Goal: Task Accomplishment & Management: Manage account settings

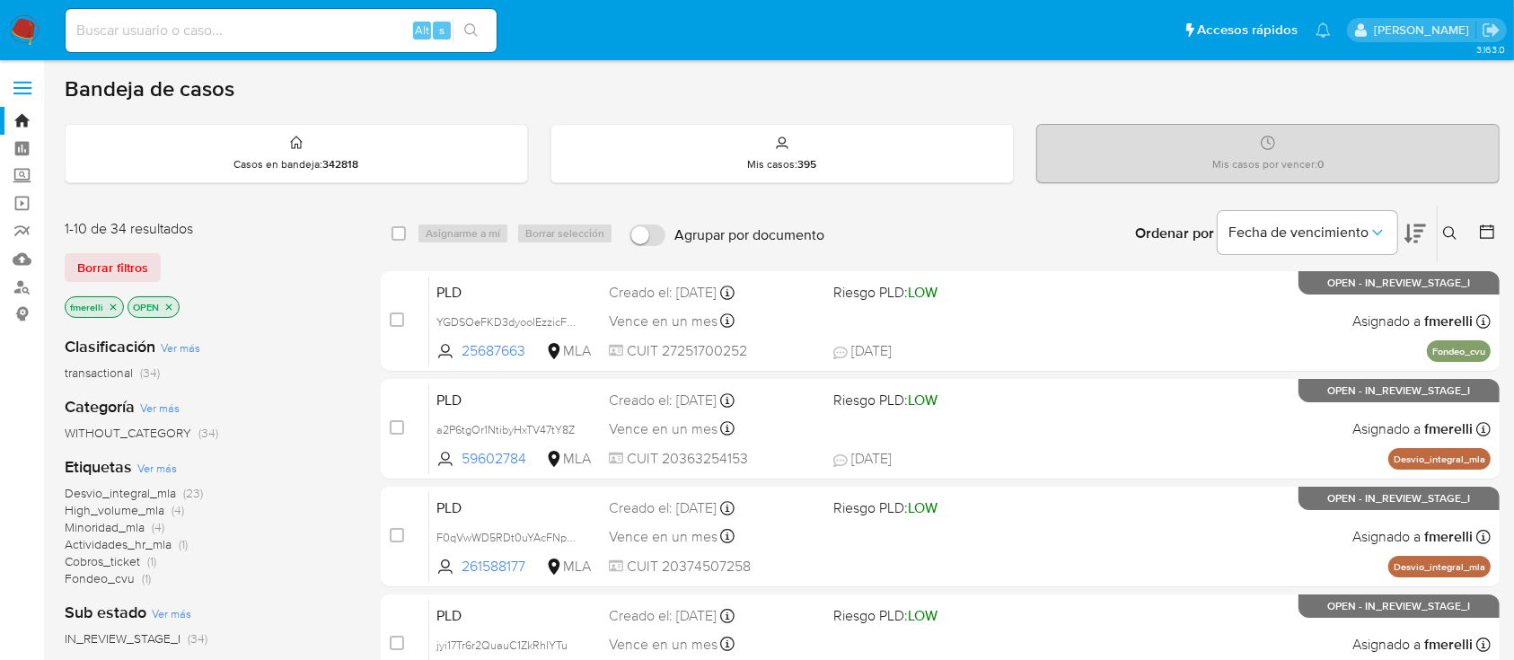
click at [353, 16] on div "Alt s" at bounding box center [281, 30] width 431 height 43
click at [340, 31] on input at bounding box center [281, 30] width 431 height 23
paste input "Da1mniTSpTICtjLbvKydhyD0"
click at [345, 33] on input "Da1mniTSpTICtjLbvKydhyD0" at bounding box center [281, 30] width 431 height 23
type input "Da1mniTSpTICtjLbvKydhyD0"
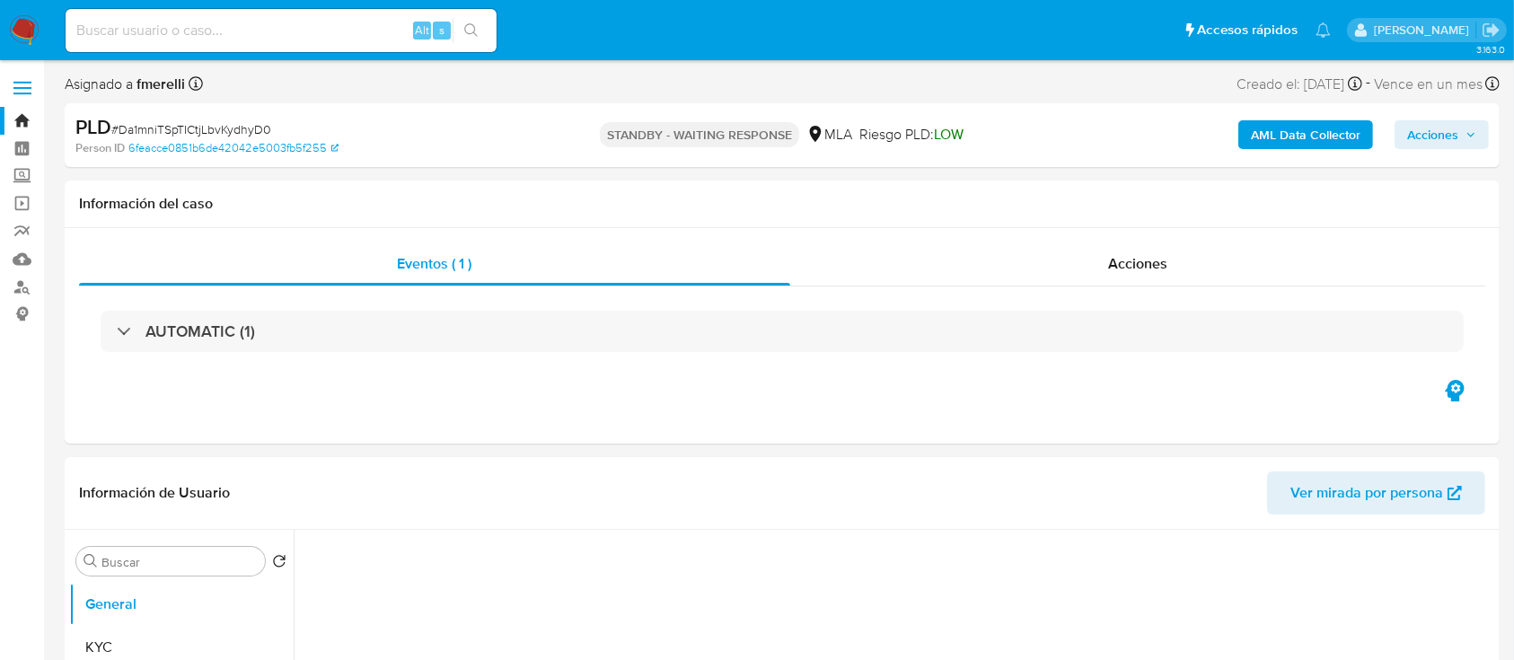
select select "10"
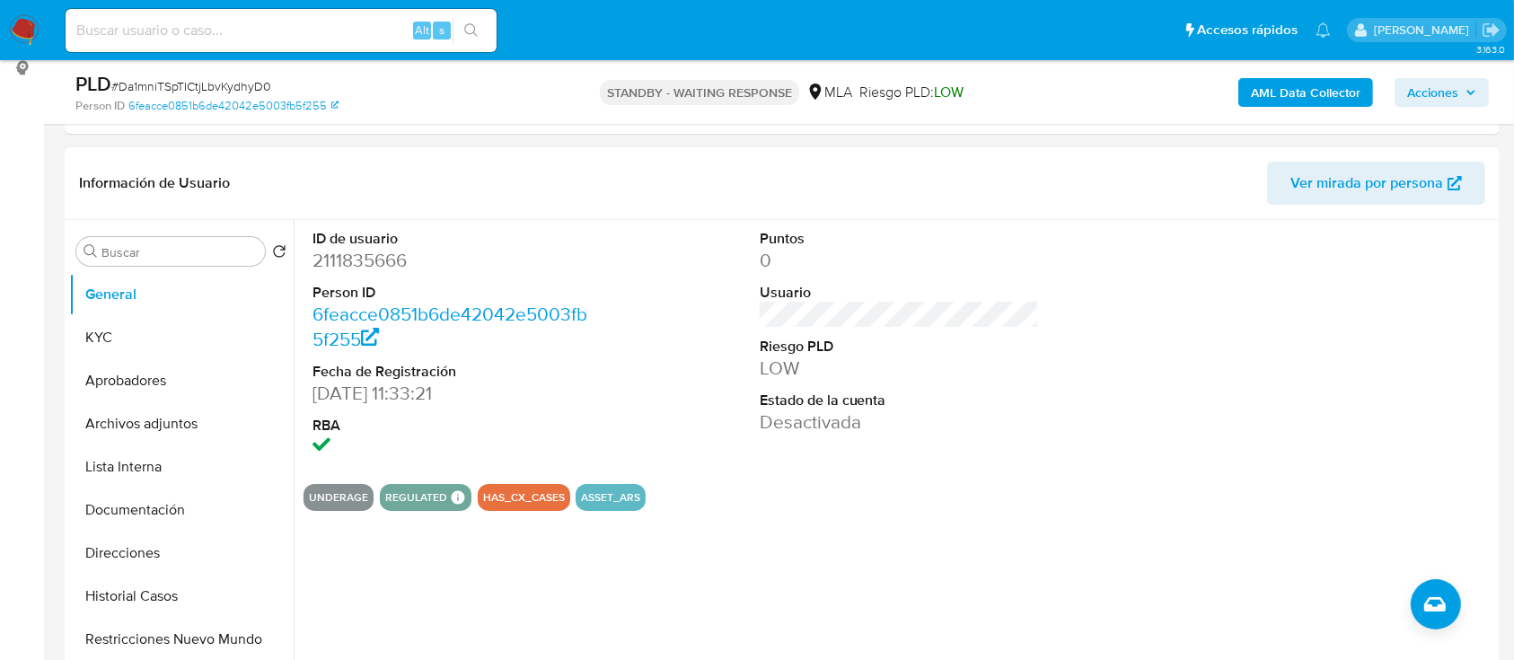
scroll to position [479, 0]
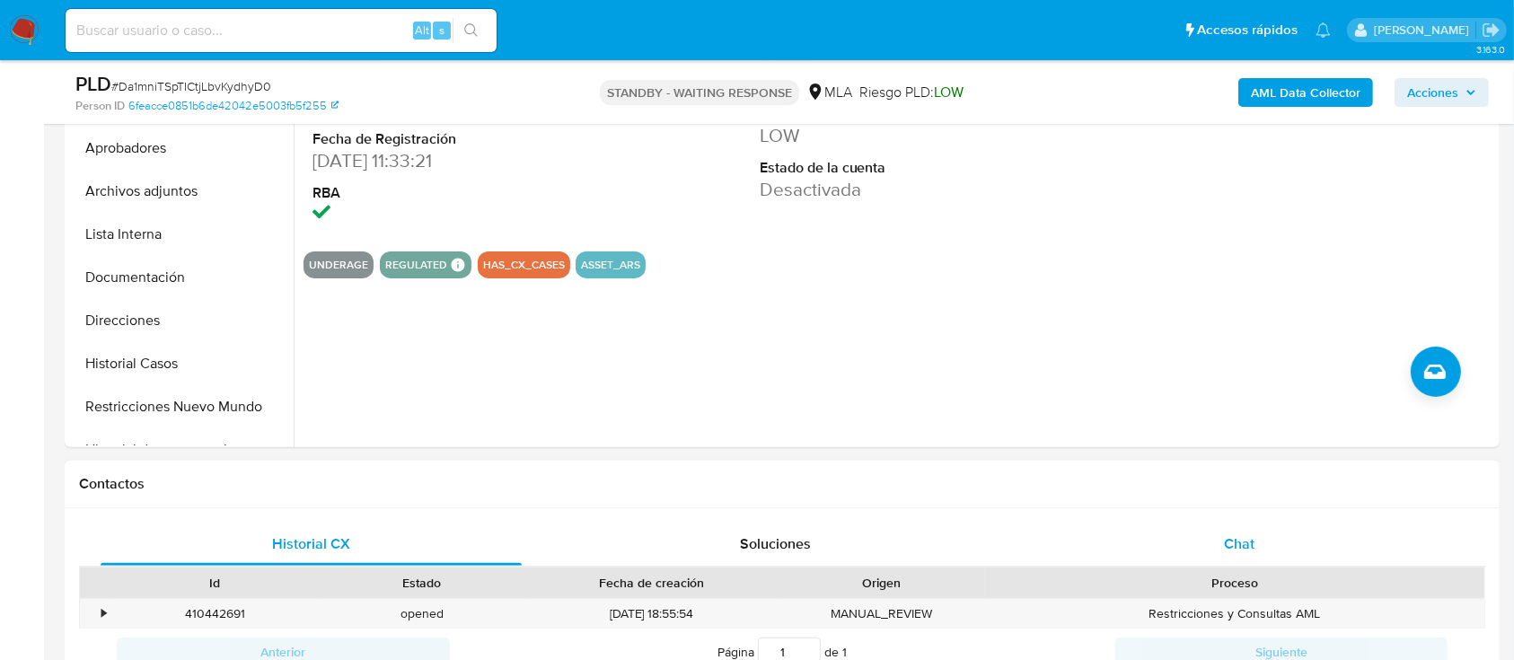
click at [1239, 534] on span "Chat" at bounding box center [1239, 544] width 31 height 21
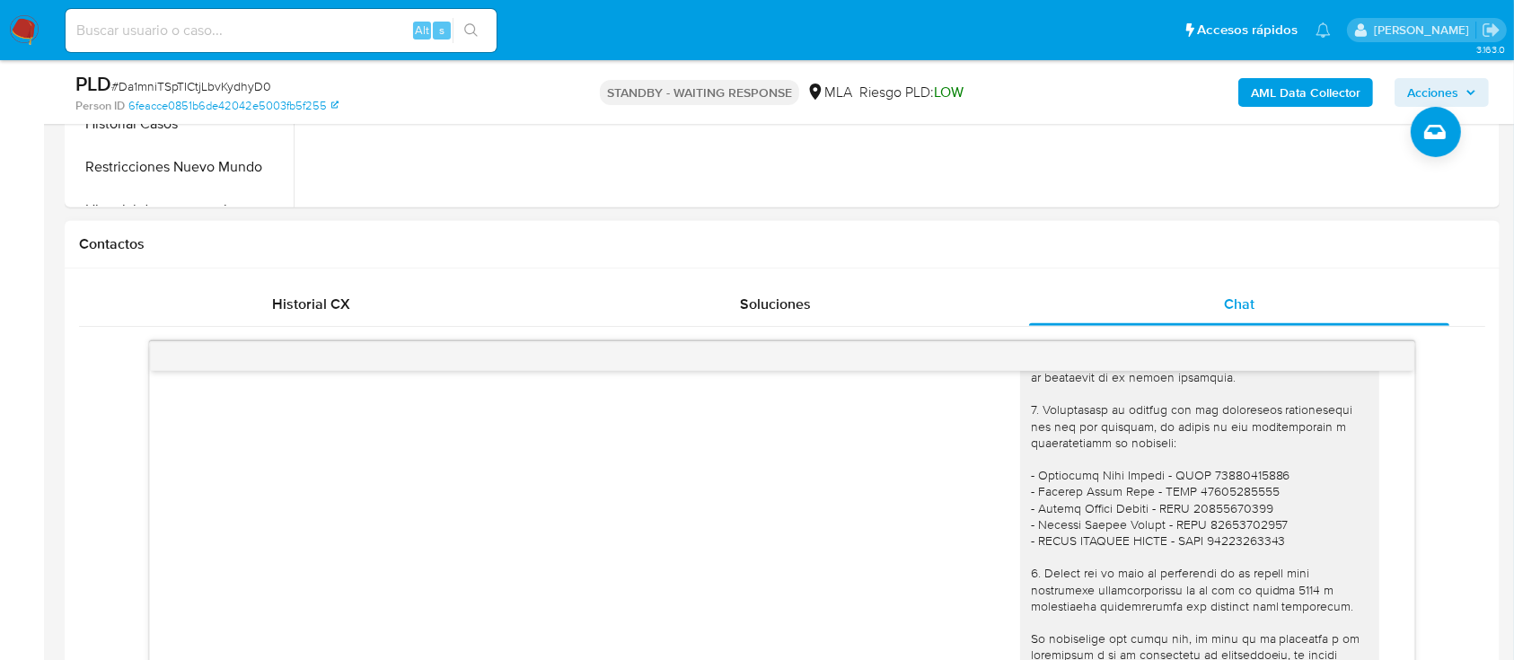
scroll to position [2136, 0]
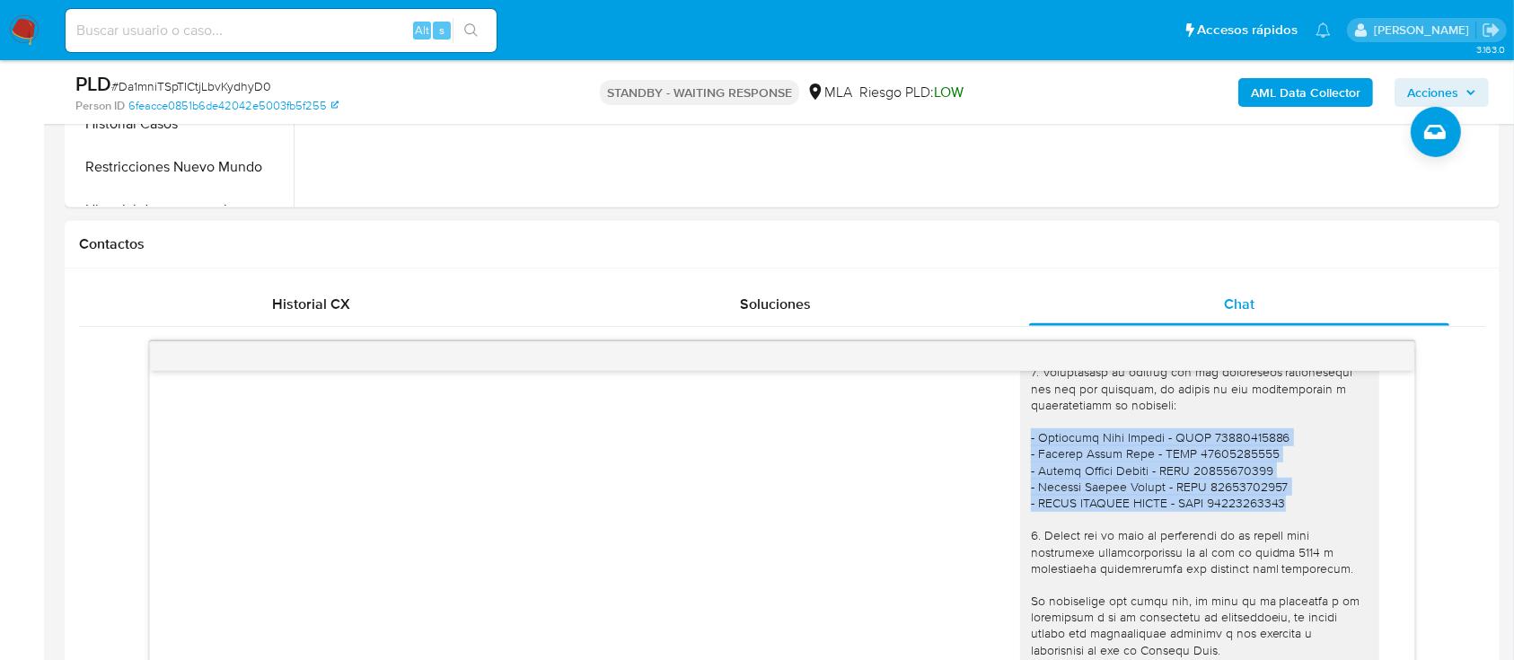
drag, startPoint x: 1009, startPoint y: 486, endPoint x: 1275, endPoint y: 554, distance: 275.4
click at [1275, 554] on div at bounding box center [1199, 486] width 359 height 651
copy div "- Francisco José Spotti - CUIL 23416372179 - Peralta María José - CUIL 27297935…"
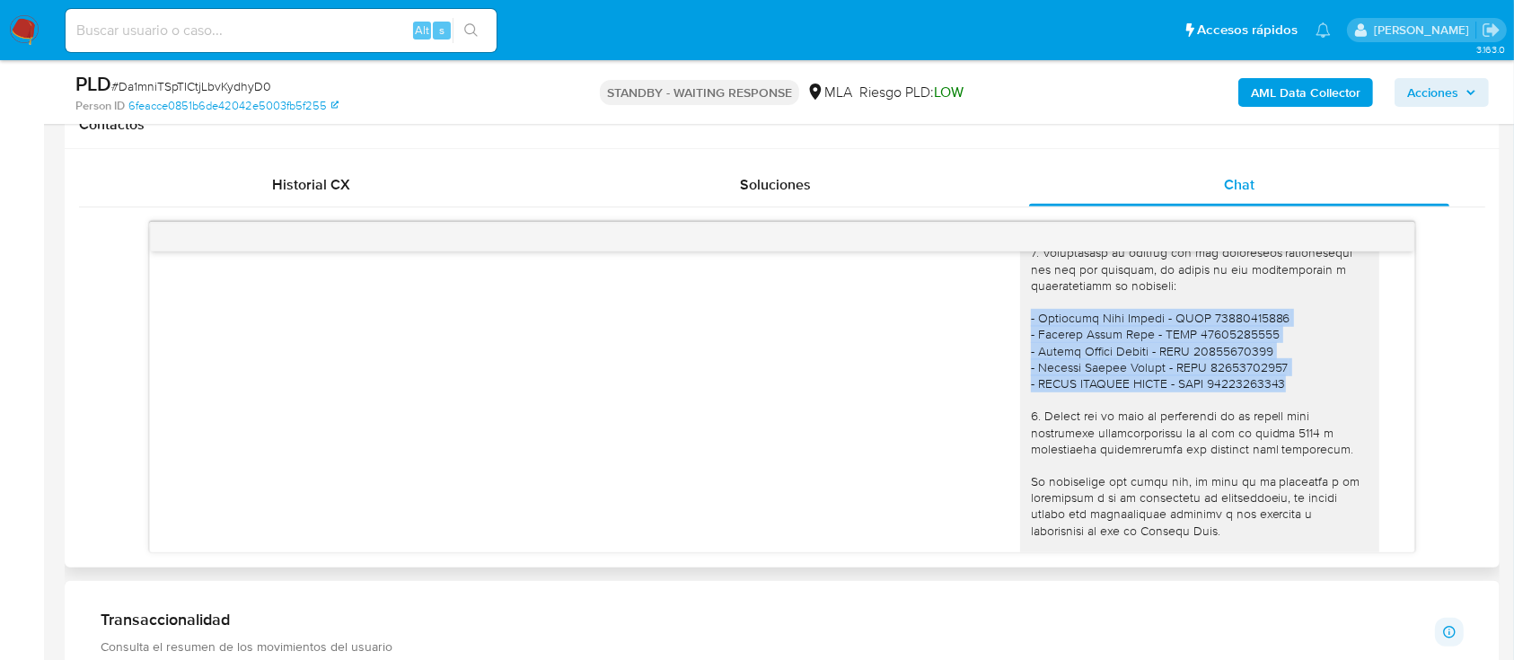
copy div "- Francisco José Spotti - CUIL 23416372179 - Peralta María José - CUIL 27297935…"
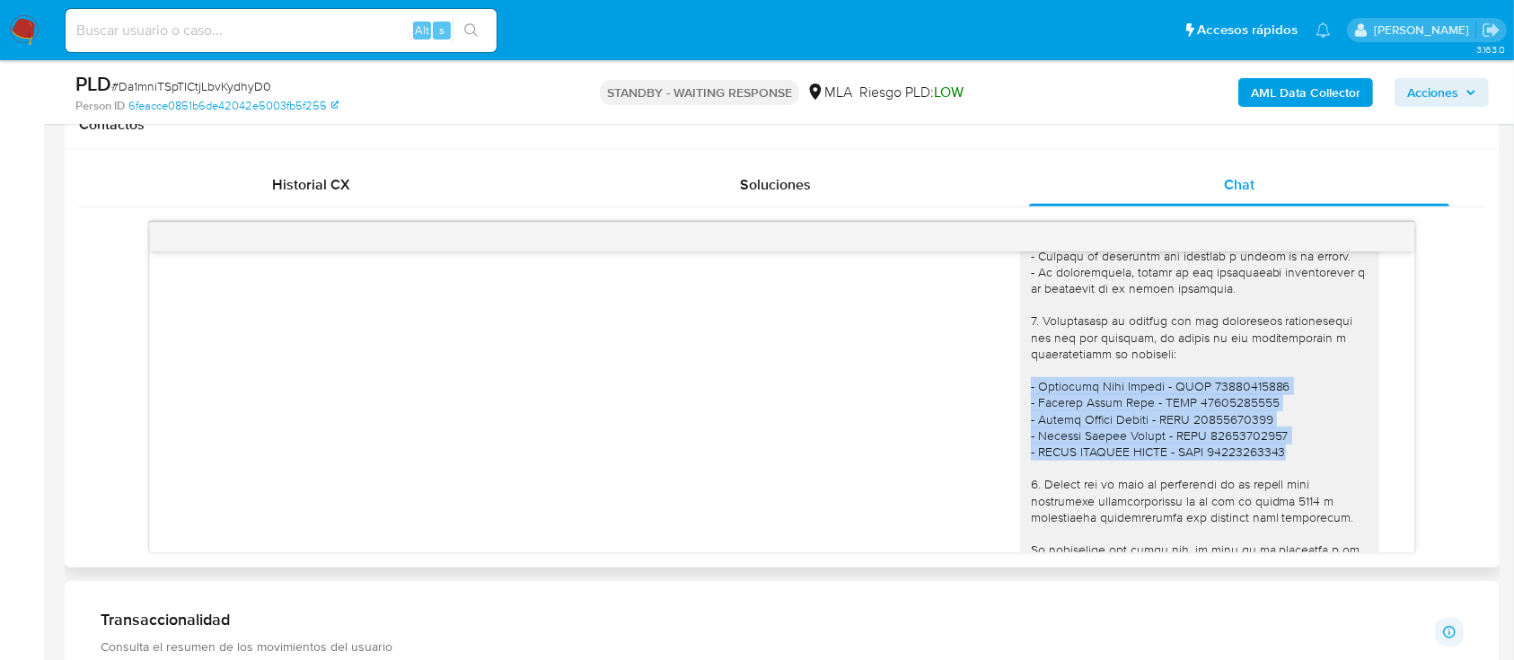
scroll to position [2016, 0]
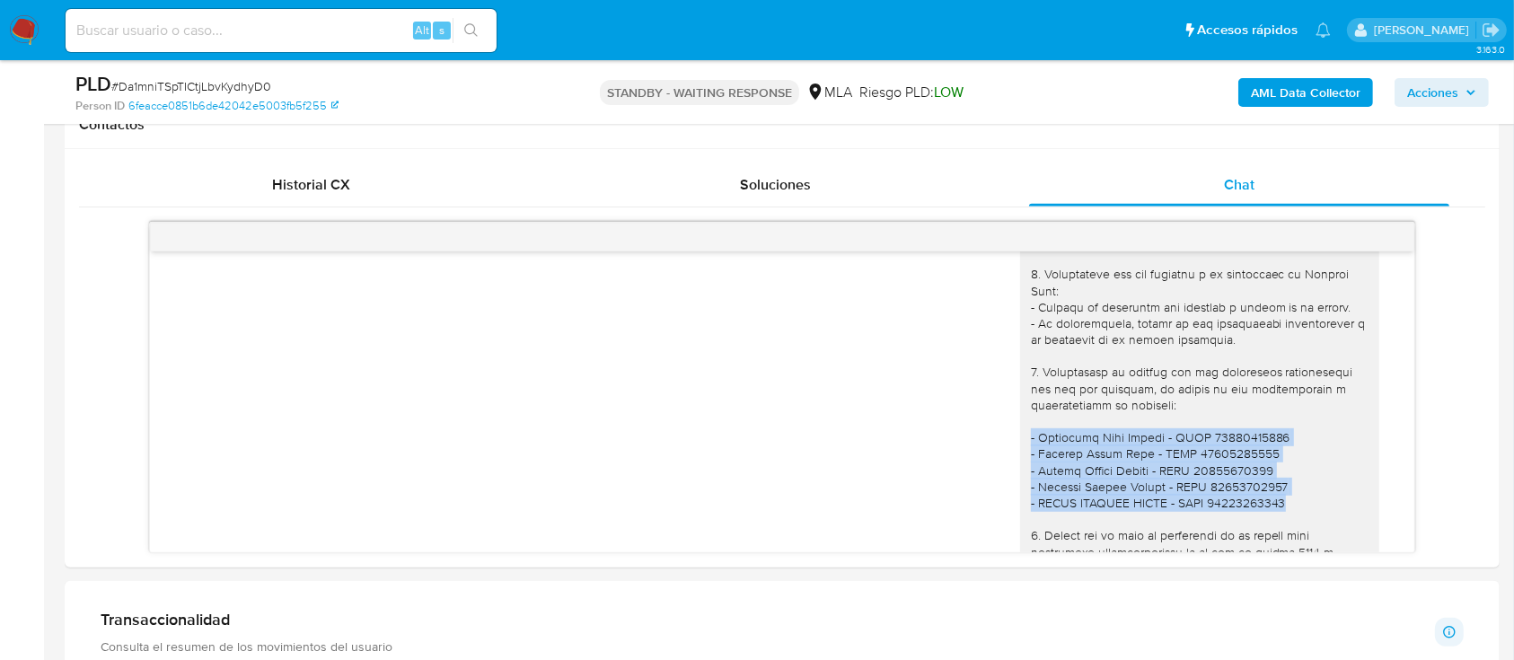
drag, startPoint x: 14, startPoint y: 31, endPoint x: 38, endPoint y: 43, distance: 26.5
click at [13, 31] on img at bounding box center [24, 30] width 31 height 31
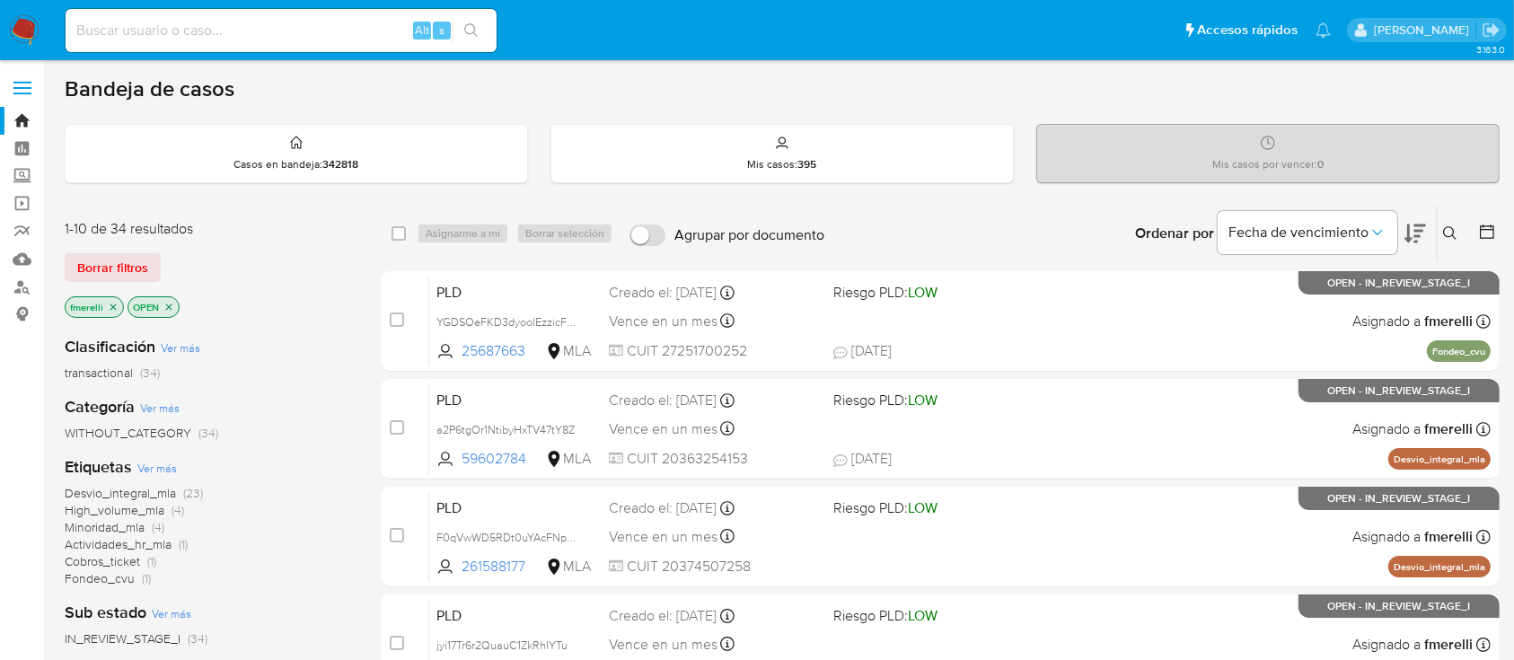
click at [295, 31] on input at bounding box center [281, 30] width 431 height 23
paste input "W6qCUNfRlF03GlrcDFvxBjR0"
type input "W6qCUNfRlF03GlrcDFvxBjR0"
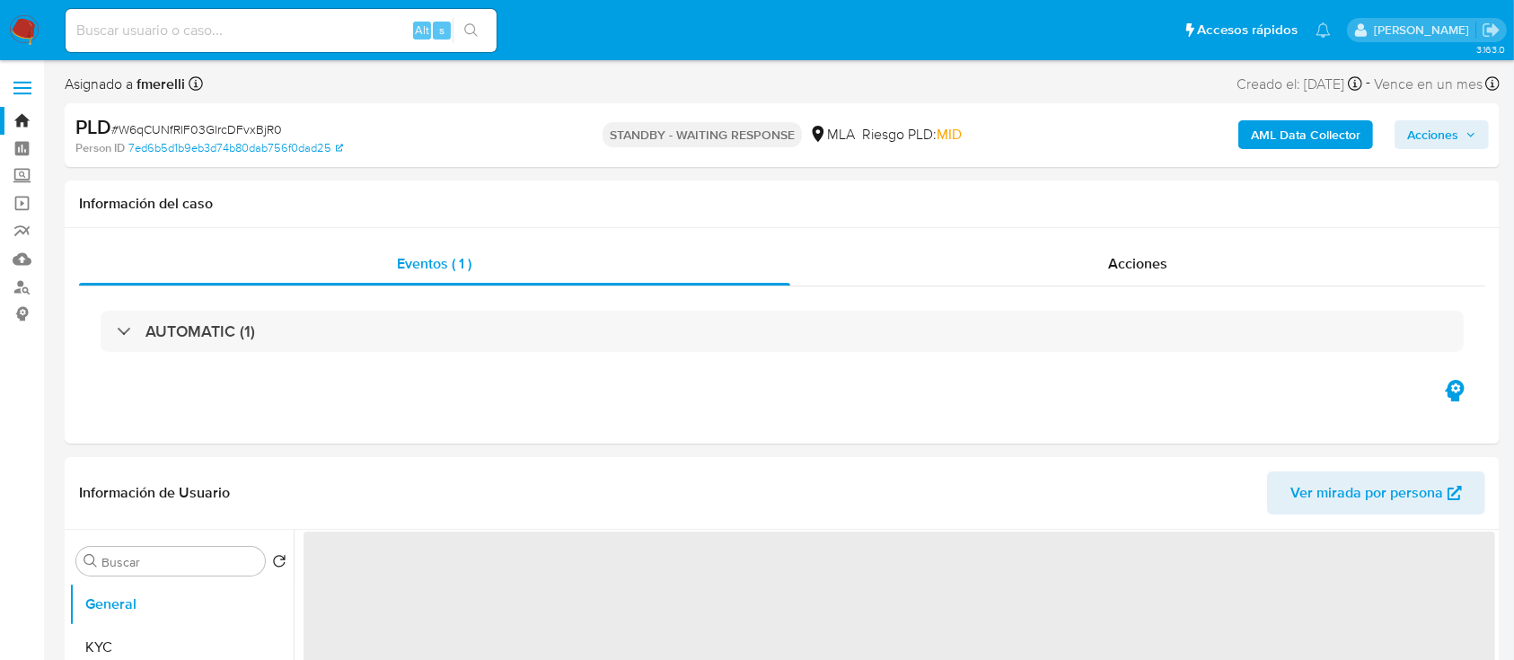
select select "10"
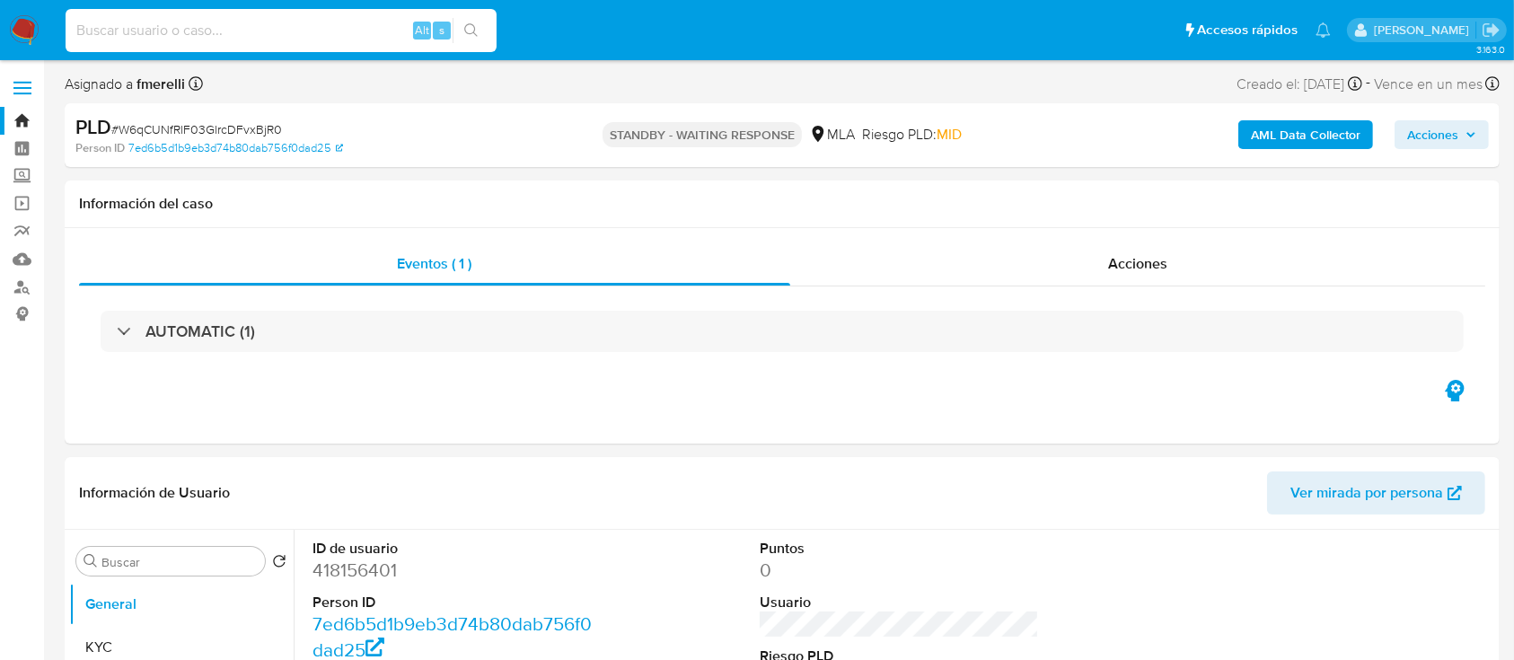
click at [352, 33] on input at bounding box center [281, 30] width 431 height 23
paste input "BtJRF0hmHEdz5n9hKyW7xOyl"
type input "BtJRF0hmHEdz5n9hKyW7xOyl"
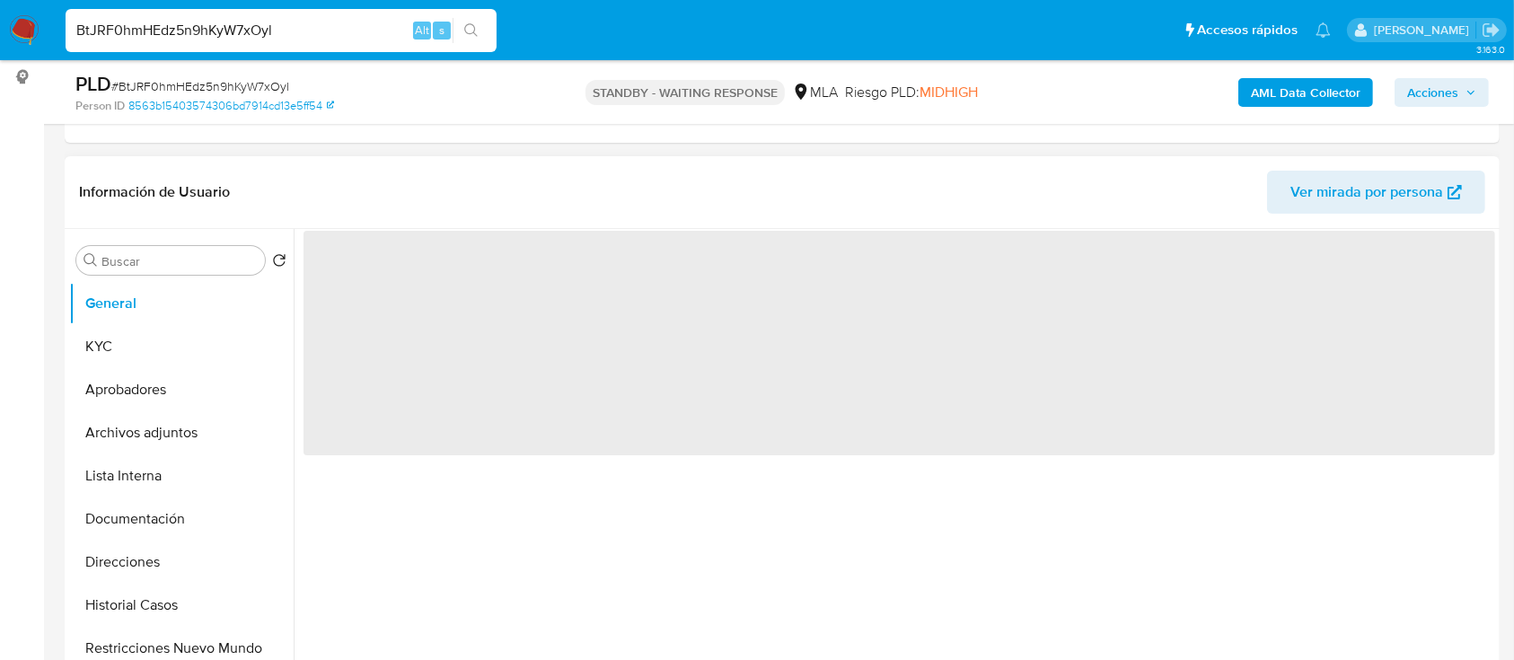
scroll to position [239, 0]
select select "10"
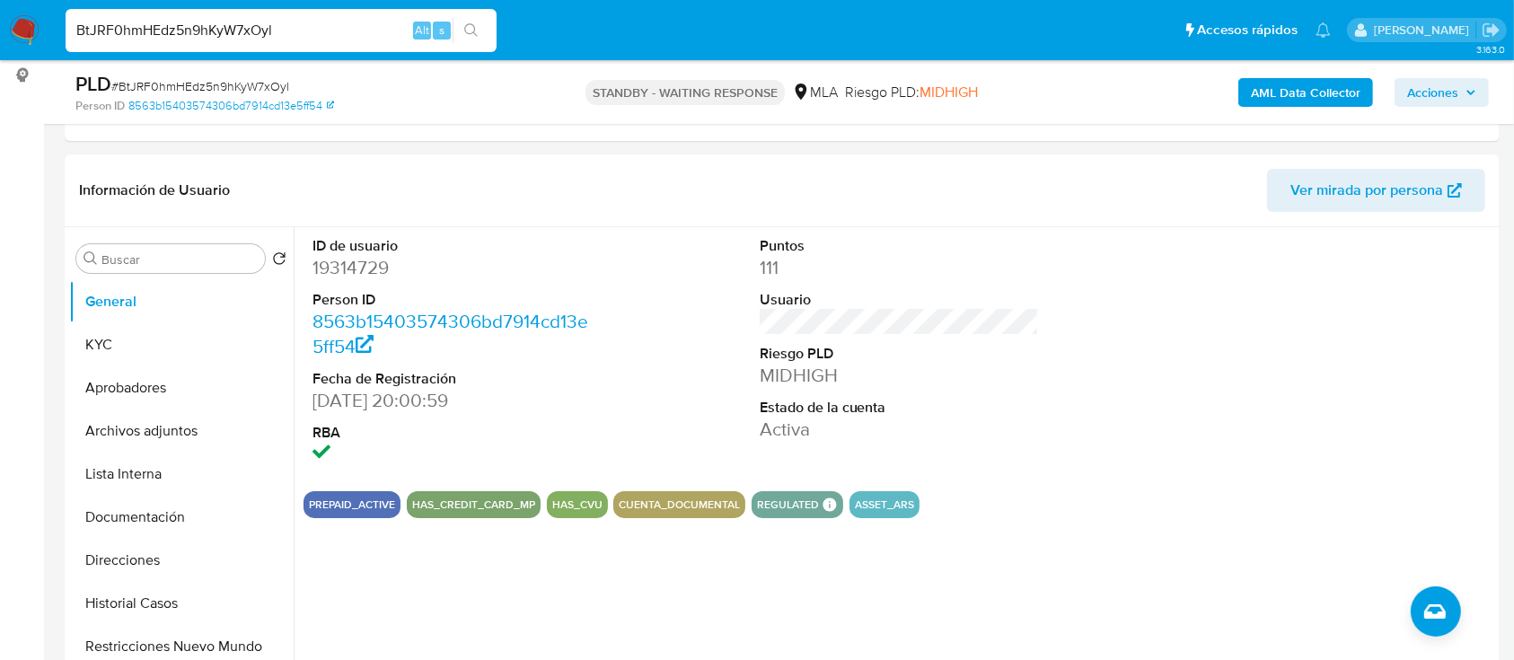
click at [357, 34] on input "BtJRF0hmHEdz5n9hKyW7xOyl" at bounding box center [281, 30] width 431 height 23
paste input "Da1mniTSpTICtjLbvKydhyD0"
type input "Da1mniTSpTICtjLbvKydhyD0"
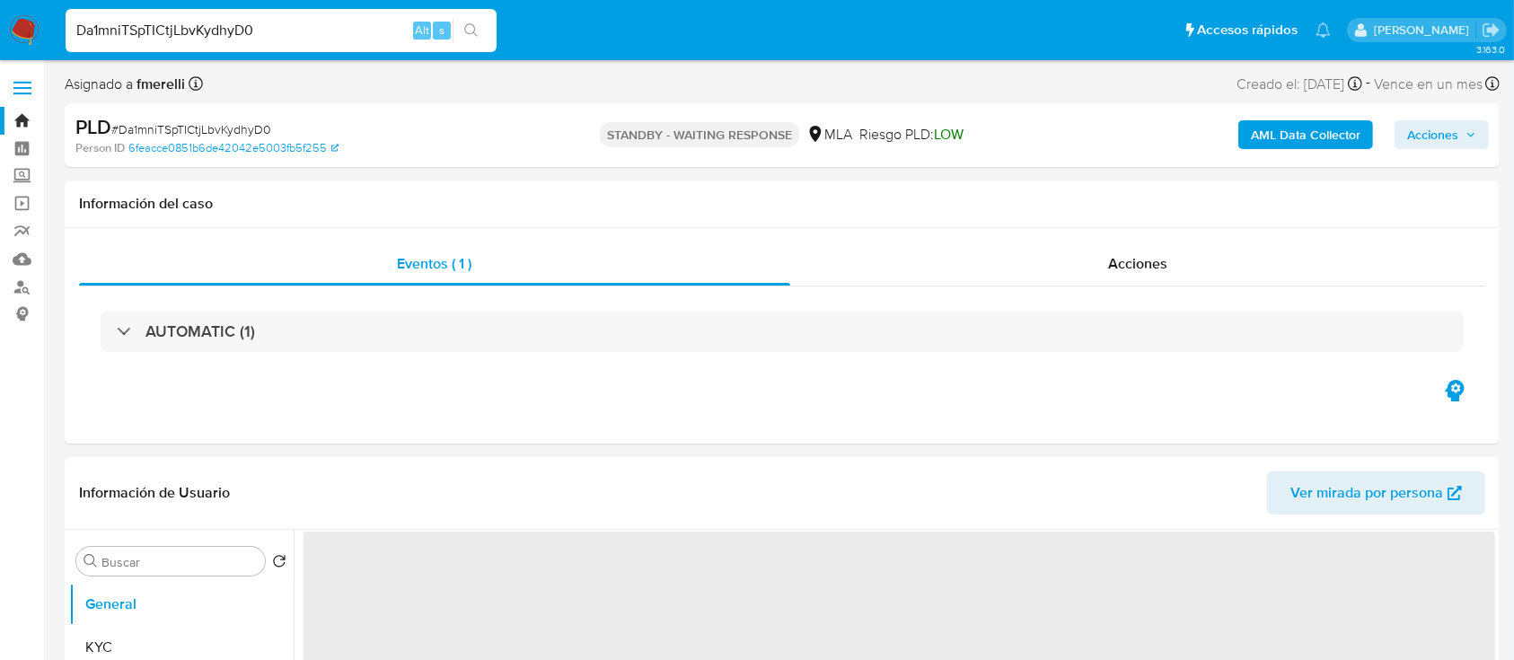
select select "10"
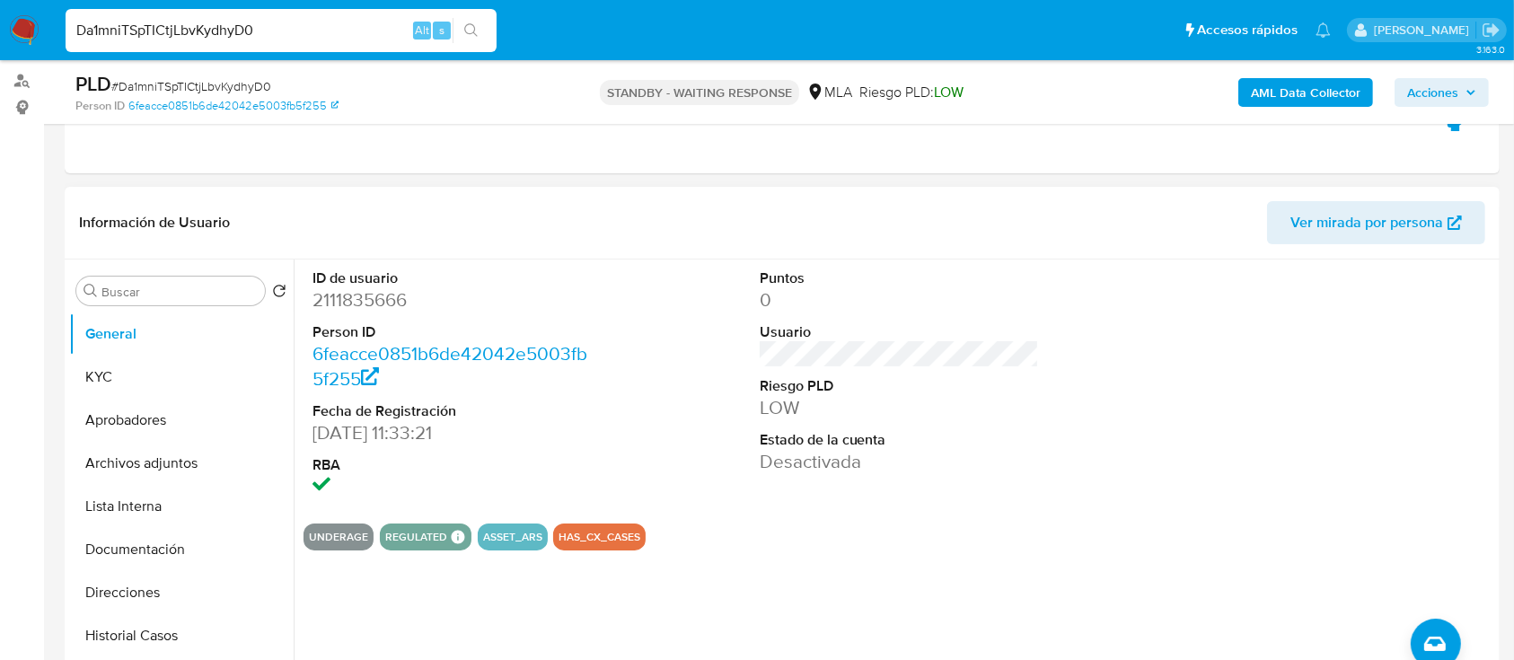
scroll to position [239, 0]
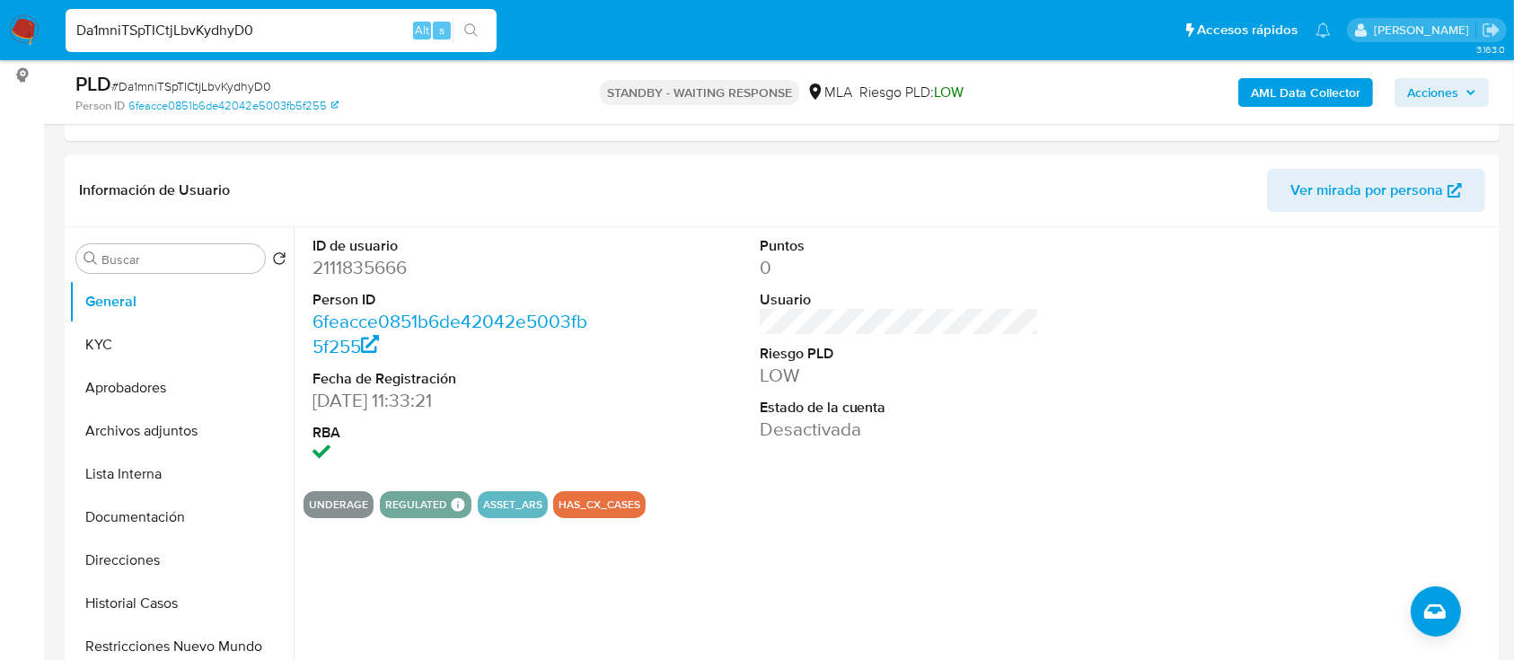
click at [194, 81] on span "# Da1mniTSpTICtjLbvKydhyD0" at bounding box center [191, 86] width 160 height 18
click at [194, 80] on span "# Da1mniTSpTICtjLbvKydhyD0" at bounding box center [191, 86] width 160 height 18
click at [365, 25] on input "Da1mniTSpTICtjLbvKydhyD0" at bounding box center [281, 30] width 431 height 23
paste input "jyi17Tr6r2QuauC1ZkRhIYTu"
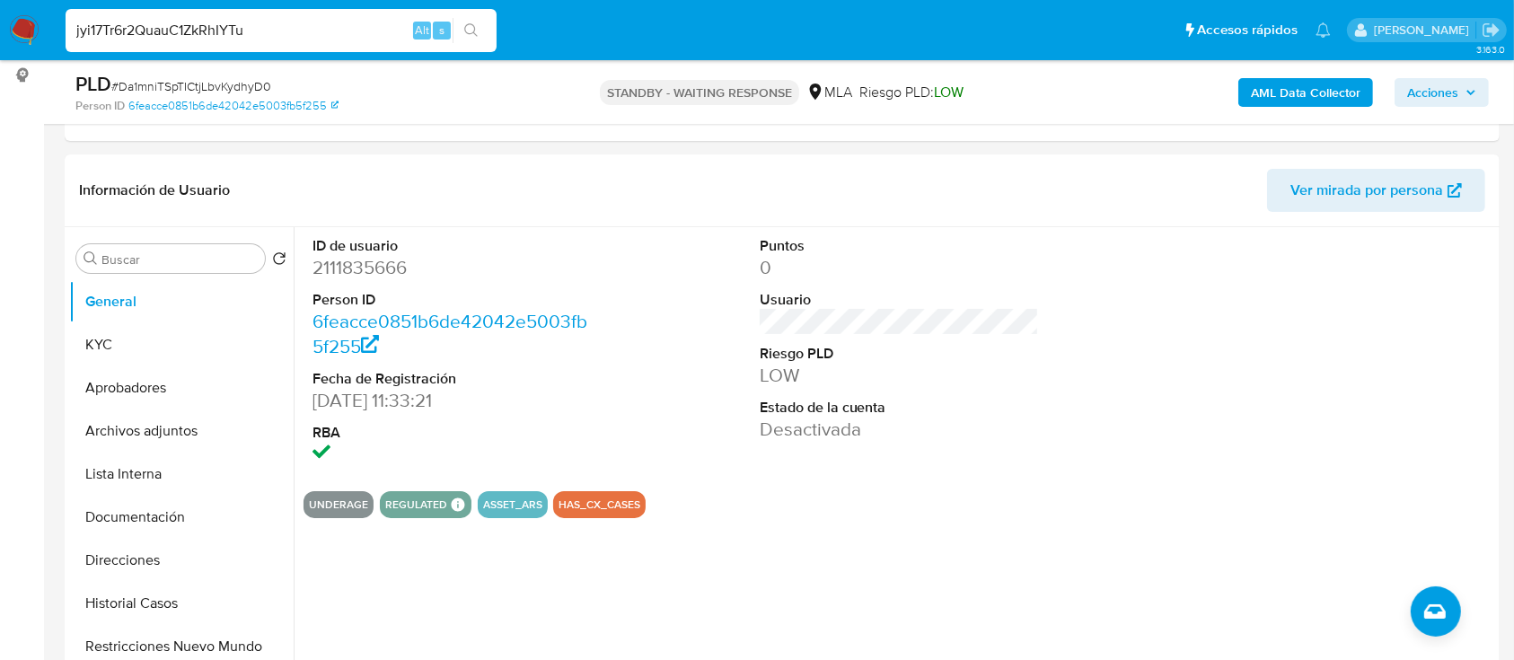
type input "jyi17Tr6r2QuauC1ZkRhIYTu"
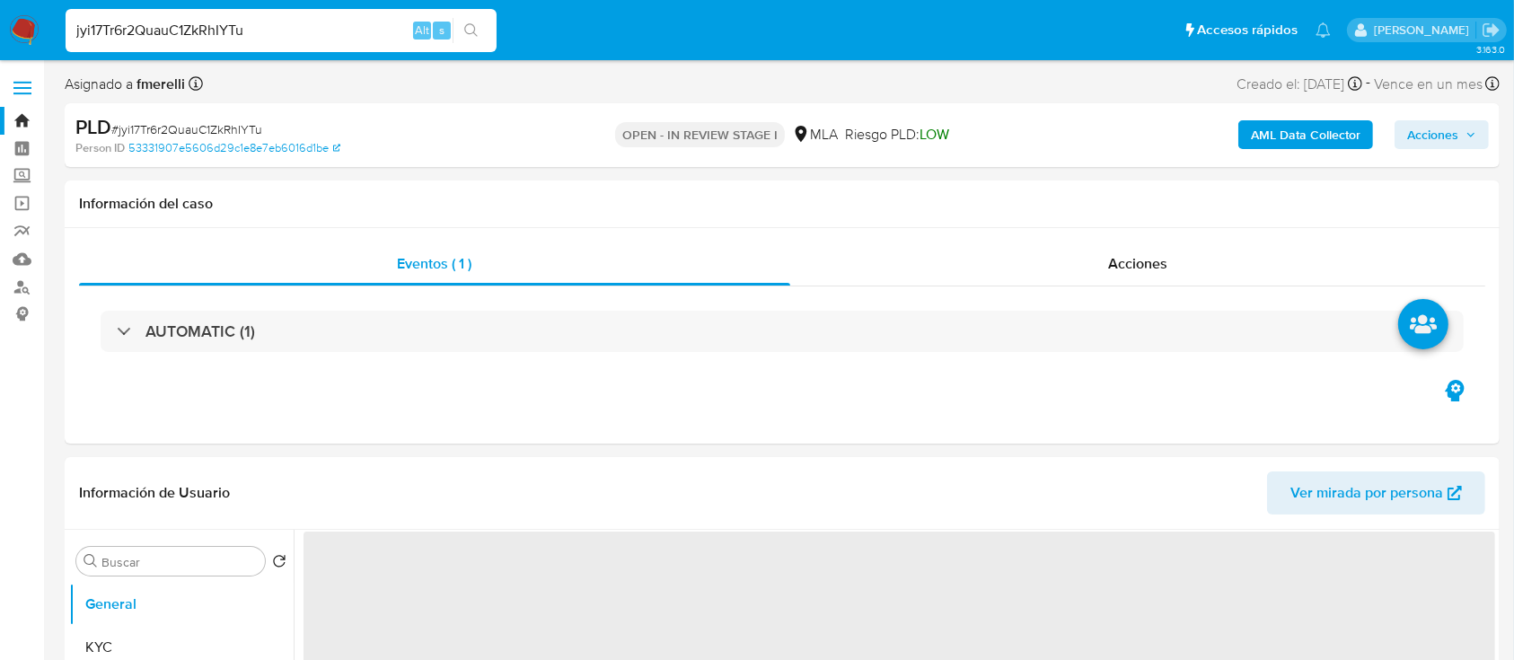
select select "10"
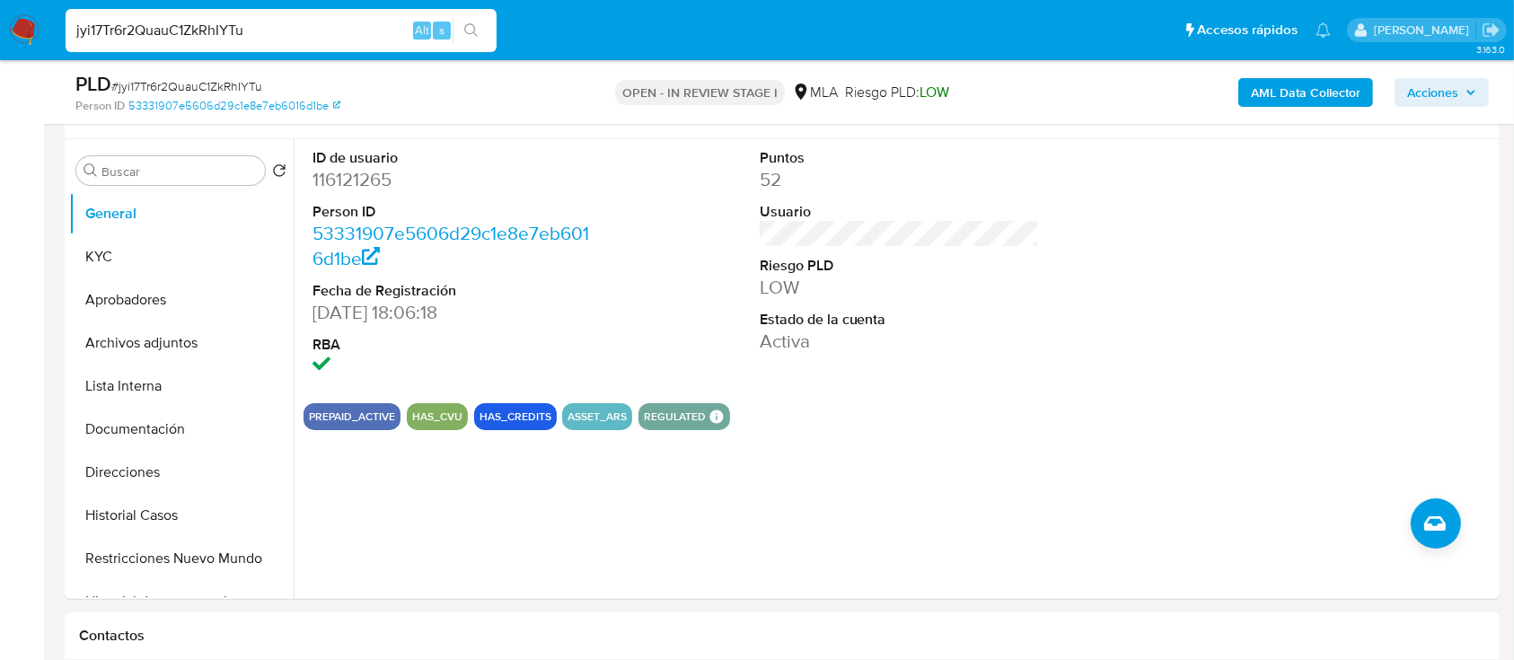
scroll to position [479, 0]
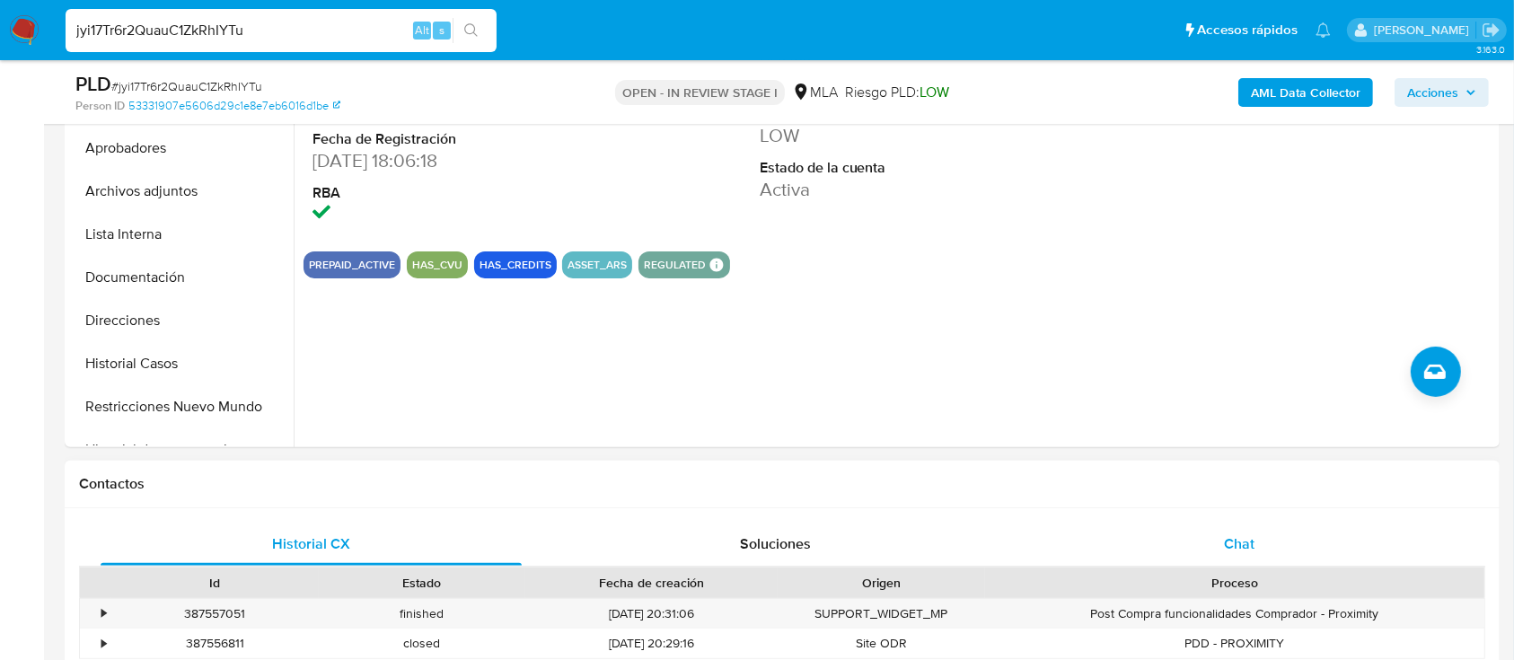
click at [1164, 532] on div "Chat" at bounding box center [1239, 544] width 421 height 43
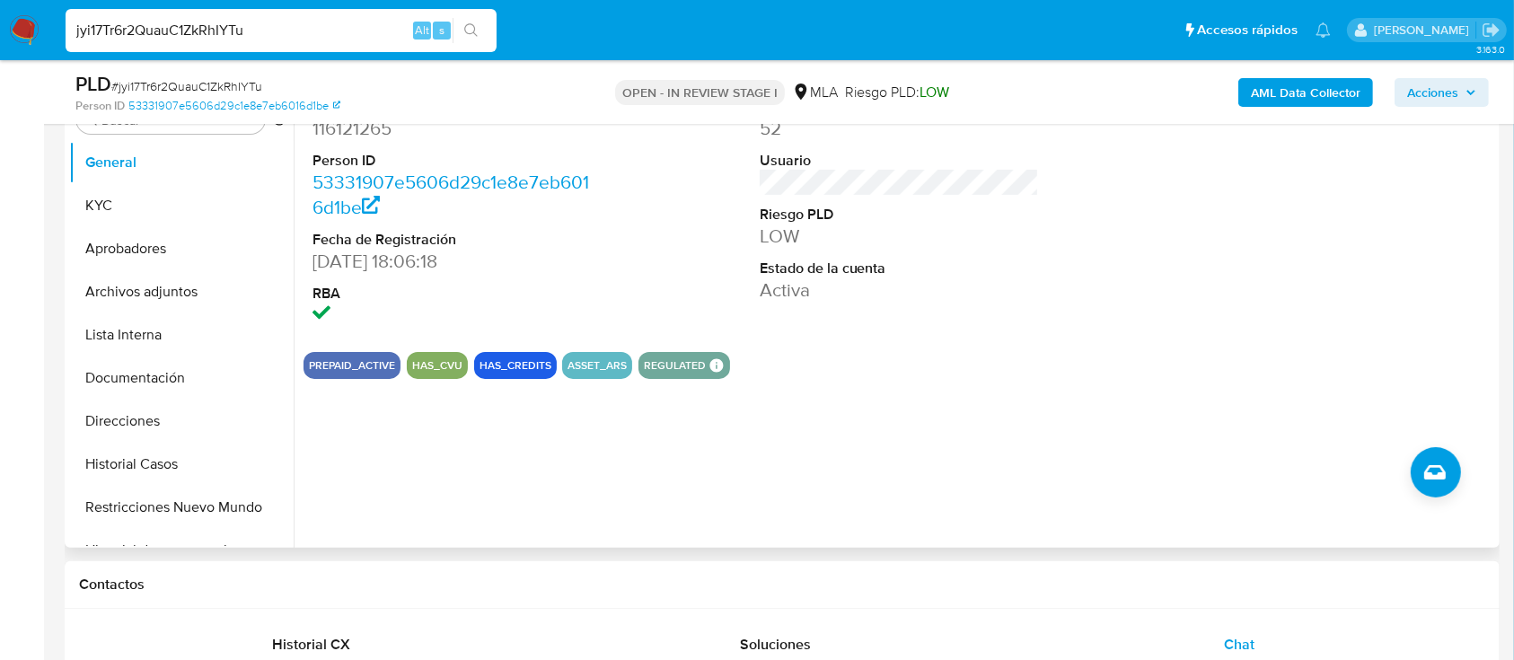
scroll to position [359, 0]
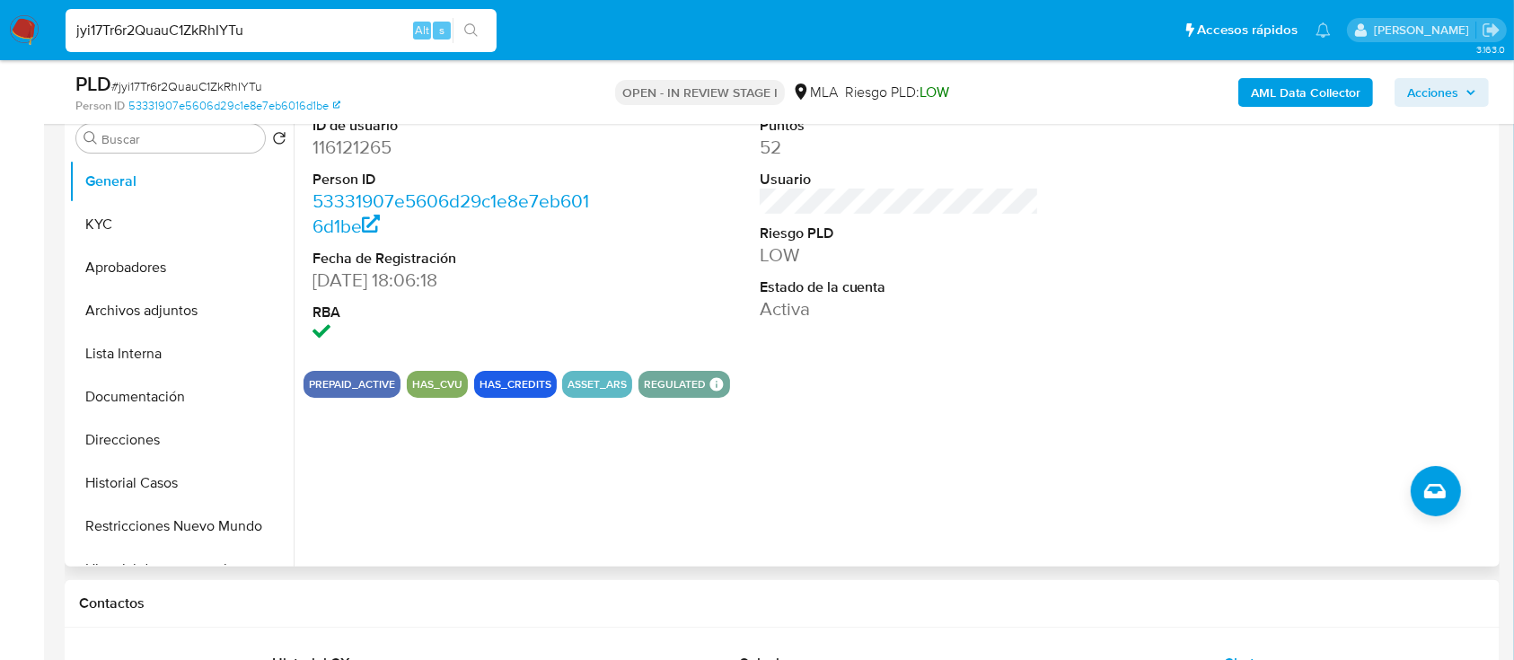
click at [371, 149] on dd "116121265" at bounding box center [453, 147] width 280 height 25
copy dd "116121265"
click at [145, 224] on button "KYC" at bounding box center [174, 224] width 210 height 43
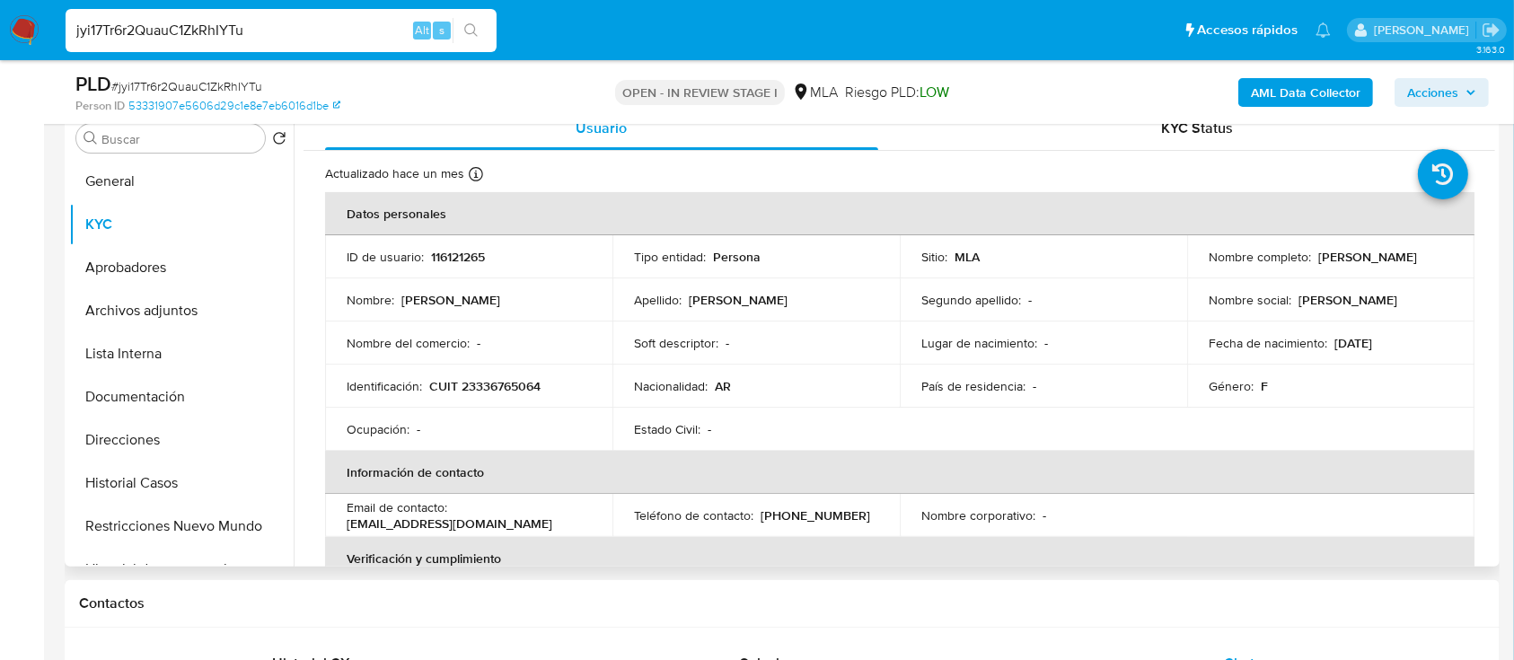
click at [508, 382] on p "CUIT 23336765064" at bounding box center [484, 386] width 111 height 16
copy p "23336765064"
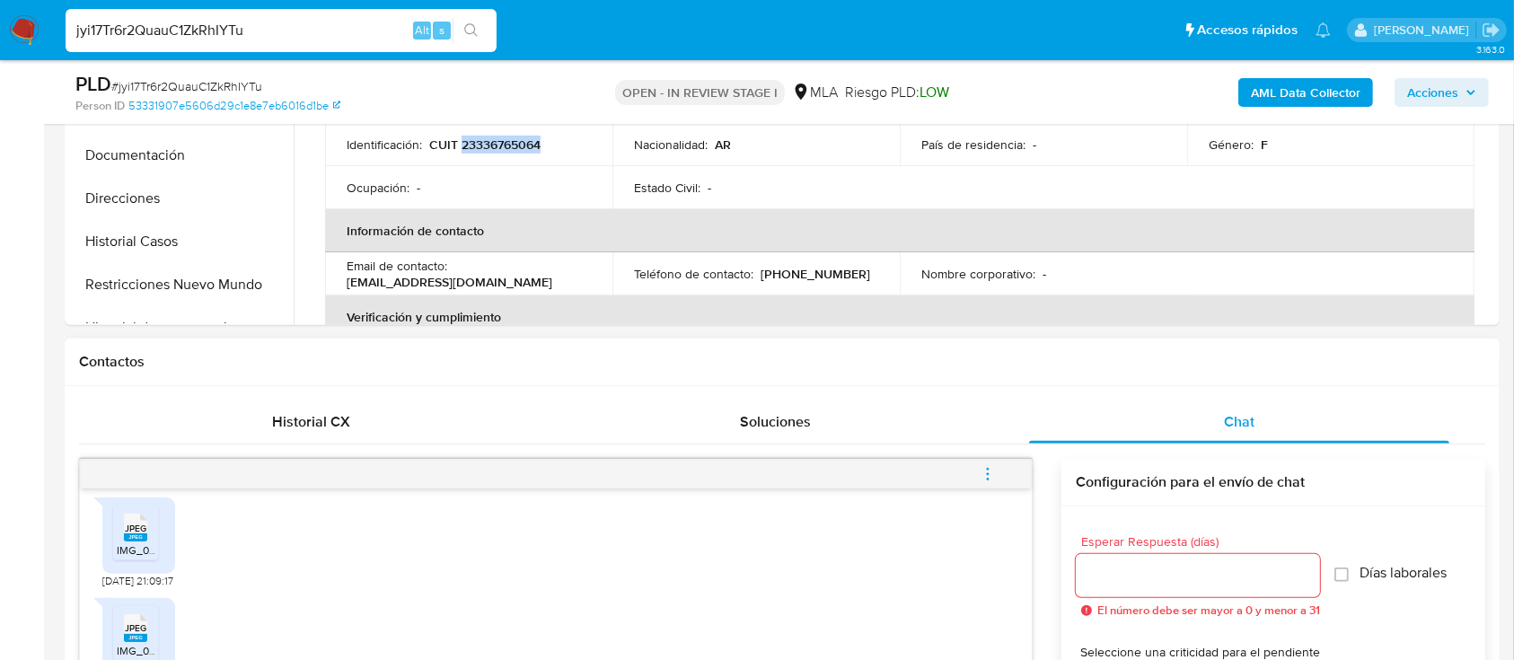
scroll to position [719, 0]
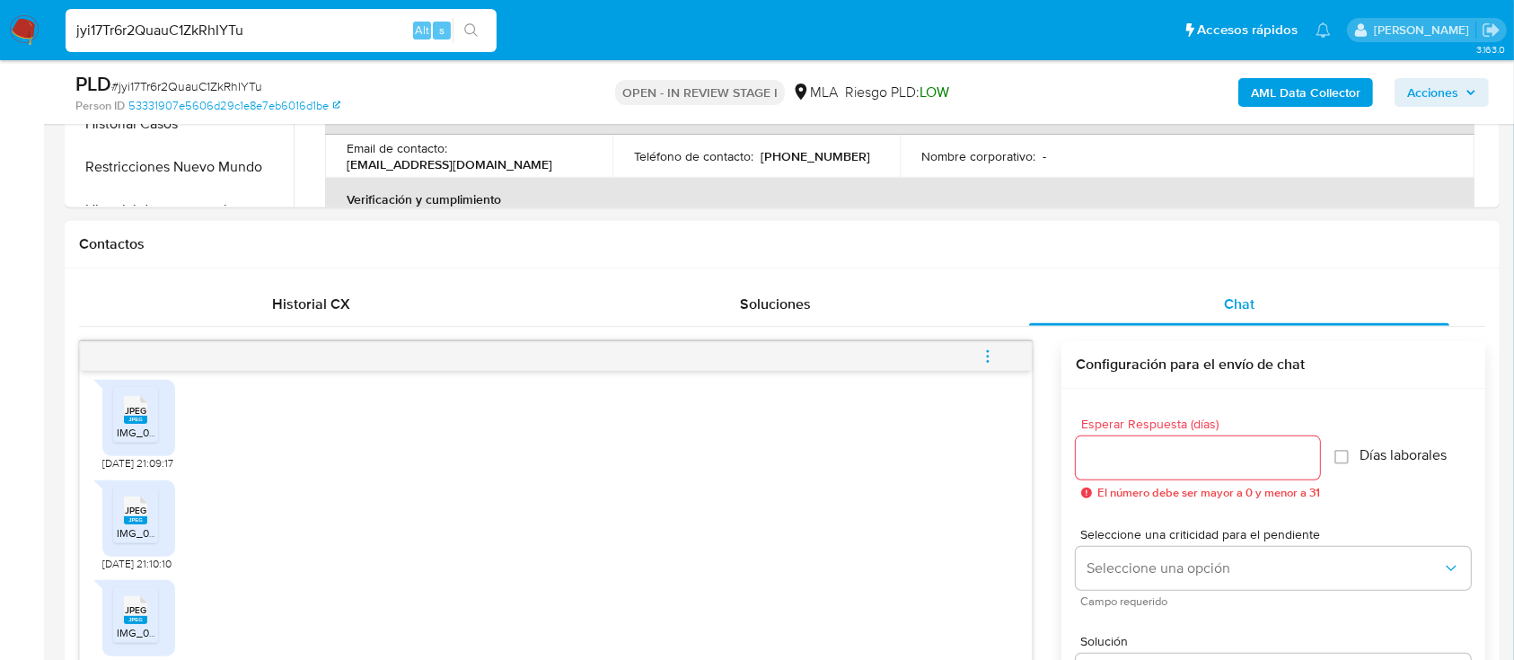
click at [122, 440] on span "IMG_0196.jpeg" at bounding box center [153, 432] width 73 height 15
click at [142, 524] on div "JPEG JPEG" at bounding box center [136, 508] width 38 height 35
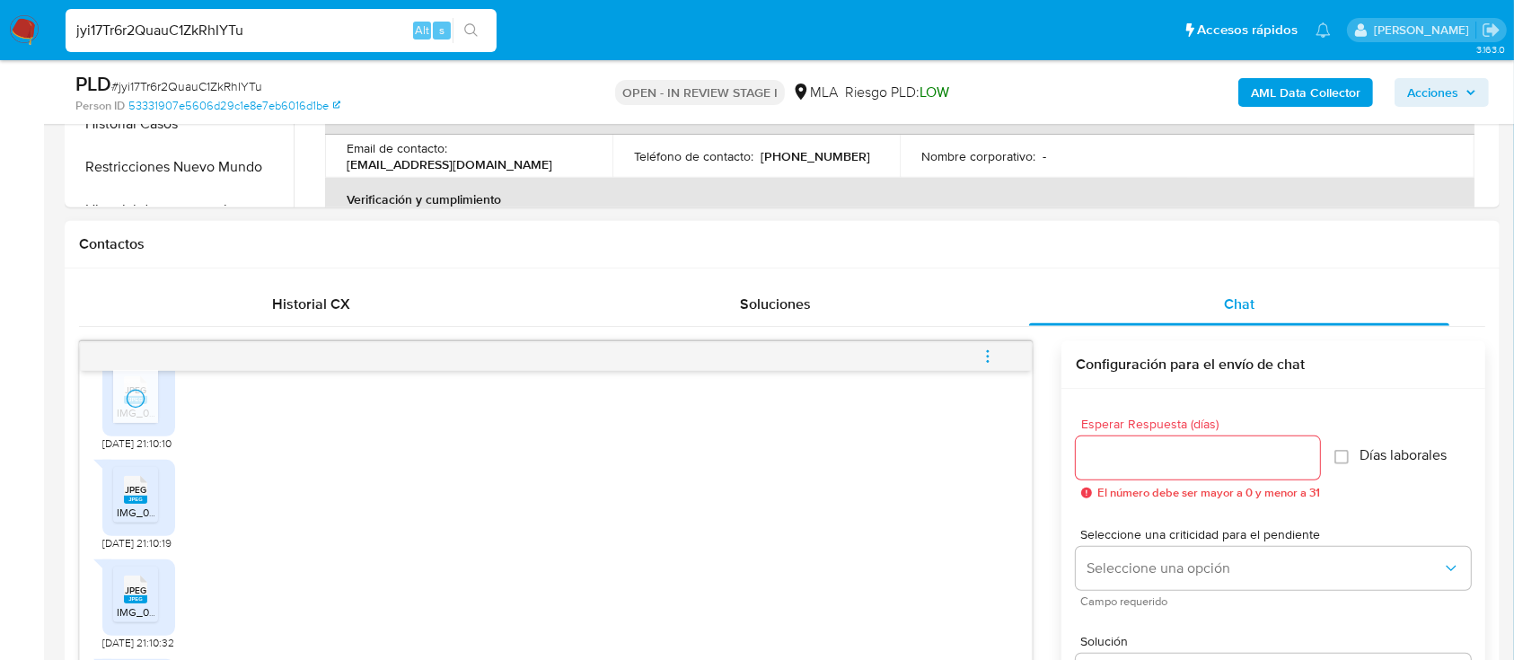
click at [142, 504] on rect at bounding box center [135, 500] width 23 height 8
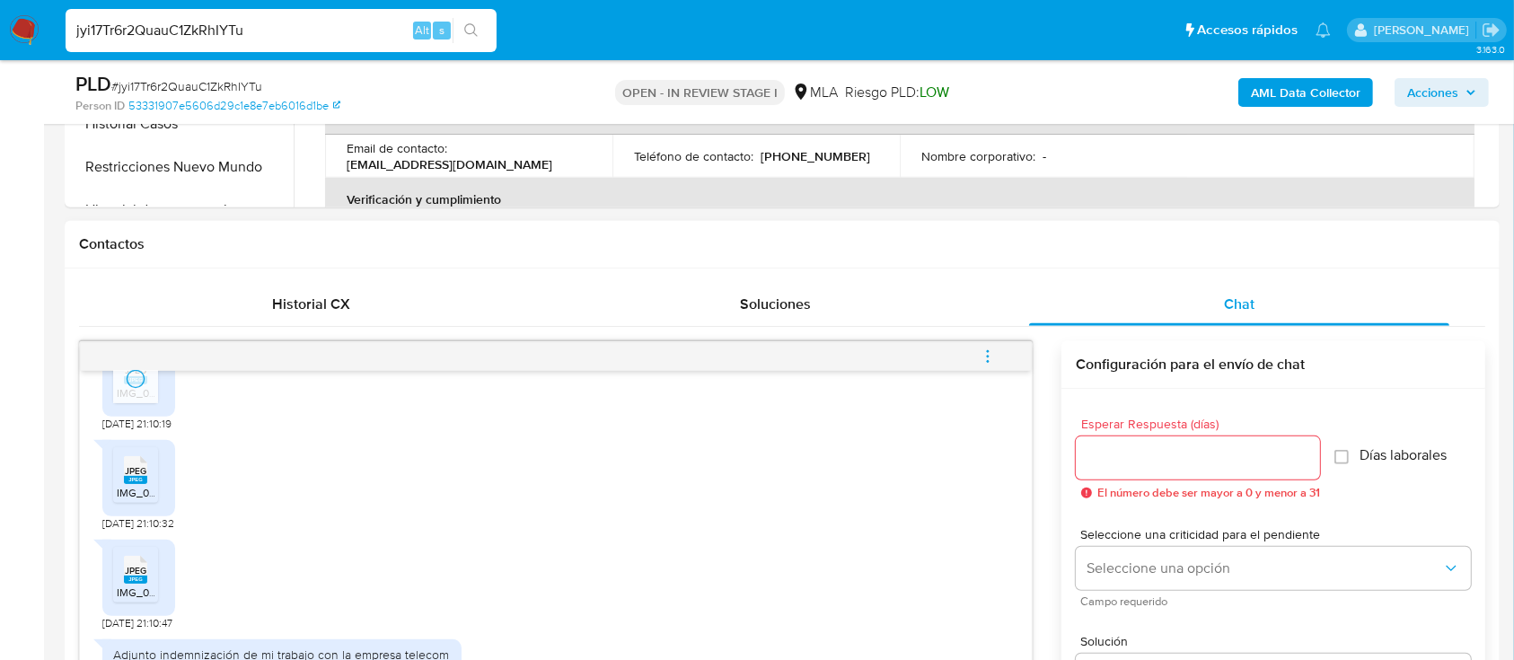
click at [144, 500] on span "IMG_0196.jpeg" at bounding box center [153, 492] width 73 height 15
click at [145, 577] on span "JPEG" at bounding box center [136, 571] width 22 height 12
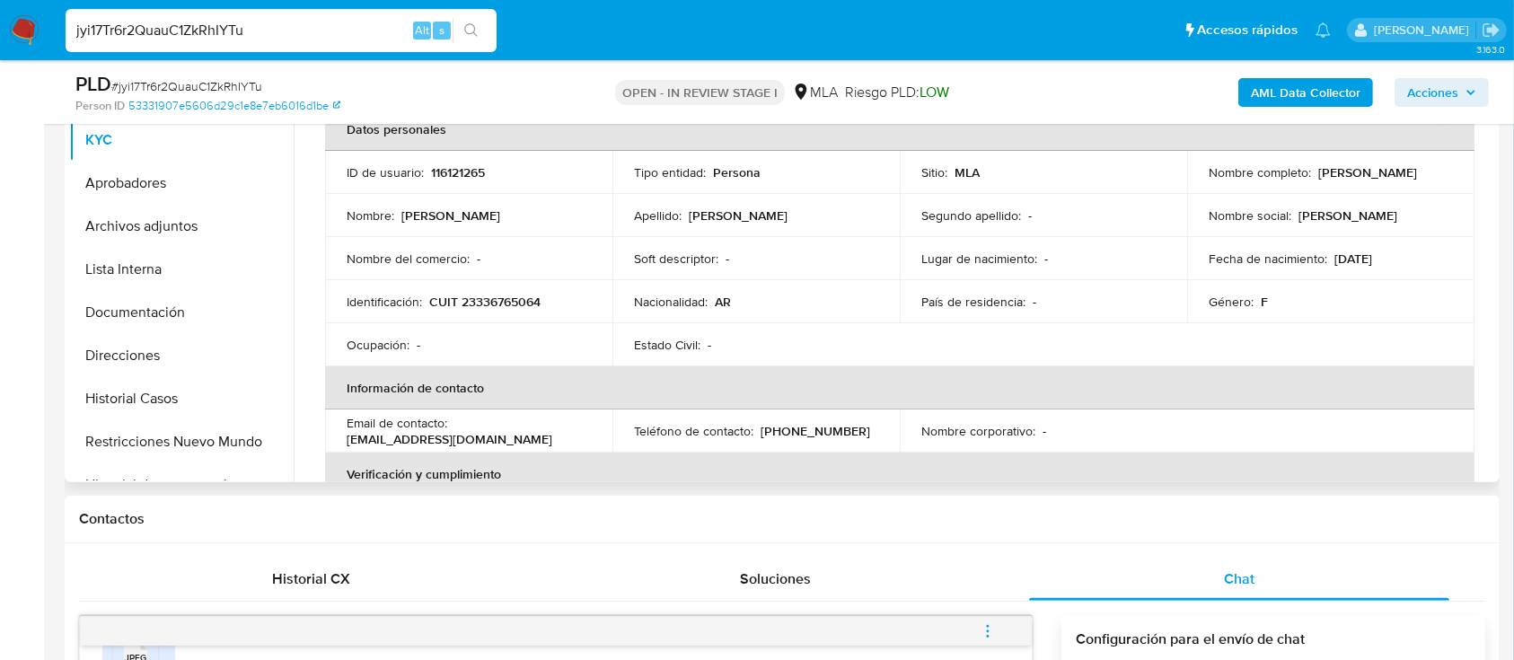
scroll to position [359, 0]
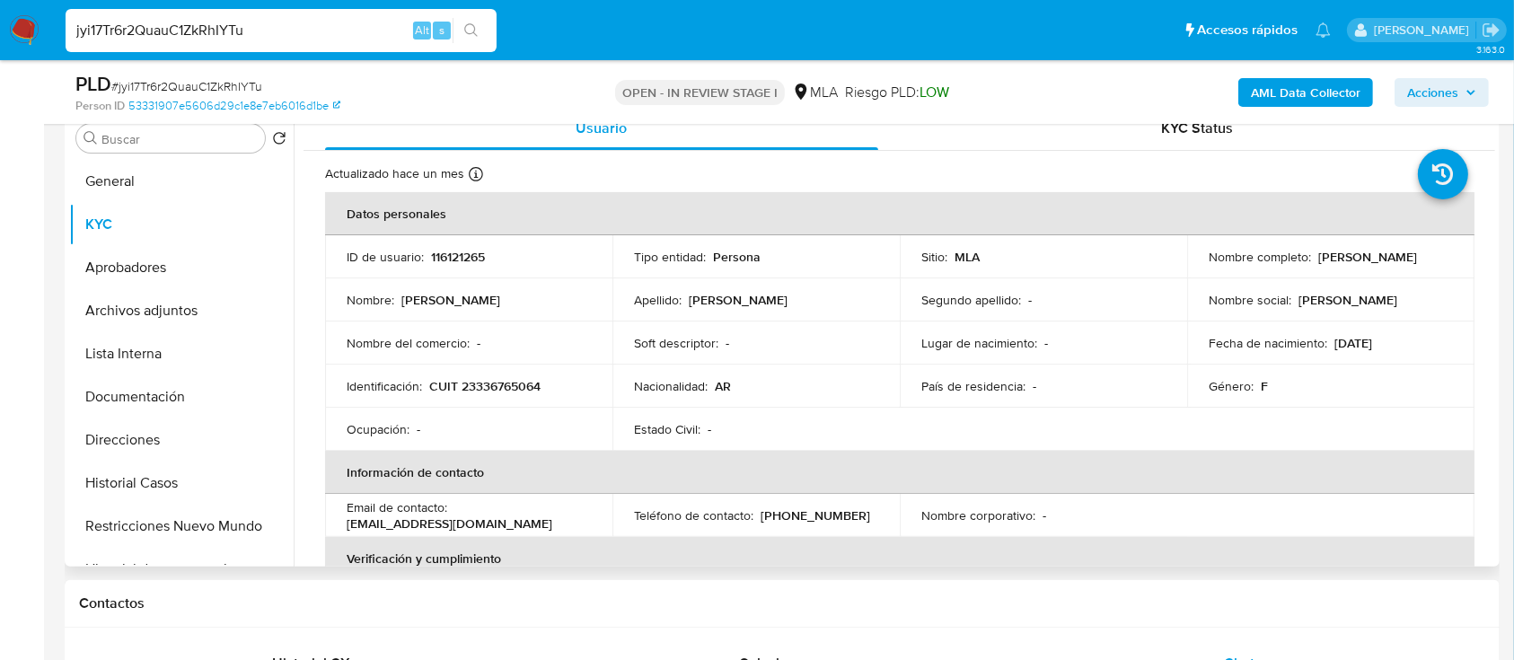
click at [456, 257] on p "116121265" at bounding box center [458, 257] width 54 height 16
copy p "116121265"
click at [494, 389] on p "CUIT 23336765064" at bounding box center [484, 386] width 111 height 16
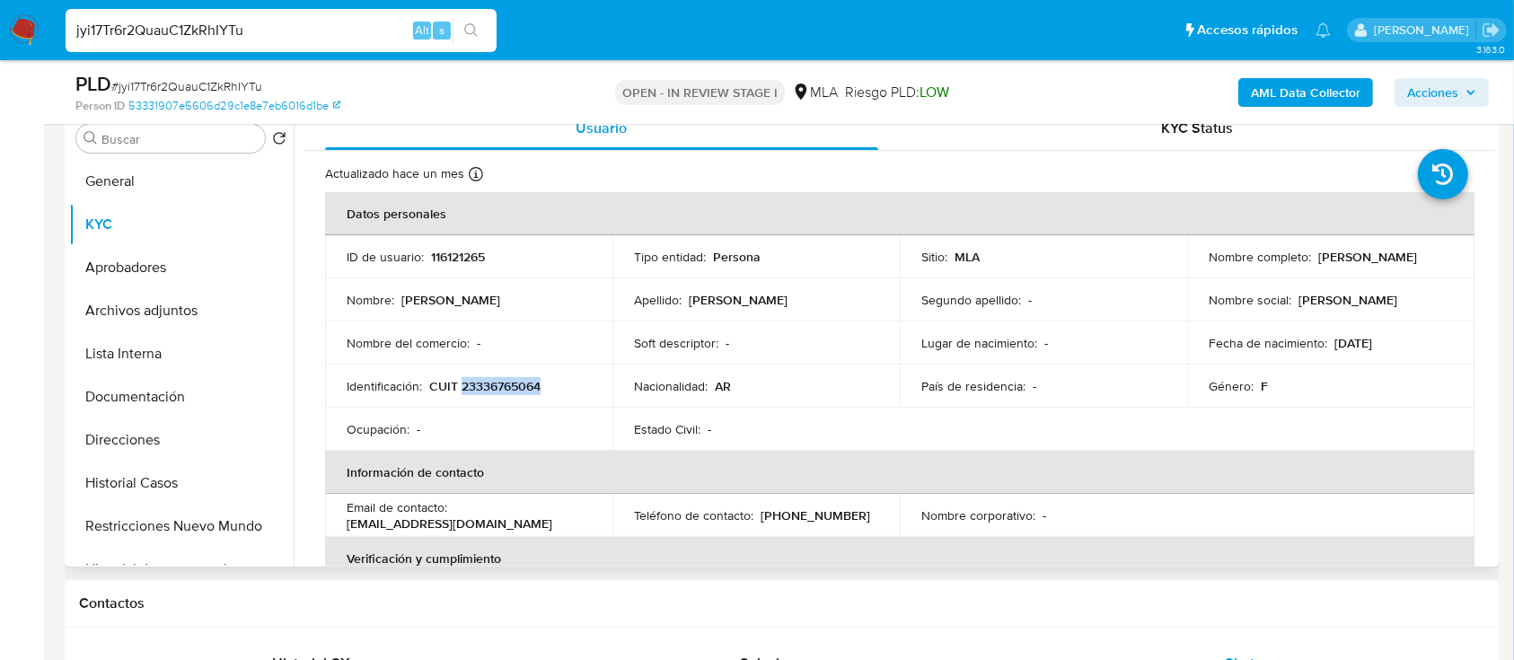
click at [494, 389] on p "CUIT 23336765064" at bounding box center [484, 386] width 111 height 16
click at [517, 392] on p "CUIT 23336765064" at bounding box center [484, 386] width 111 height 16
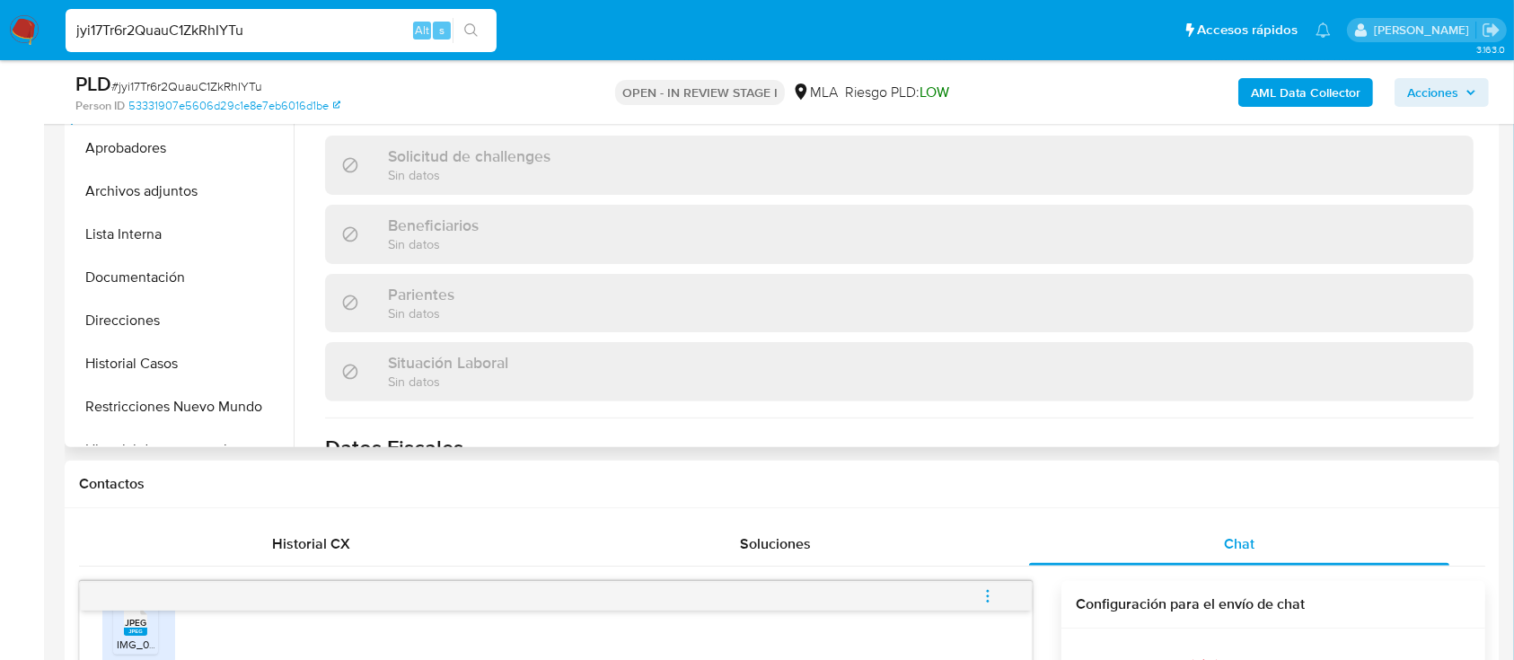
scroll to position [946, 0]
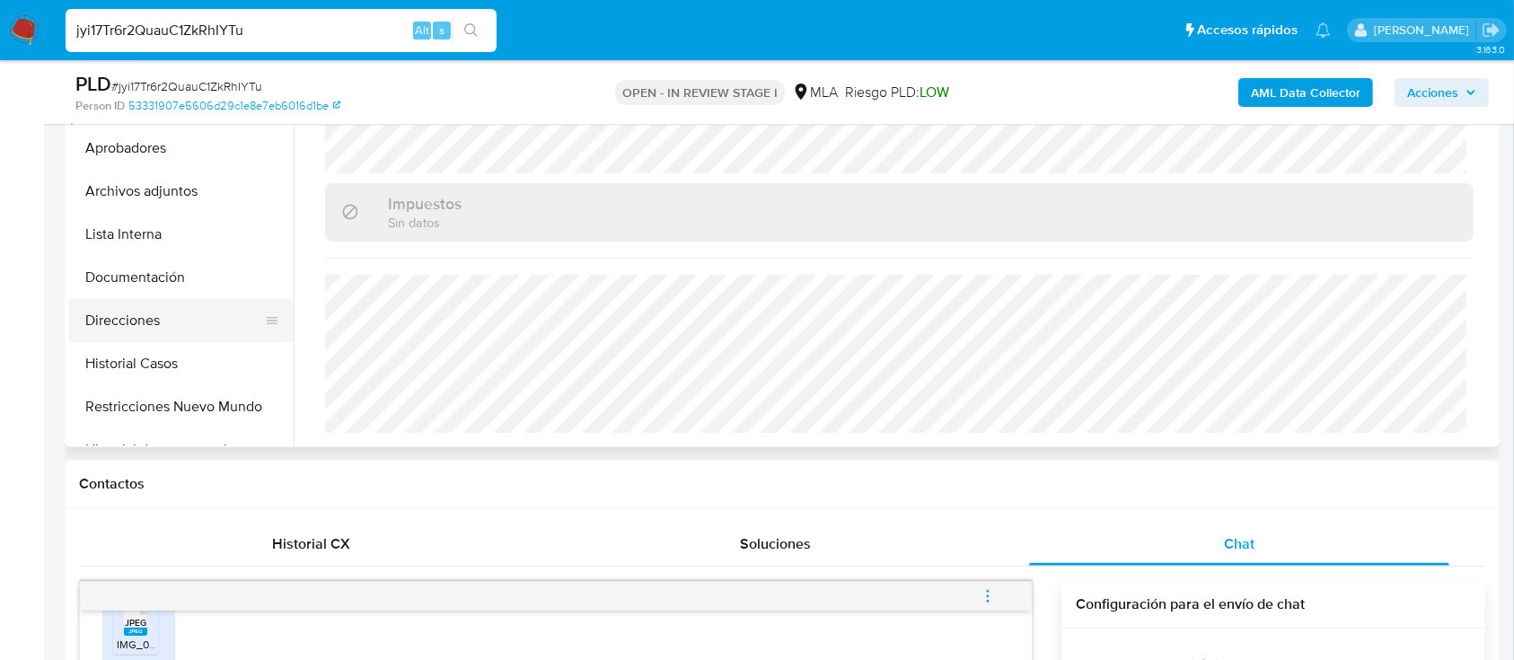
click at [143, 309] on button "Direcciones" at bounding box center [174, 320] width 210 height 43
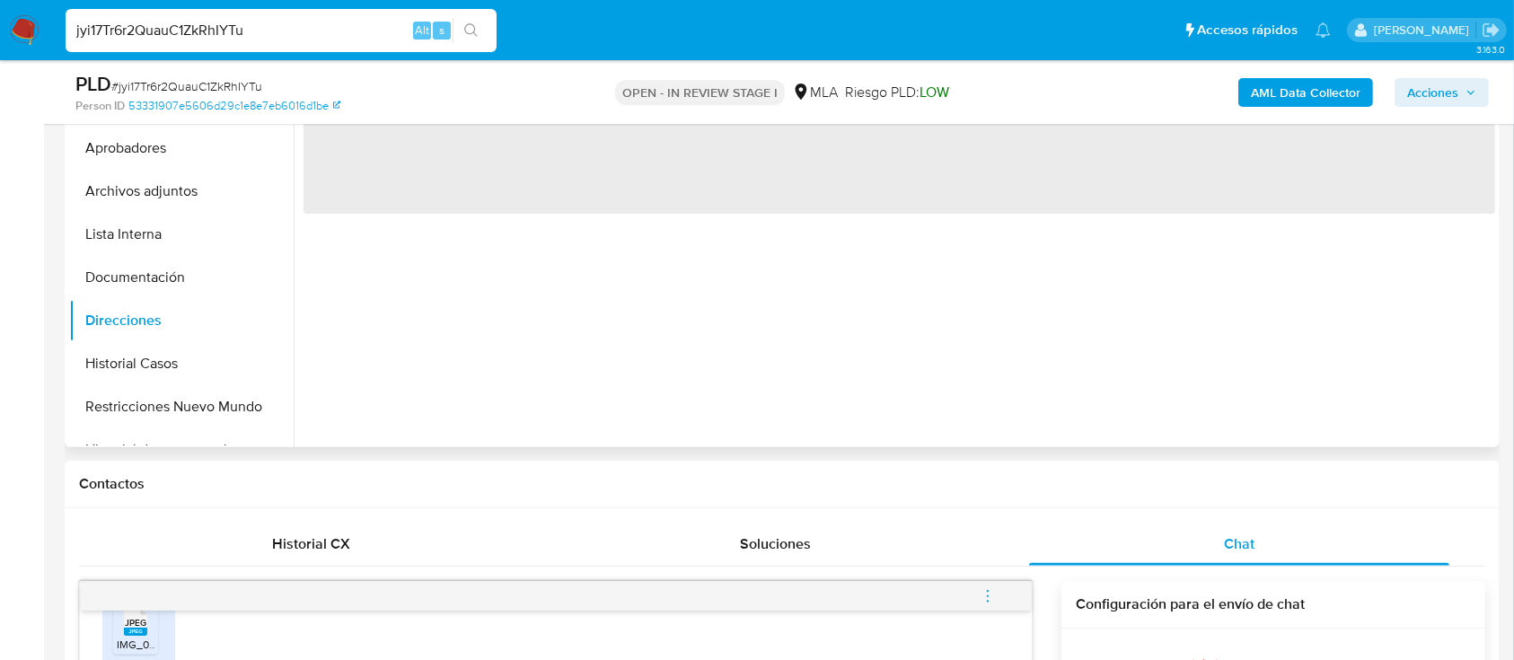
scroll to position [239, 0]
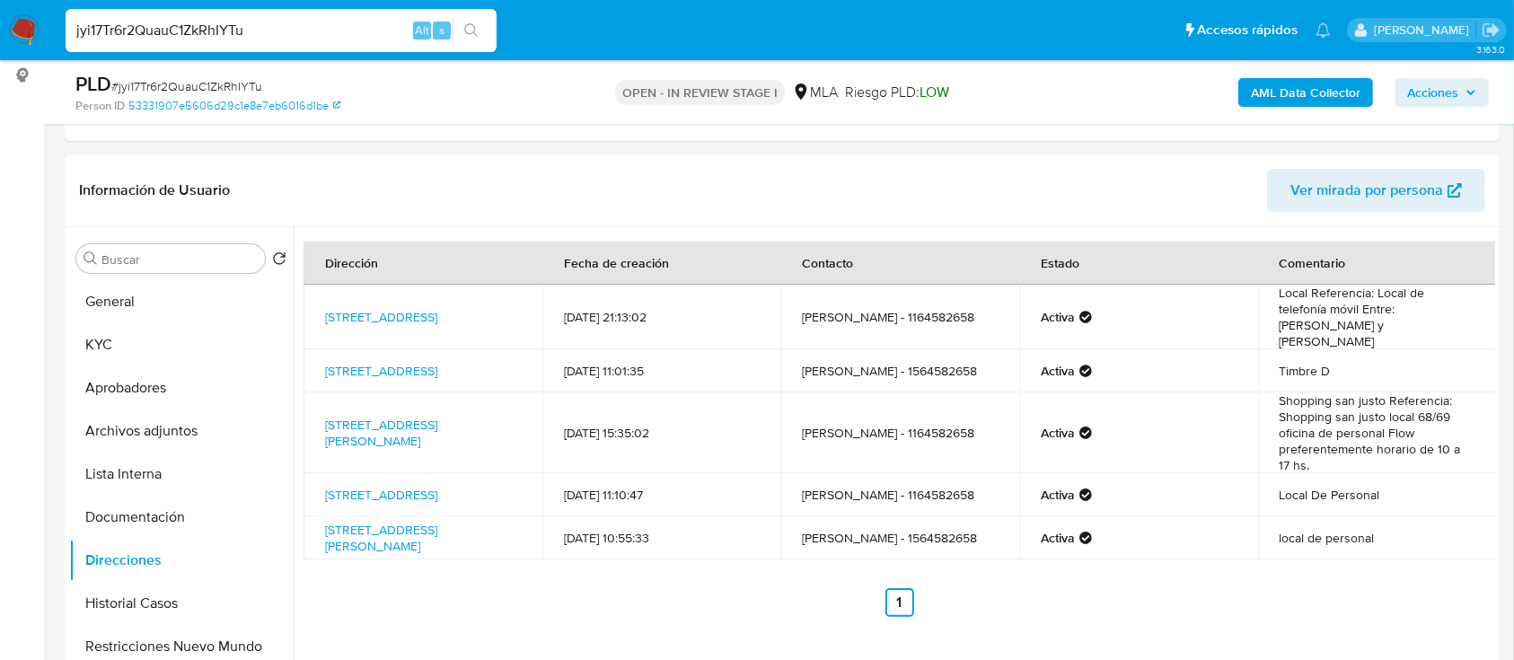
drag, startPoint x: 555, startPoint y: 588, endPoint x: 553, endPoint y: 578, distance: 10.0
click at [557, 588] on ul "Anterior 1 Siguiente" at bounding box center [900, 602] width 1192 height 29
click at [82, 347] on button "KYC" at bounding box center [174, 344] width 210 height 43
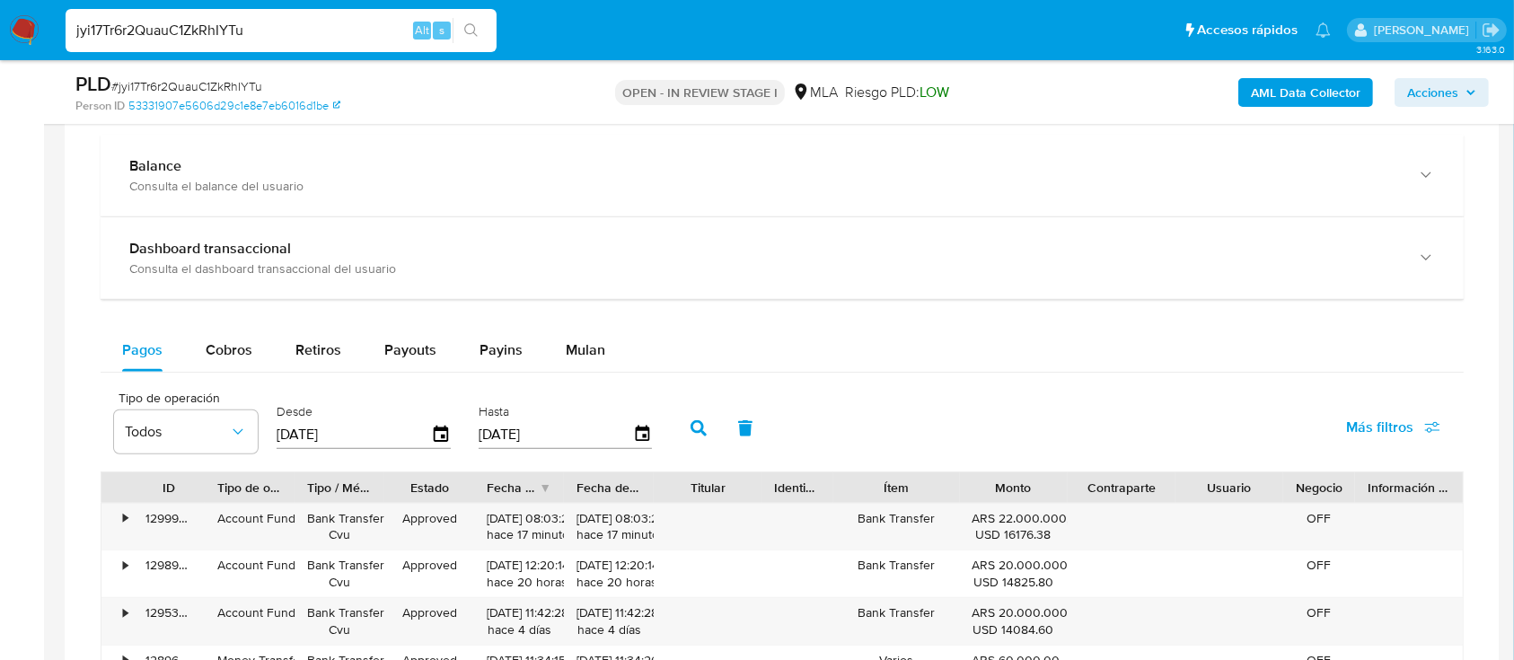
scroll to position [1557, 0]
click at [496, 337] on div "Payins" at bounding box center [501, 352] width 43 height 43
select select "10"
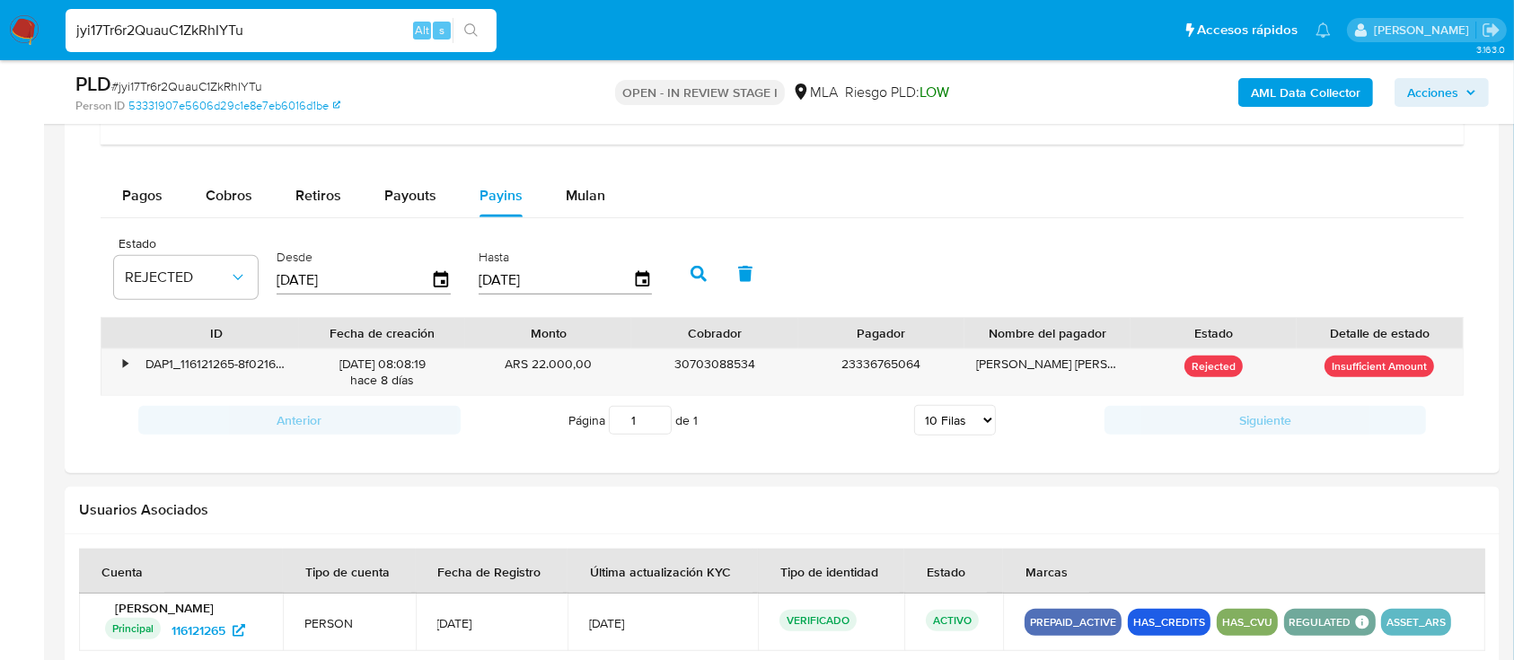
scroll to position [1676, 0]
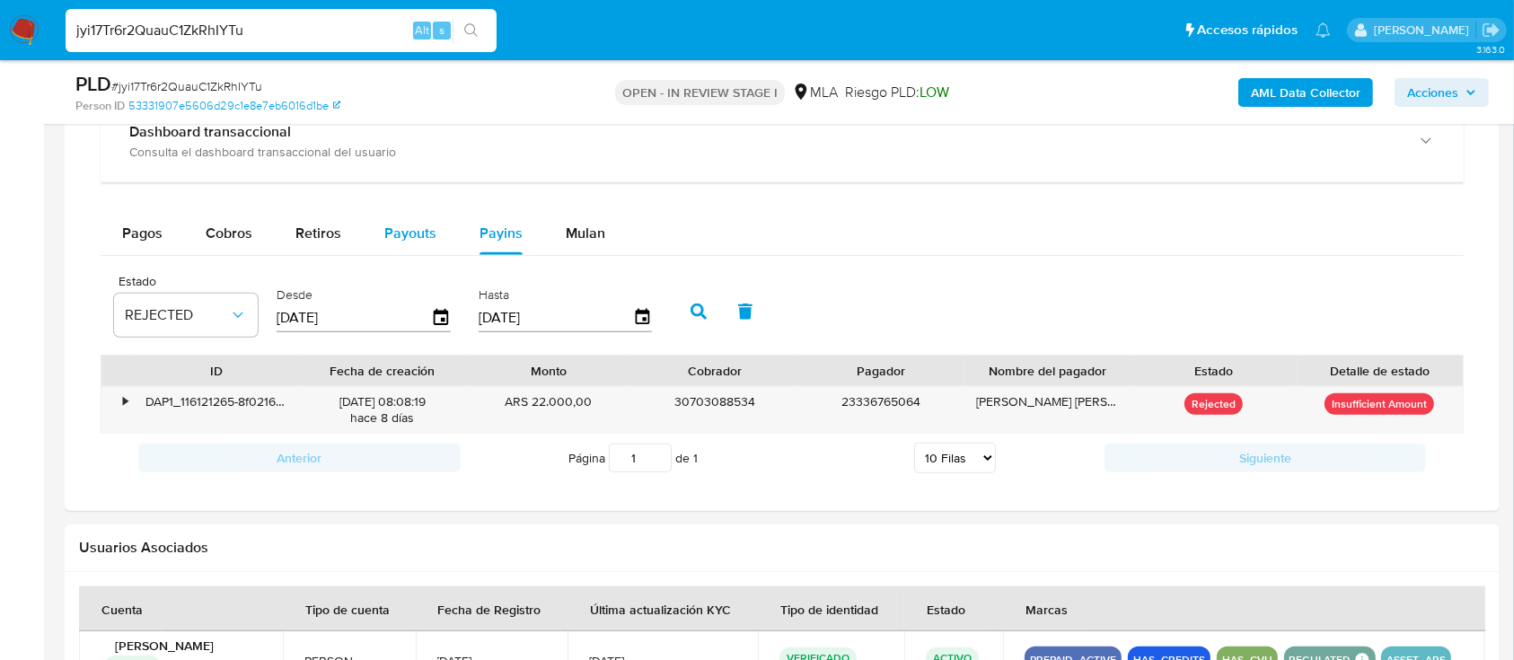
click at [419, 230] on span "Payouts" at bounding box center [410, 233] width 52 height 21
select select "10"
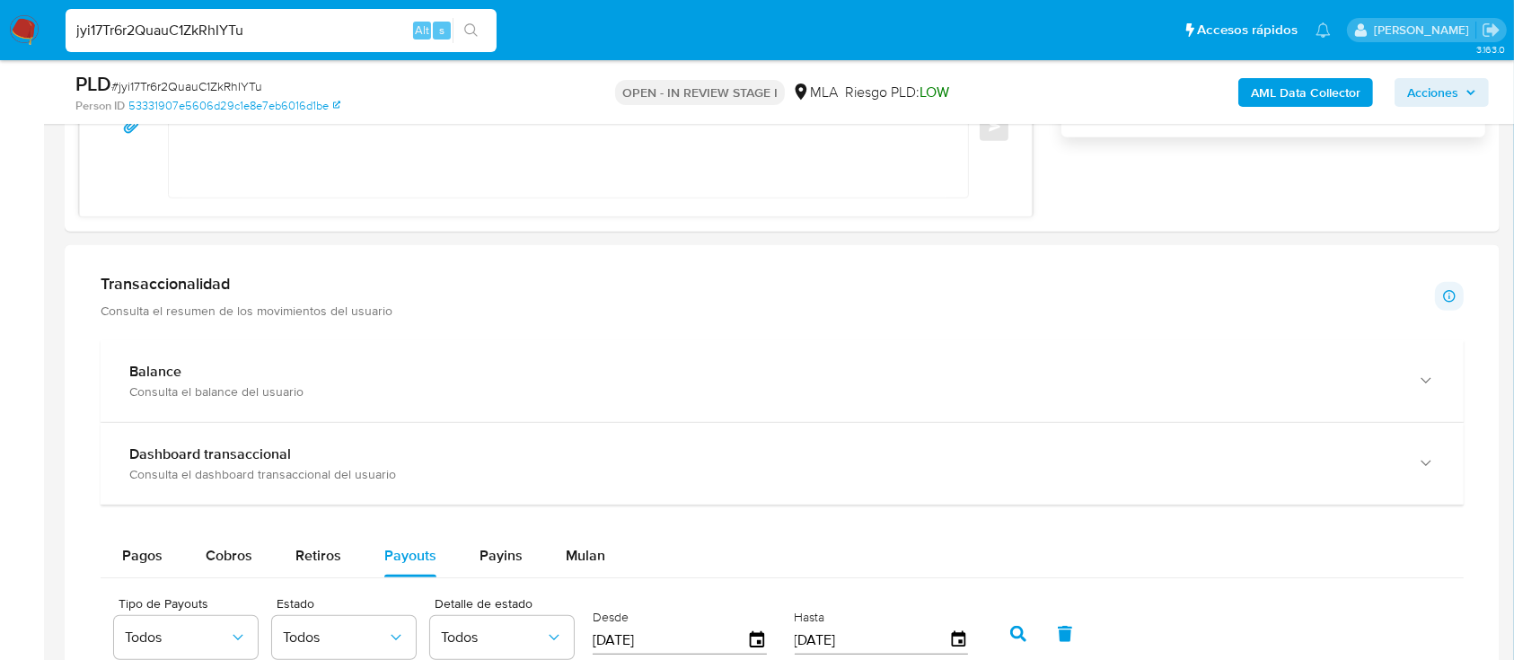
scroll to position [1317, 0]
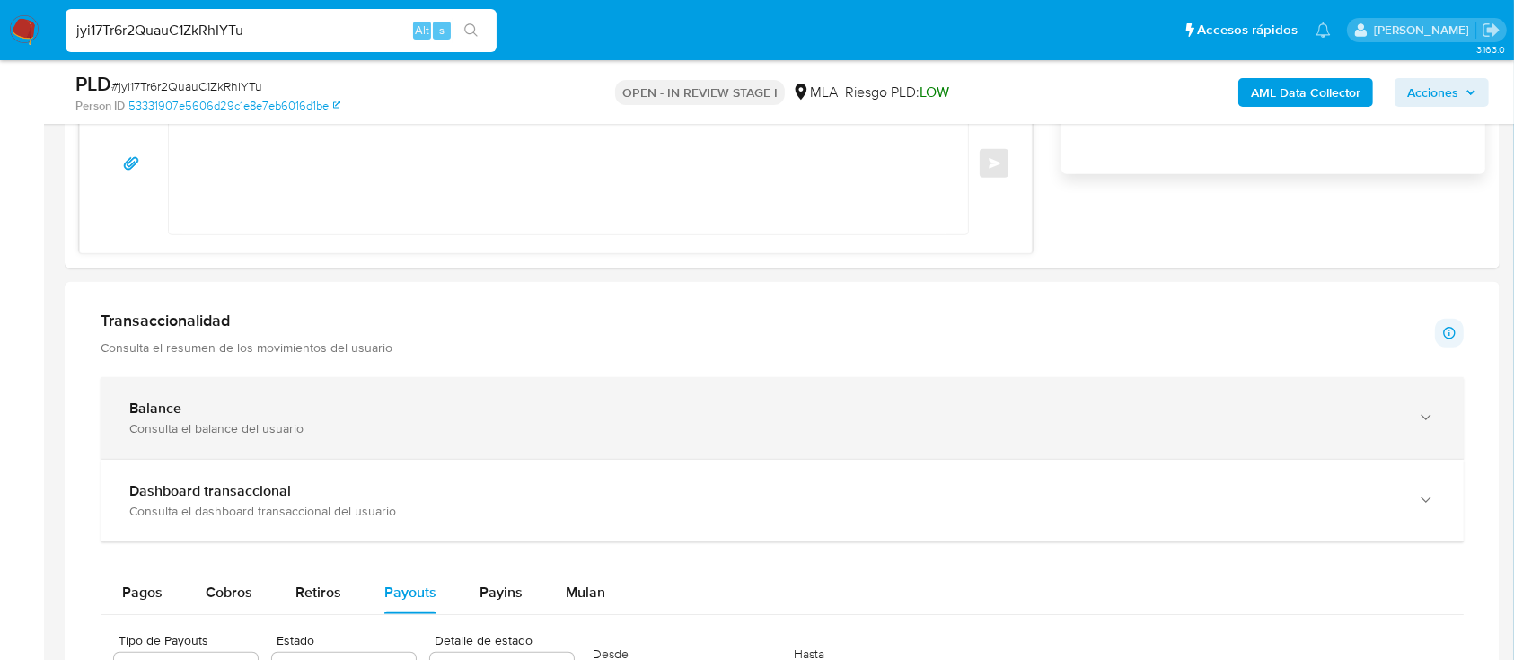
click at [304, 396] on div "Balance Consulta el balance del usuario" at bounding box center [782, 418] width 1363 height 82
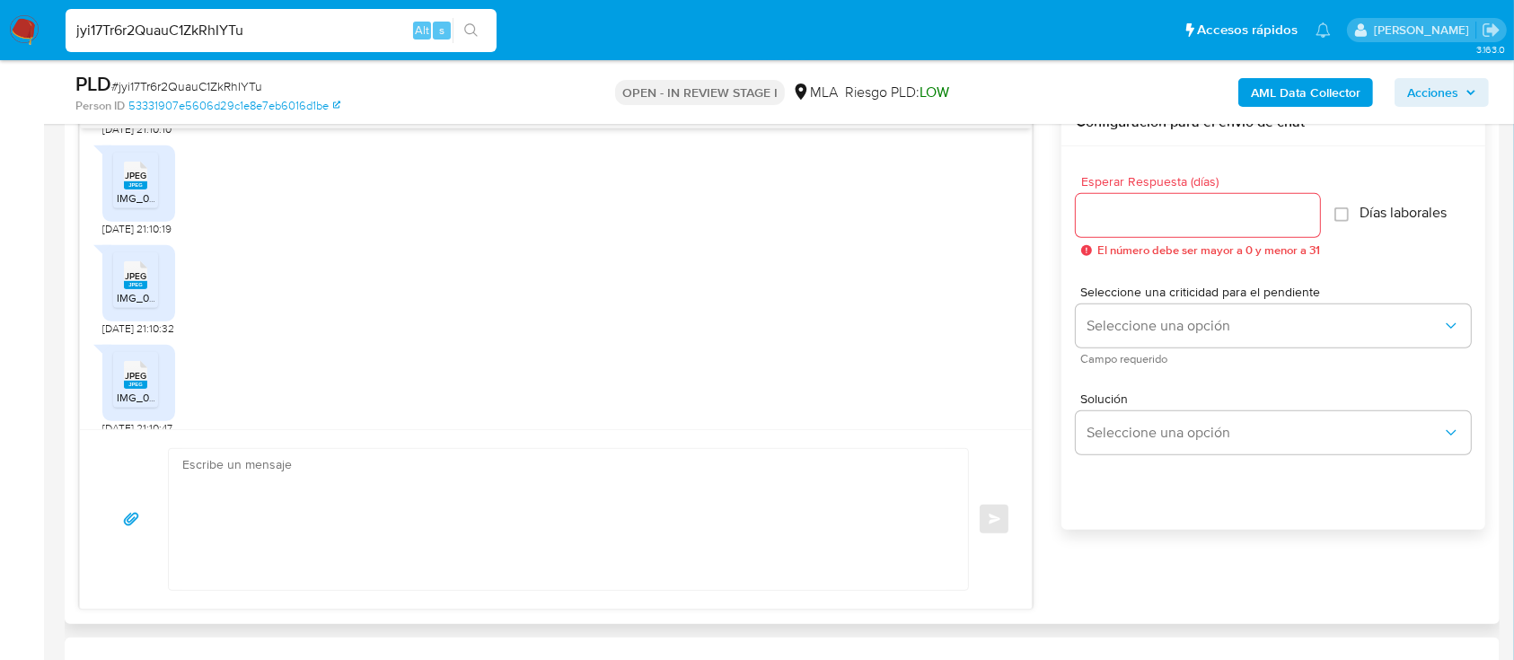
scroll to position [1351, 0]
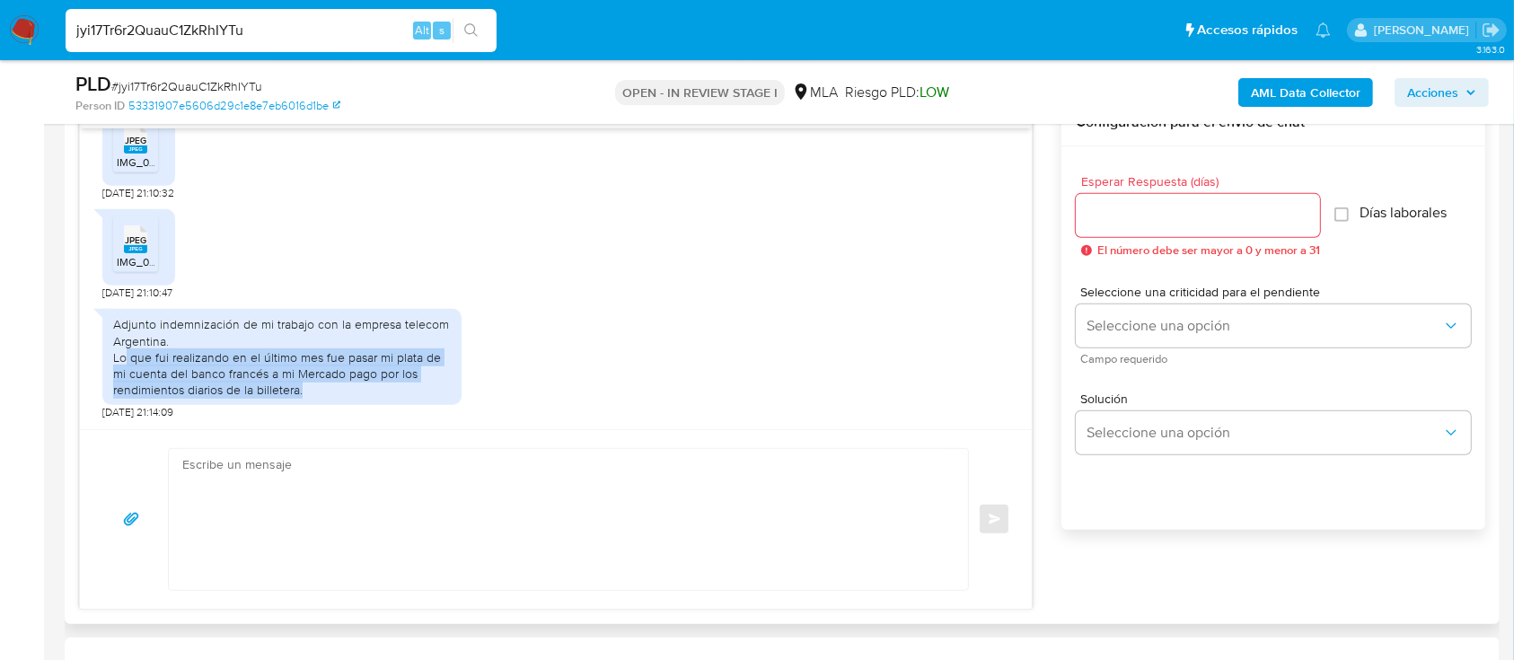
drag, startPoint x: 126, startPoint y: 355, endPoint x: 375, endPoint y: 394, distance: 251.9
click at [375, 384] on div "Adjunto indemnización de mi trabajo con la empresa telecom Argentina. Lo que fu…" at bounding box center [282, 357] width 338 height 82
click at [273, 360] on div "Adjunto indemnización de mi trabajo con la empresa telecom Argentina. Lo que fu…" at bounding box center [282, 357] width 338 height 82
drag, startPoint x: 113, startPoint y: 356, endPoint x: 298, endPoint y: 392, distance: 188.5
click at [298, 392] on div "Adjunto indemnización de mi trabajo con la empresa telecom Argentina. Lo que fu…" at bounding box center [282, 357] width 338 height 82
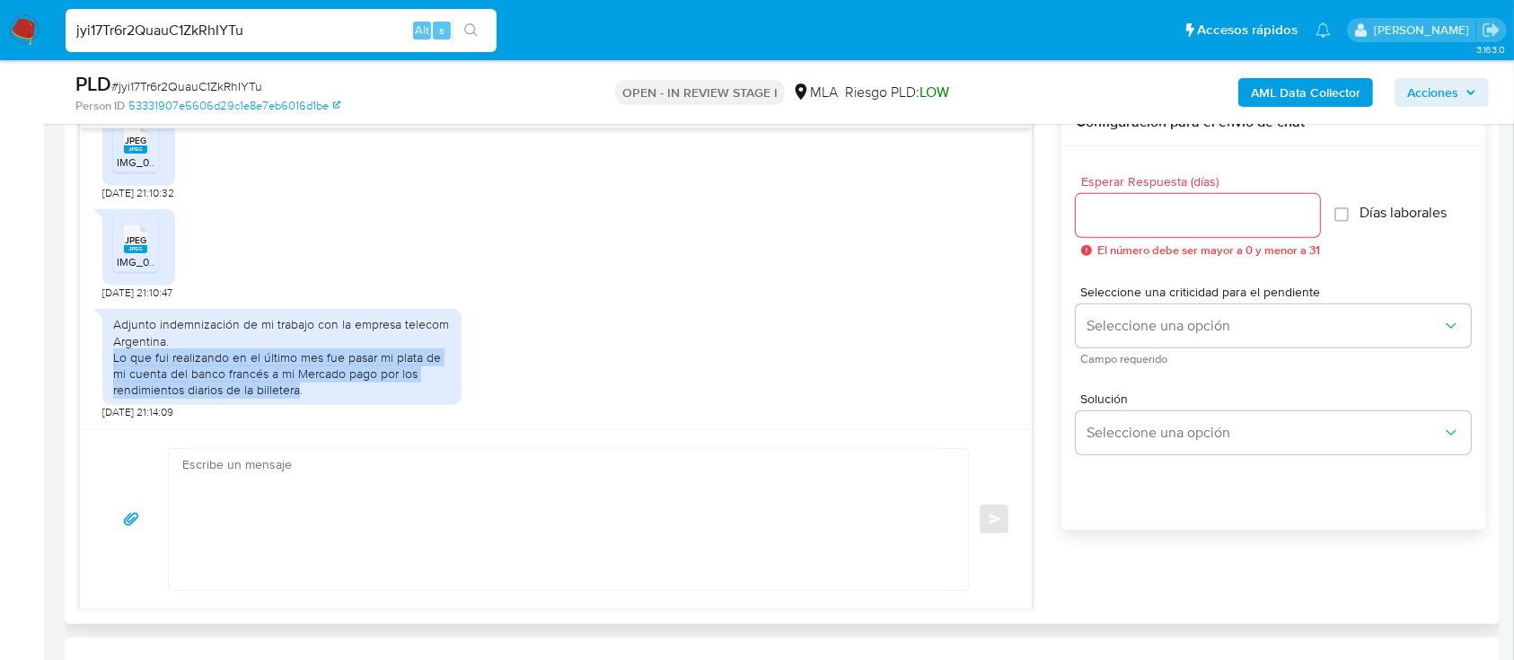
copy div "Lo que fui realizando en el último mes fue pasar mi plata de mi cuenta del banc…"
click at [613, 534] on textarea at bounding box center [563, 519] width 763 height 141
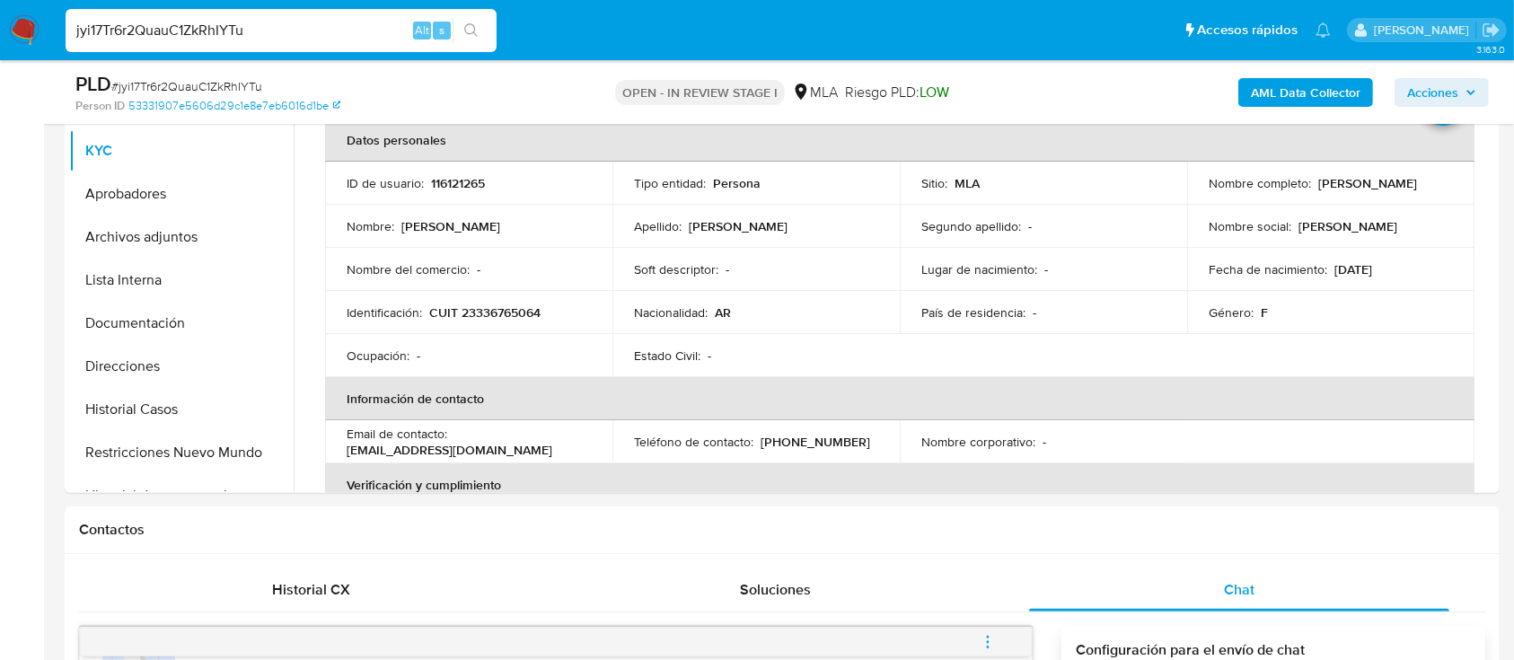
scroll to position [243, 0]
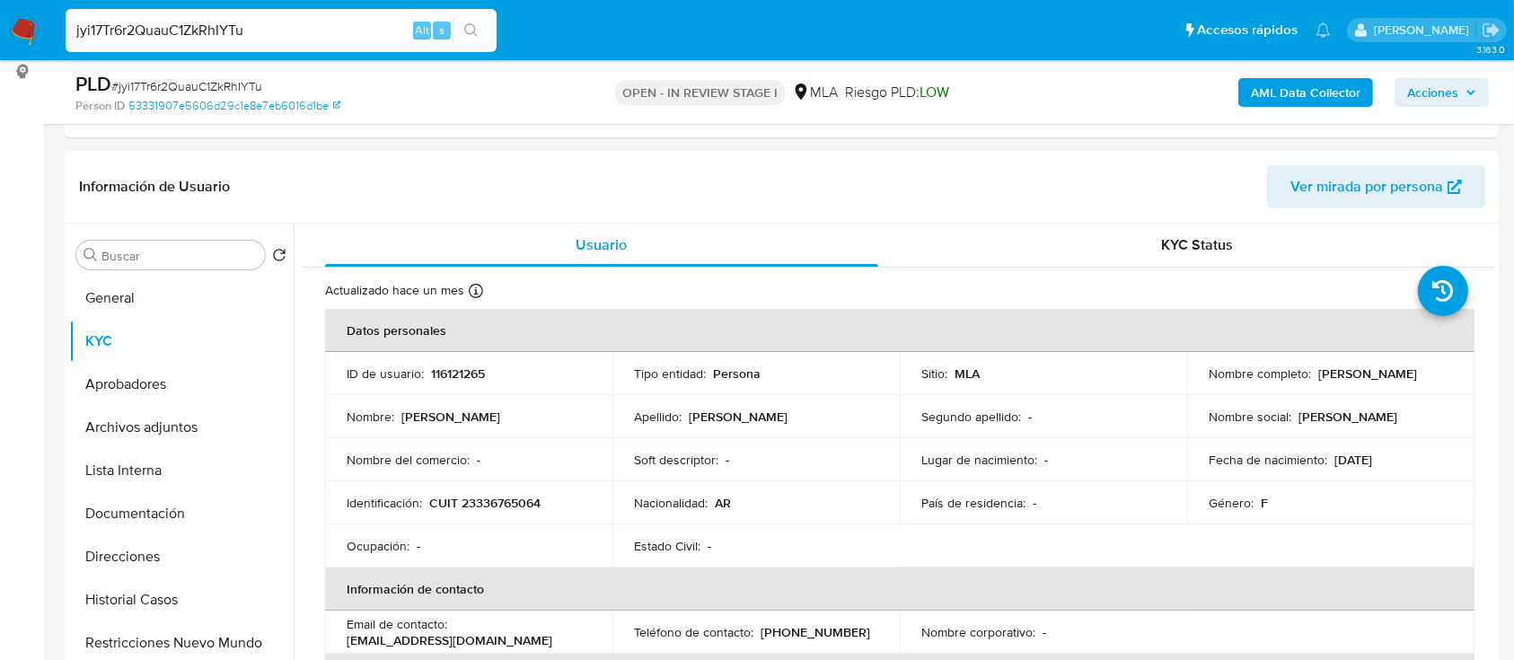
drag, startPoint x: 1314, startPoint y: 373, endPoint x: 1439, endPoint y: 371, distance: 124.9
click at [1439, 371] on div "Nombre completo : Maria Ines Fernandez" at bounding box center [1331, 374] width 244 height 16
copy p "Maria Ines Fernandez"
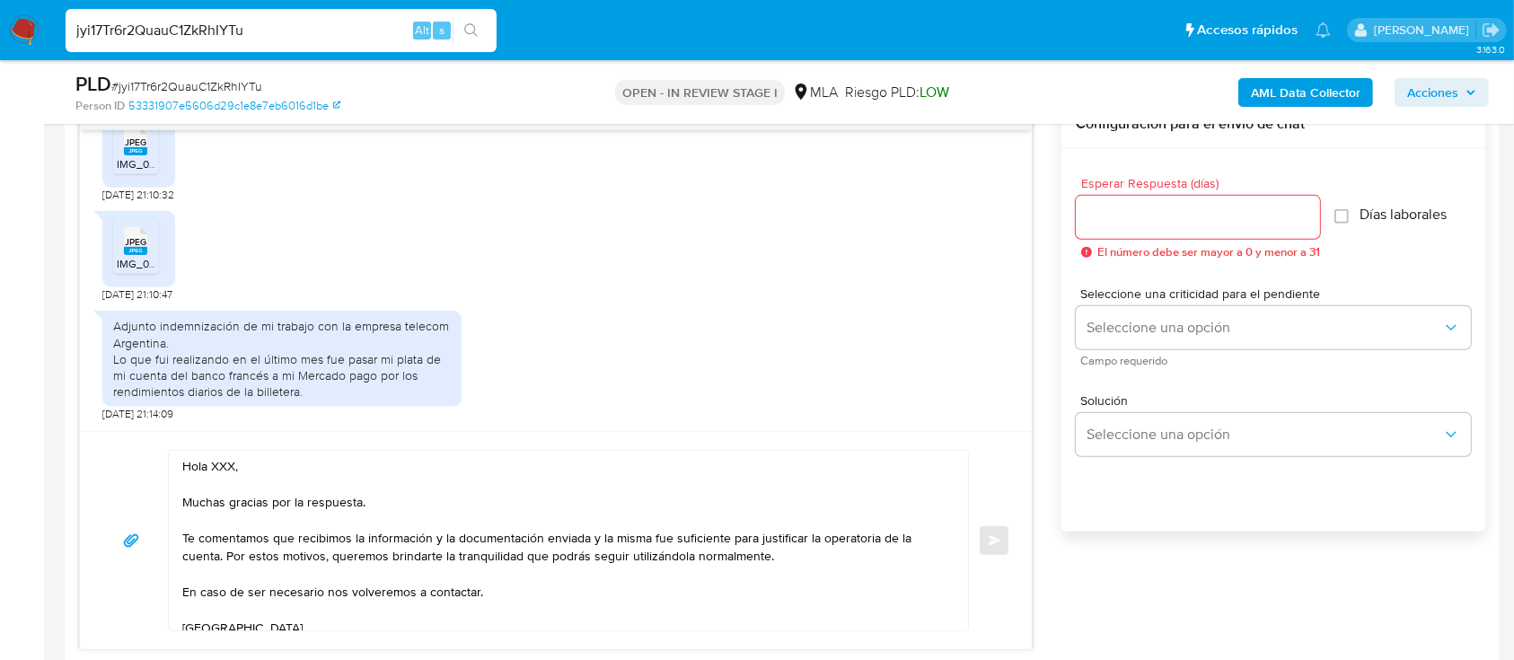
scroll to position [961, 0]
click at [218, 451] on textarea "Hola XXX, Muchas gracias por la respuesta. Te comentamos que recibimos la infor…" at bounding box center [563, 539] width 763 height 180
paste textarea "Maria Ines Fernandez"
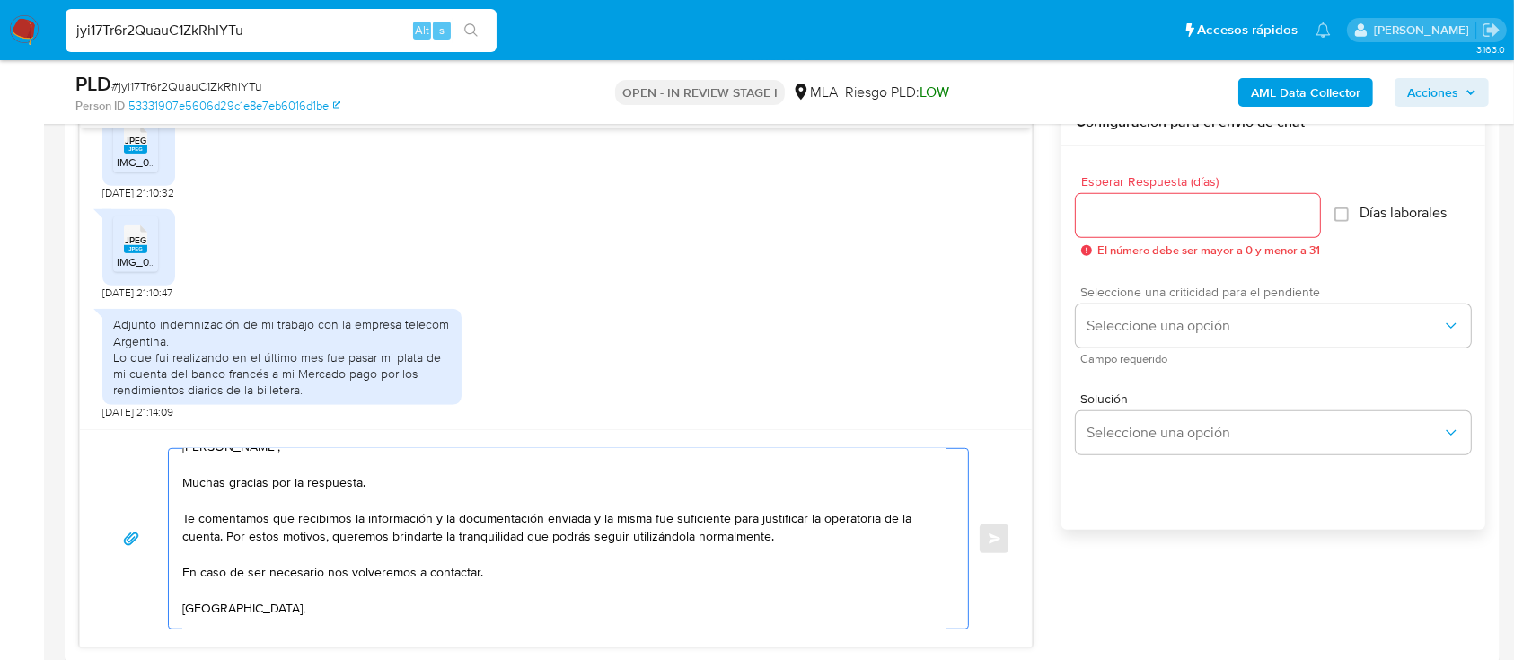
scroll to position [0, 0]
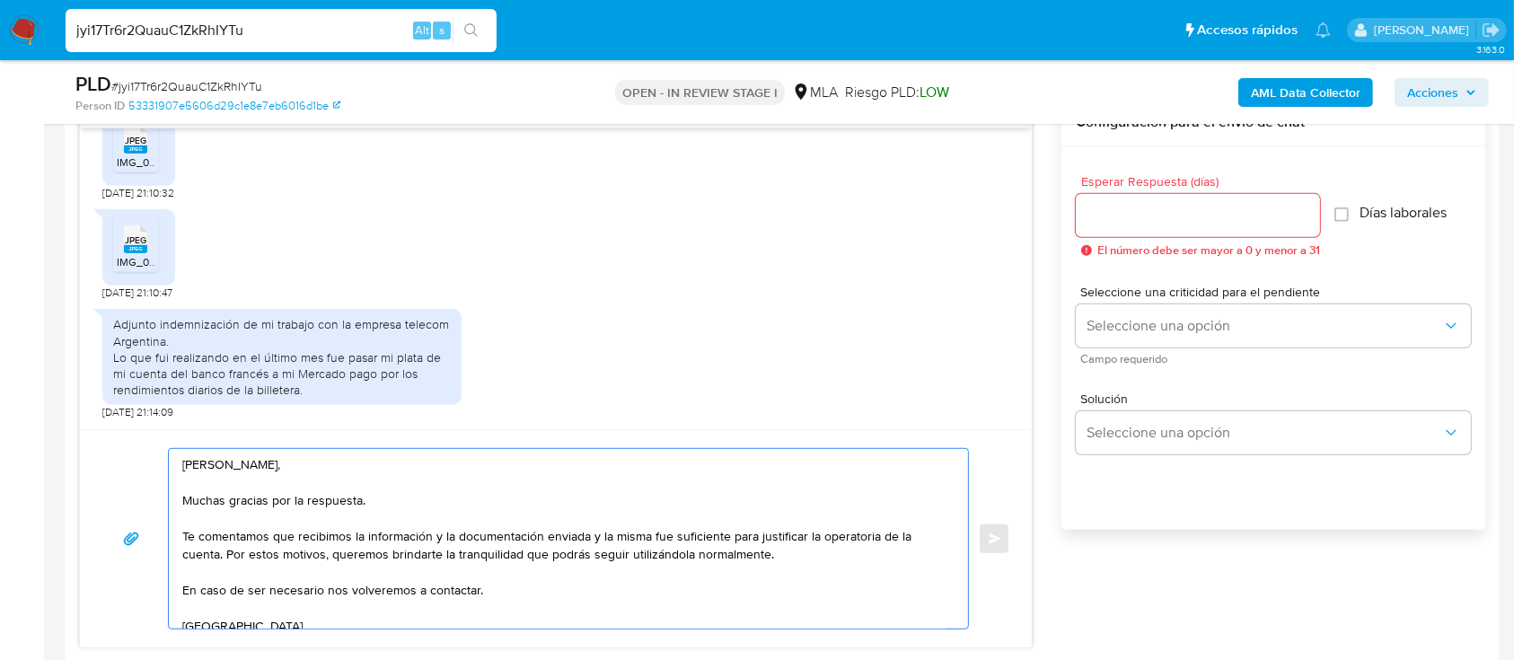
type textarea "Hola Maria Ines Fernandez, Muchas gracias por la respuesta. Te comentamos que r…"
click at [1171, 227] on div at bounding box center [1198, 215] width 244 height 43
click at [1157, 220] on input "Esperar Respuesta (días)" at bounding box center [1198, 215] width 244 height 23
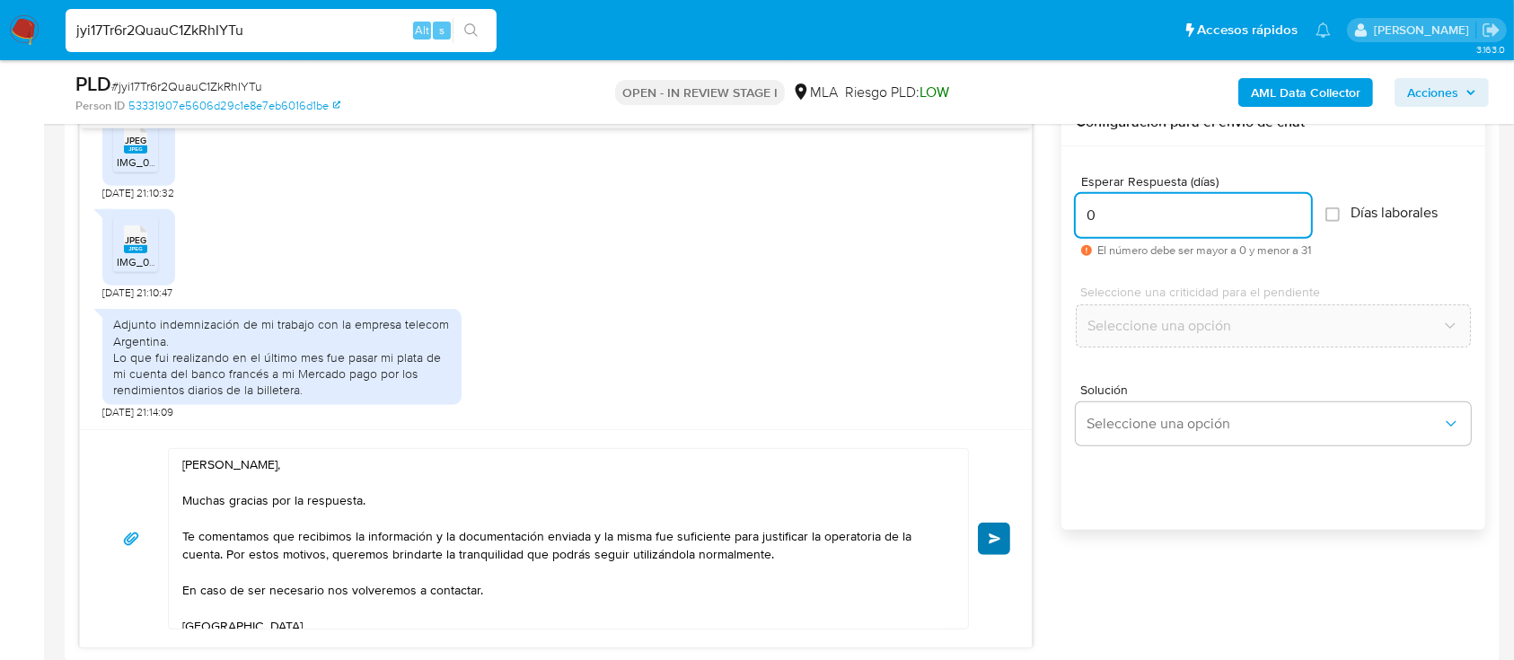
type input "0"
click at [1000, 545] on button "Enviar" at bounding box center [994, 539] width 32 height 32
click at [995, 534] on span "Enviar" at bounding box center [995, 539] width 13 height 11
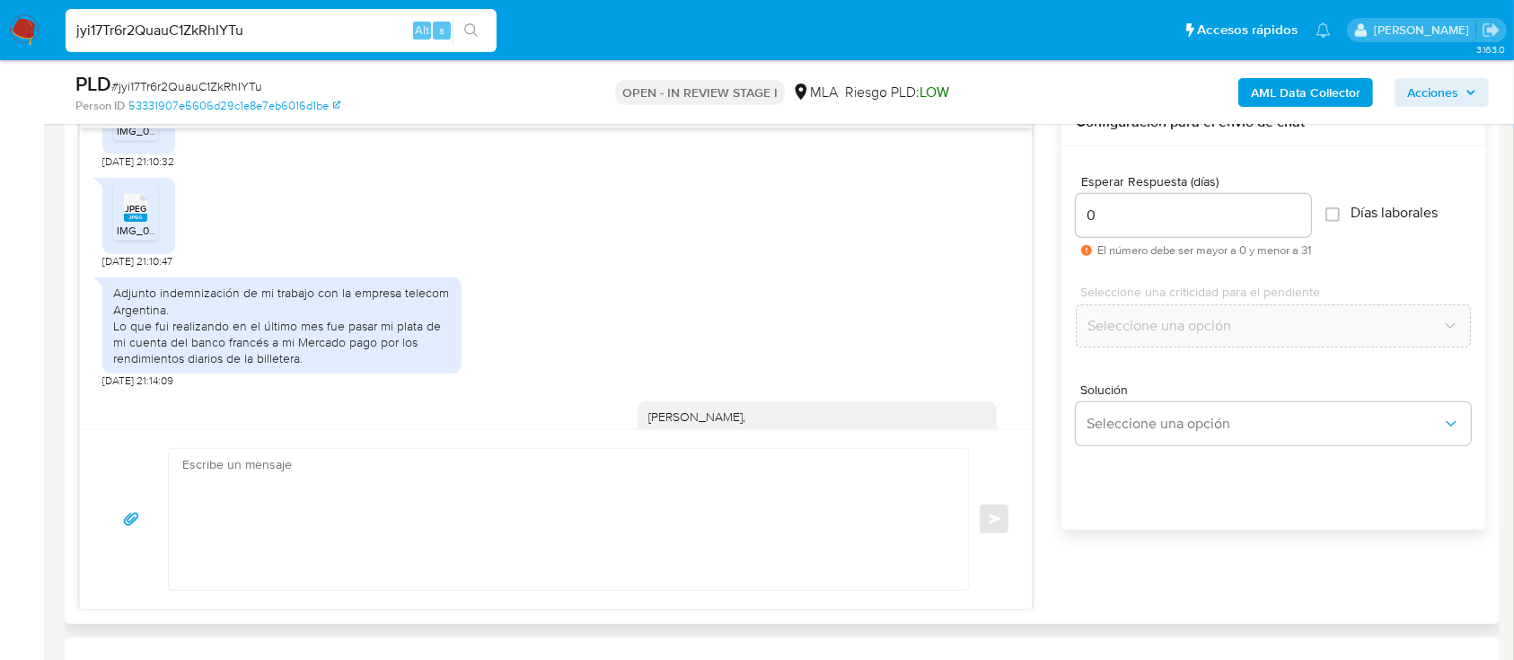
scroll to position [1648, 0]
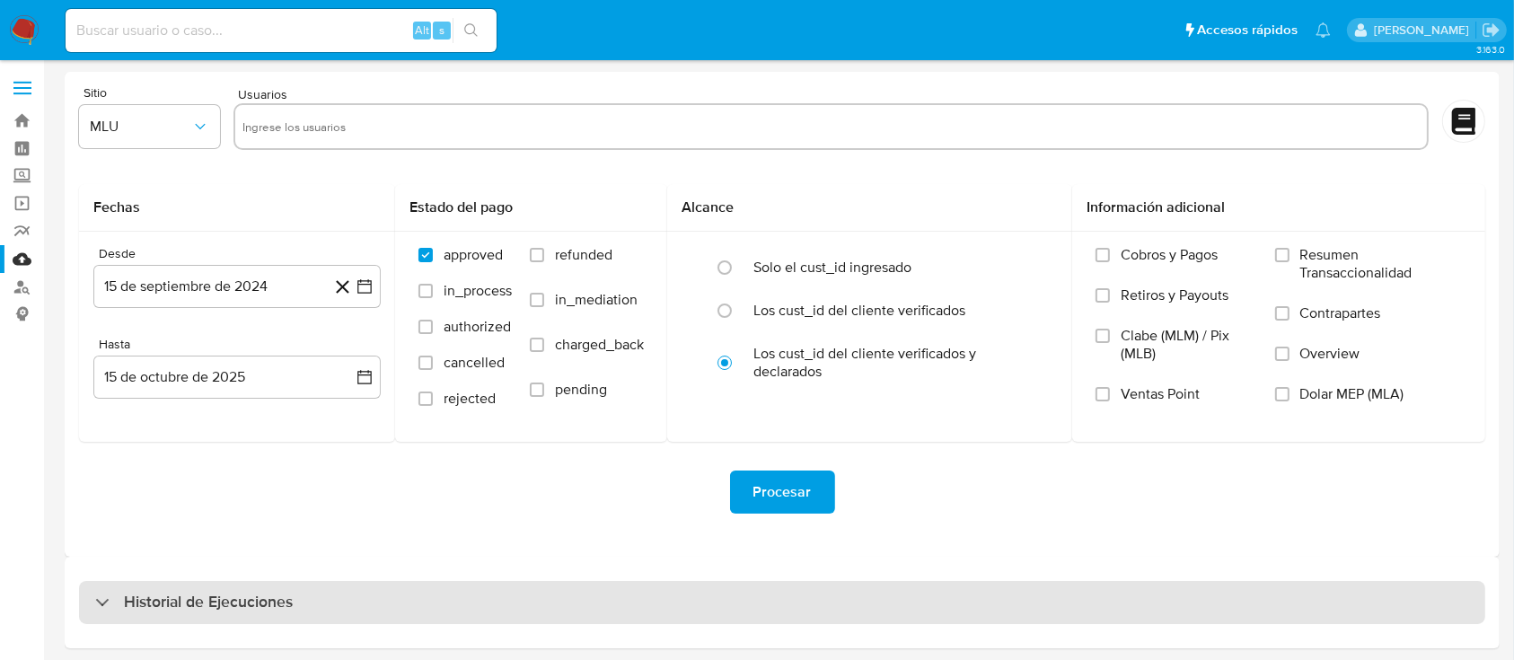
click at [216, 620] on div "Historial de Ejecuciones" at bounding box center [782, 602] width 1407 height 43
select select "10"
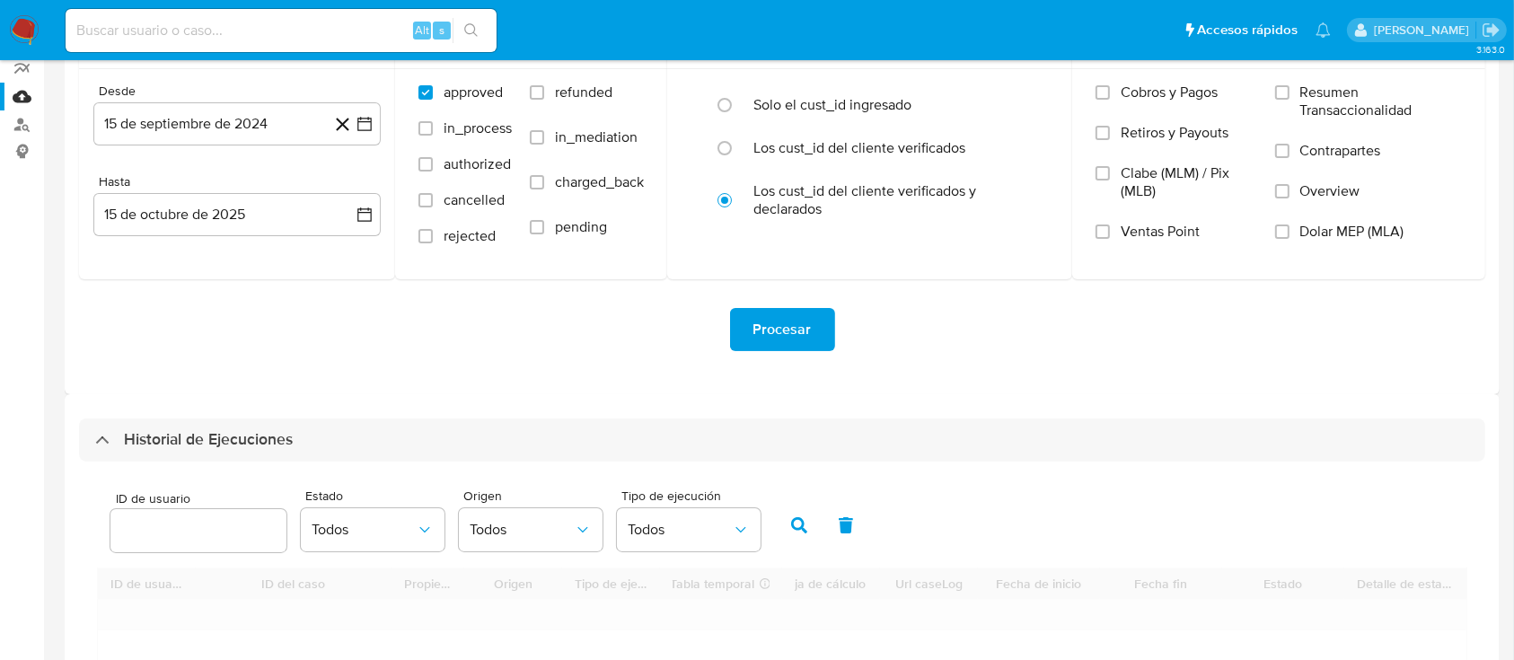
scroll to position [239, 0]
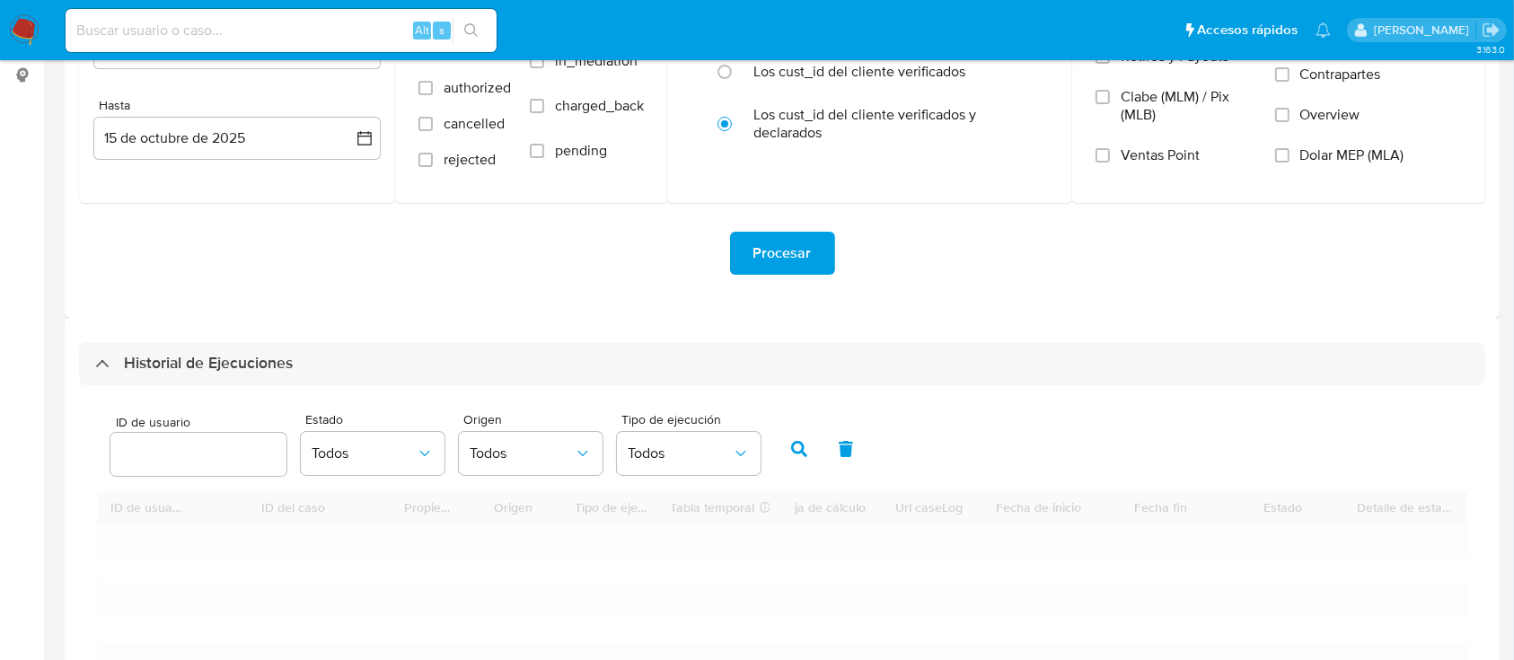
click at [206, 475] on div at bounding box center [198, 454] width 176 height 43
click at [209, 459] on input "number" at bounding box center [198, 454] width 176 height 23
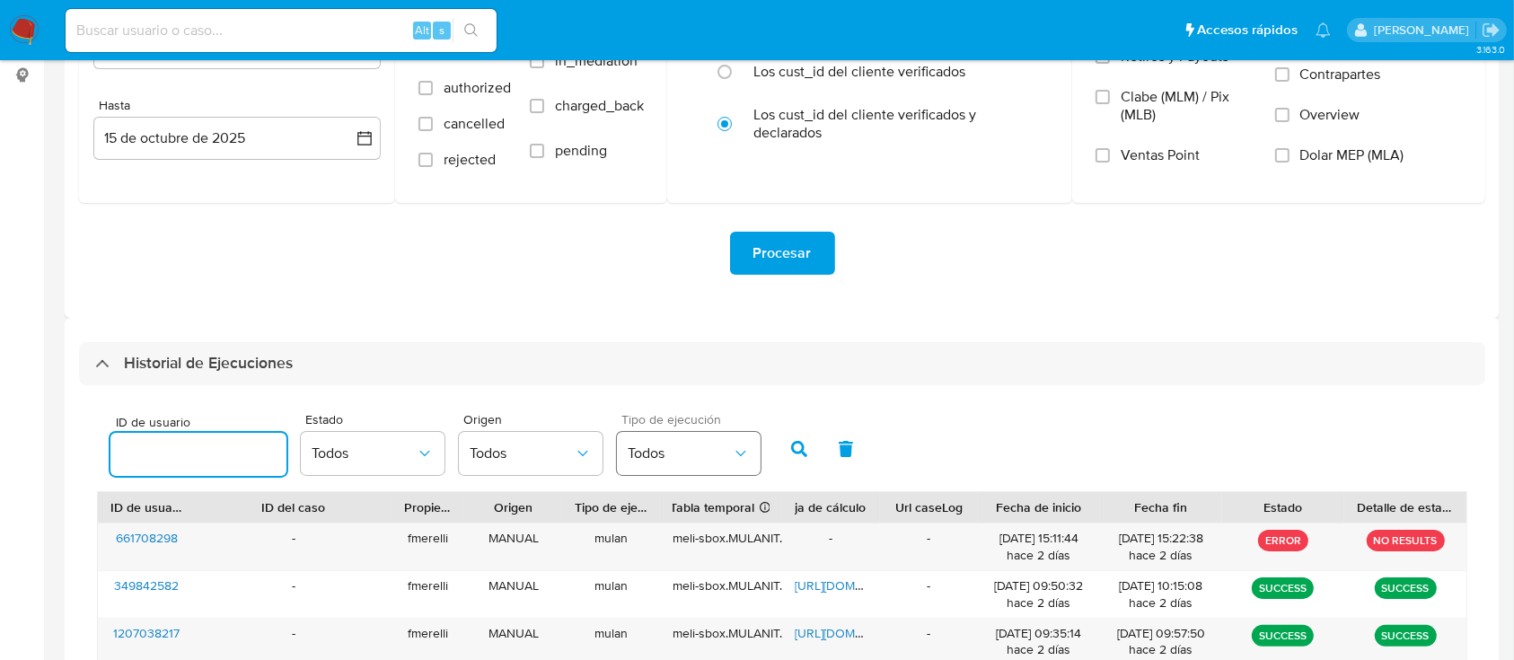
paste input "116121265"
type input "116121265"
click at [800, 449] on icon "button" at bounding box center [799, 449] width 16 height 16
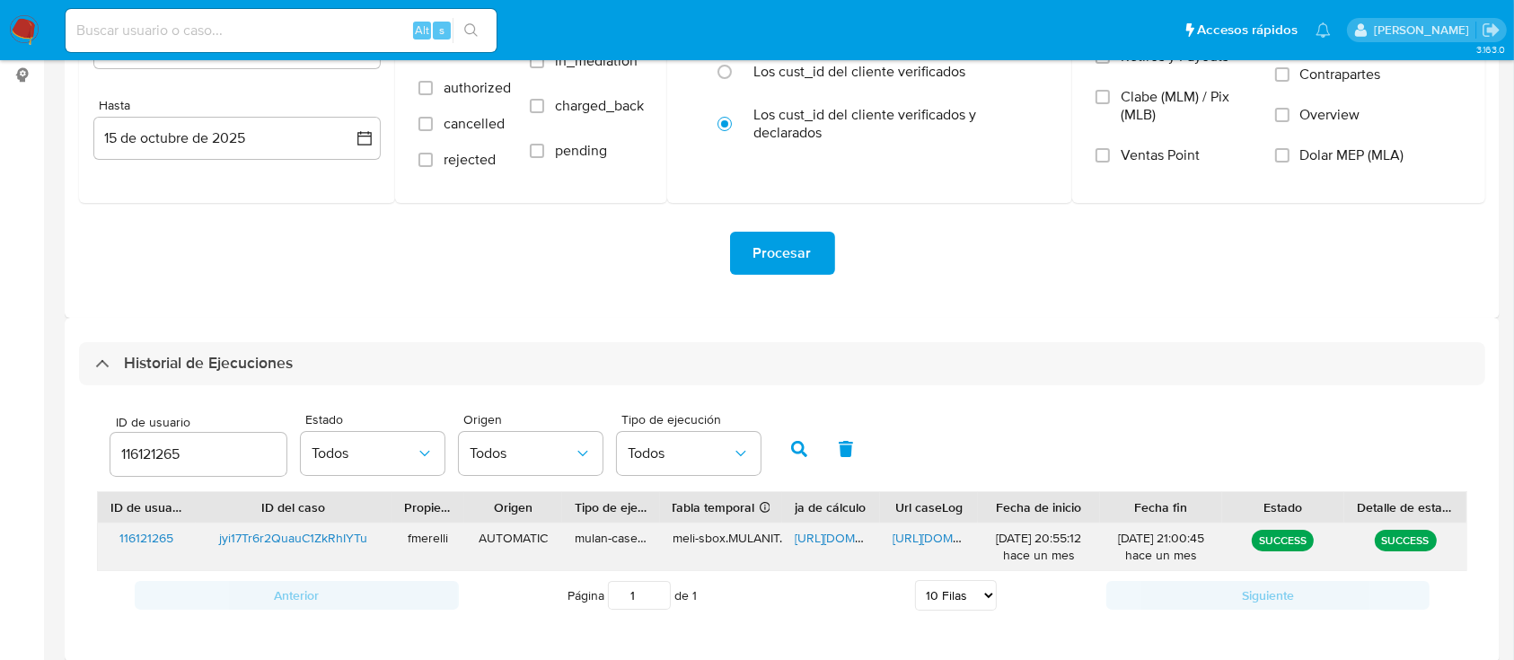
click at [941, 537] on span "https://docs.google.com/document/d/1g8eOucq2VBx5Tec7cTyM8jLOYeZGqv6c5zlAJLuYPFE…" at bounding box center [955, 538] width 124 height 18
click at [808, 537] on span "https://docs.google.com/spreadsheets/d/1nJ0Xk0Jsh-Wy77n-3L198IKhTUdpA5h-653PATx…" at bounding box center [857, 538] width 124 height 18
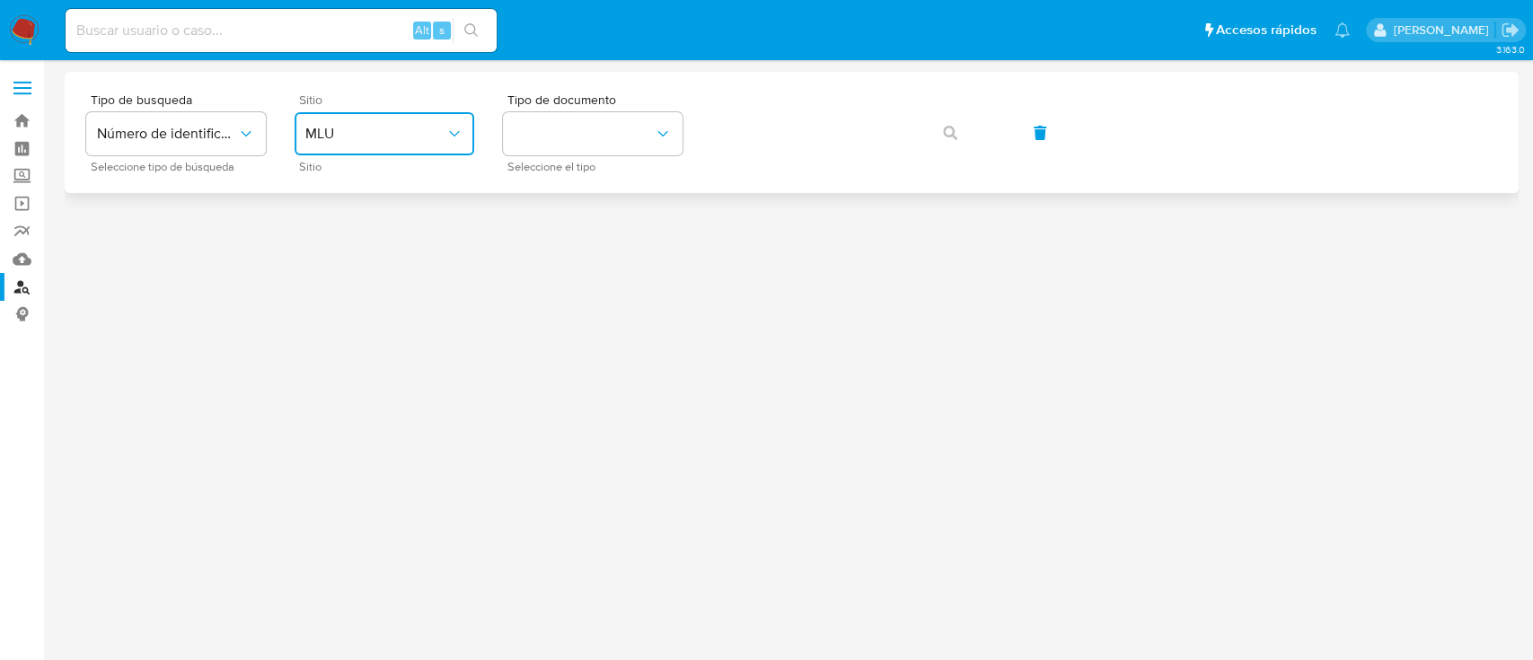
click at [433, 145] on button "MLU" at bounding box center [385, 133] width 180 height 43
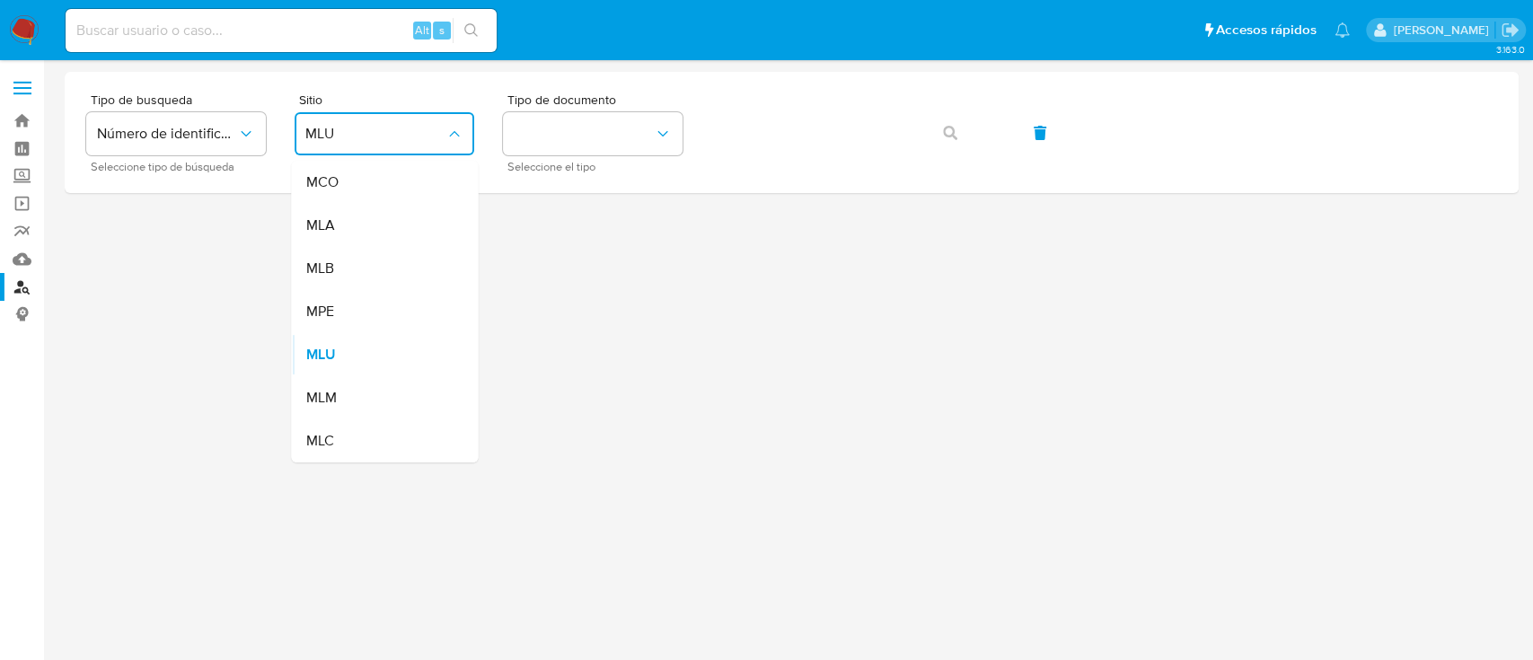
click at [391, 235] on div "MLA" at bounding box center [378, 225] width 147 height 43
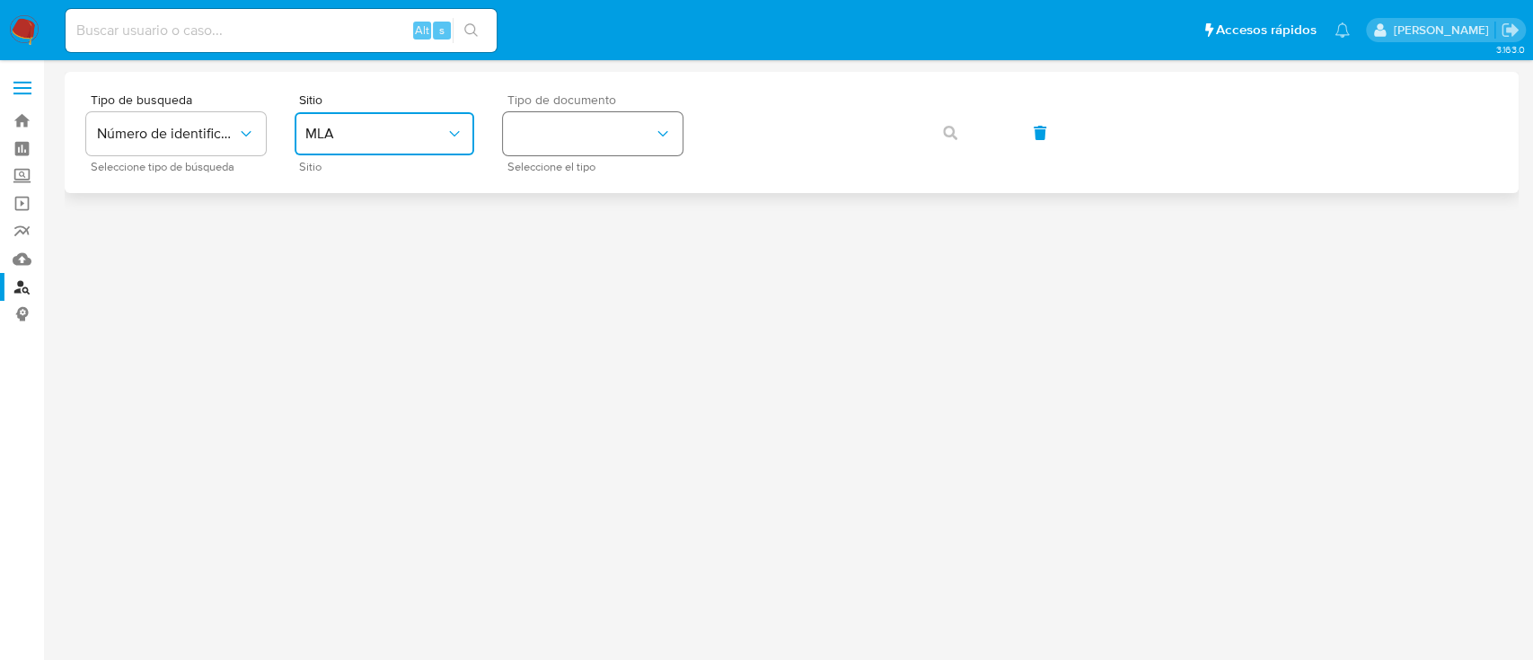
click at [550, 136] on button "identificationType" at bounding box center [593, 133] width 180 height 43
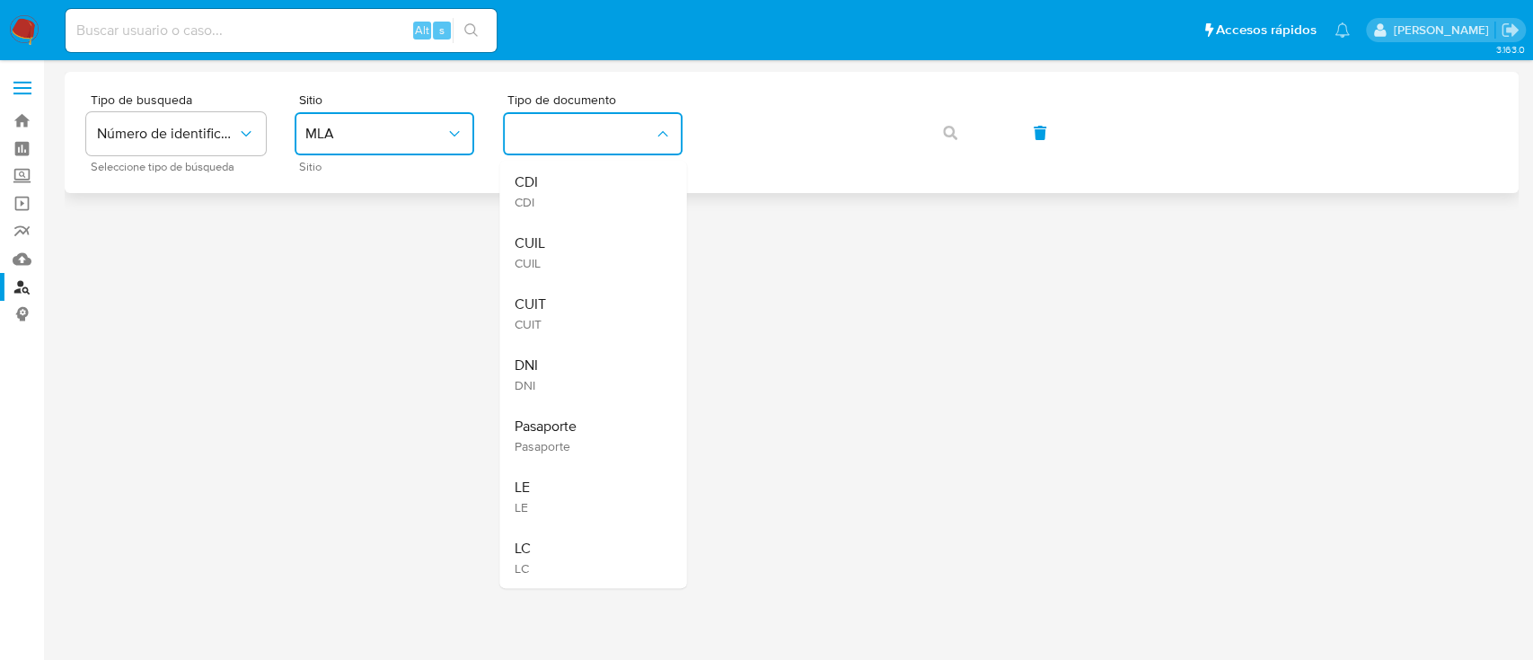
drag, startPoint x: 553, startPoint y: 252, endPoint x: 748, endPoint y: 160, distance: 215.7
click at [556, 248] on div "CUIL CUIL" at bounding box center [587, 252] width 147 height 61
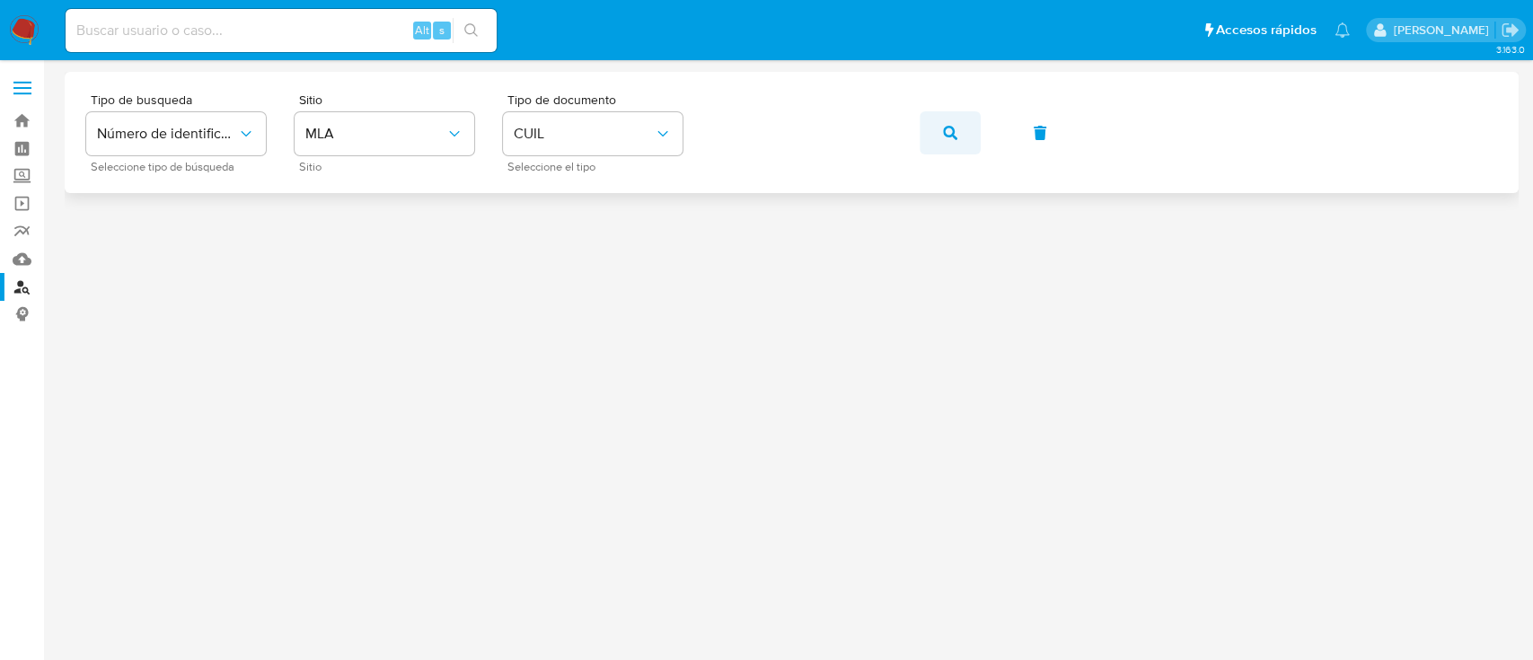
click at [960, 131] on button "button" at bounding box center [950, 132] width 61 height 43
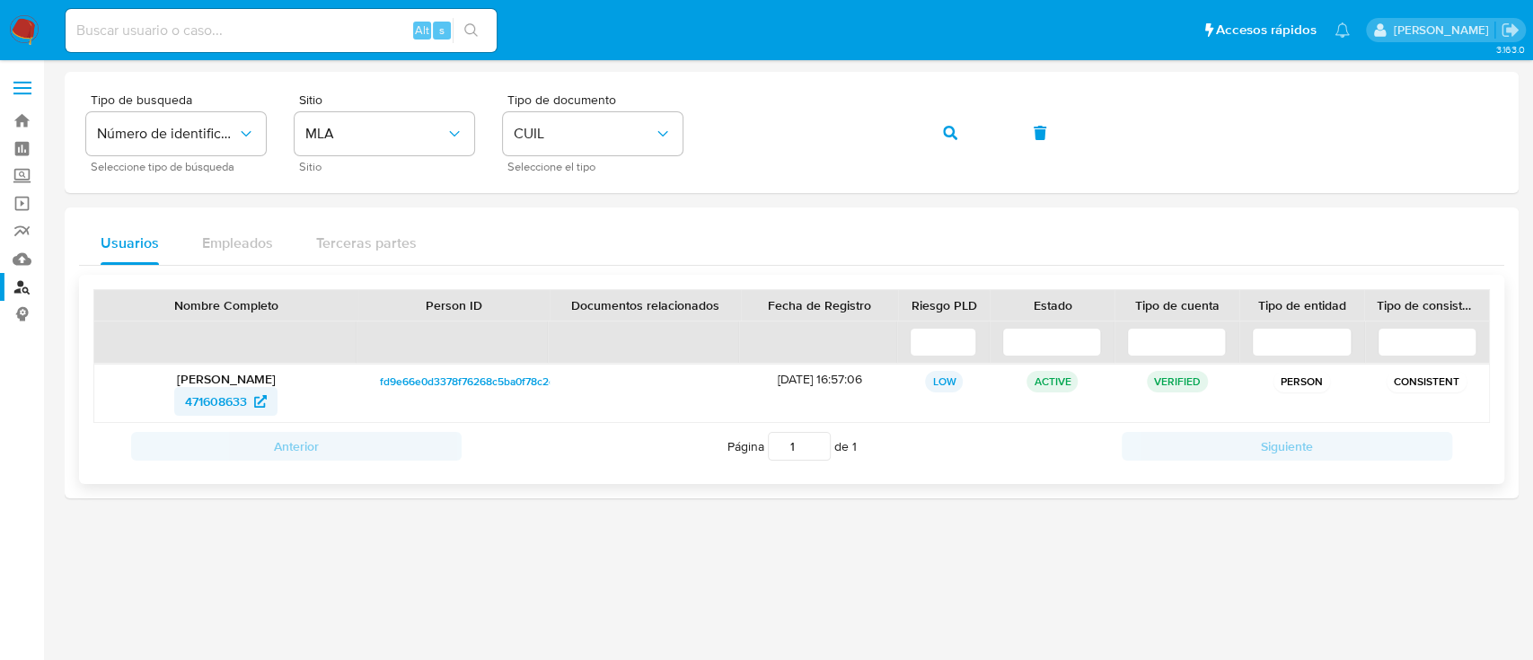
click at [240, 405] on span "471608633" at bounding box center [216, 401] width 62 height 29
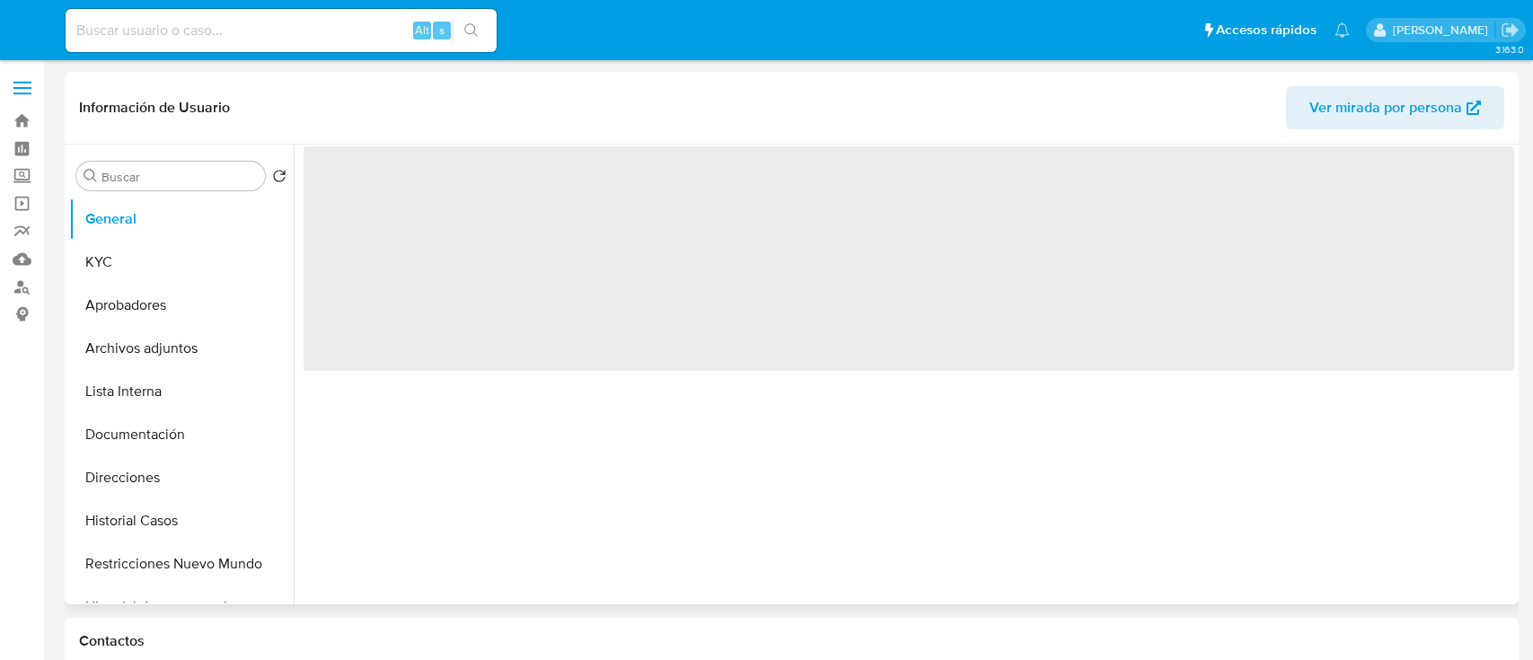
select select "10"
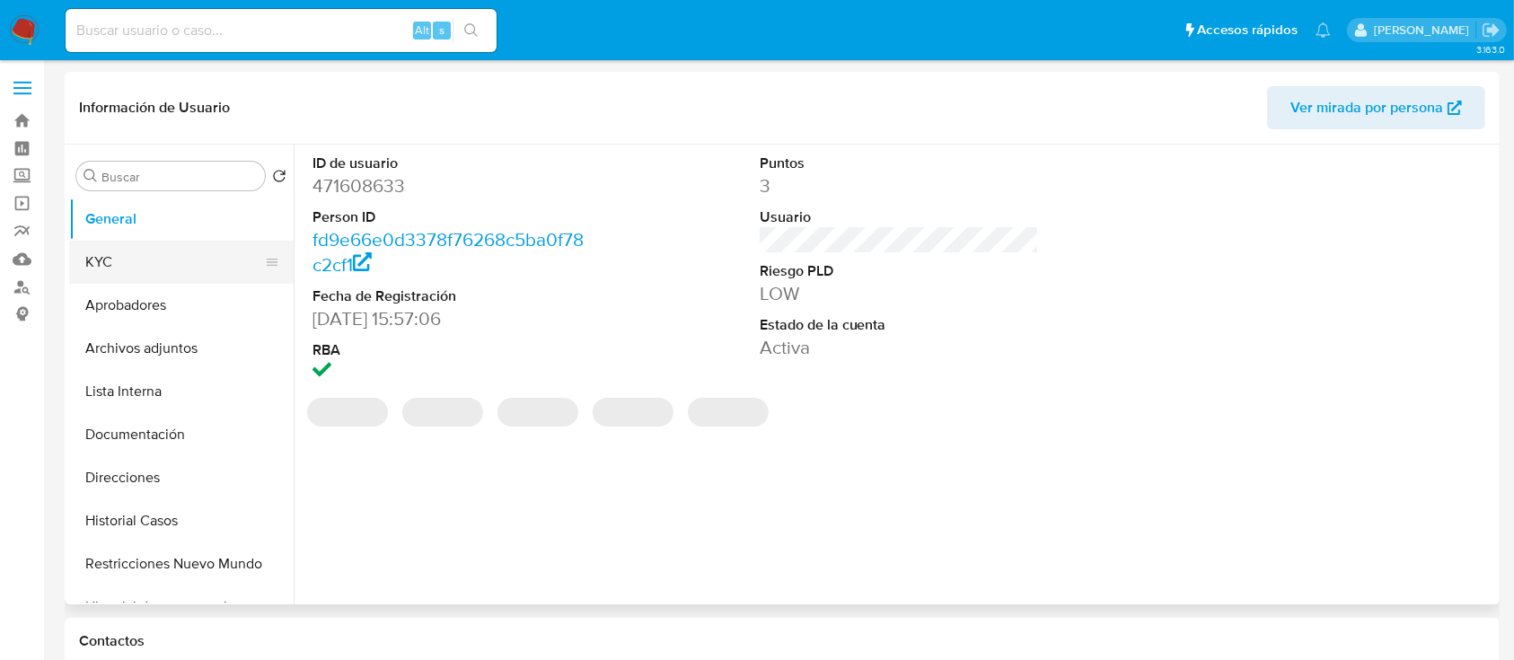
click at [151, 261] on button "KYC" at bounding box center [174, 262] width 210 height 43
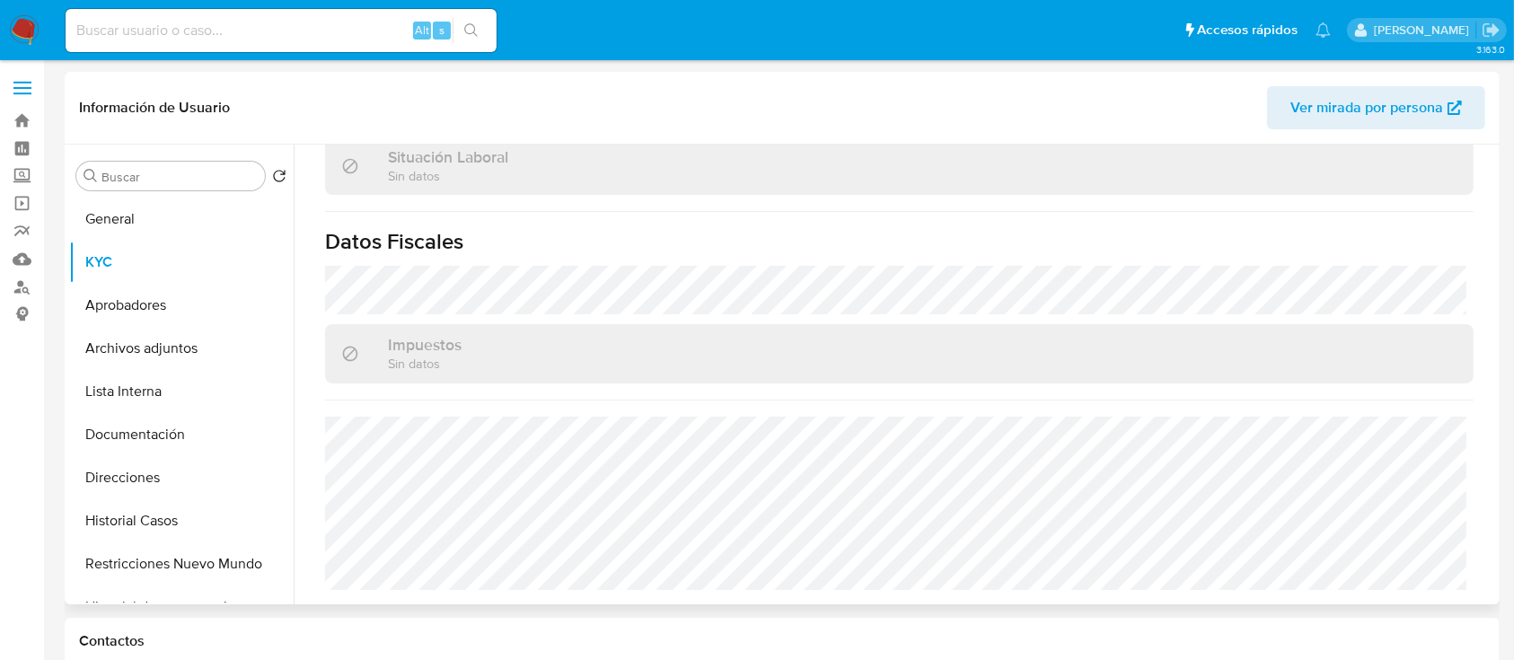
scroll to position [946, 0]
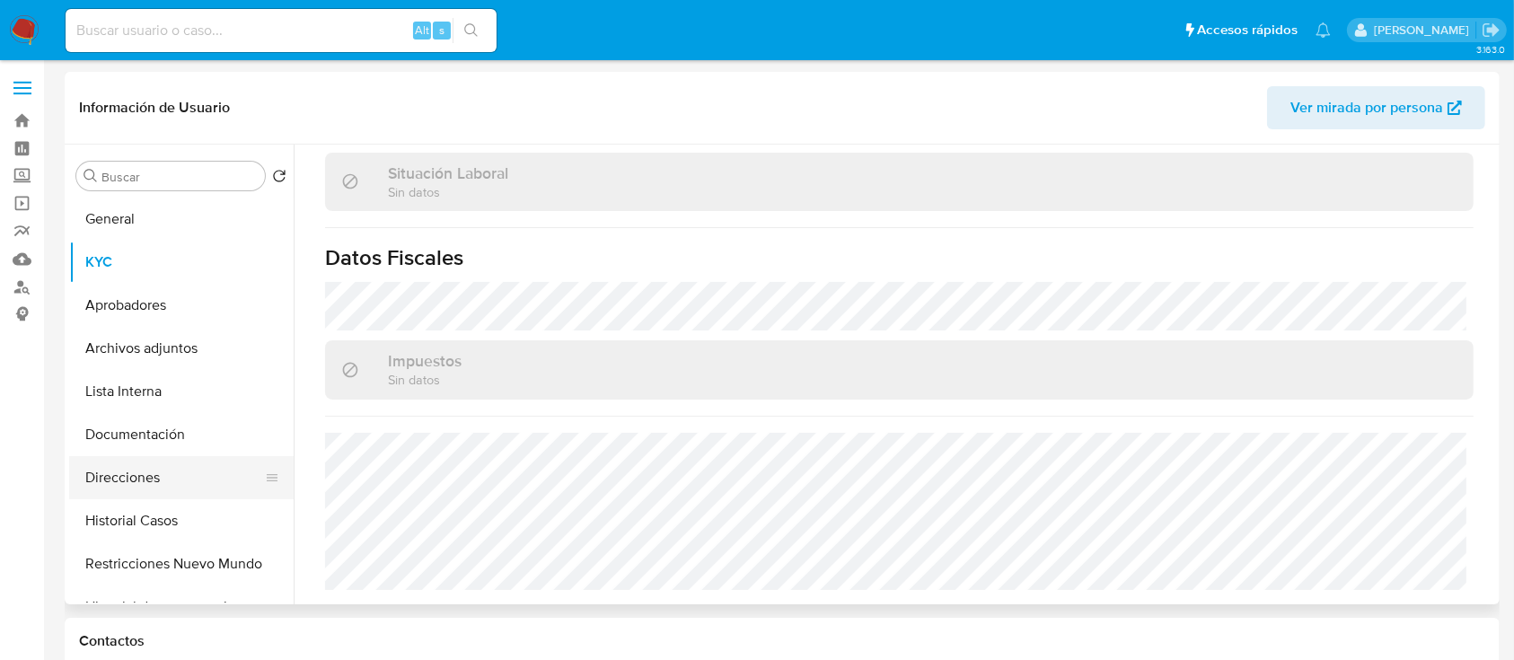
click at [115, 469] on button "Direcciones" at bounding box center [174, 477] width 210 height 43
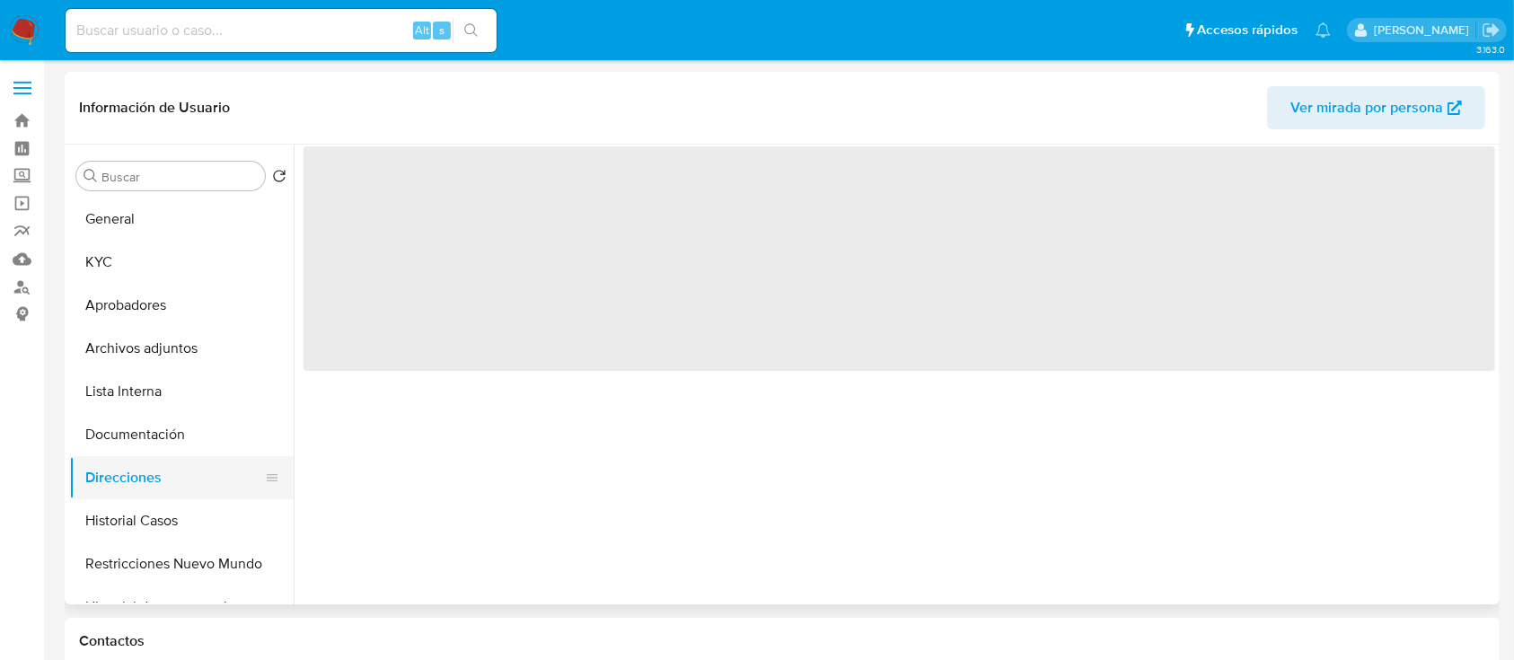
scroll to position [0, 0]
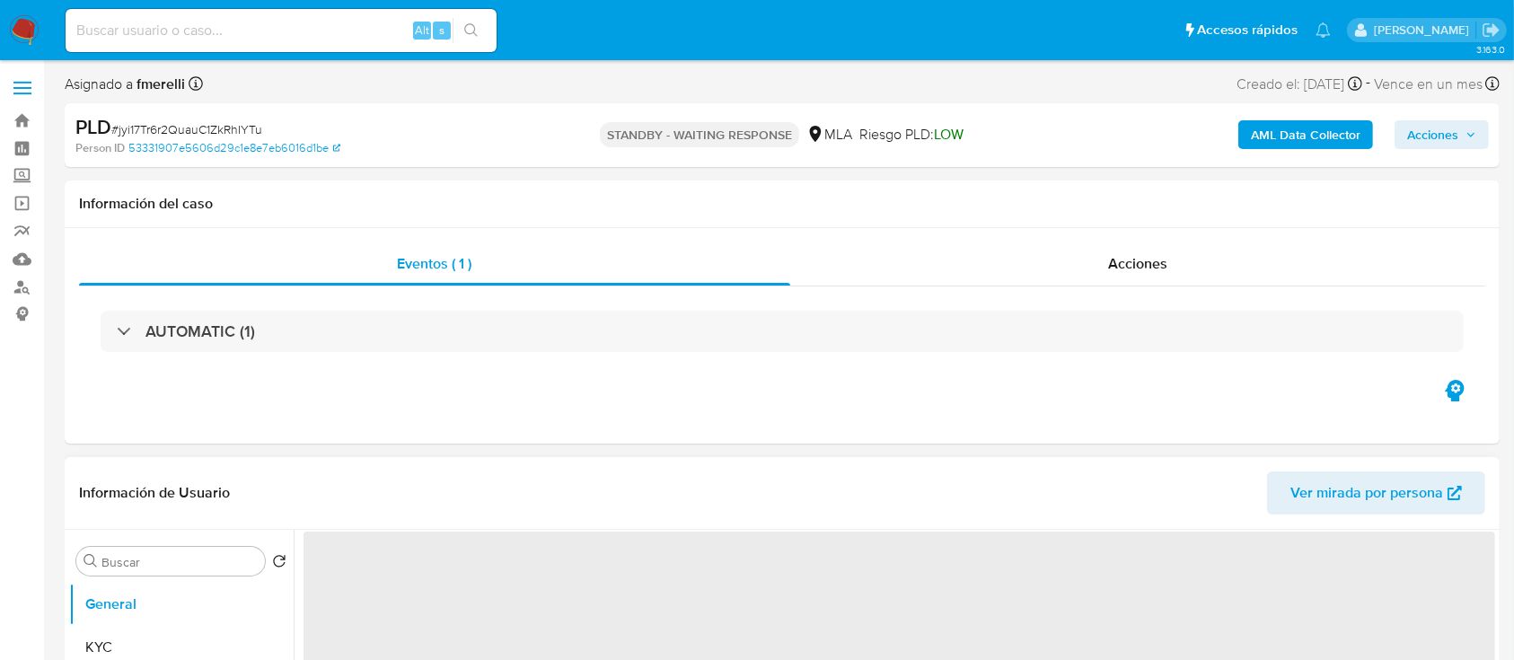
select select "10"
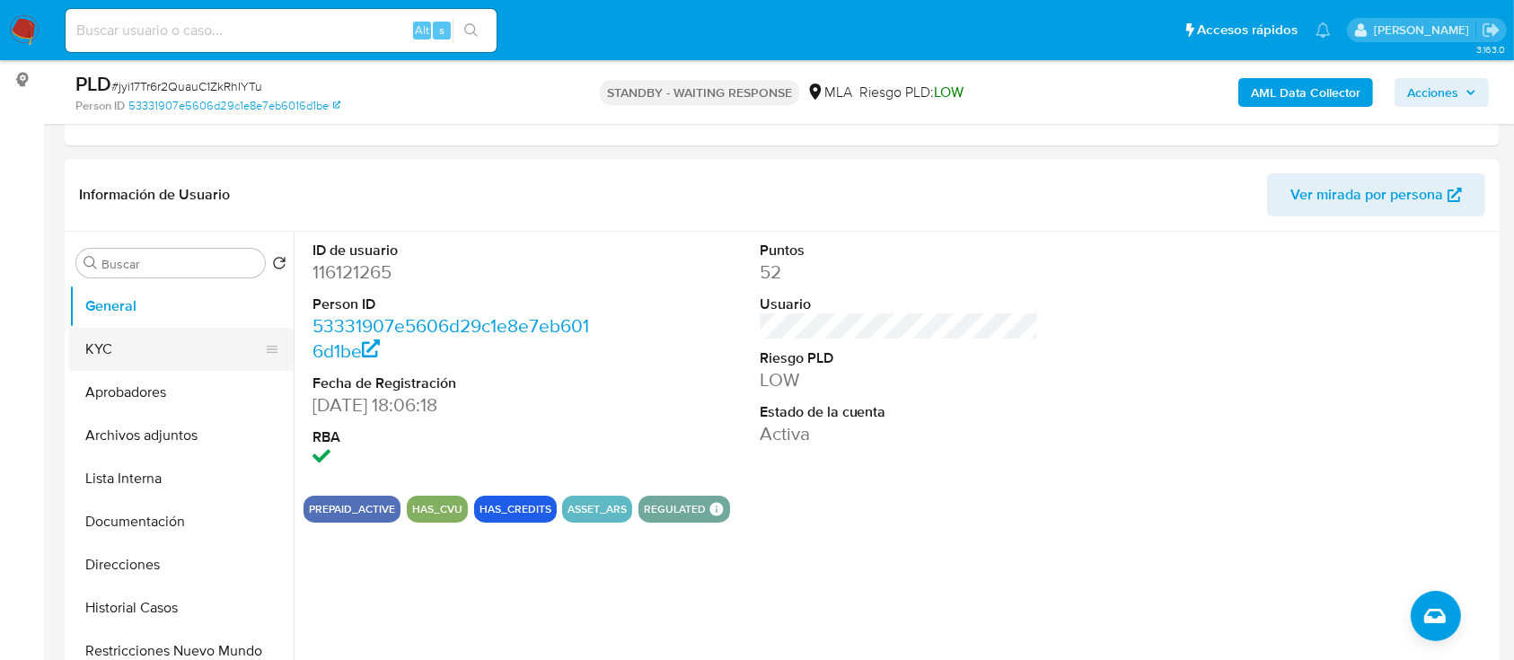
scroll to position [239, 0]
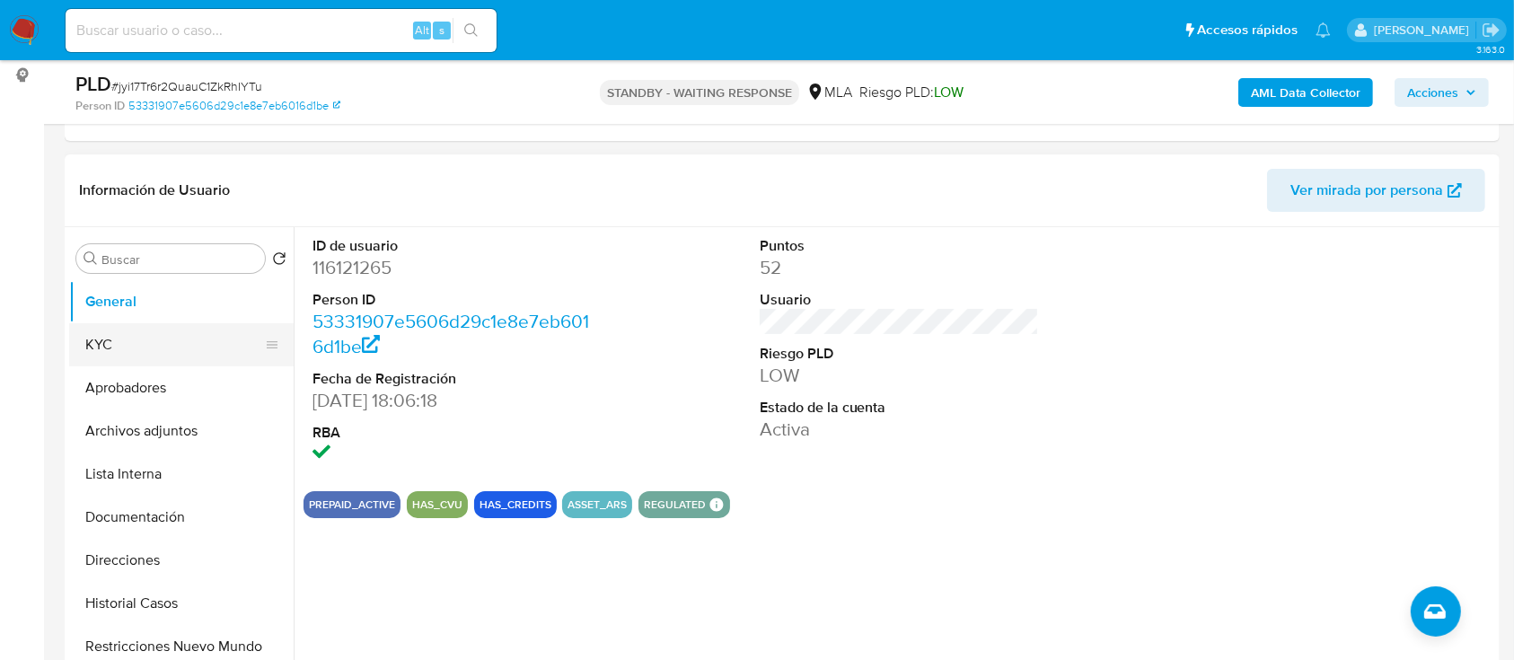
click at [179, 323] on button "KYC" at bounding box center [174, 344] width 210 height 43
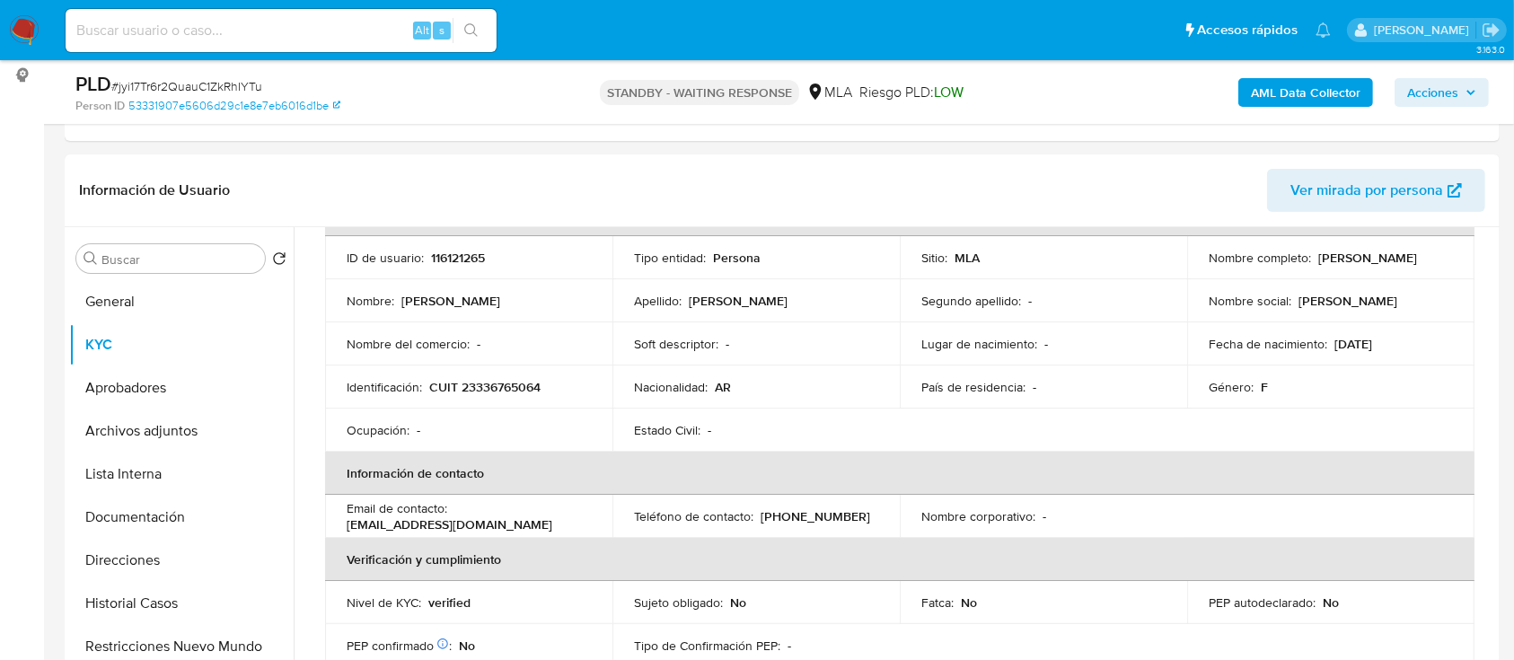
scroll to position [0, 0]
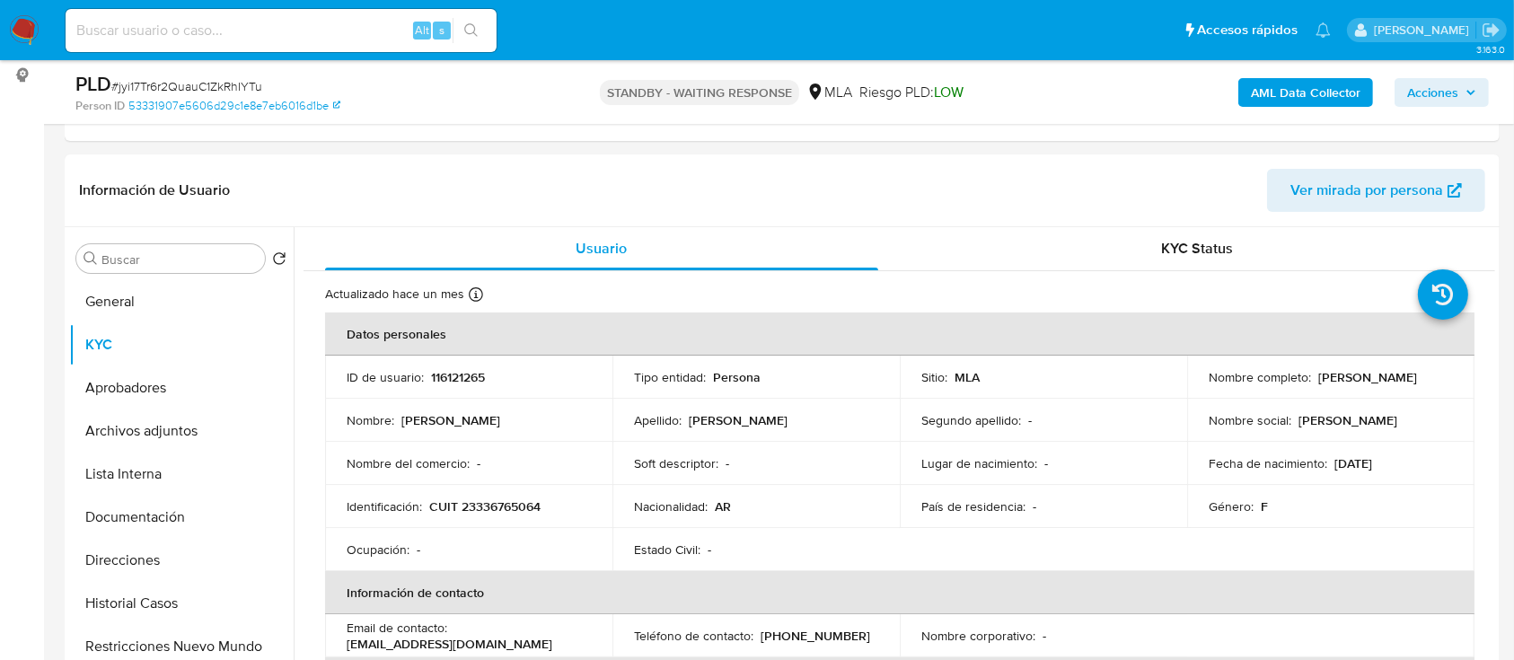
click at [378, 40] on input at bounding box center [281, 30] width 431 height 23
paste input "el8igpjpfTr8T9SK1MoZBCa6"
type input "el8igpjpfTr8T9SK1MoZBCa6"
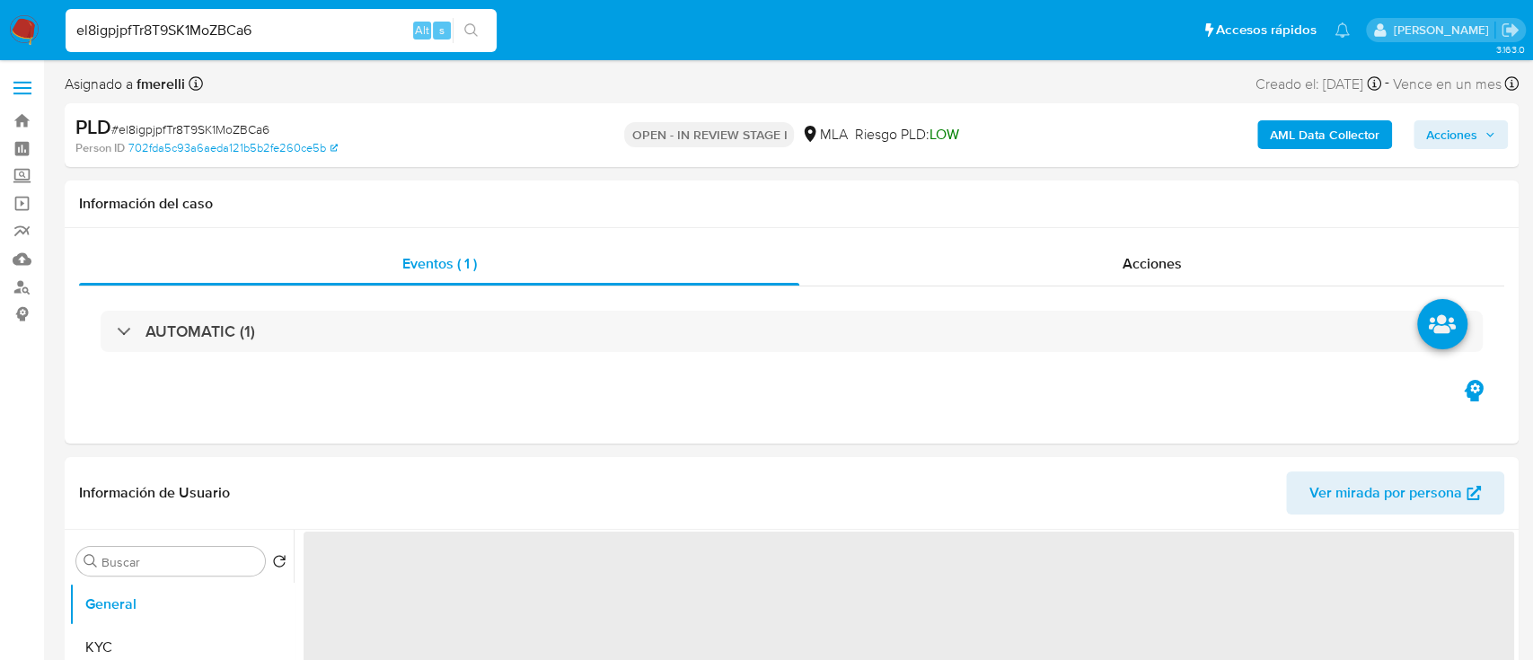
select select "10"
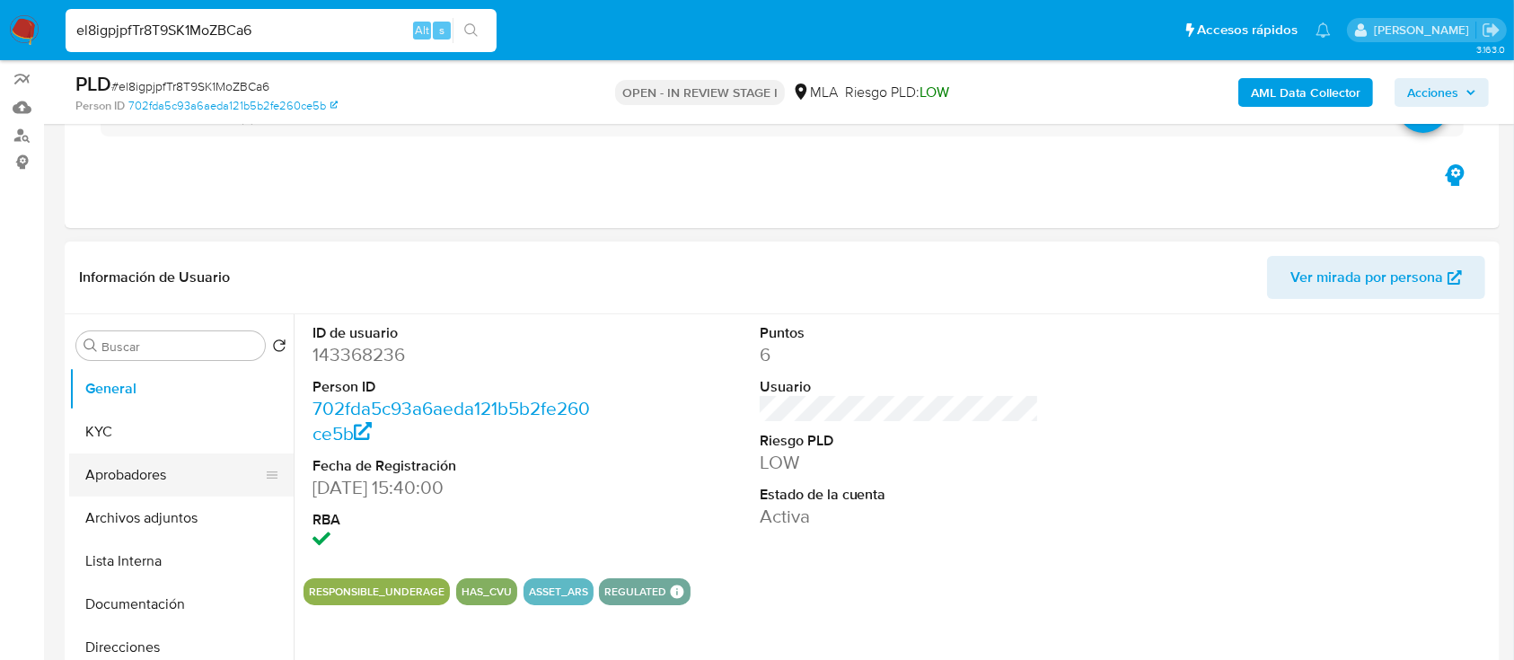
scroll to position [239, 0]
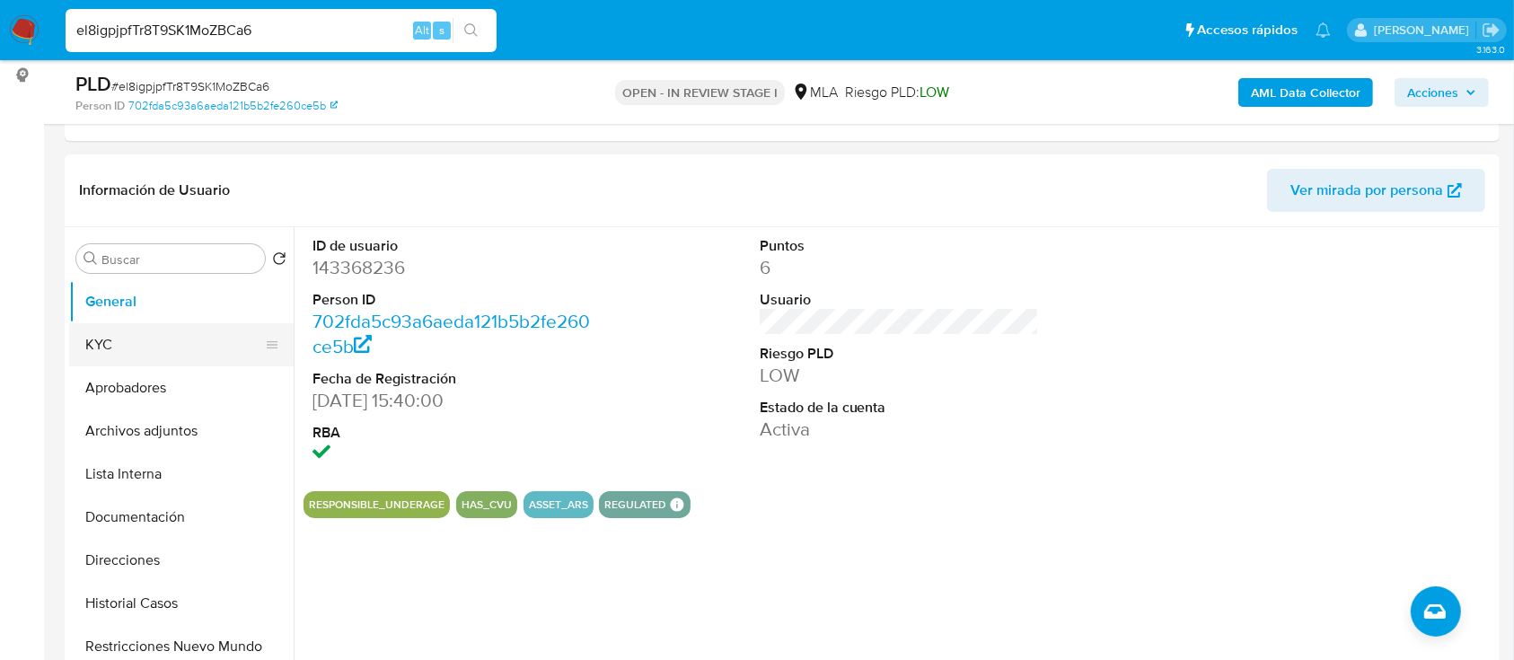
click at [160, 342] on button "KYC" at bounding box center [174, 344] width 210 height 43
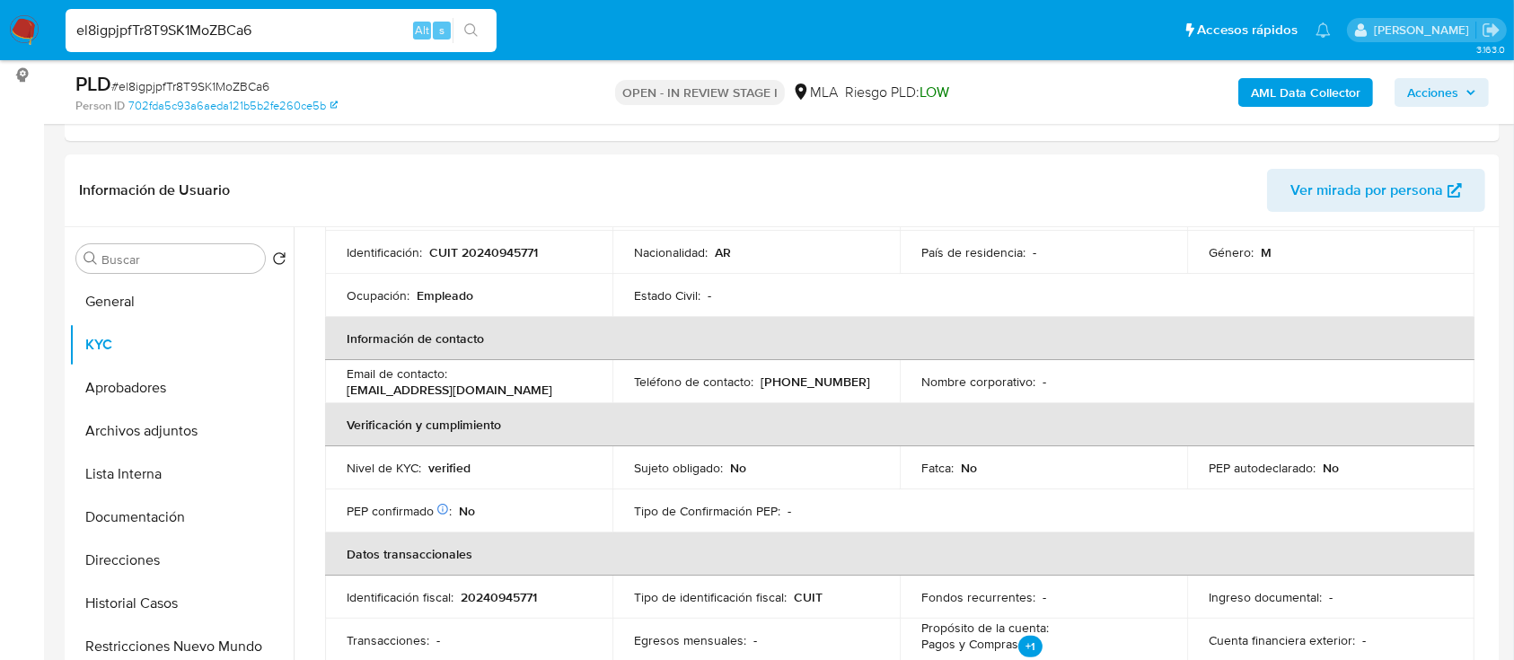
scroll to position [119, 0]
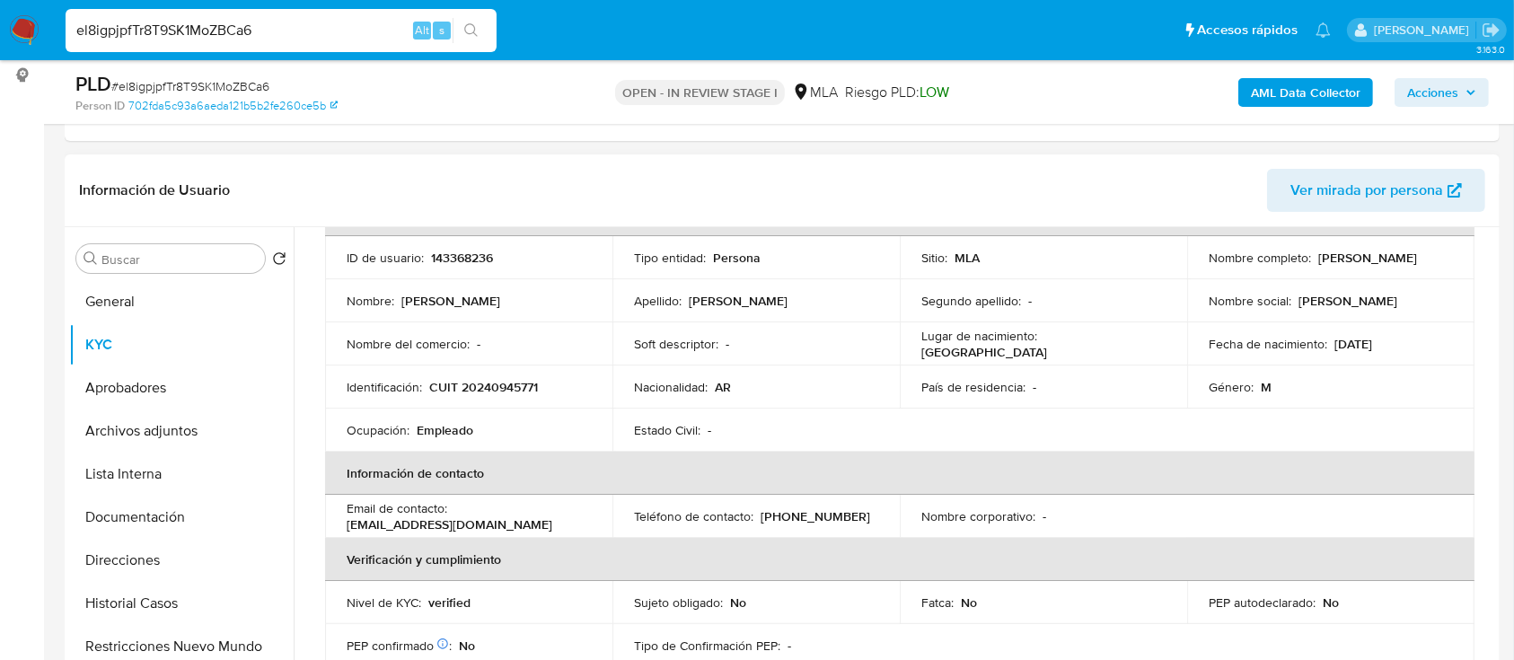
drag, startPoint x: 683, startPoint y: 0, endPoint x: 505, endPoint y: 400, distance: 437.5
click at [503, 401] on td "Identificación : CUIT 20240945771" at bounding box center [468, 387] width 287 height 43
drag, startPoint x: 1195, startPoint y: 260, endPoint x: 1347, endPoint y: 273, distance: 152.3
click at [1350, 273] on td "Nombre completo : Javier Leonardo Gomez" at bounding box center [1330, 257] width 287 height 43
click at [180, 506] on button "Documentación" at bounding box center [174, 517] width 210 height 43
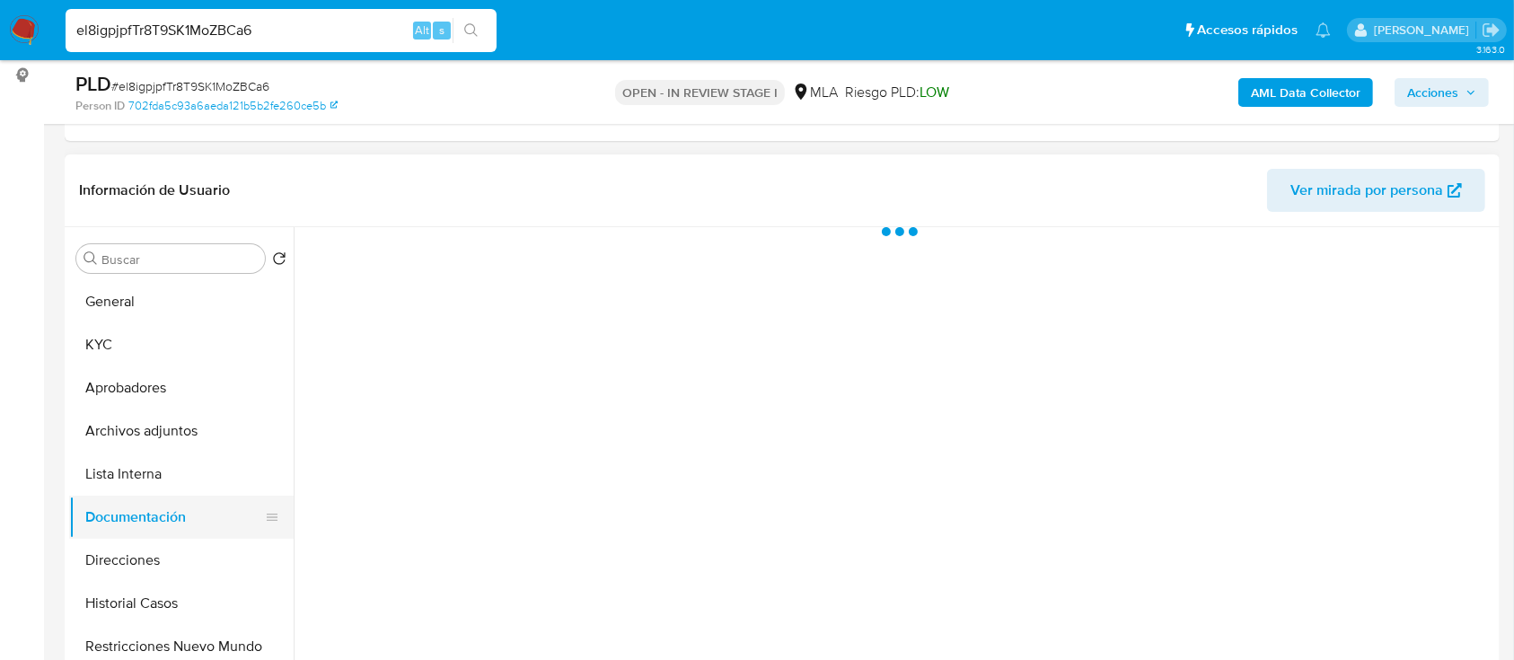
scroll to position [0, 0]
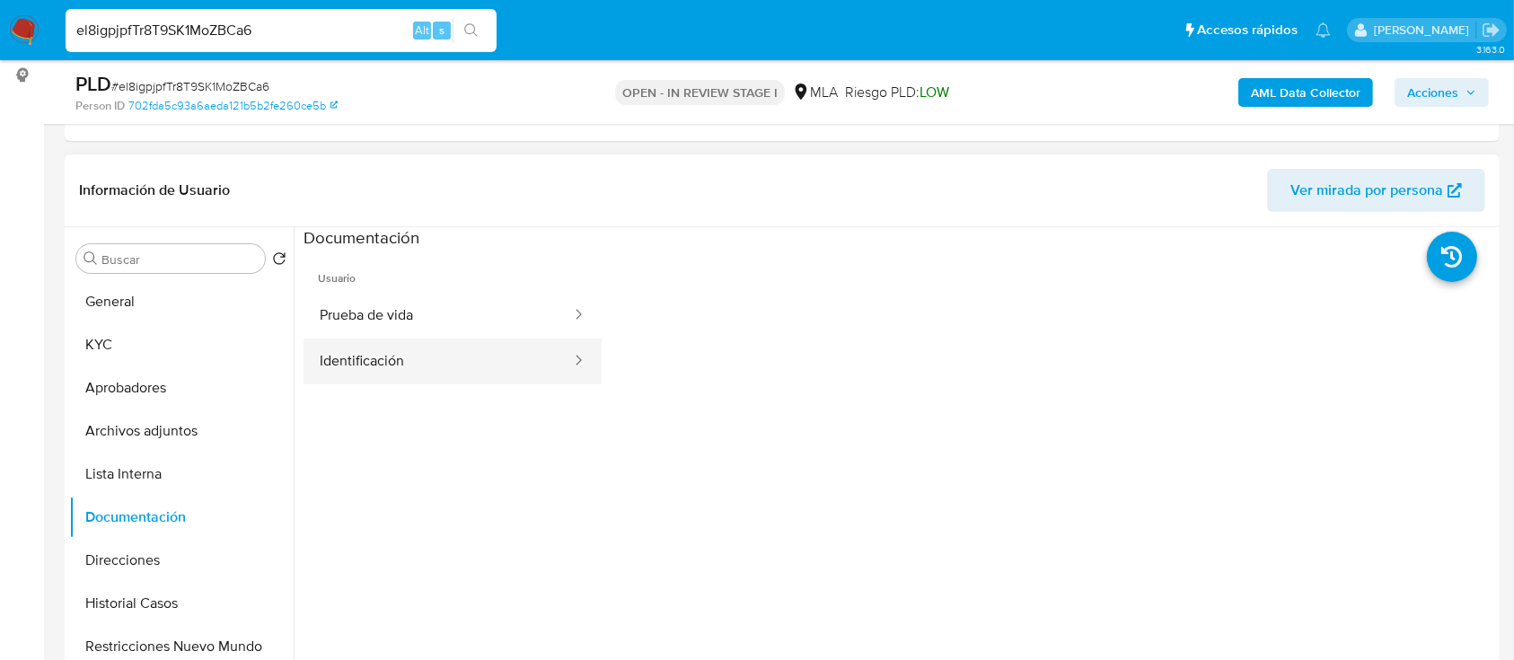
click at [345, 339] on button "Identificación" at bounding box center [438, 362] width 269 height 46
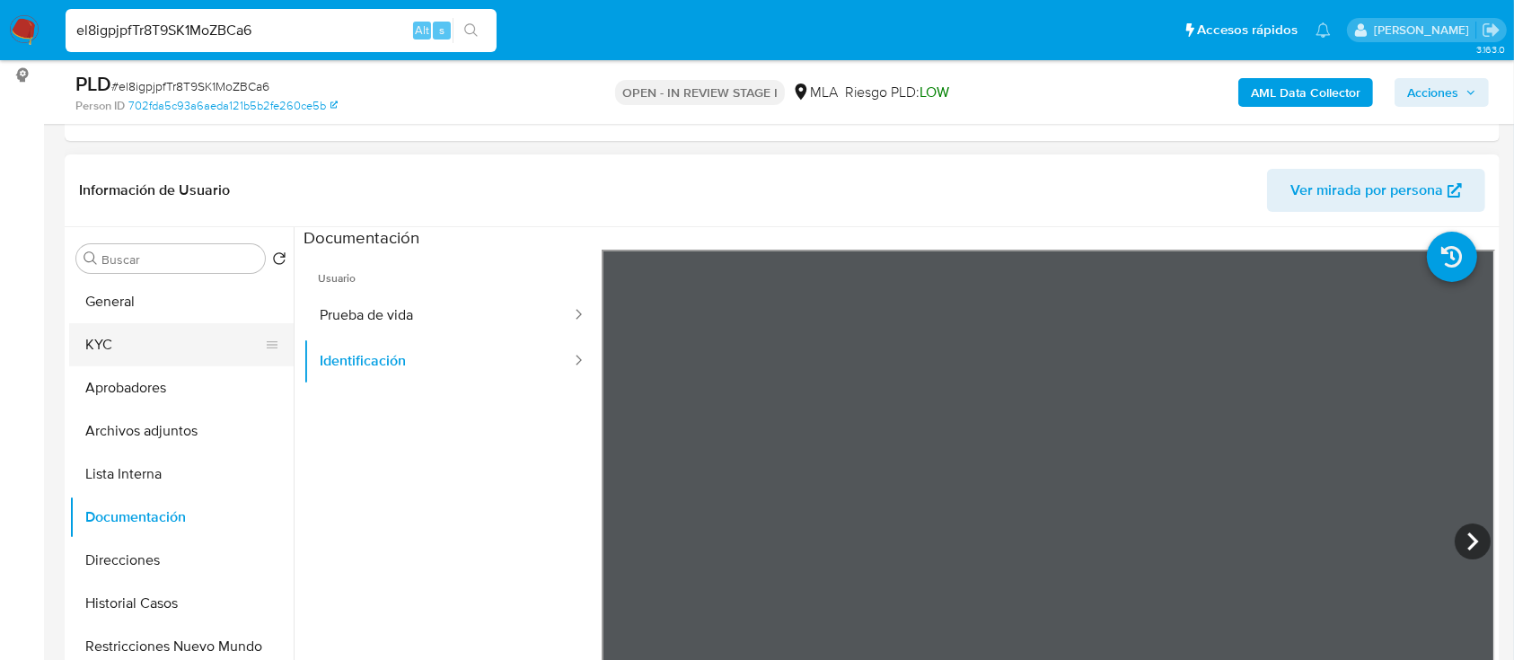
click at [101, 343] on button "KYC" at bounding box center [174, 344] width 210 height 43
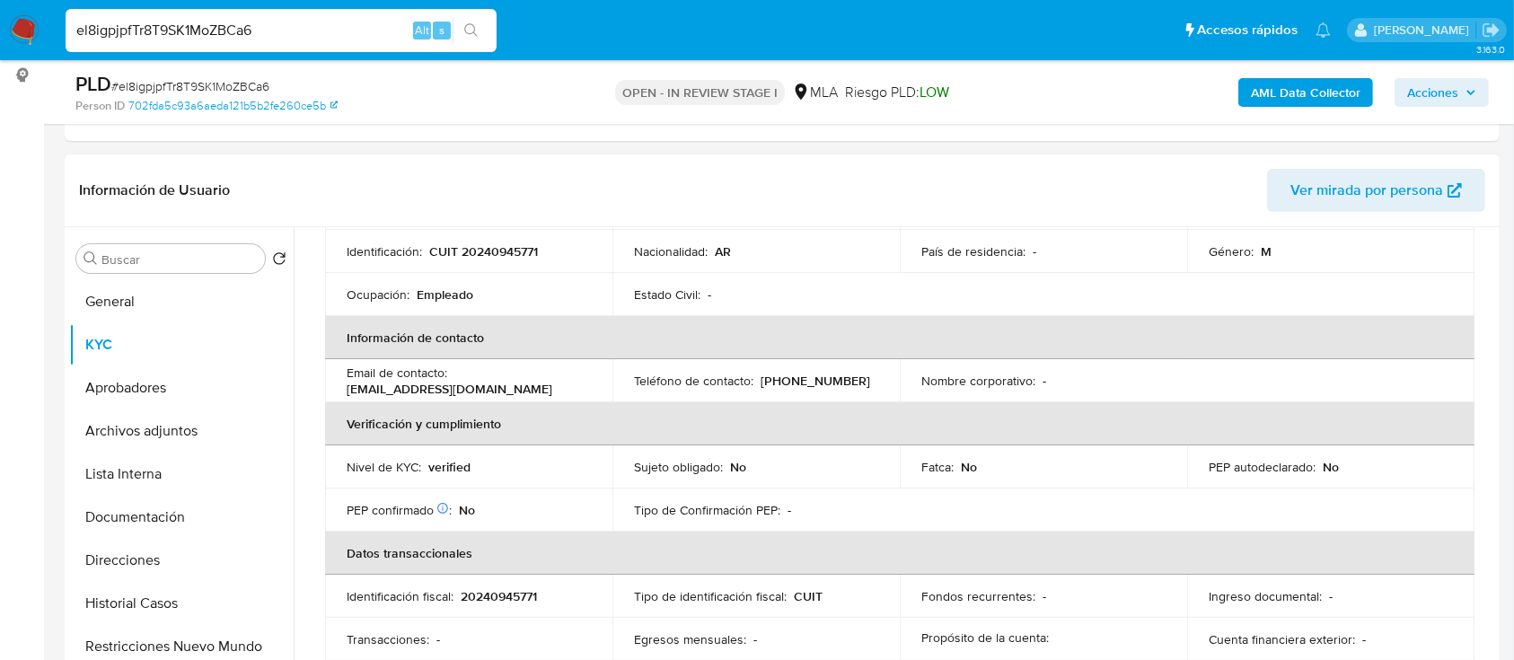
scroll to position [359, 0]
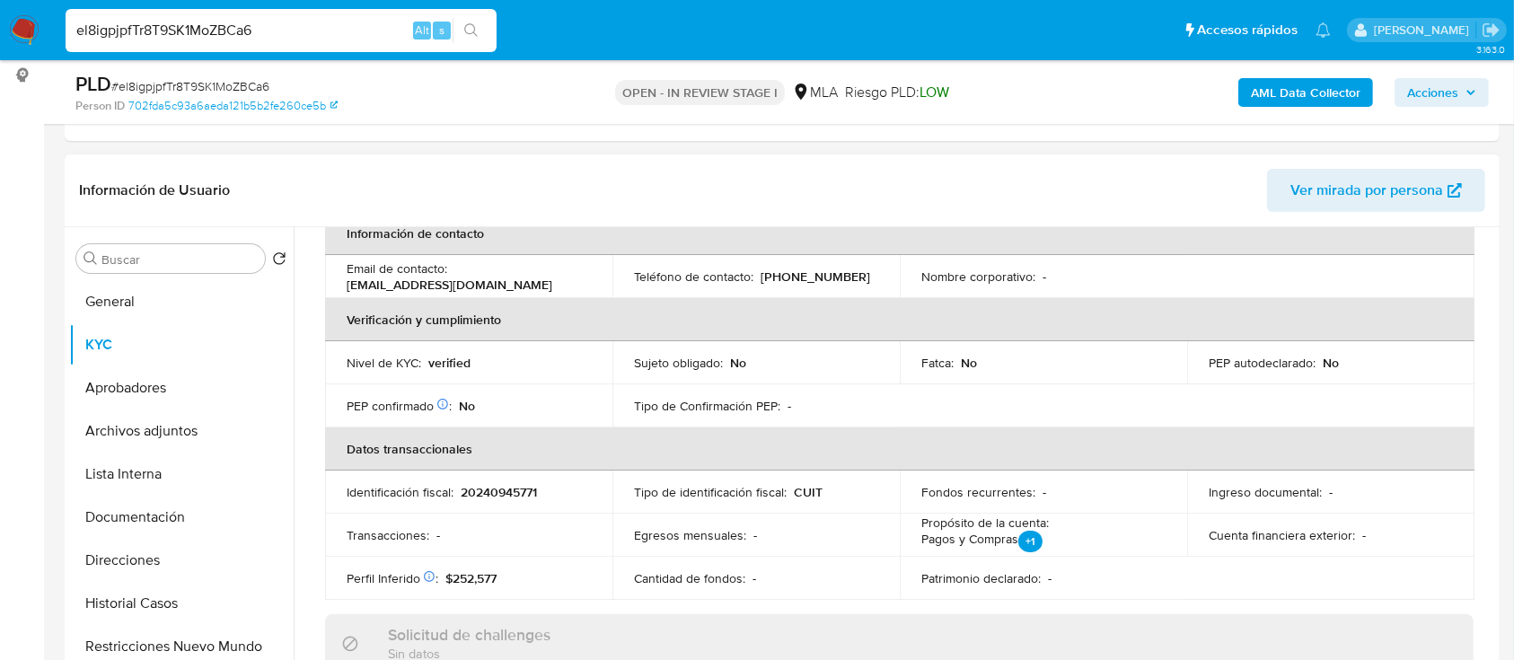
click at [533, 492] on p "20240945771" at bounding box center [499, 492] width 76 height 16
click at [537, 493] on p "20240945771" at bounding box center [499, 492] width 76 height 16
drag, startPoint x: 476, startPoint y: 495, endPoint x: 536, endPoint y: 494, distance: 60.2
click at [536, 494] on p "20240945771" at bounding box center [499, 492] width 76 height 16
click at [536, 493] on p "20240945771" at bounding box center [499, 492] width 76 height 16
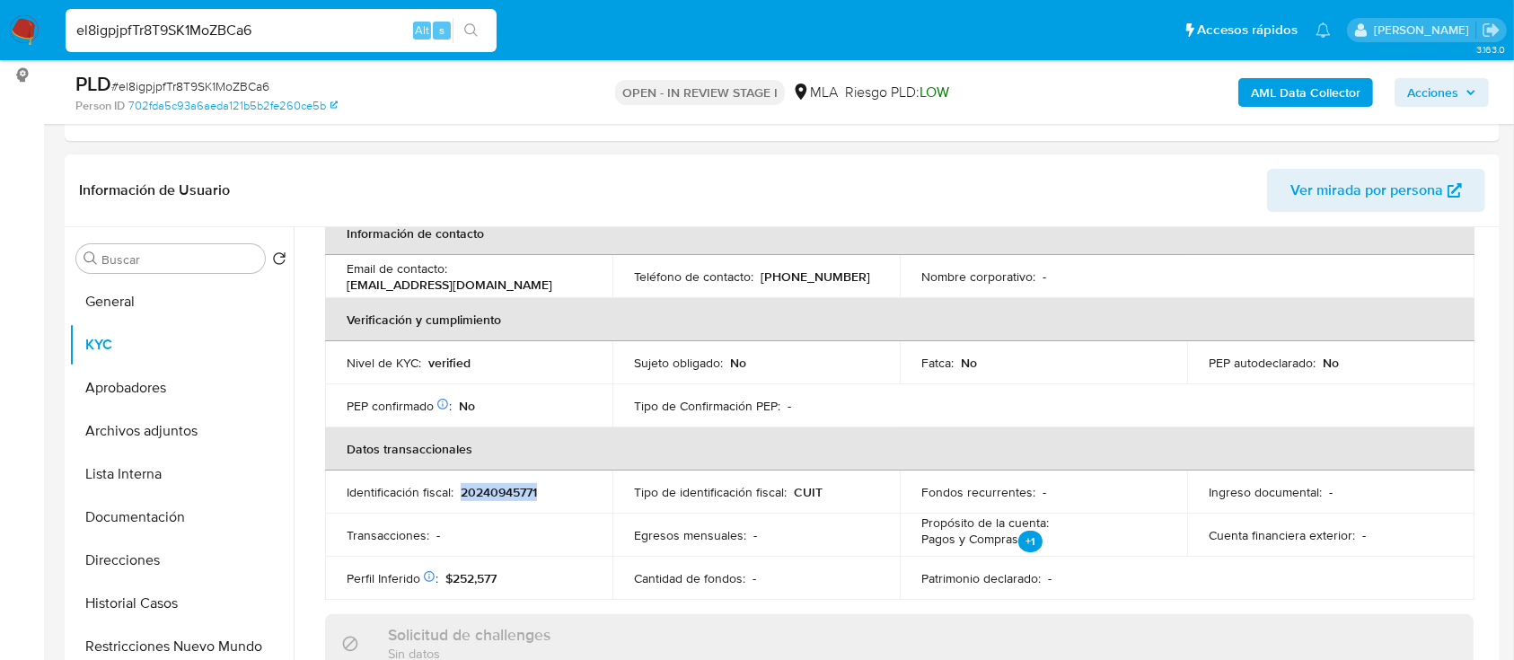
drag, startPoint x: 534, startPoint y: 492, endPoint x: 493, endPoint y: 488, distance: 41.6
click at [493, 488] on p "20240945771" at bounding box center [499, 492] width 76 height 16
click at [492, 487] on p "20240945771" at bounding box center [499, 492] width 76 height 16
click at [475, 489] on p "20240945771" at bounding box center [499, 492] width 76 height 16
click at [481, 490] on p "20240945771" at bounding box center [499, 492] width 76 height 16
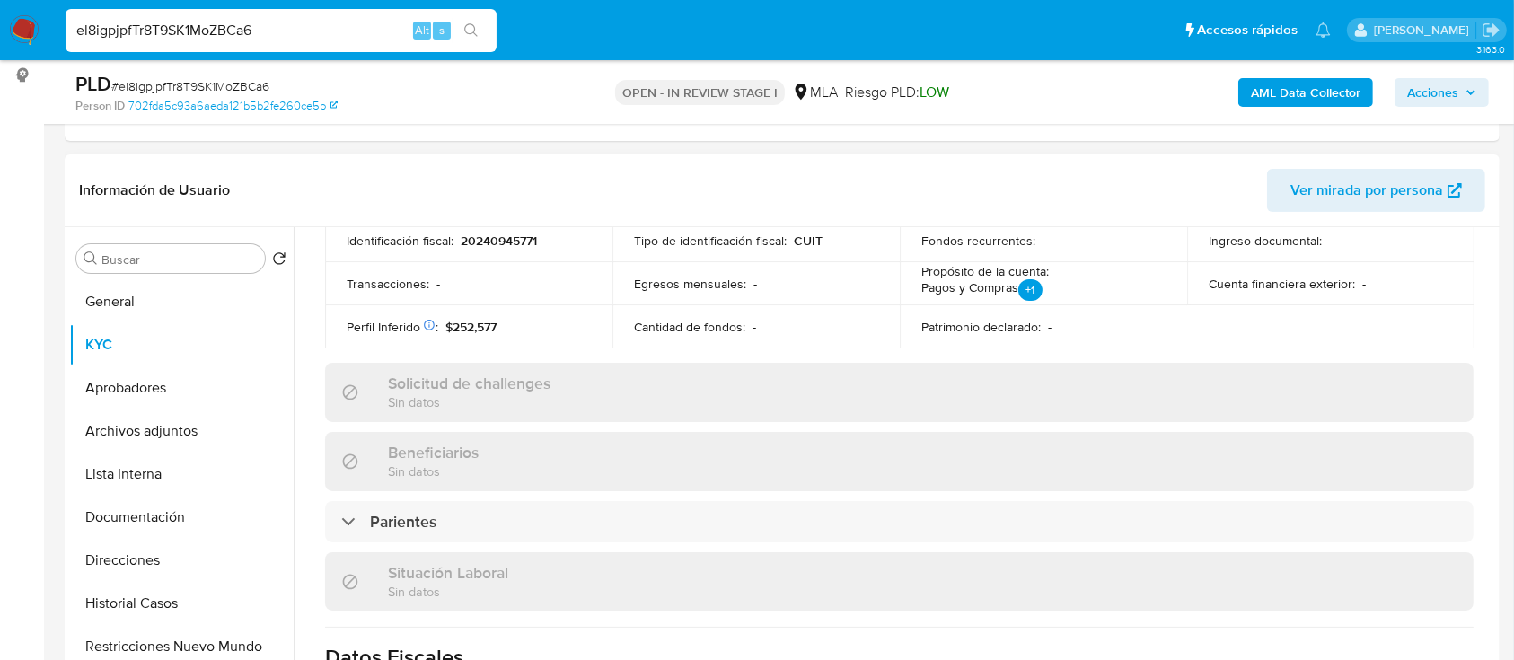
scroll to position [90, 0]
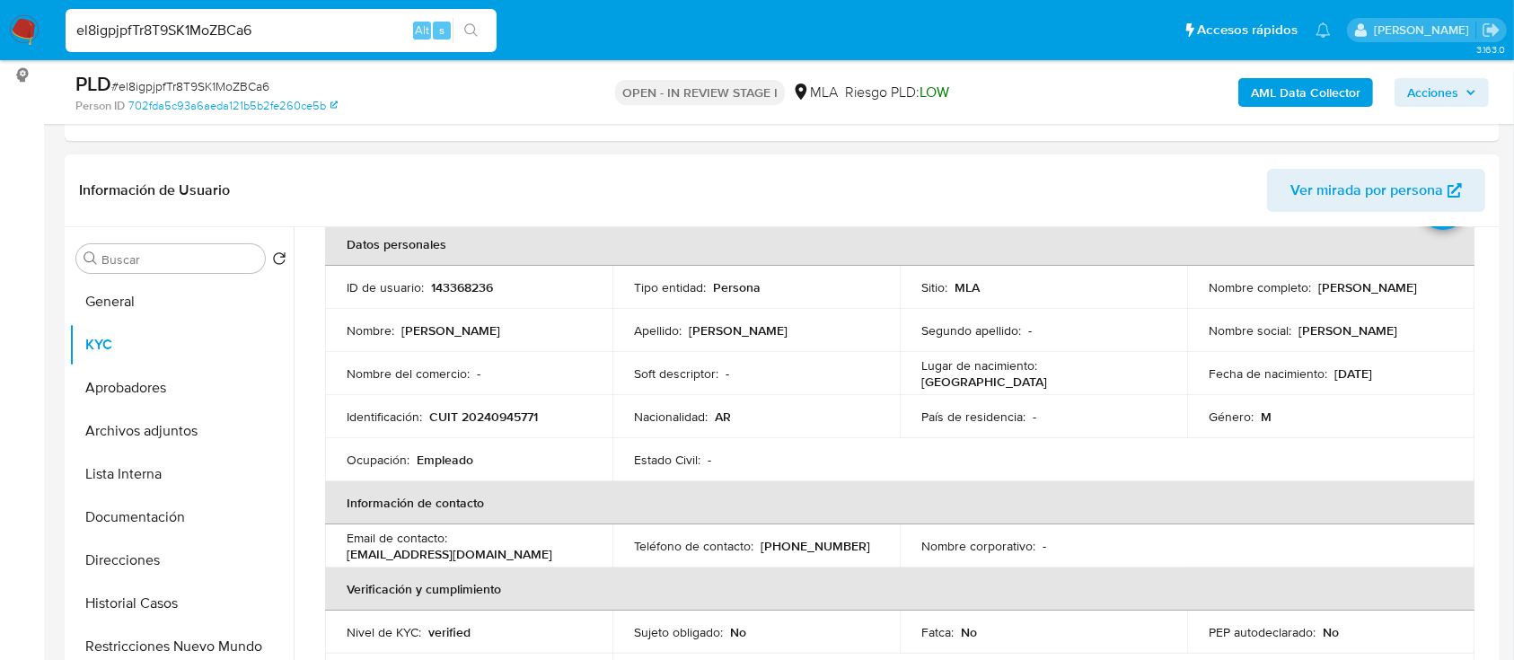
click at [468, 410] on p "CUIT 20240945771" at bounding box center [483, 417] width 109 height 16
click at [467, 410] on p "CUIT 20240945771" at bounding box center [483, 417] width 109 height 16
click at [366, 35] on input "el8igpjpfTr8T9SK1MoZBCa6" at bounding box center [281, 30] width 431 height 23
click at [366, 34] on input "el8igpjpfTr8T9SK1MoZBCa6" at bounding box center [281, 30] width 431 height 23
paste input "F0qVwWD5RDt0uYAcFNpQcAFm"
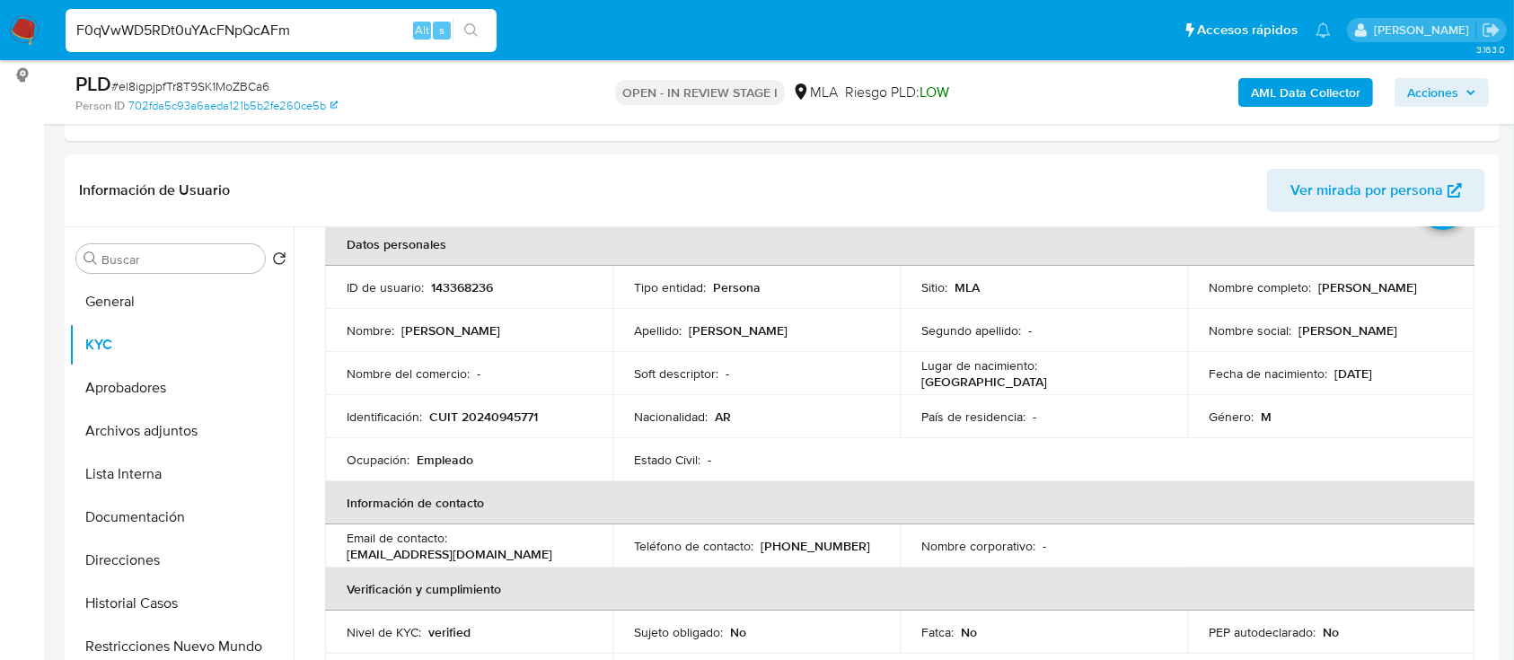
type input "F0qVwWD5RDt0uYAcFNpQcAFm"
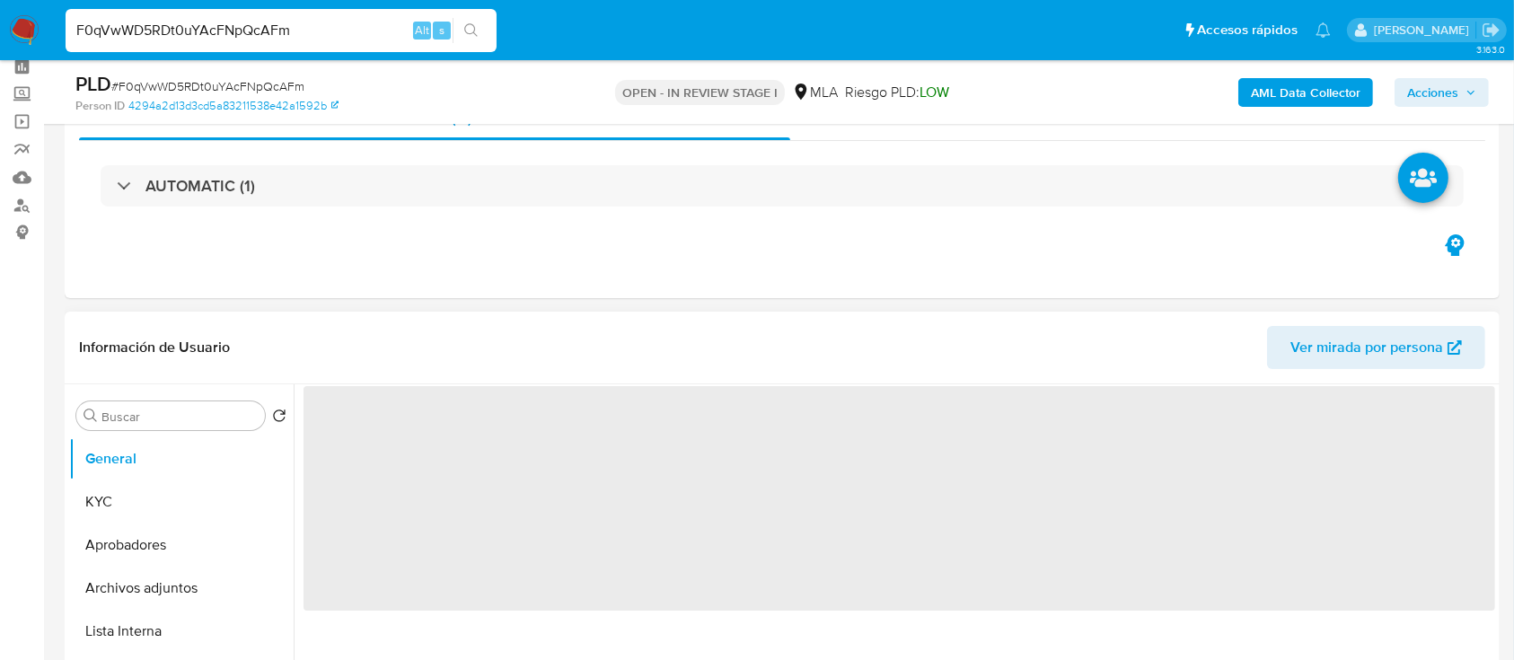
scroll to position [119, 0]
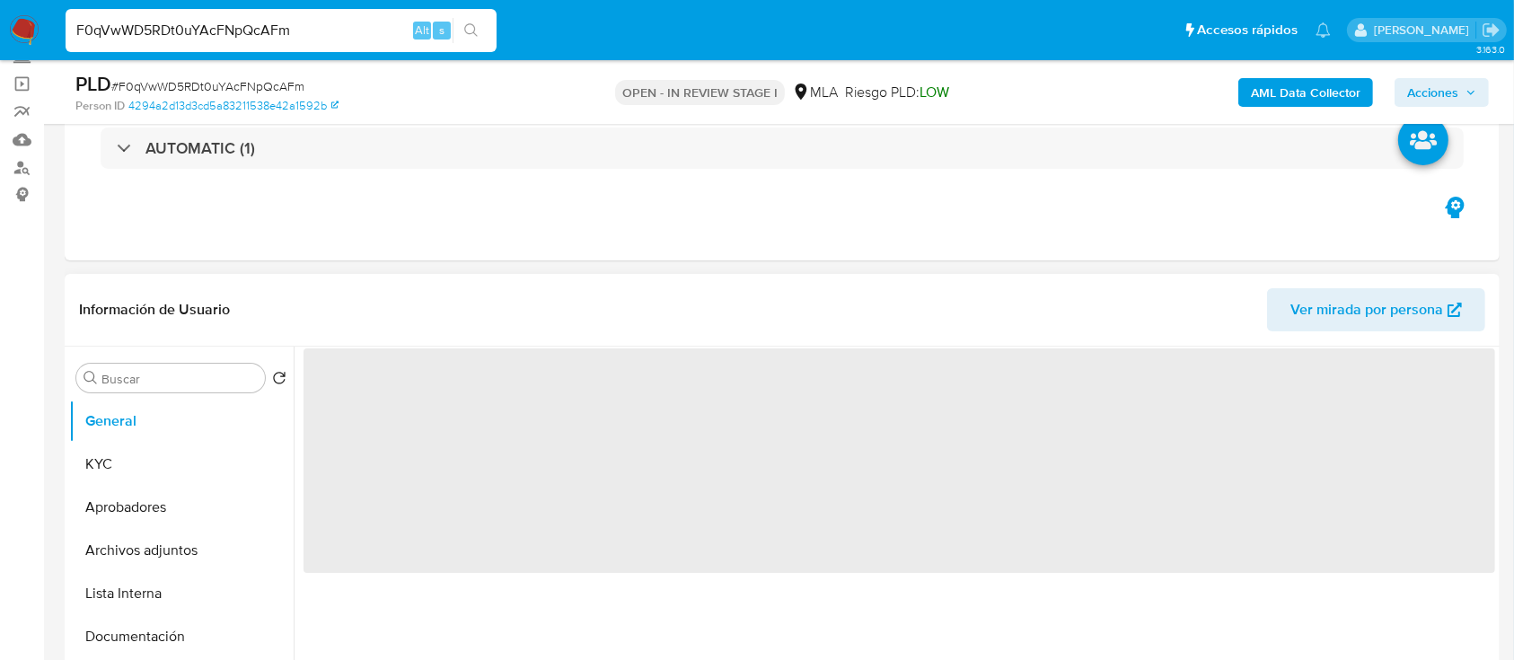
select select "10"
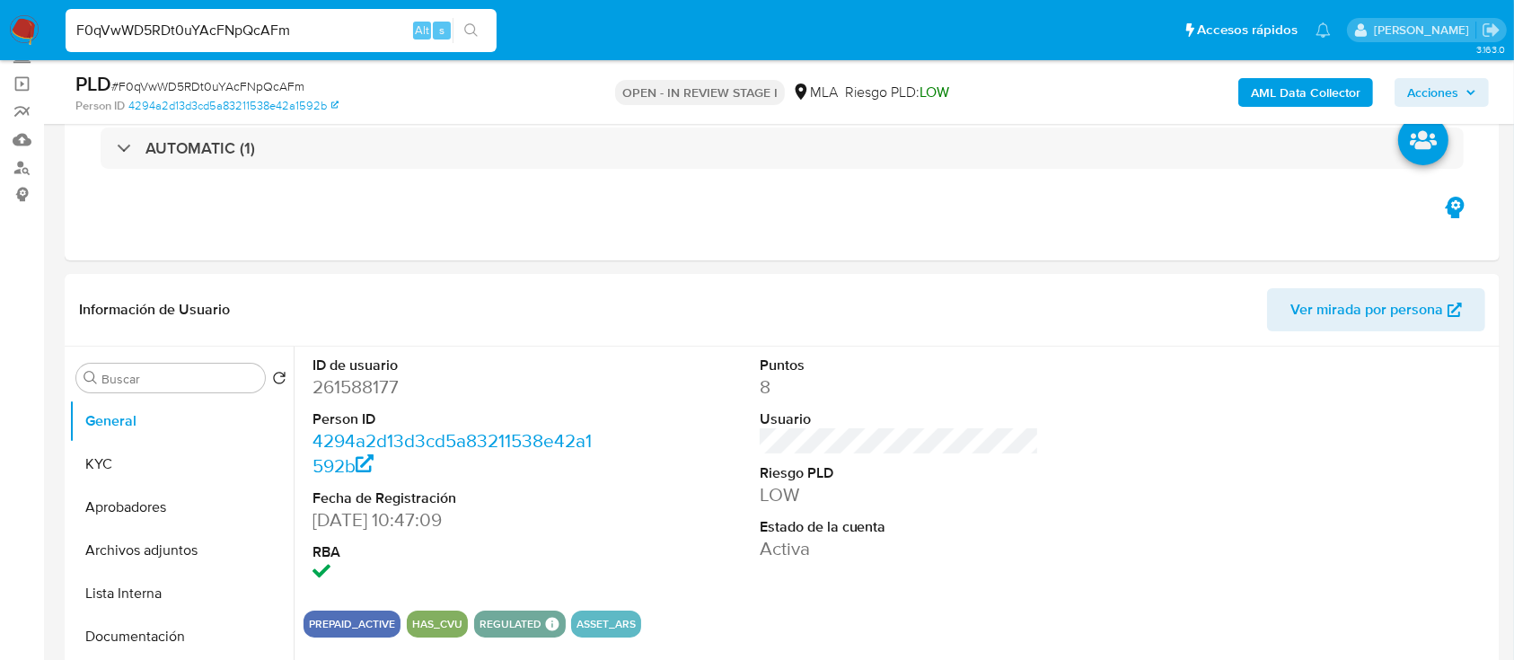
scroll to position [719, 0]
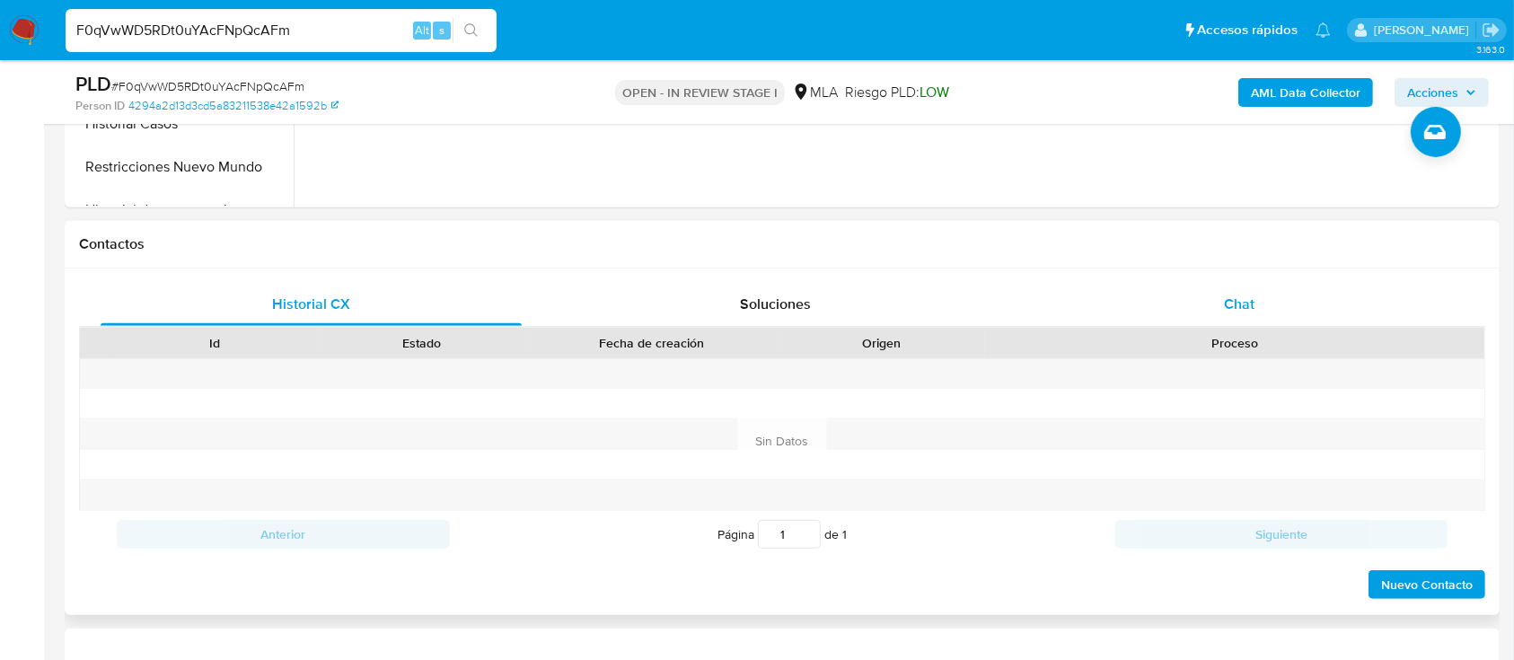
click at [1236, 282] on div "Historial CX Soluciones Chat Id Estado Fecha de creación Origen Proceso Anterio…" at bounding box center [782, 442] width 1435 height 347
click at [1226, 304] on span "Chat" at bounding box center [1239, 304] width 31 height 21
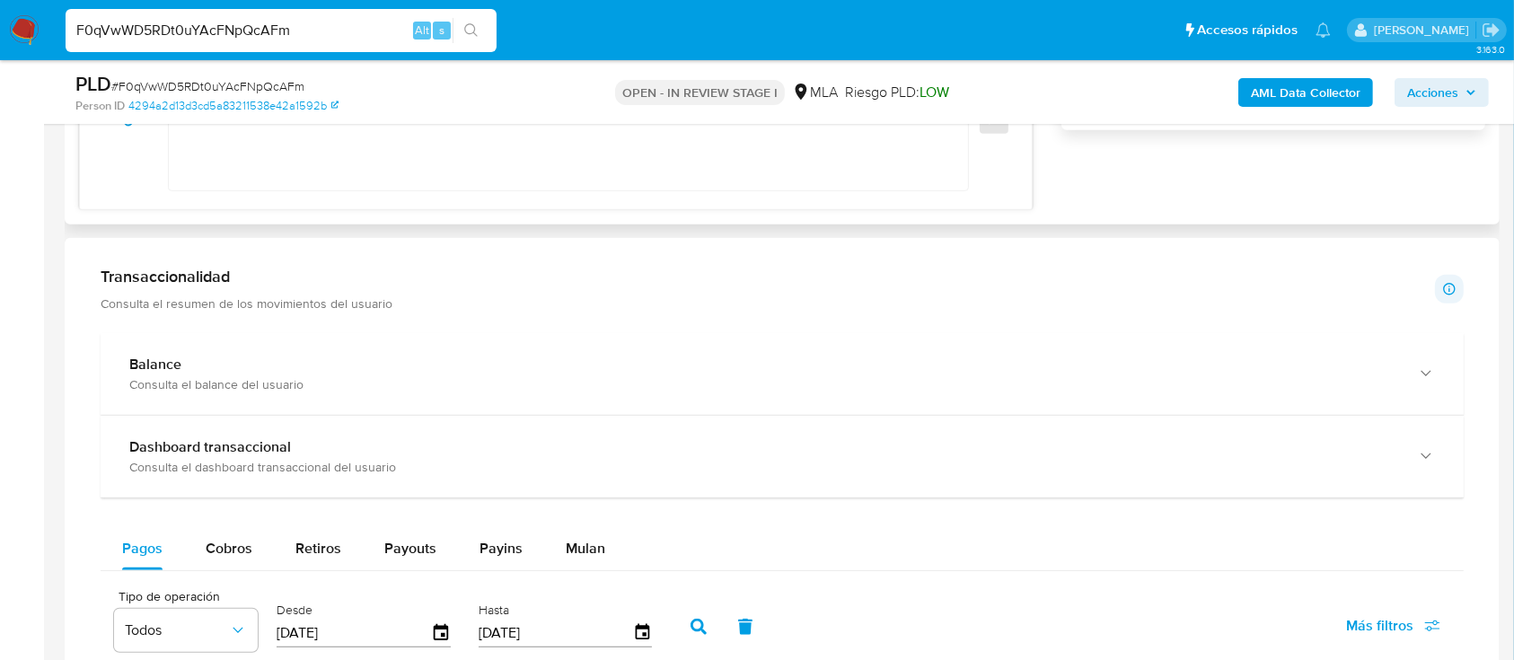
scroll to position [1437, 0]
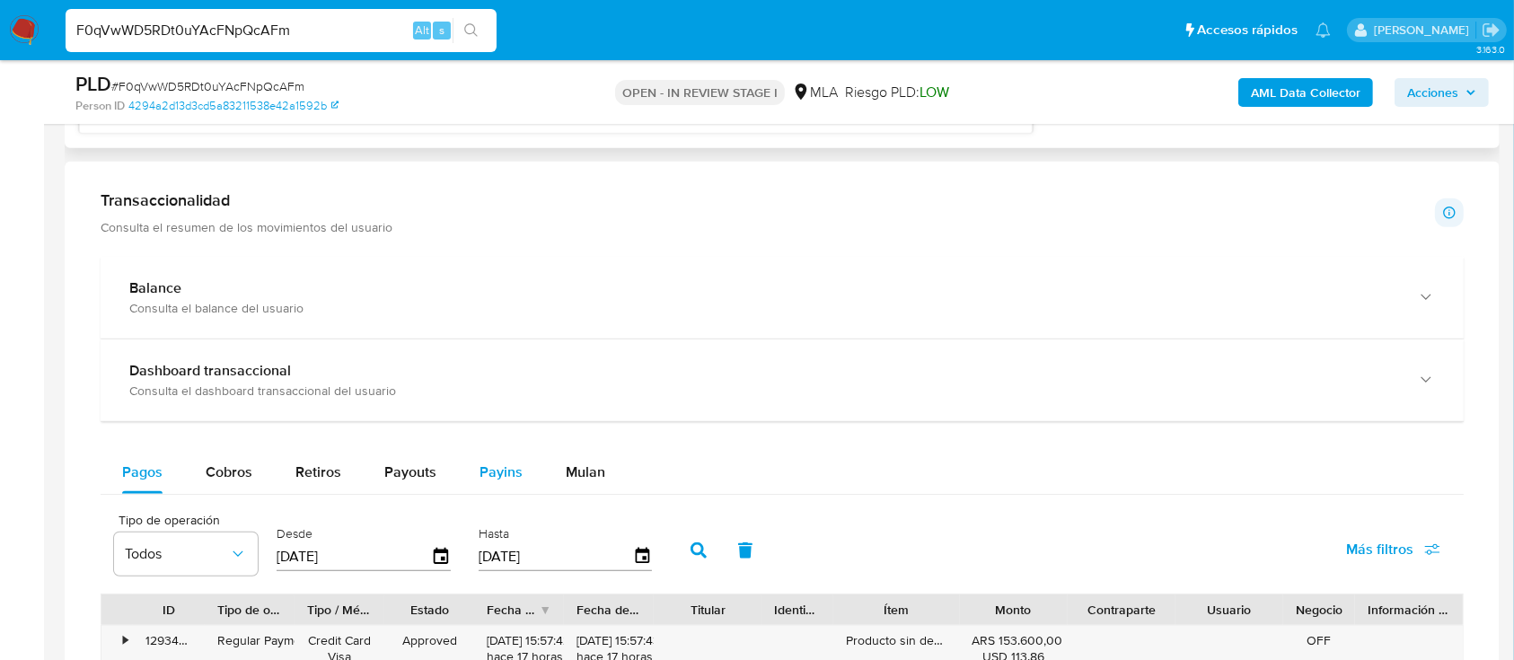
click at [460, 476] on button "Payins" at bounding box center [501, 472] width 86 height 43
select select "10"
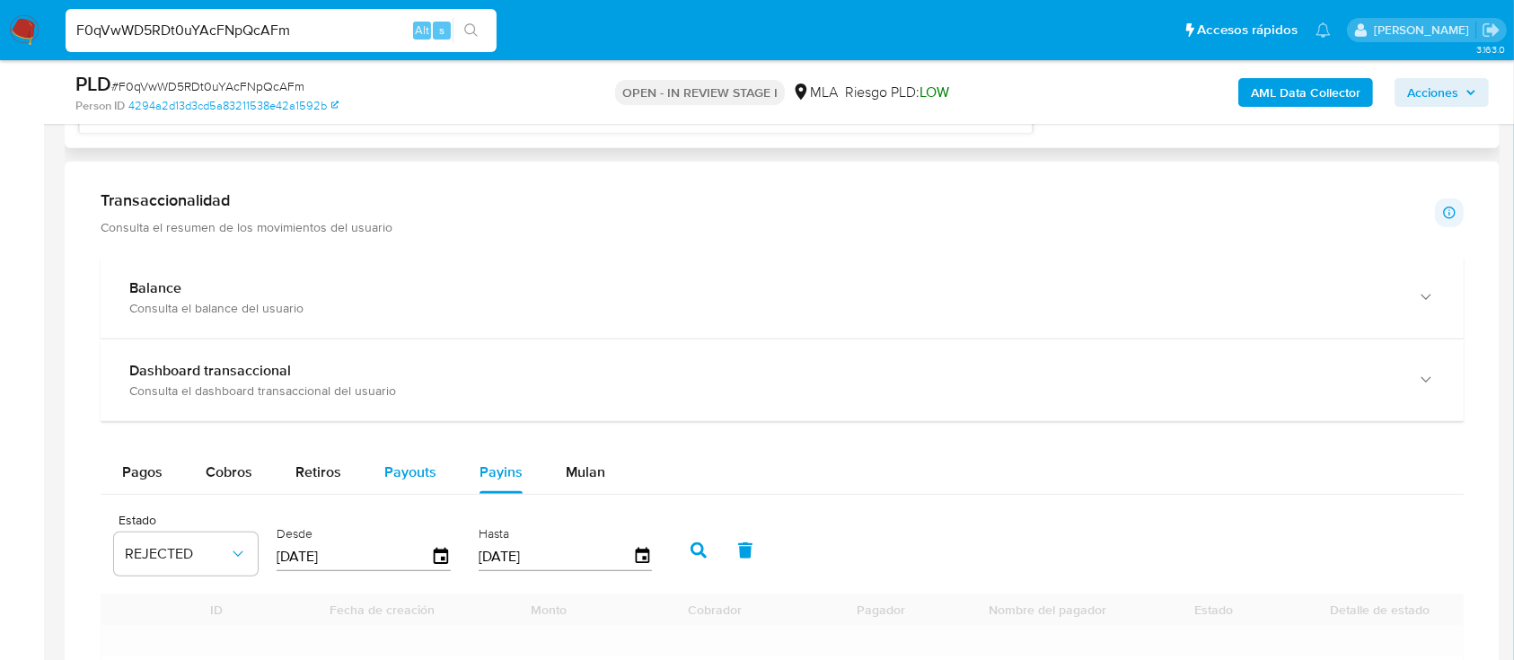
click at [432, 474] on span "Payouts" at bounding box center [410, 472] width 52 height 21
select select "10"
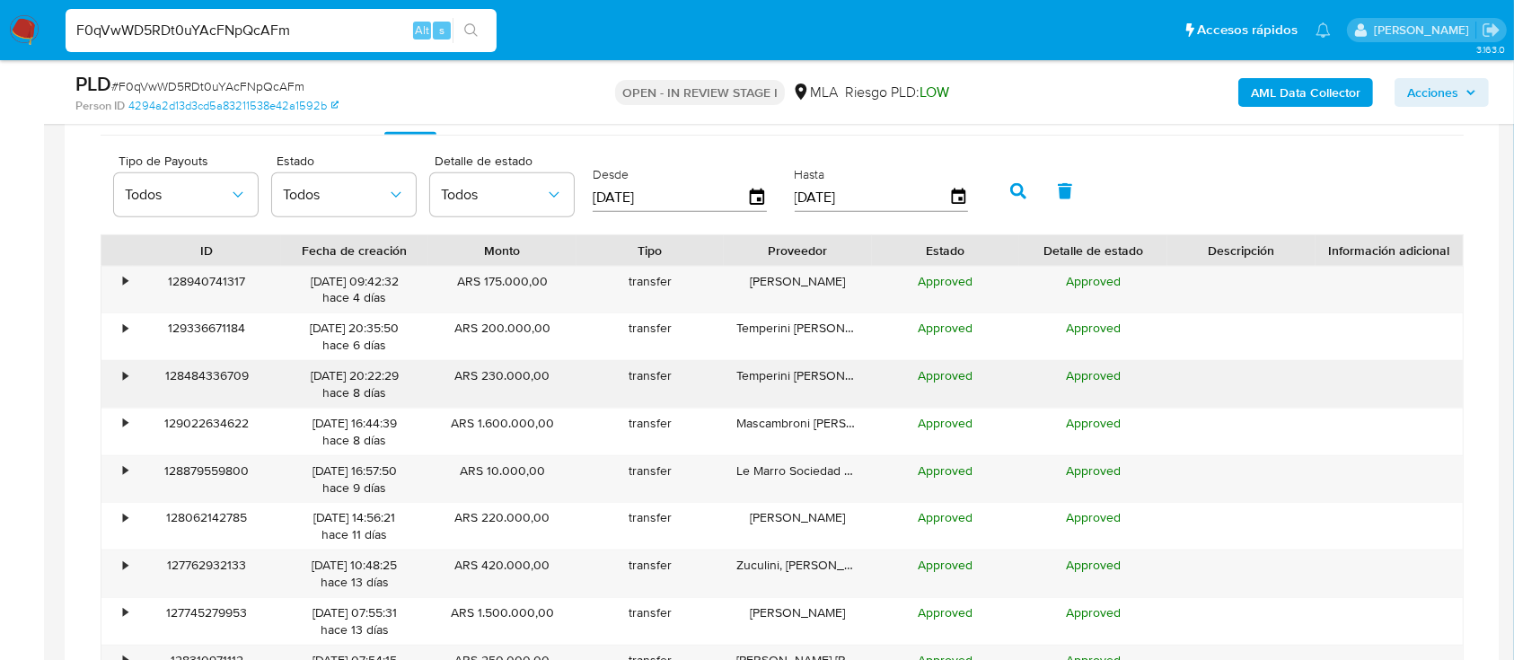
scroll to position [1916, 0]
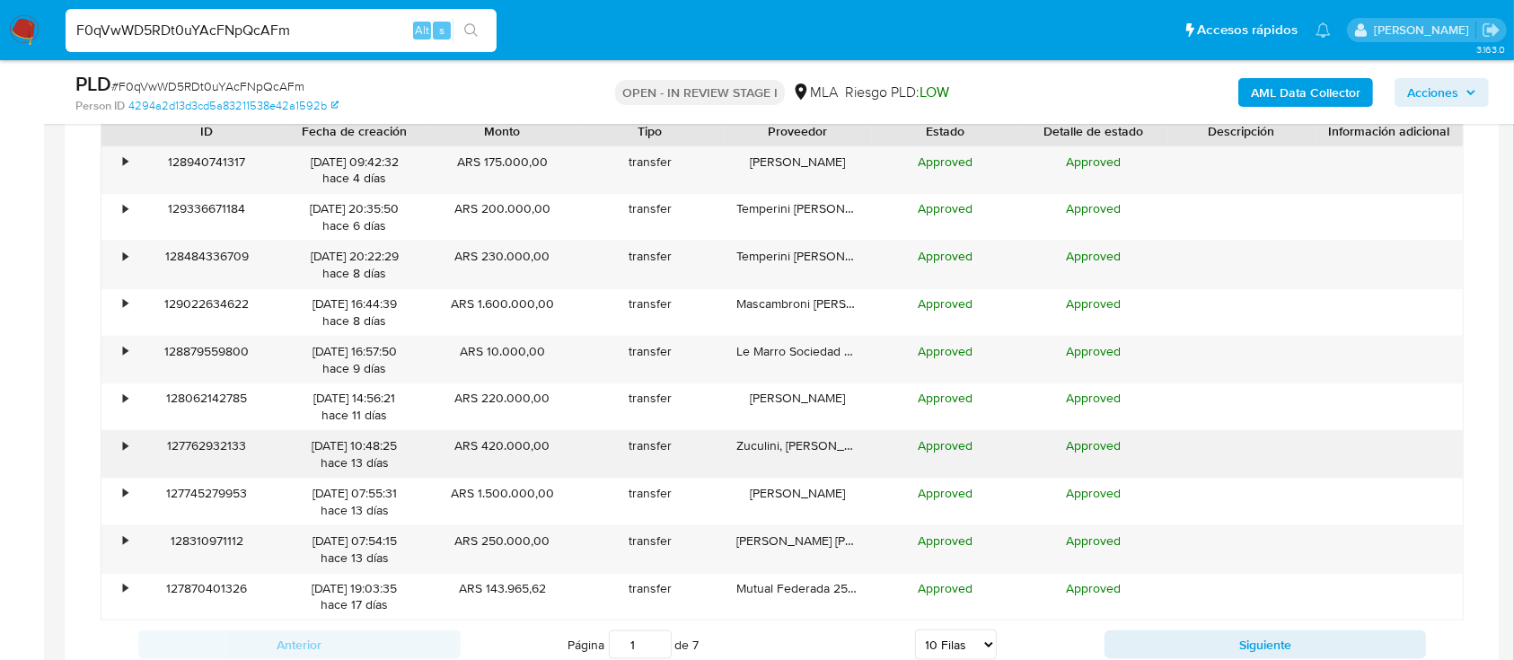
drag, startPoint x: 498, startPoint y: 304, endPoint x: 520, endPoint y: 442, distance: 140.0
click at [527, 304] on div "ARS 1.600.000,00" at bounding box center [502, 312] width 148 height 47
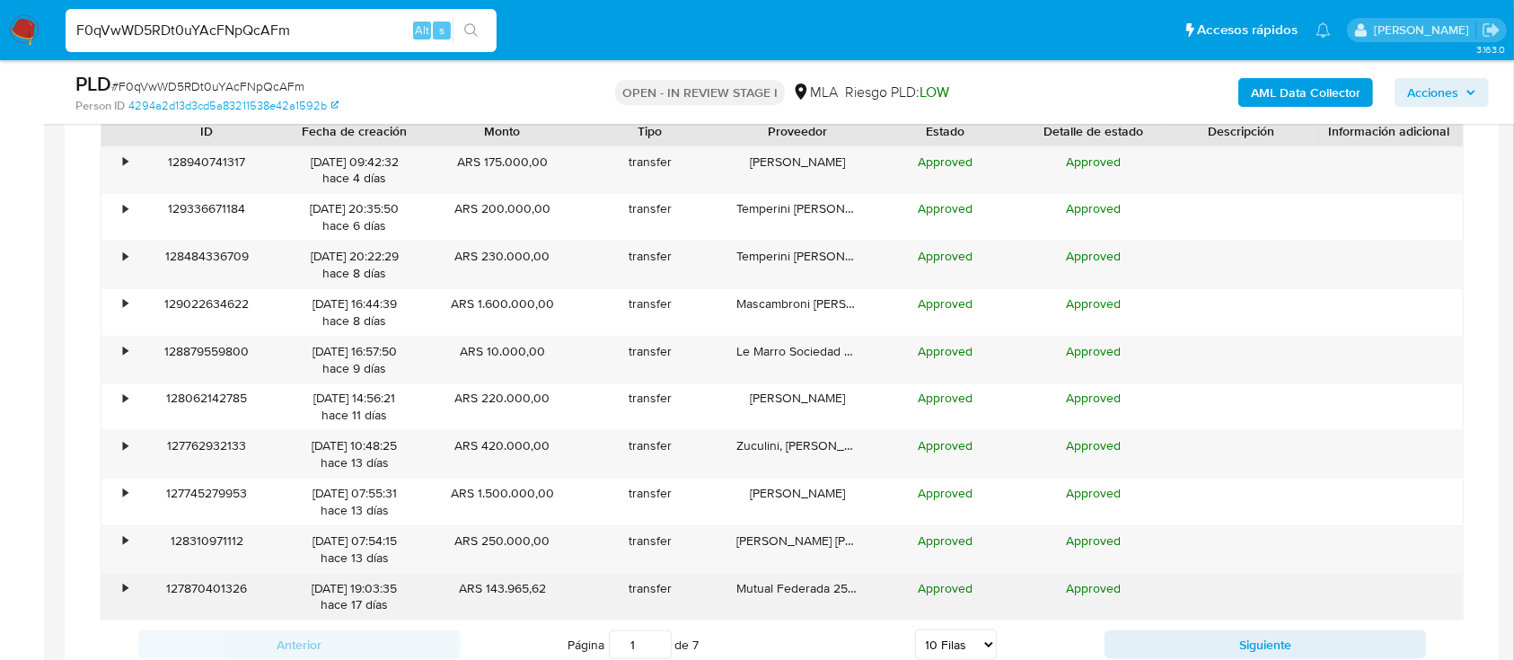
drag, startPoint x: 457, startPoint y: 499, endPoint x: 604, endPoint y: 602, distance: 179.4
click at [566, 502] on div "ARS 1.500.000,00" at bounding box center [502, 502] width 148 height 47
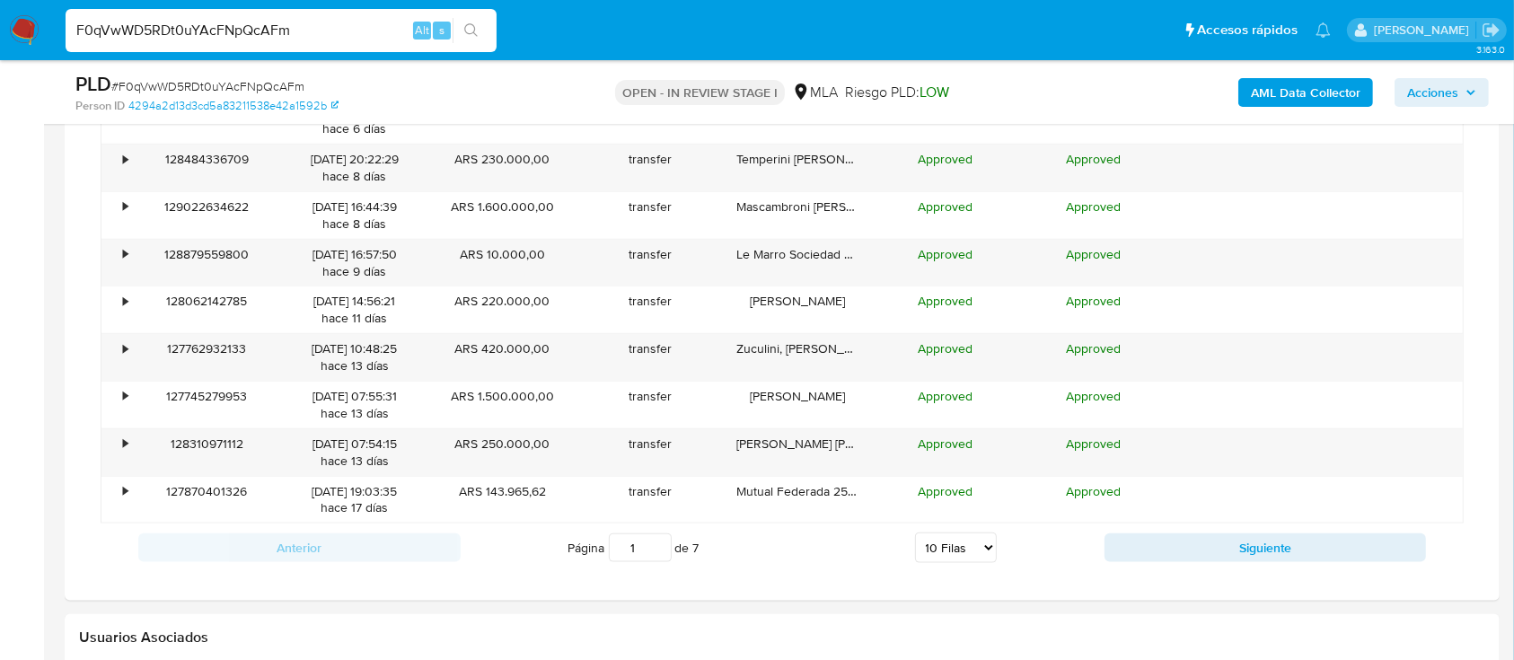
scroll to position [2035, 0]
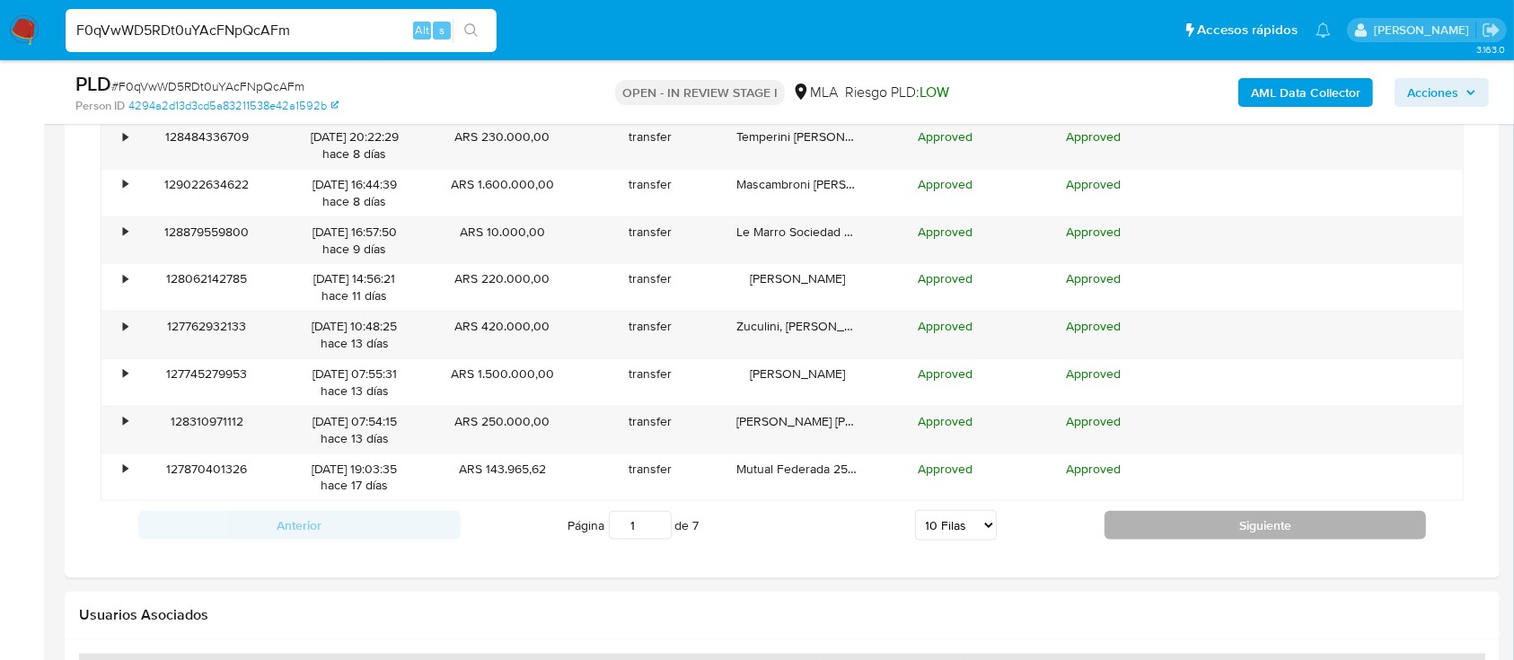
click at [1218, 516] on button "Siguiente" at bounding box center [1266, 525] width 322 height 29
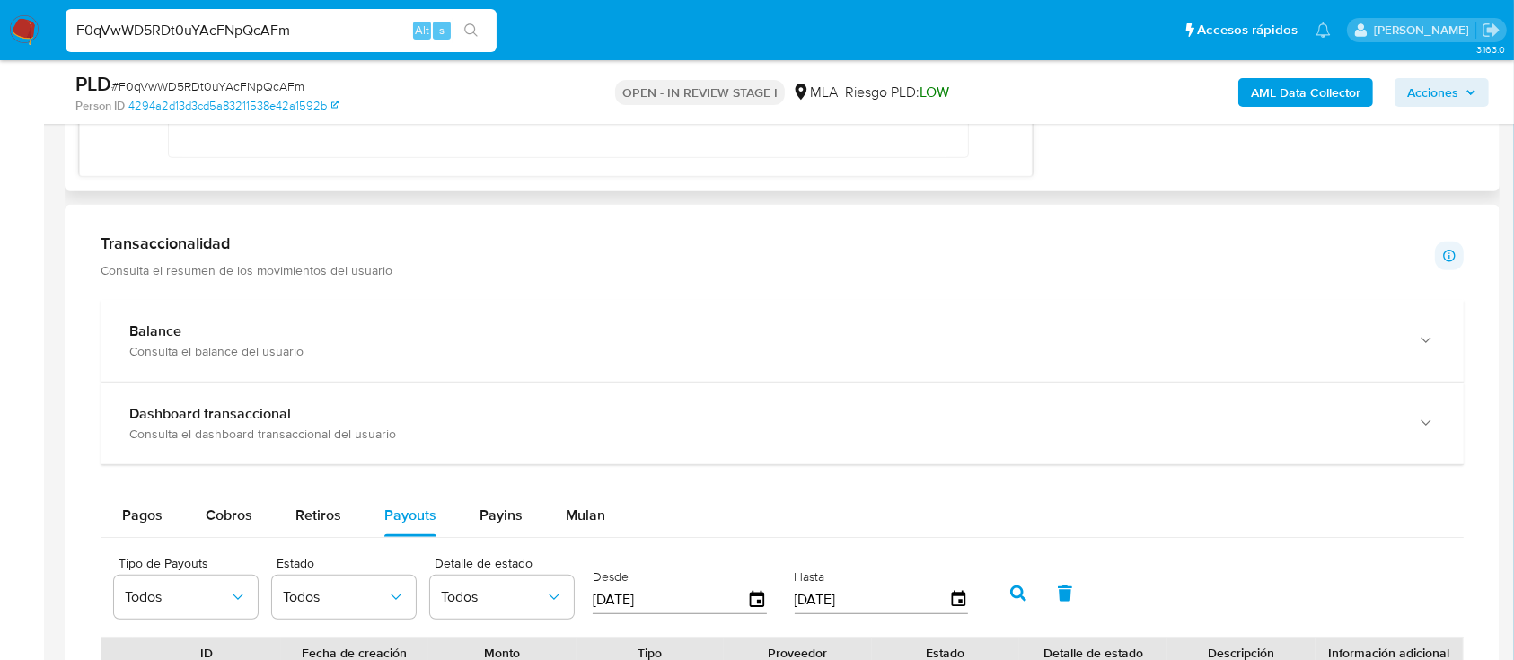
scroll to position [1317, 0]
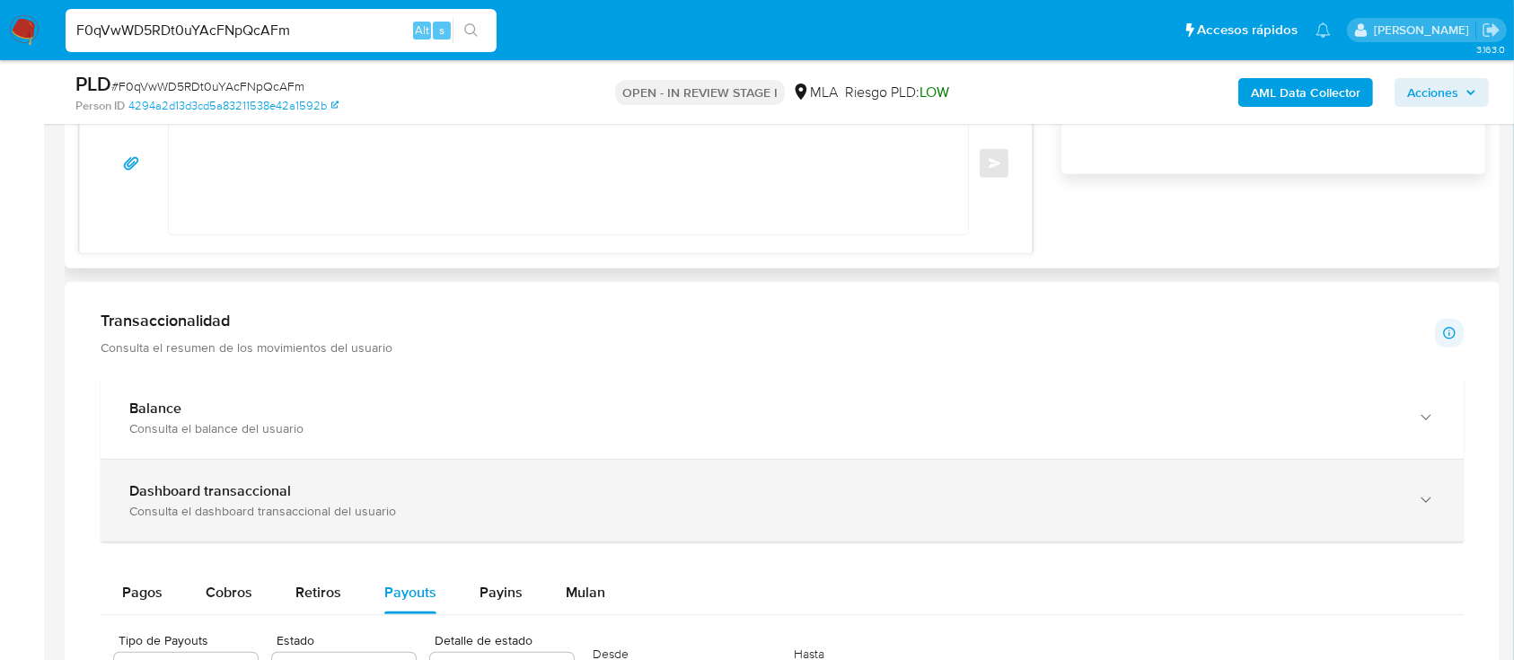
click at [573, 468] on div "Dashboard transaccional Consulta el dashboard transaccional del usuario" at bounding box center [782, 501] width 1363 height 82
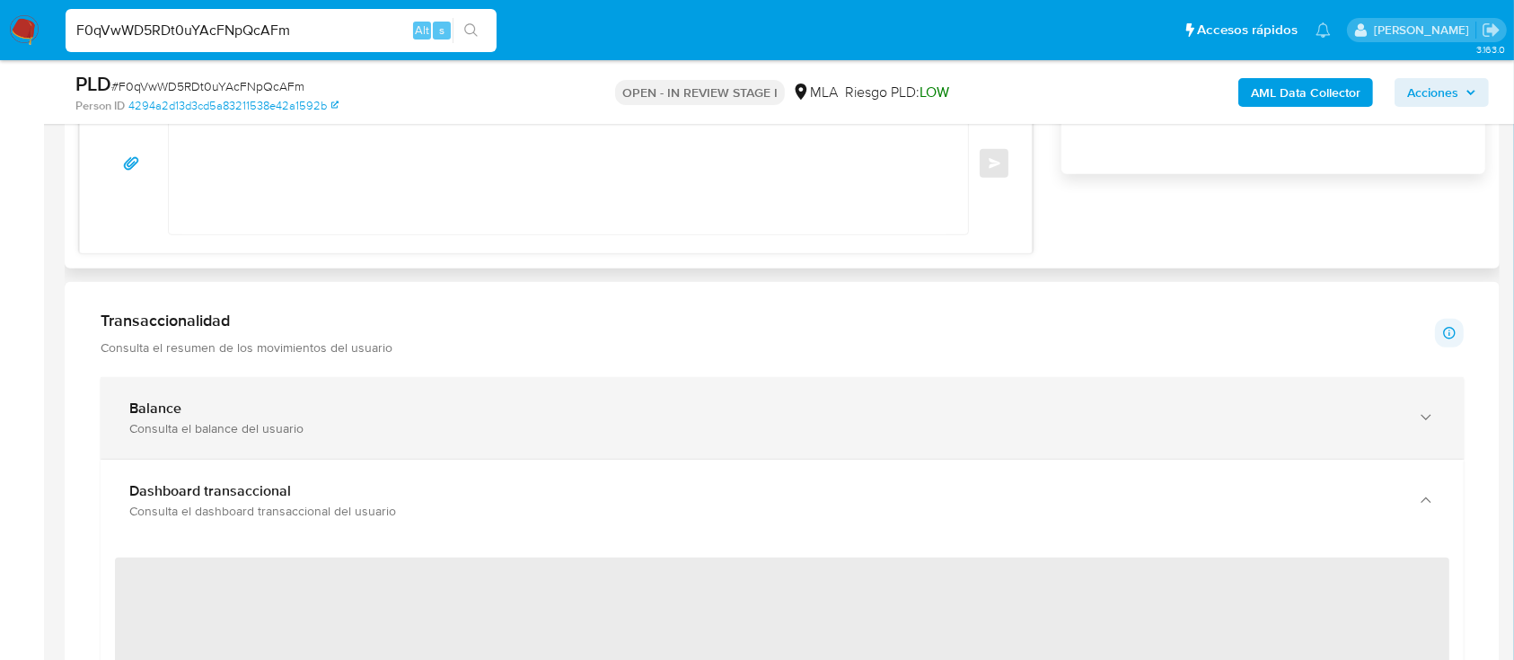
click at [589, 431] on div "Consulta el balance del usuario" at bounding box center [764, 428] width 1270 height 16
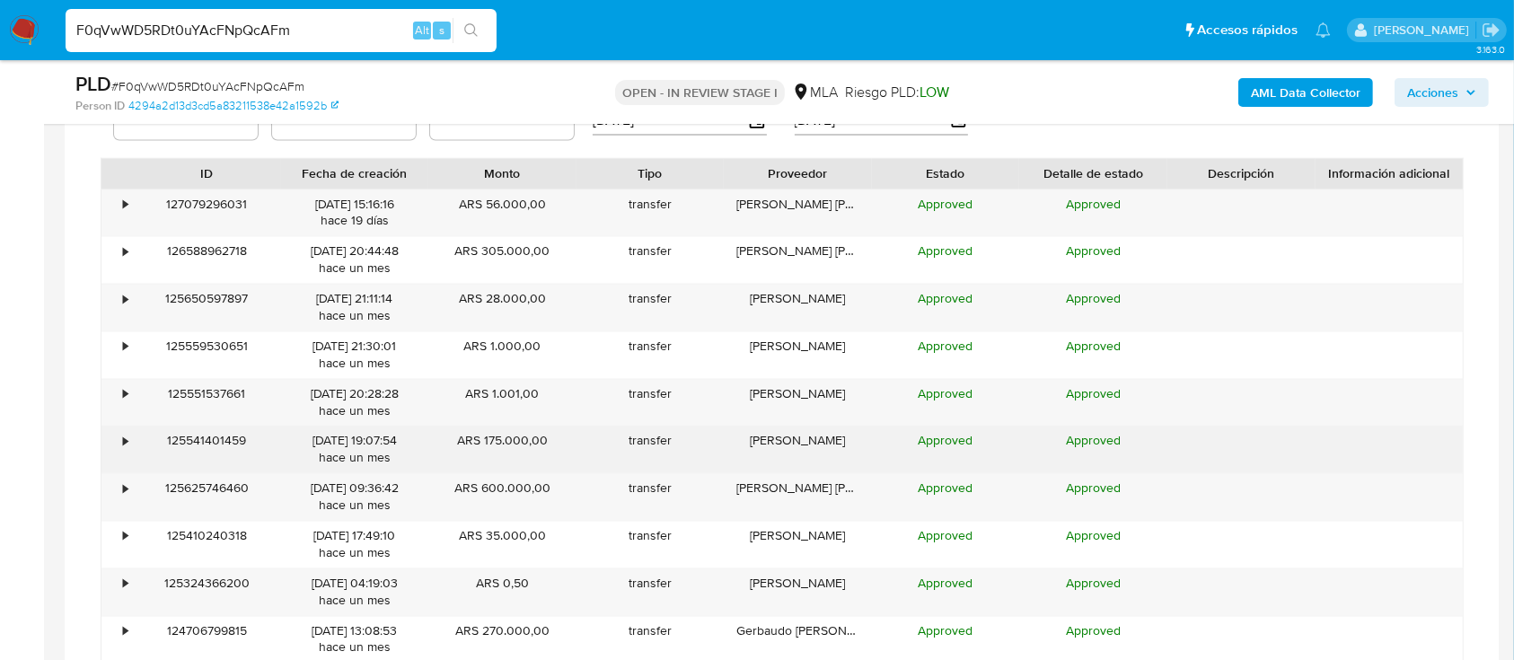
scroll to position [3593, 0]
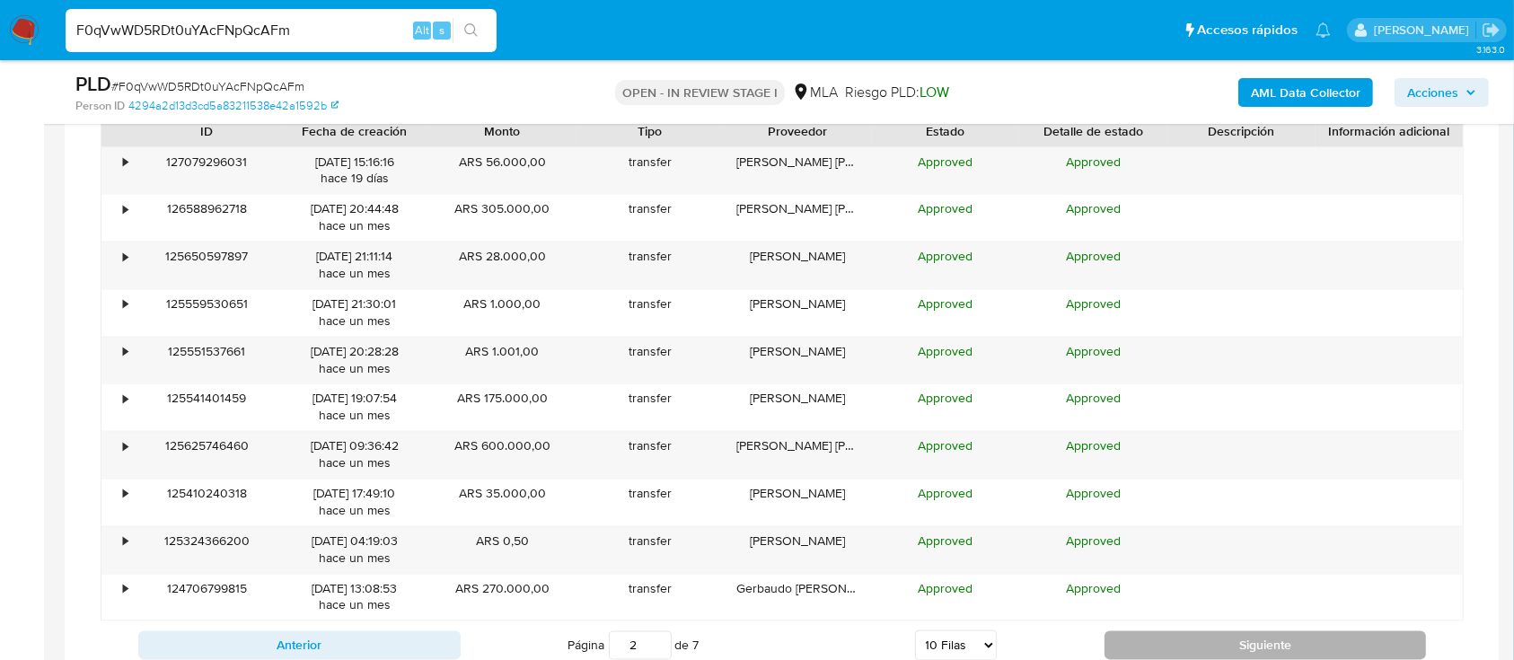
click at [1167, 638] on button "Siguiente" at bounding box center [1266, 645] width 322 height 29
type input "3"
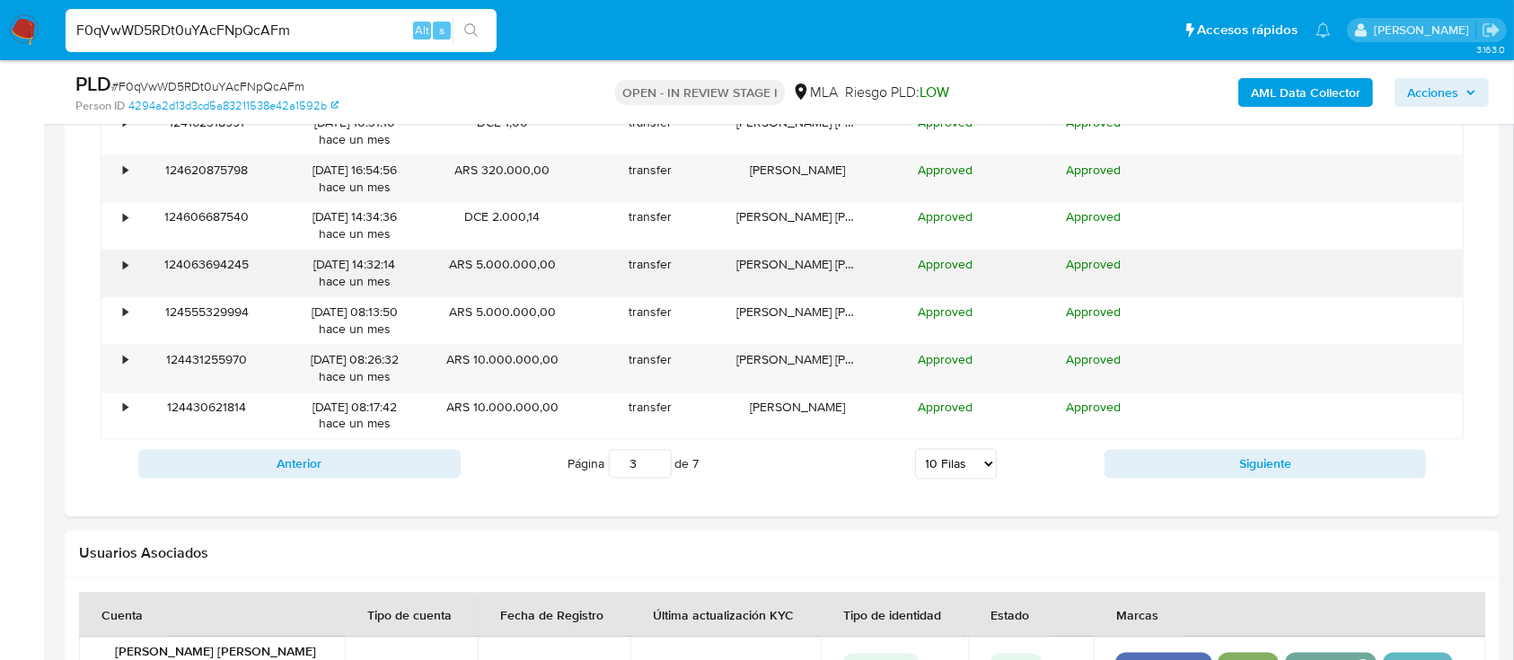
drag, startPoint x: 482, startPoint y: 393, endPoint x: 302, endPoint y: 269, distance: 218.5
click at [302, 269] on div "• 125074574530 05/09/2025 21:39:14 hace un mes ARS 150.000,00 transfer Bertoya,…" at bounding box center [782, 202] width 1363 height 475
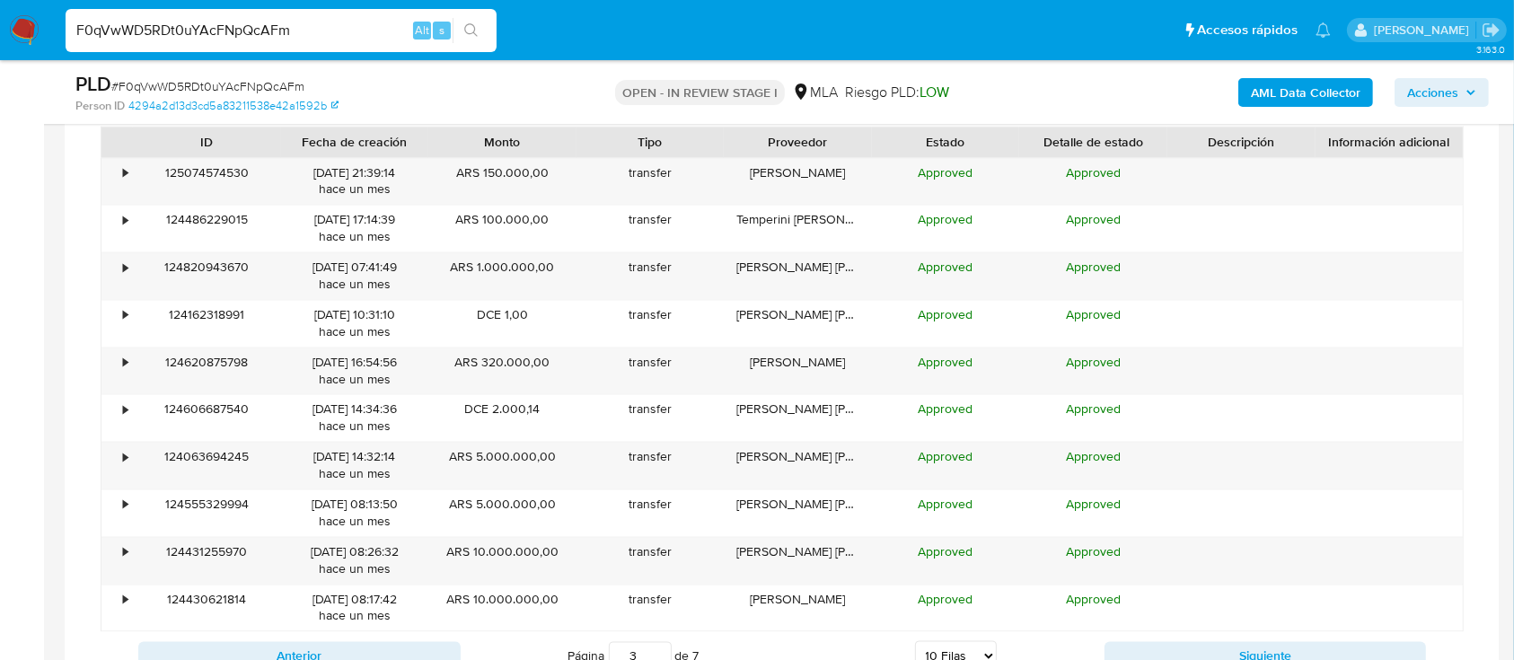
scroll to position [3233, 0]
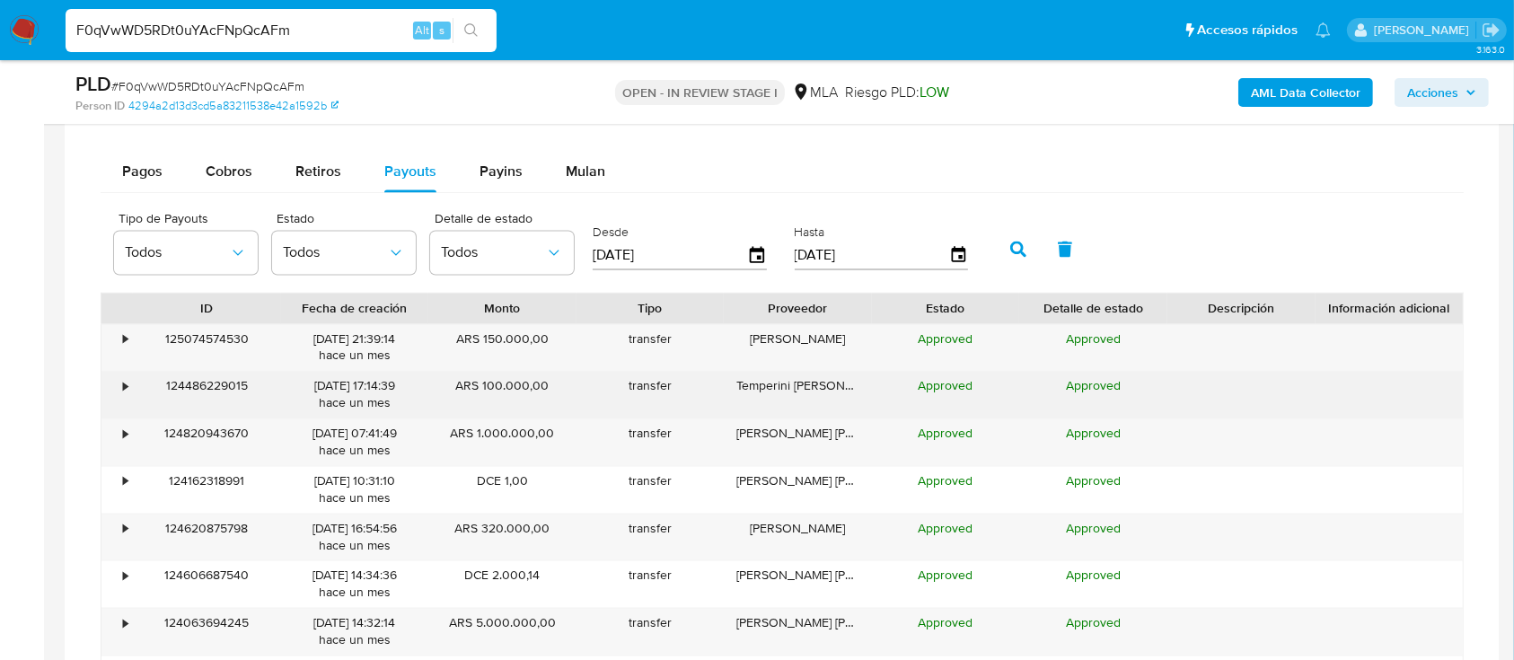
drag, startPoint x: 543, startPoint y: 438, endPoint x: 484, endPoint y: 397, distance: 72.3
click at [408, 397] on div "• 125074574530 05/09/2025 21:39:14 hace un mes ARS 150.000,00 transfer Bertoya,…" at bounding box center [782, 561] width 1363 height 475
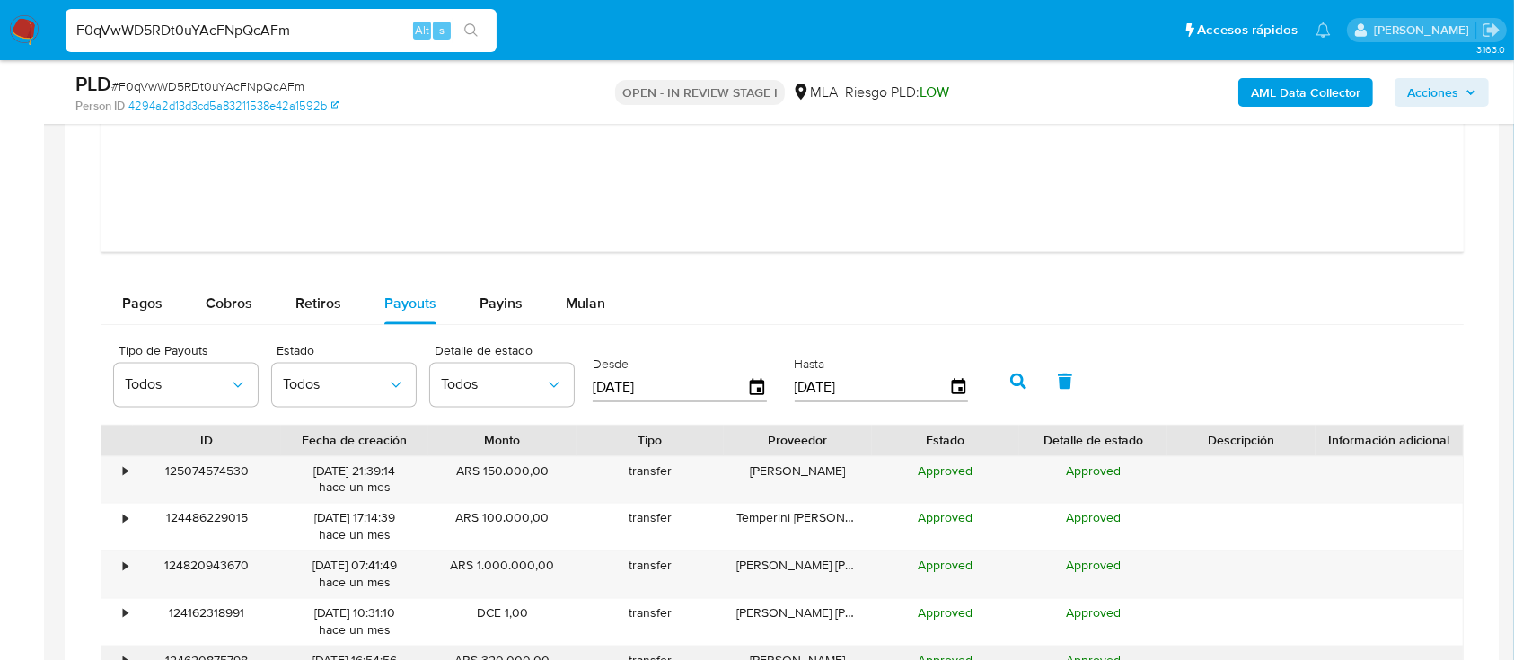
scroll to position [2994, 0]
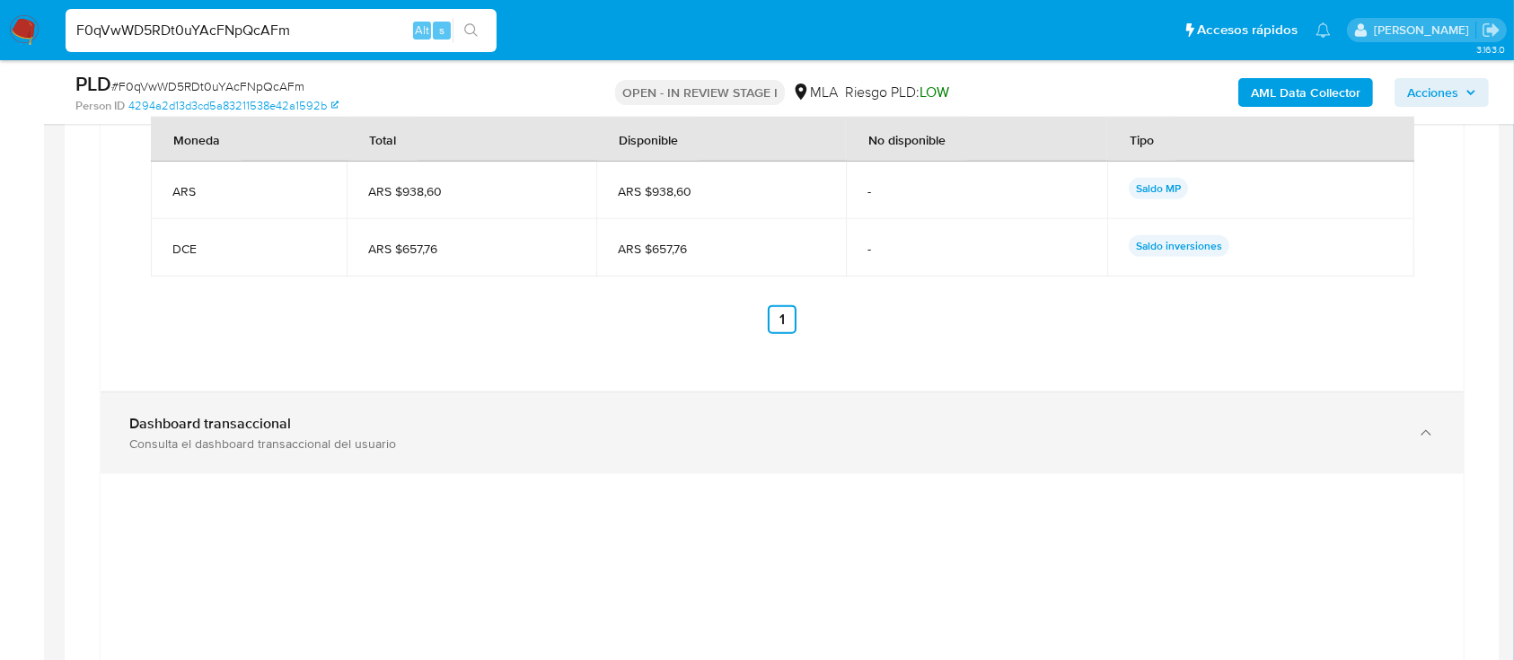
click at [939, 440] on div "Consulta el dashboard transaccional del usuario" at bounding box center [764, 444] width 1270 height 16
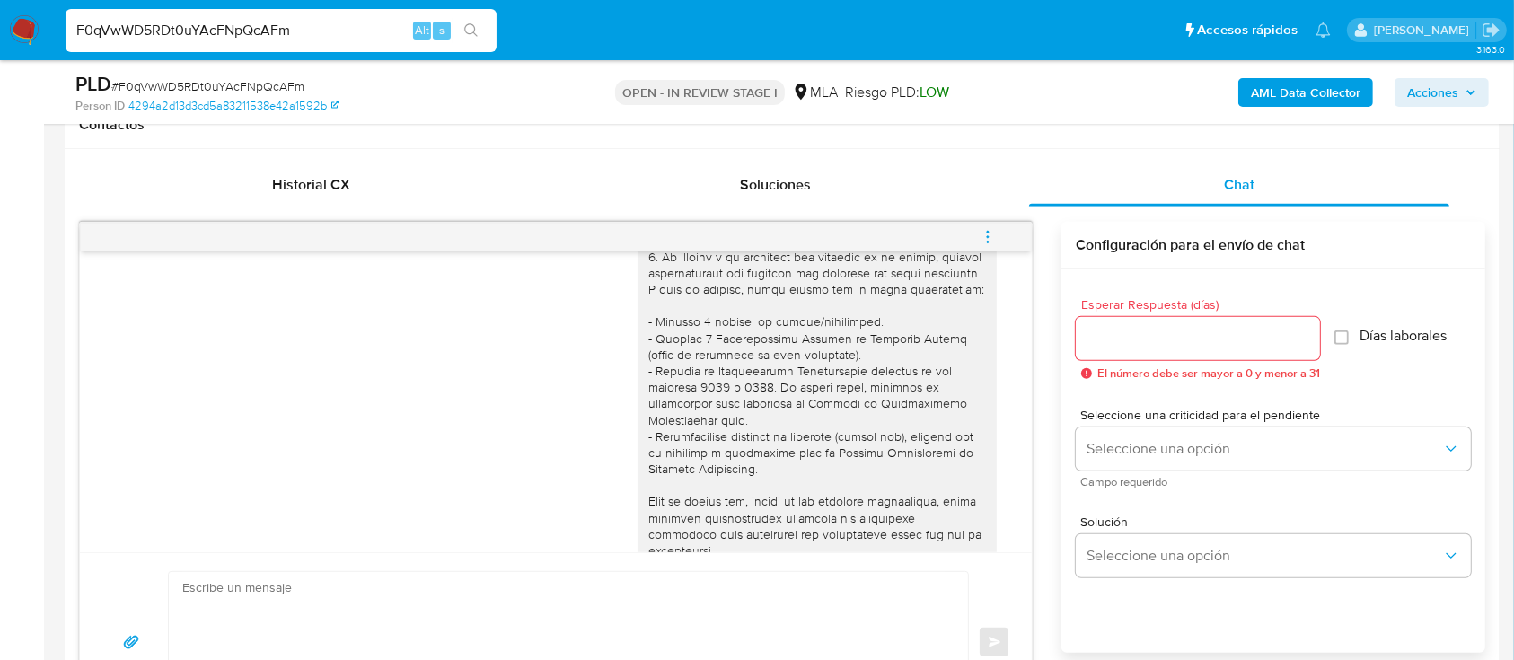
scroll to position [0, 0]
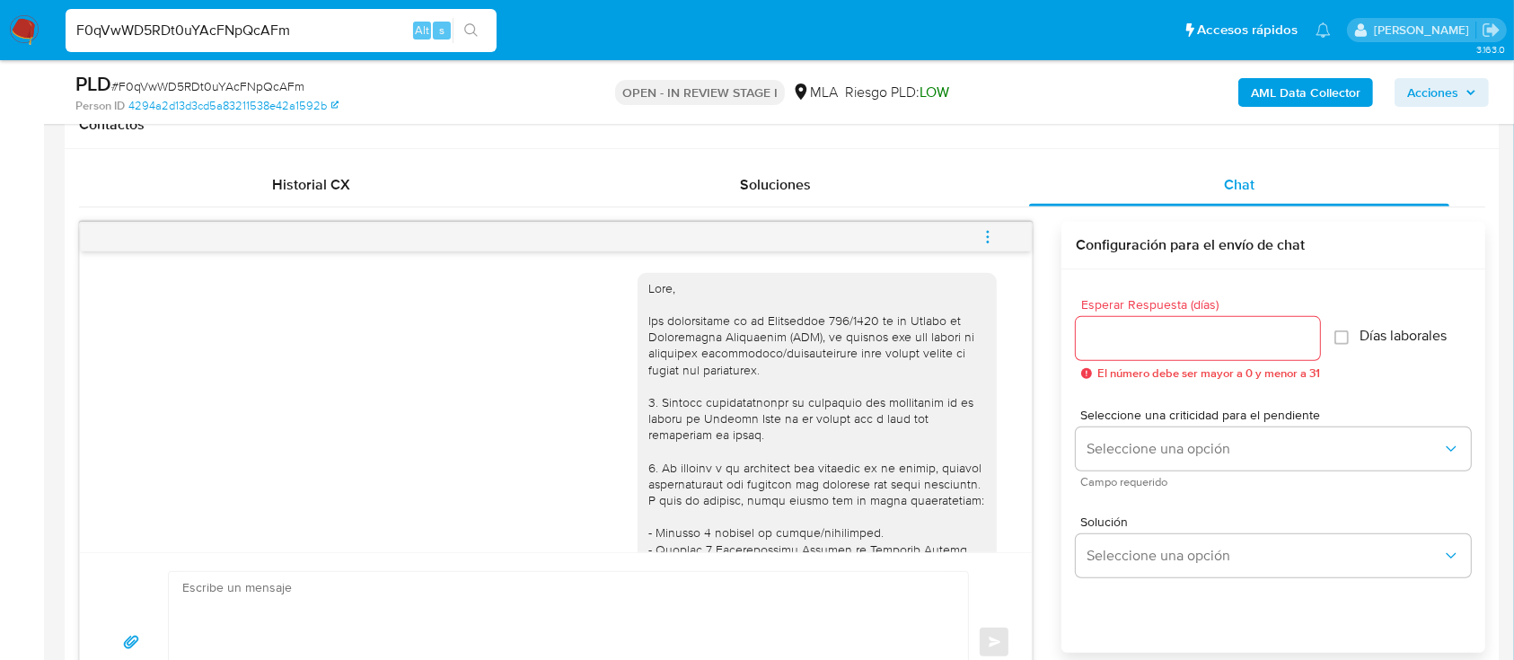
click at [252, 21] on input "F0qVwWD5RDt0uYAcFNpQcAFm" at bounding box center [281, 30] width 431 height 23
click at [254, 21] on input "F0qVwWD5RDt0uYAcFNpQcAFm" at bounding box center [281, 30] width 431 height 23
paste input "1YF8aFRR1DIlCmcnuKSSzj6Y"
drag, startPoint x: 253, startPoint y: 21, endPoint x: 248, endPoint y: 3, distance: 18.8
click at [248, 3] on nav "Pausado Ver notificaciones 1YF8aFRR1DIlCmcnuKSSzj6Y Alt s Accesos rápidos Presi…" at bounding box center [757, 30] width 1514 height 60
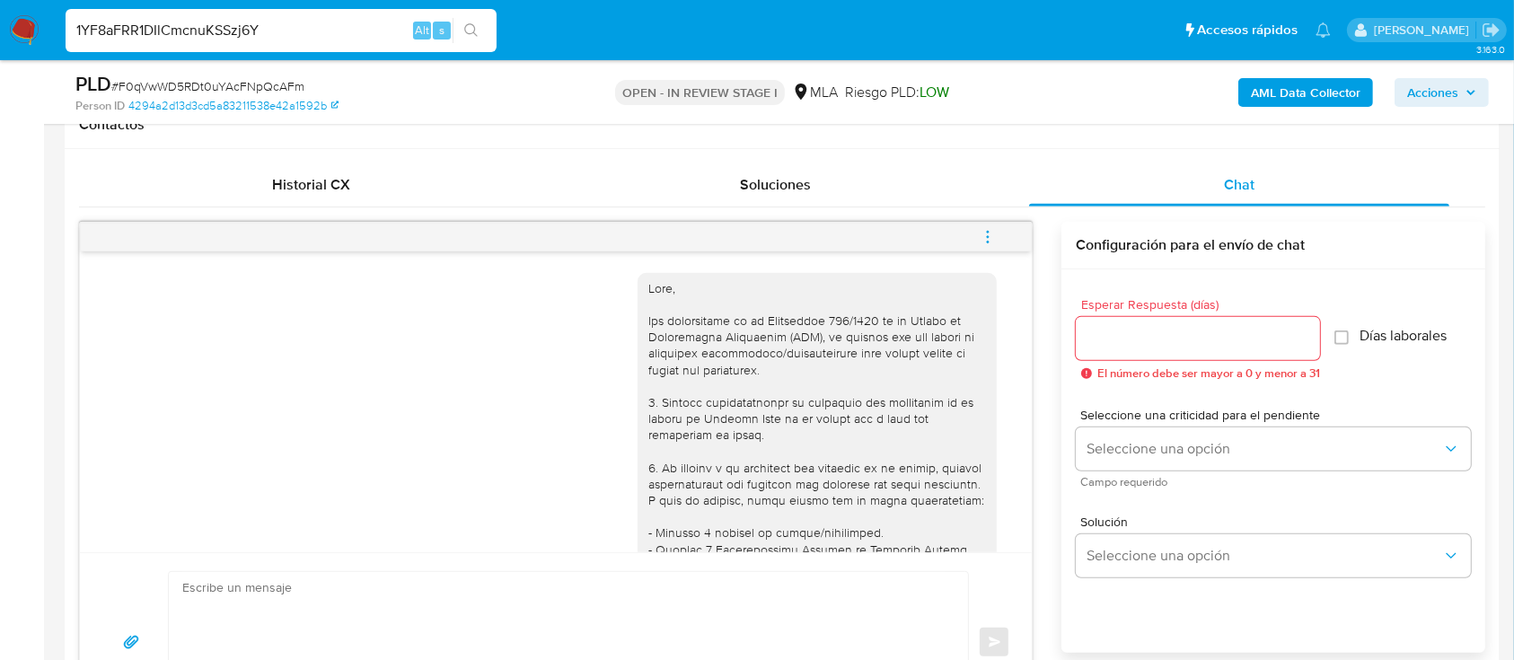
type input "1YF8aFRR1DIlCmcnuKSSzj6Y"
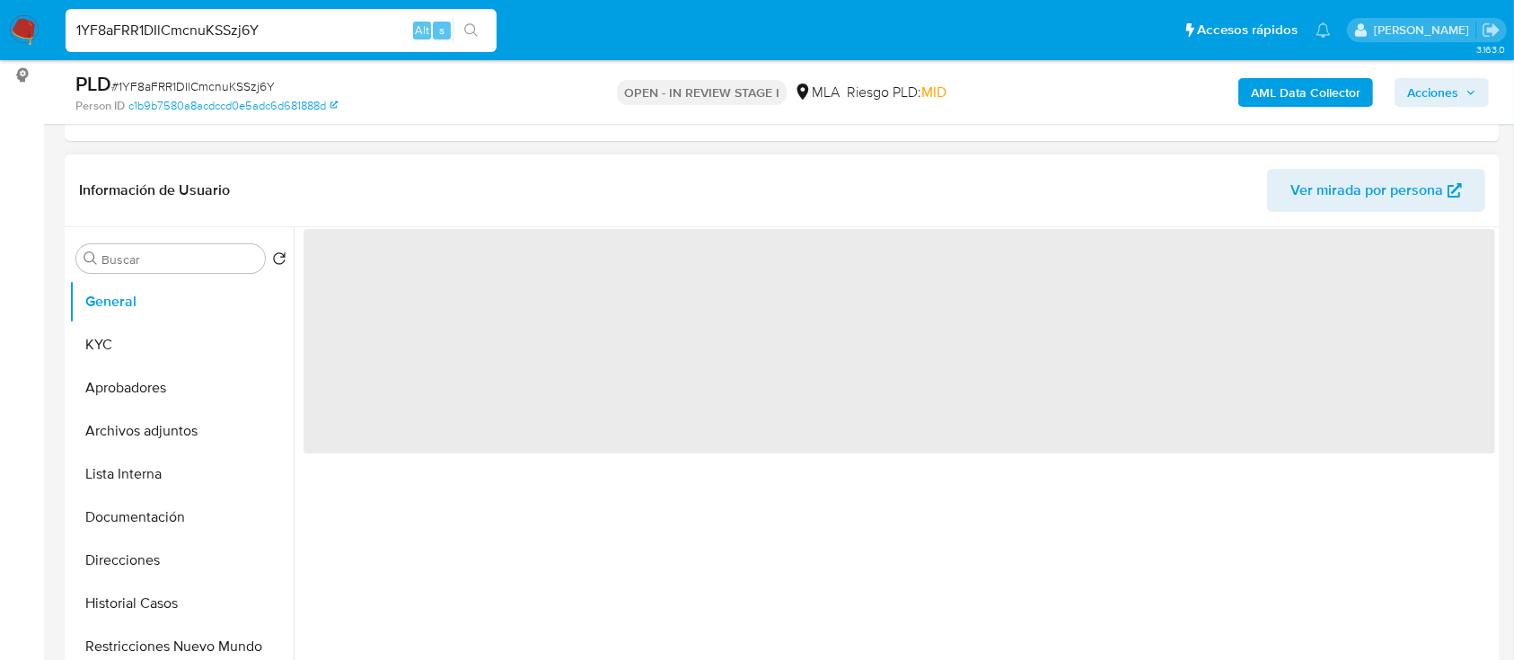
scroll to position [479, 0]
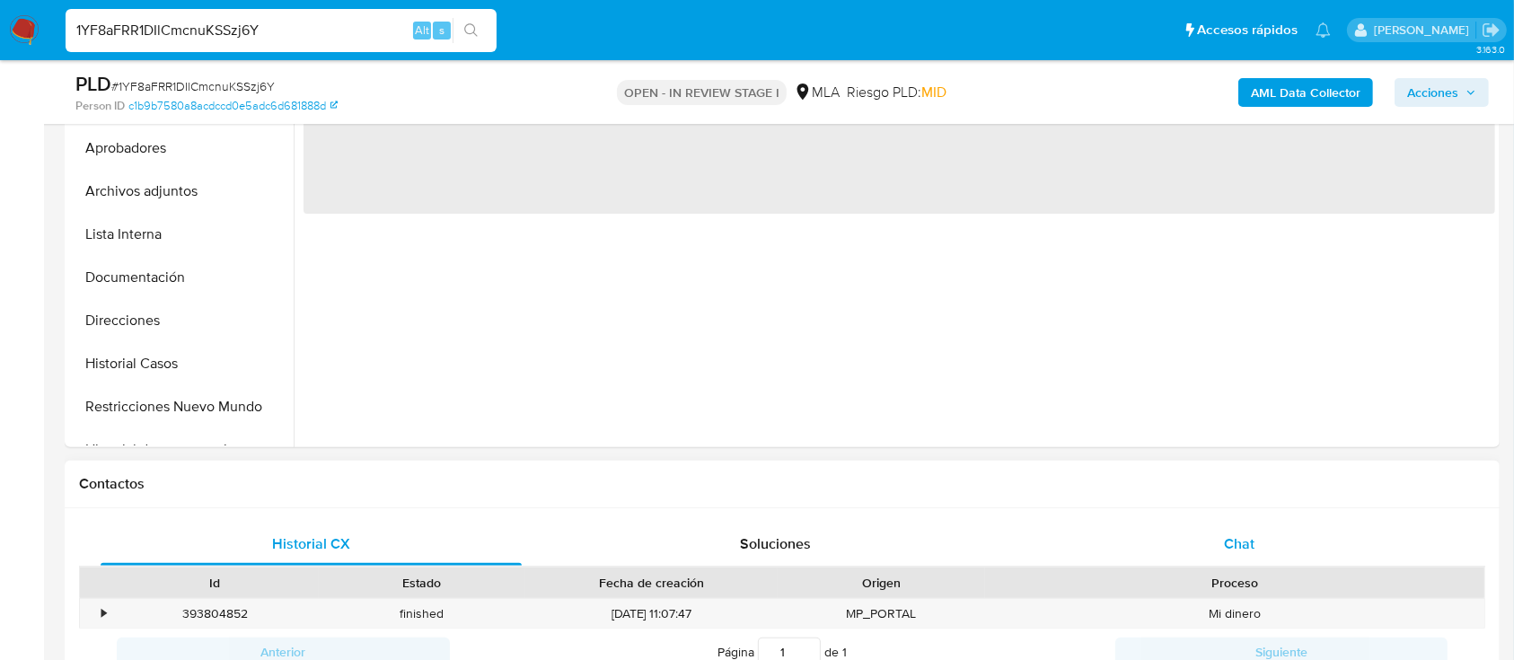
select select "10"
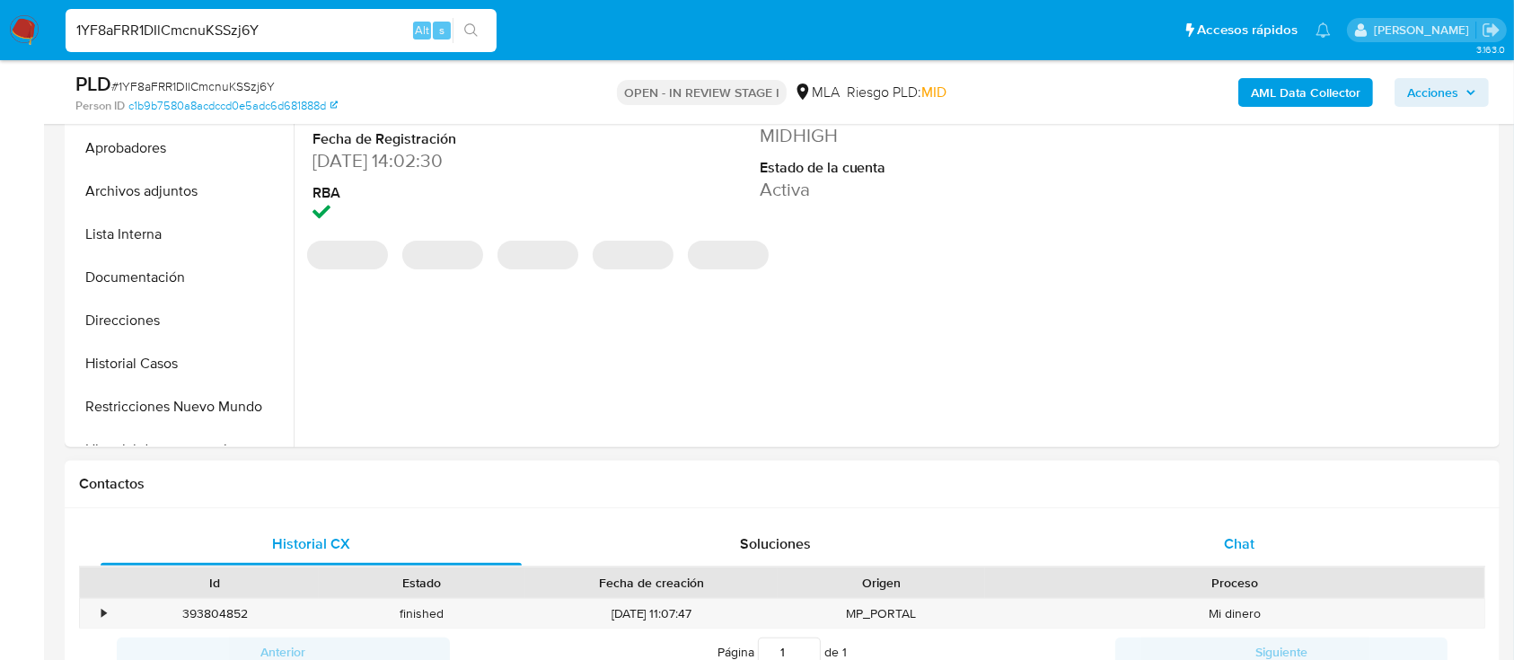
click at [1238, 531] on div "Chat" at bounding box center [1239, 544] width 421 height 43
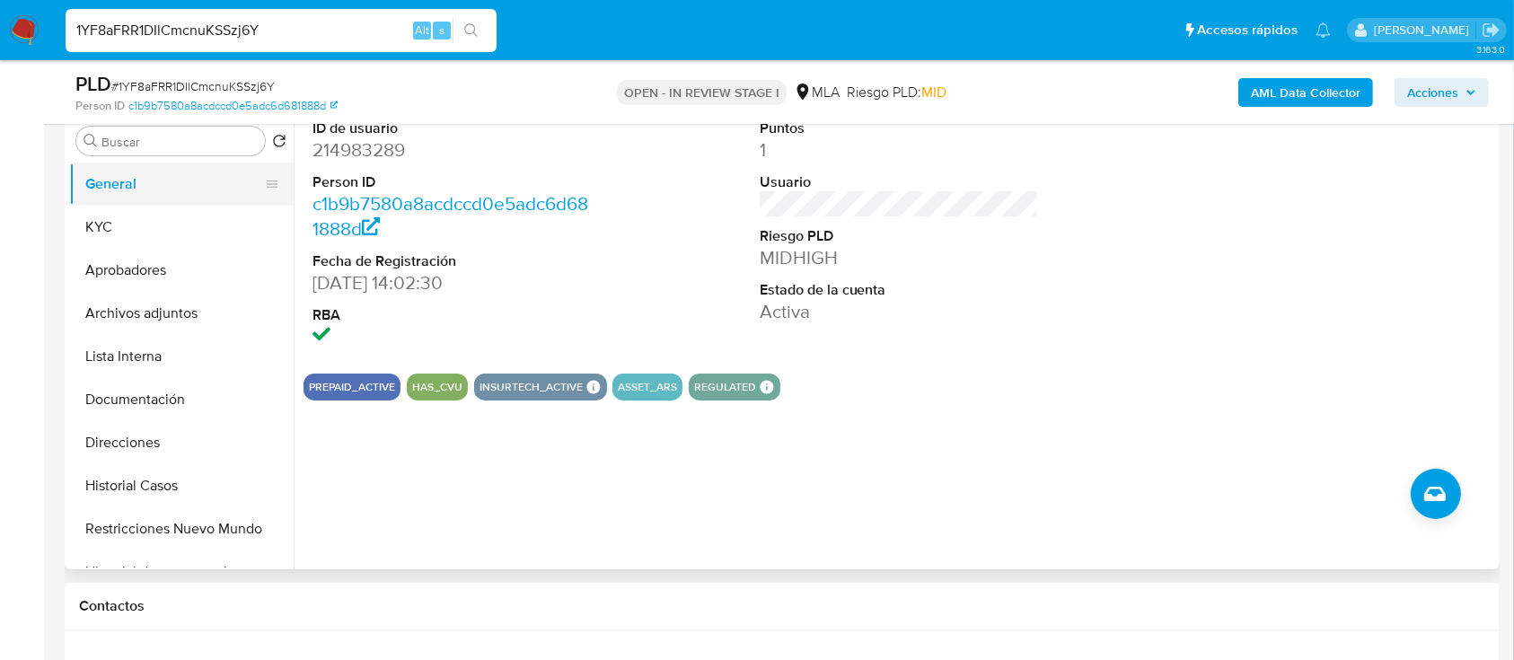
scroll to position [239, 0]
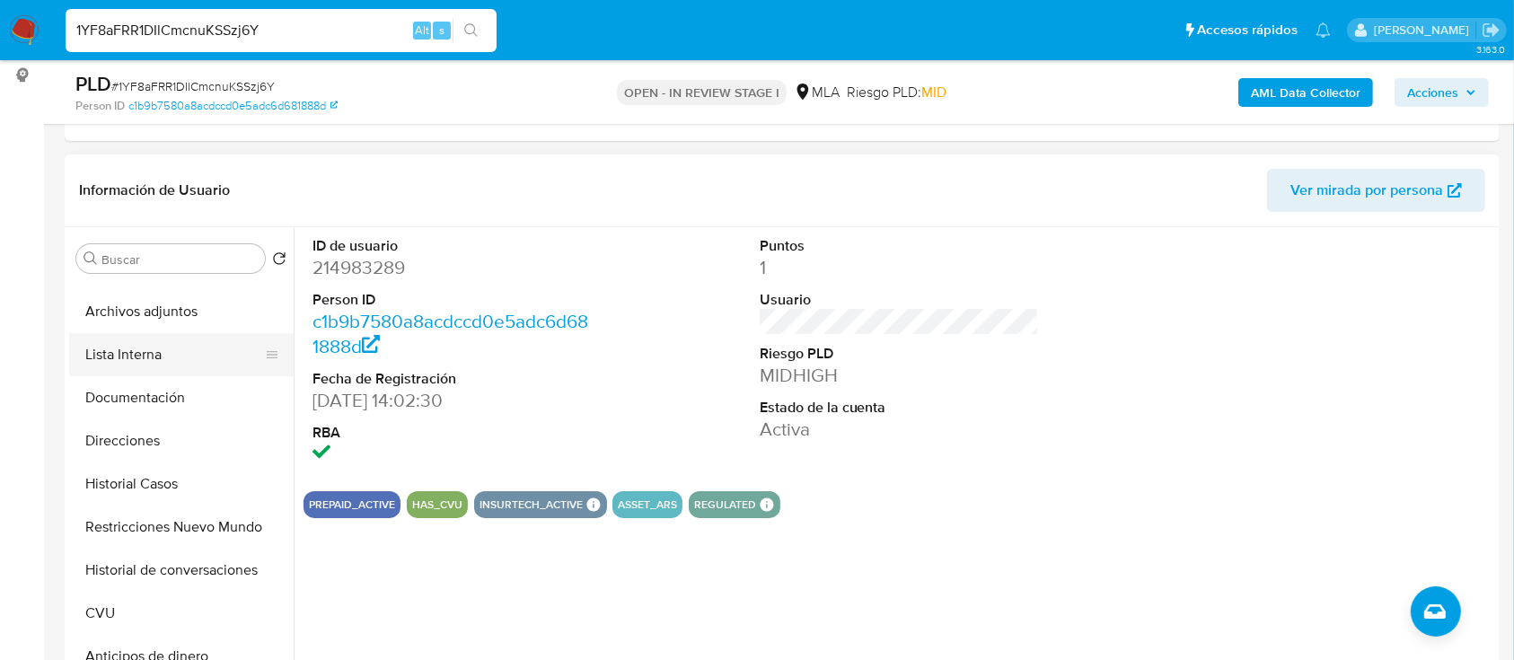
click at [191, 363] on button "Lista Interna" at bounding box center [174, 354] width 210 height 43
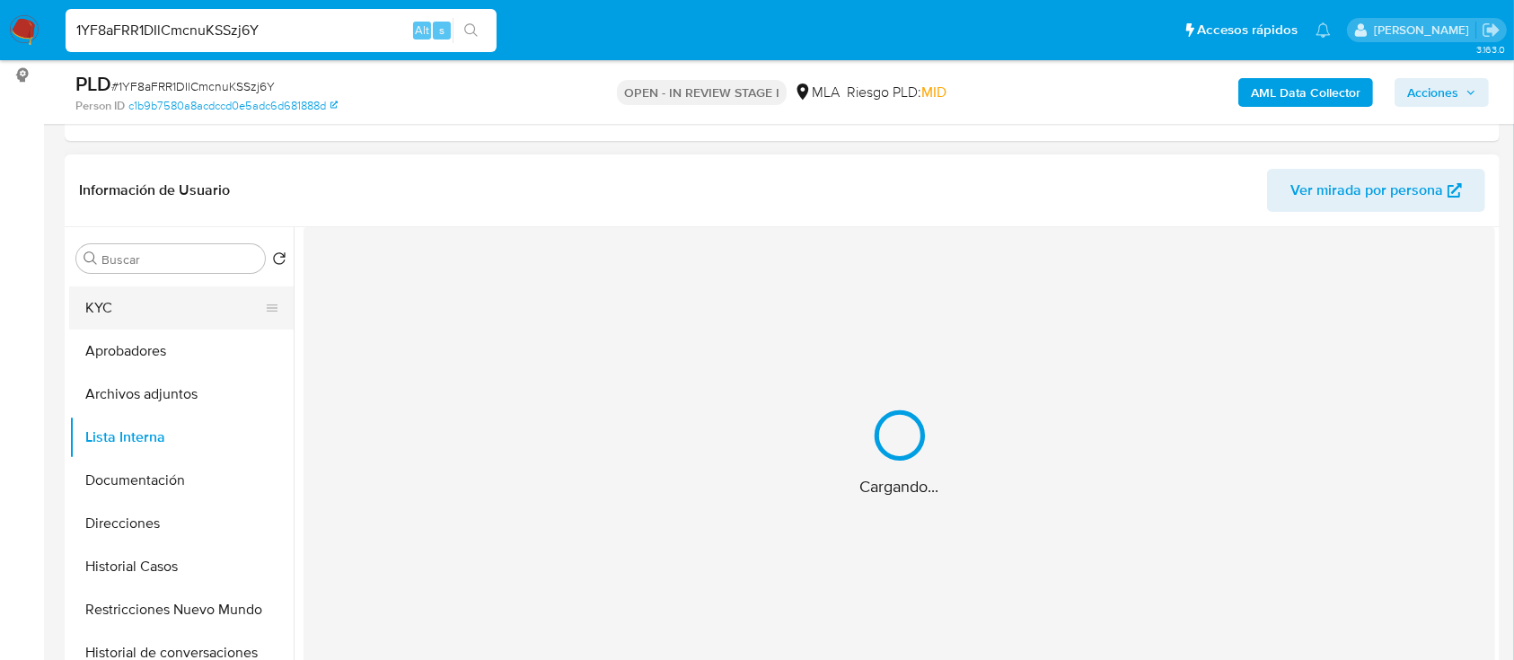
scroll to position [0, 0]
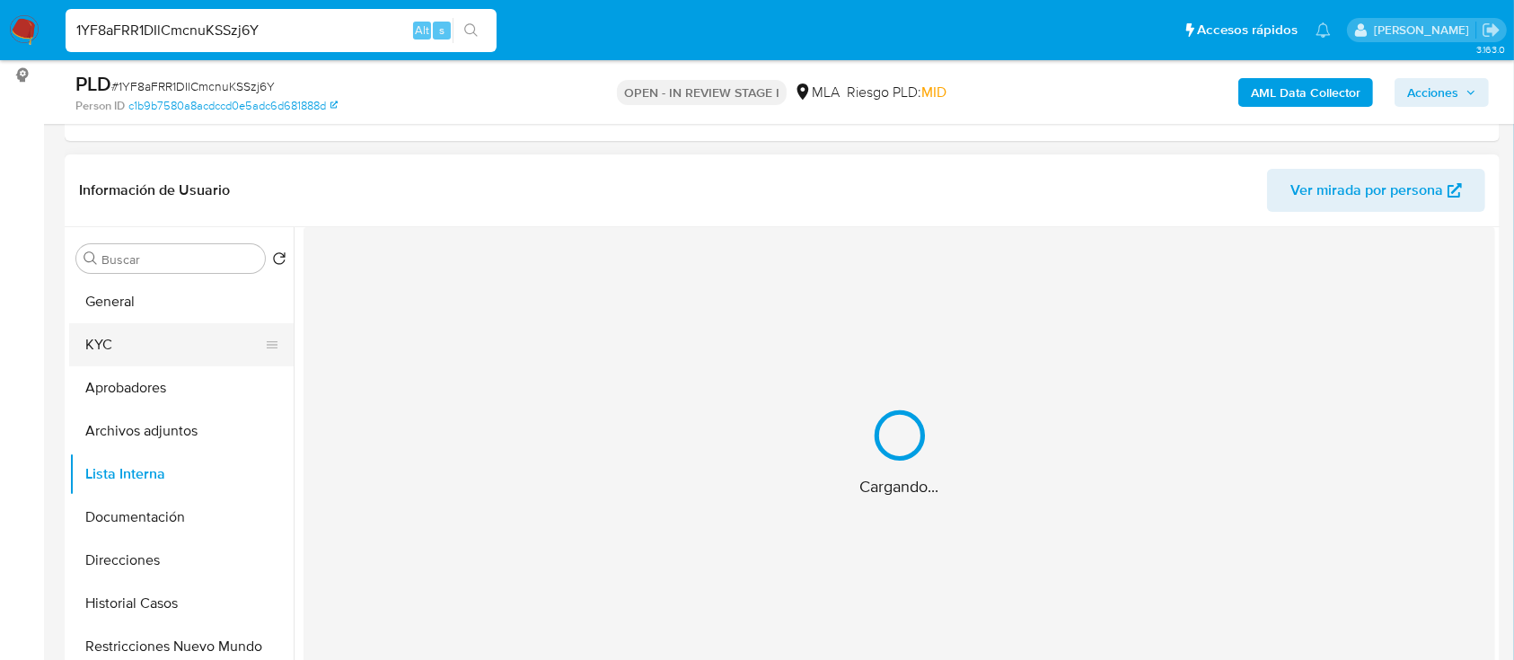
click at [144, 348] on button "KYC" at bounding box center [174, 344] width 210 height 43
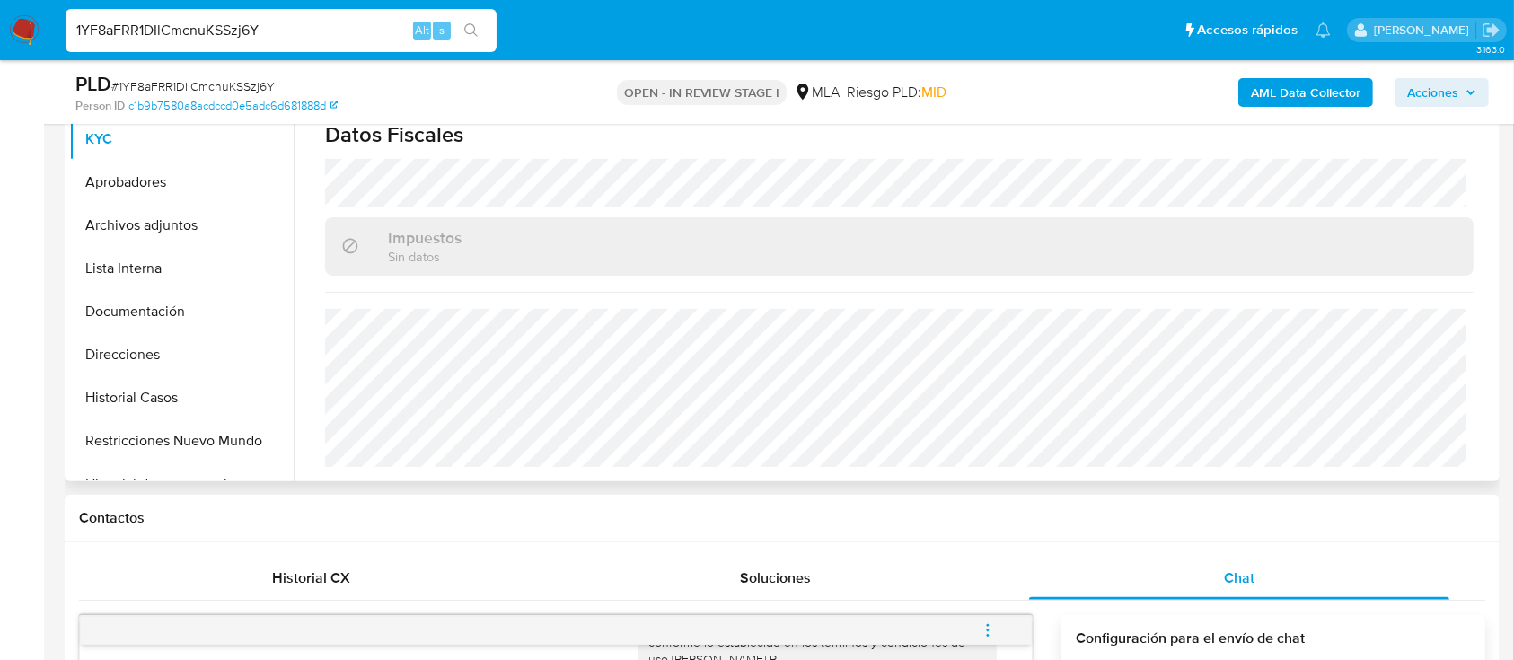
scroll to position [359, 0]
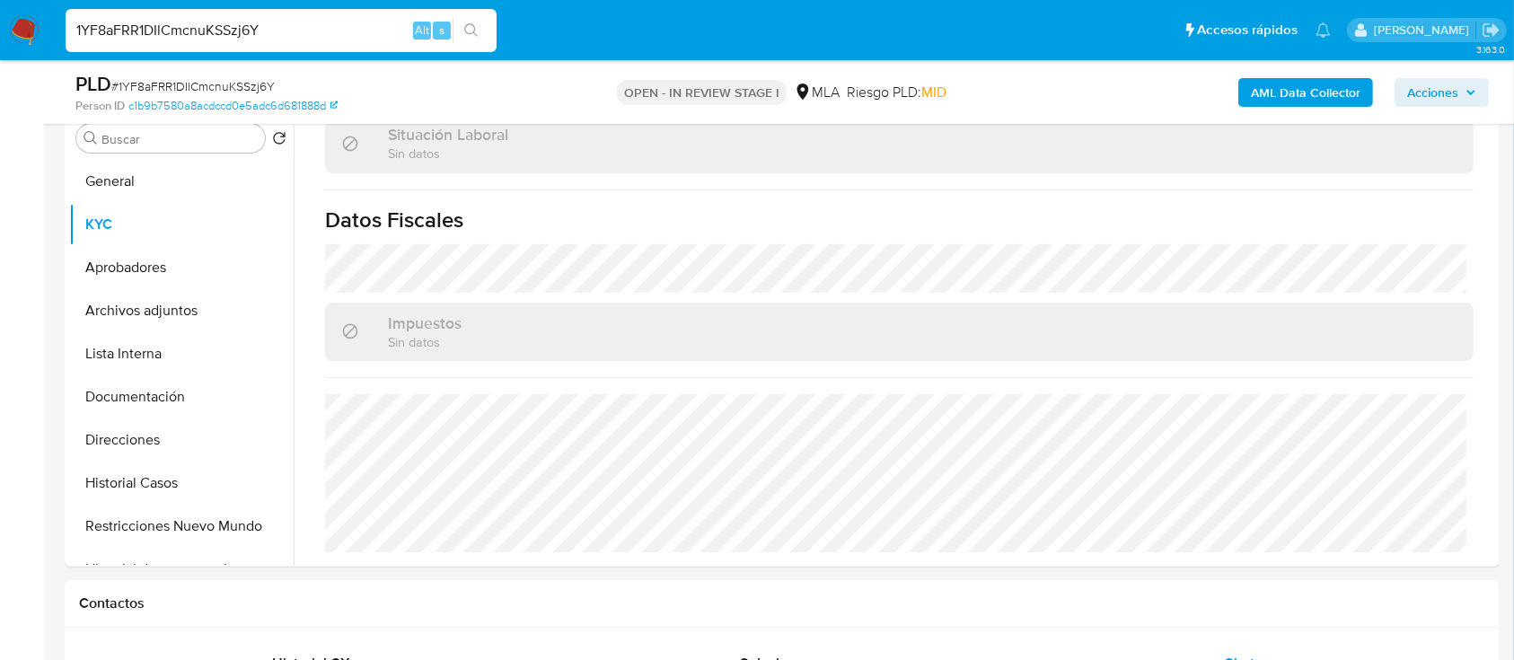
click at [381, 37] on input "1YF8aFRR1DIlCmcnuKSSzj6Y" at bounding box center [281, 30] width 431 height 23
paste input "8Ip9lU5oVpJuE6MoUsH8thNe"
type input "8Ip9lU5oVpJuE6MoUsH8thNe"
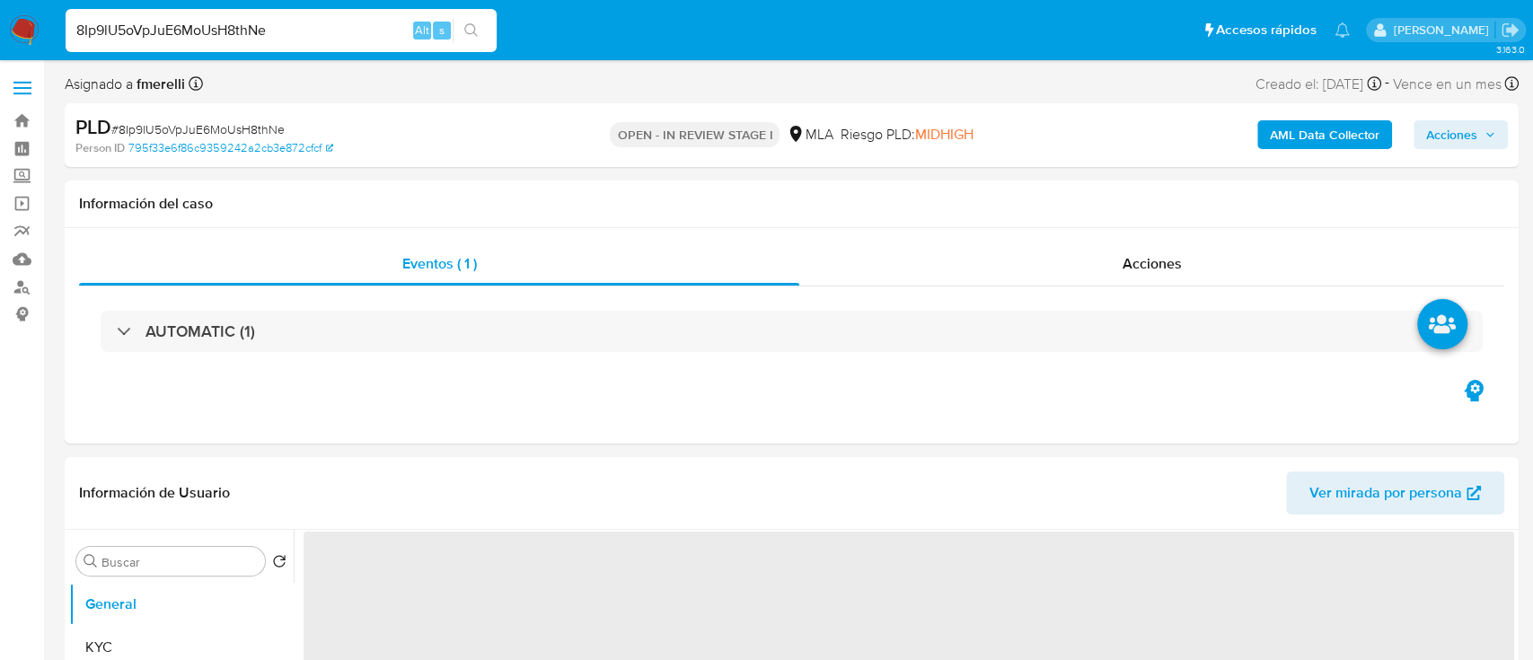
select select "10"
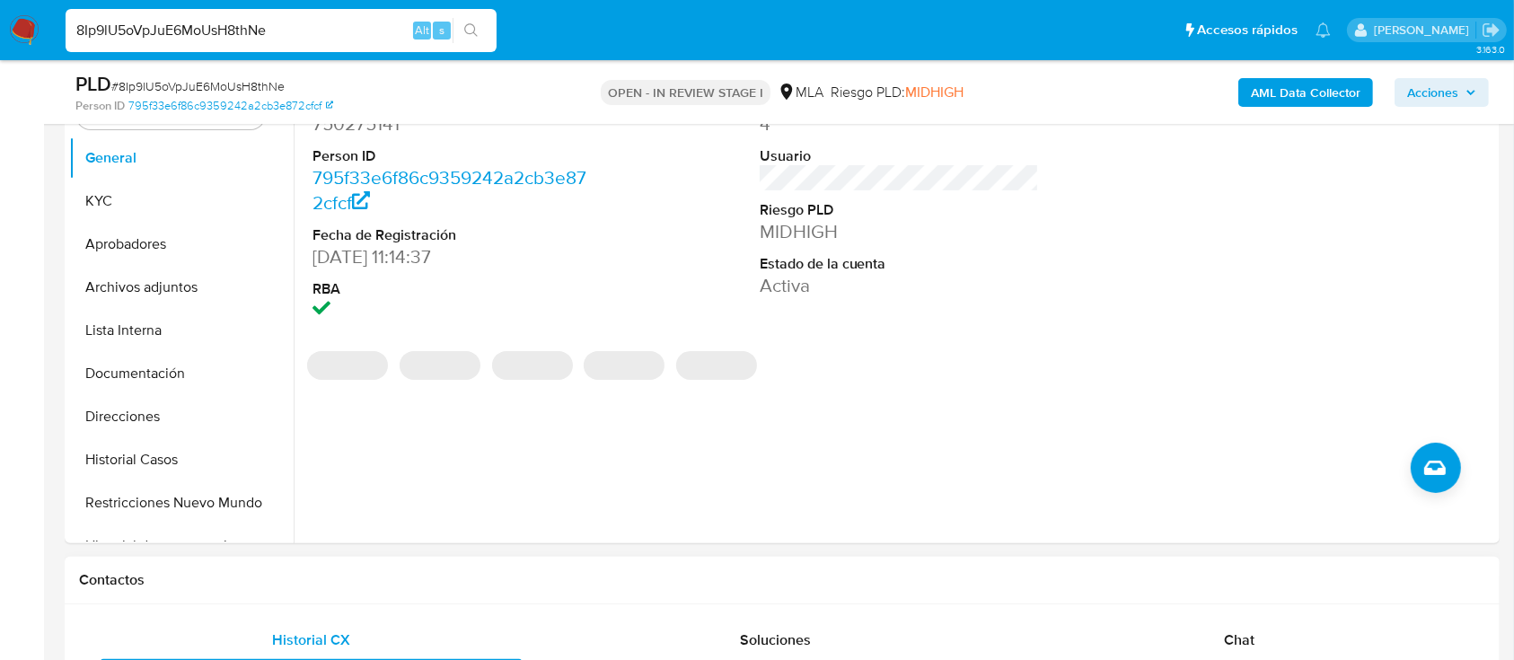
scroll to position [479, 0]
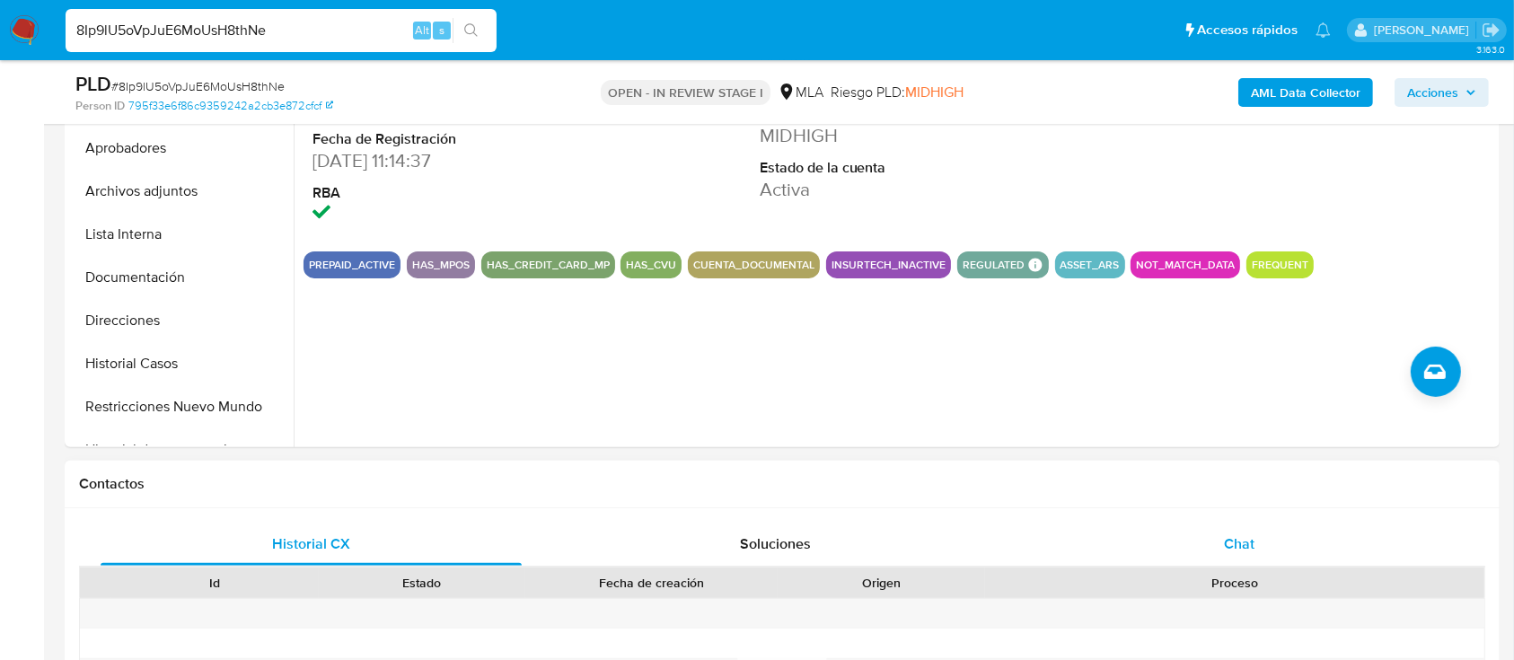
drag, startPoint x: 1085, startPoint y: 551, endPoint x: 1080, endPoint y: 533, distance: 18.5
click at [1085, 551] on div "Chat" at bounding box center [1239, 544] width 421 height 43
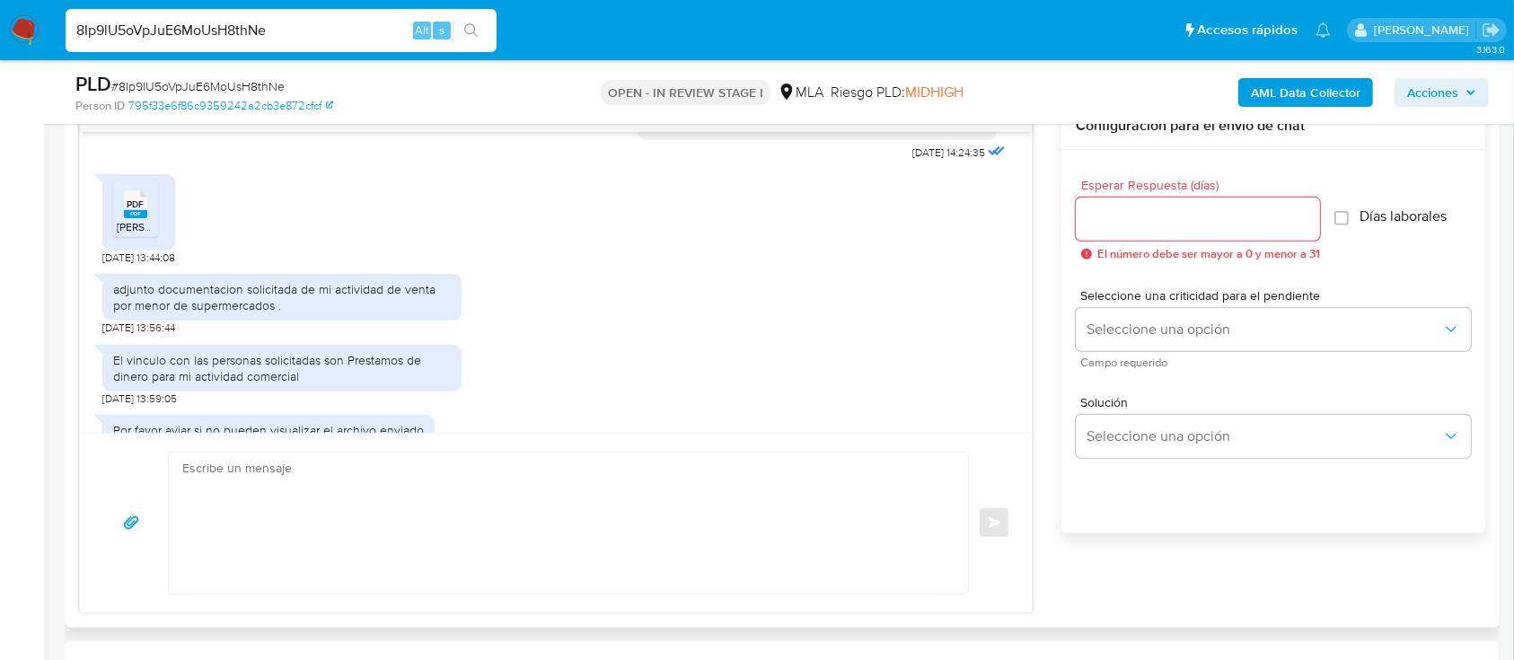
scroll to position [2254, 0]
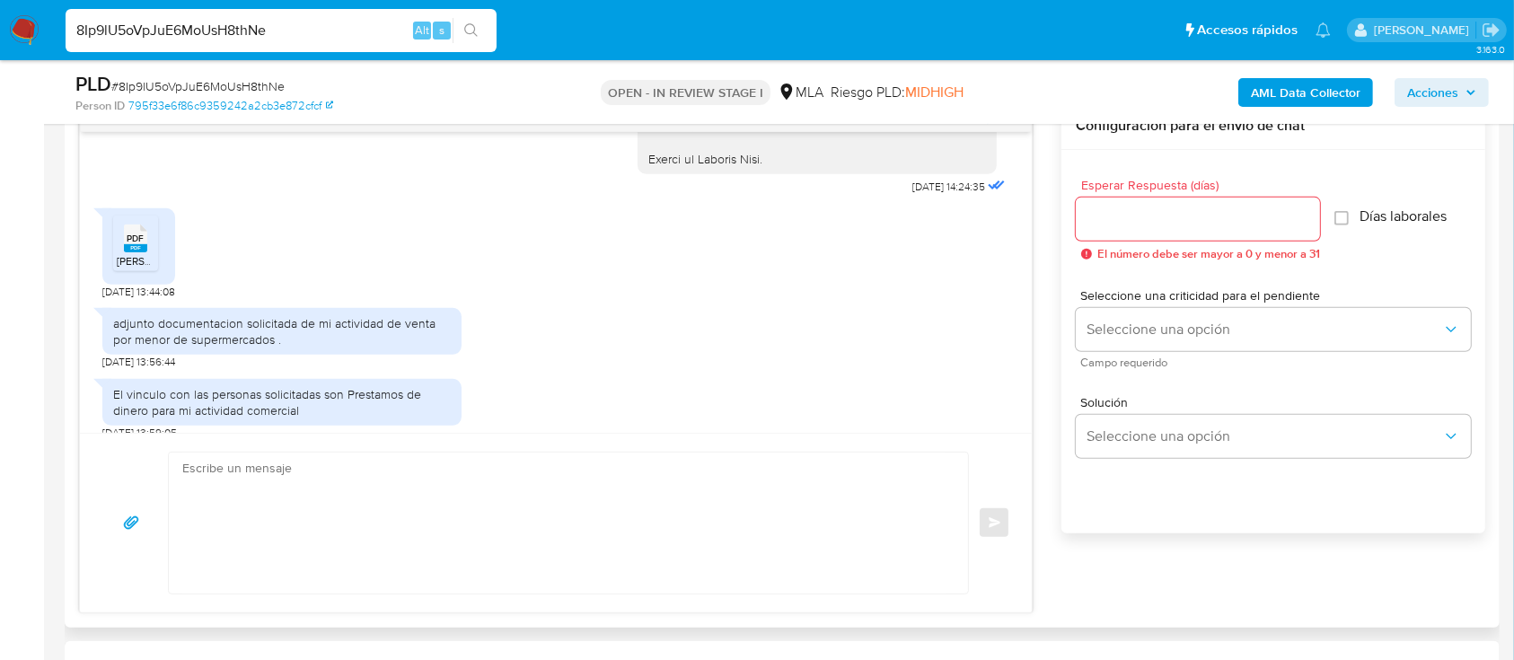
drag, startPoint x: 126, startPoint y: 289, endPoint x: 280, endPoint y: 465, distance: 234.2
click at [126, 252] on icon at bounding box center [135, 239] width 23 height 28
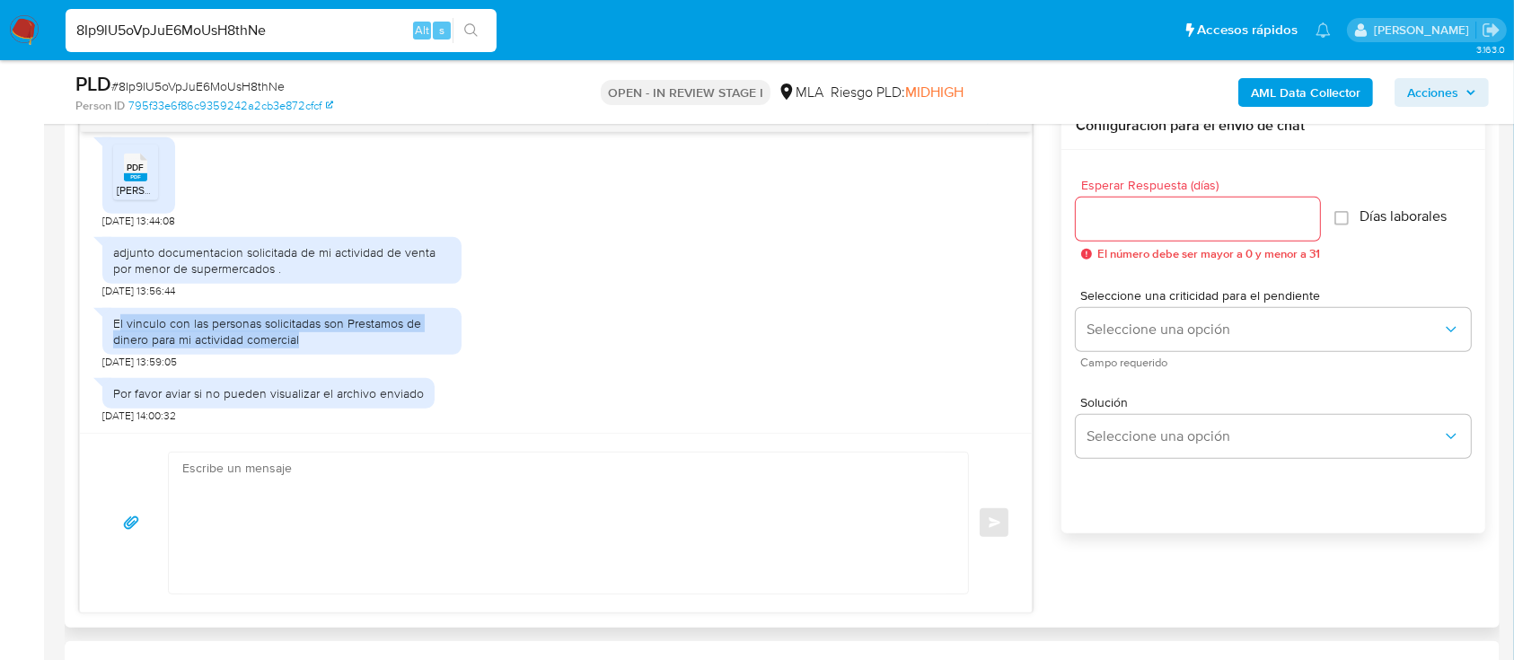
drag, startPoint x: 121, startPoint y: 325, endPoint x: 351, endPoint y: 343, distance: 230.6
click at [351, 343] on div "El vinculo con las personas solicitadas son Prestamos de dinero para mi activid…" at bounding box center [282, 331] width 338 height 32
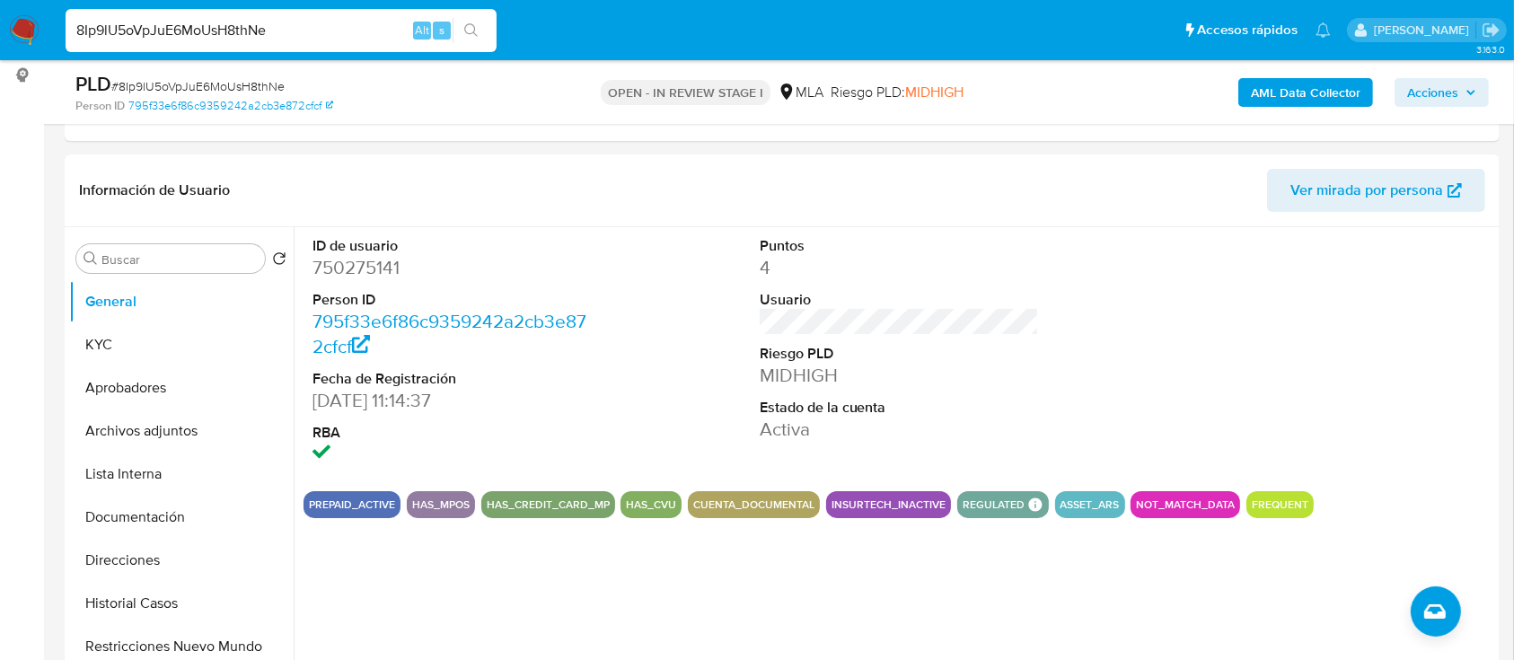
scroll to position [0, 0]
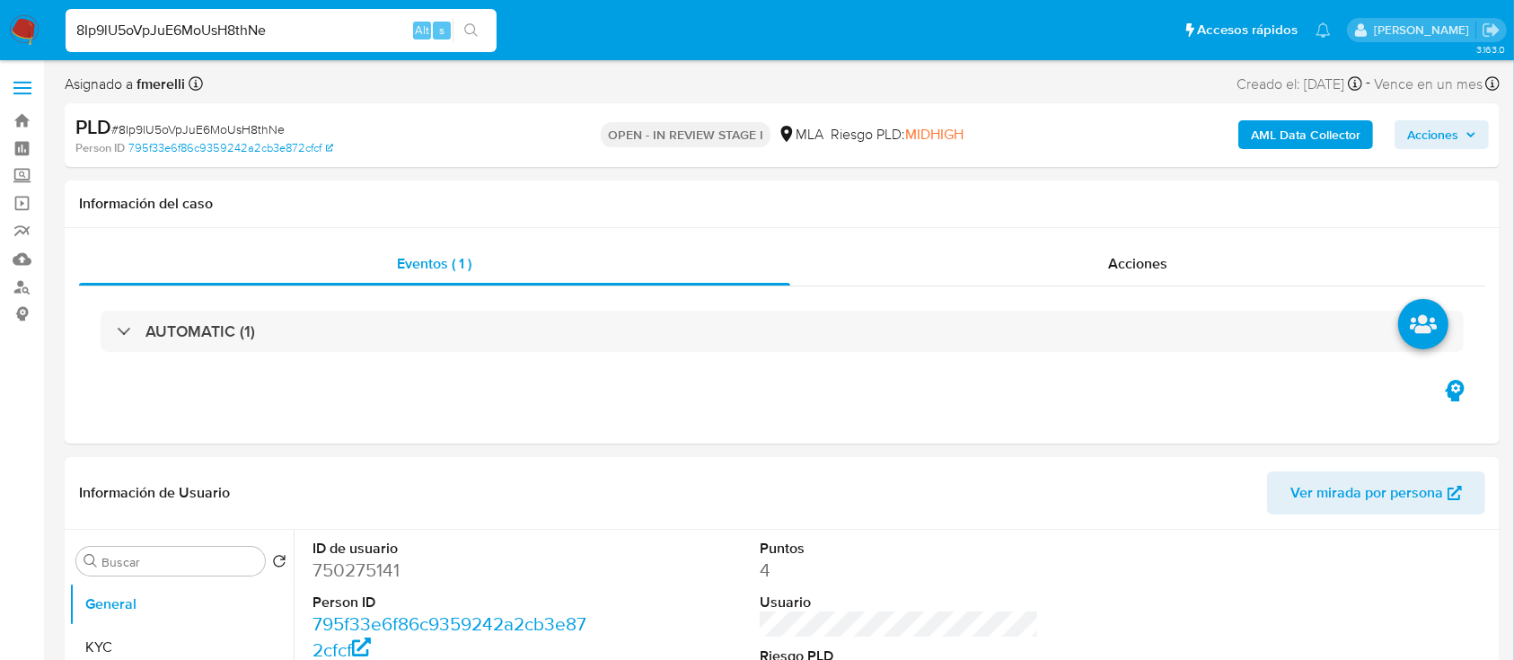
click at [363, 22] on input "8Ip9lU5oVpJuE6MoUsH8thNe" at bounding box center [281, 30] width 431 height 23
click at [364, 22] on input "8Ip9lU5oVpJuE6MoUsH8thNe" at bounding box center [281, 30] width 431 height 23
paste input "sXa6O3pij28JqjBsshwe9oiy"
type input "sXa6O3pij28JqjBsshwe9oiy"
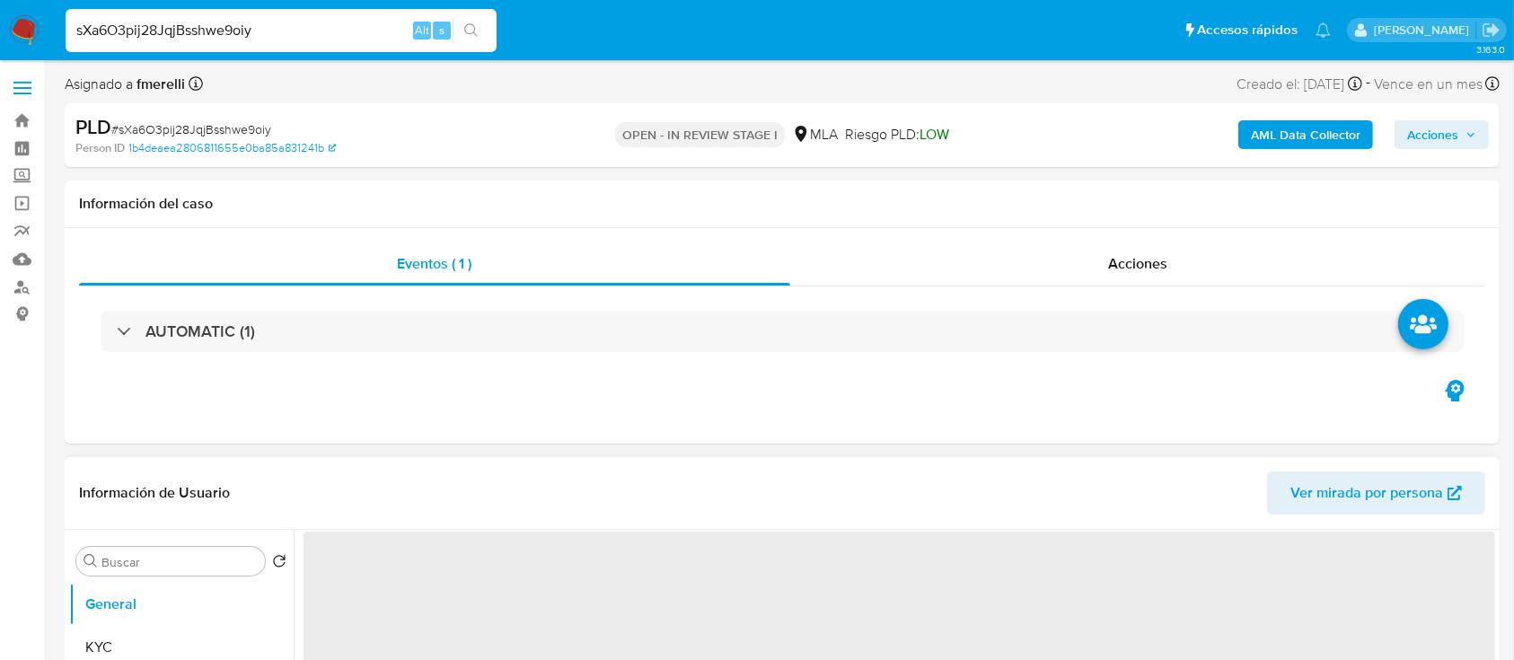
select select "10"
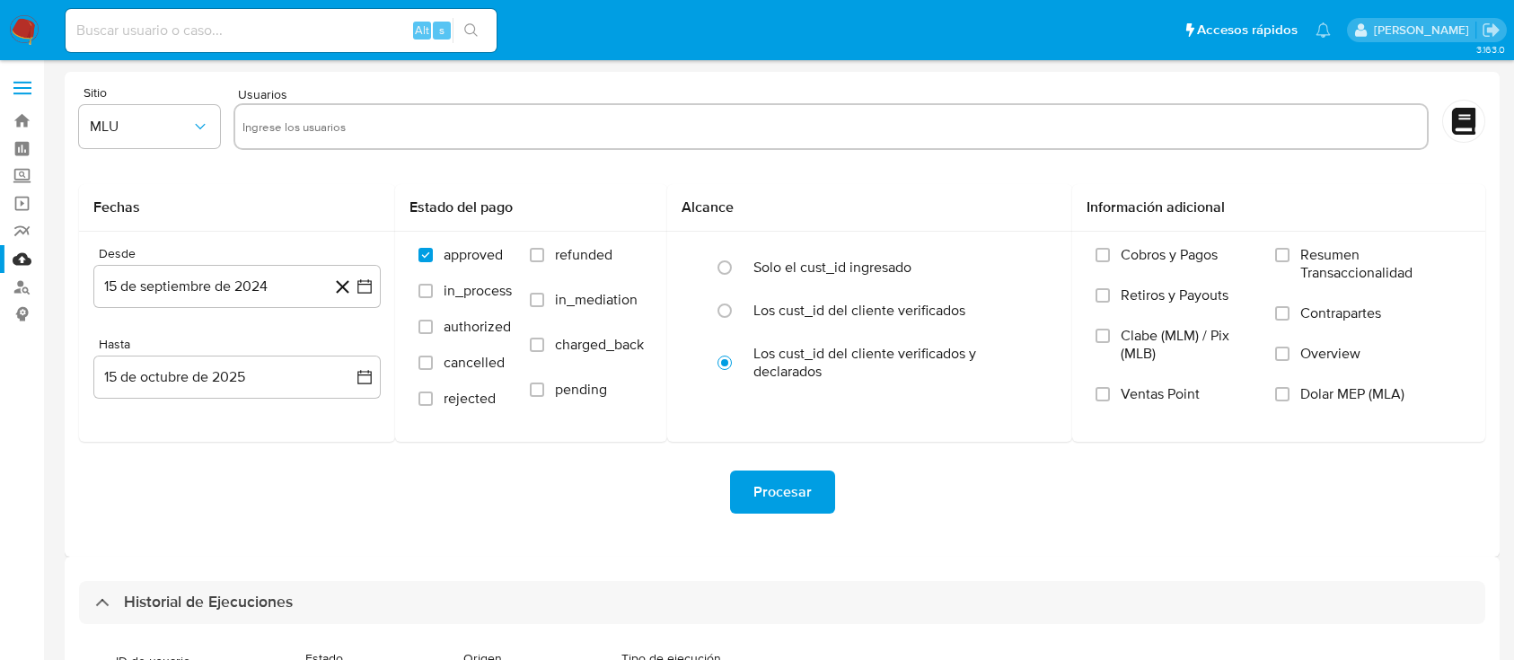
select select "10"
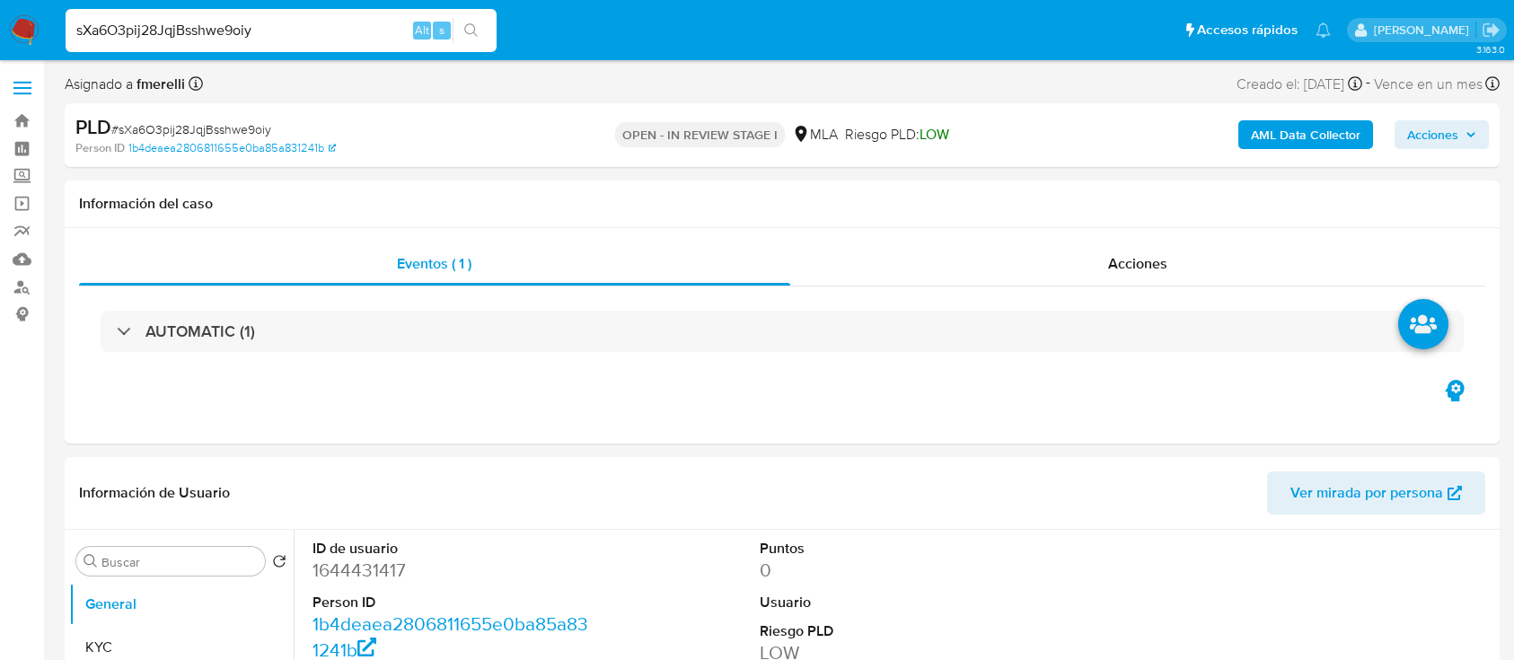
select select "10"
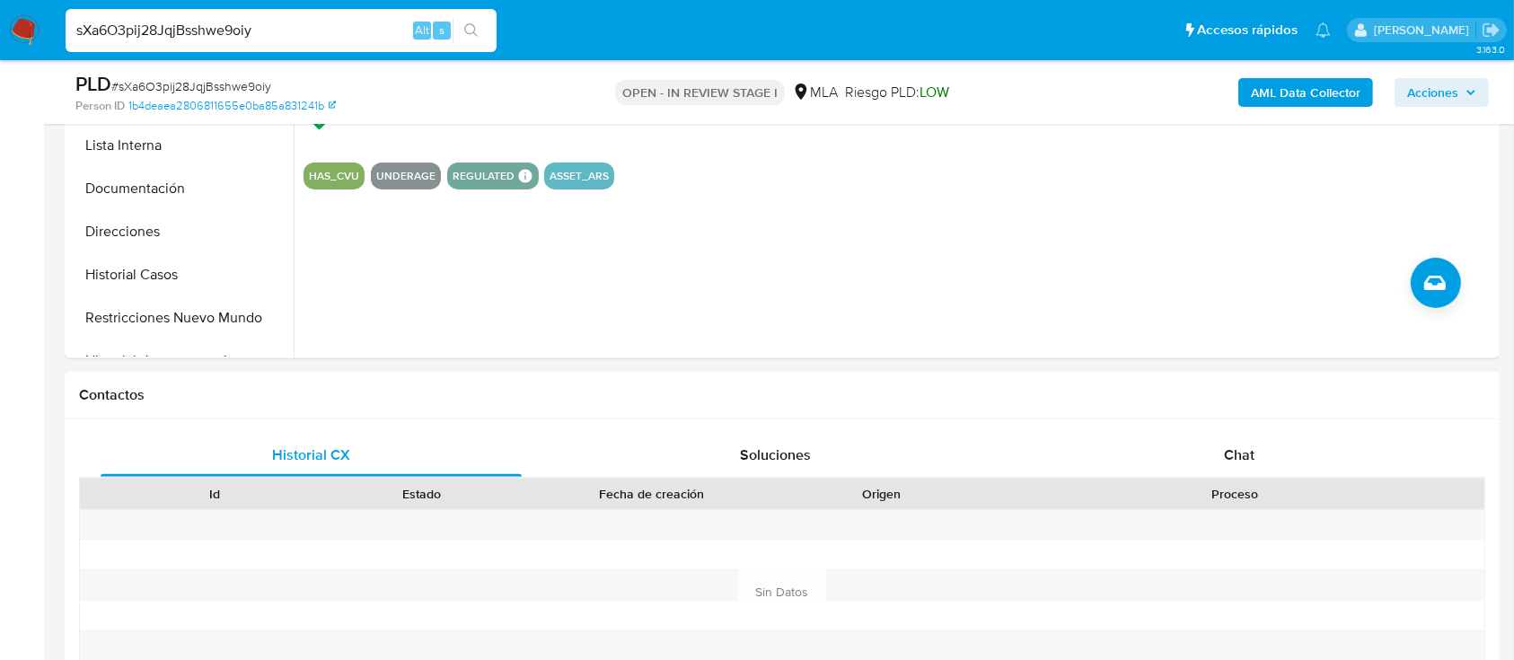
scroll to position [598, 0]
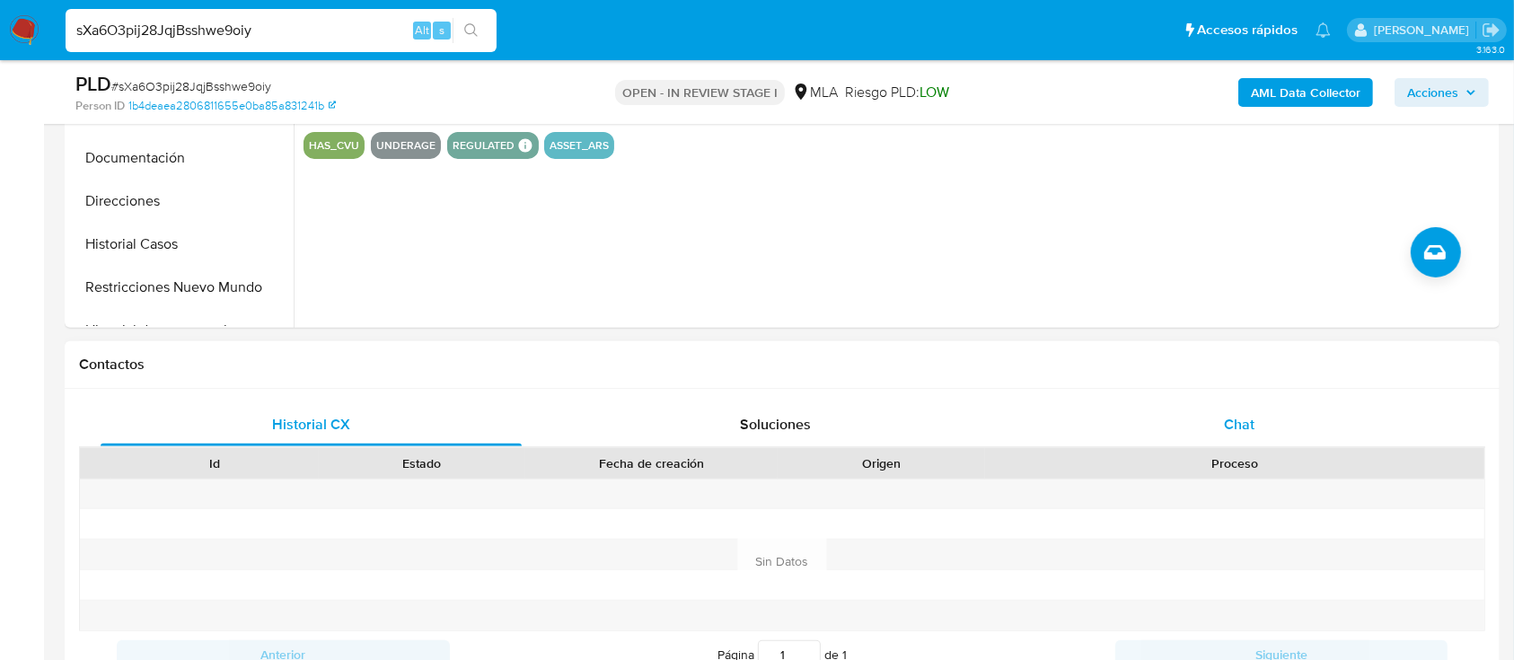
click at [1248, 407] on div "Historial CX Soluciones Chat Id Estado Fecha de creación Origen Proceso Anterio…" at bounding box center [782, 562] width 1435 height 347
click at [1243, 414] on span "Chat" at bounding box center [1239, 424] width 31 height 21
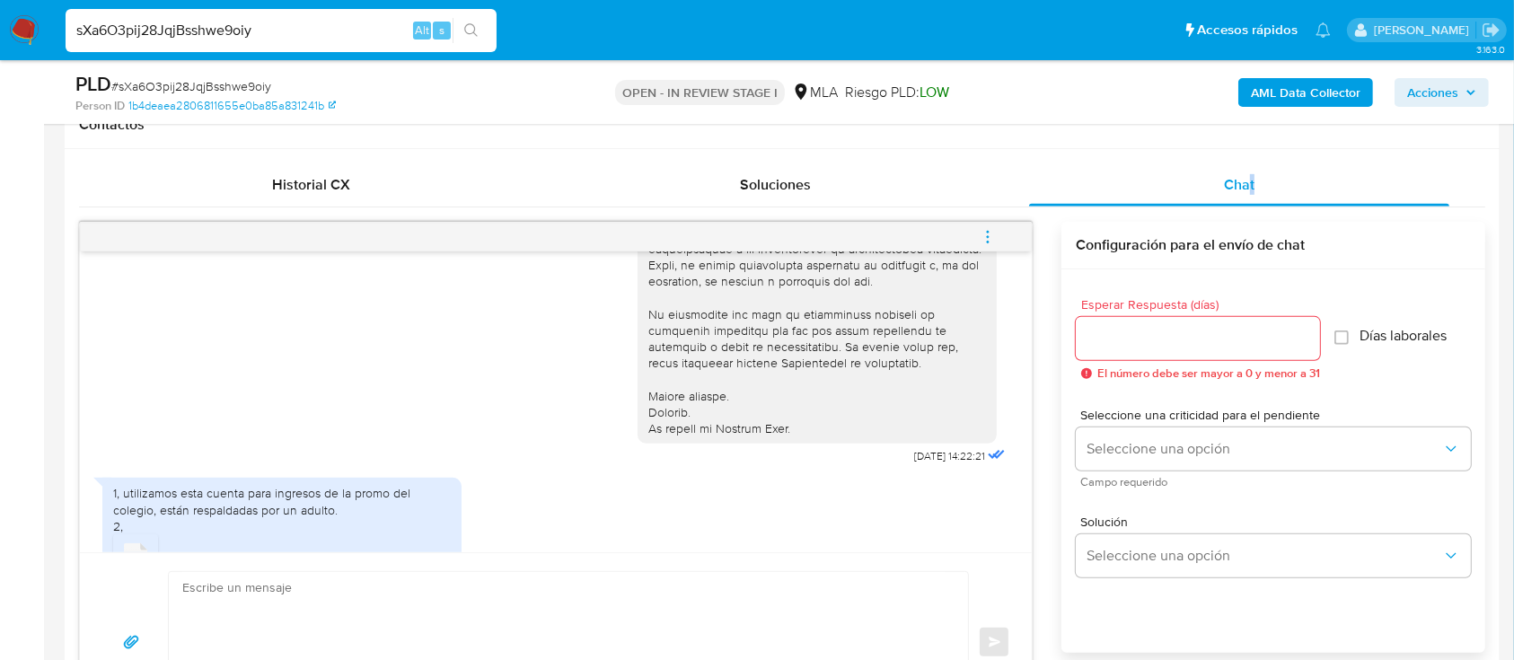
scroll to position [714, 0]
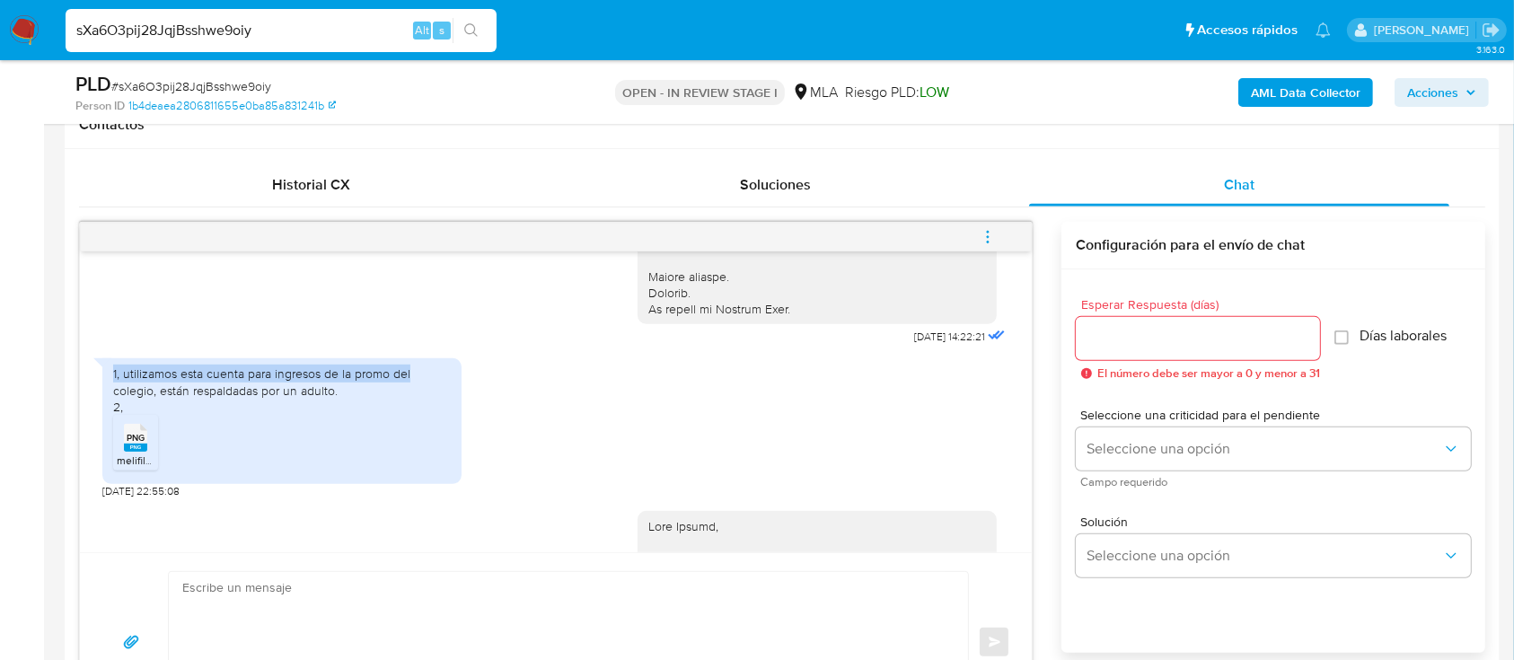
drag, startPoint x: 114, startPoint y: 385, endPoint x: 441, endPoint y: 395, distance: 327.1
click at [441, 395] on div "1, utilizamos esta cuenta para ingresos de la promo del colegio, están respalda…" at bounding box center [282, 390] width 338 height 49
click at [158, 467] on ul "PNG PNG melifile6770344245086397366.png" at bounding box center [282, 446] width 338 height 62
click at [147, 468] on span "melifile6770344245086397366.png" at bounding box center [203, 460] width 173 height 15
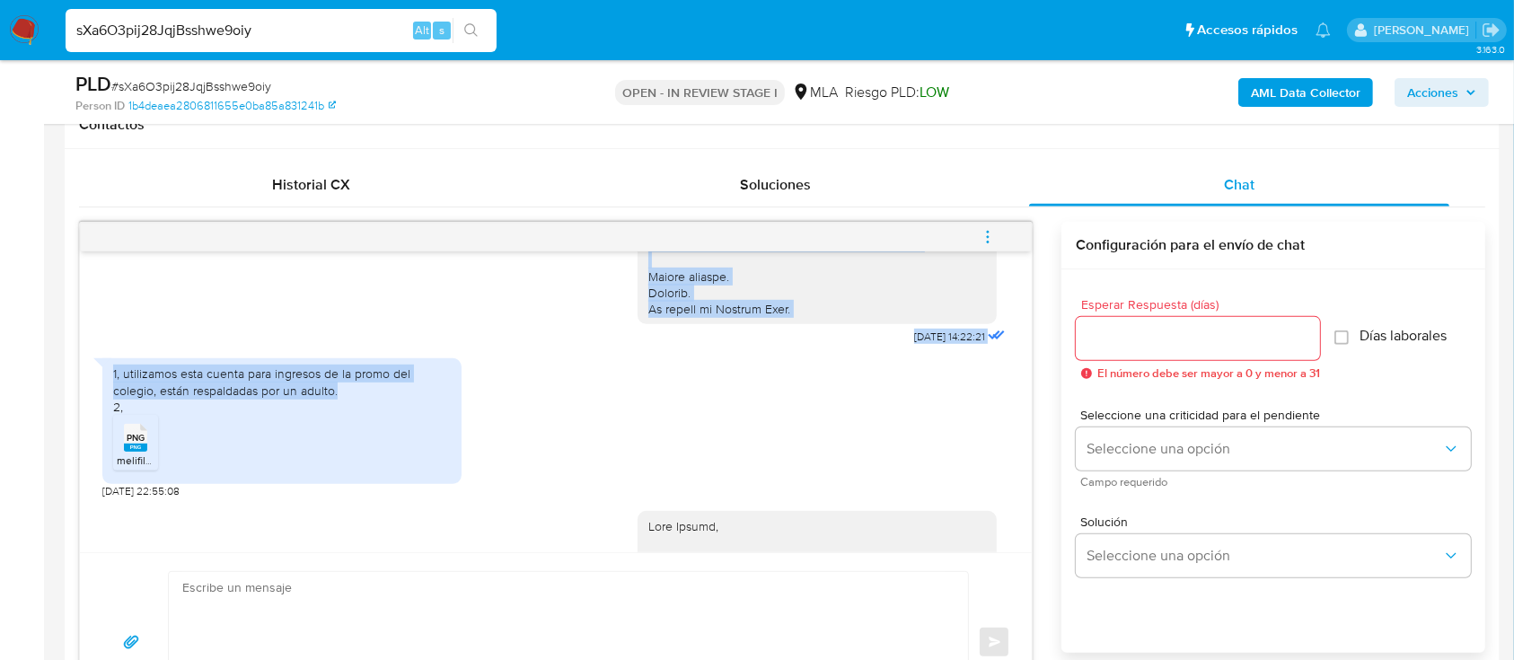
drag, startPoint x: 338, startPoint y: 399, endPoint x: 90, endPoint y: 388, distance: 248.1
click at [84, 387] on div "17/09/2025 14:22:21 1, utilizamos esta cuenta para ingresos de la promo del col…" at bounding box center [556, 401] width 952 height 301
click at [976, 470] on div "1, utilizamos esta cuenta para ingresos de la promo del colegio, están respalda…" at bounding box center [555, 423] width 907 height 149
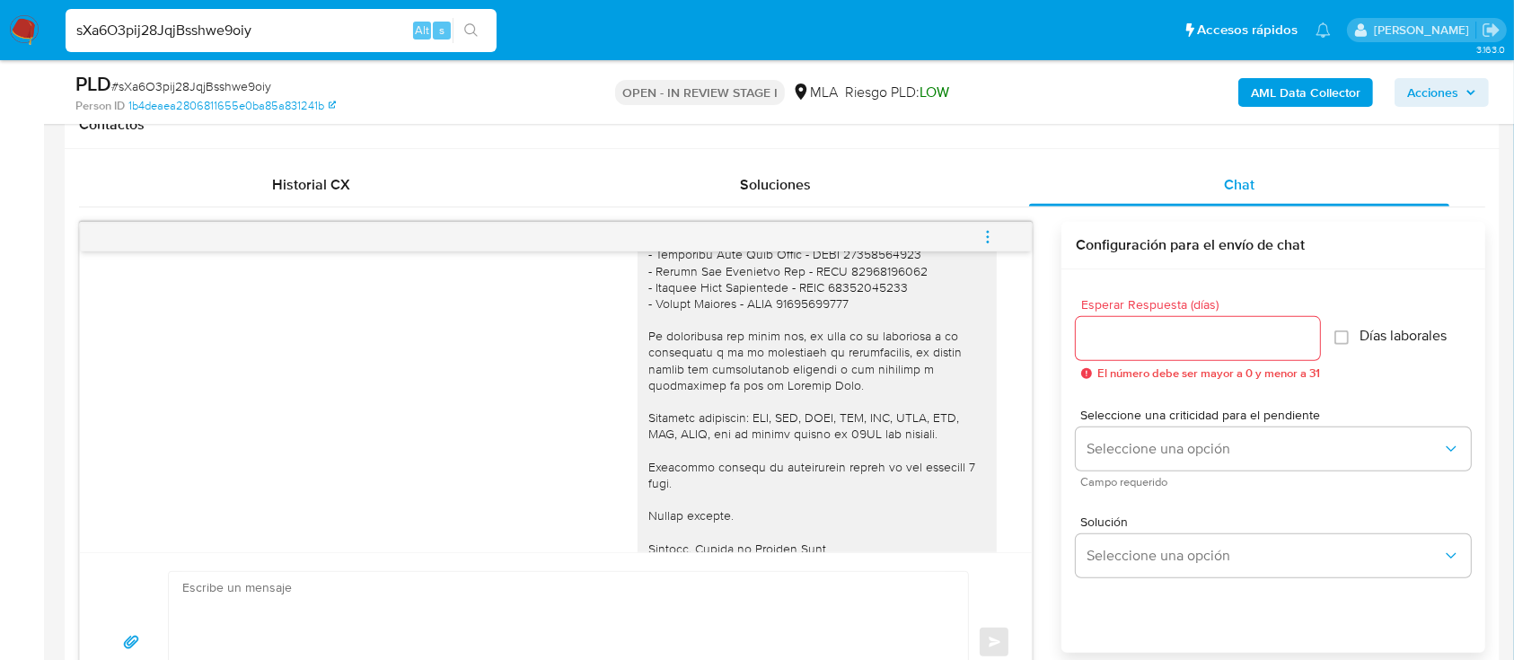
scroll to position [1342, 0]
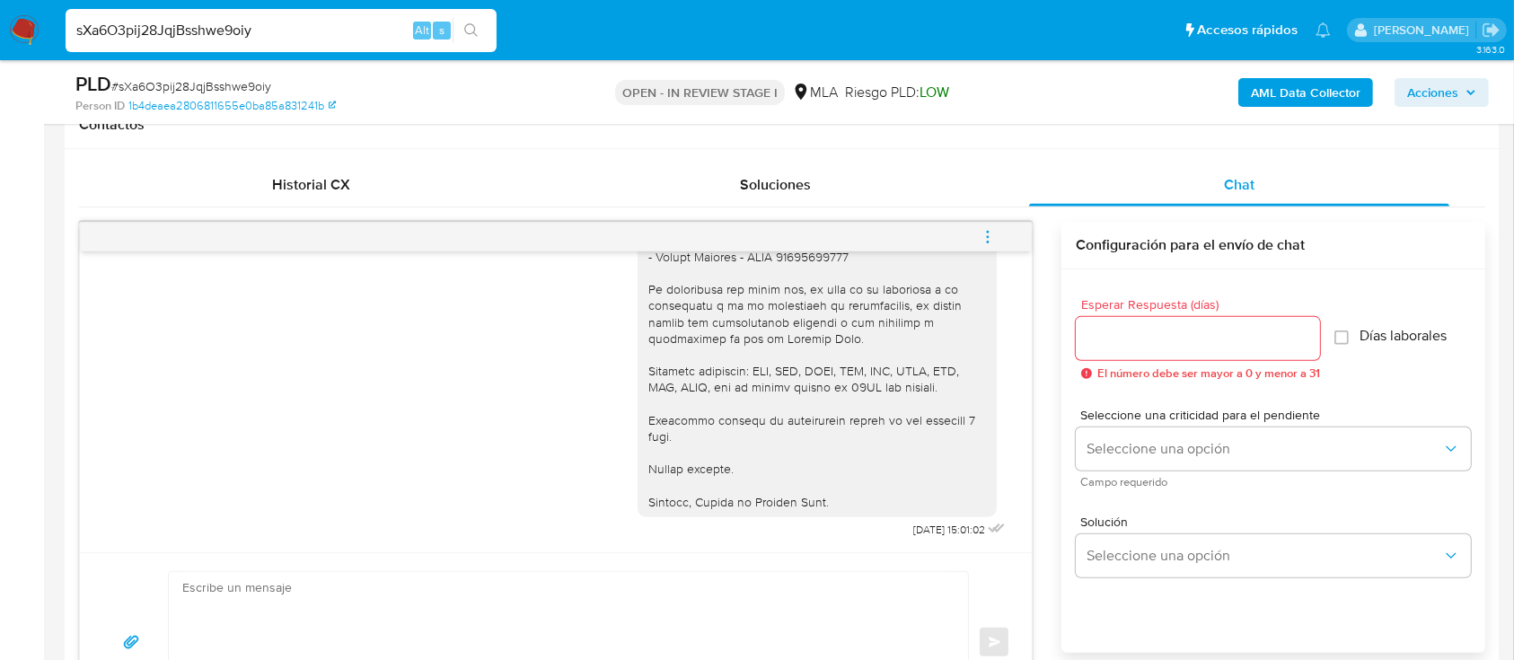
click at [310, 40] on input "sXa6O3pij28JqjBsshwe9oiy" at bounding box center [281, 30] width 431 height 23
click at [309, 40] on input "sXa6O3pij28JqjBsshwe9oiy" at bounding box center [281, 30] width 431 height 23
paste input "I5E0SivzUKgaFMN8xllAh2ch"
type input "I5E0SivzUKgaFMN8xllAh2ch"
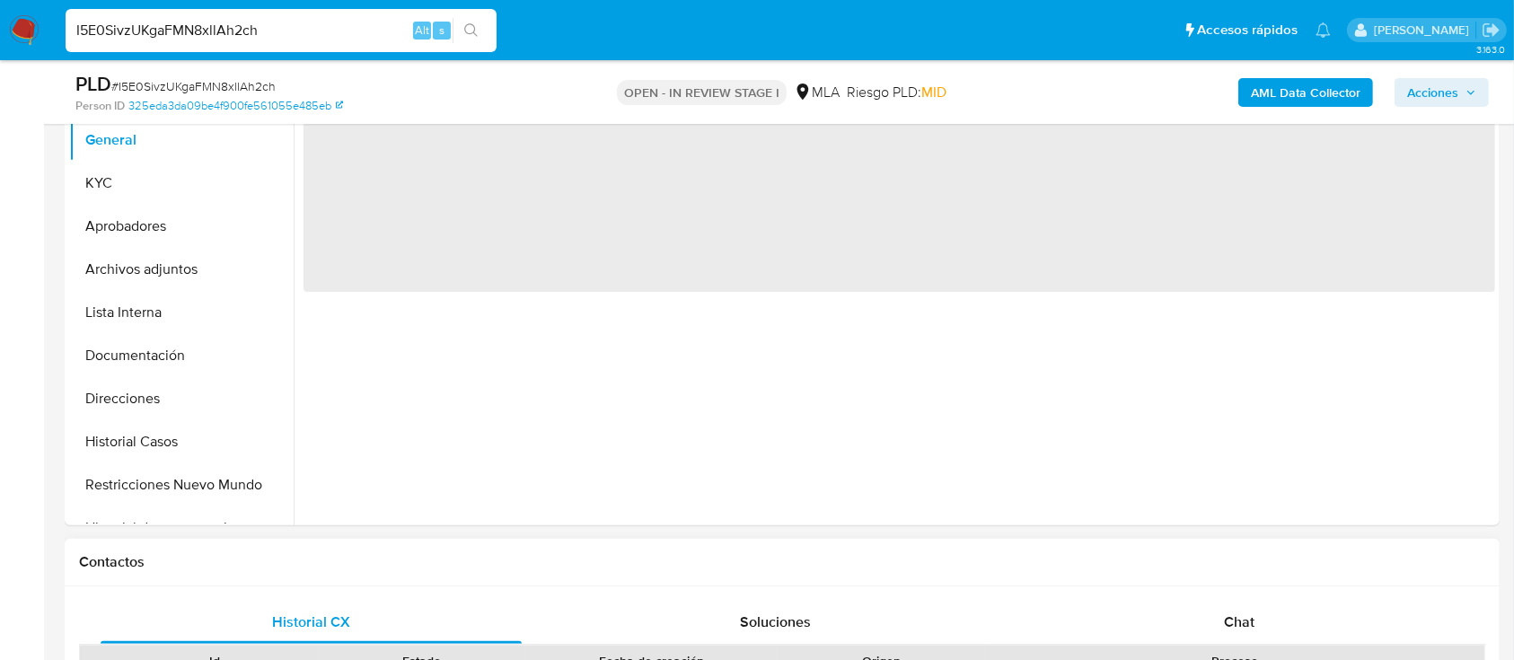
scroll to position [598, 0]
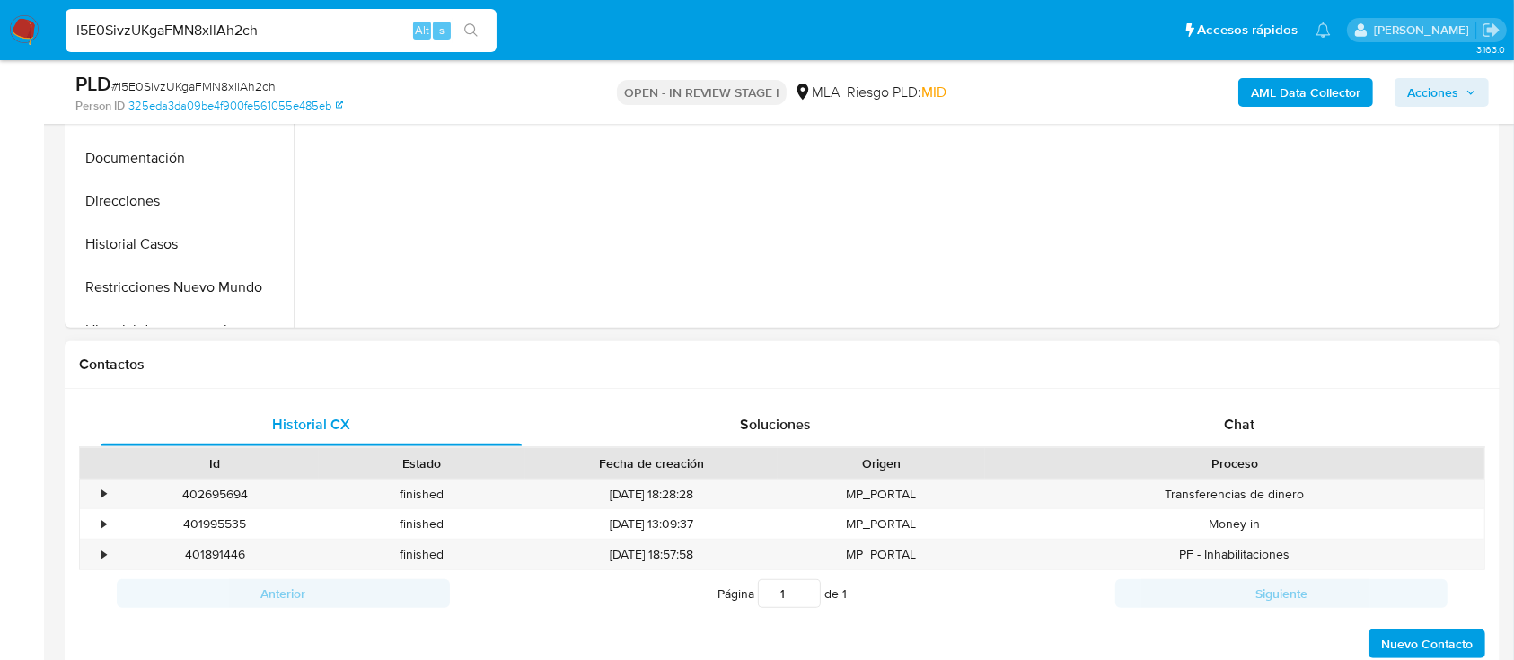
select select "10"
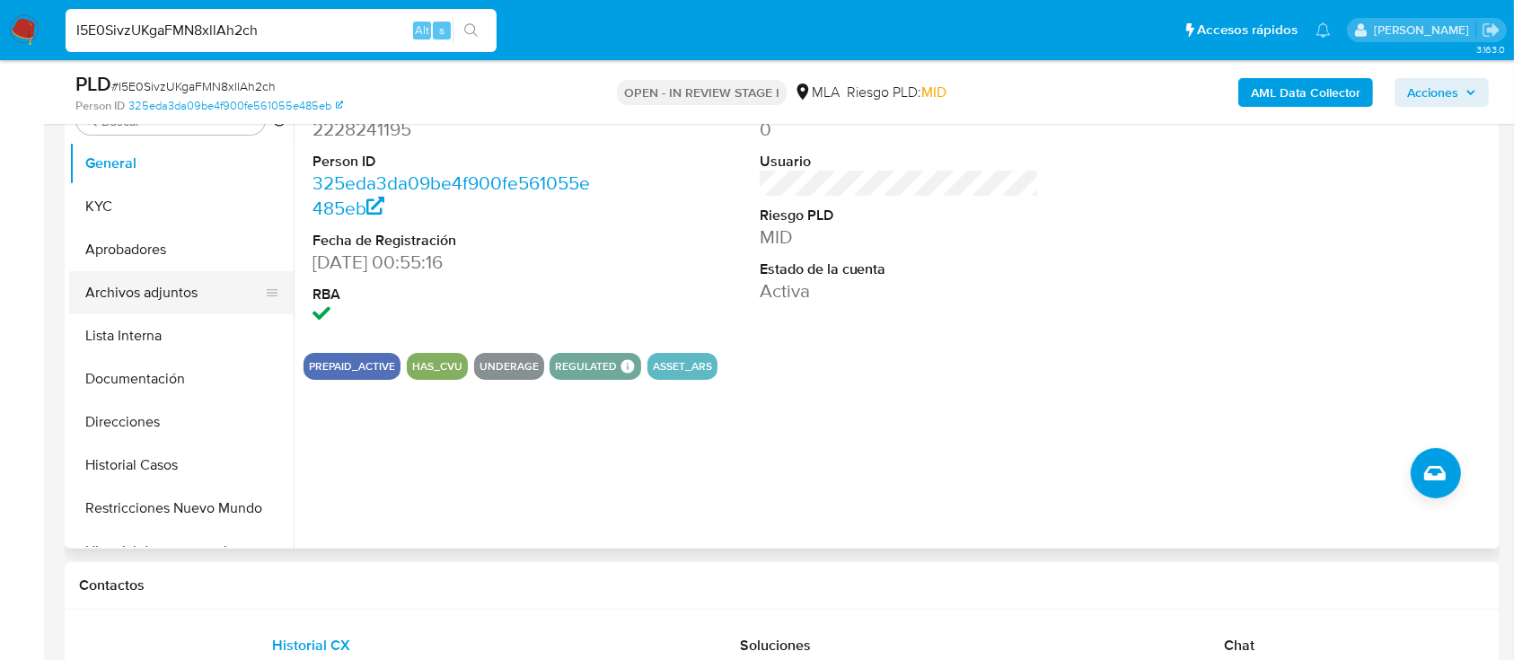
scroll to position [359, 0]
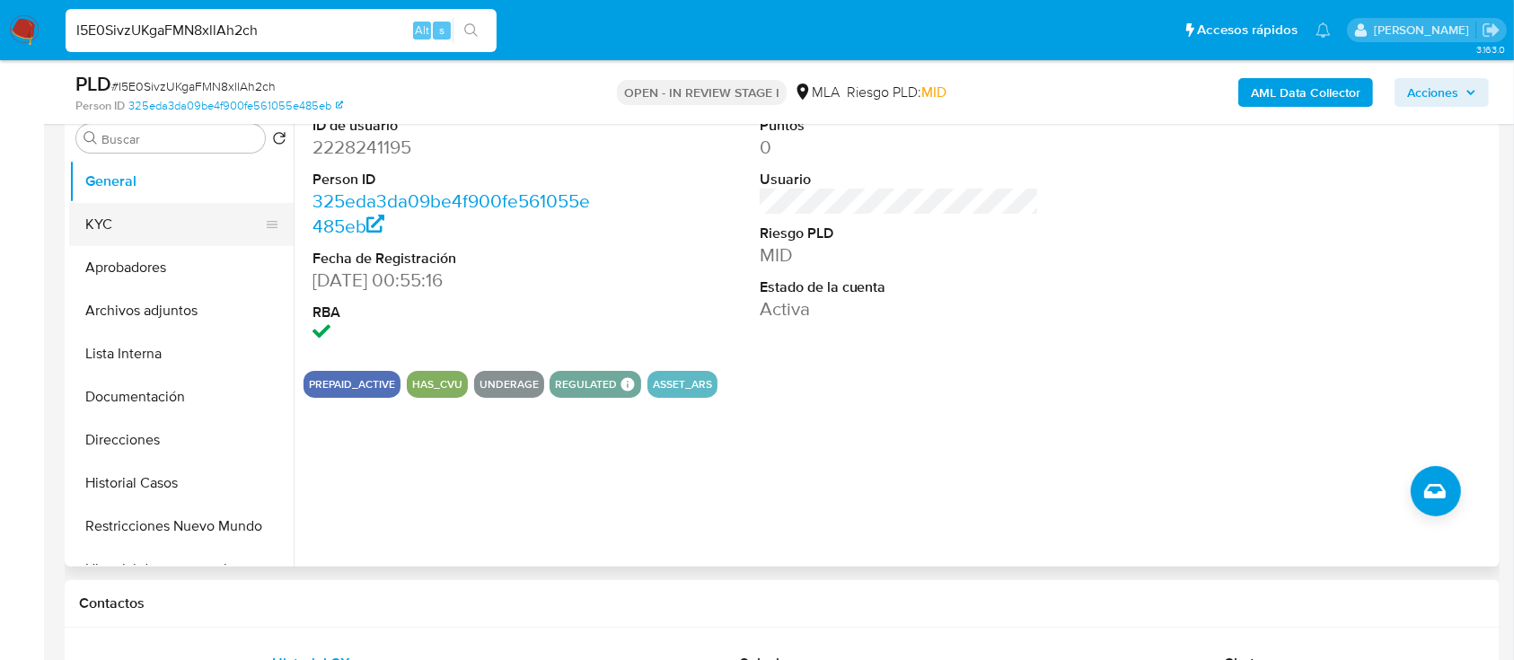
click at [126, 217] on button "KYC" at bounding box center [174, 224] width 210 height 43
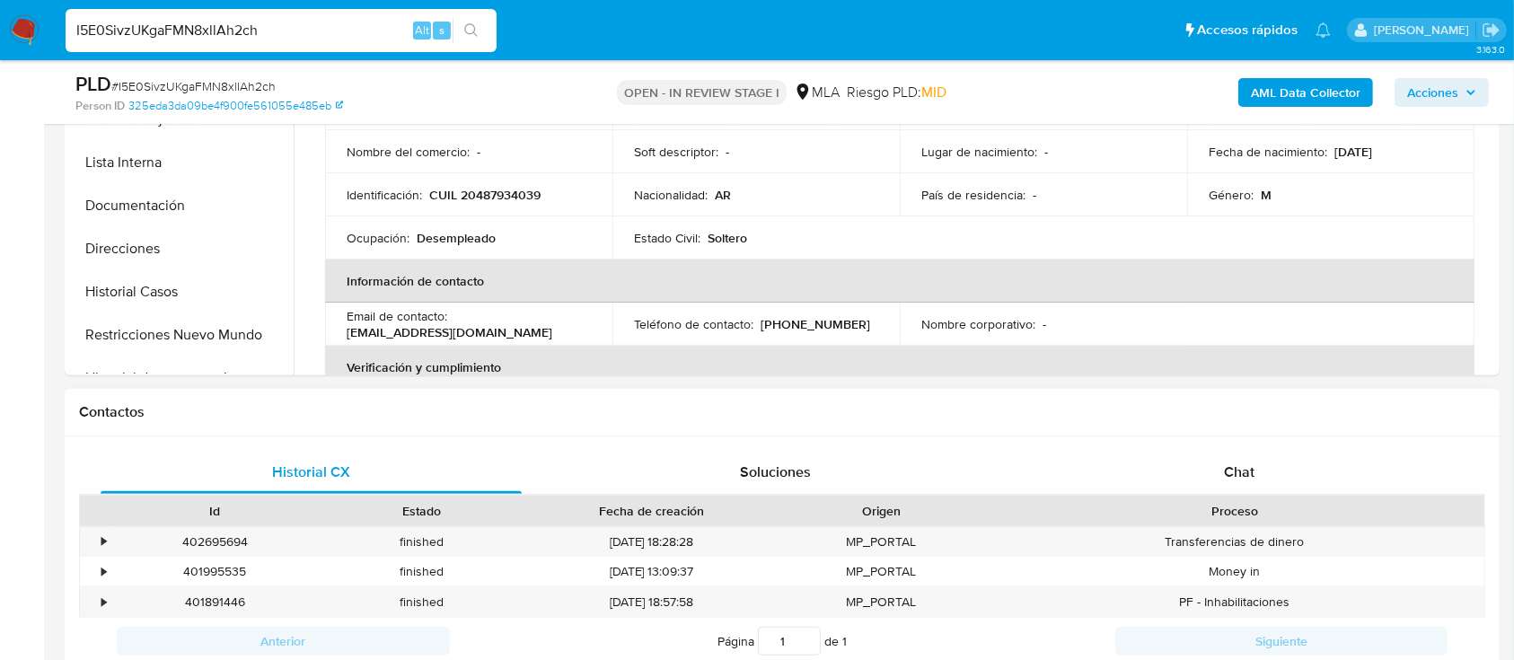
scroll to position [838, 0]
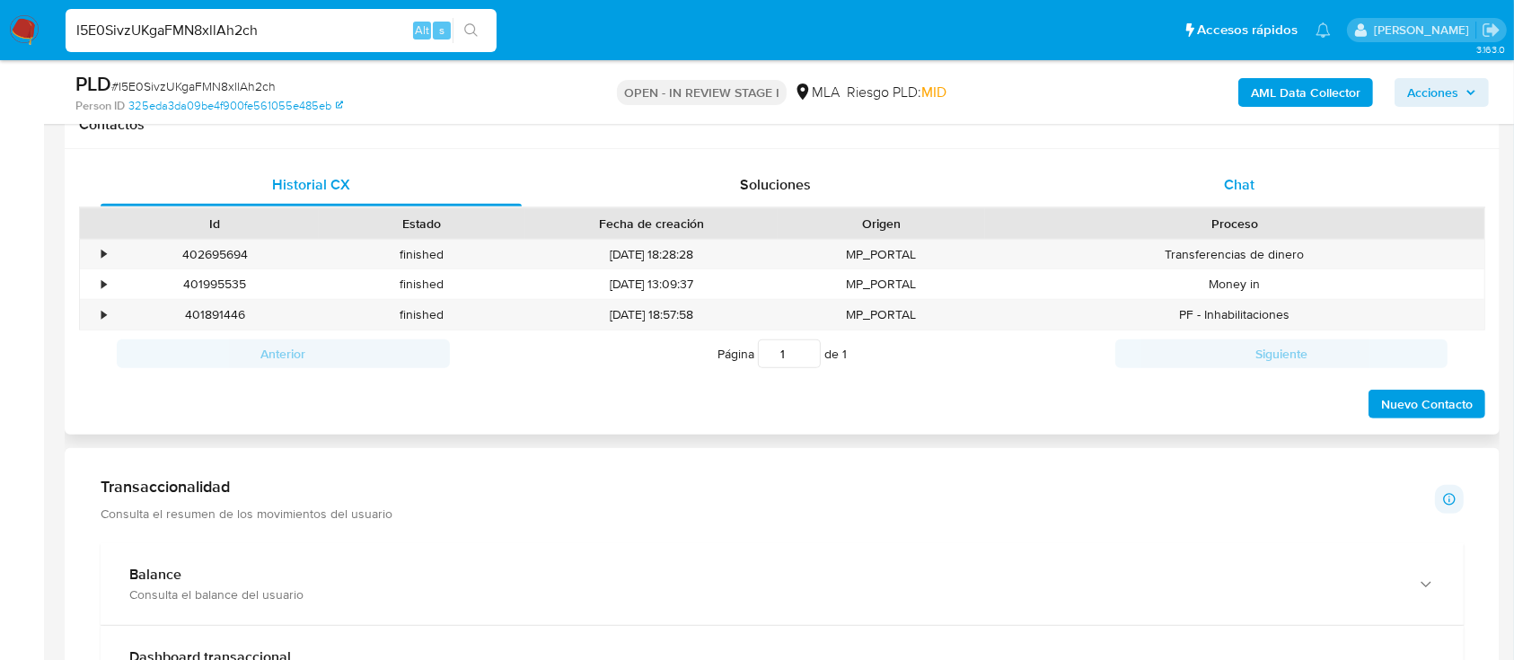
click at [1193, 185] on div "Chat" at bounding box center [1239, 184] width 421 height 43
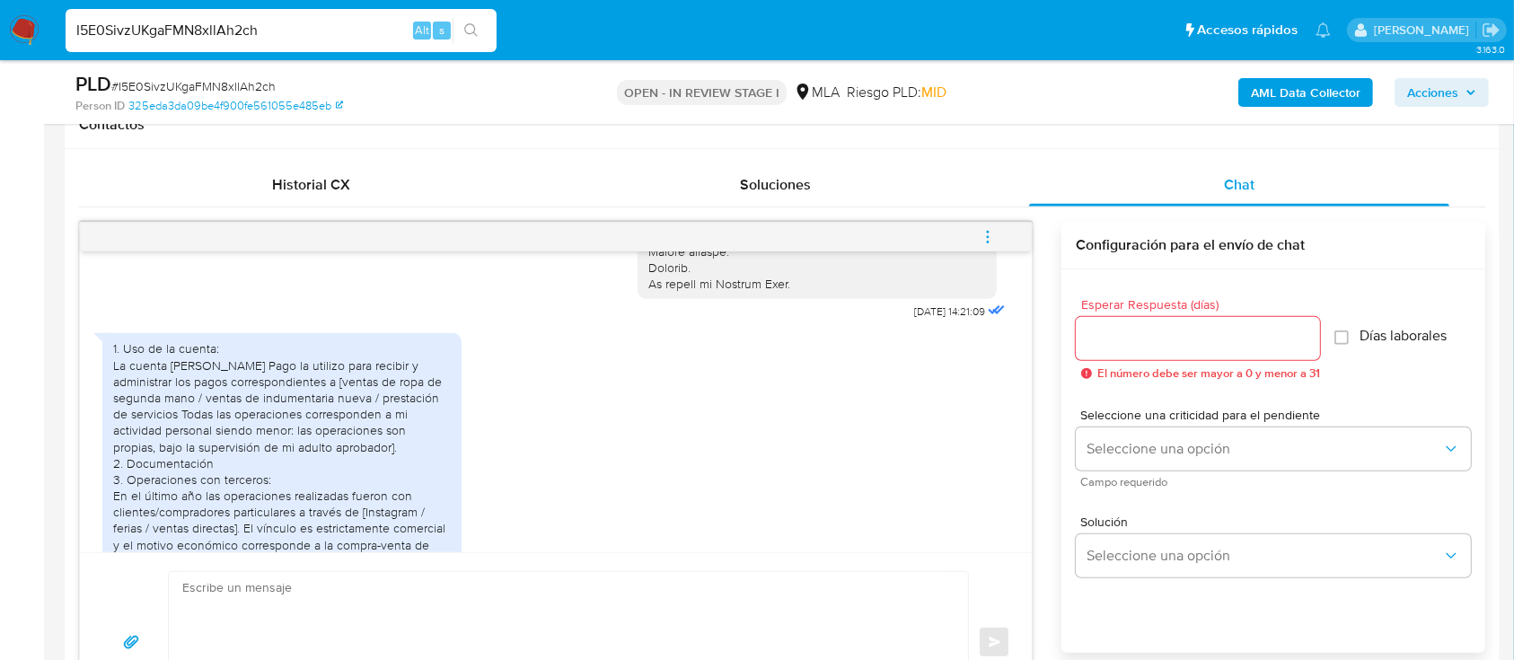
scroll to position [776, 0]
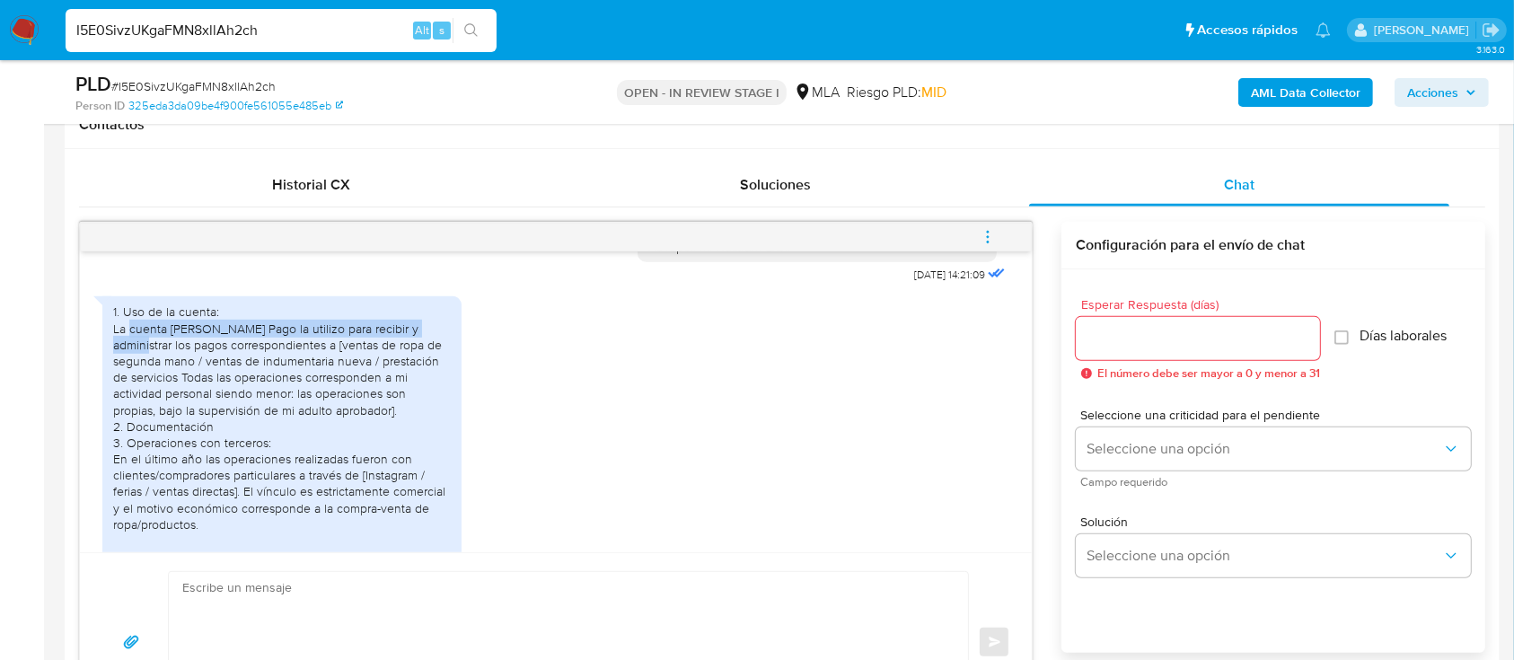
drag, startPoint x: 166, startPoint y: 349, endPoint x: 435, endPoint y: 345, distance: 268.6
click at [435, 345] on div "1. Uso de la cuenta: La cuenta de Mercado Pago la utilizo para recibir y admini…" at bounding box center [282, 443] width 338 height 278
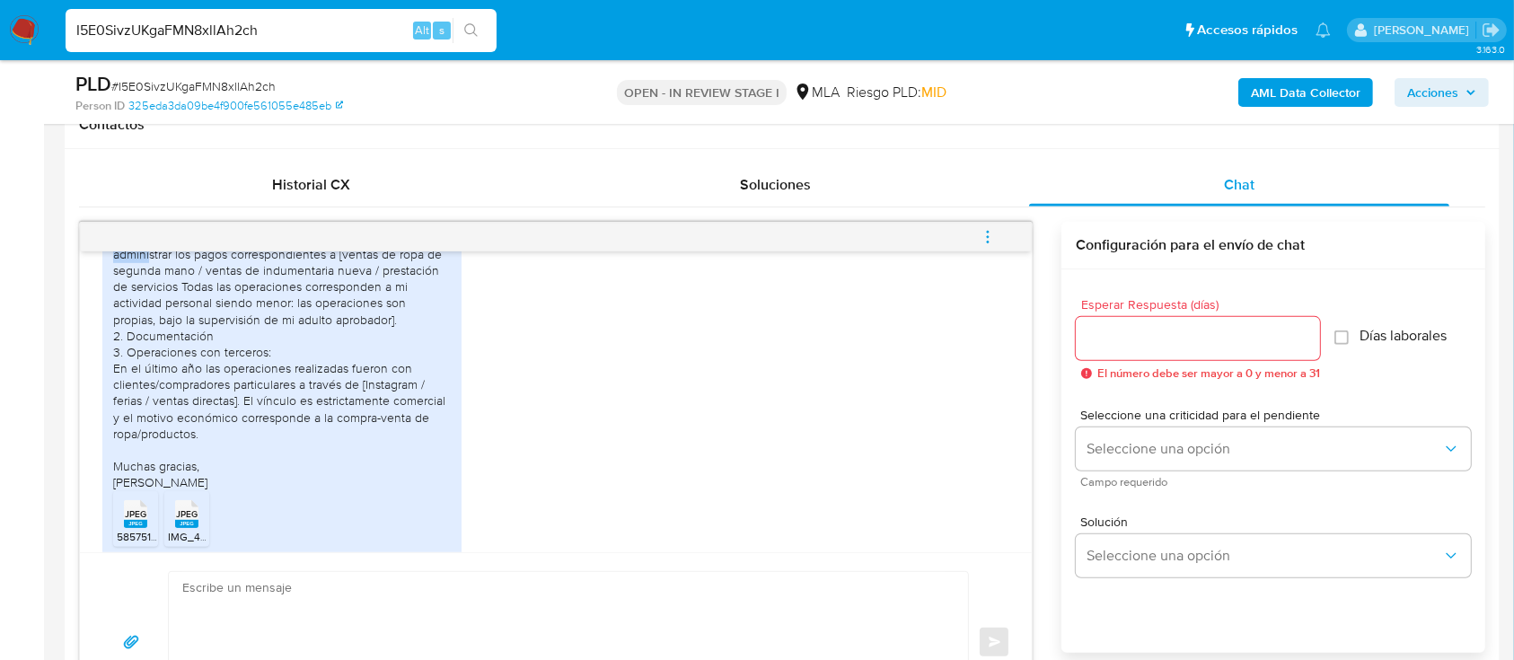
scroll to position [895, 0]
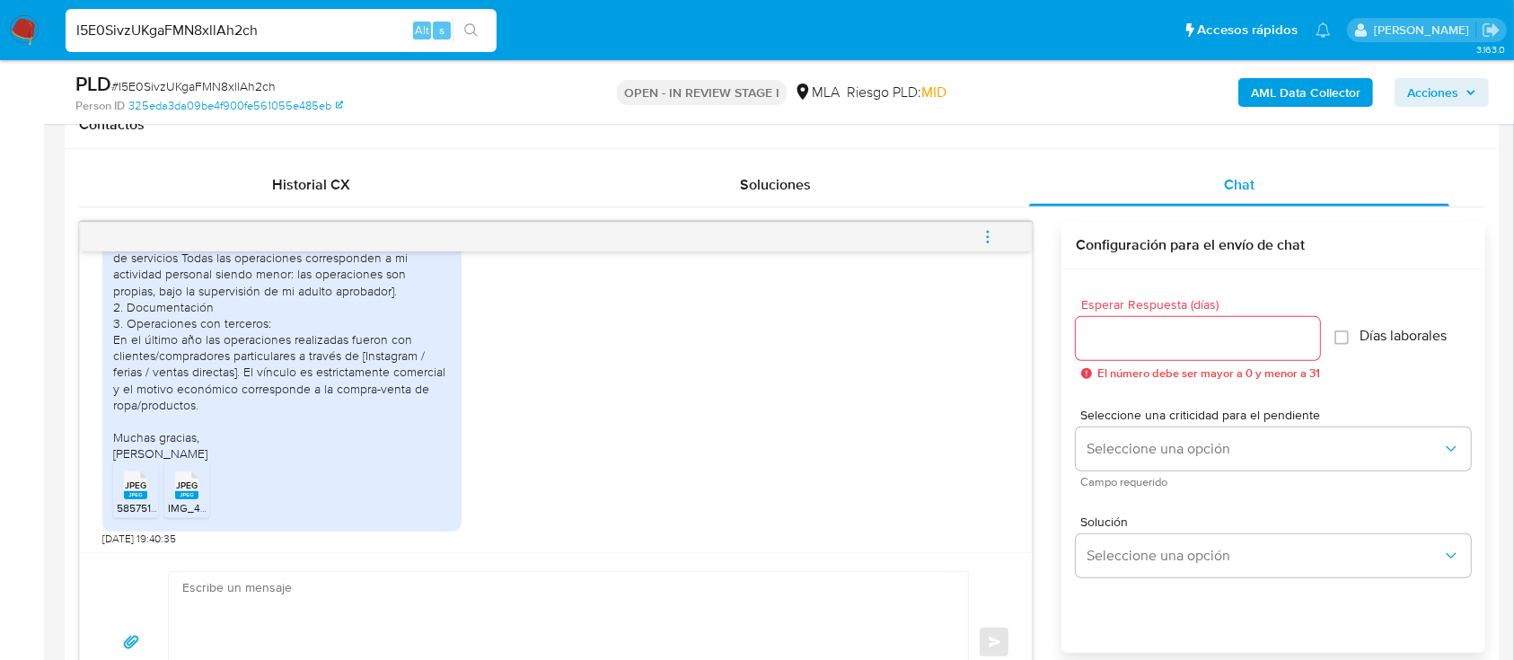
click at [132, 499] on rect at bounding box center [135, 495] width 23 height 8
click at [189, 499] on rect at bounding box center [186, 495] width 23 height 8
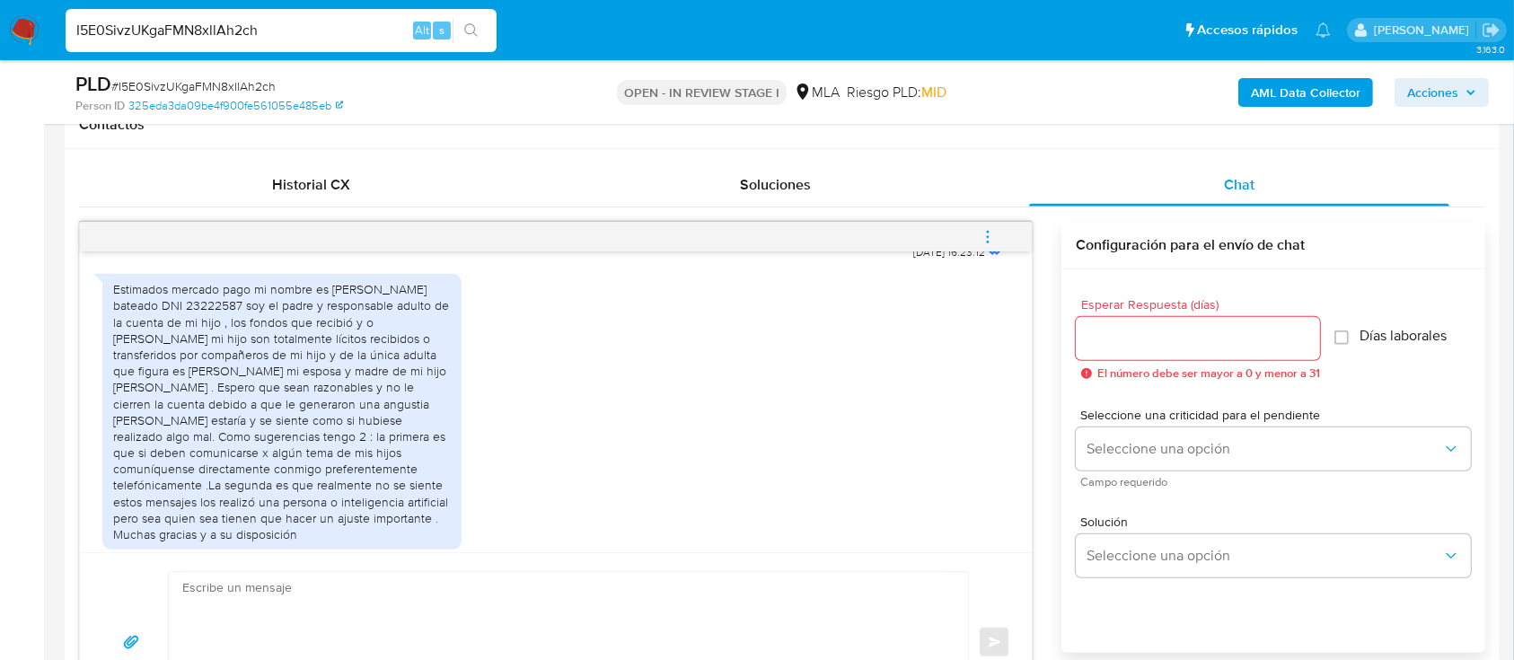
scroll to position [1973, 0]
click at [207, 34] on input "I5E0SivzUKgaFMN8xllAh2ch" at bounding box center [281, 30] width 431 height 23
click at [206, 34] on input "I5E0SivzUKgaFMN8xllAh2ch" at bounding box center [281, 30] width 431 height 23
paste input "FtluIM9dpo9UWD1db3fKsoRF"
type input "FtluIM9dpo9UWD1db3fKsoRF"
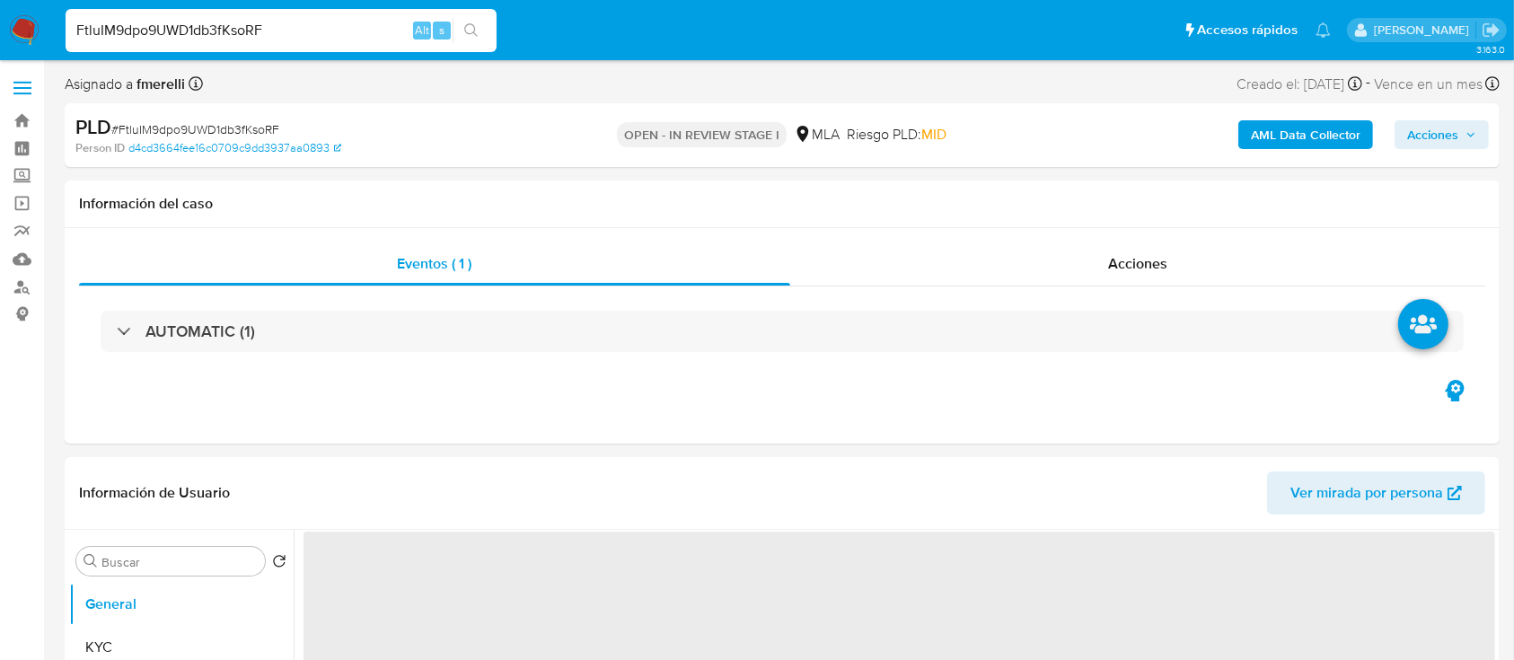
select select "10"
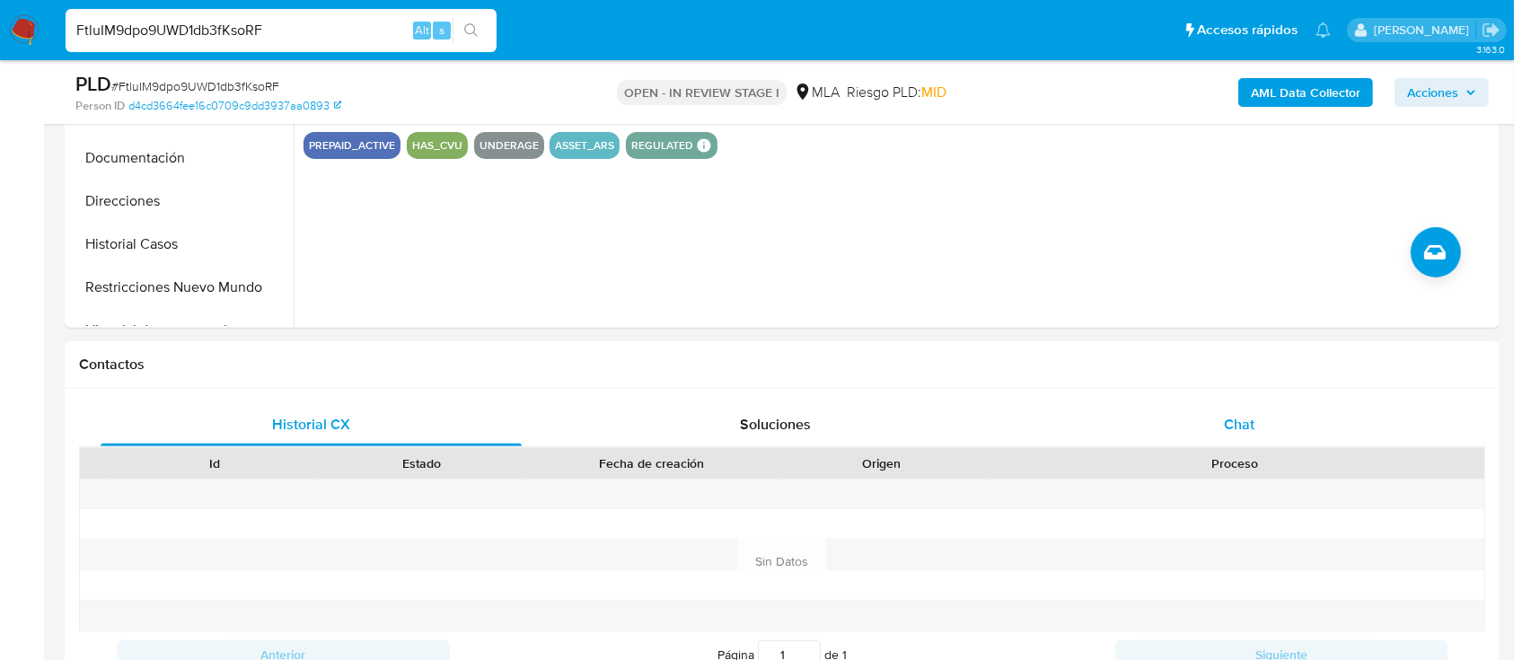
click at [1116, 403] on div "Chat" at bounding box center [1239, 424] width 421 height 43
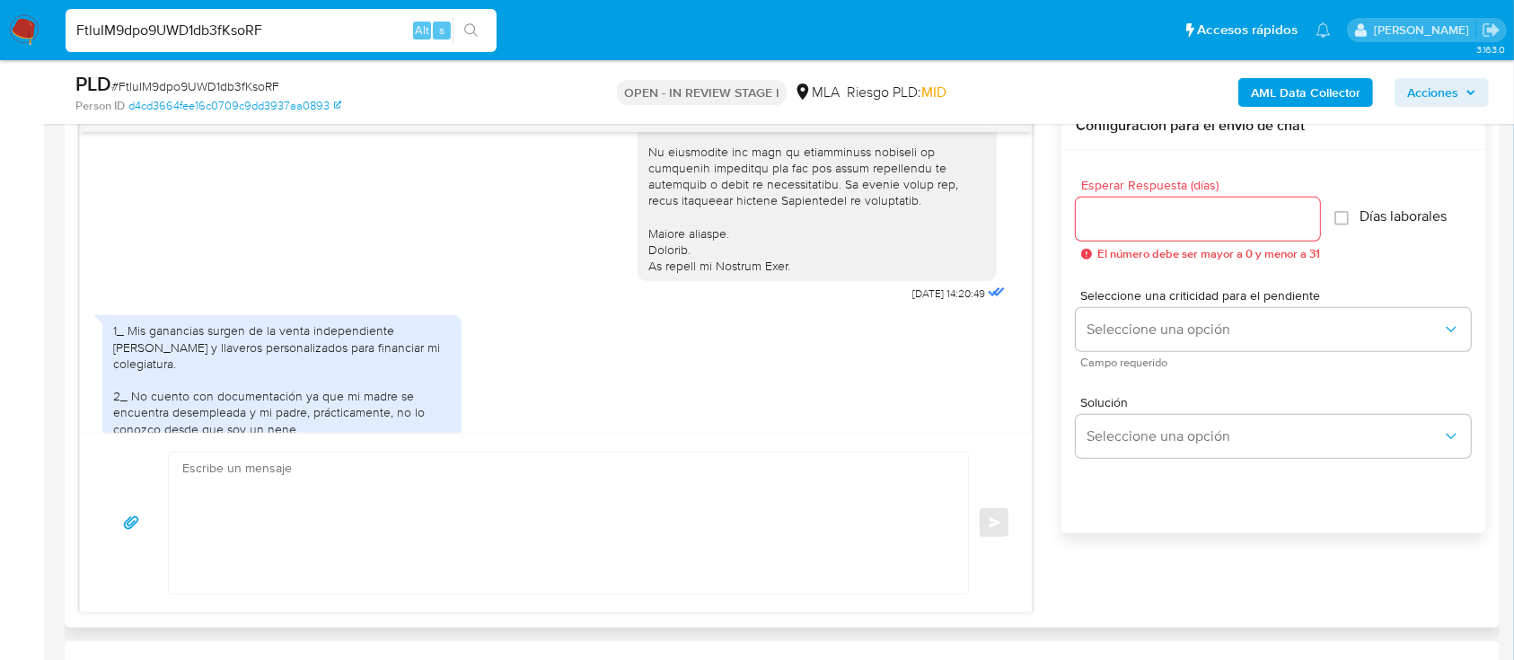
scroll to position [757, 0]
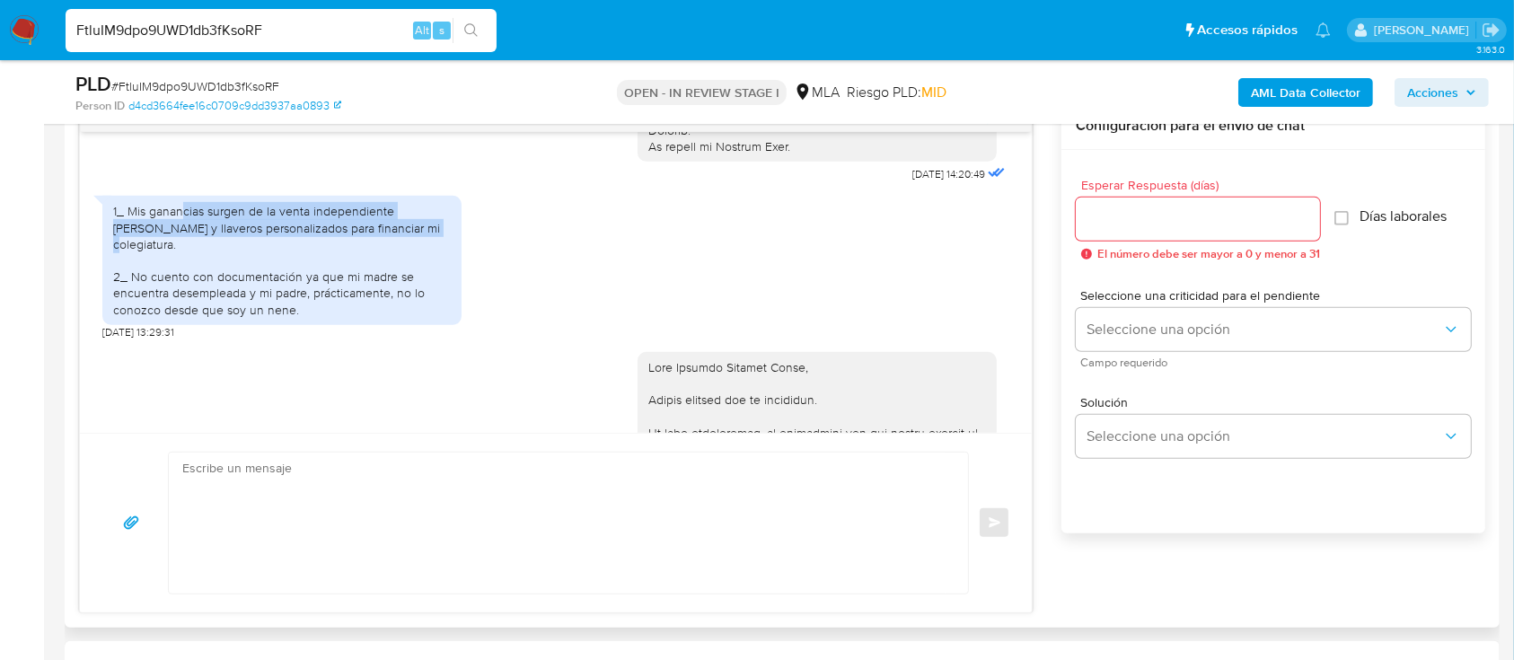
drag, startPoint x: 180, startPoint y: 226, endPoint x: 369, endPoint y: 241, distance: 190.1
click at [369, 241] on div "1_ Mis ganancias surgen de la venta independiente de velas y llaveros personali…" at bounding box center [282, 260] width 338 height 114
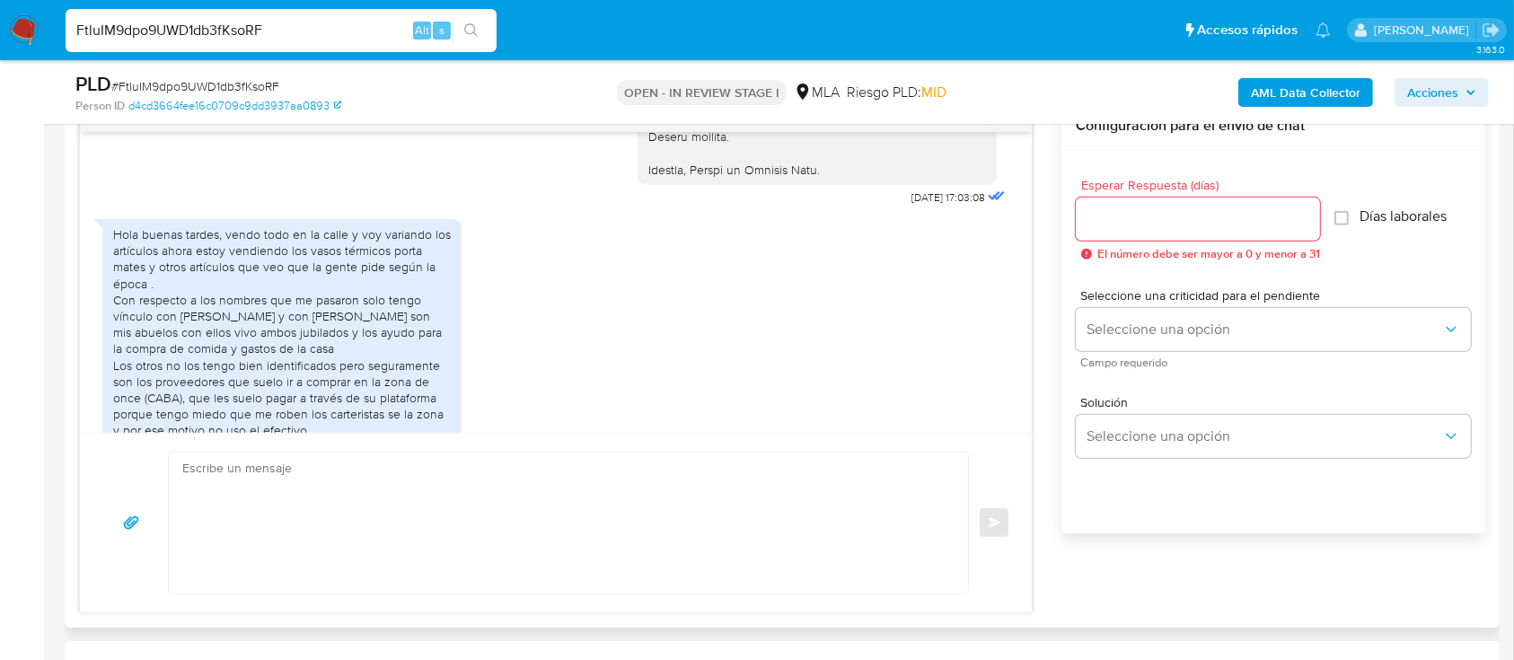
scroll to position [1595, 0]
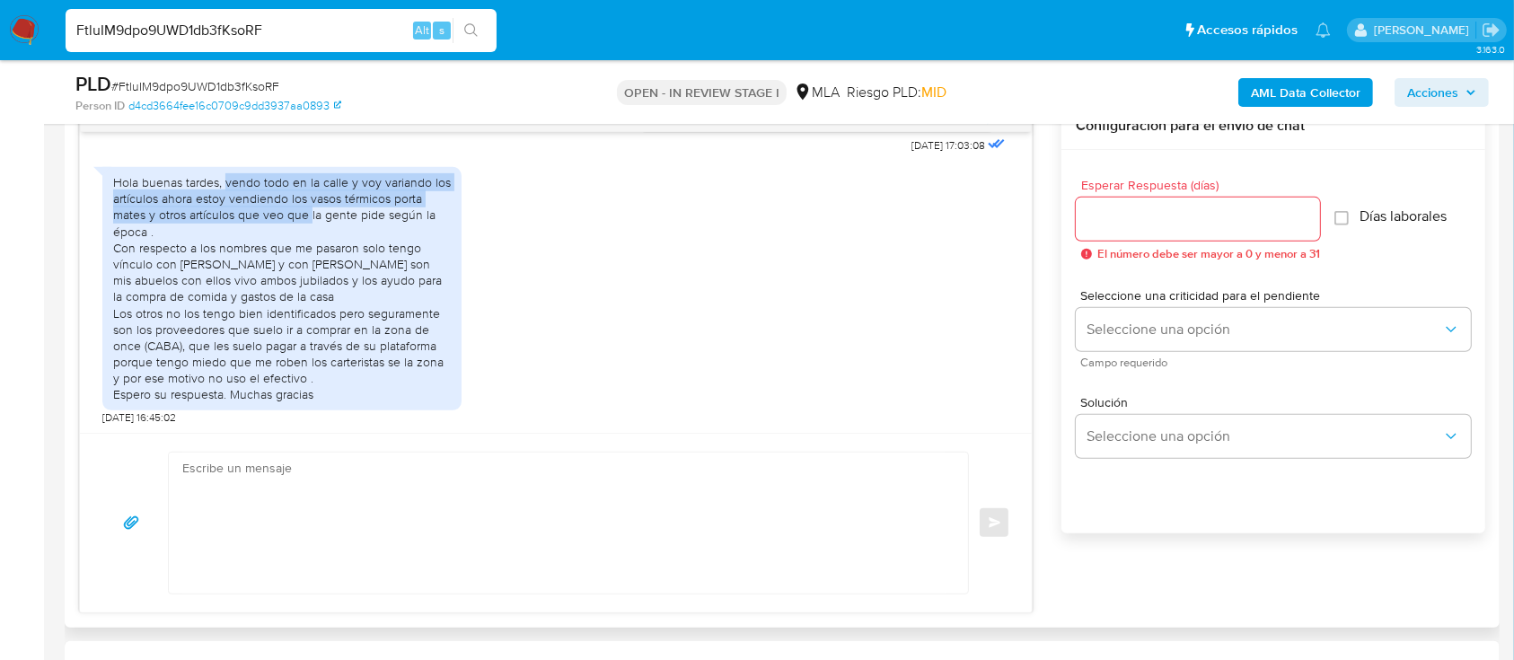
drag, startPoint x: 240, startPoint y: 183, endPoint x: 315, endPoint y: 212, distance: 80.7
click at [315, 212] on div "Hola buenas tardes, vendo todo en la calle y voy variando los artículos ahora e…" at bounding box center [282, 288] width 338 height 229
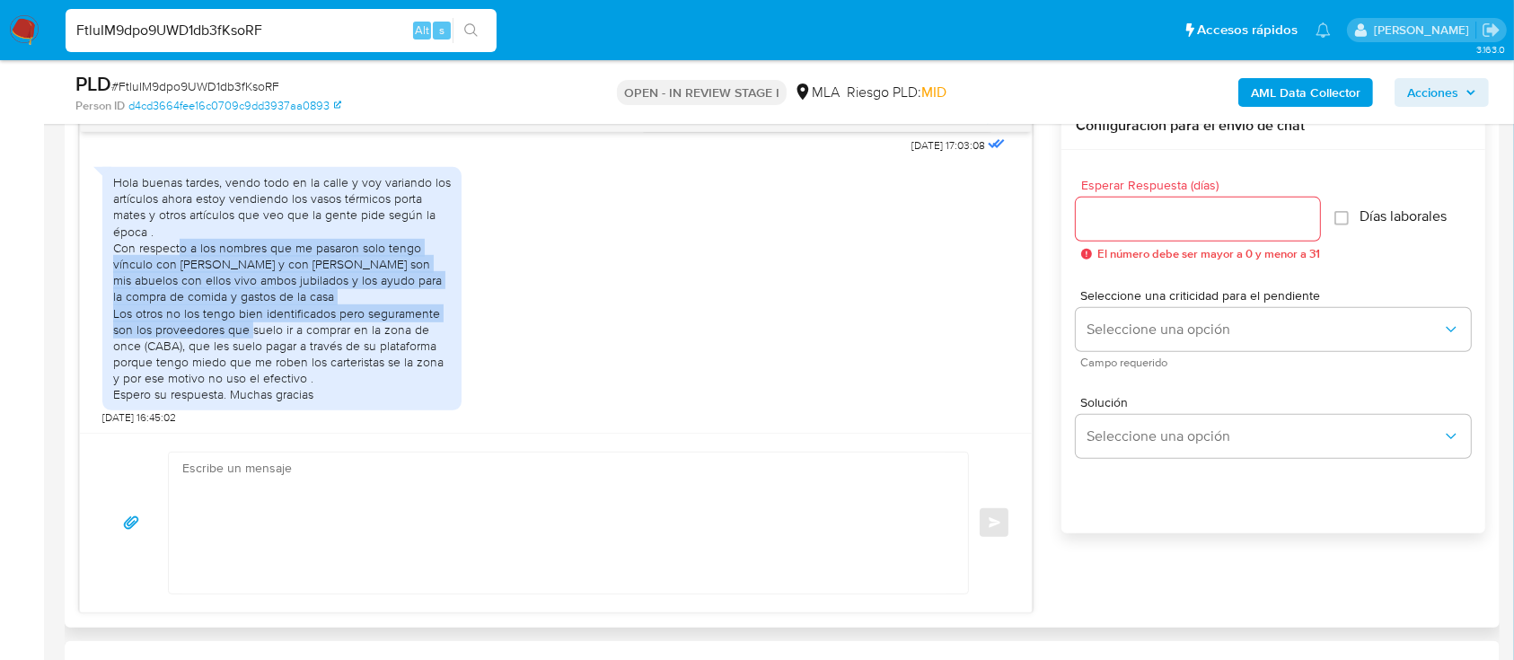
drag, startPoint x: 224, startPoint y: 250, endPoint x: 345, endPoint y: 331, distance: 145.7
click at [340, 330] on div "Hola buenas tardes, vendo todo en la calle y voy variando los artículos ahora e…" at bounding box center [282, 288] width 338 height 229
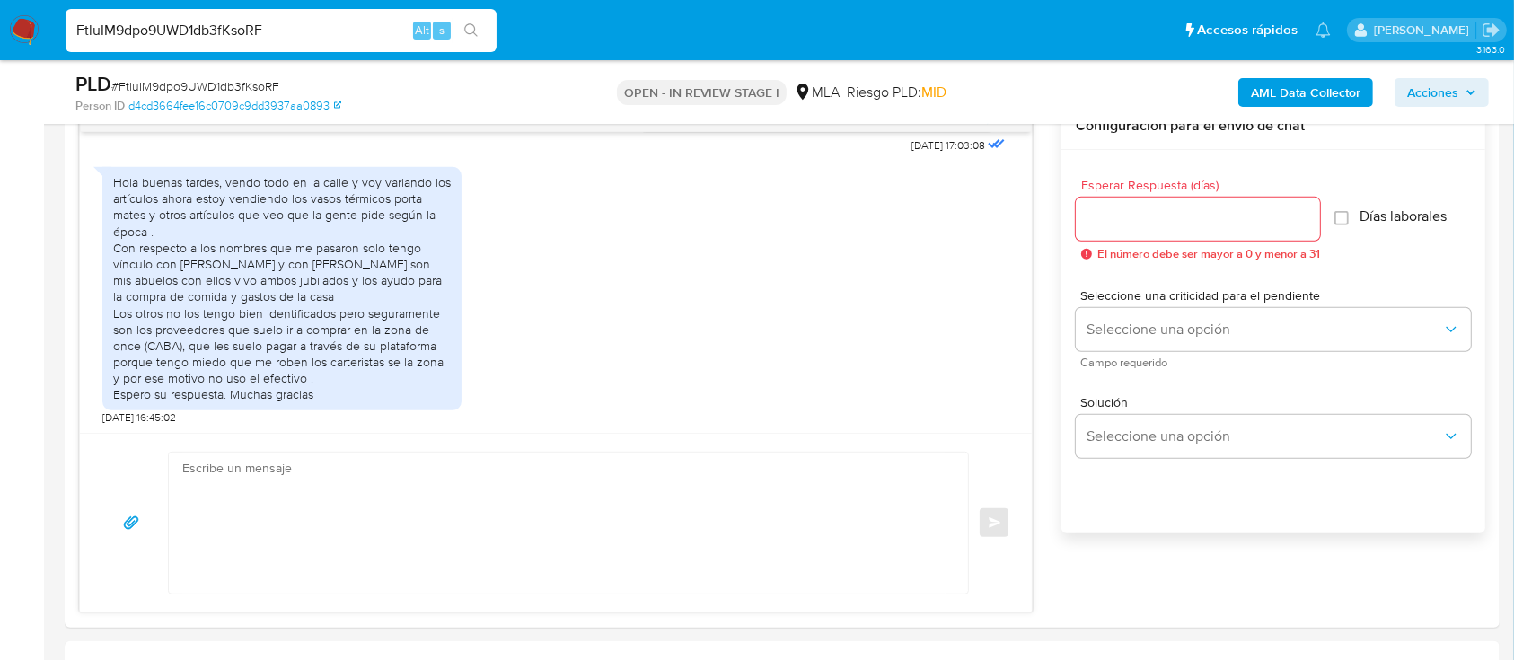
click at [180, 34] on input "FtluIM9dpo9UWD1db3fKsoRF" at bounding box center [281, 30] width 431 height 23
click at [180, 35] on input "FtluIM9dpo9UWD1db3fKsoRF" at bounding box center [281, 30] width 431 height 23
paste input "sXa6O3pij28JqjBsshwe9oiy"
type input "sXa6O3pij28JqjBsshwe9oiy"
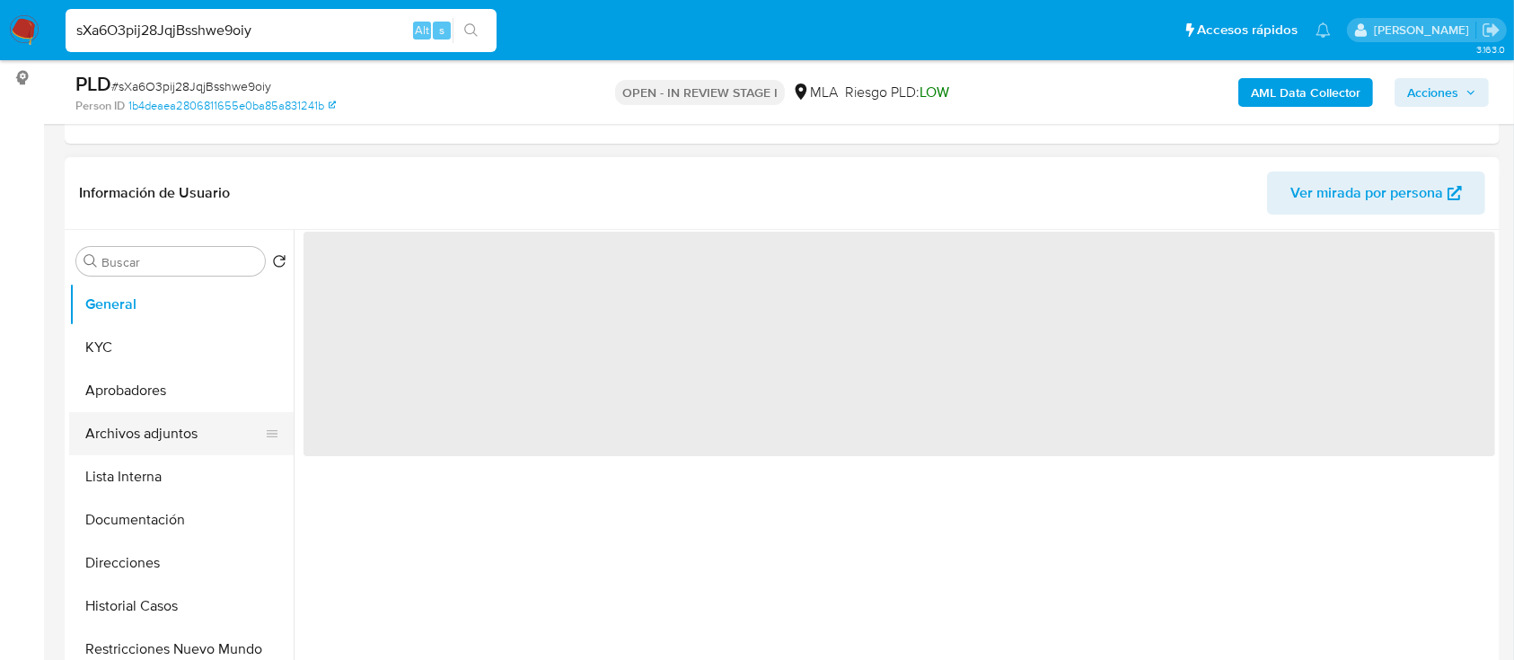
scroll to position [239, 0]
click at [134, 618] on button "Historial Casos" at bounding box center [174, 603] width 210 height 43
select select "10"
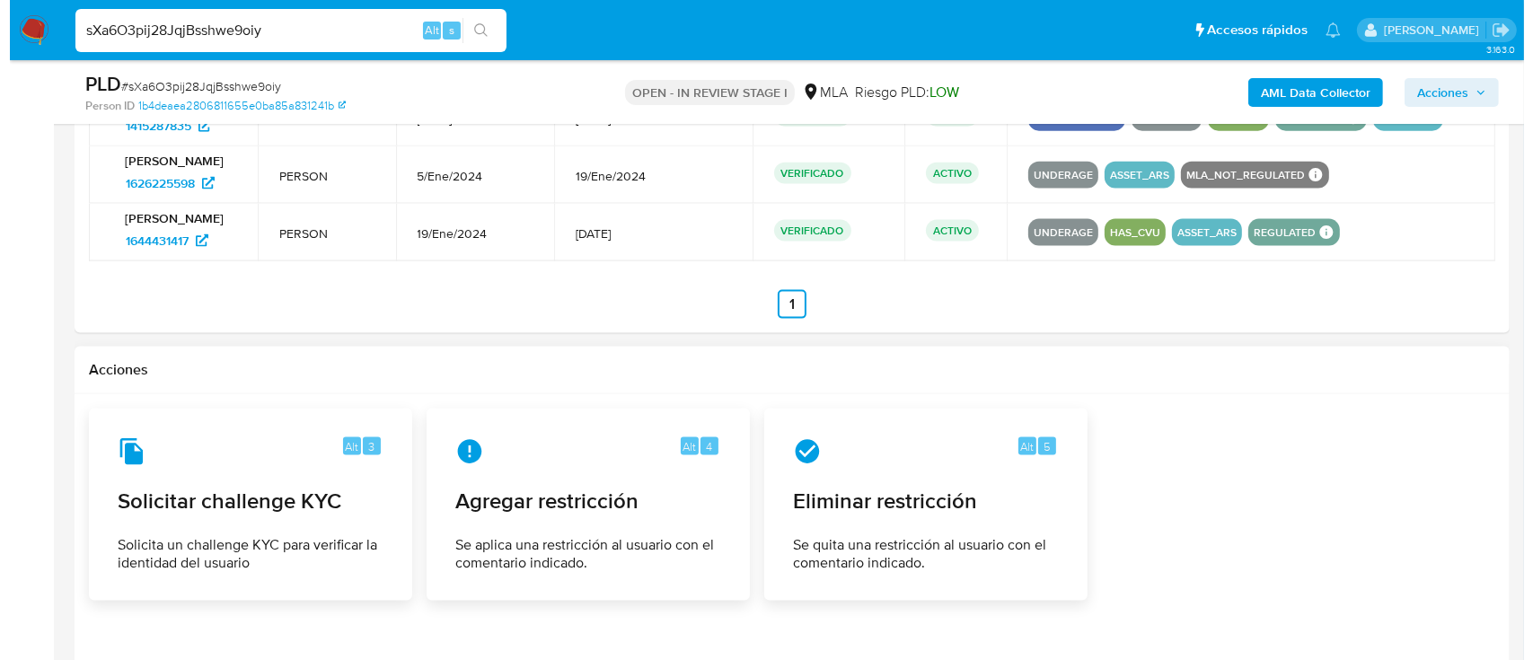
scroll to position [2613, 0]
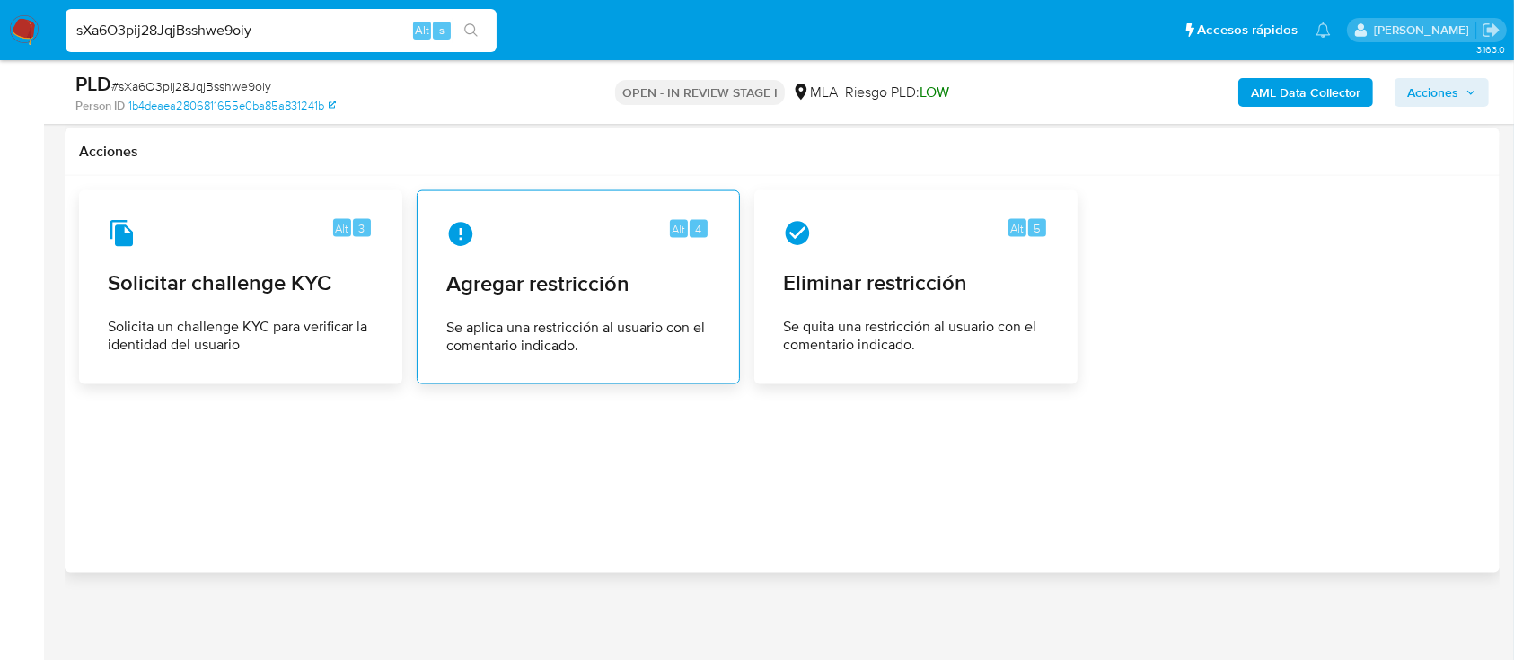
click at [591, 293] on span "Agregar restricción" at bounding box center [578, 283] width 264 height 27
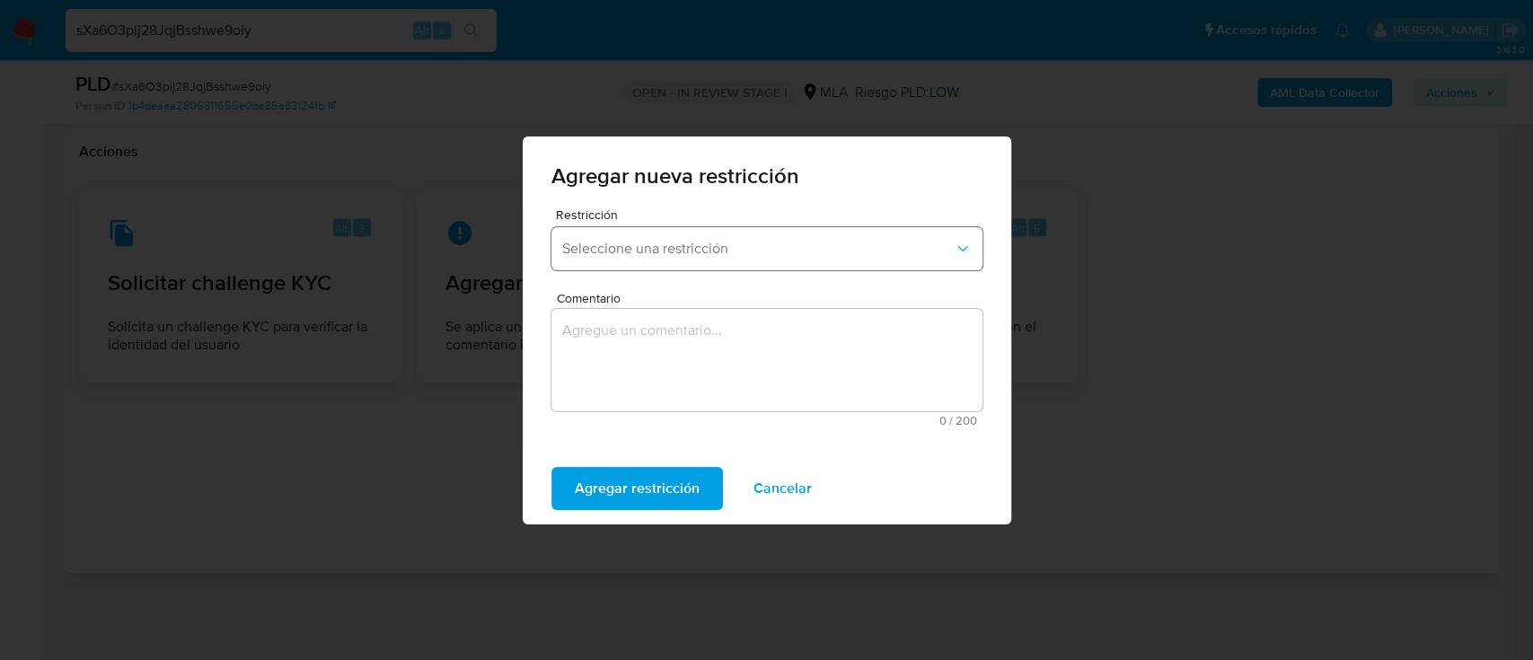
click at [683, 248] on span "Seleccione una restricción" at bounding box center [758, 249] width 392 height 18
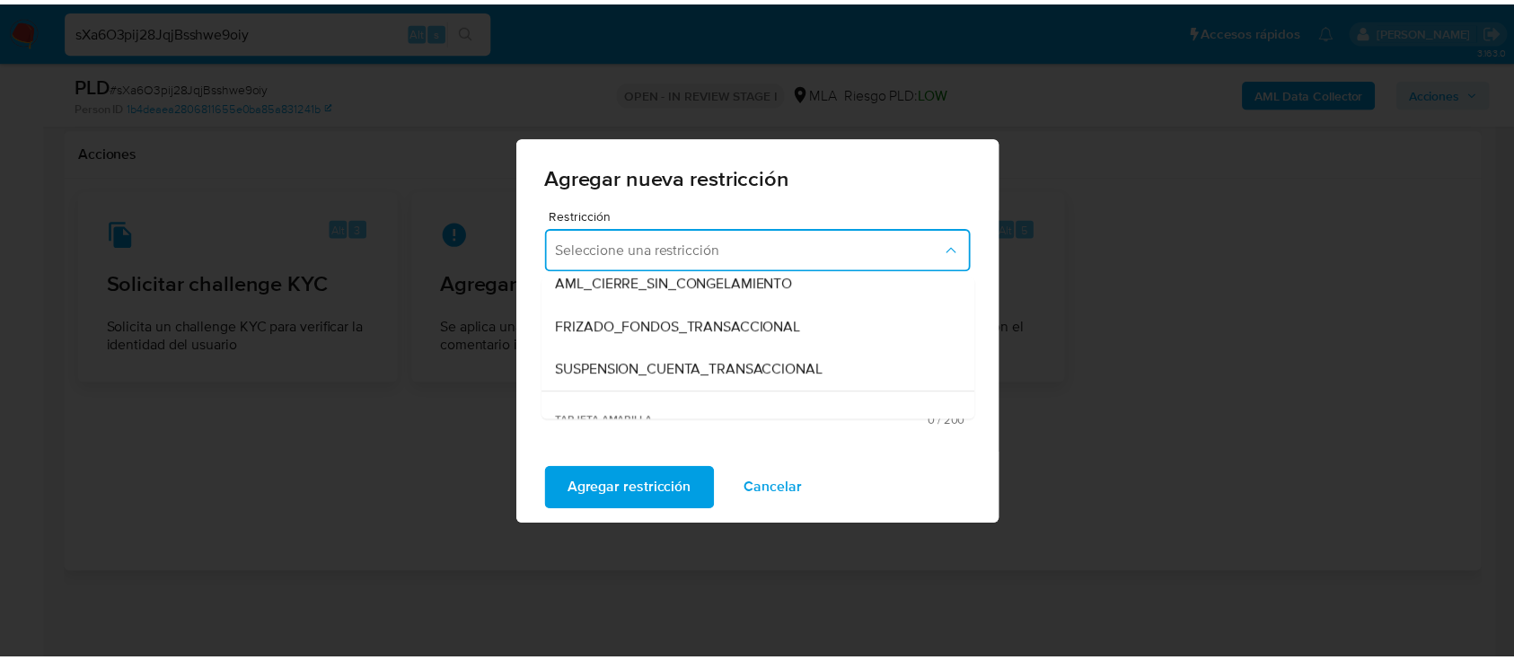
scroll to position [239, 0]
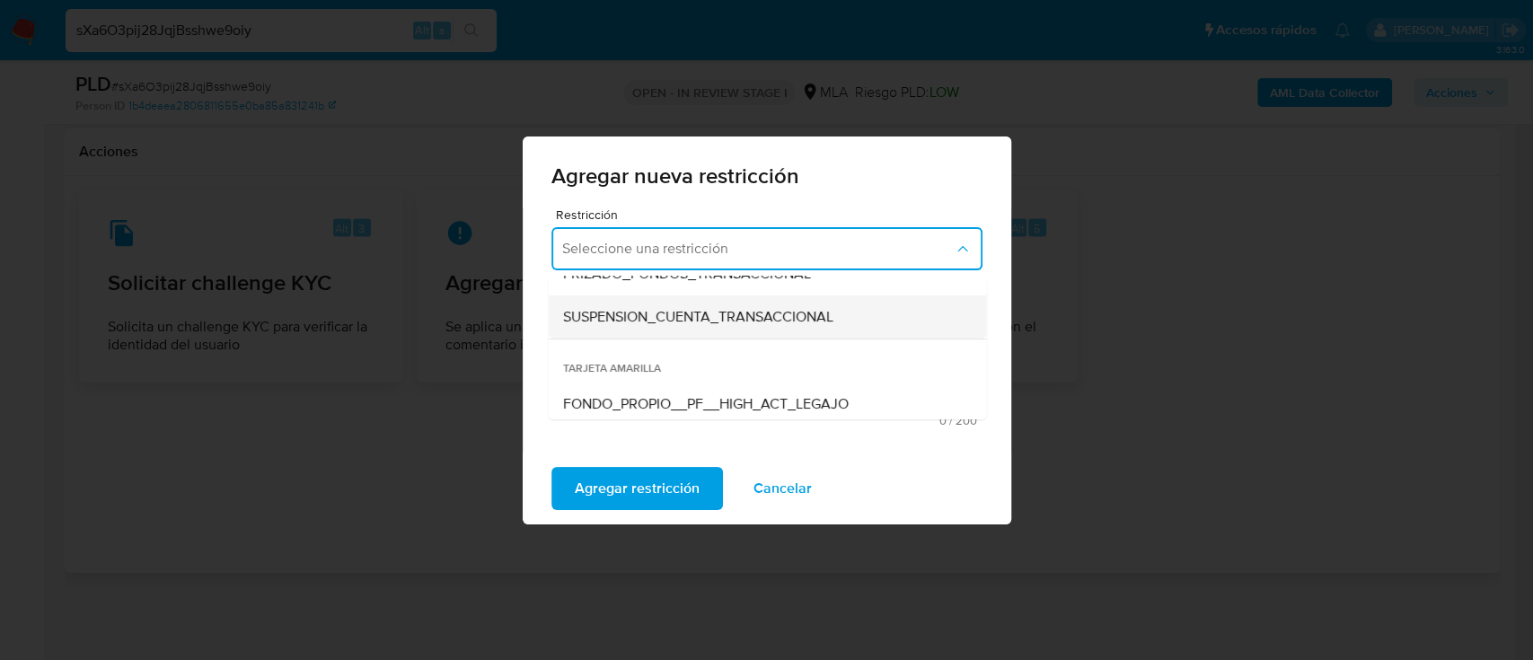
click at [711, 313] on span "SUSPENSION_CUENTA_TRANSACCIONAL" at bounding box center [697, 317] width 270 height 18
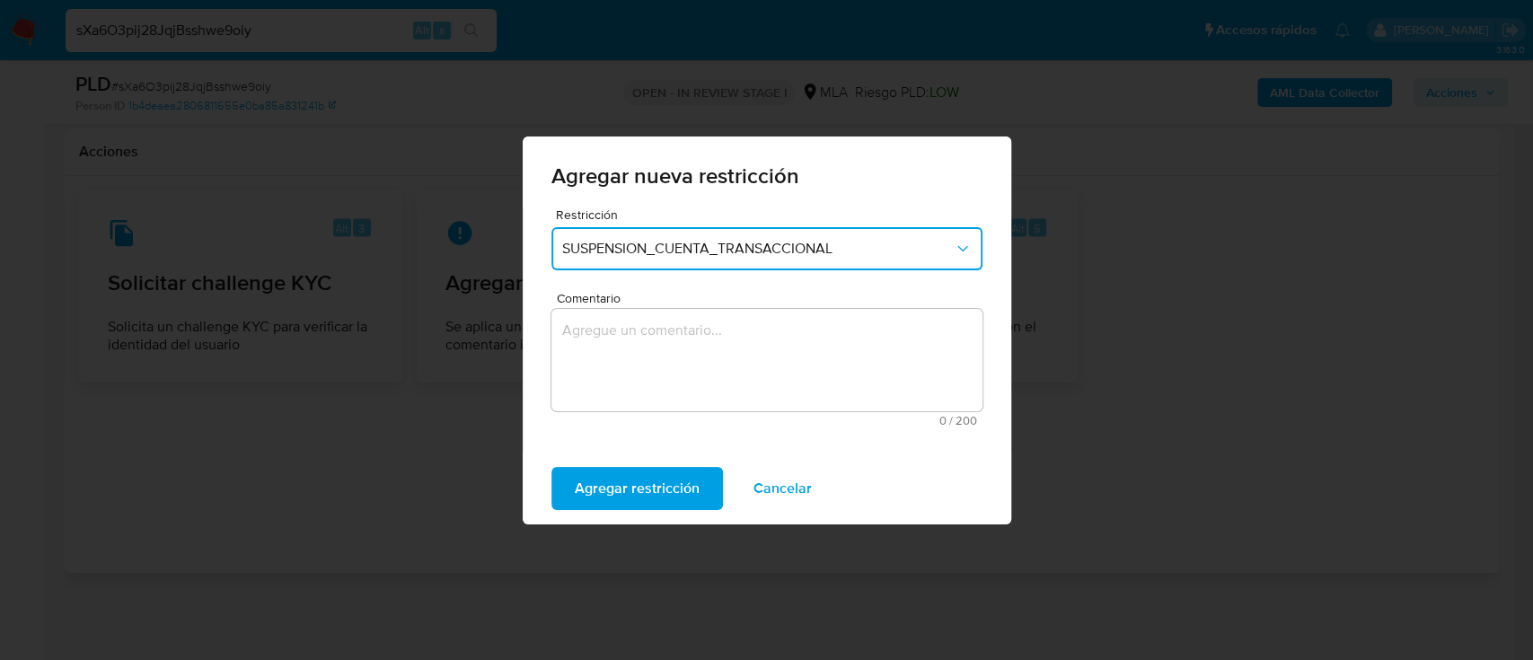
click at [684, 346] on textarea "Comentario" at bounding box center [766, 360] width 431 height 102
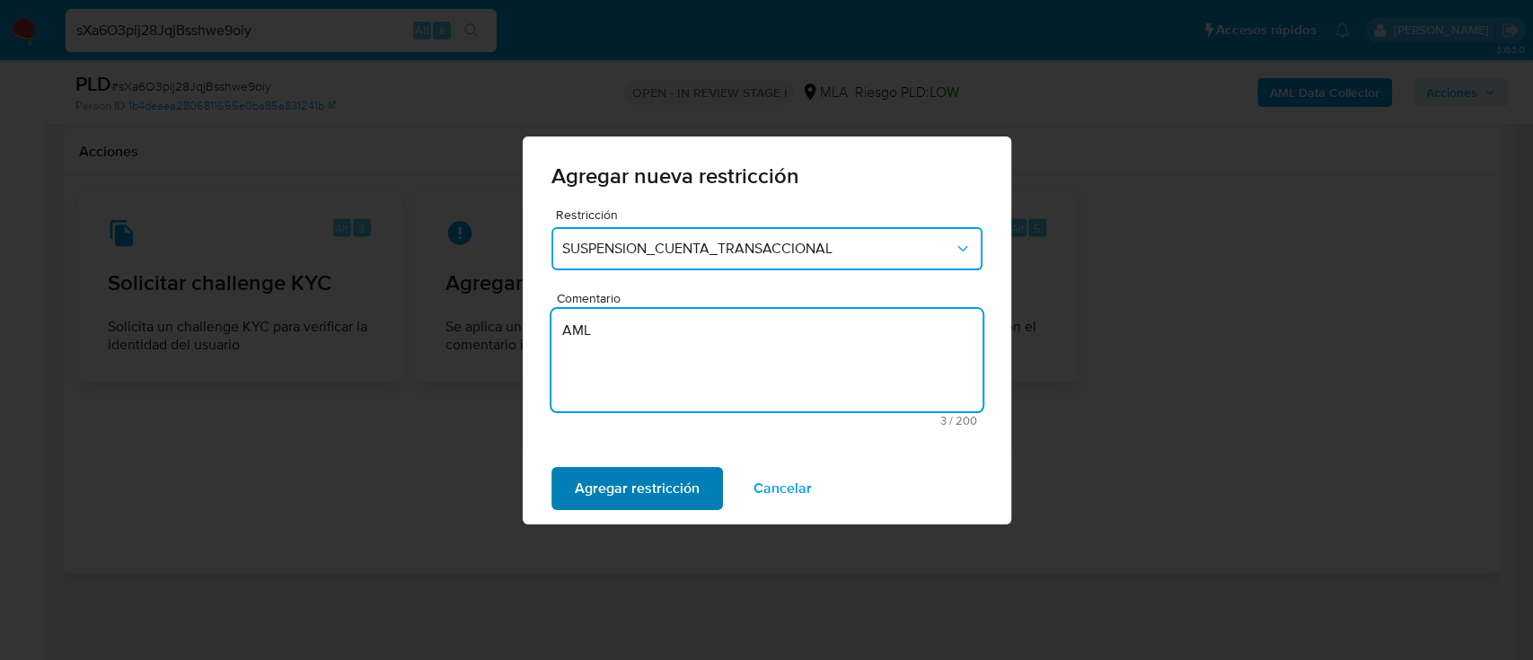
type textarea "AML"
click at [641, 481] on span "Agregar restricción" at bounding box center [637, 489] width 125 height 40
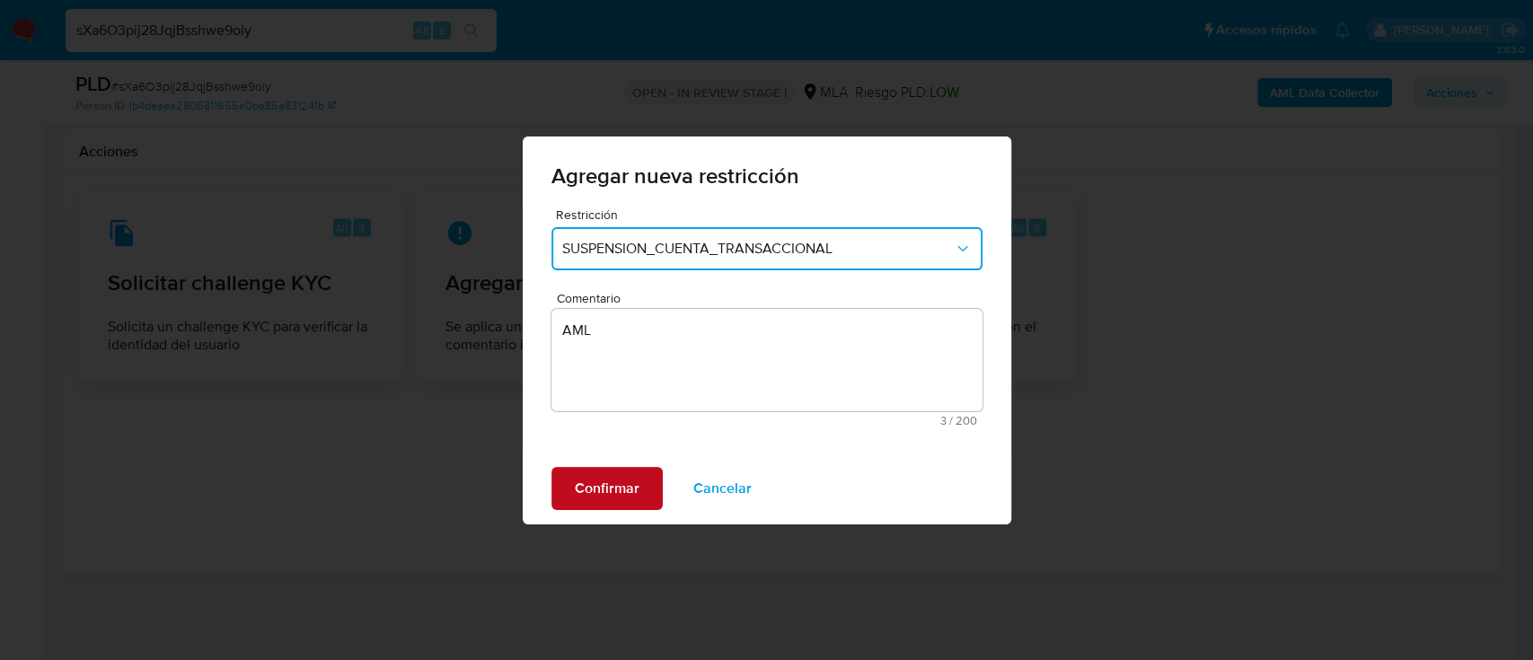
click at [631, 478] on span "Confirmar" at bounding box center [607, 489] width 65 height 40
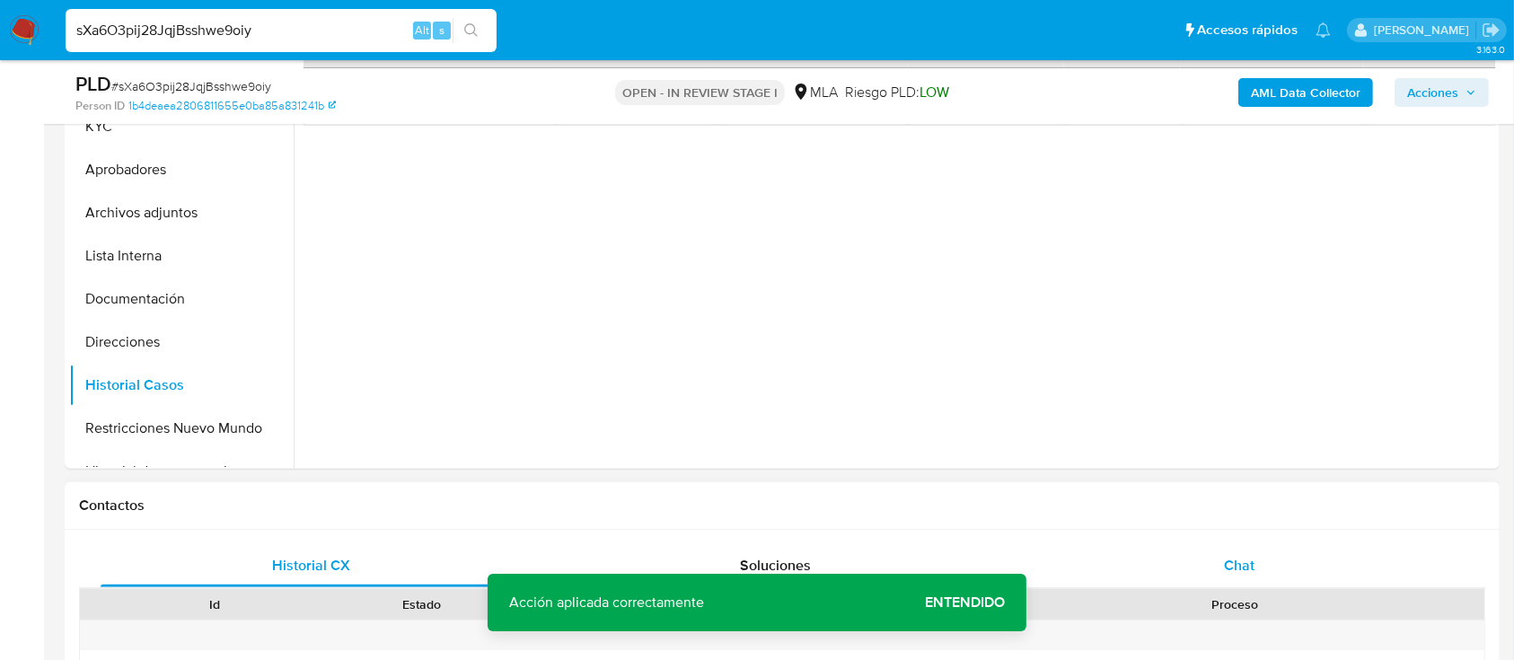
click at [1271, 556] on div "Chat" at bounding box center [1239, 565] width 421 height 43
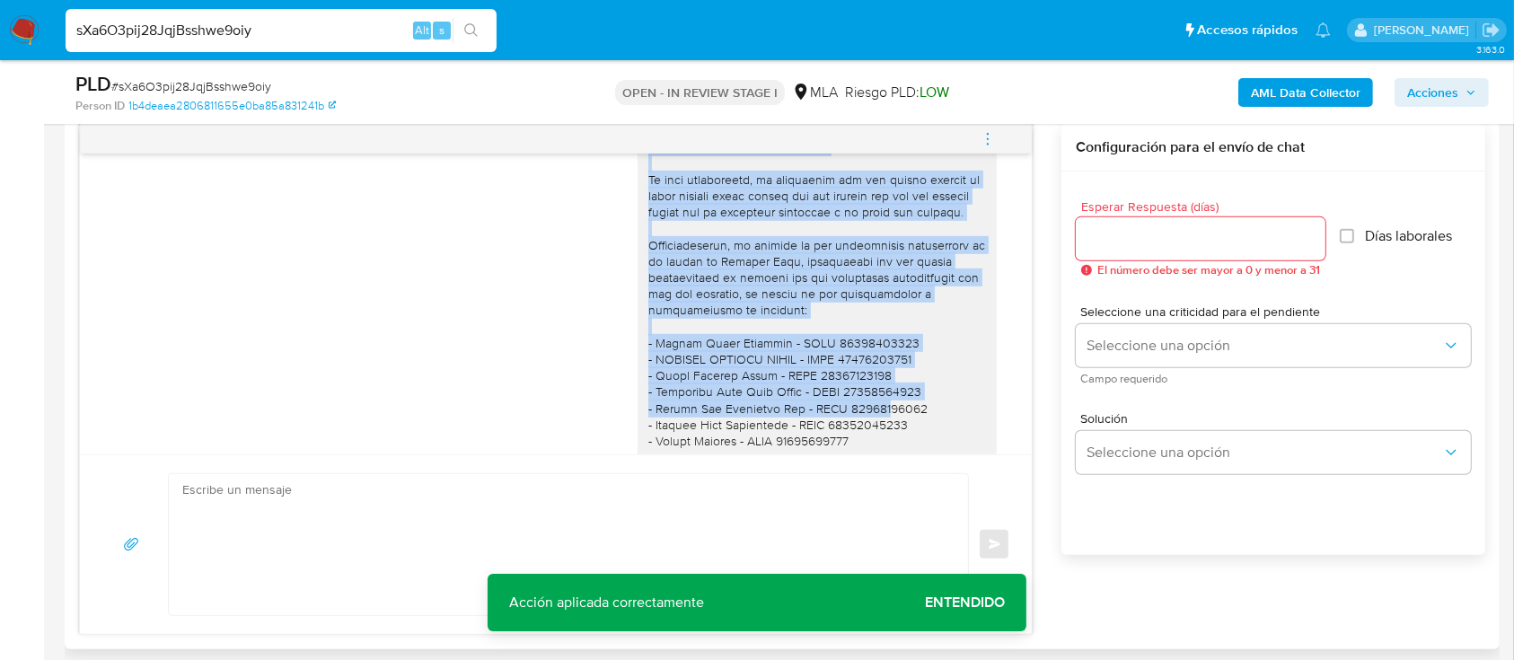
scroll to position [1100, 0]
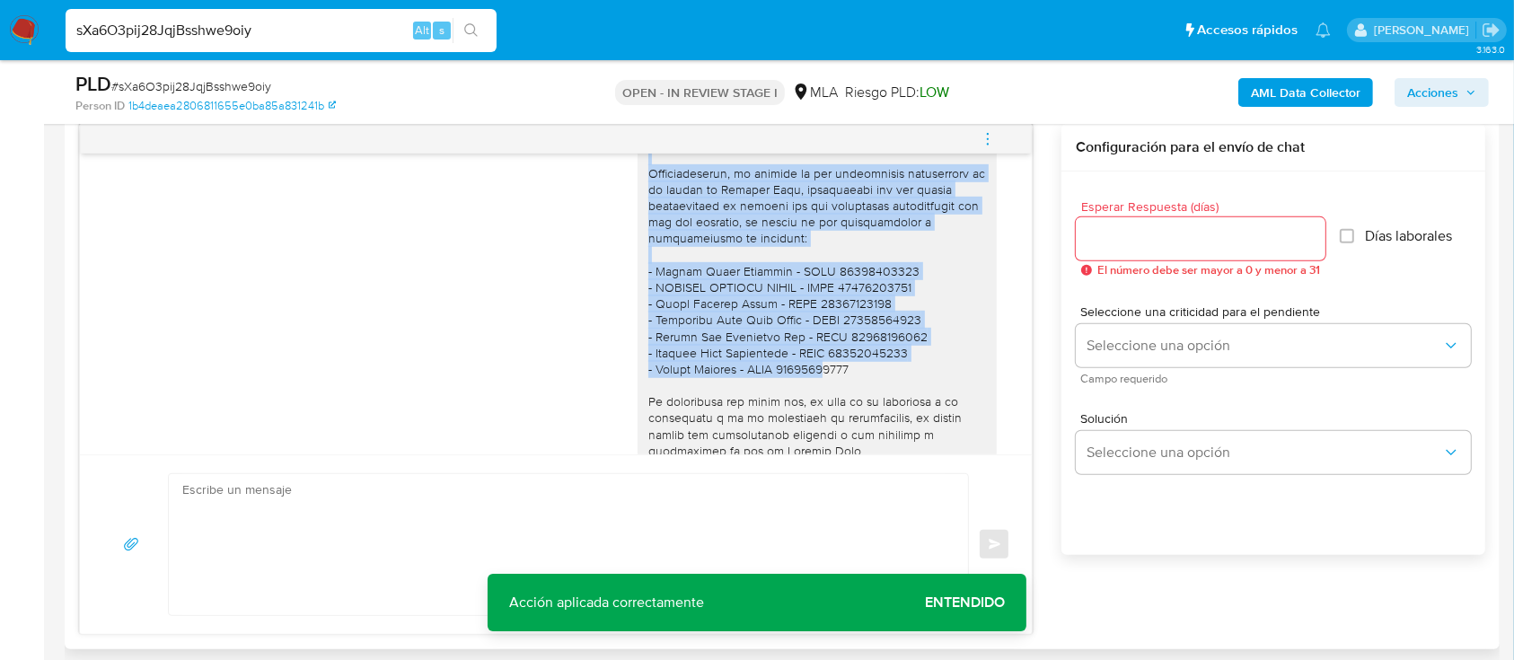
drag, startPoint x: 636, startPoint y: 167, endPoint x: 806, endPoint y: 405, distance: 292.3
click at [806, 405] on div at bounding box center [817, 328] width 338 height 588
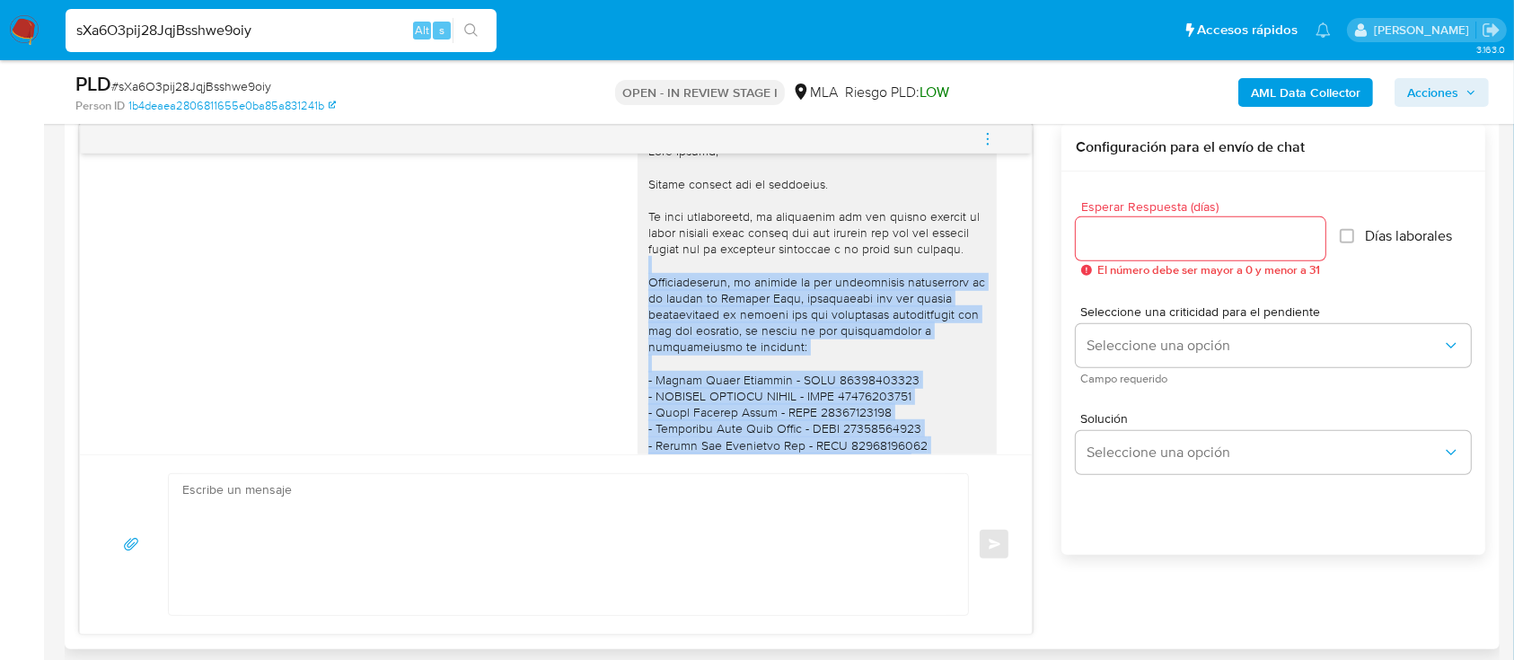
scroll to position [983, 0]
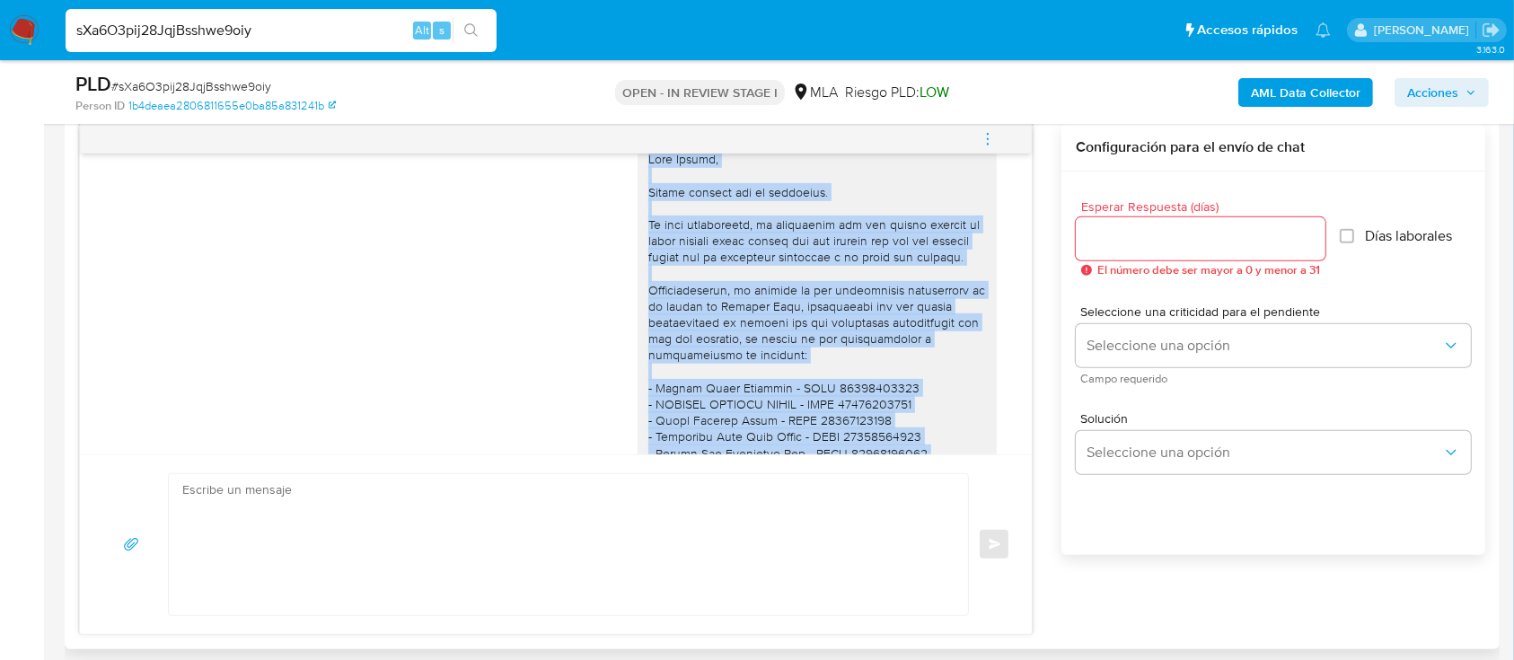
drag, startPoint x: 834, startPoint y: 403, endPoint x: 634, endPoint y: 178, distance: 301.6
click at [648, 178] on div at bounding box center [817, 445] width 338 height 588
copy div "Hola Camila, Muchas gracias por la respuesta. En esta oportunidad, es important…"
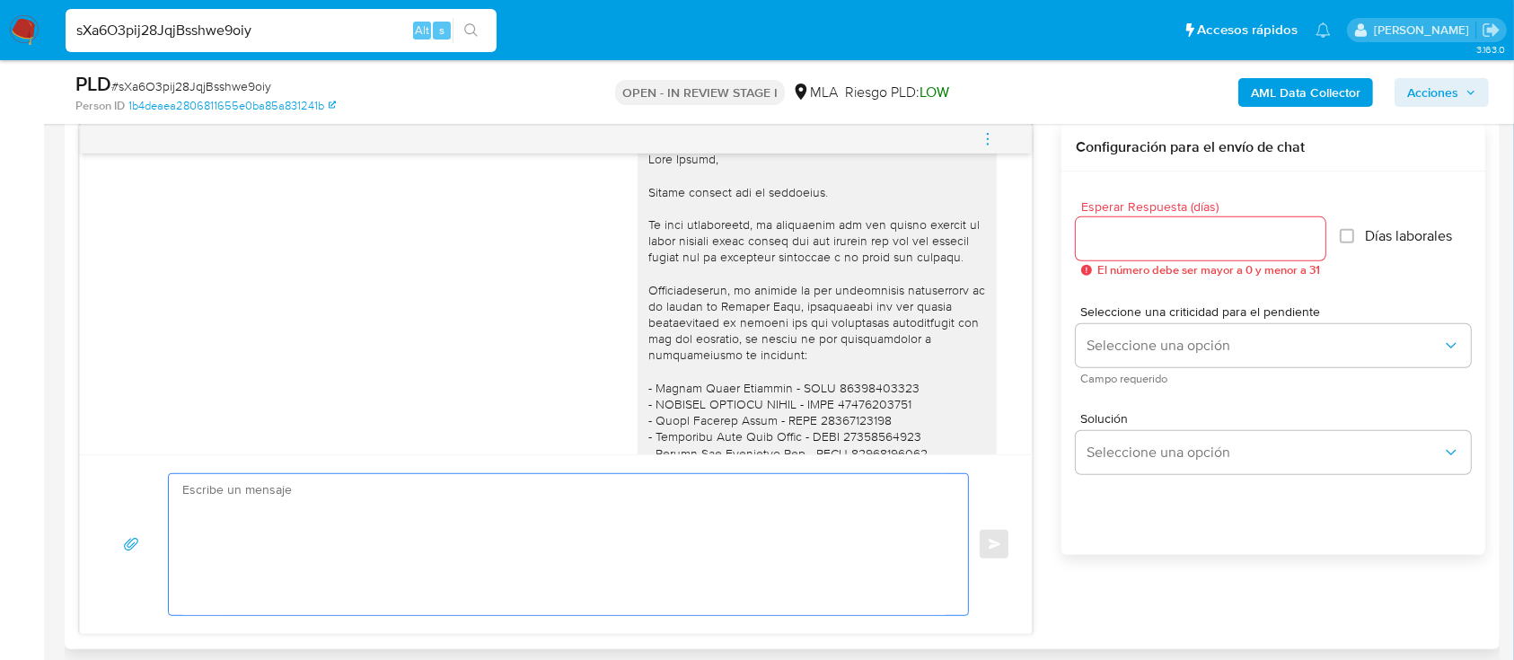
click at [701, 509] on textarea at bounding box center [563, 544] width 763 height 141
paste textarea "Hola Camila, Muchas gracias por la respuesta. En esta oportunidad, es important…"
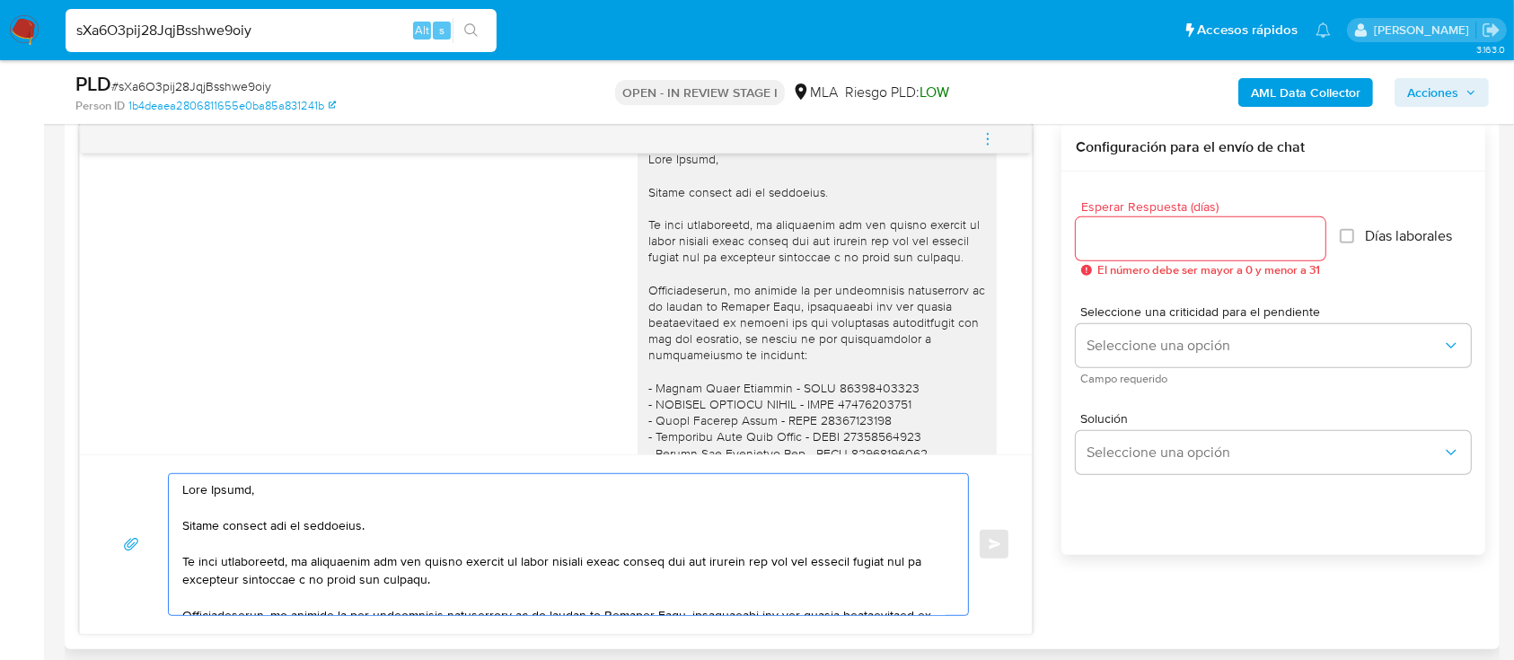
scroll to position [340, 0]
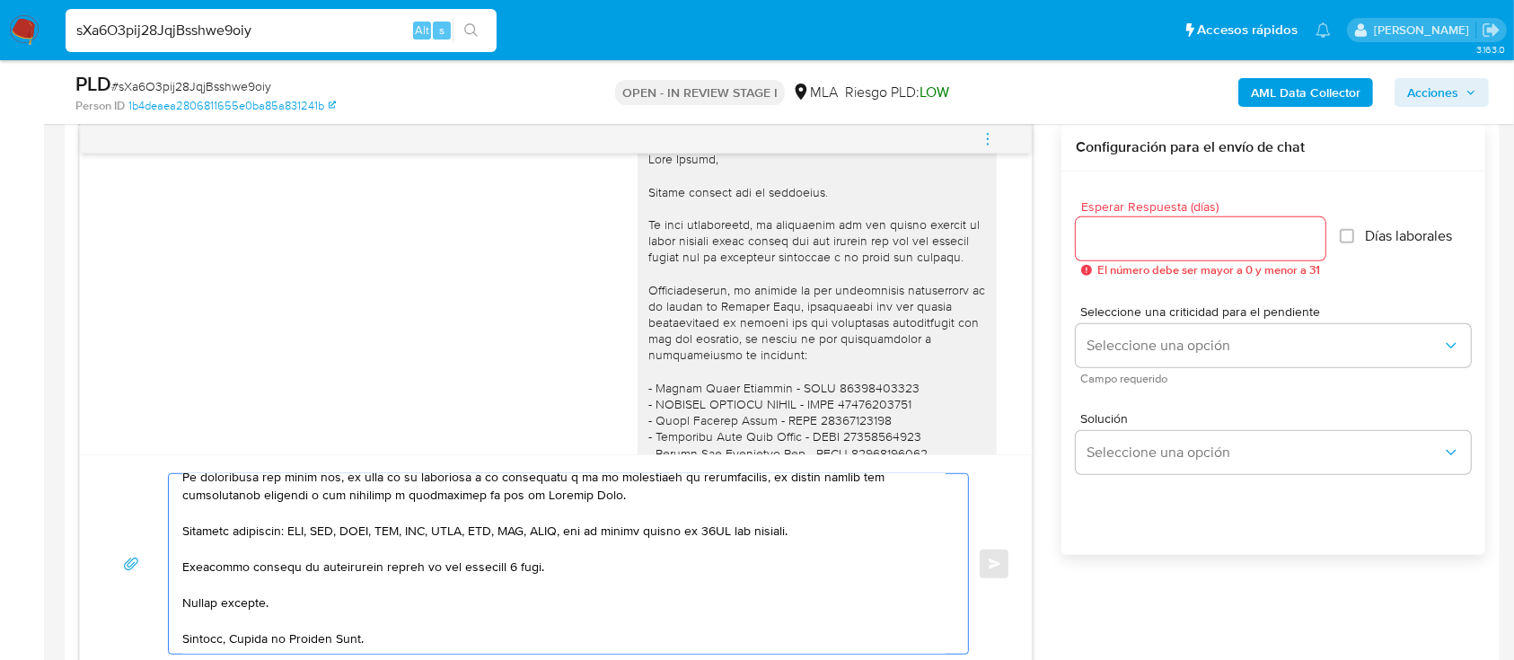
type textarea "Hola Camila, Muchas gracias por la respuesta. En esta oportunidad, es important…"
click at [1172, 227] on input "Esperar Respuesta (días)" at bounding box center [1201, 238] width 250 height 23
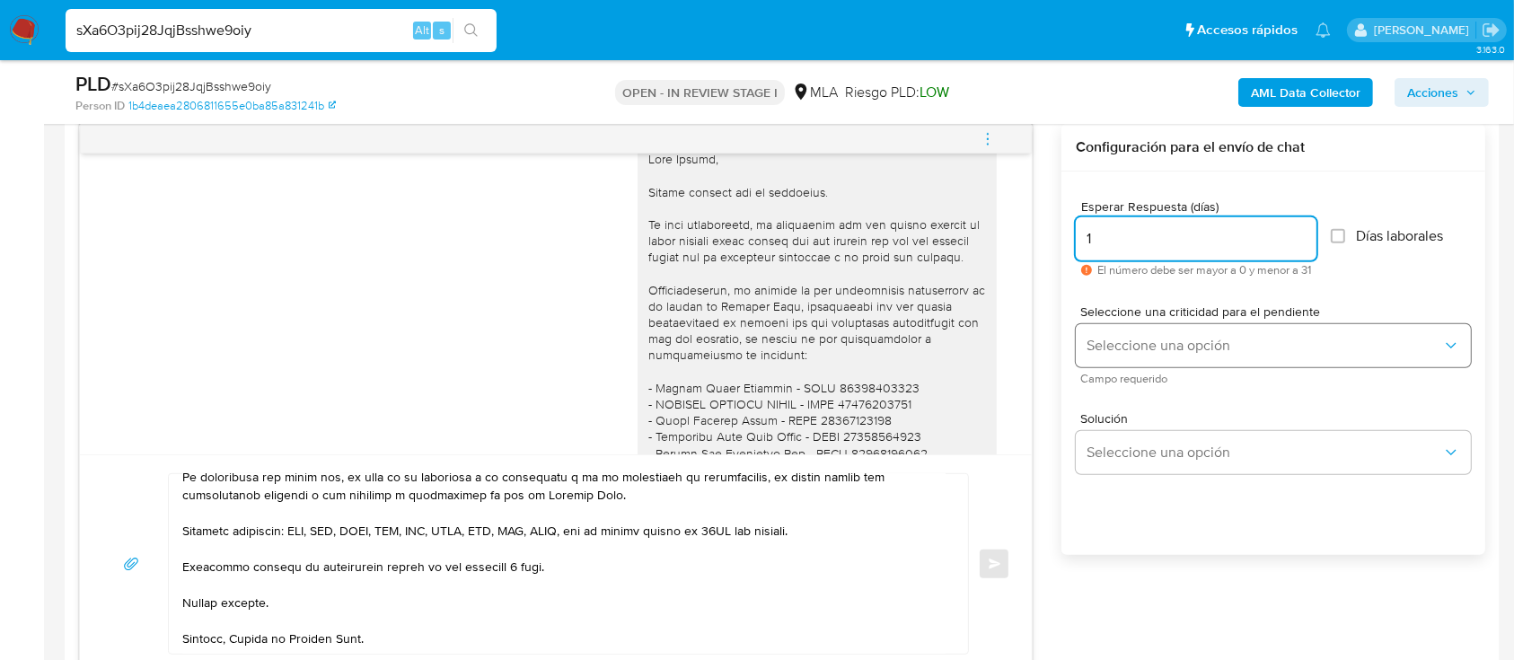
type input "1"
click at [1157, 341] on span "Seleccione una opción" at bounding box center [1265, 346] width 356 height 18
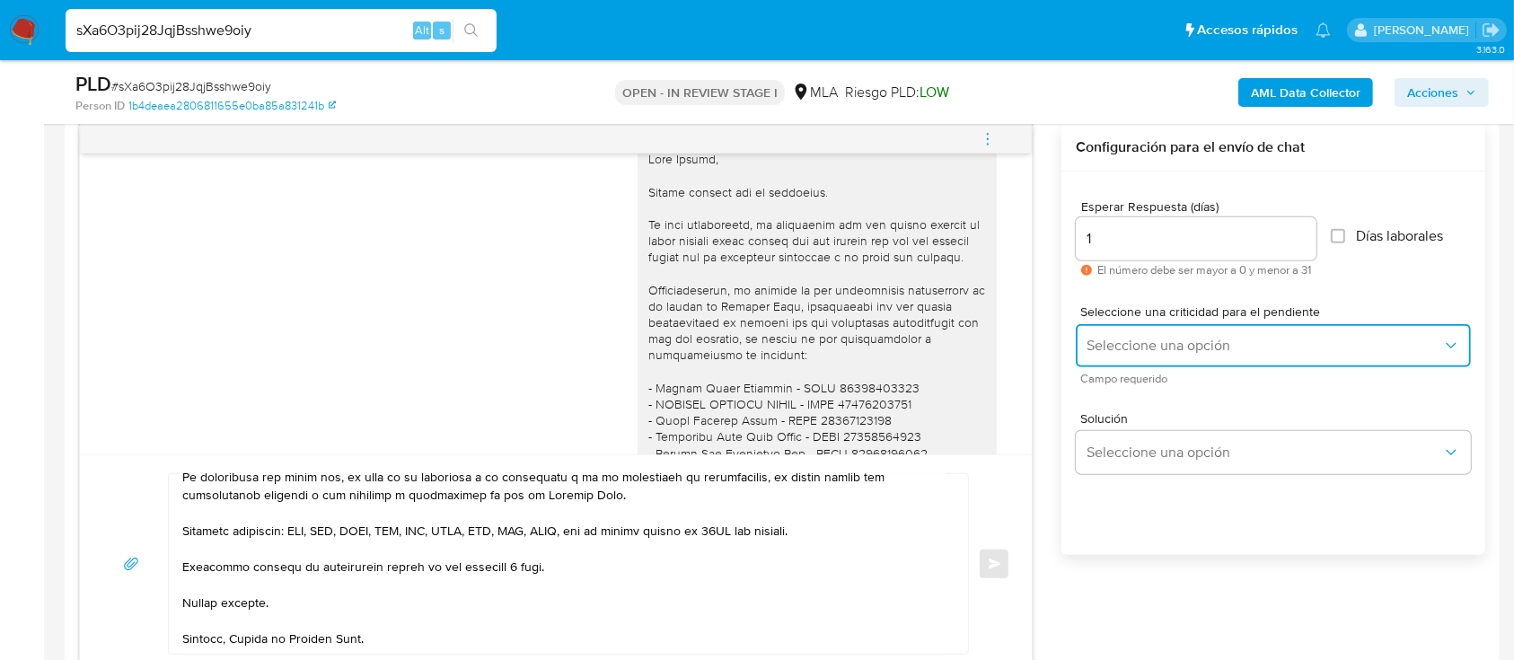
click at [1169, 348] on span "Seleccione una opción" at bounding box center [1265, 346] width 356 height 18
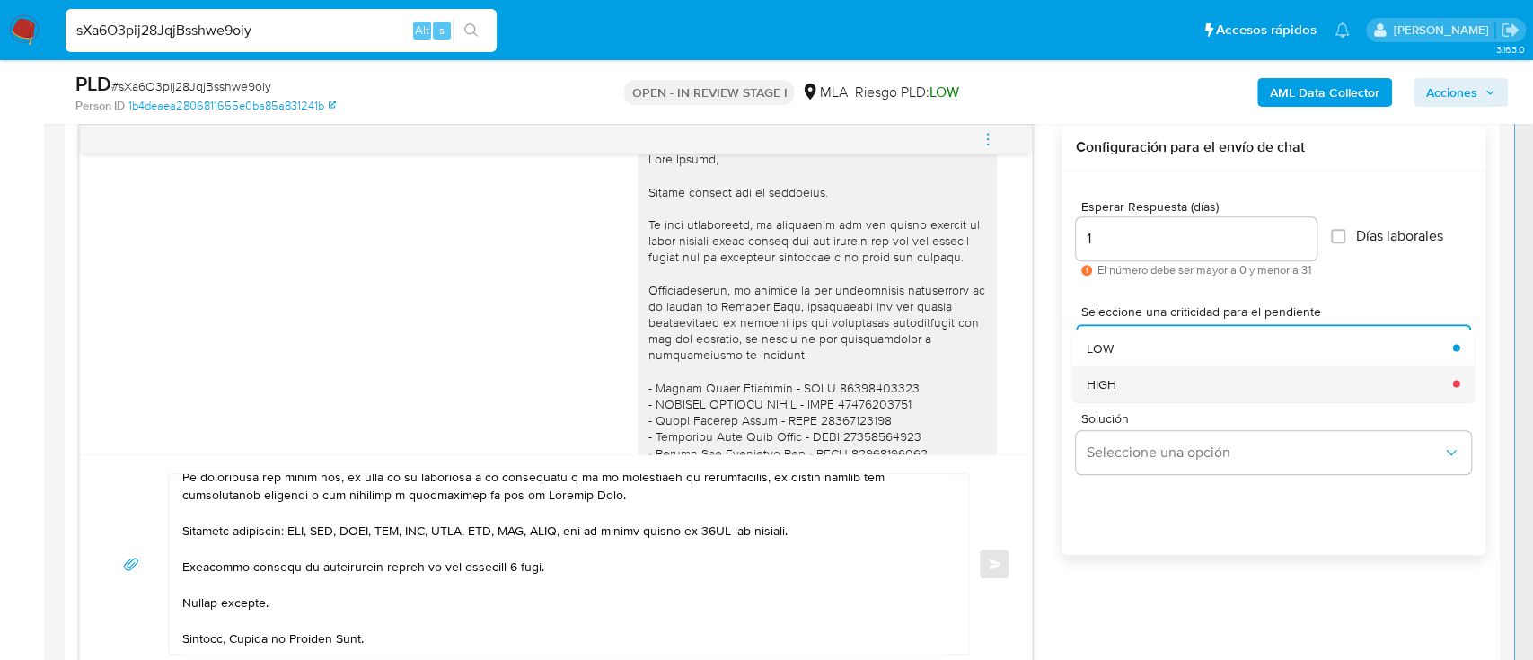
click at [1142, 393] on div "HIGH" at bounding box center [1265, 384] width 356 height 36
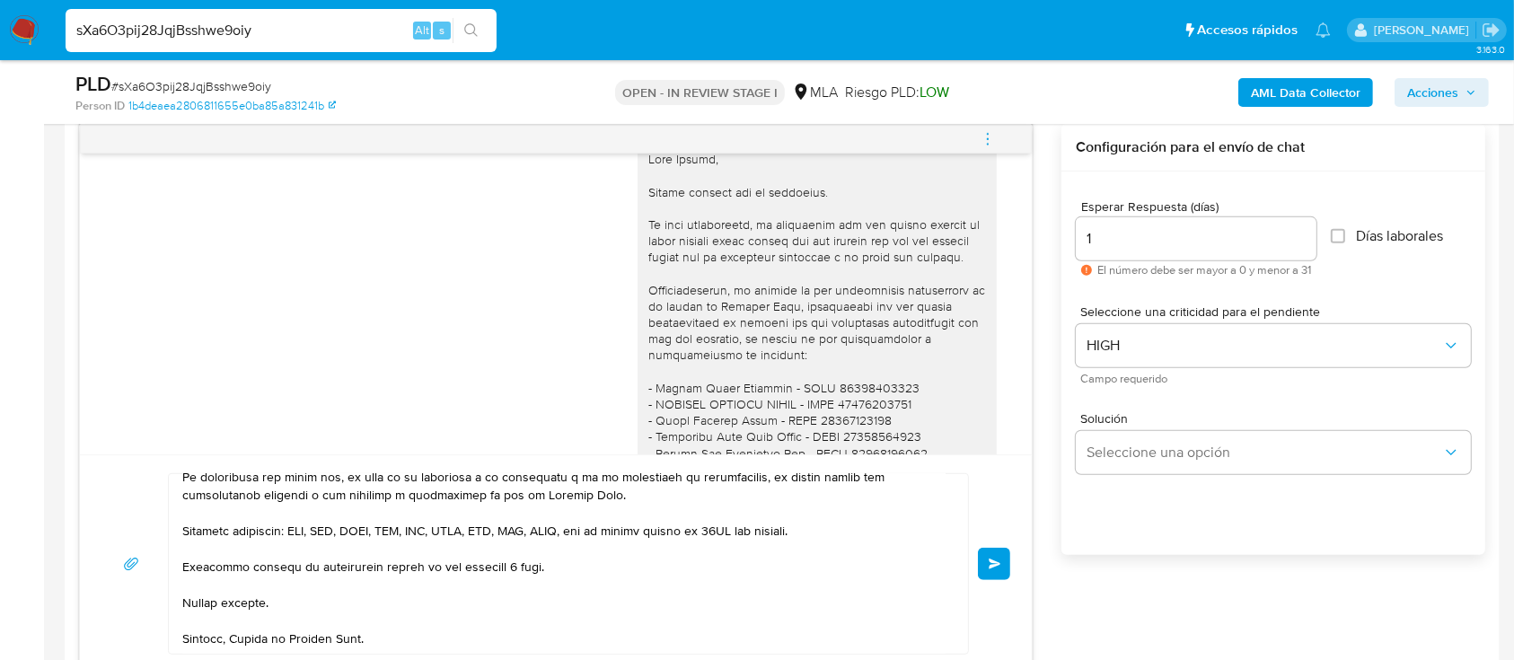
click at [996, 559] on span "Enviar" at bounding box center [995, 564] width 13 height 11
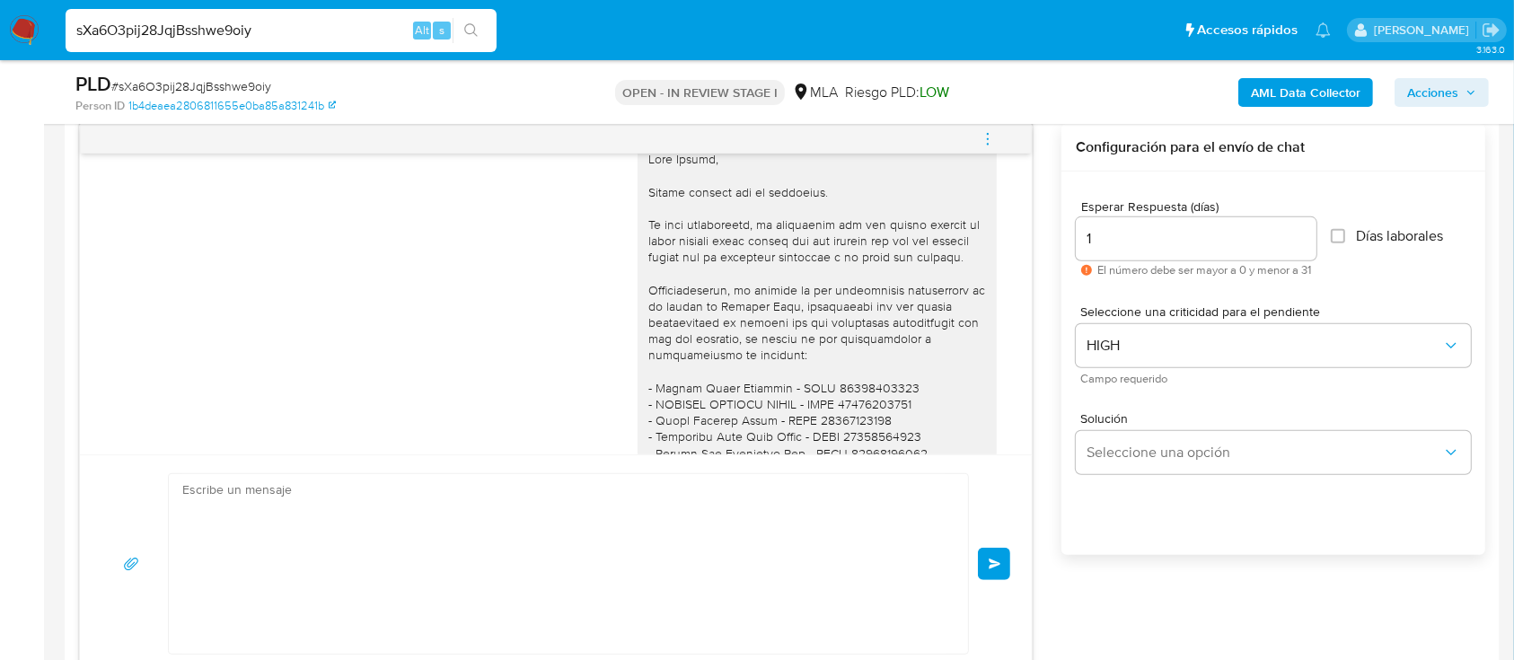
scroll to position [1998, 0]
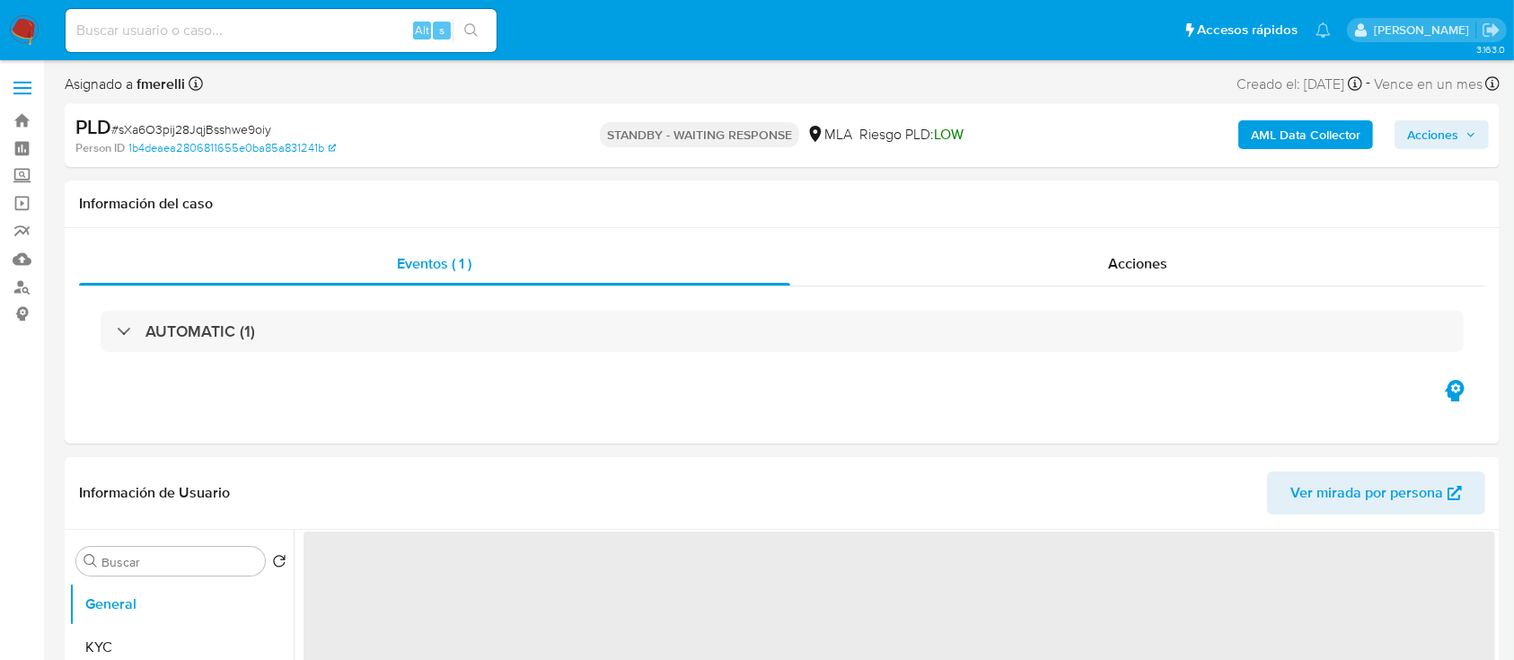
select select "10"
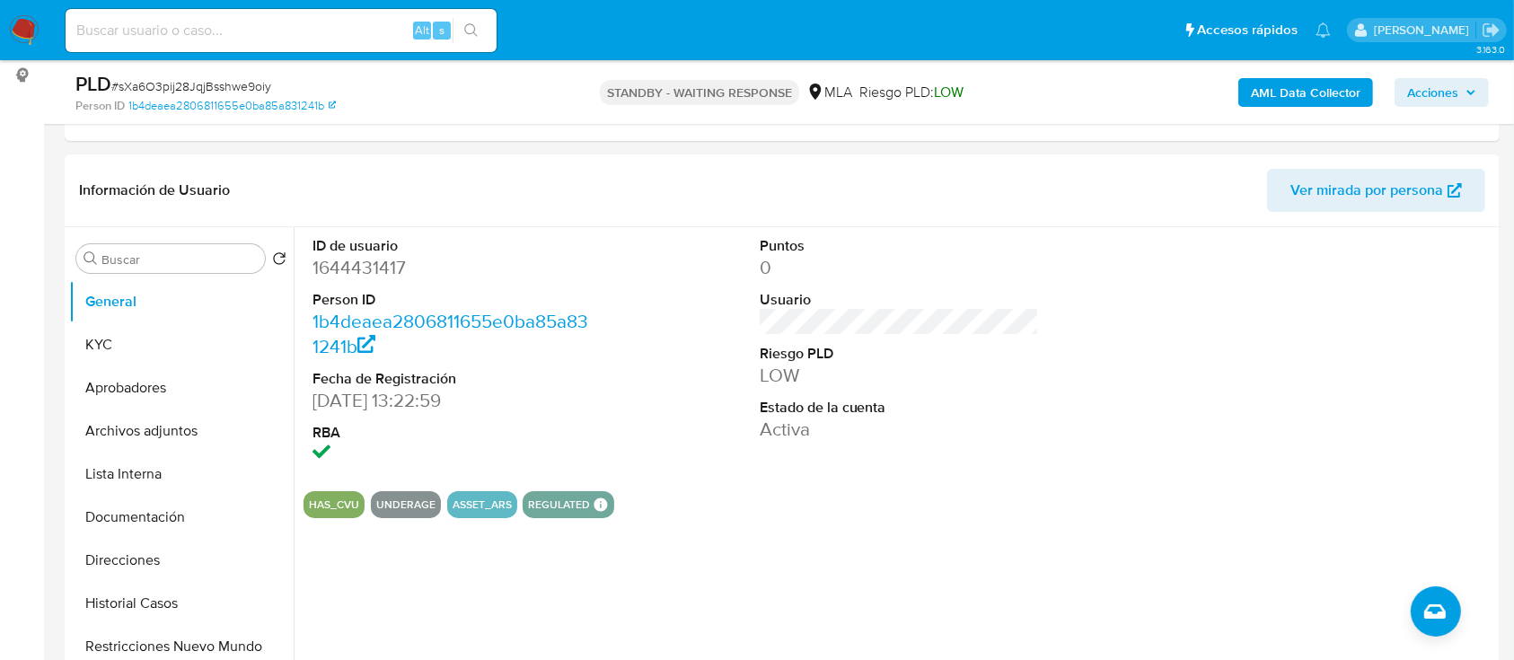
scroll to position [719, 0]
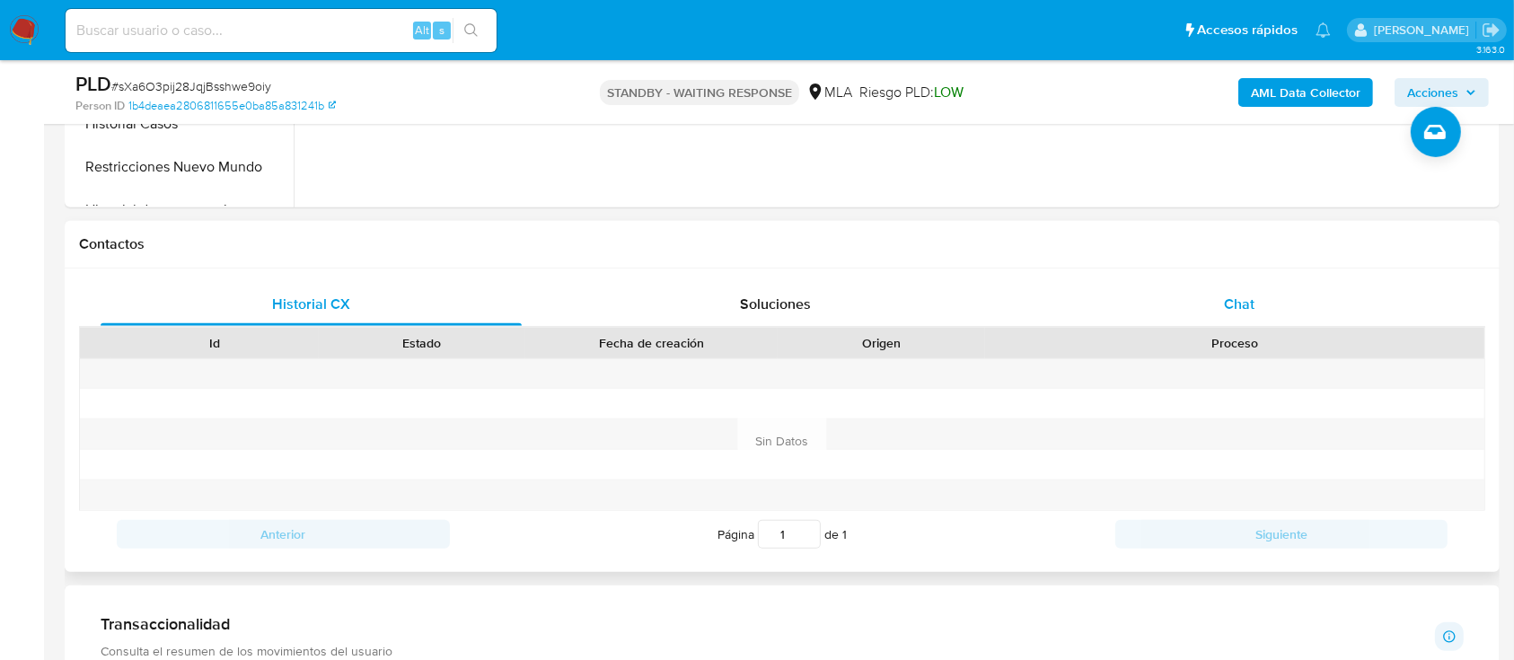
click at [1271, 284] on div "Chat" at bounding box center [1239, 304] width 421 height 43
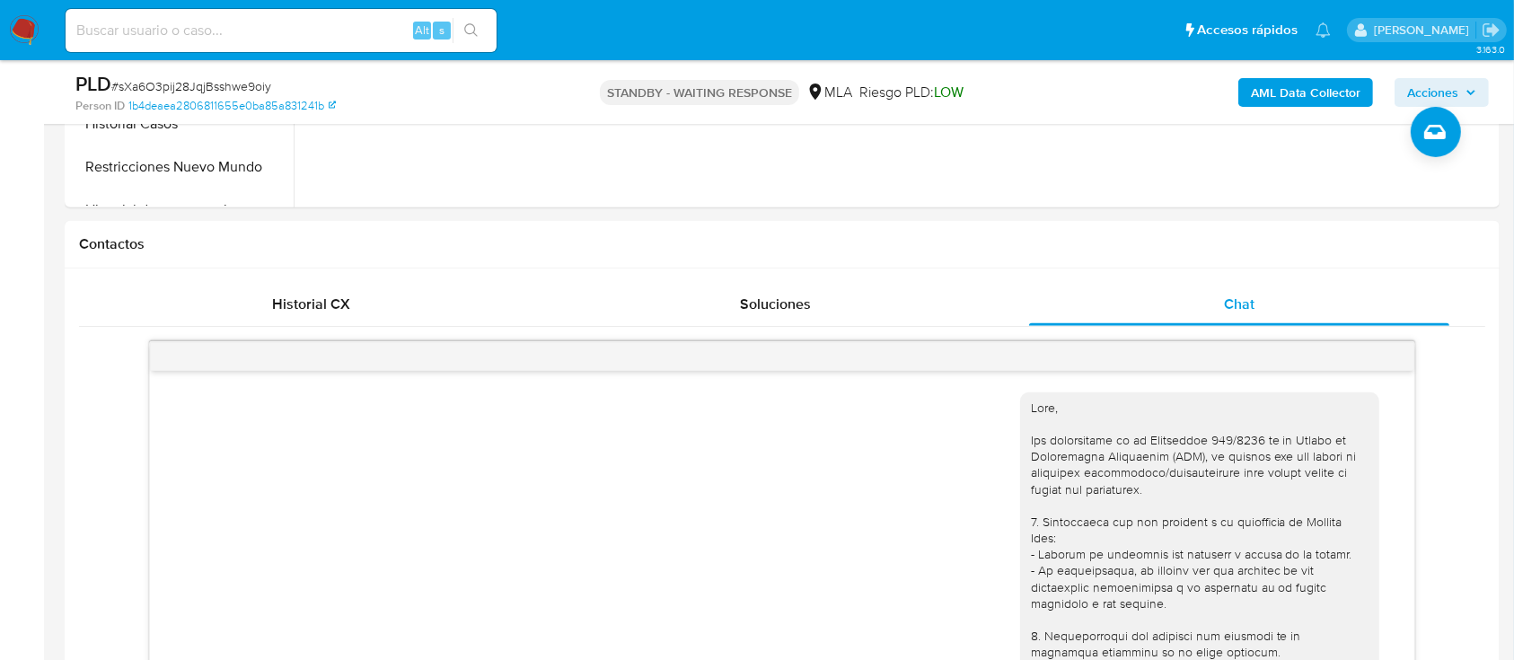
scroll to position [1998, 0]
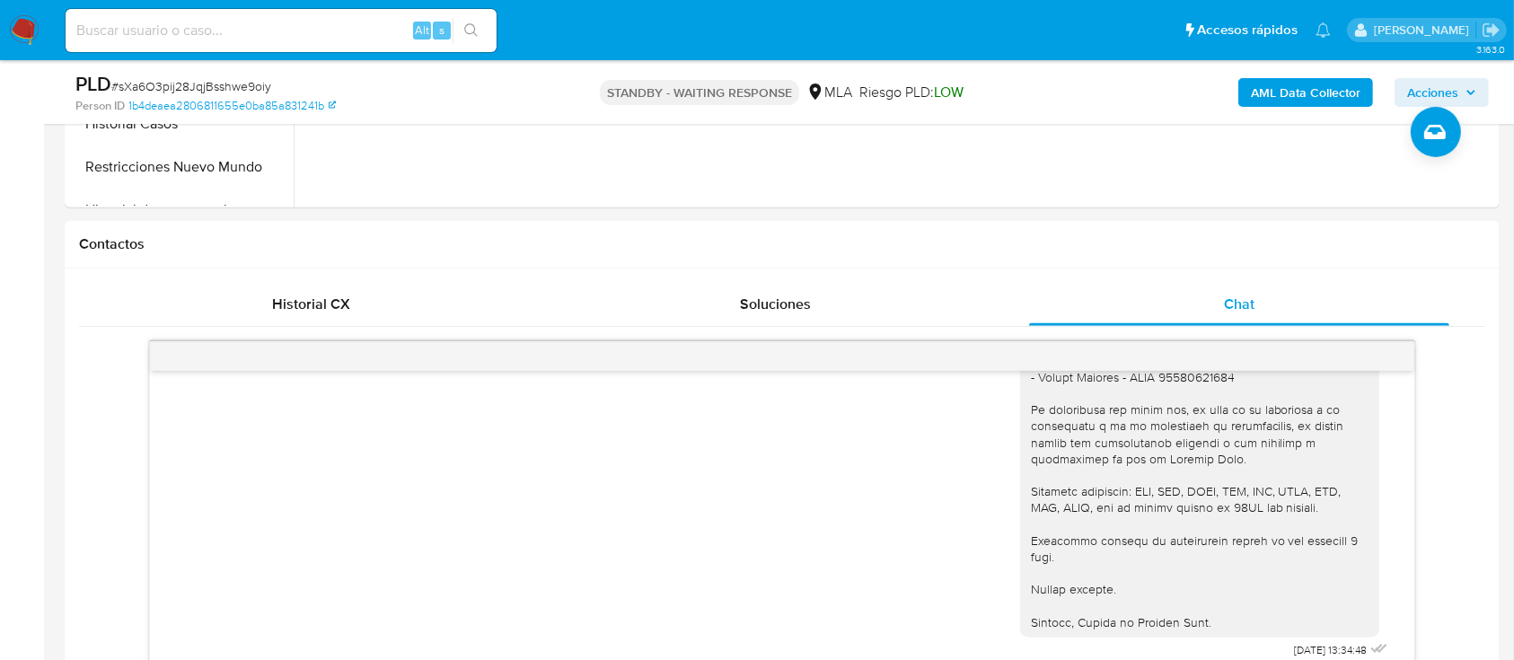
click at [21, 40] on img at bounding box center [24, 30] width 31 height 31
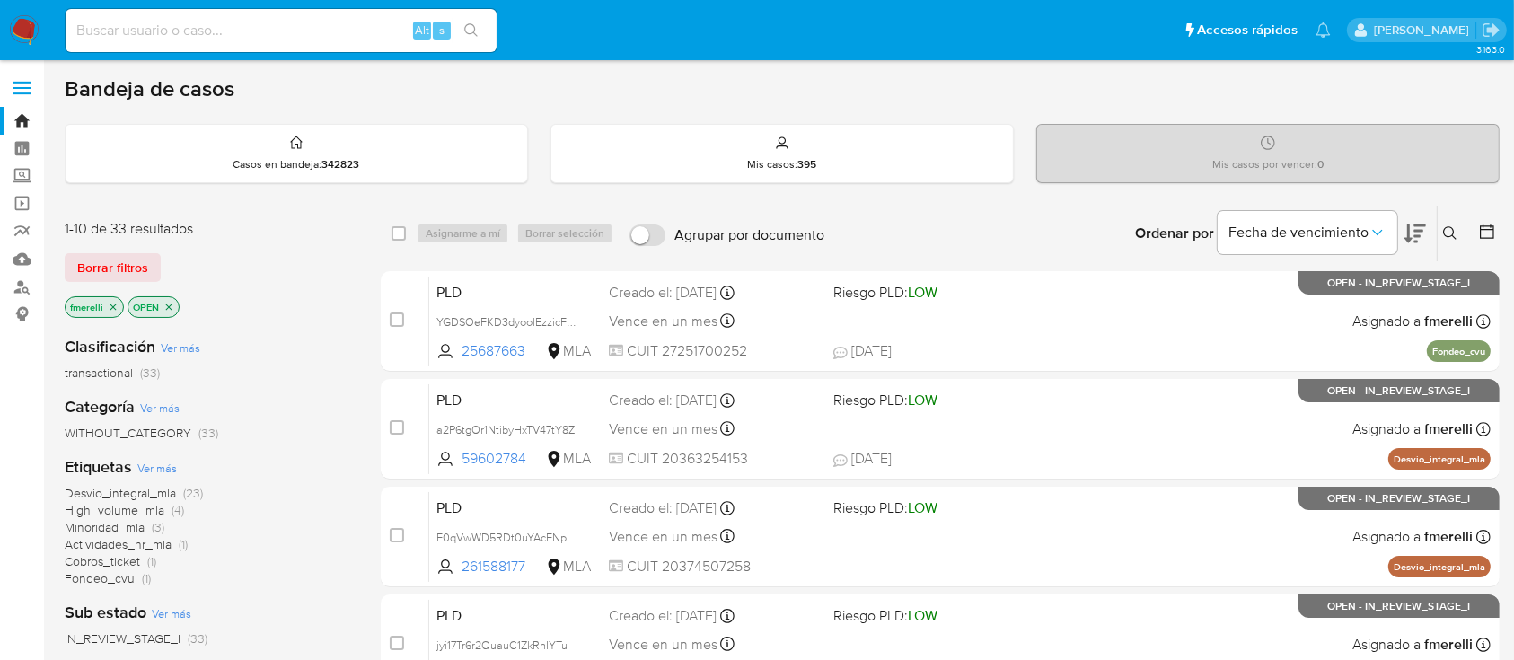
click at [349, 31] on input at bounding box center [281, 30] width 431 height 23
paste input "Da1mniTSpTICtjLbvKydhyD0"
type input "Da1mniTSpTICtjLbvKydhyD0"
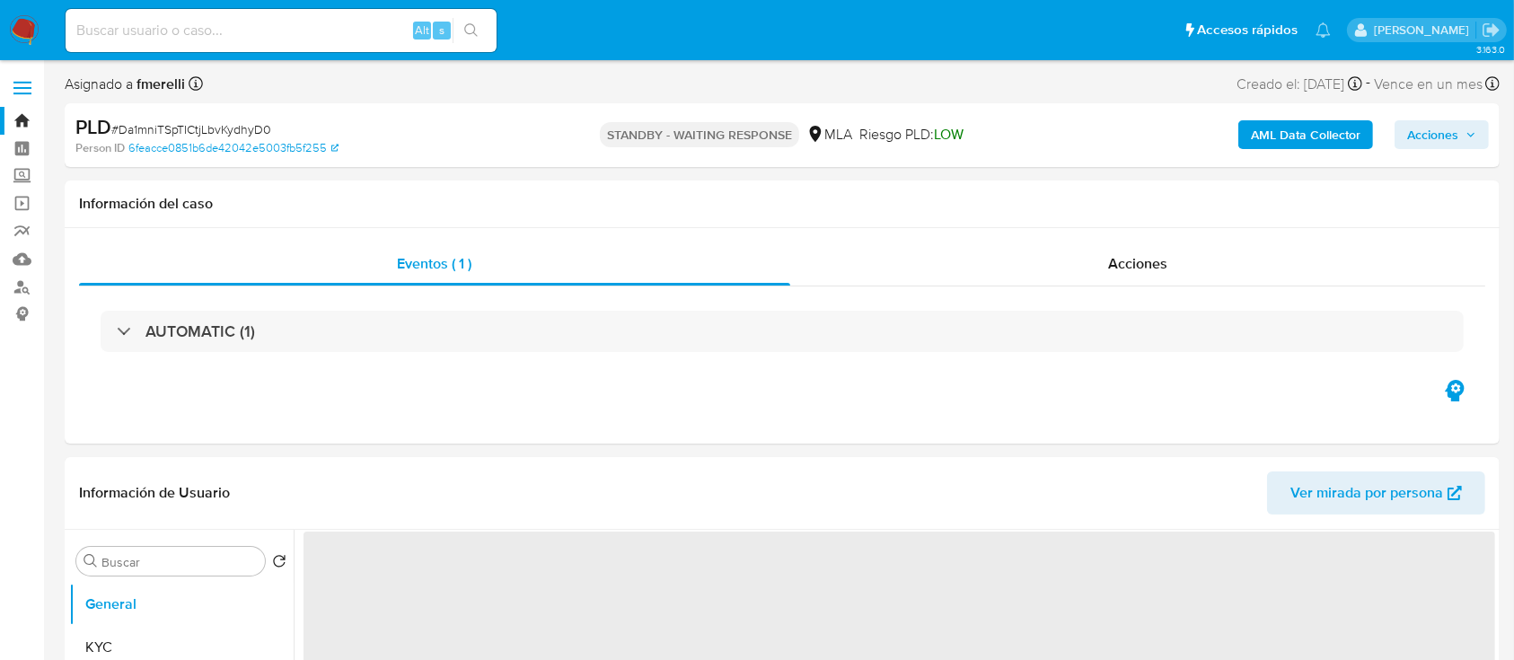
select select "10"
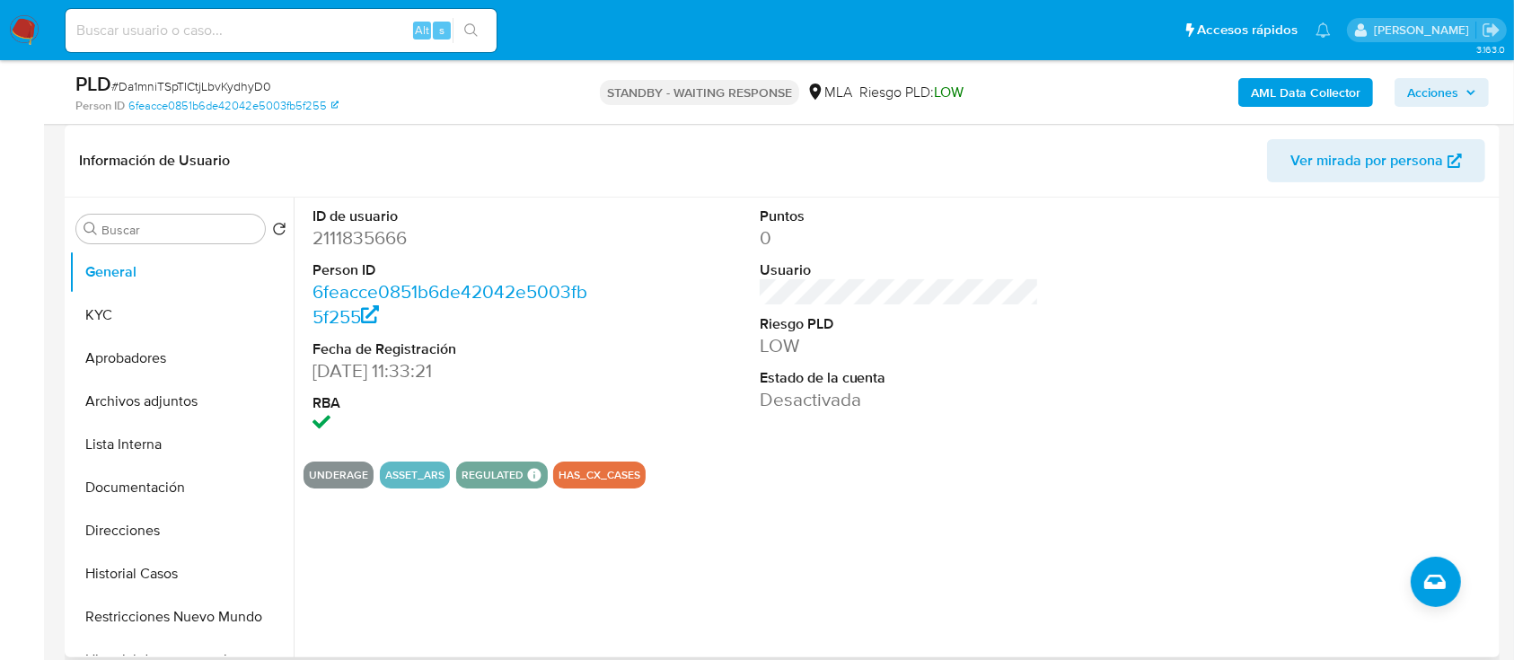
scroll to position [479, 0]
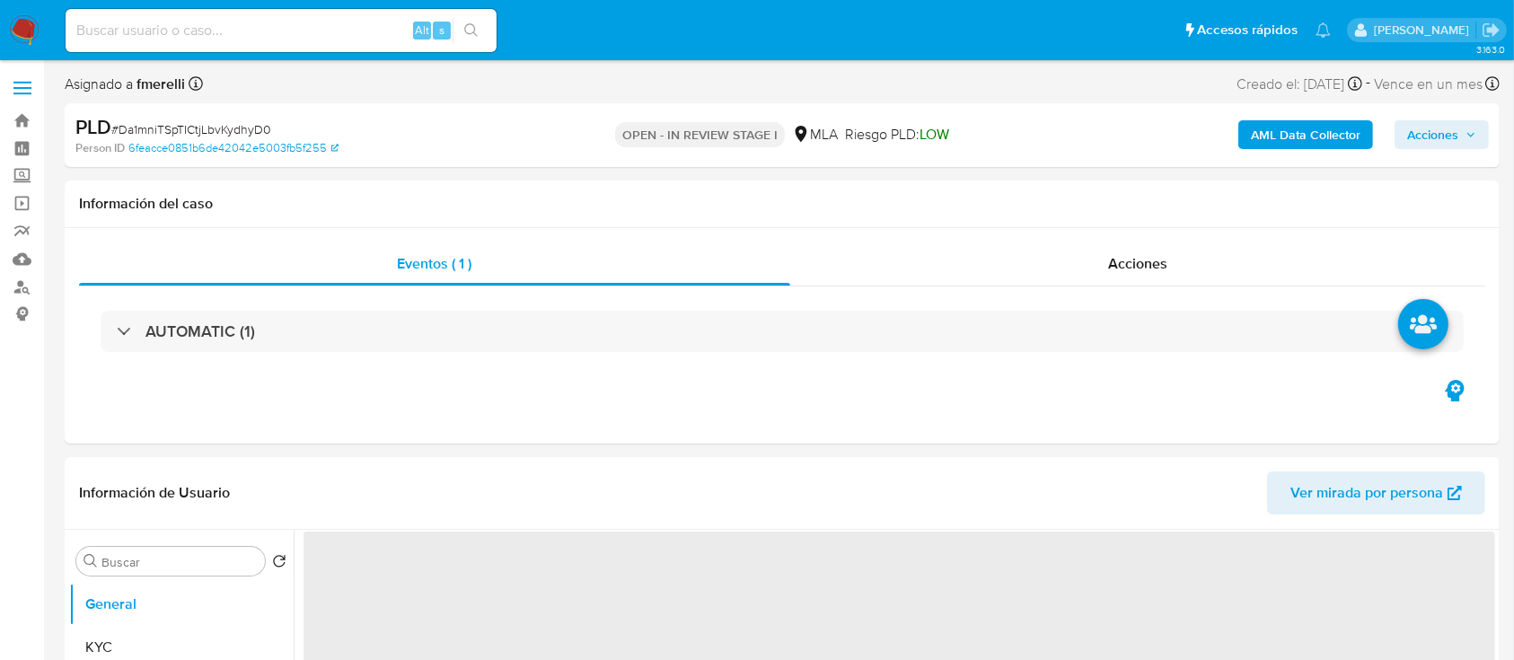
select select "10"
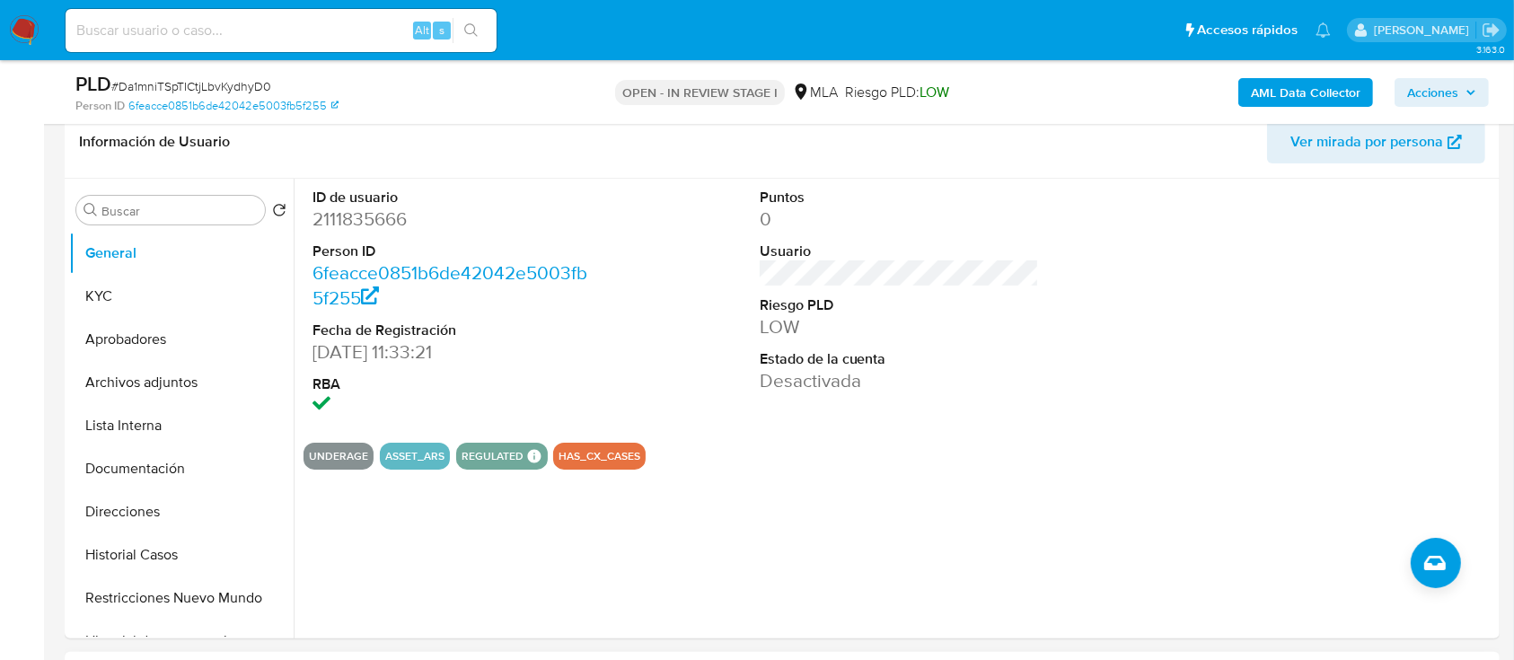
scroll to position [598, 0]
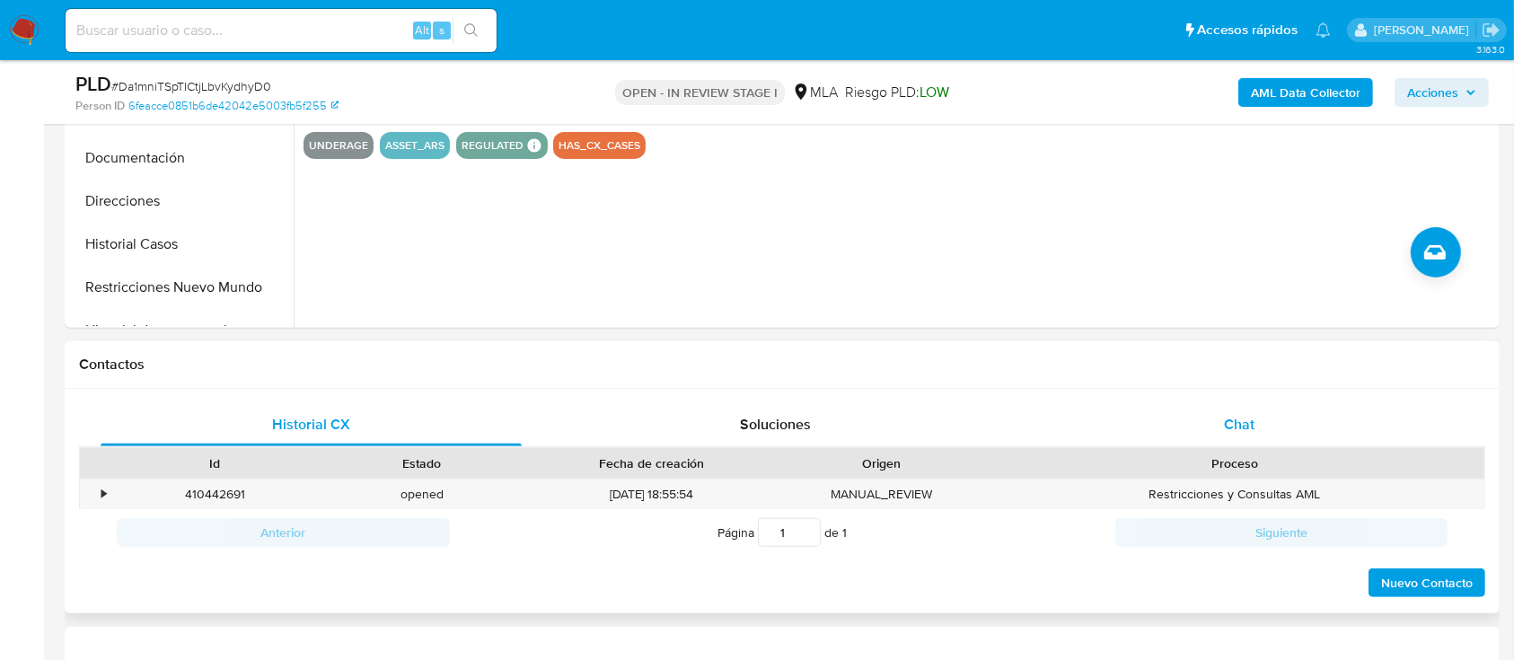
click at [1176, 425] on div "Chat" at bounding box center [1239, 424] width 421 height 43
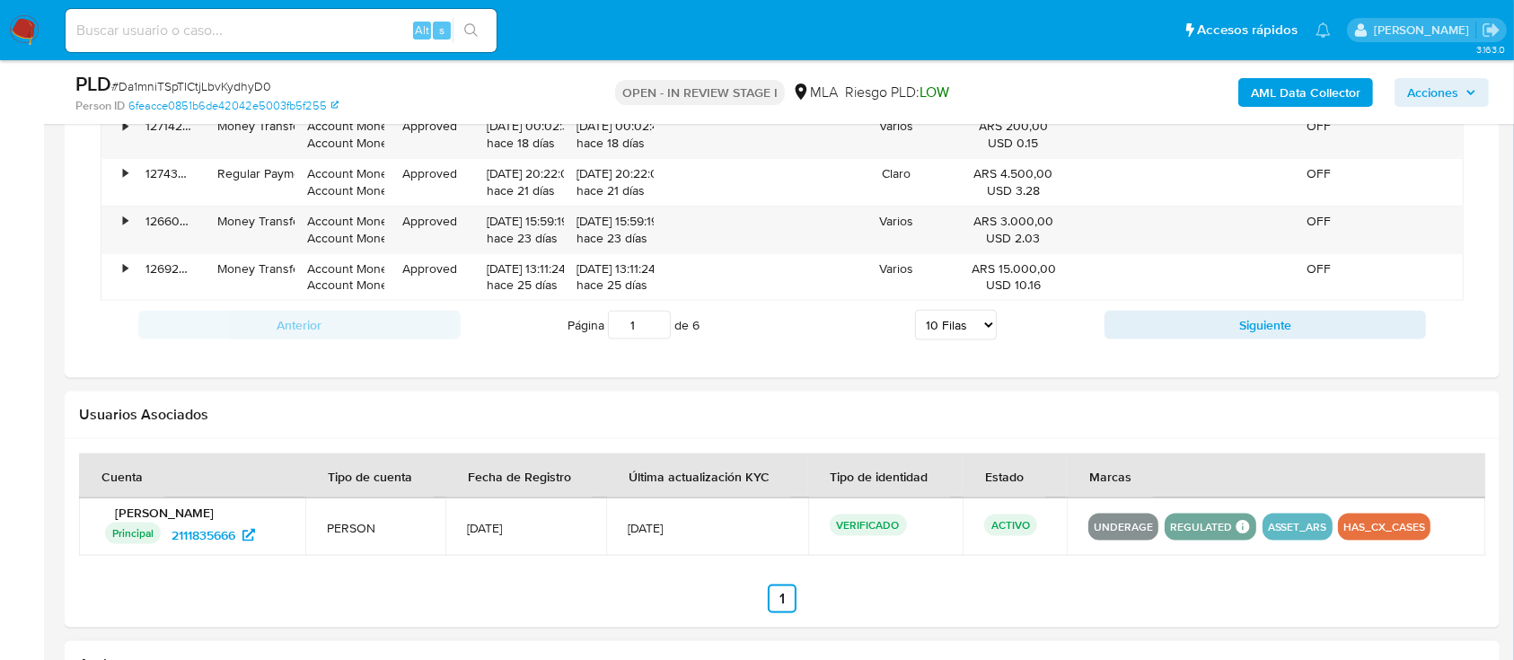
scroll to position [2634, 0]
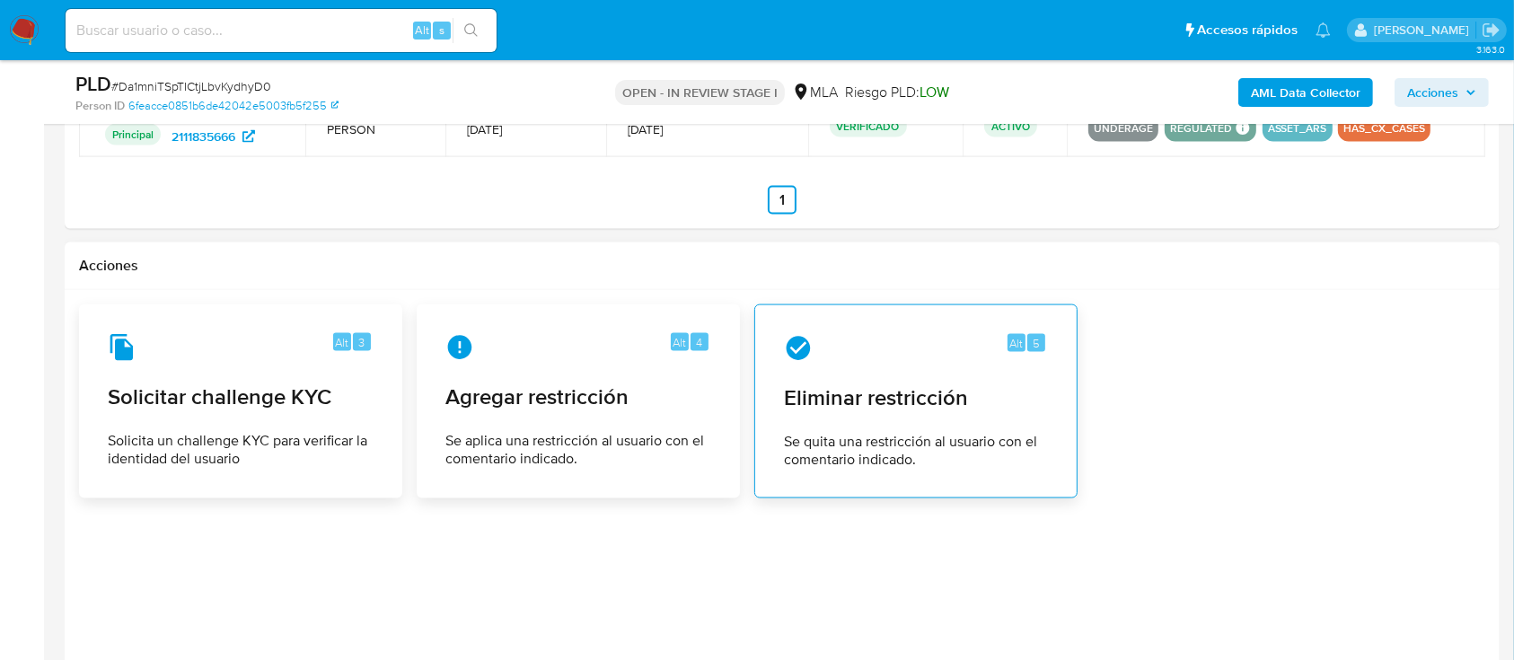
click at [941, 414] on div "Alt 5 Eliminar restricción Se quita una restricción al usuario con el comentari…" at bounding box center [916, 401] width 293 height 163
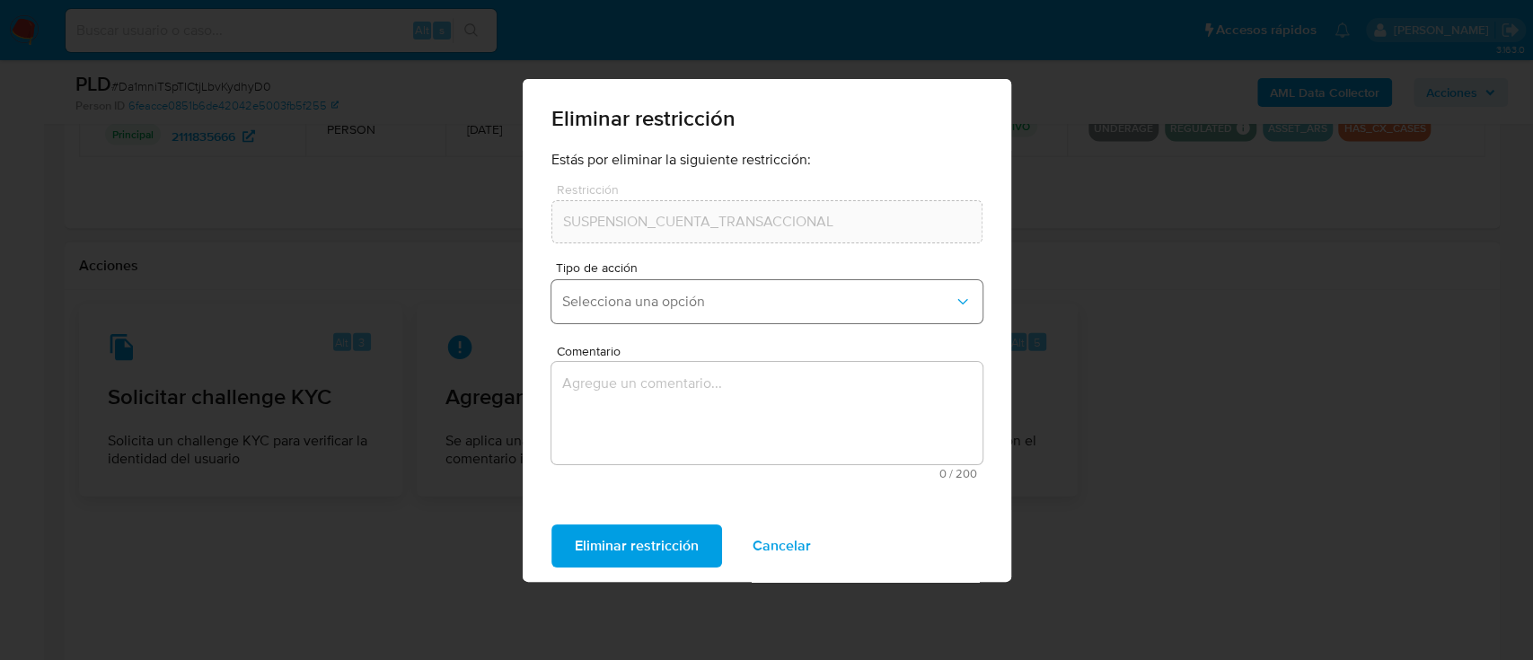
click at [678, 307] on span "Selecciona una opción" at bounding box center [758, 302] width 392 height 18
click at [708, 312] on button "Selecciona una opción" at bounding box center [766, 301] width 431 height 43
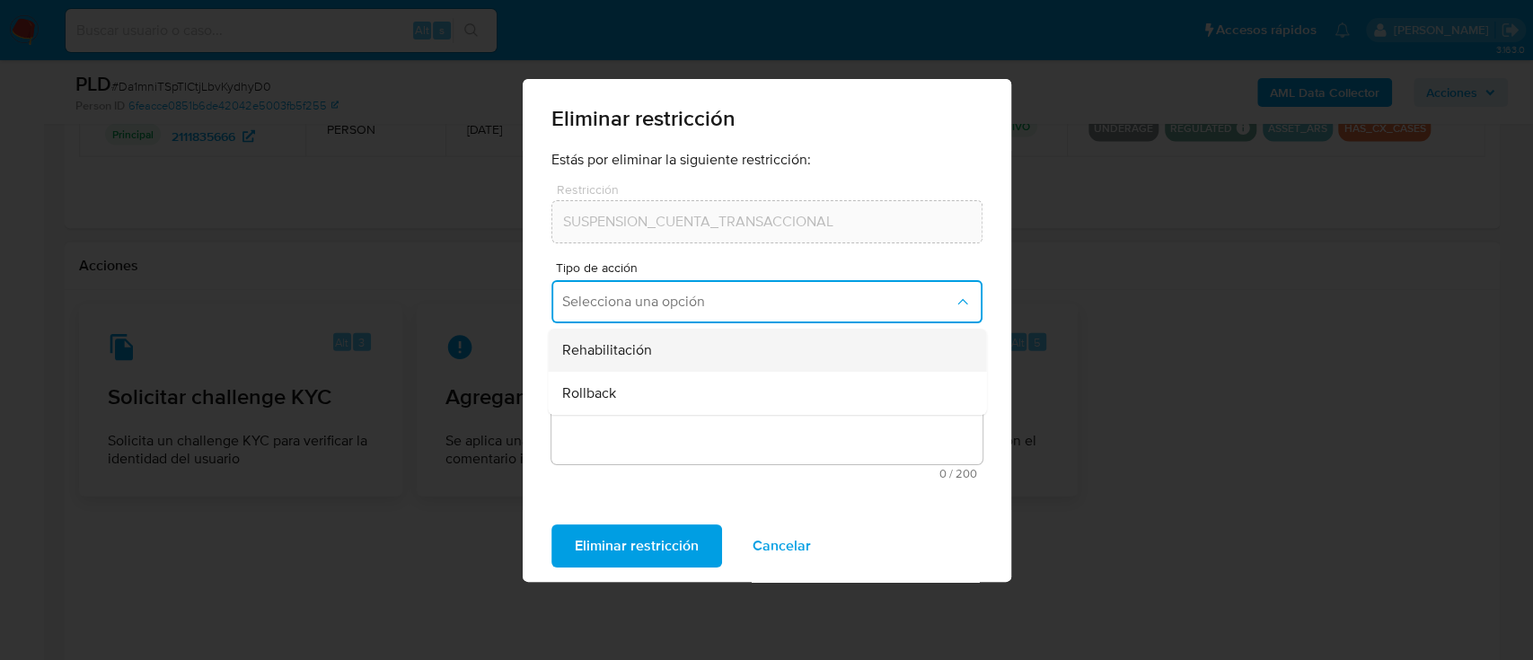
click at [704, 356] on div "Rehabilitación" at bounding box center [761, 350] width 399 height 43
click at [675, 422] on textarea "Comentario" at bounding box center [766, 413] width 431 height 102
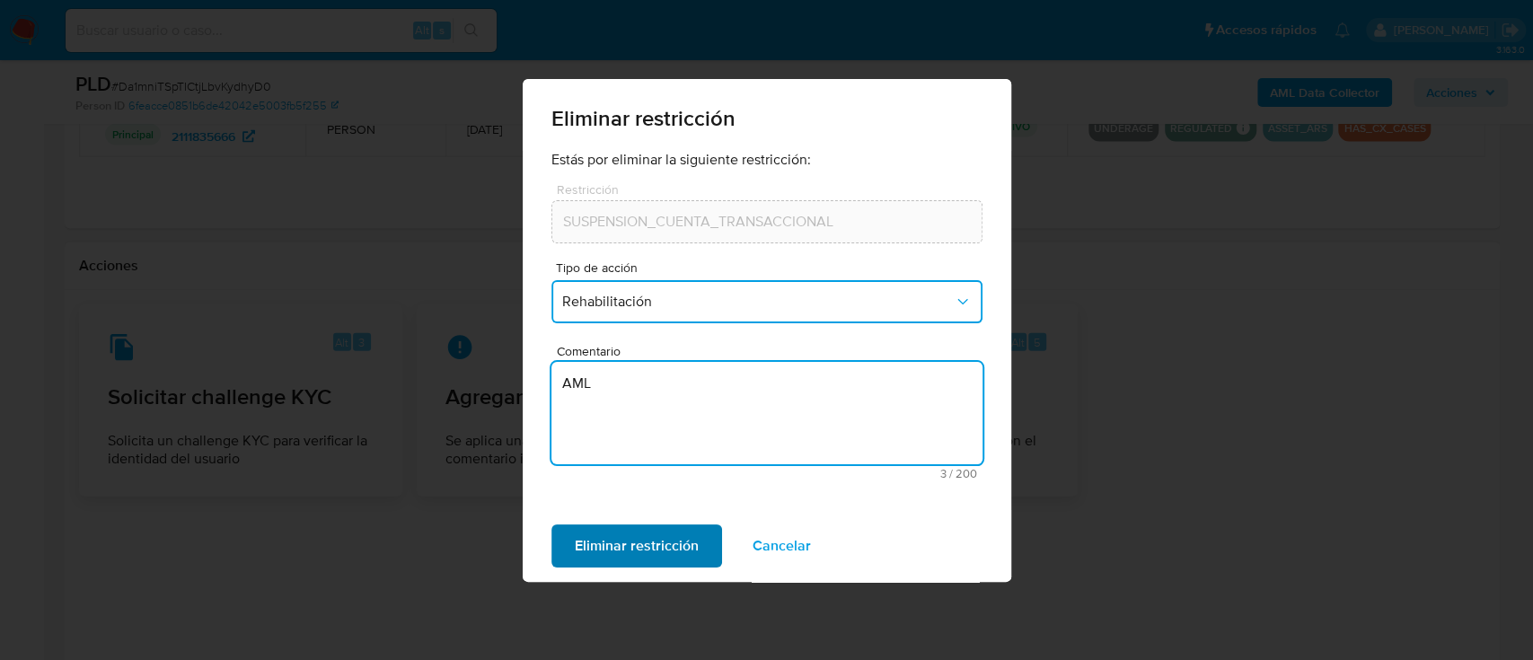
type textarea "AML"
click at [629, 550] on span "Eliminar restricción" at bounding box center [637, 546] width 124 height 40
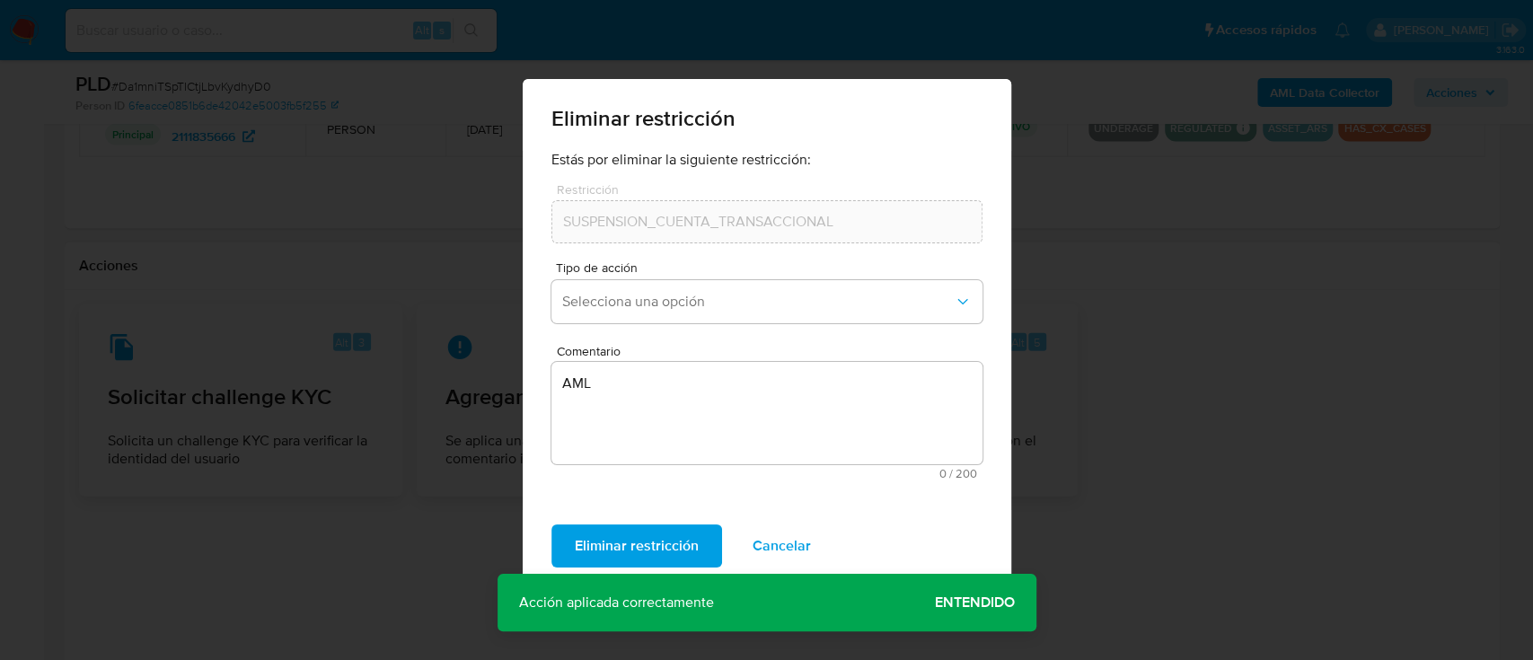
click at [994, 603] on span "Entendido" at bounding box center [975, 603] width 80 height 0
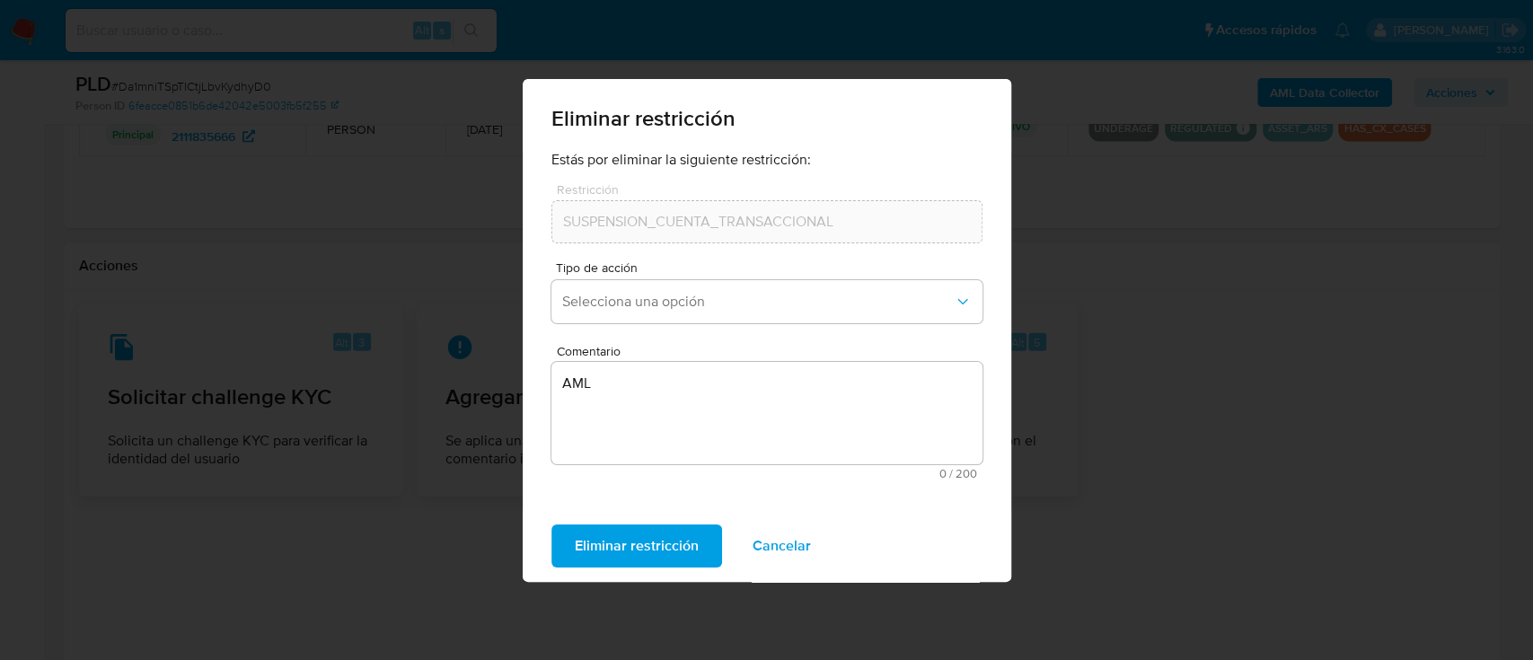
click at [805, 543] on span "Cancelar" at bounding box center [782, 546] width 58 height 40
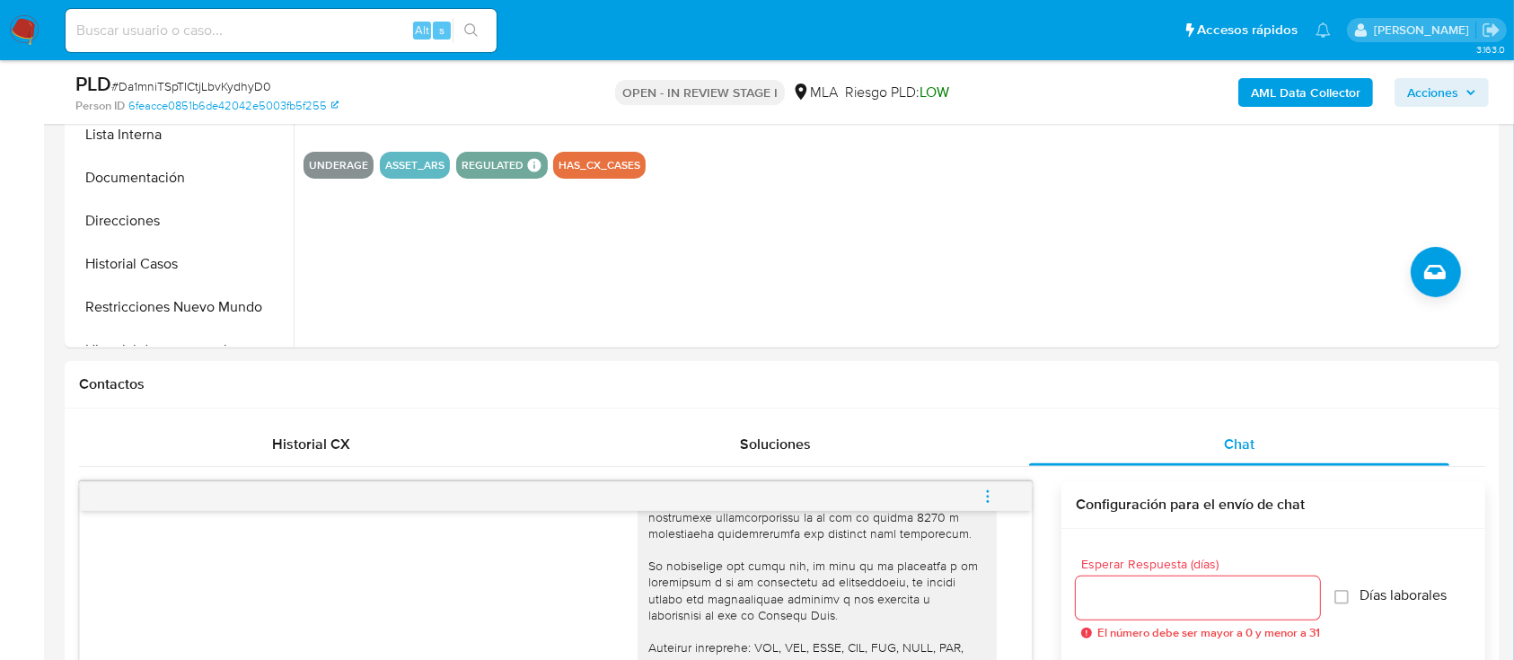
scroll to position [359, 0]
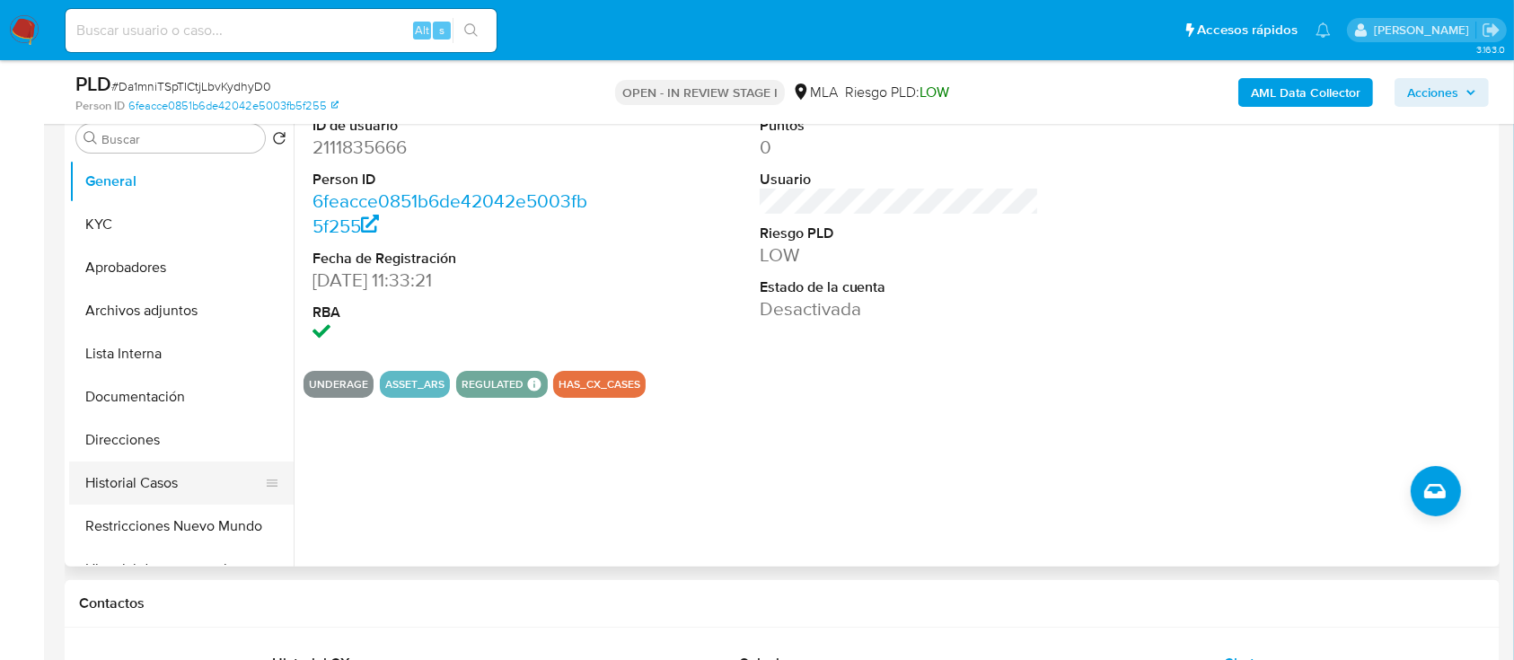
click at [170, 490] on button "Historial Casos" at bounding box center [174, 483] width 210 height 43
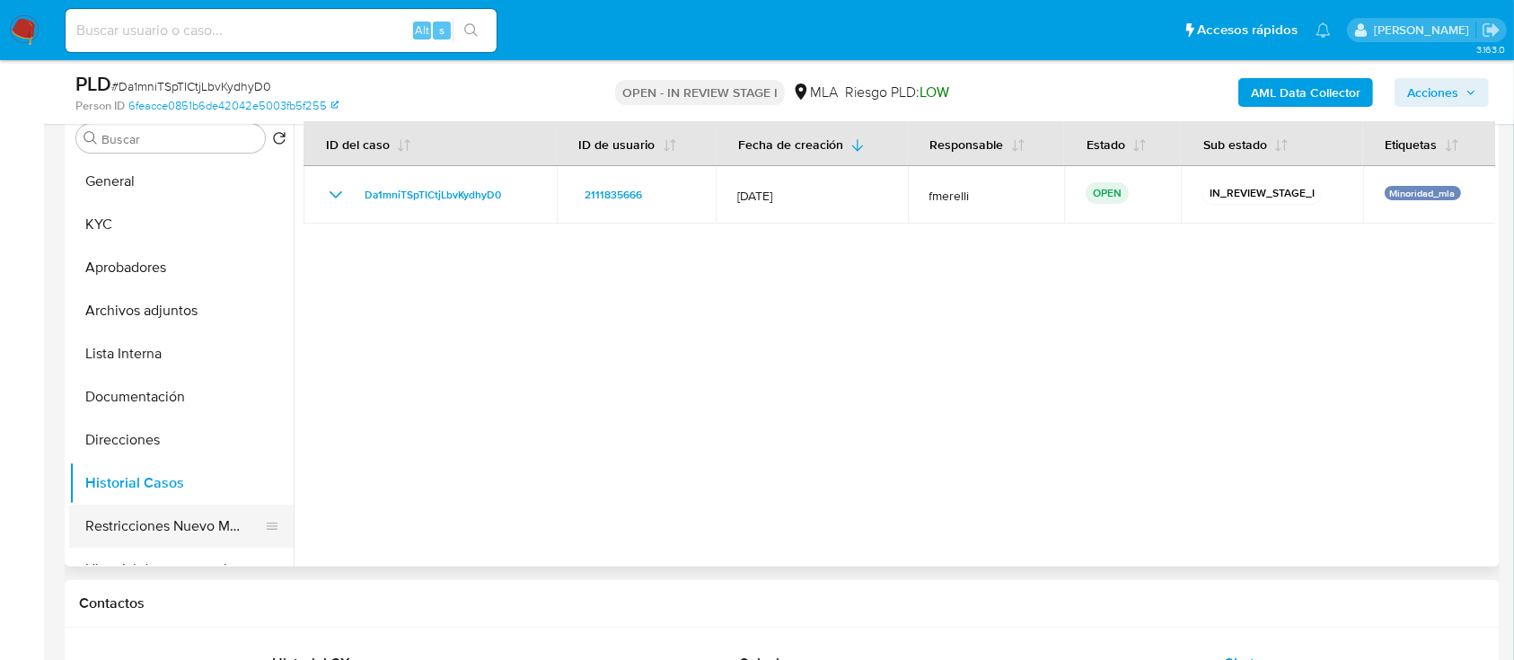
click at [181, 515] on button "Restricciones Nuevo Mundo" at bounding box center [174, 526] width 210 height 43
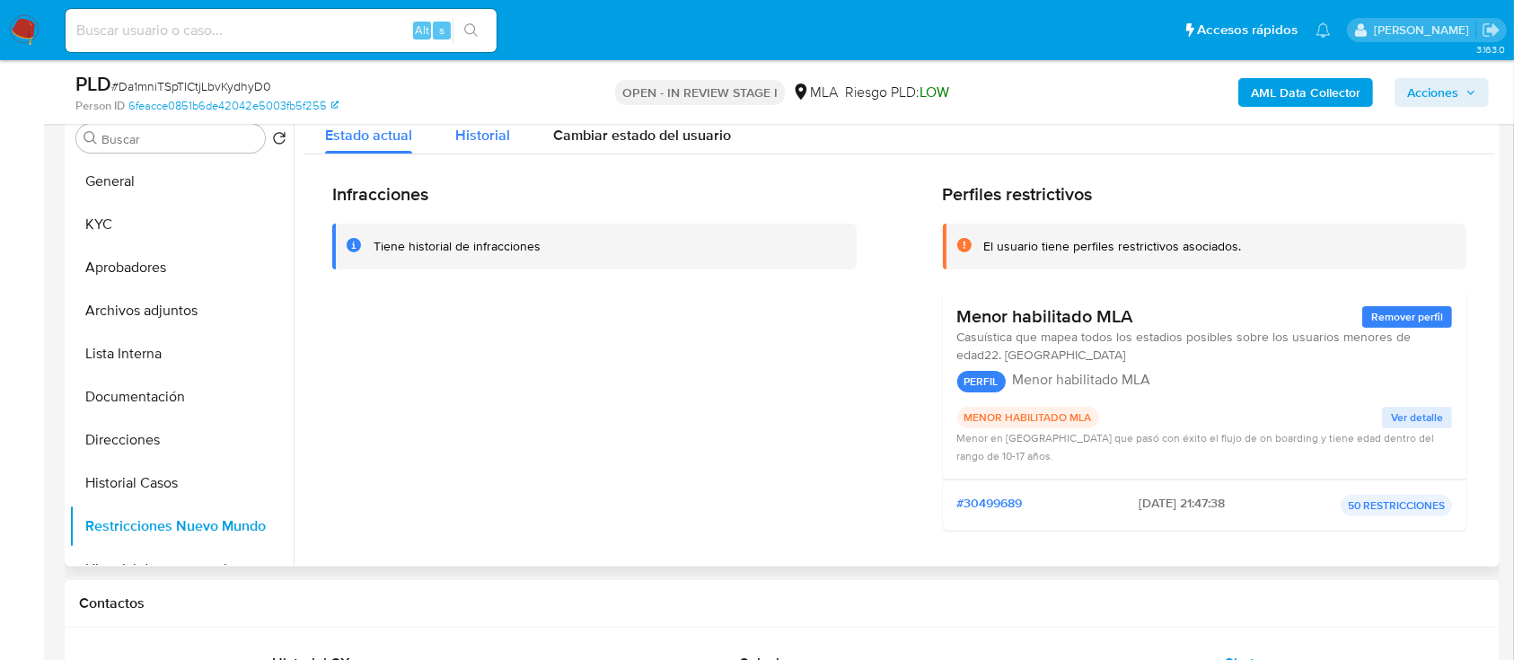
click at [496, 142] on span "Historial" at bounding box center [482, 135] width 55 height 21
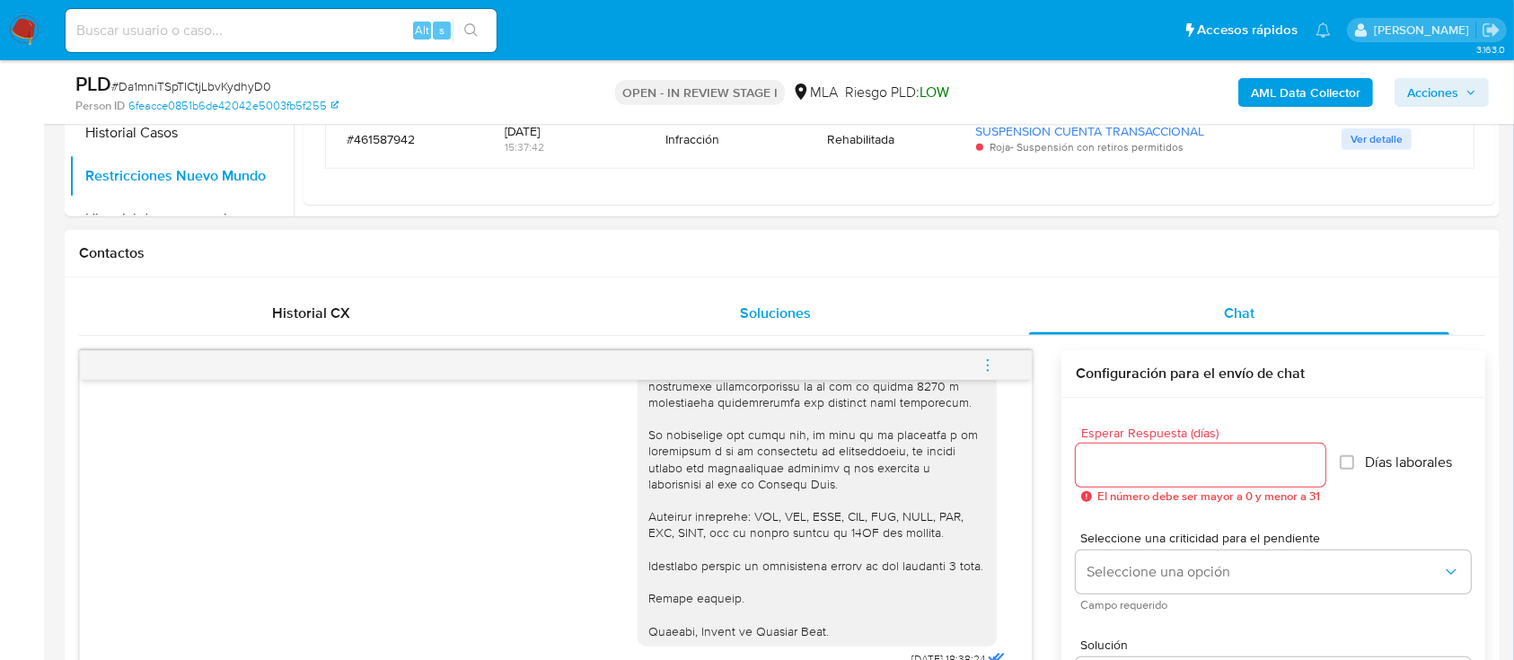
scroll to position [719, 0]
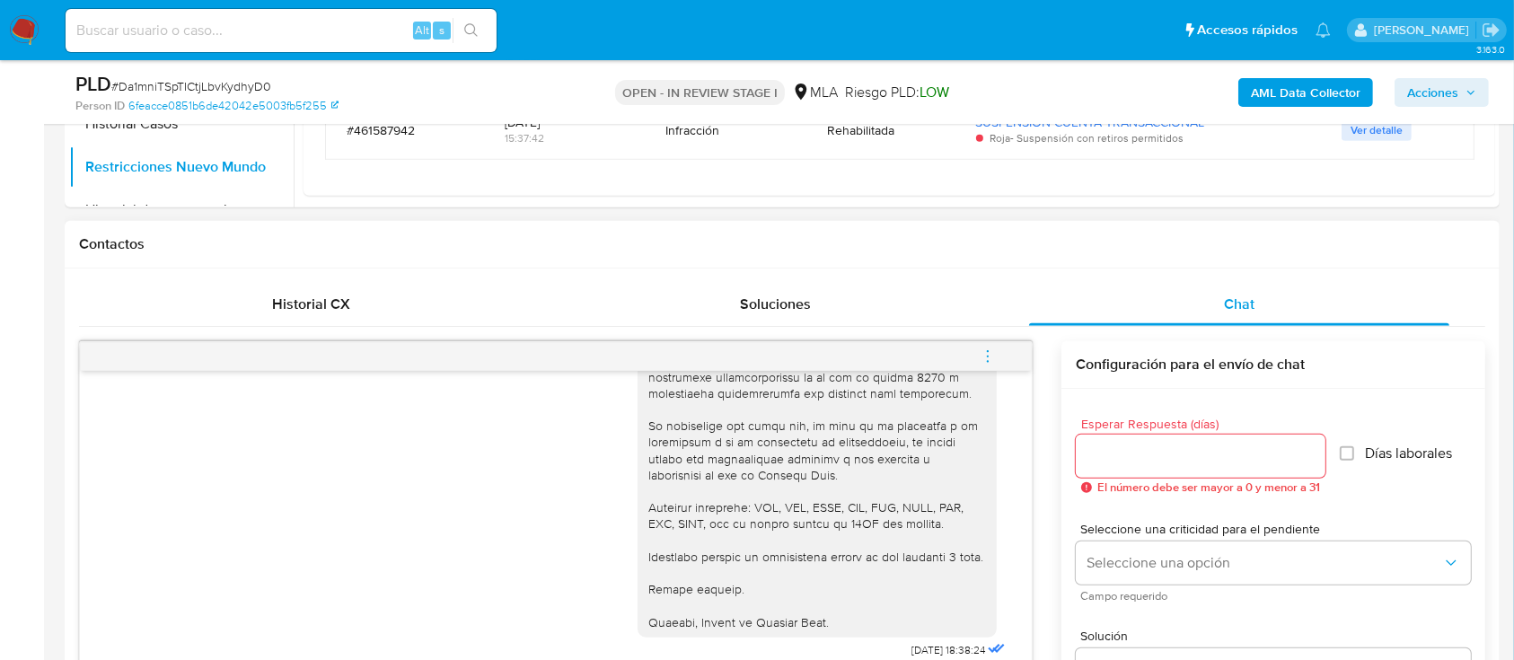
drag, startPoint x: 978, startPoint y: 359, endPoint x: 891, endPoint y: 346, distance: 88.2
click at [978, 358] on button "menu-action" at bounding box center [987, 356] width 59 height 43
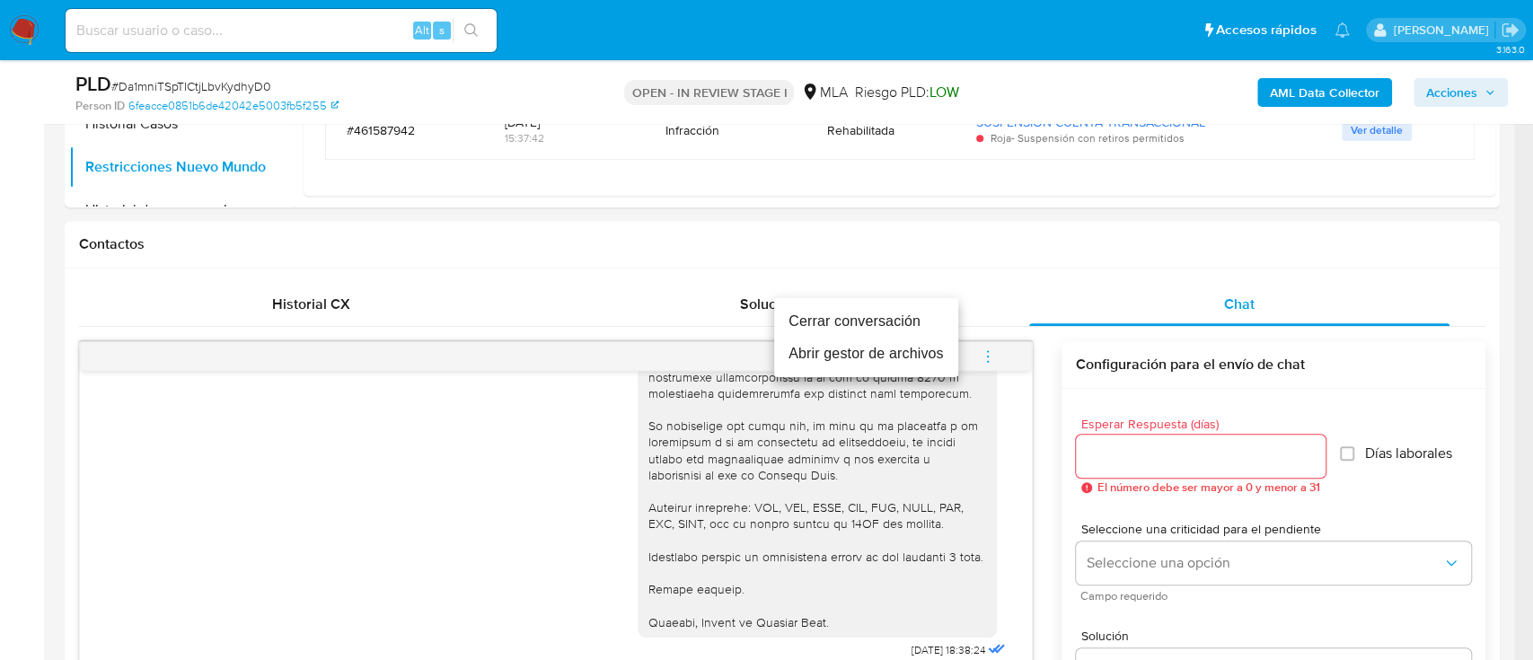
click at [840, 320] on li "Cerrar conversación" at bounding box center [866, 321] width 184 height 32
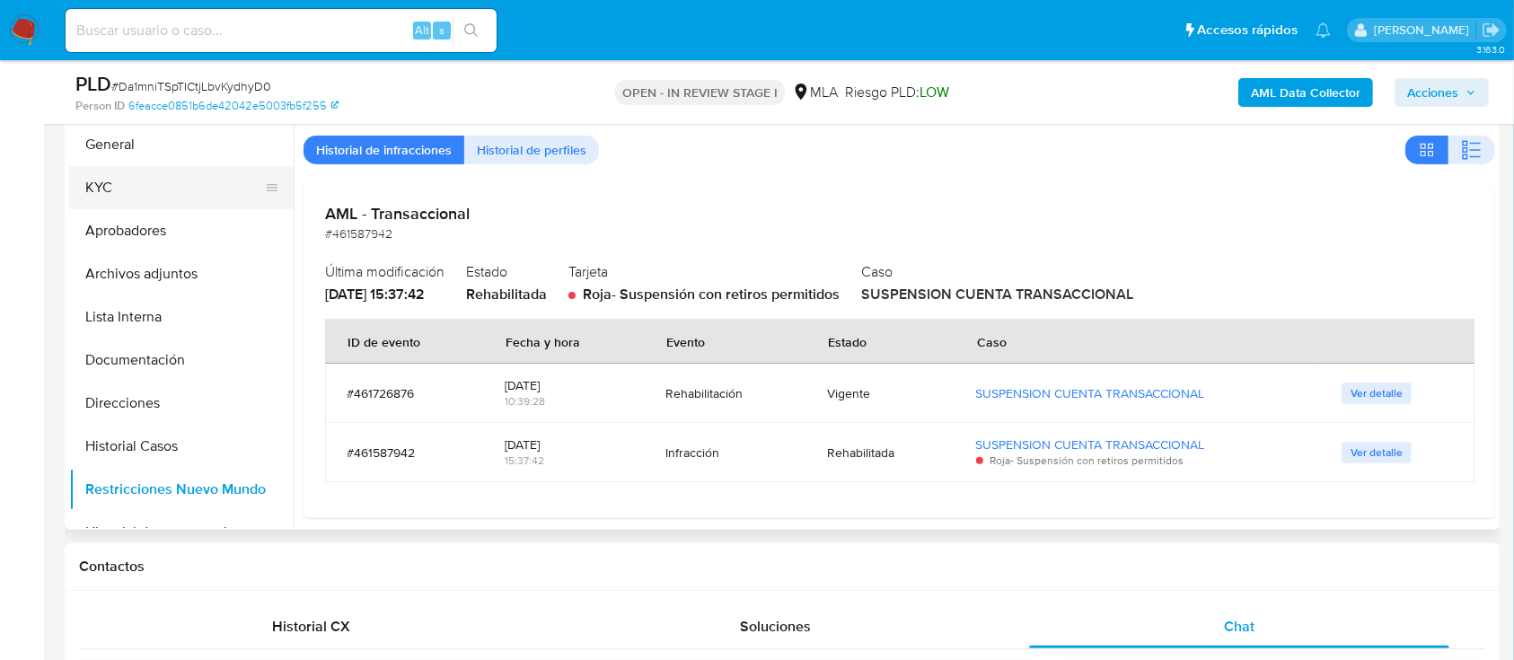
scroll to position [359, 0]
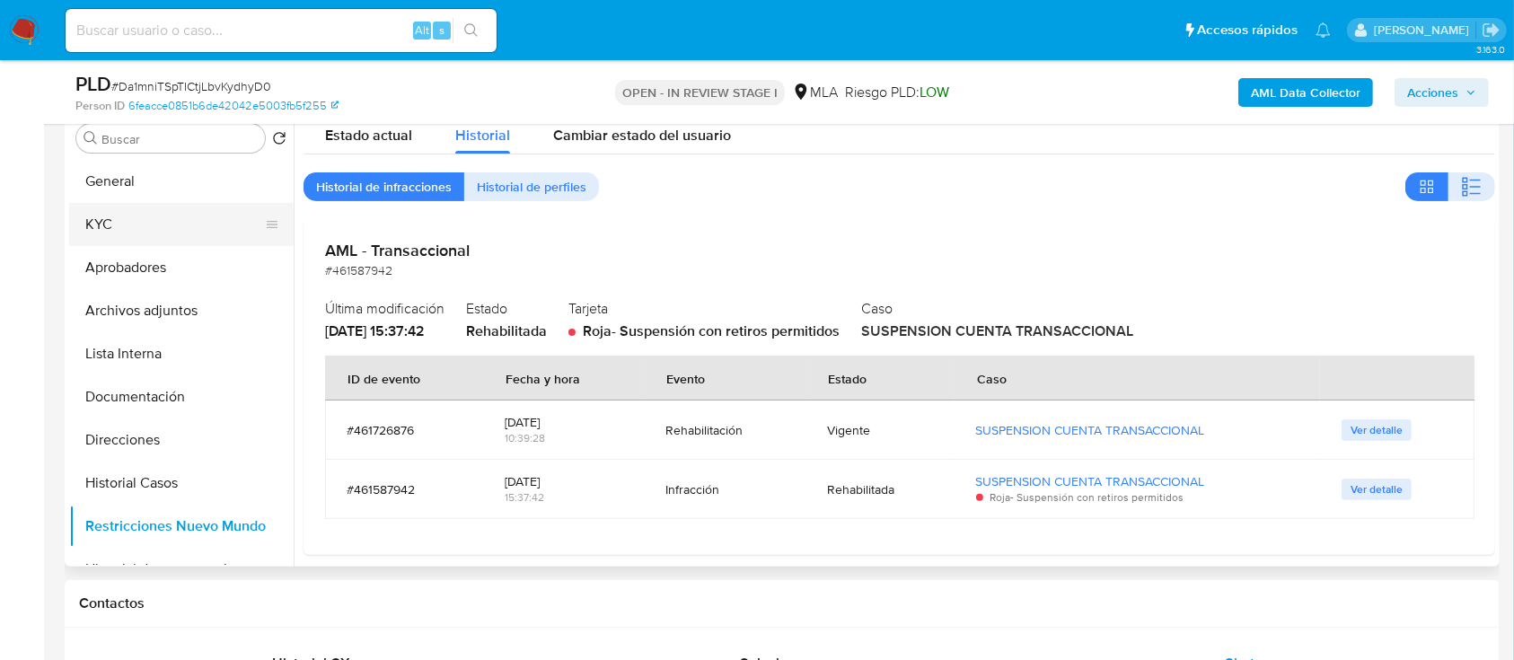
click at [154, 212] on button "KYC" at bounding box center [174, 224] width 210 height 43
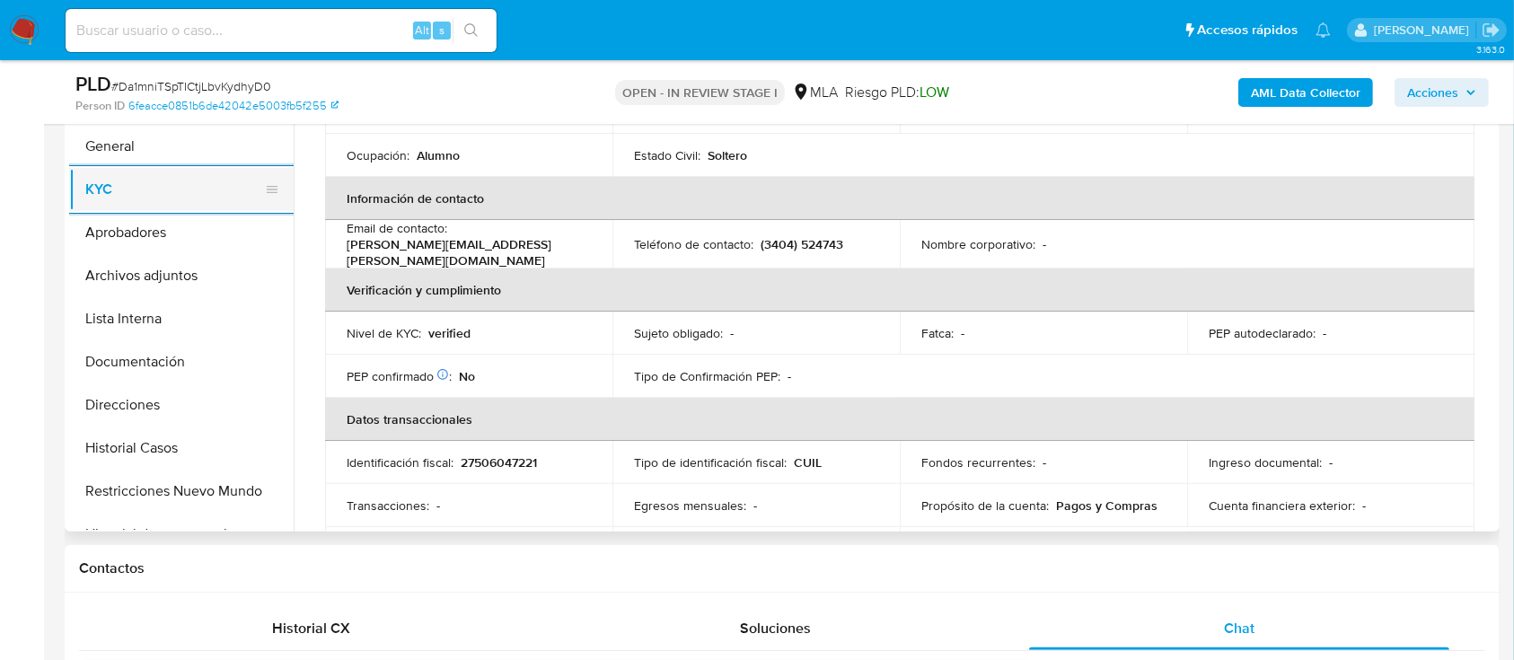
scroll to position [239, 0]
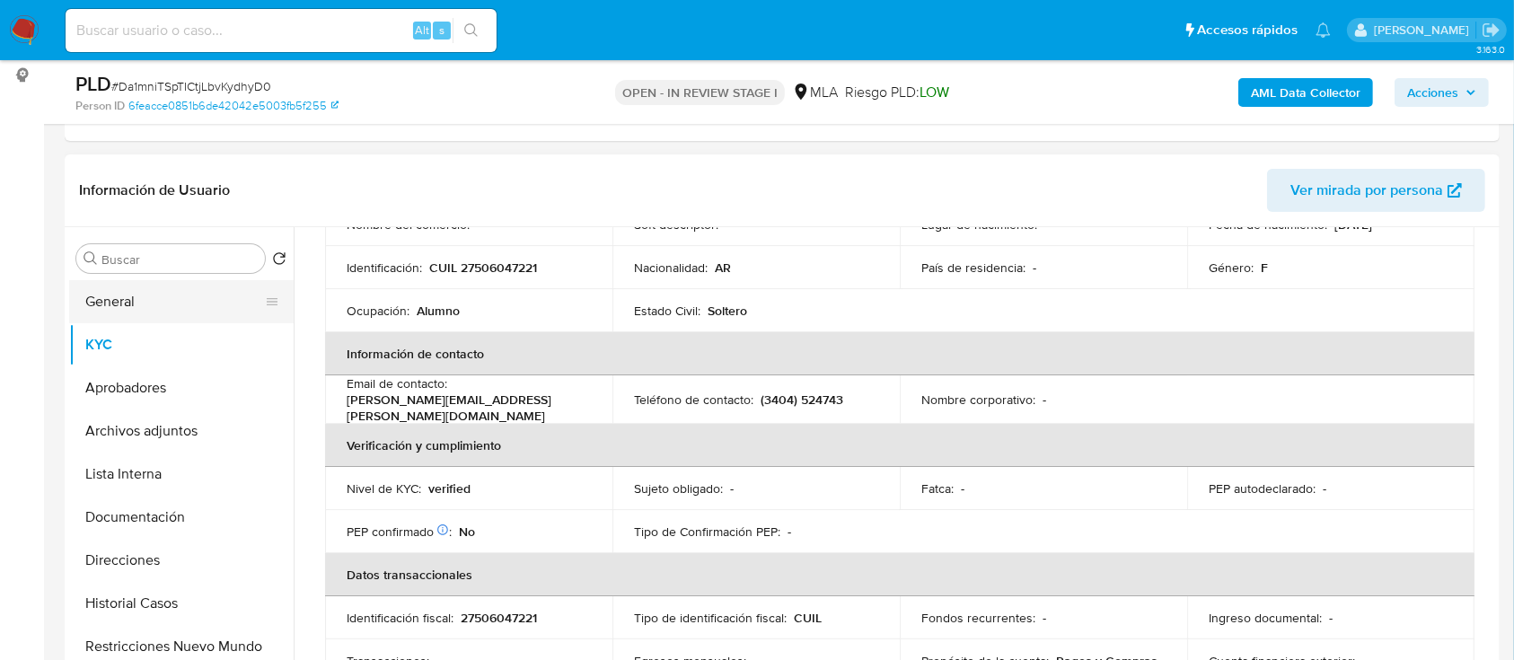
click at [235, 299] on button "General" at bounding box center [174, 301] width 210 height 43
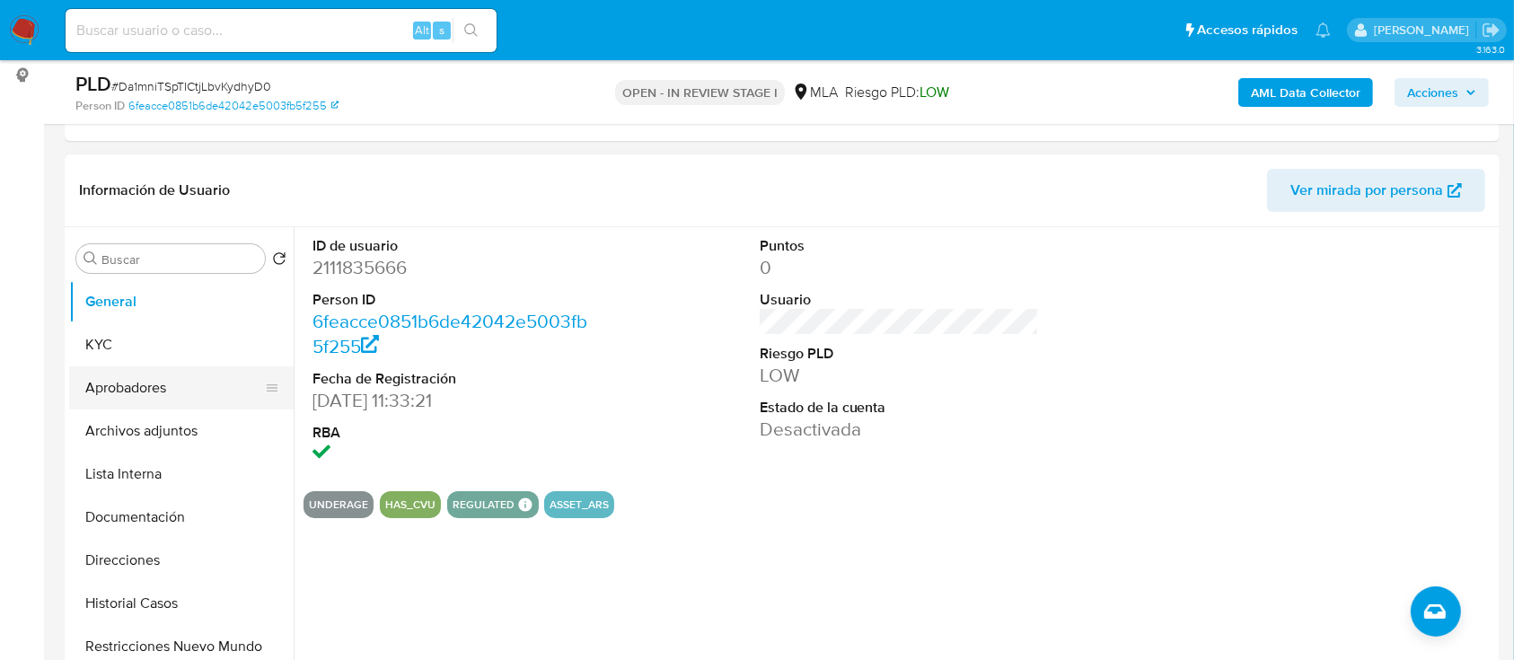
click at [132, 392] on button "Aprobadores" at bounding box center [174, 387] width 210 height 43
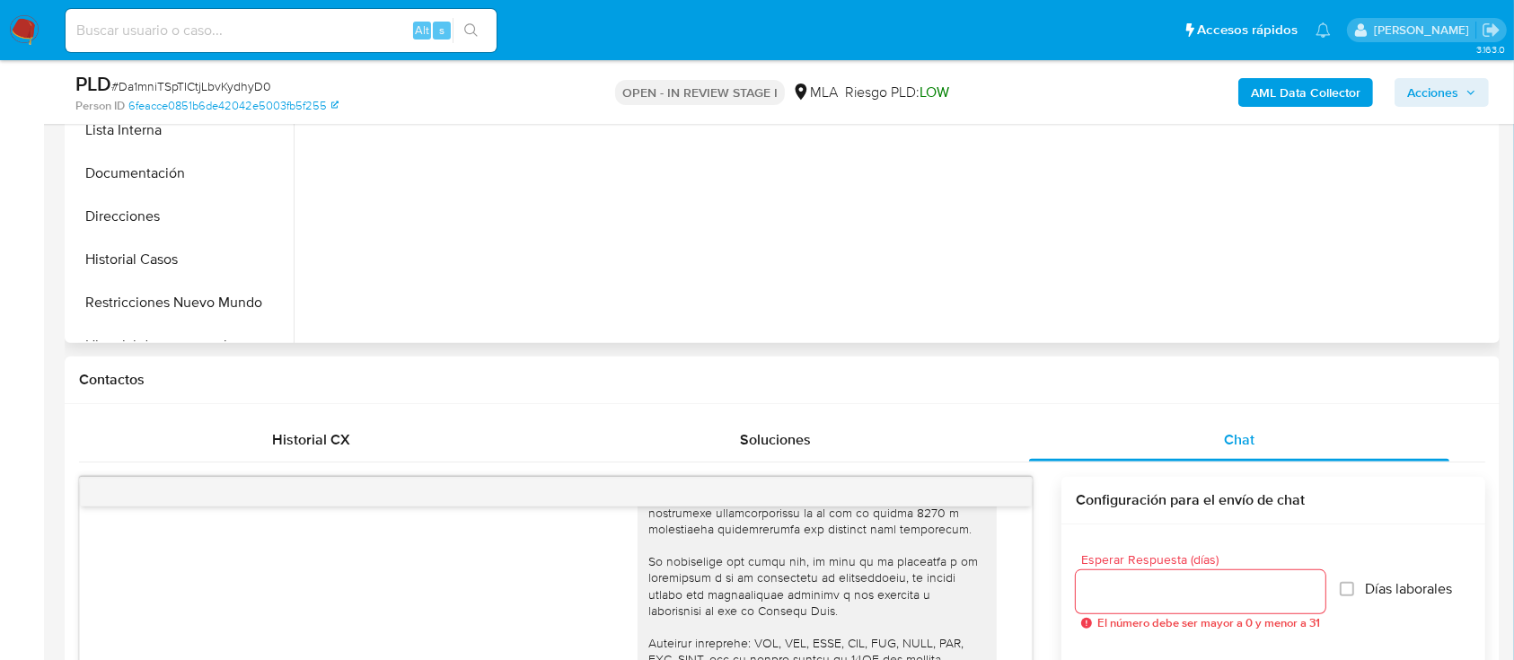
scroll to position [479, 0]
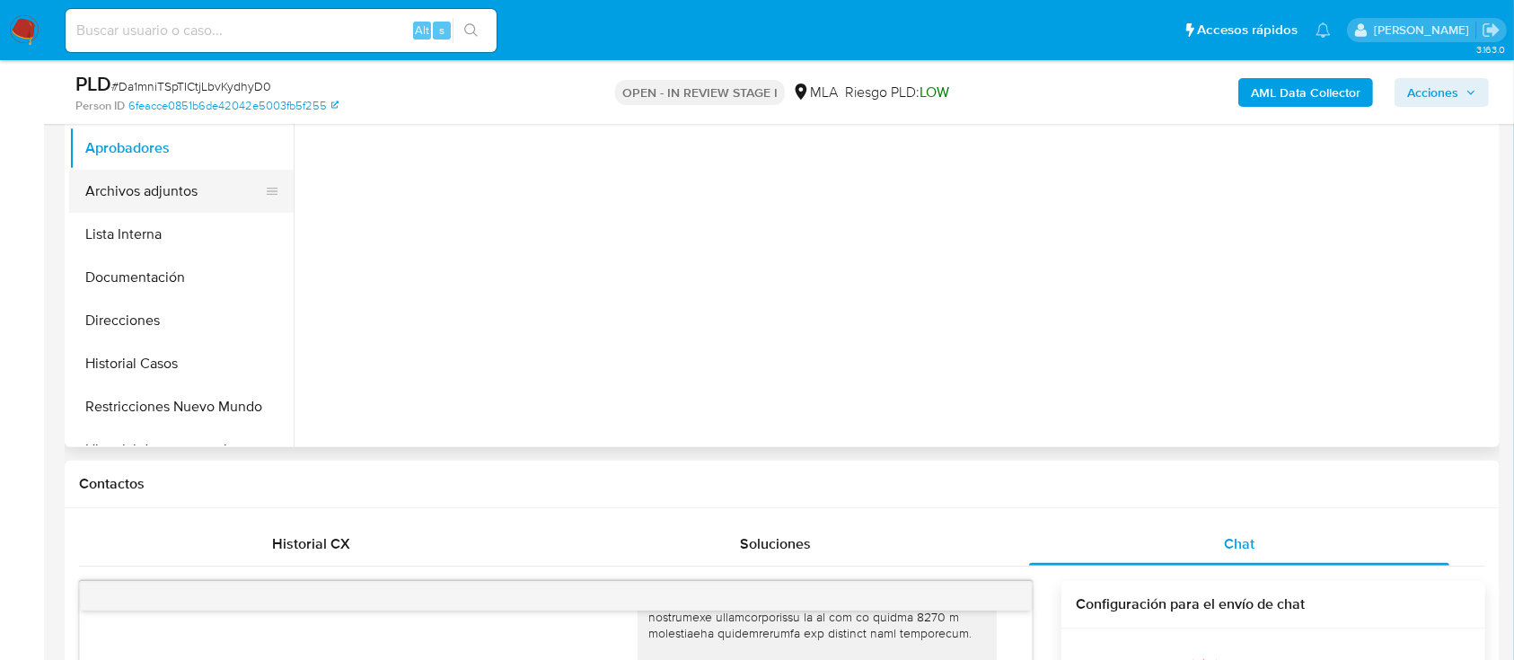
click at [168, 190] on button "Archivos adjuntos" at bounding box center [174, 191] width 210 height 43
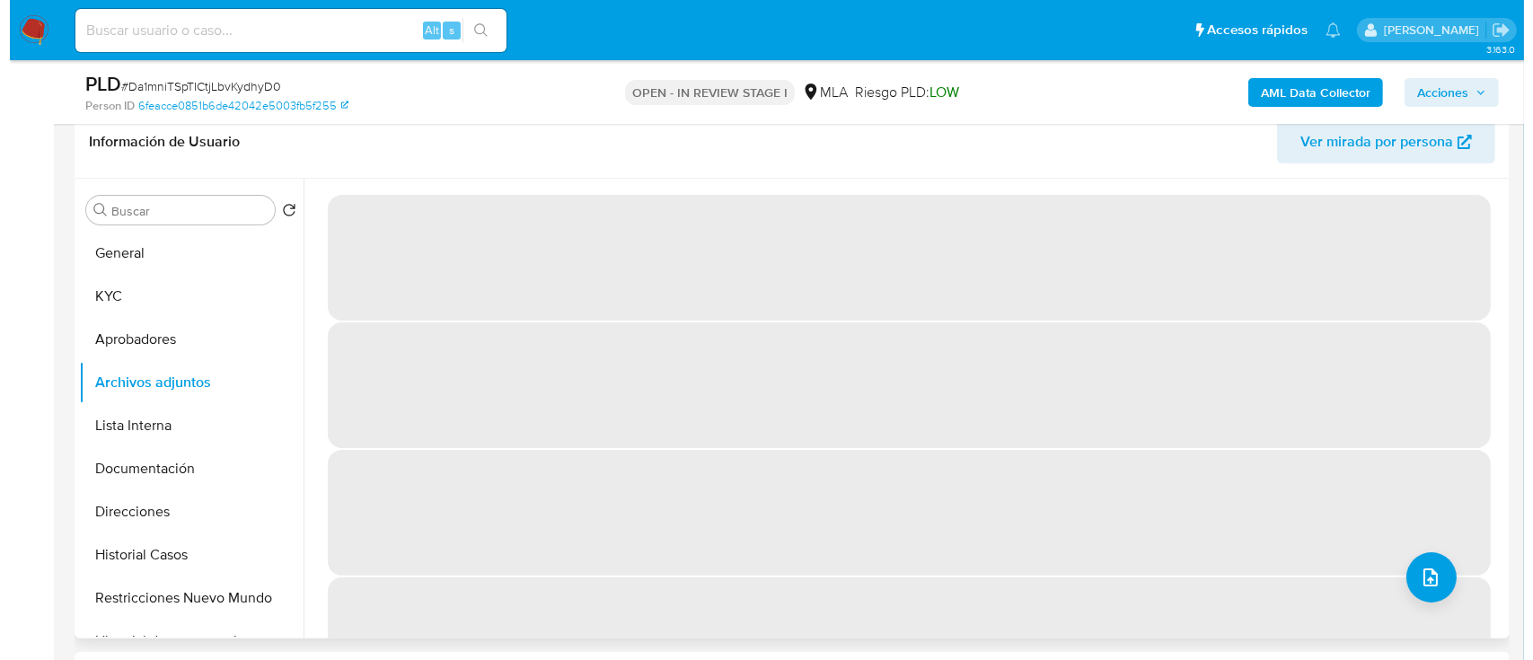
scroll to position [239, 0]
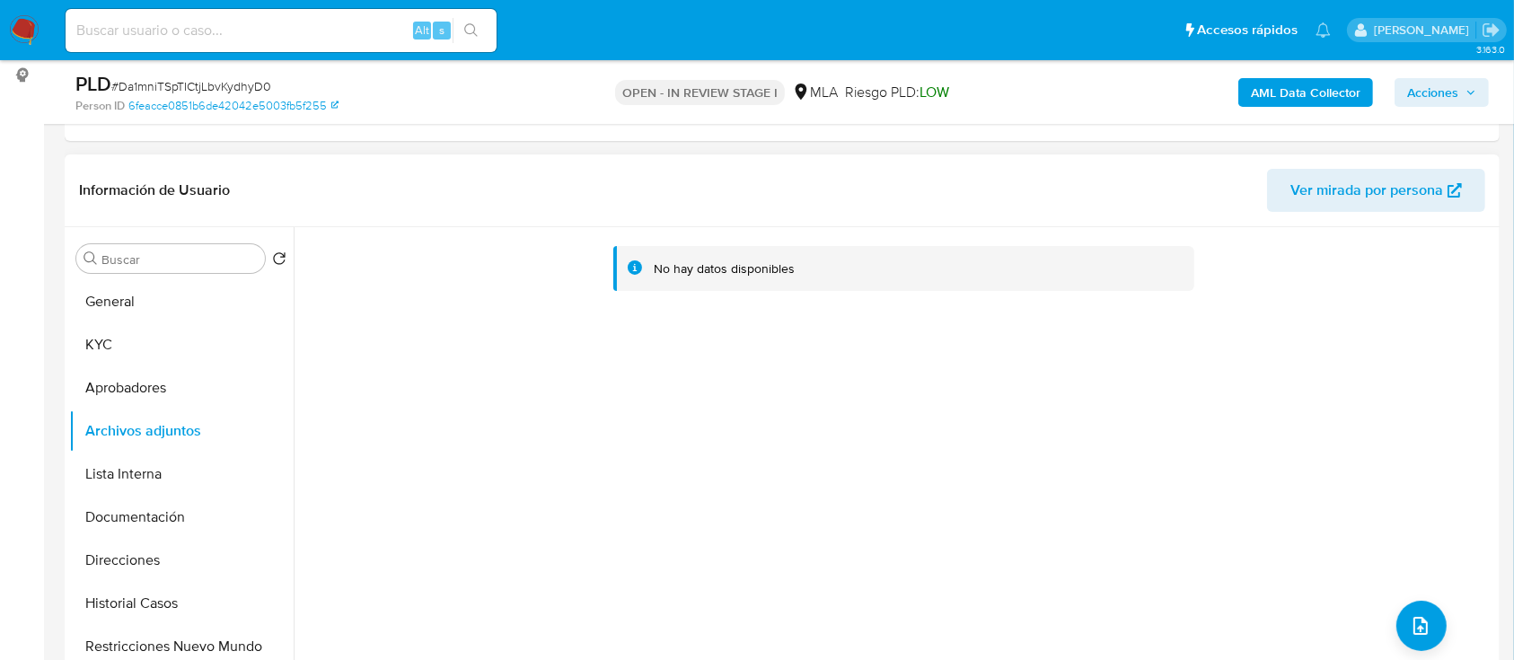
click at [1315, 86] on b "AML Data Collector" at bounding box center [1306, 92] width 110 height 29
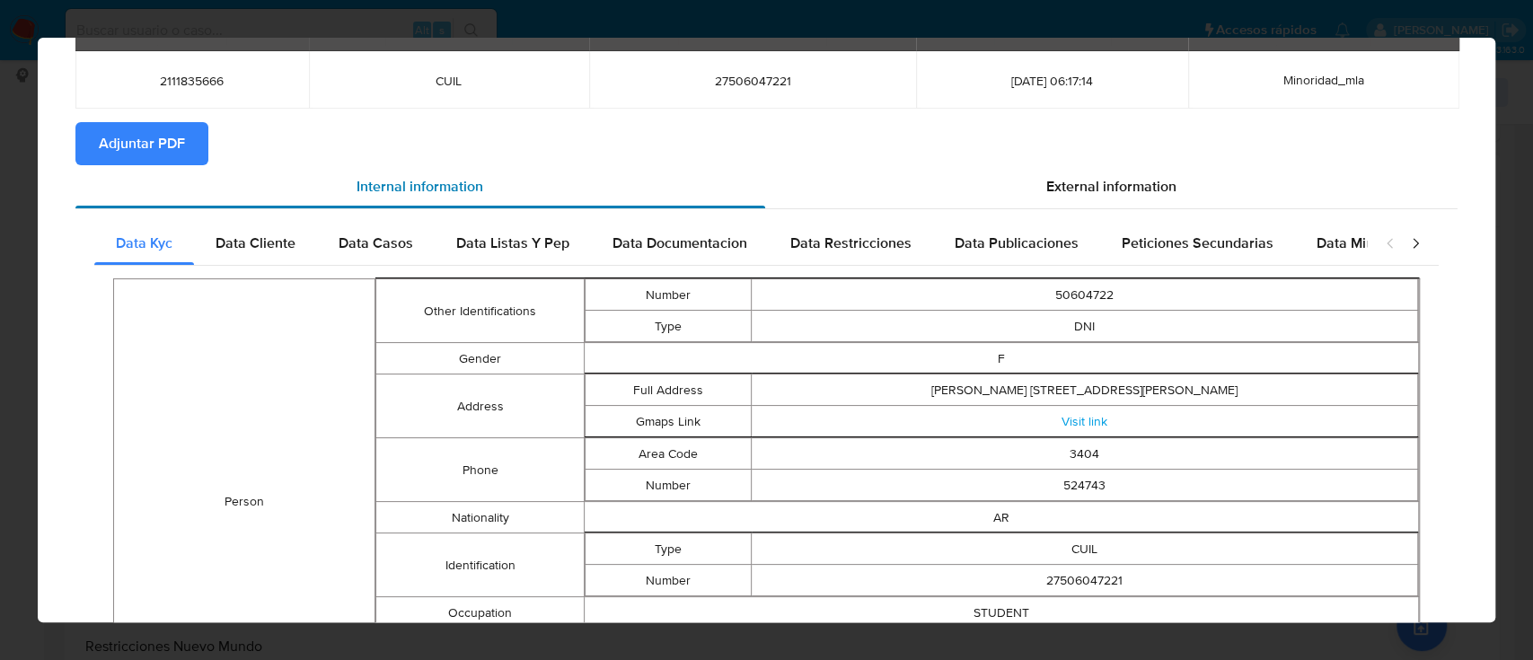
scroll to position [0, 0]
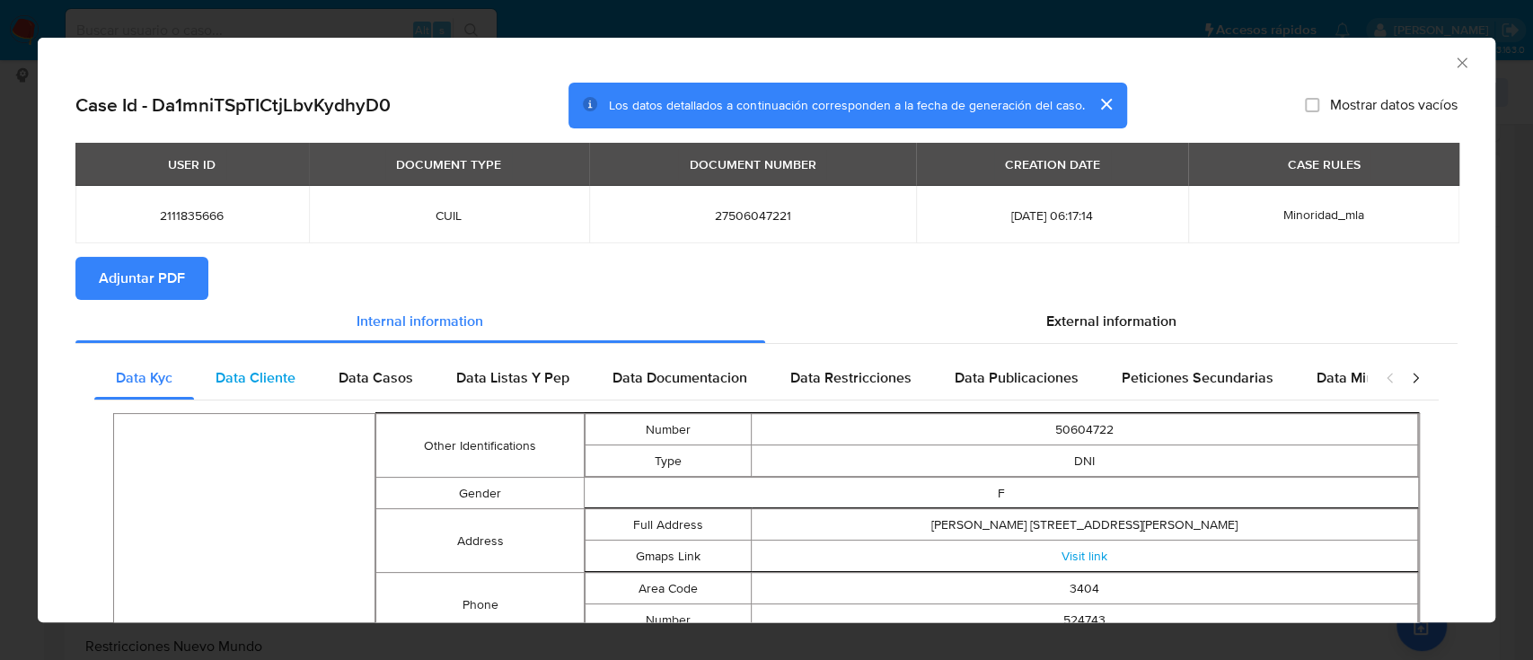
click at [270, 384] on span "Data Cliente" at bounding box center [256, 377] width 80 height 21
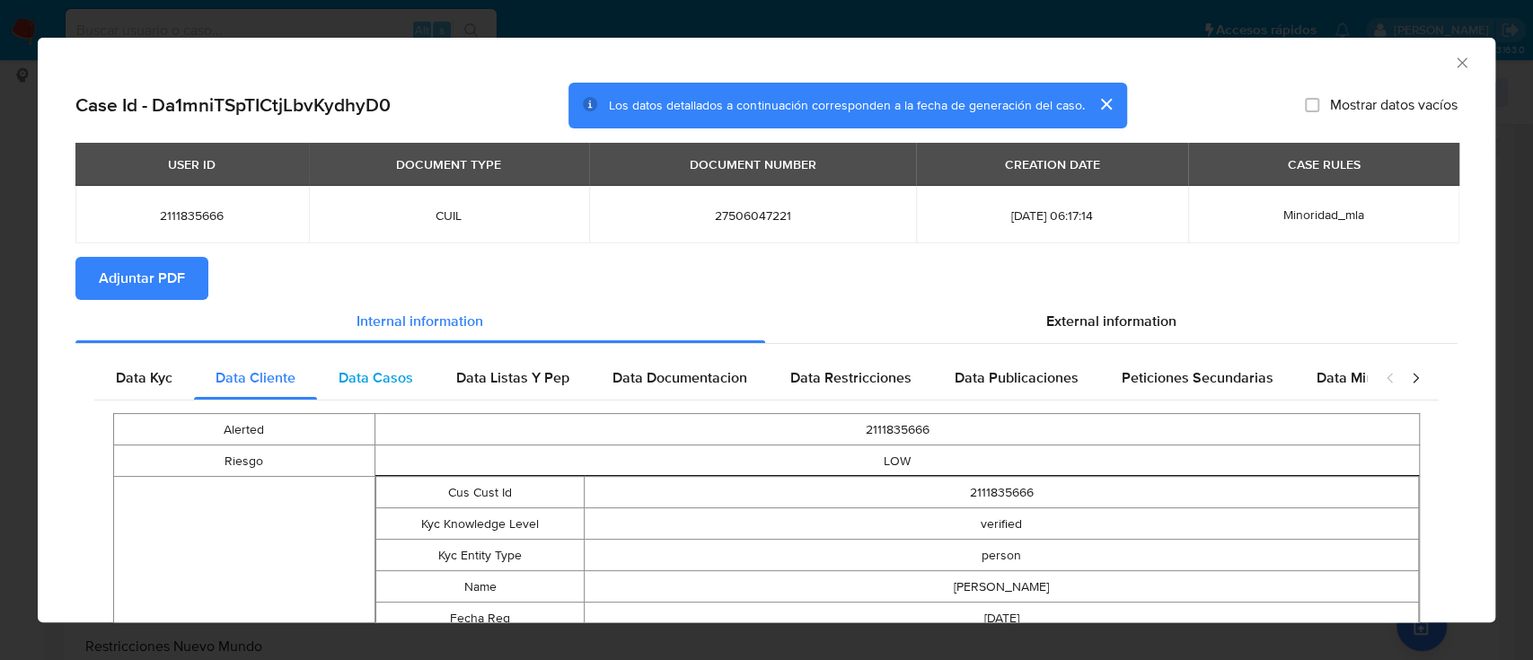
click at [400, 386] on span "Data Casos" at bounding box center [376, 377] width 75 height 21
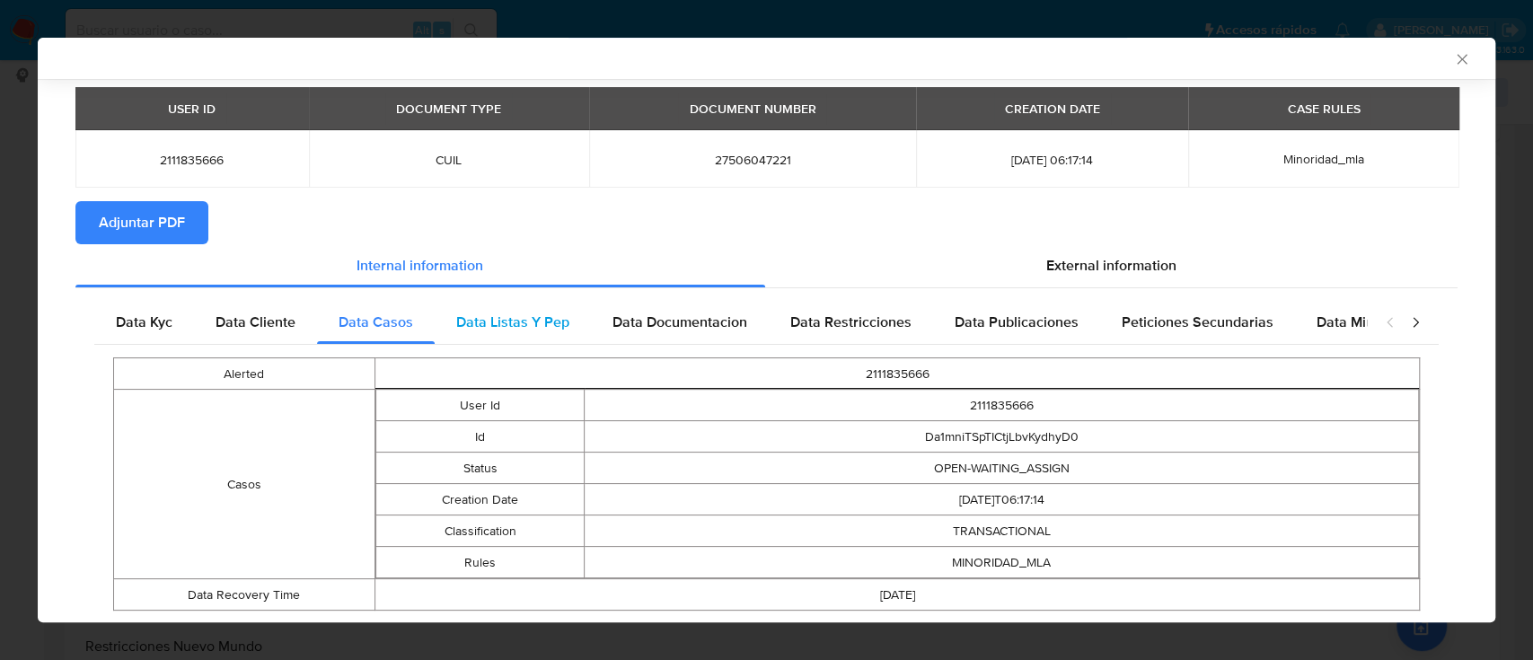
scroll to position [102, 0]
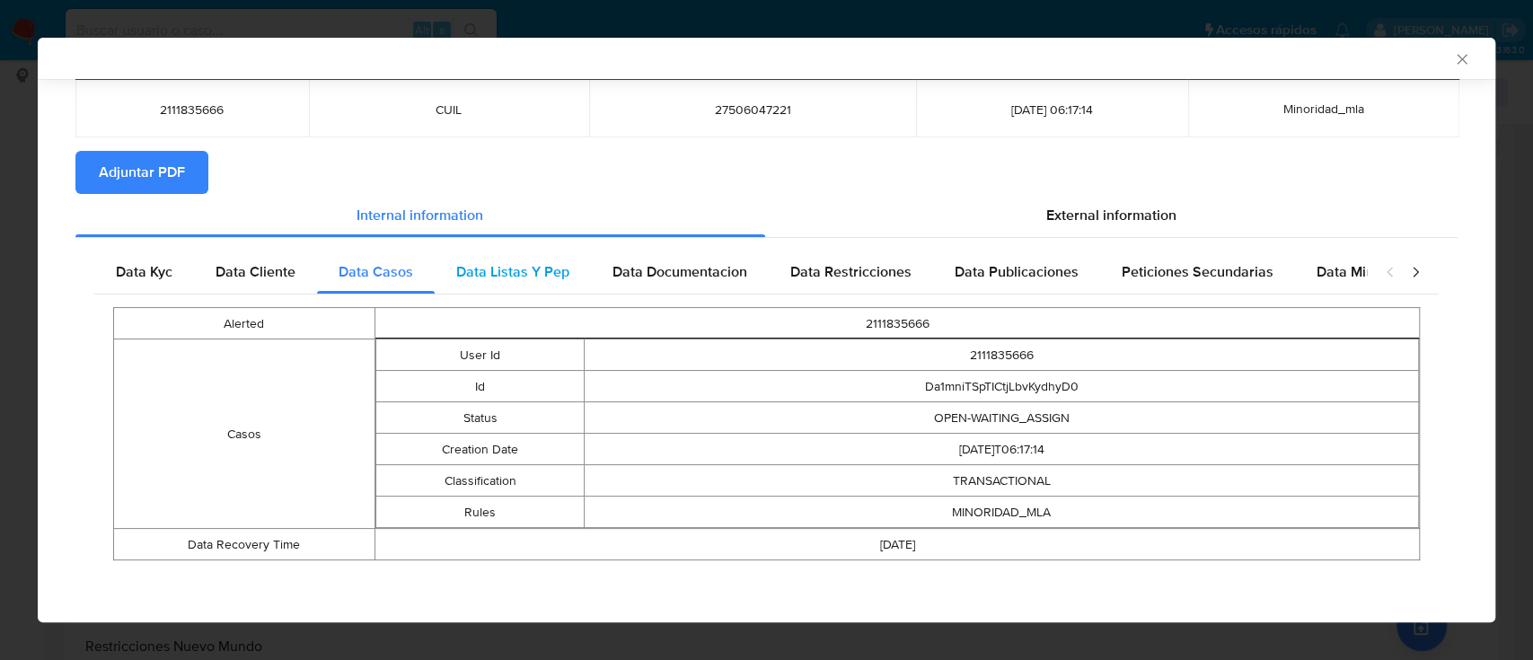
click at [524, 274] on span "Data Listas Y Pep" at bounding box center [512, 271] width 113 height 21
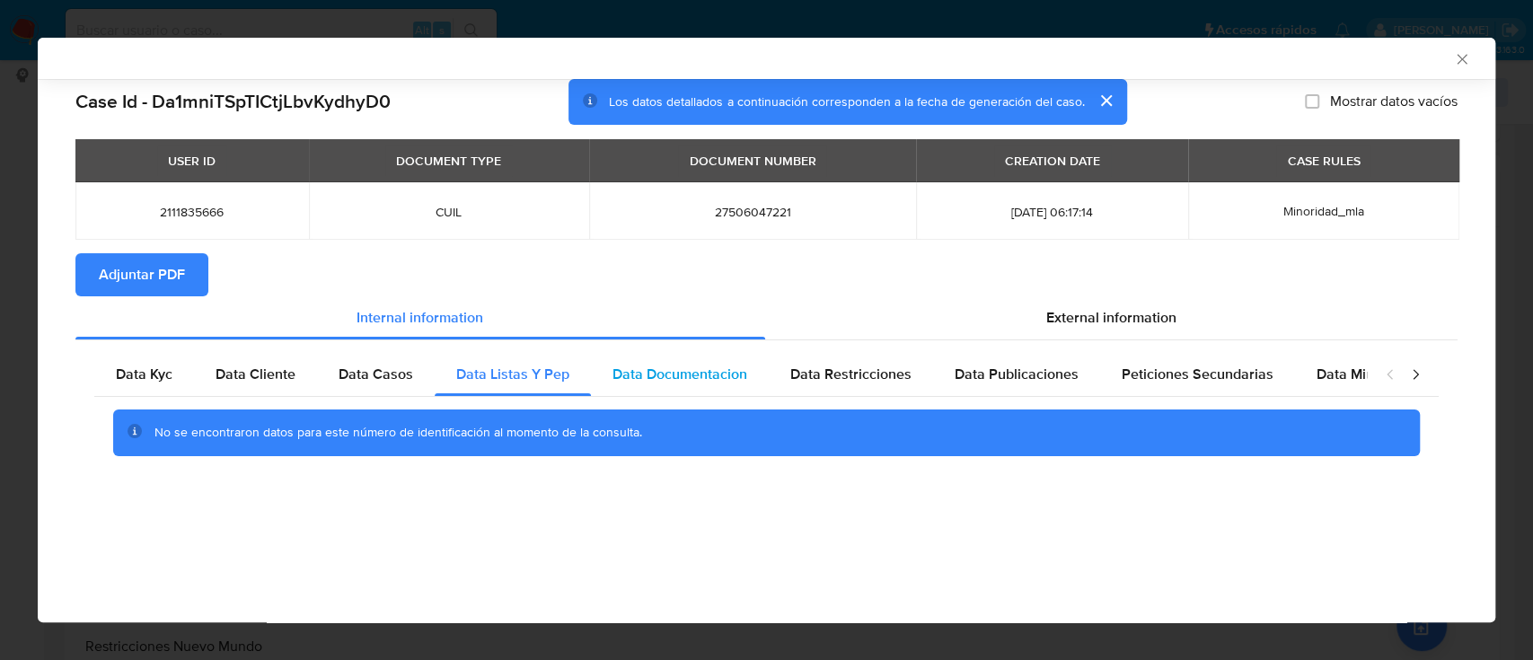
click at [719, 373] on span "Data Documentacion" at bounding box center [680, 374] width 135 height 21
click at [838, 375] on span "Data Restricciones" at bounding box center [850, 374] width 121 height 21
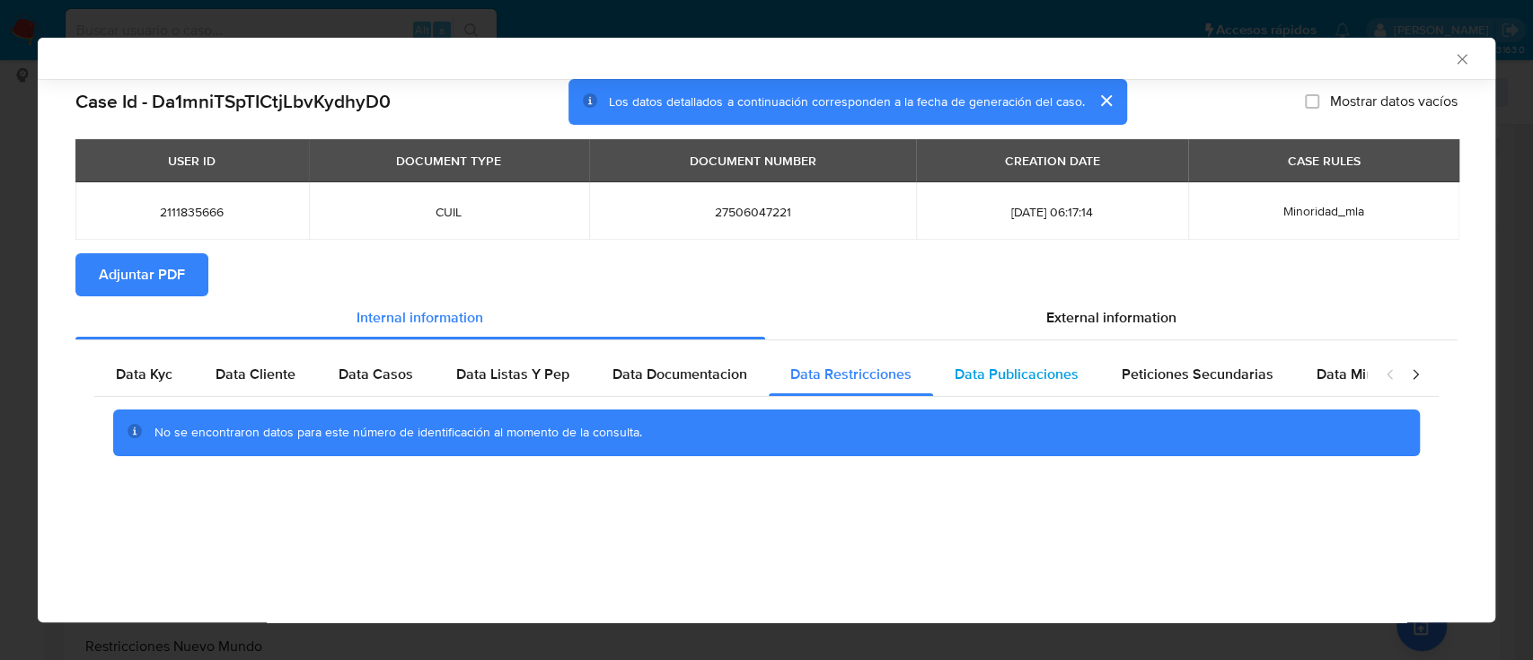
drag, startPoint x: 1020, startPoint y: 369, endPoint x: 1058, endPoint y: 368, distance: 37.7
click at [1020, 370] on span "Data Publicaciones" at bounding box center [1017, 374] width 124 height 21
drag, startPoint x: 1220, startPoint y: 377, endPoint x: 1230, endPoint y: 377, distance: 10.8
click at [1221, 377] on span "Peticiones Secundarias" at bounding box center [1198, 374] width 152 height 21
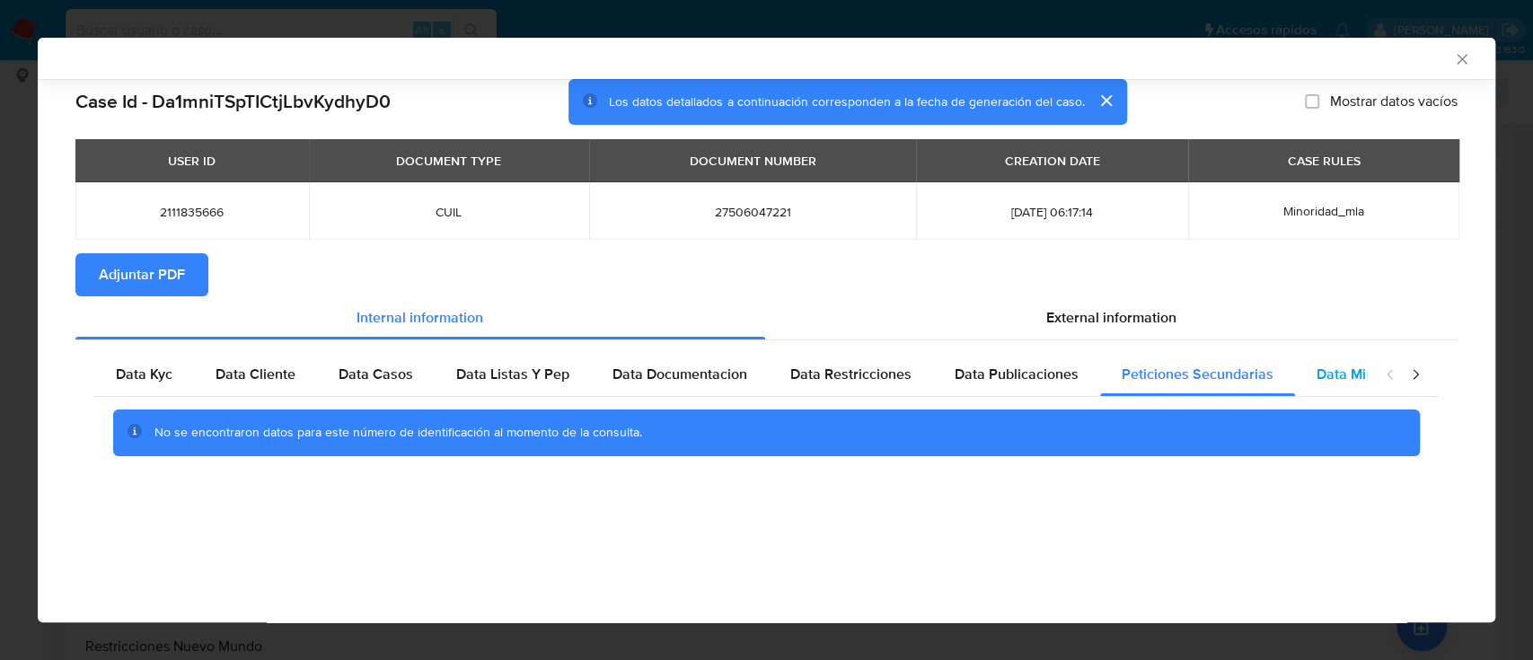
click at [1286, 377] on div "Data Kyc Data Cliente Data Casos Data Listas Y Pep Data Documentacion Data Rest…" at bounding box center [730, 374] width 1273 height 43
click at [1317, 380] on span "Data Minoridad" at bounding box center [1366, 374] width 99 height 21
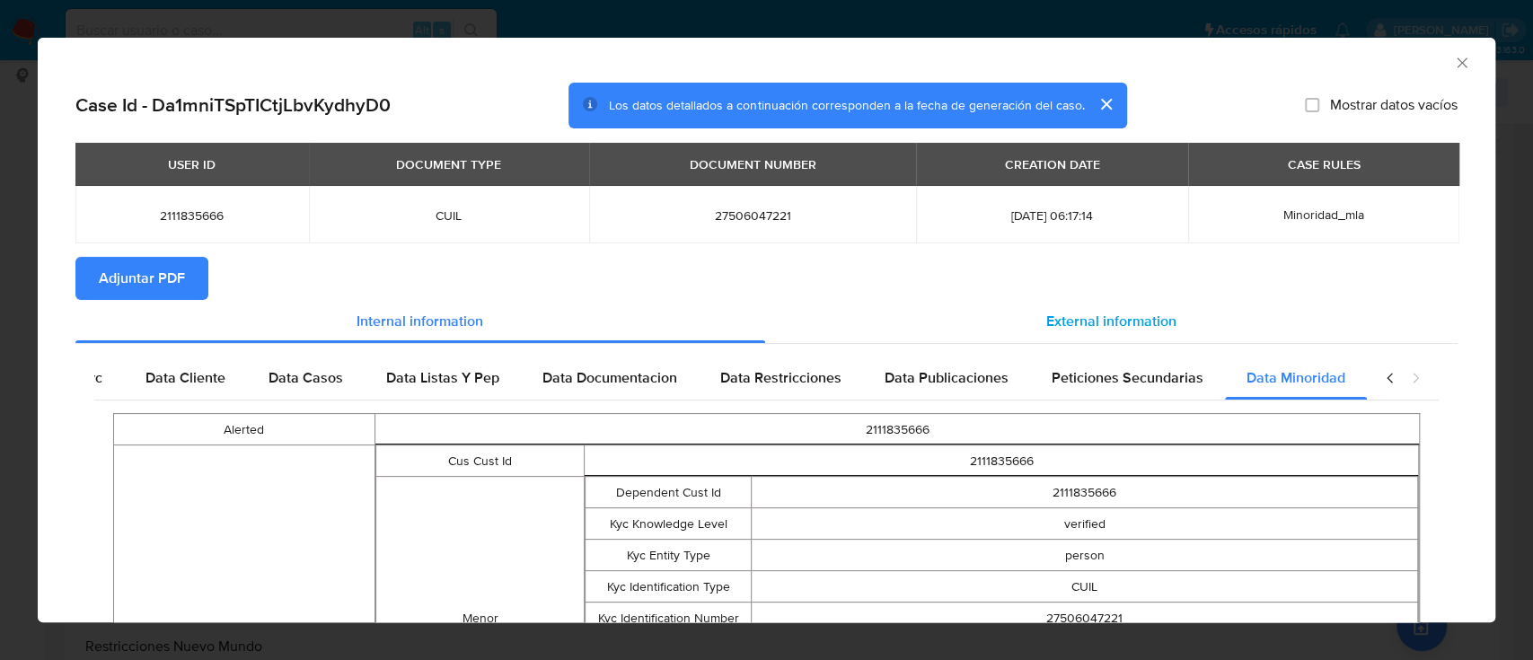
click at [1093, 324] on span "External information" at bounding box center [1111, 321] width 130 height 21
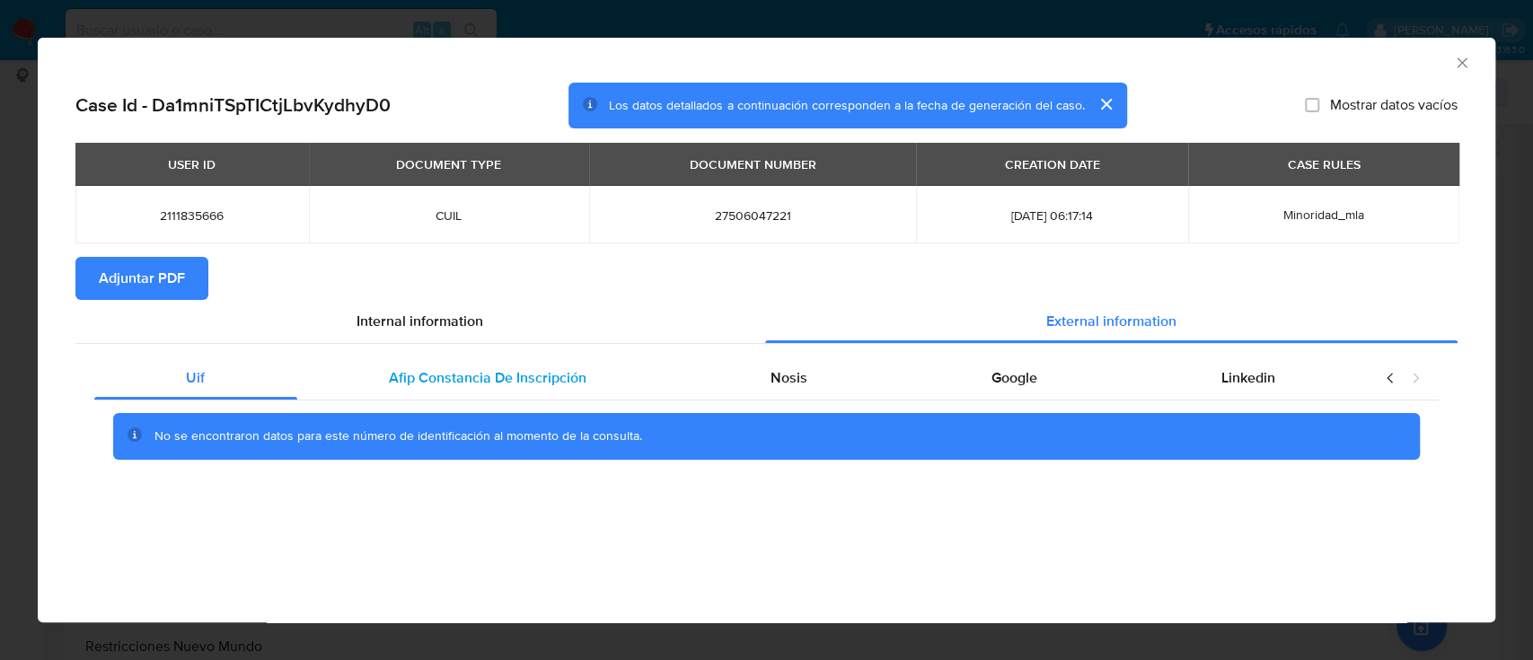
click at [398, 371] on span "Afip Constancia De Inscripción" at bounding box center [488, 377] width 198 height 21
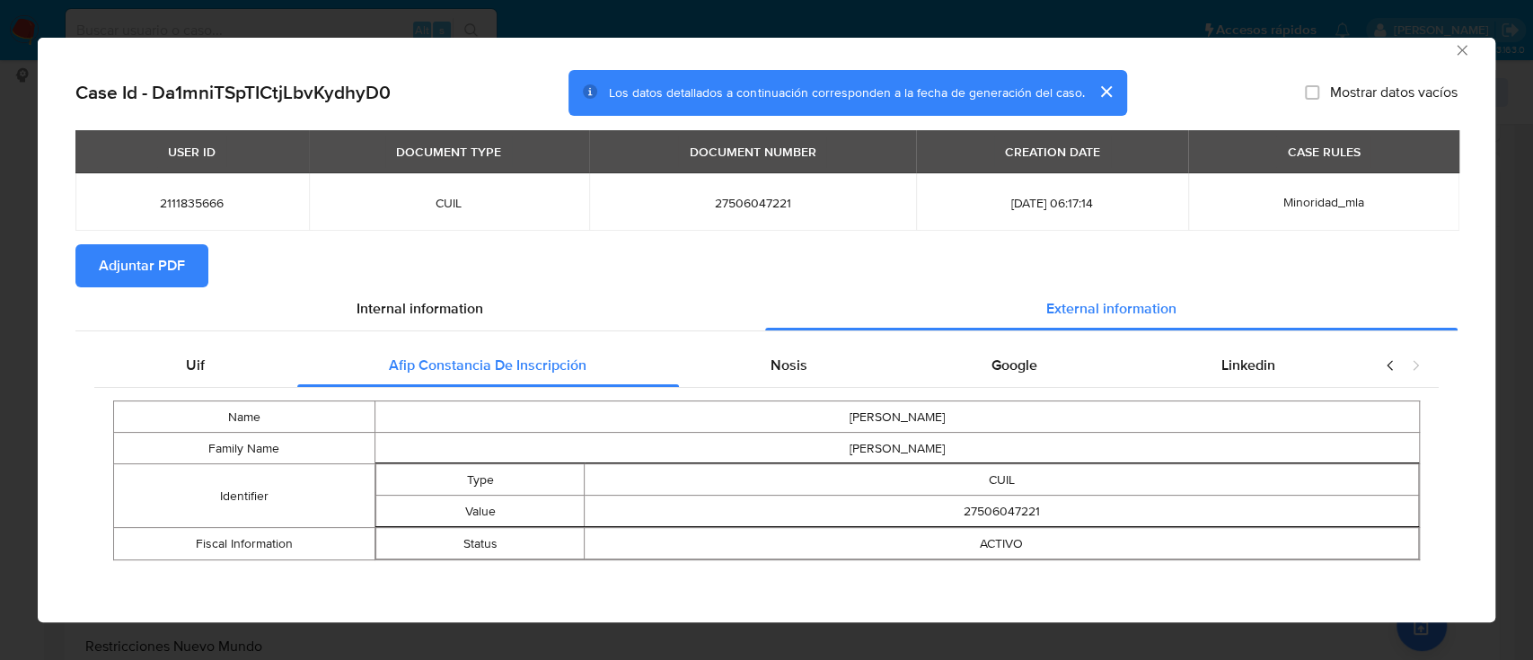
drag, startPoint x: 728, startPoint y: 372, endPoint x: 842, endPoint y: 398, distance: 117.0
click at [729, 372] on div "Nosis" at bounding box center [789, 365] width 221 height 43
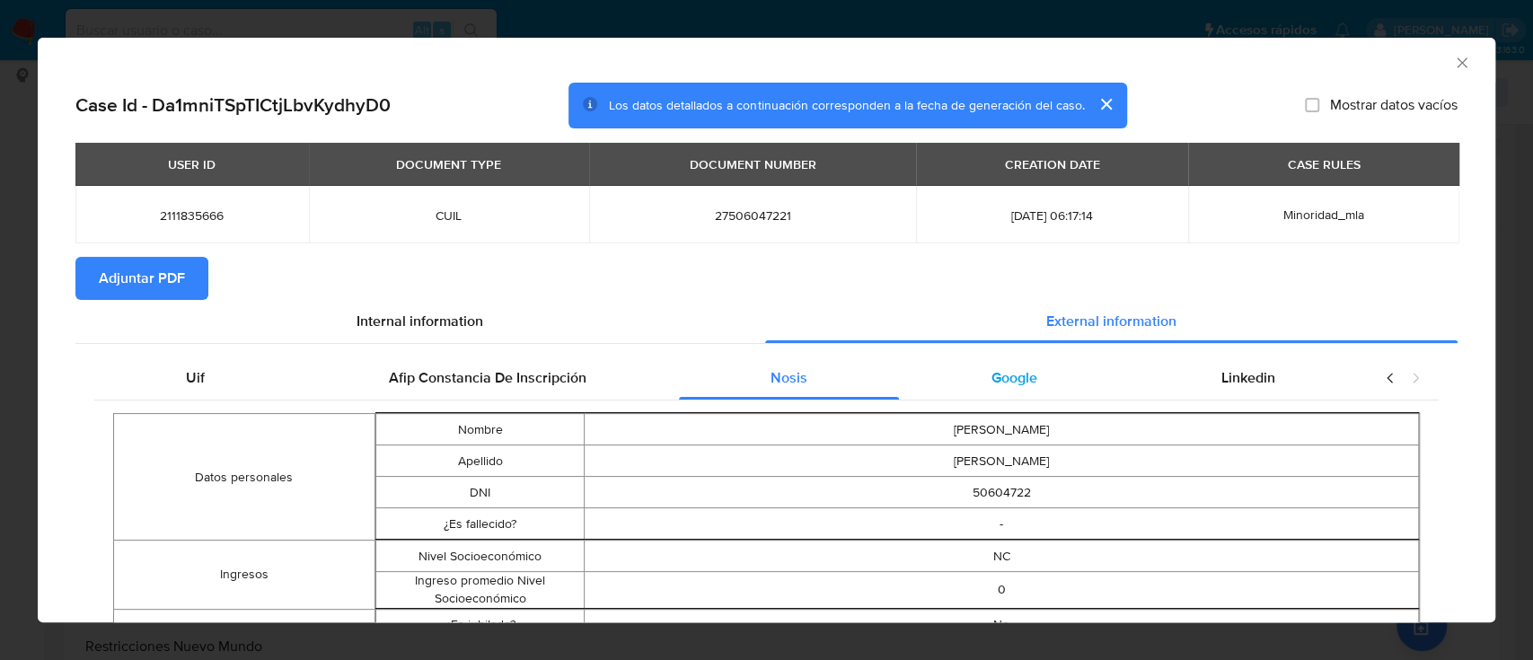
click at [959, 369] on div "Google" at bounding box center [1014, 378] width 230 height 43
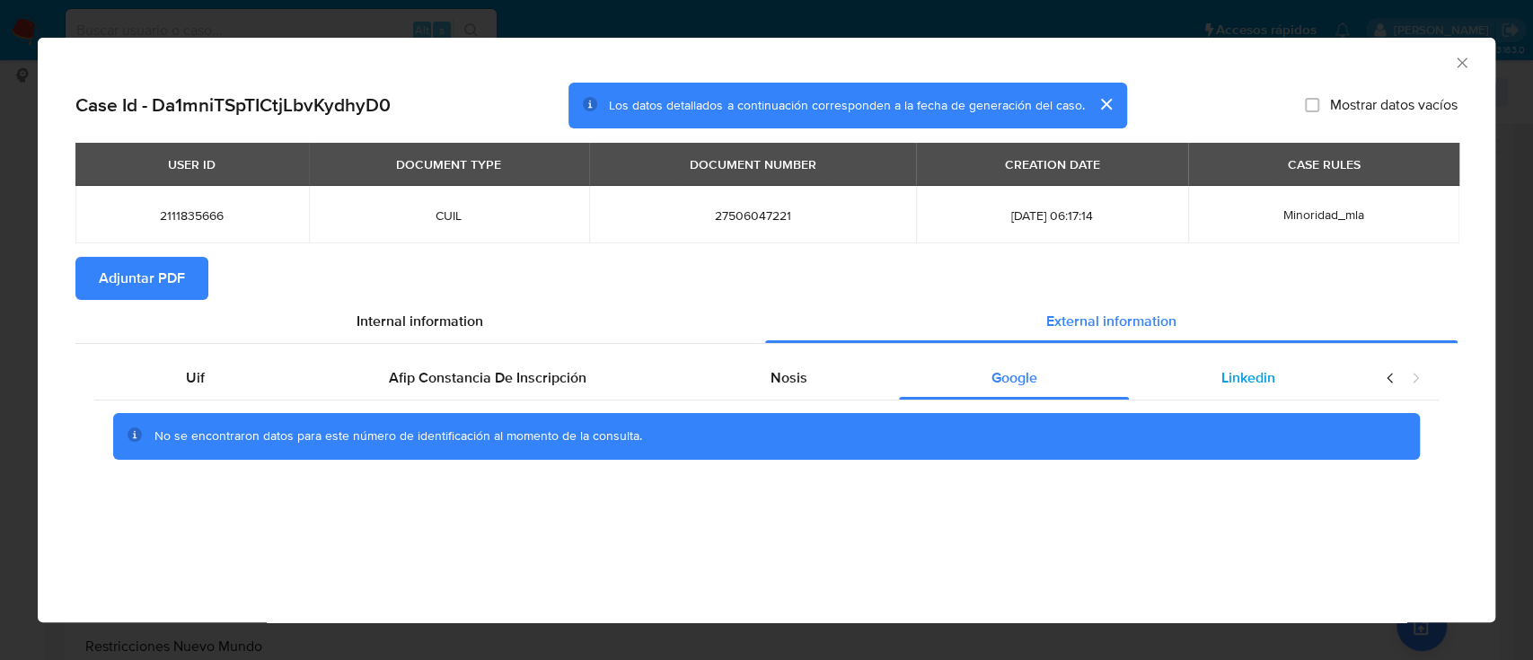
drag, startPoint x: 1266, startPoint y: 370, endPoint x: 1250, endPoint y: 370, distance: 16.2
click at [1266, 370] on span "Linkedin" at bounding box center [1249, 377] width 54 height 21
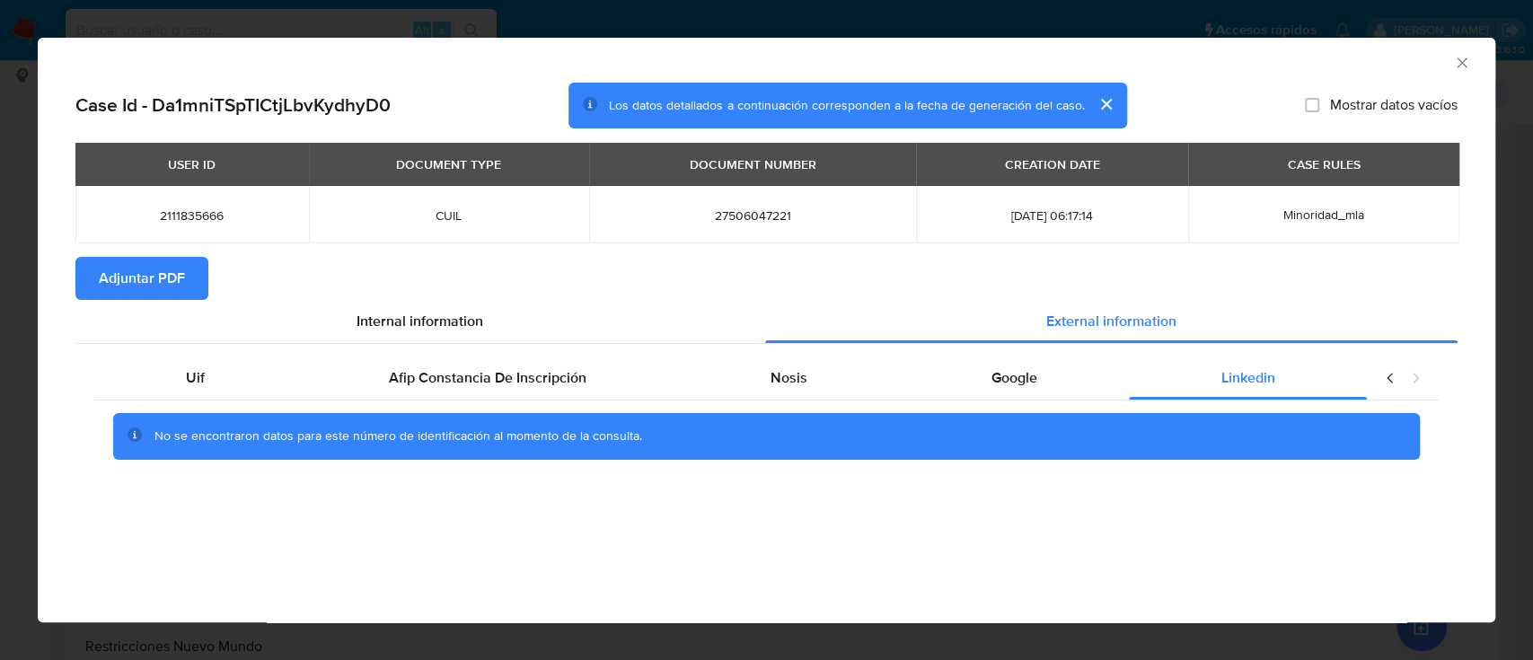
click at [120, 268] on span "Adjuntar PDF" at bounding box center [142, 279] width 86 height 40
click at [1466, 63] on icon "Cerrar ventana" at bounding box center [1462, 63] width 18 height 18
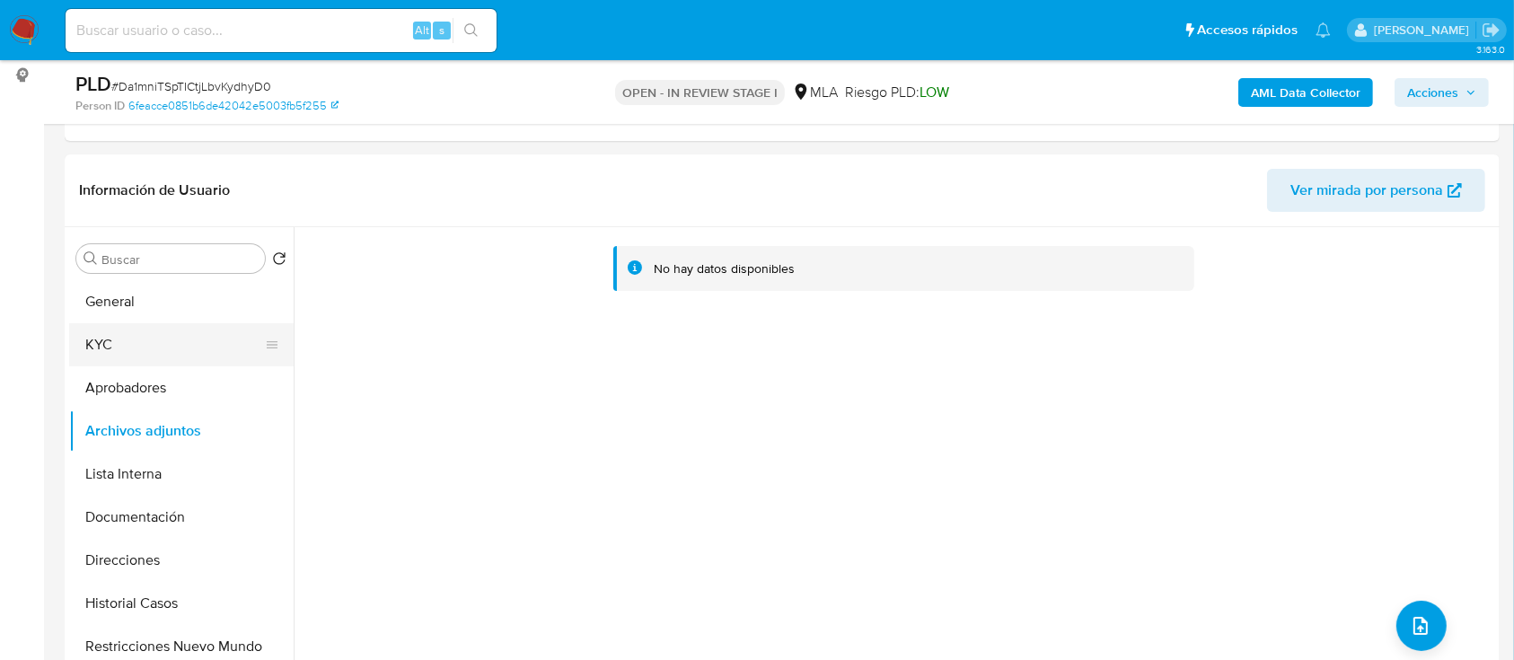
click at [172, 336] on button "KYC" at bounding box center [174, 344] width 210 height 43
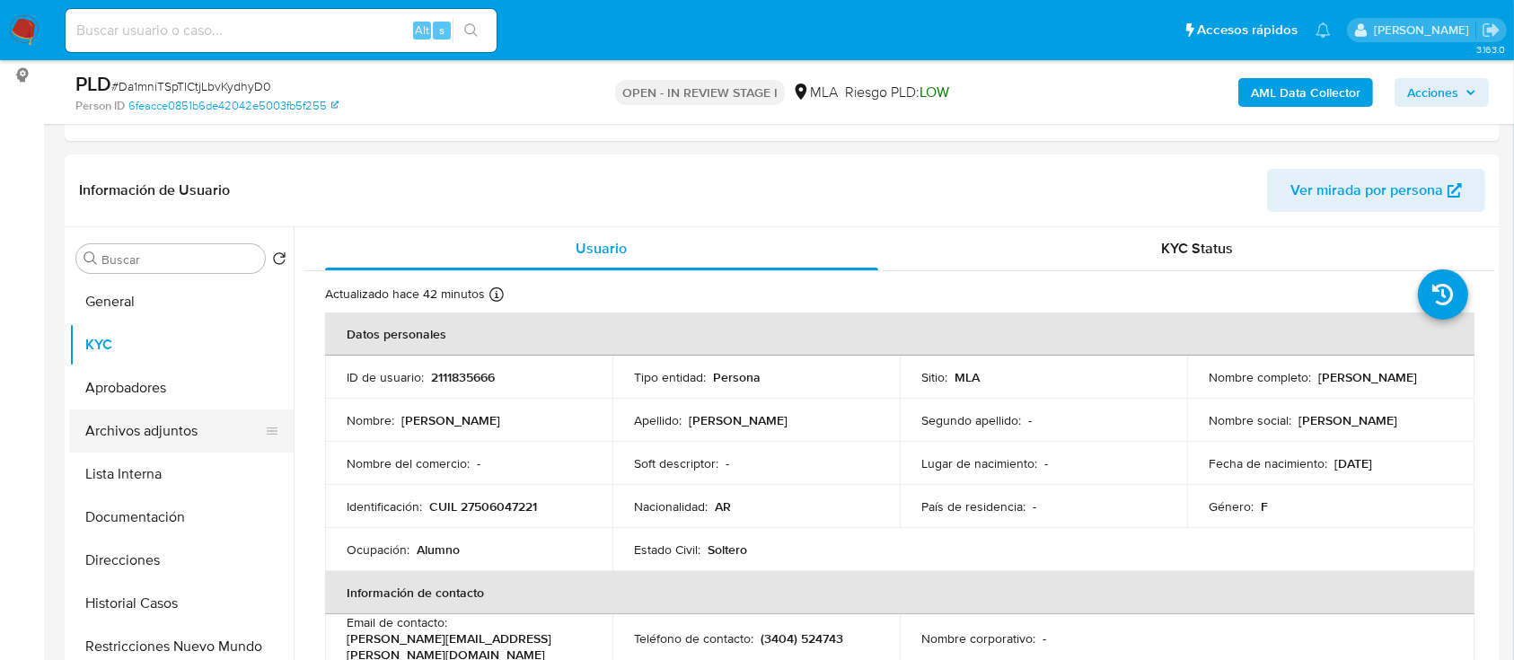
click at [158, 418] on button "Archivos adjuntos" at bounding box center [174, 431] width 210 height 43
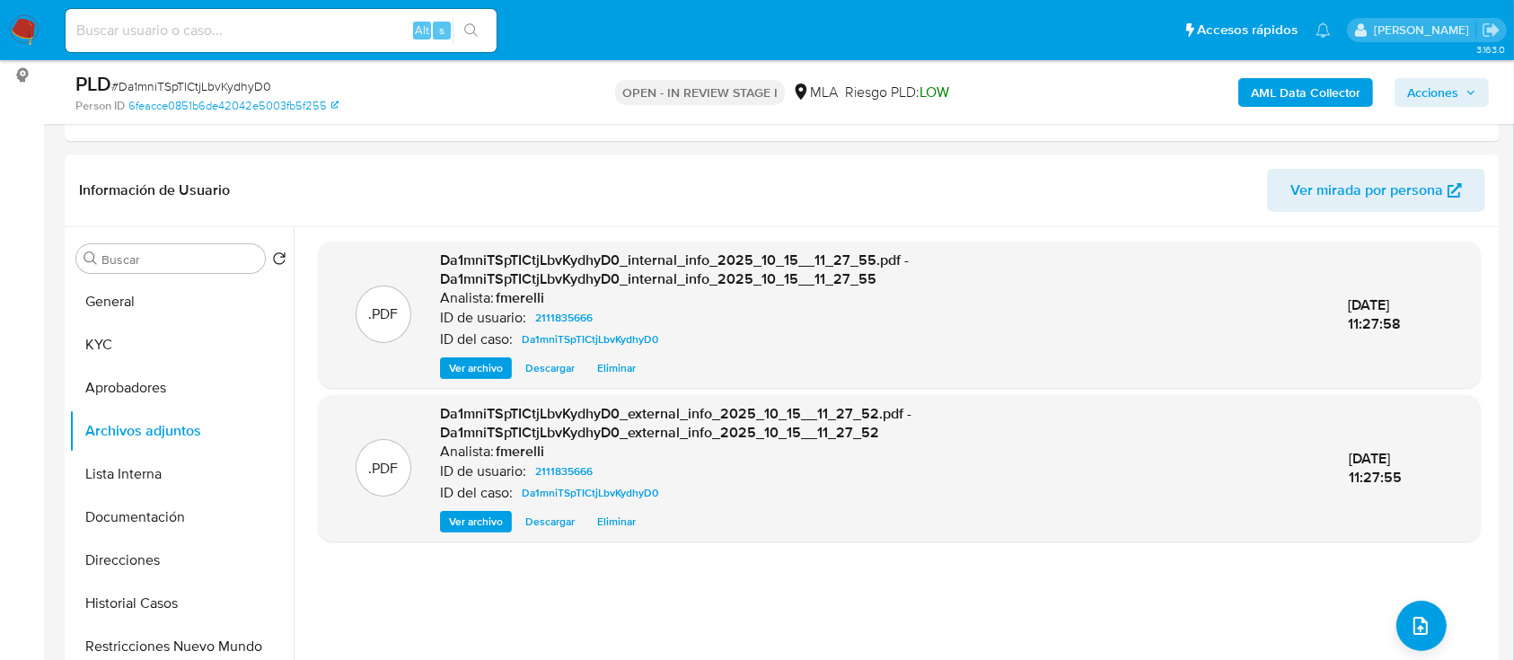
drag, startPoint x: 467, startPoint y: 373, endPoint x: 524, endPoint y: 435, distance: 83.9
click at [467, 372] on span "Ver archivo" at bounding box center [476, 368] width 54 height 18
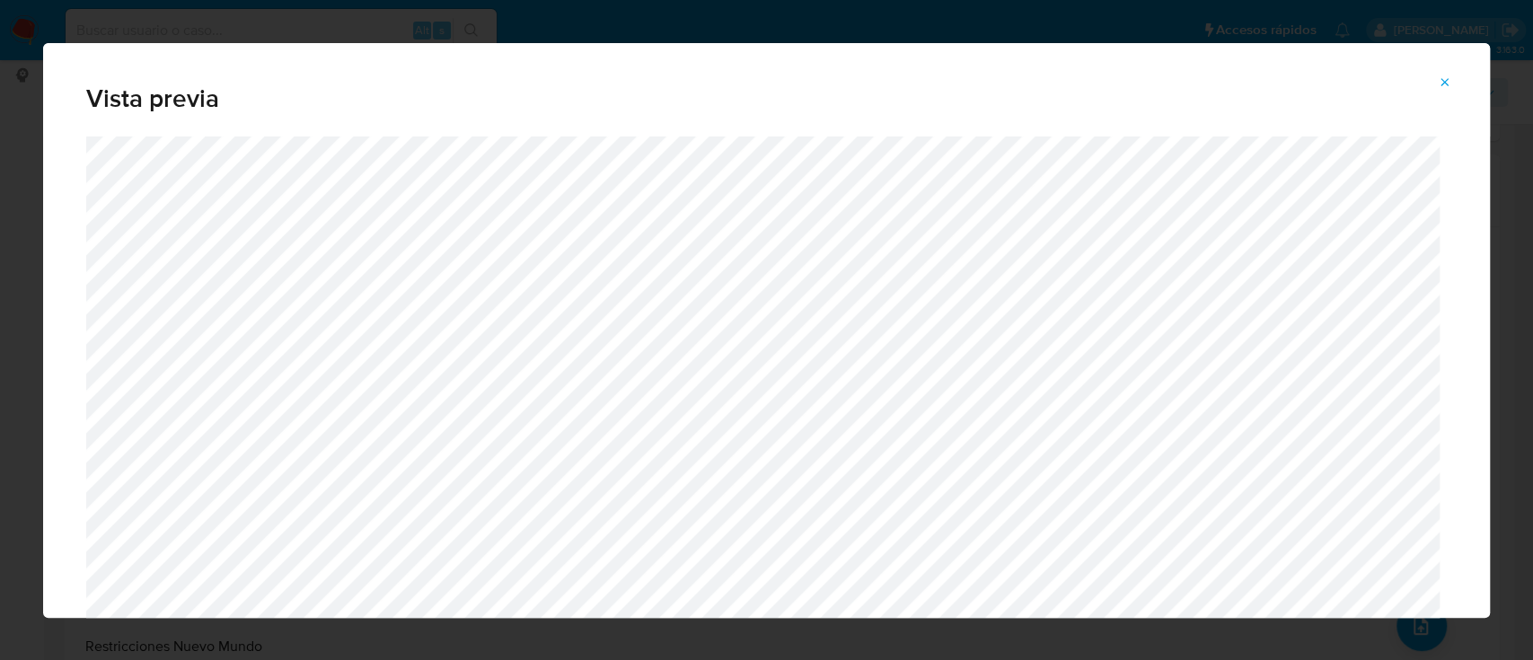
drag, startPoint x: 1441, startPoint y: 80, endPoint x: 1139, endPoint y: 236, distance: 339.9
click at [1442, 79] on icon "Attachment preview" at bounding box center [1445, 82] width 14 height 14
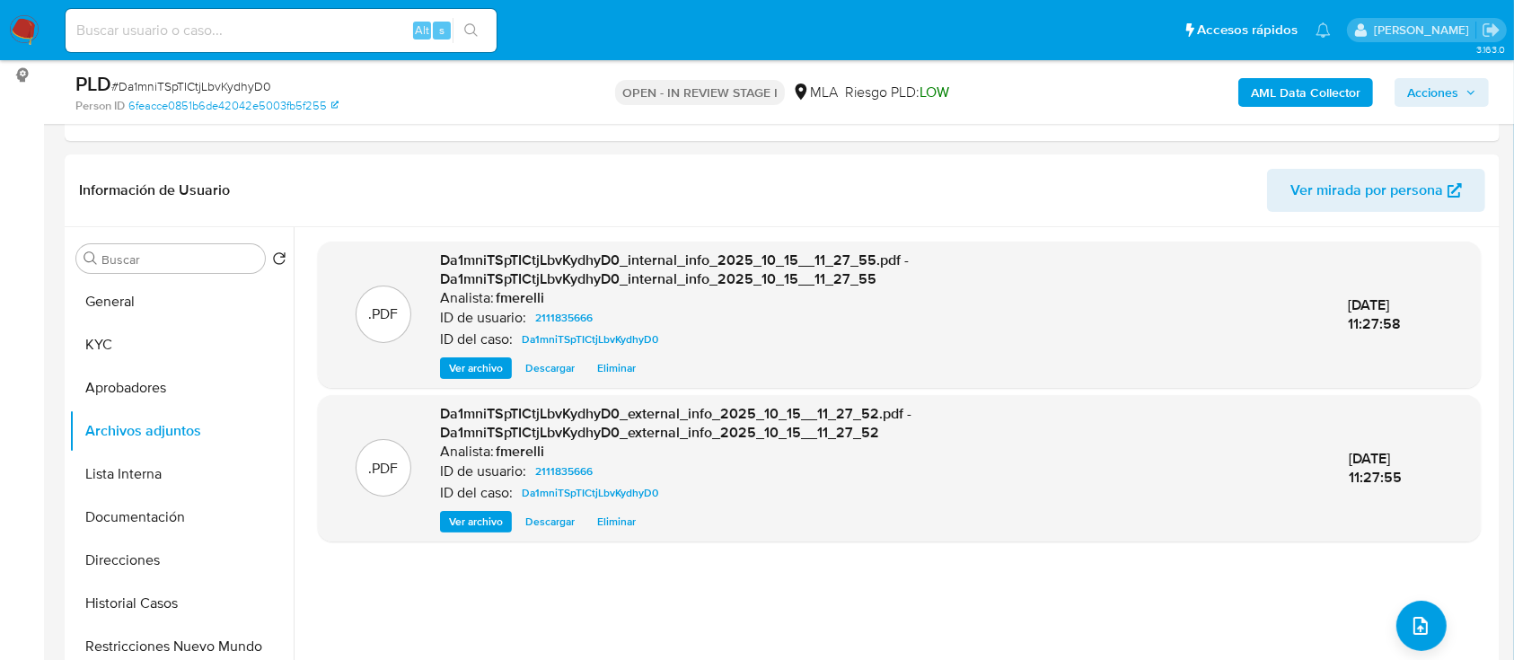
drag, startPoint x: 454, startPoint y: 493, endPoint x: 467, endPoint y: 497, distance: 13.9
click at [457, 493] on p "ID del caso:" at bounding box center [476, 493] width 73 height 18
click at [478, 514] on span "Ver archivo" at bounding box center [476, 522] width 54 height 18
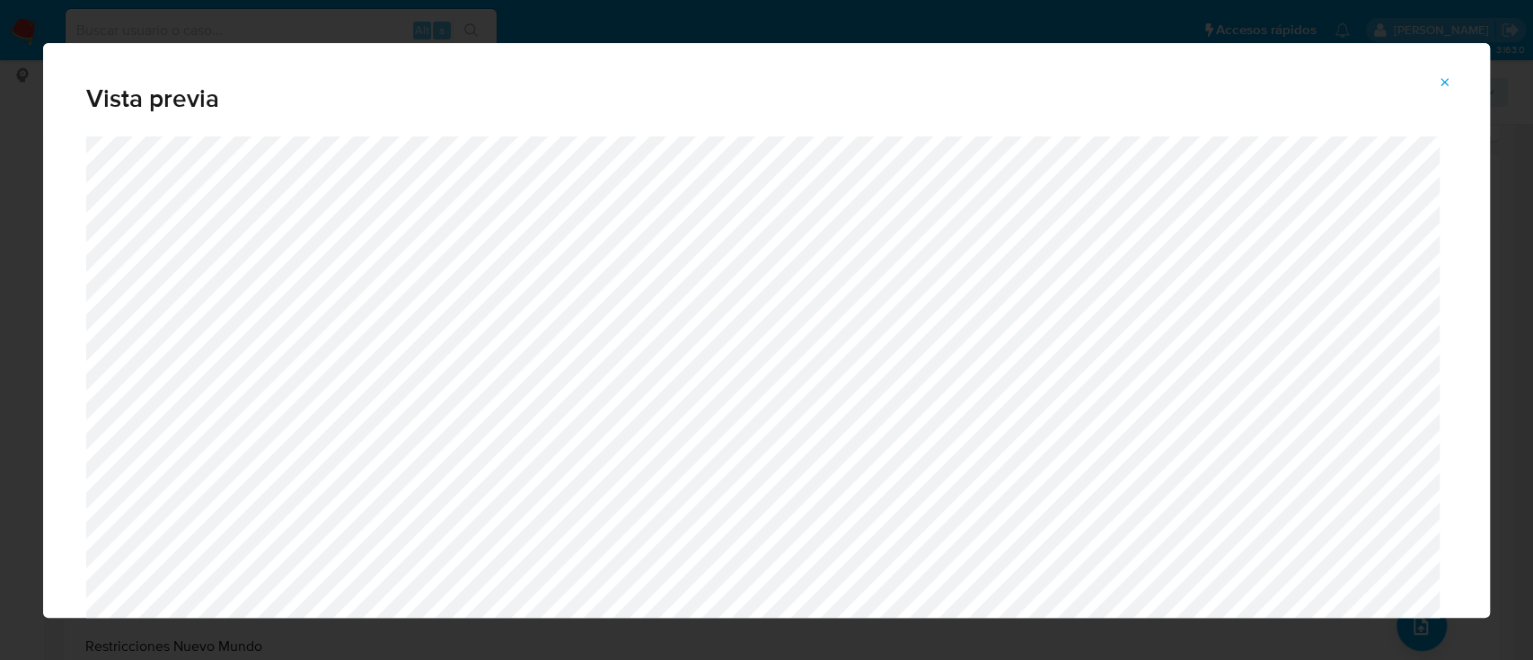
click at [1440, 98] on div "Vista previa" at bounding box center [766, 89] width 1447 height 93
click at [1449, 91] on span "Attachment preview" at bounding box center [1445, 82] width 14 height 25
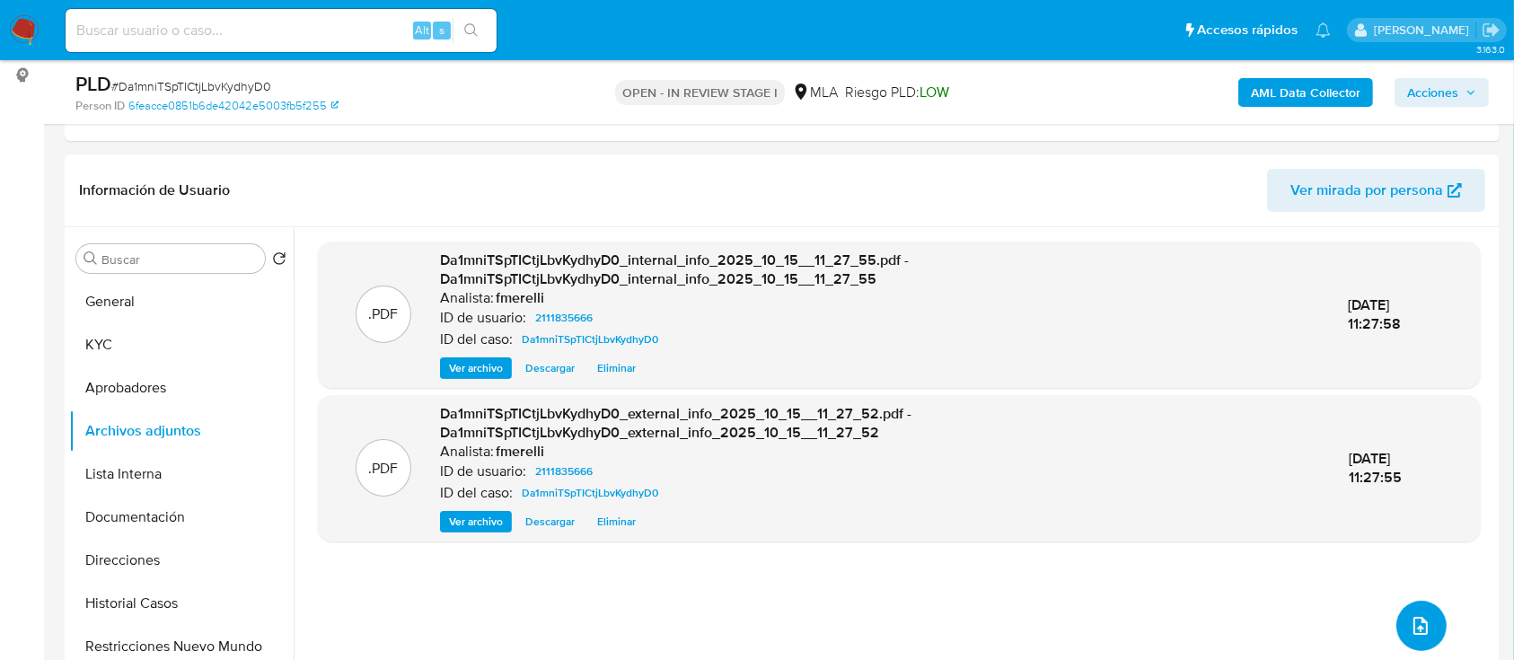
click at [1412, 613] on button "upload-file" at bounding box center [1422, 626] width 50 height 50
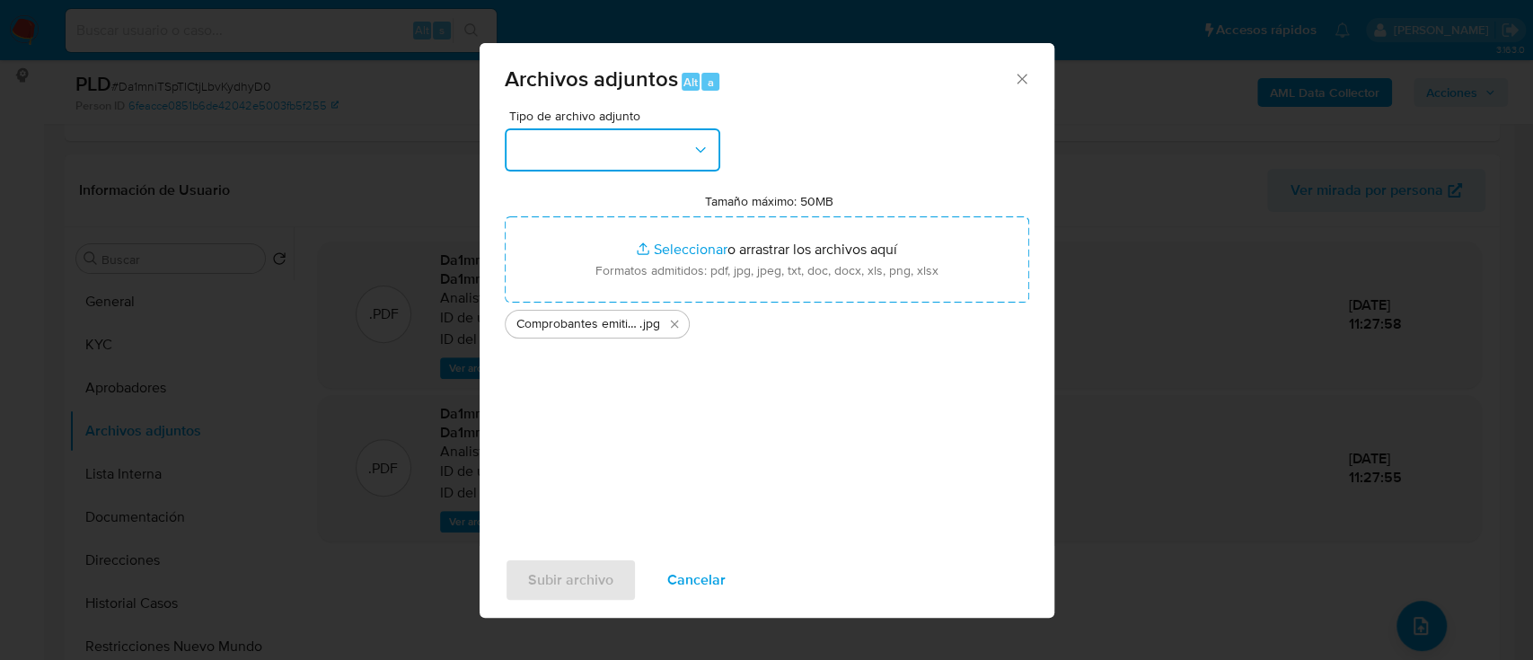
click at [649, 142] on button "button" at bounding box center [613, 149] width 216 height 43
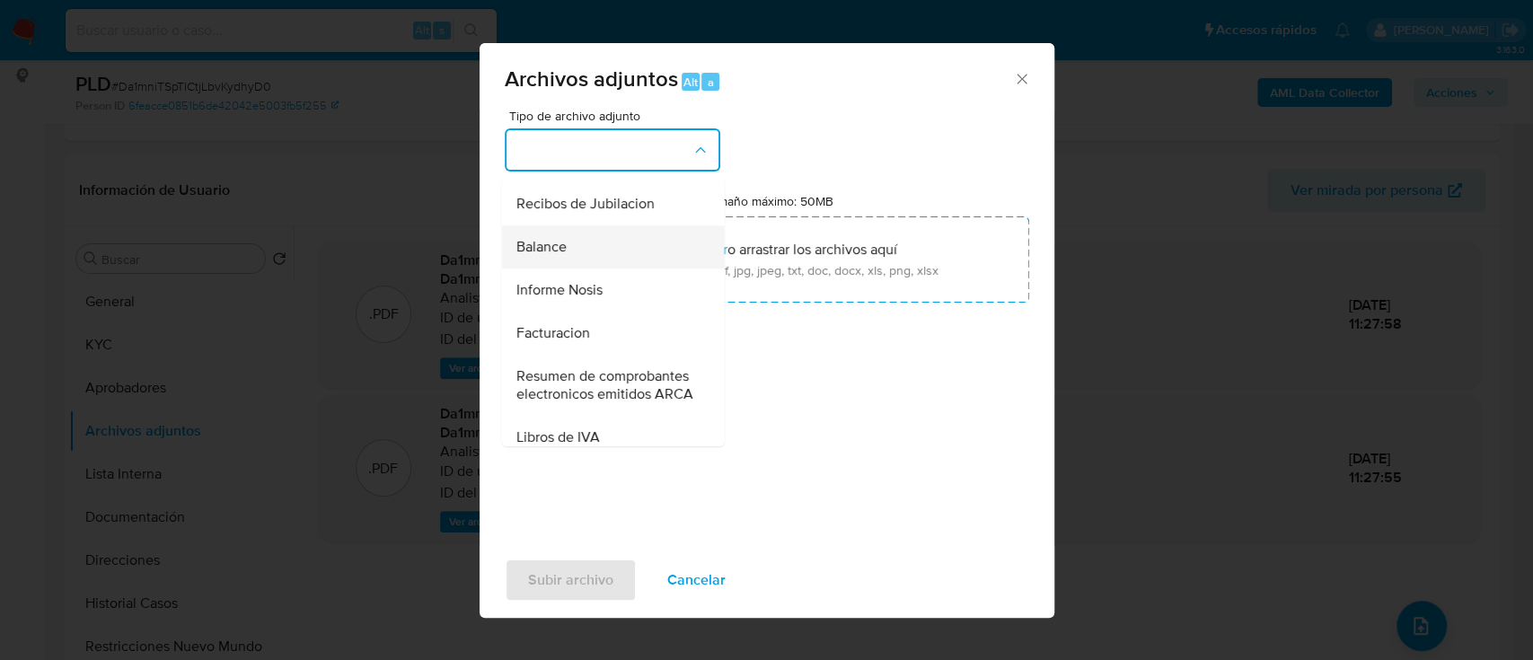
scroll to position [719, 0]
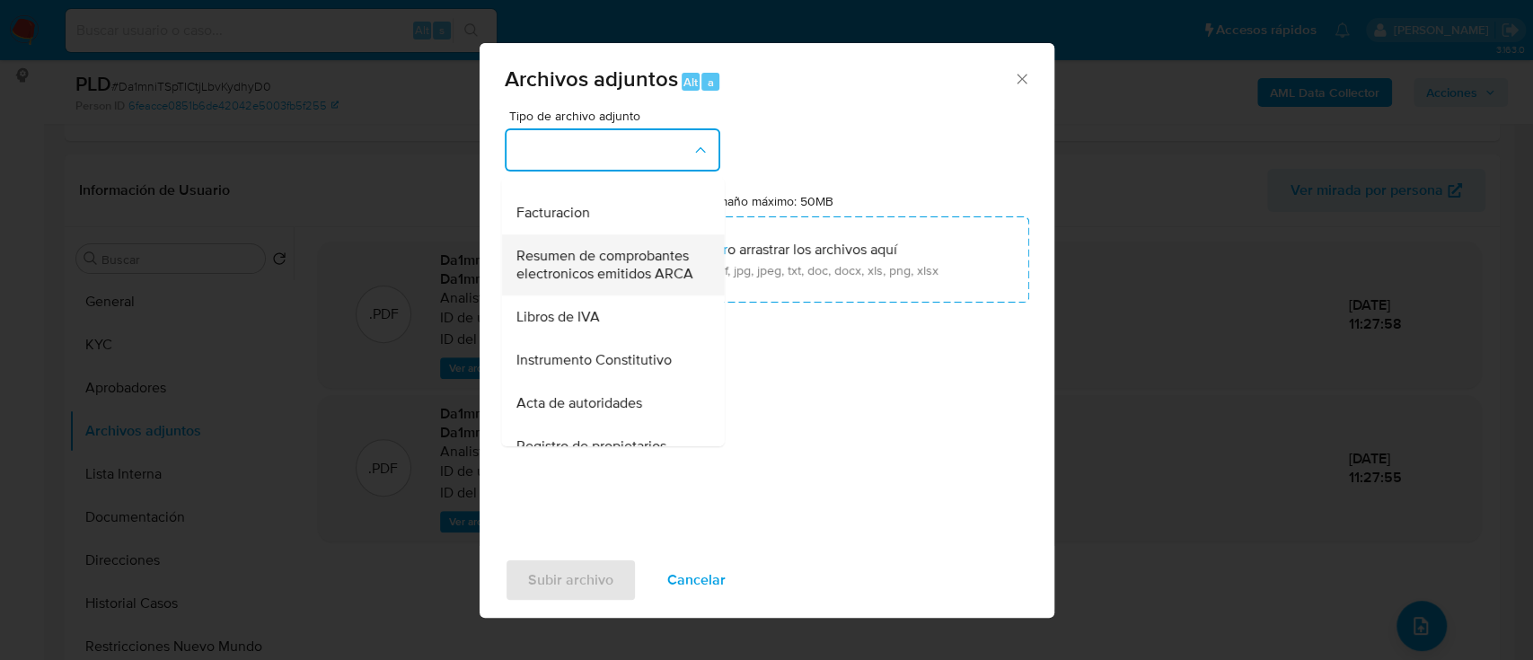
click at [620, 283] on span "Resumen de comprobantes electronicos emitidos ARCA" at bounding box center [607, 265] width 183 height 36
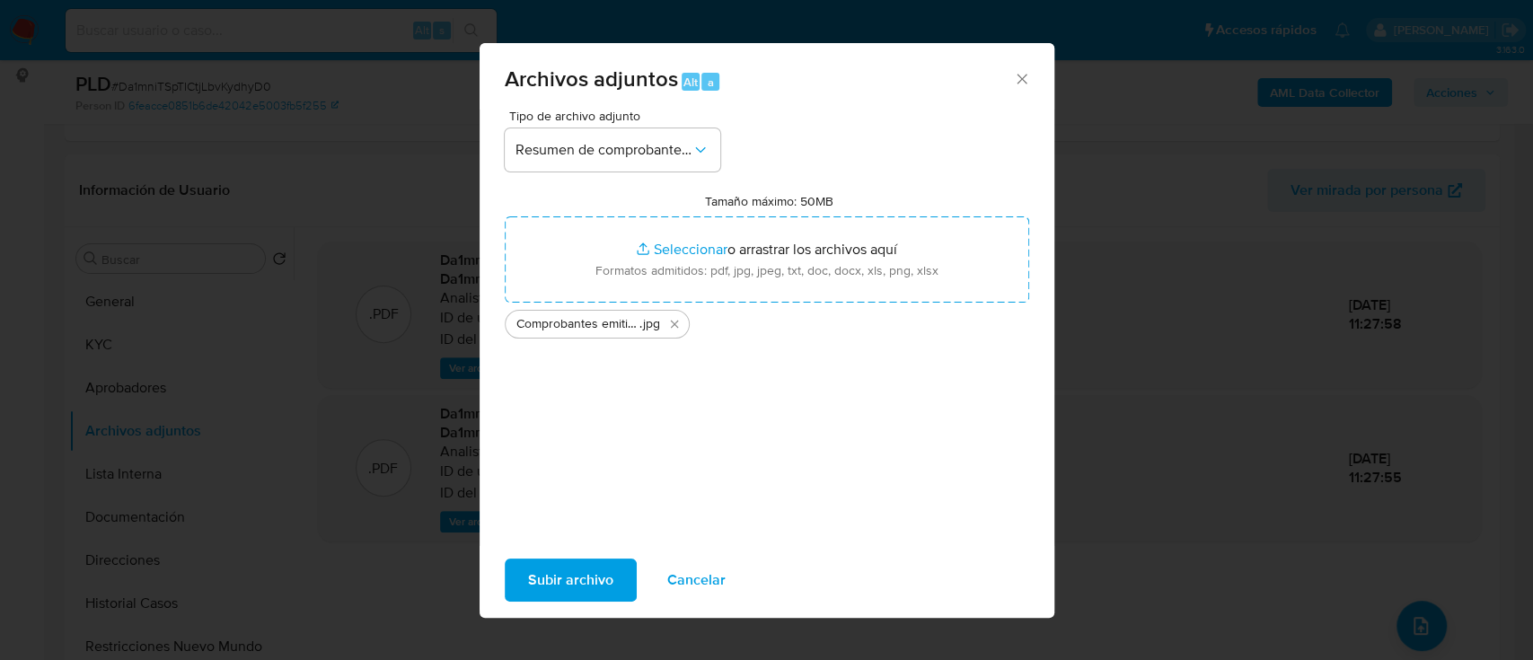
click at [563, 575] on span "Subir archivo" at bounding box center [570, 580] width 85 height 40
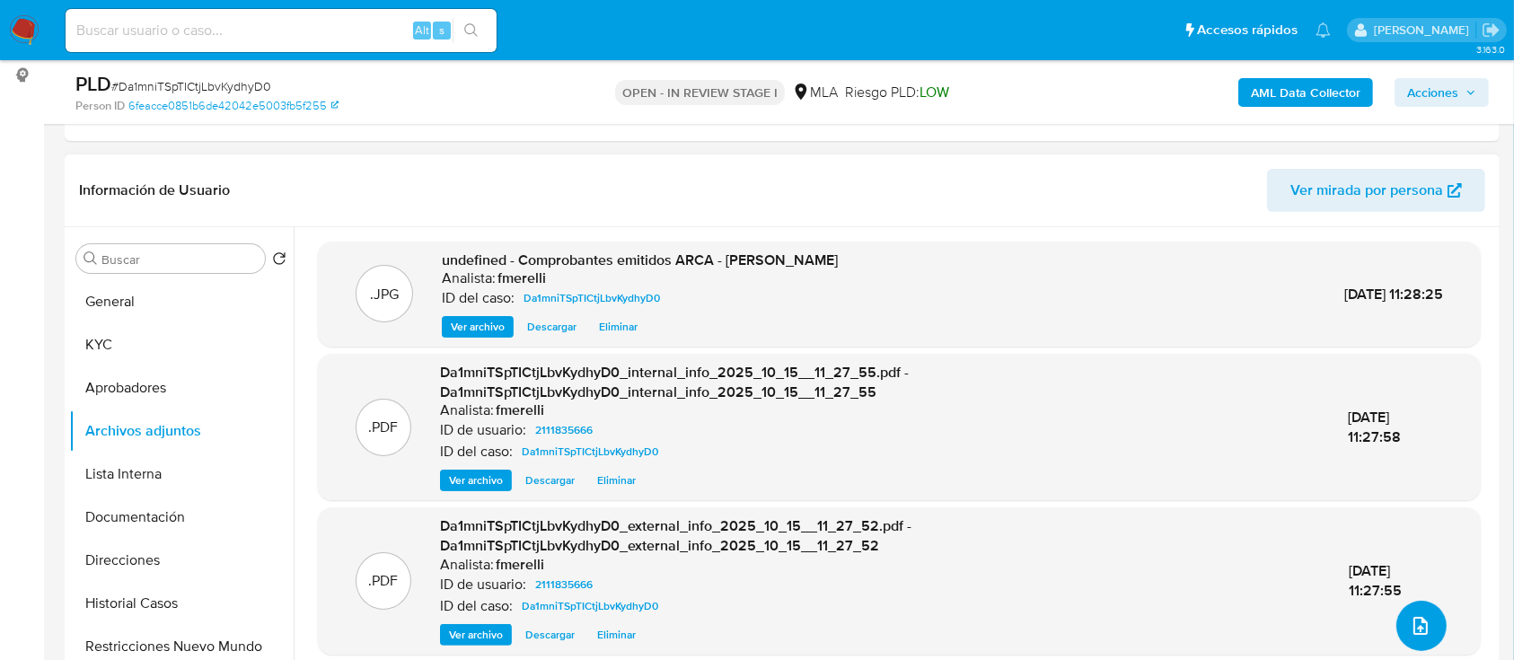
click at [1412, 634] on icon "upload-file" at bounding box center [1421, 626] width 22 height 22
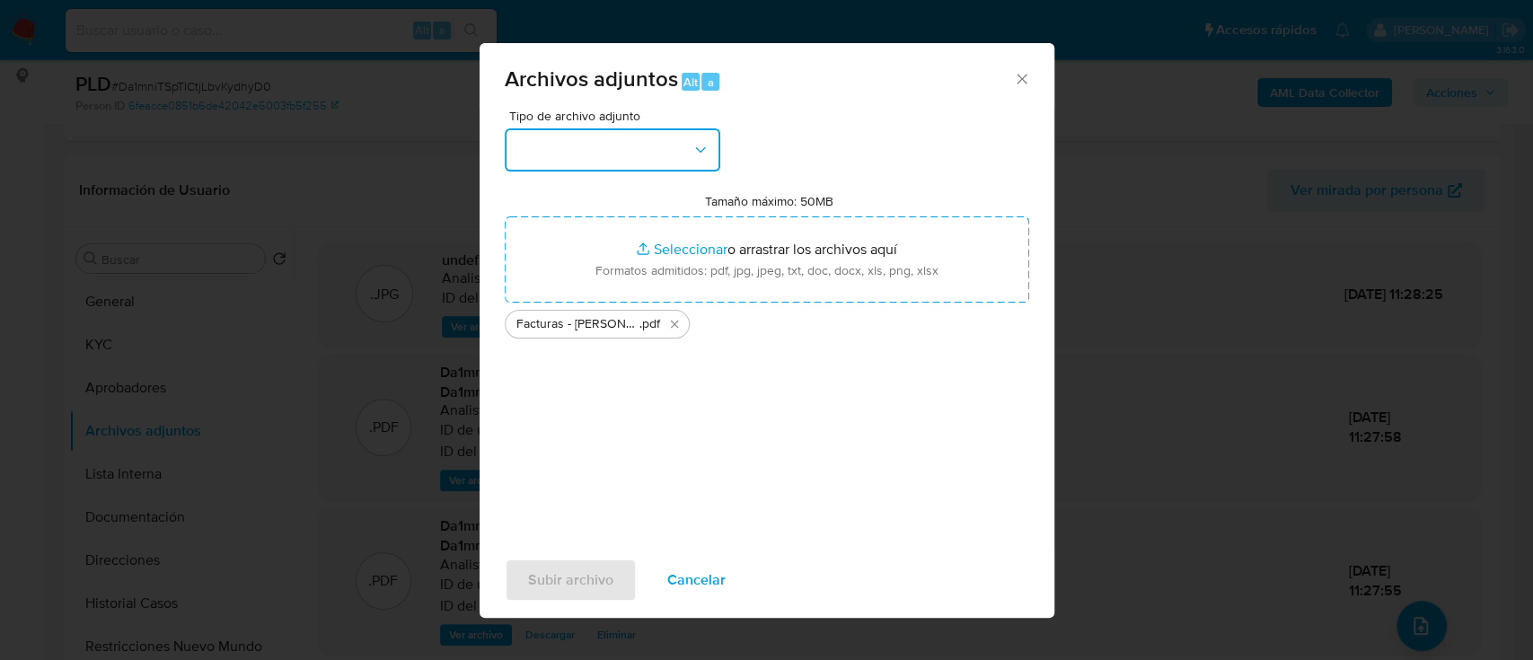
click at [639, 132] on button "button" at bounding box center [613, 149] width 216 height 43
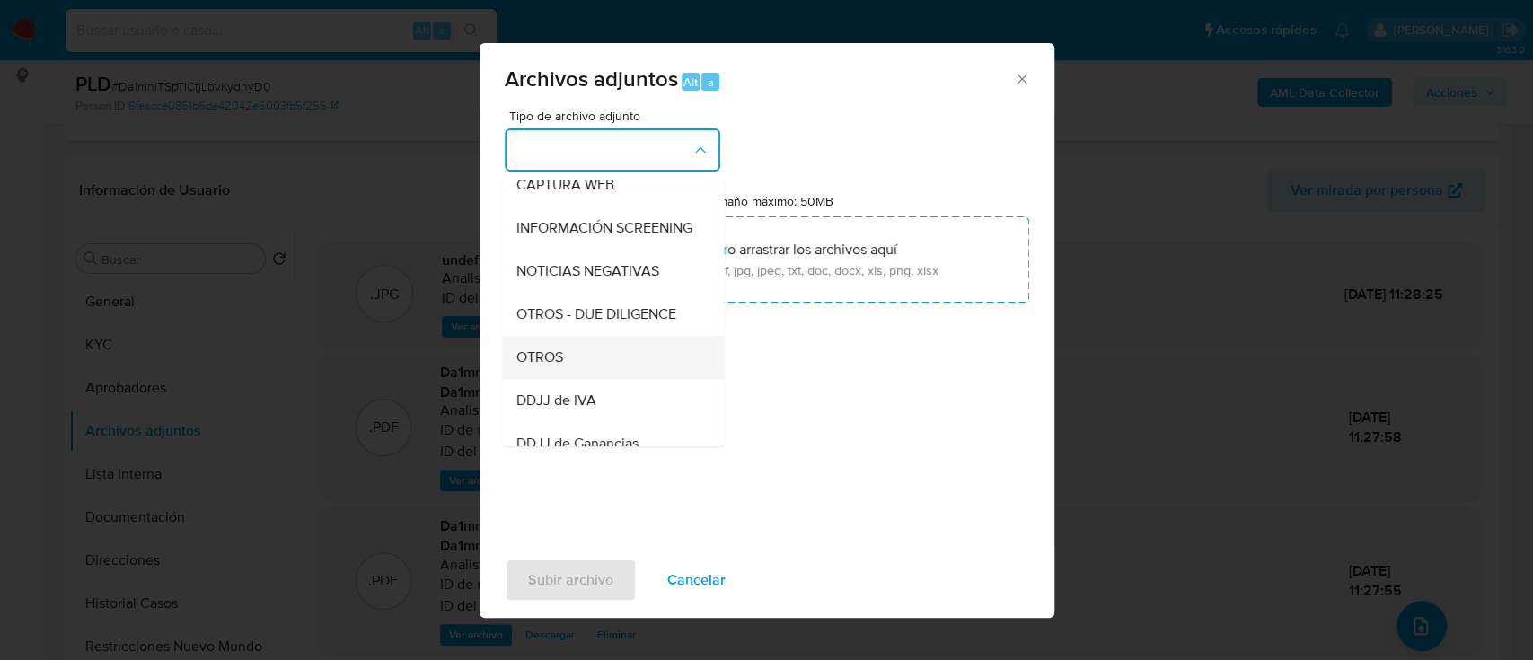
scroll to position [239, 0]
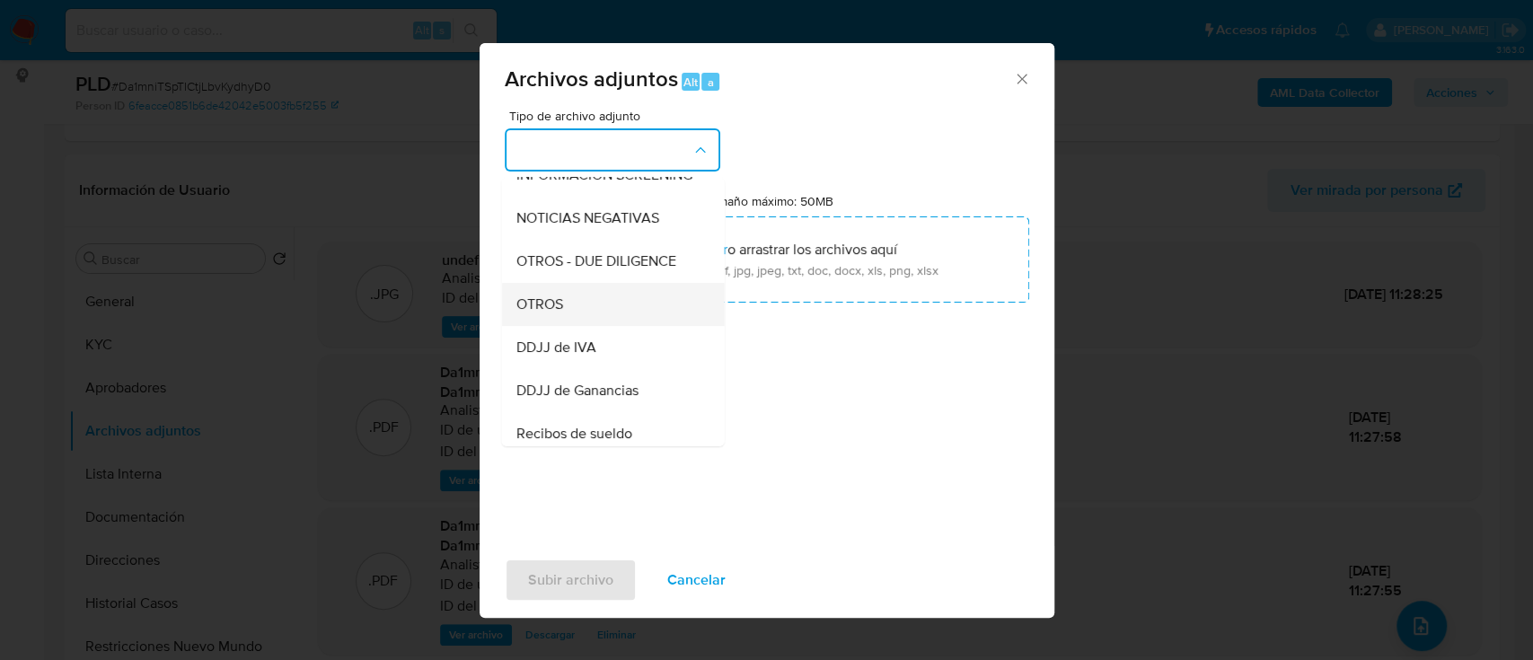
click at [600, 325] on div "OTROS" at bounding box center [607, 304] width 183 height 43
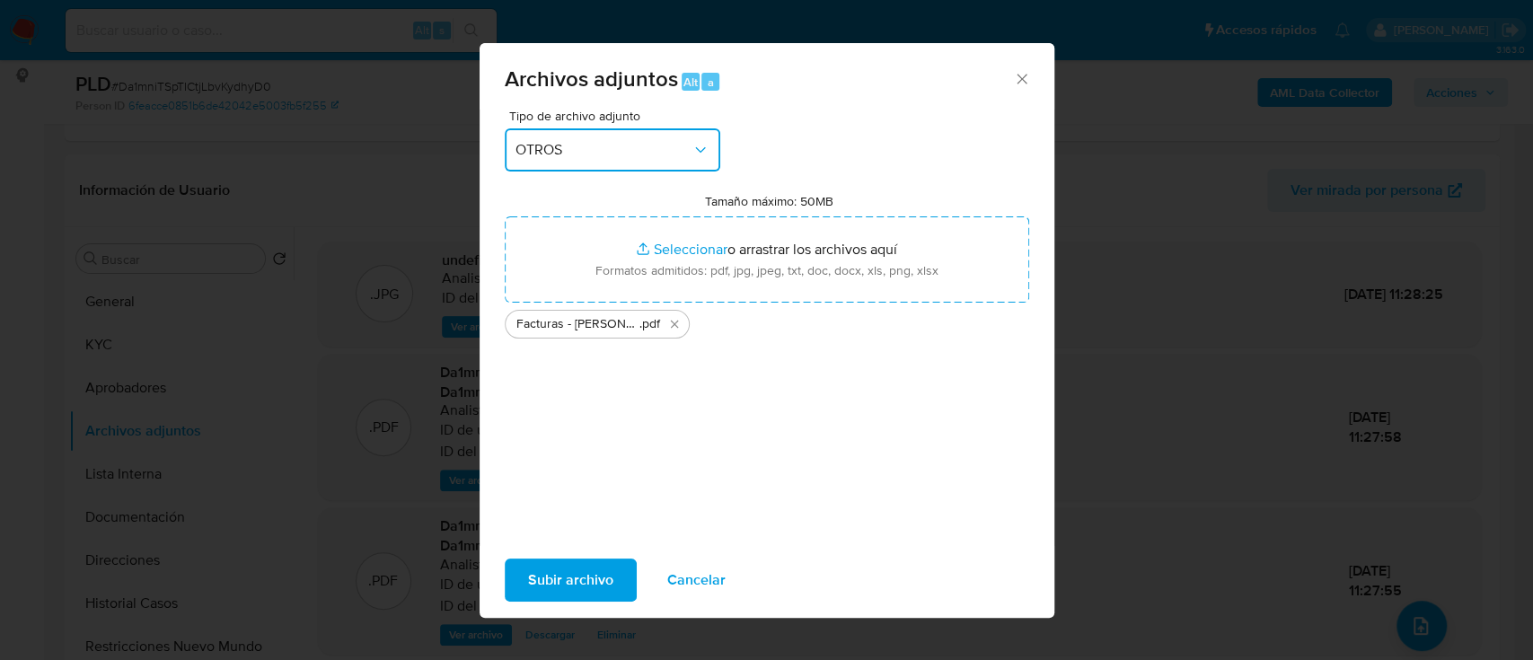
click at [624, 141] on span "OTROS" at bounding box center [604, 150] width 176 height 18
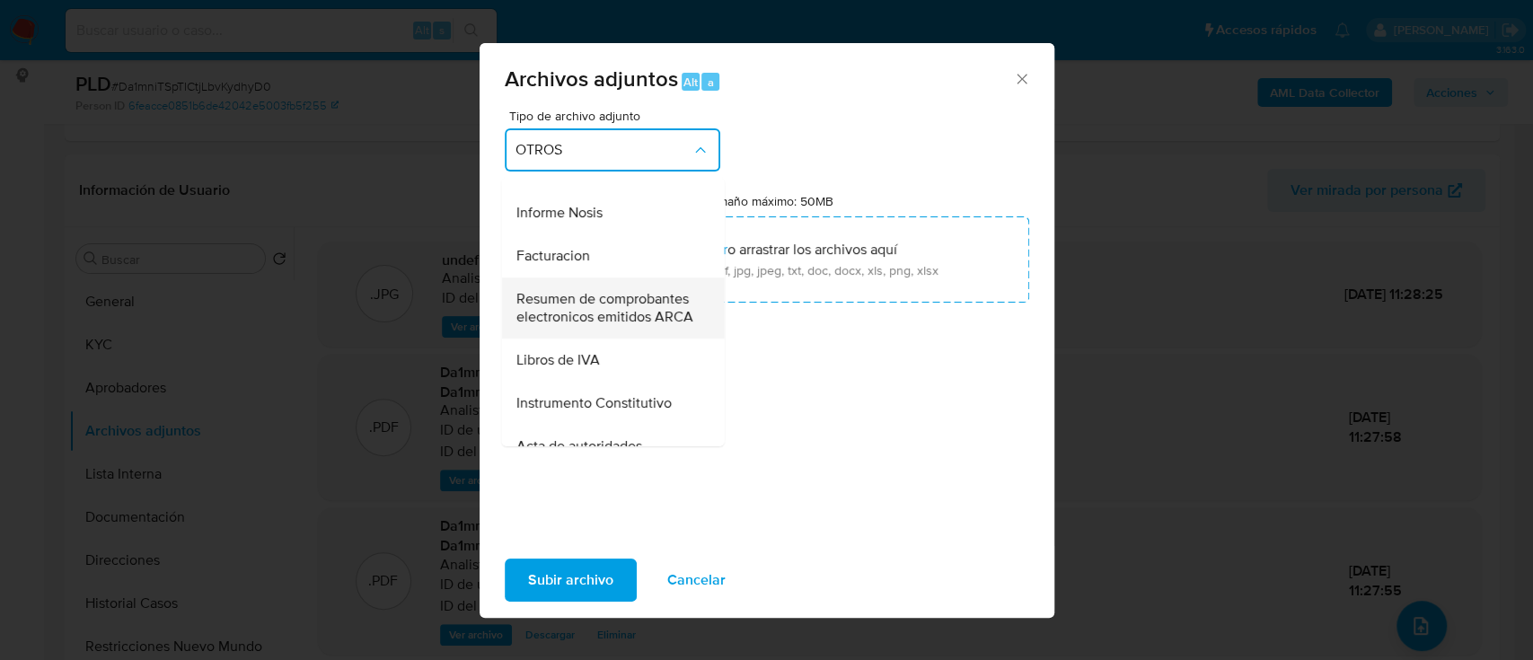
scroll to position [728, 0]
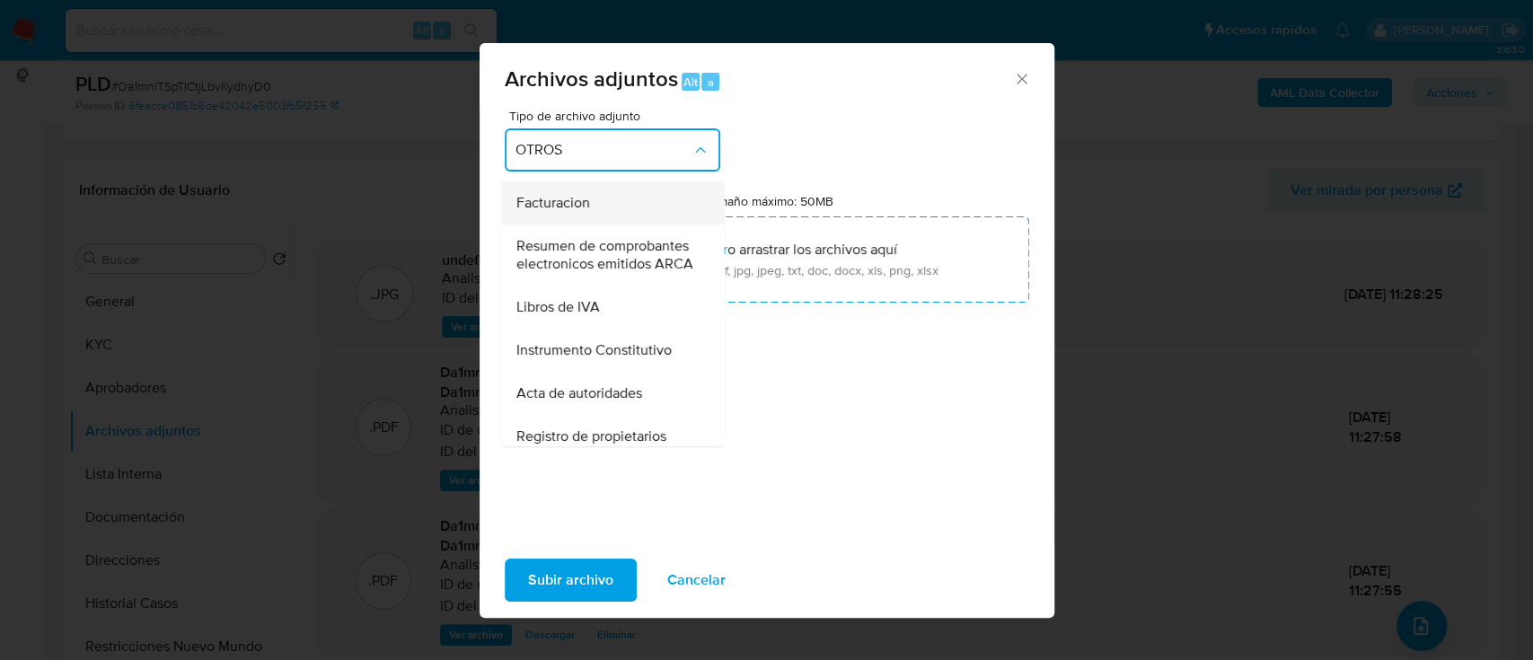
click at [603, 225] on div "Facturacion" at bounding box center [607, 202] width 183 height 43
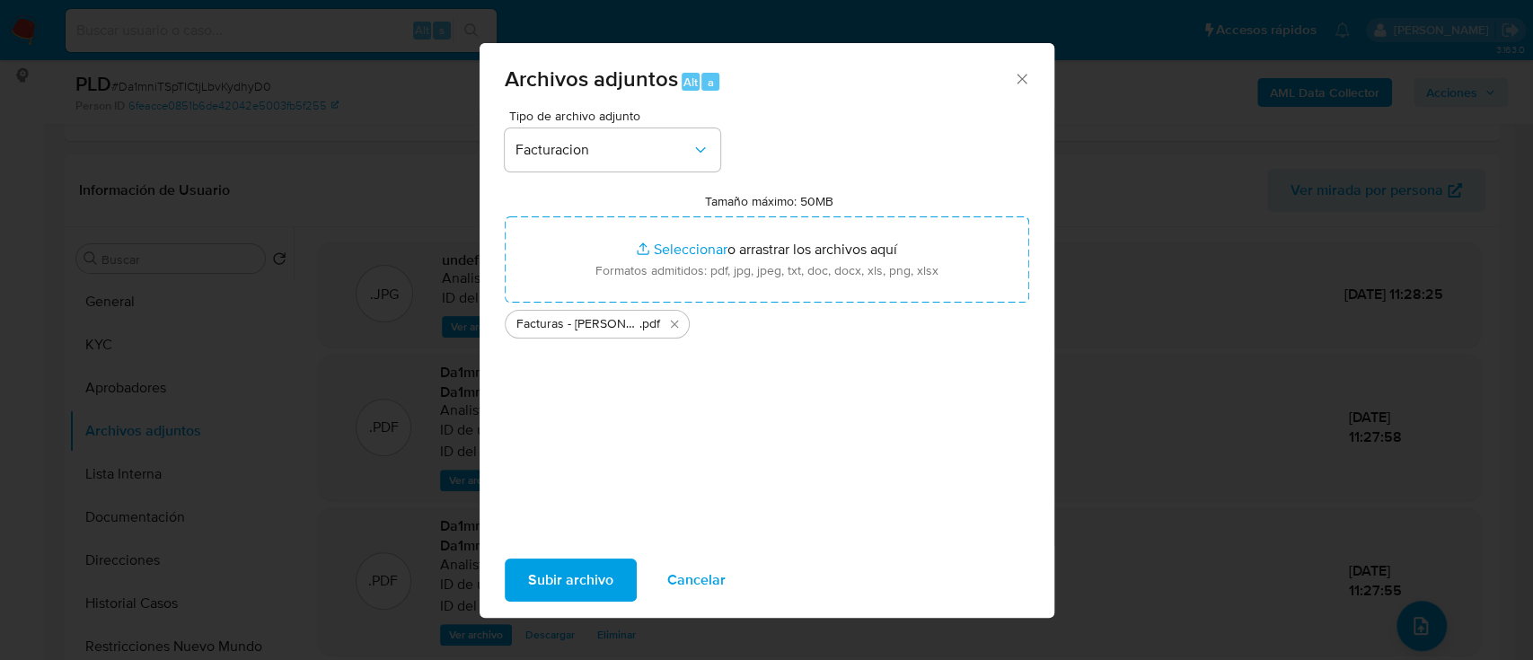
click at [556, 567] on span "Subir archivo" at bounding box center [570, 580] width 85 height 40
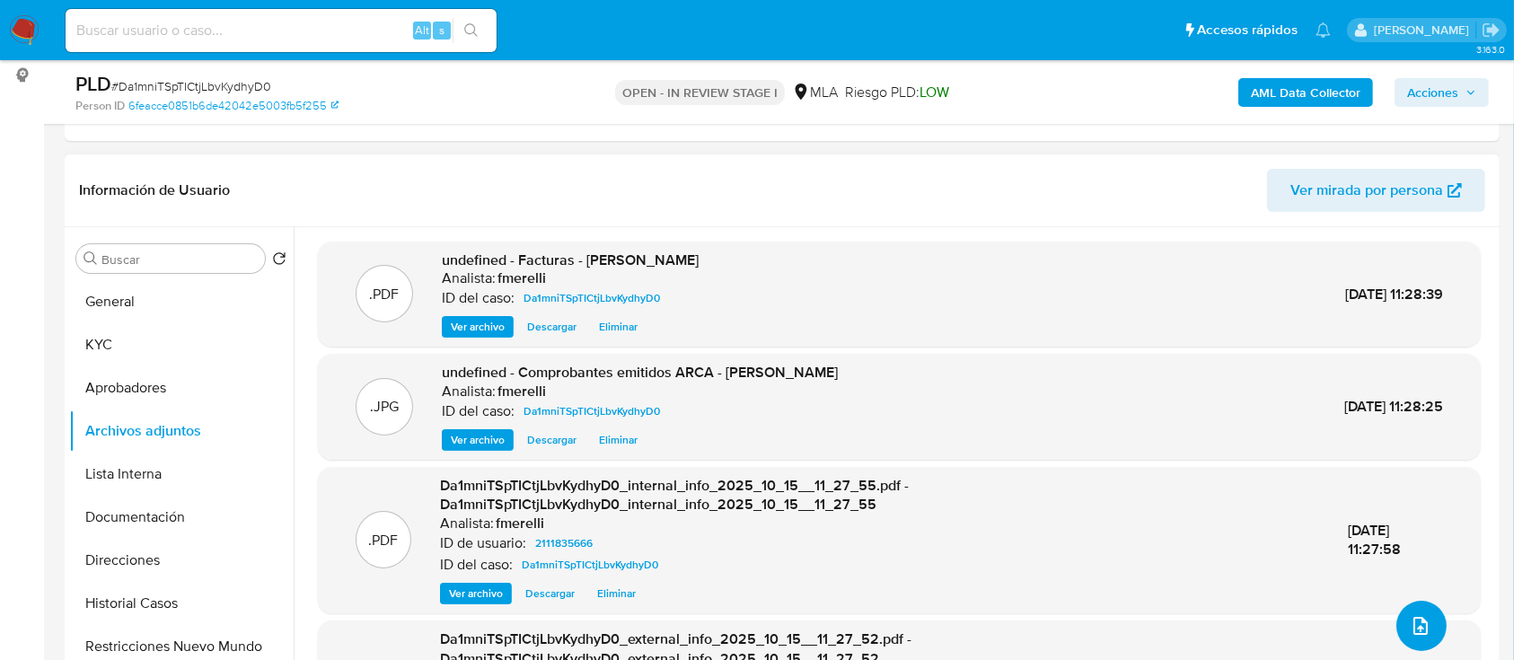
click at [1429, 629] on button "upload-file" at bounding box center [1422, 626] width 50 height 50
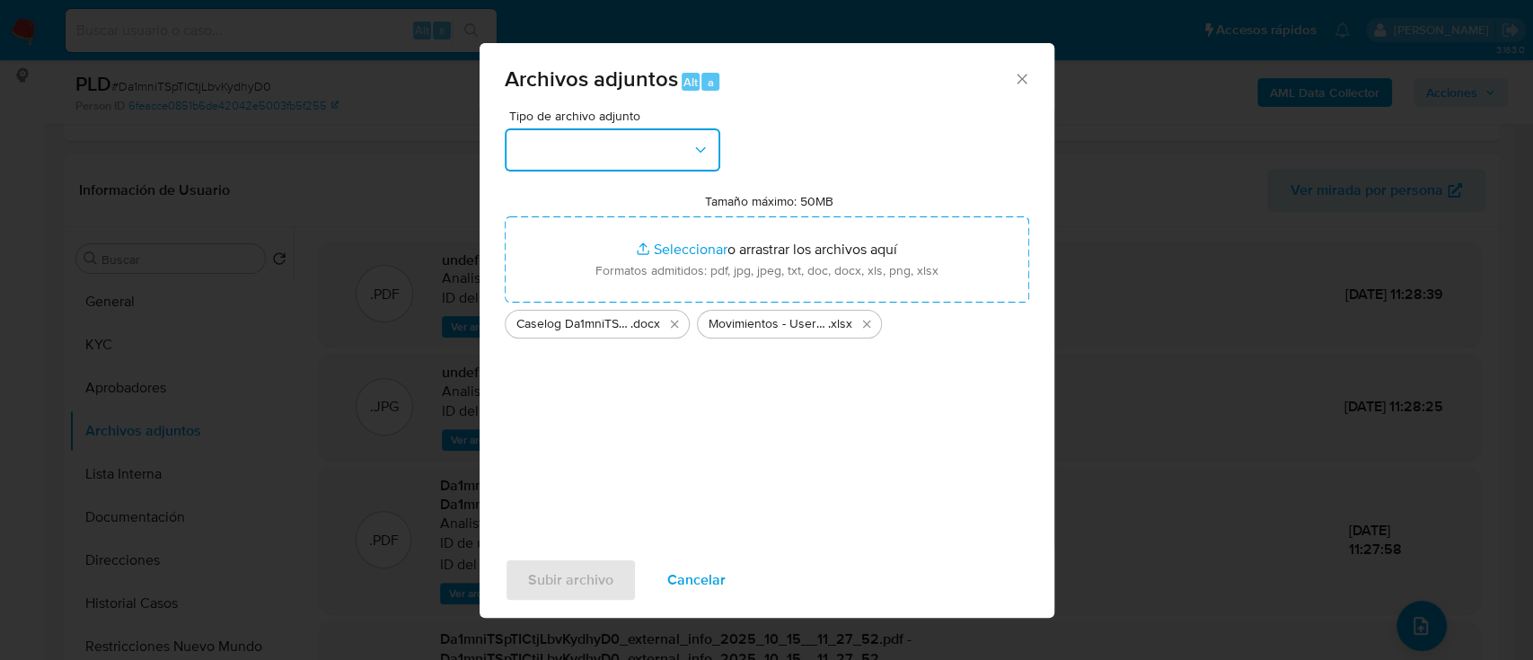
click at [626, 148] on button "button" at bounding box center [613, 149] width 216 height 43
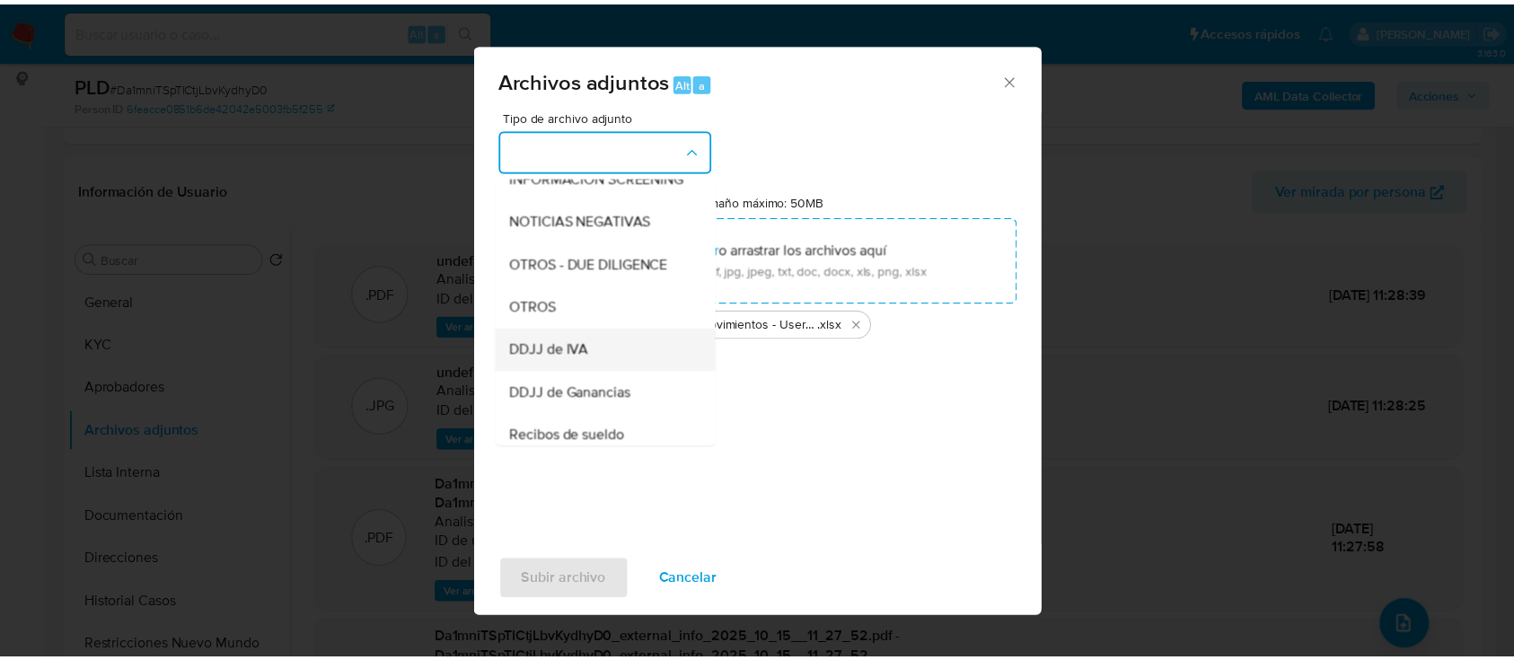
scroll to position [239, 0]
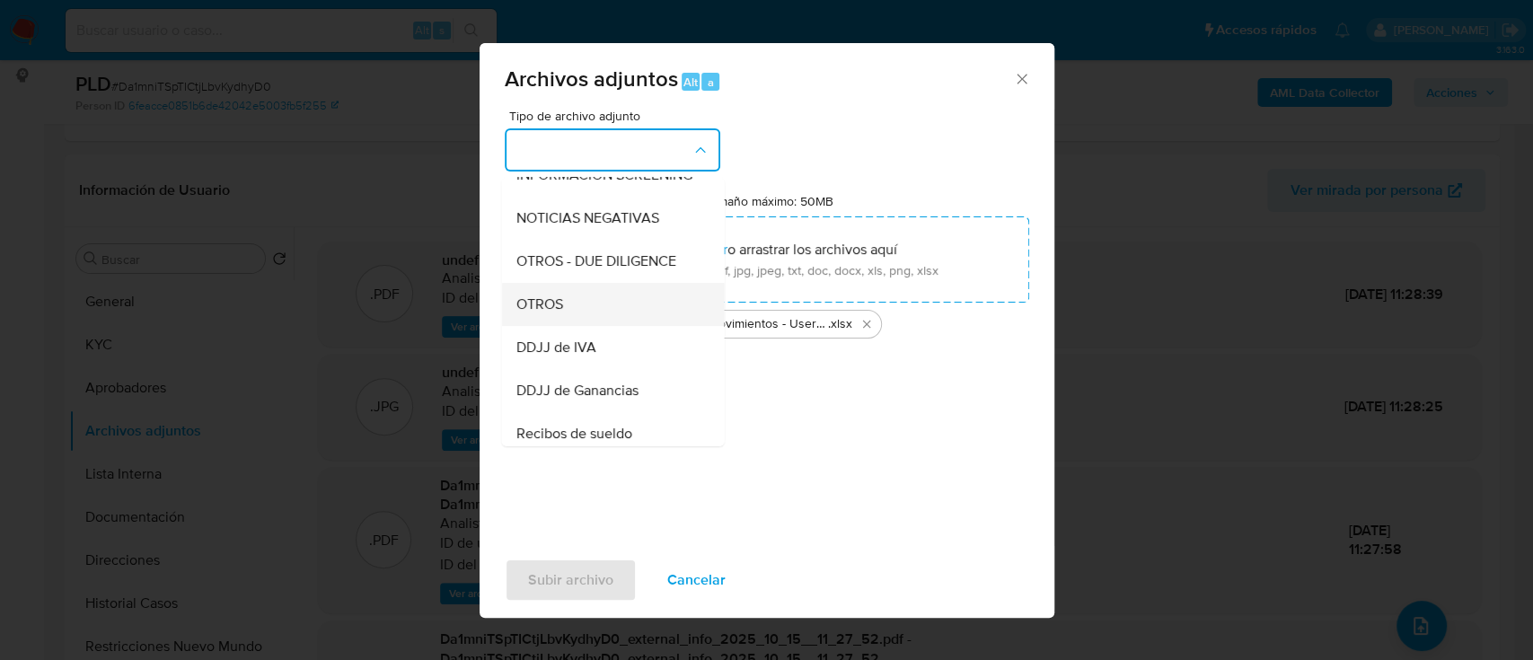
click at [597, 326] on div "OTROS" at bounding box center [607, 304] width 183 height 43
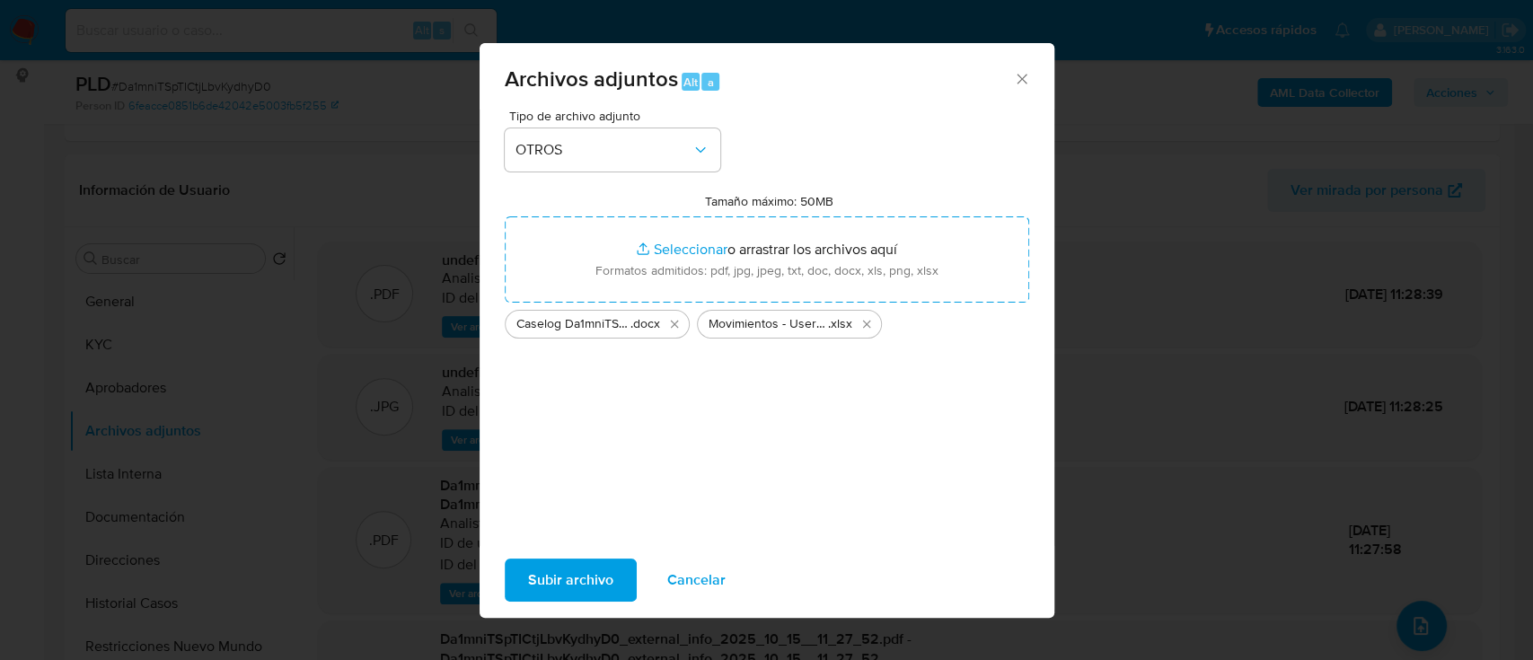
click at [569, 565] on span "Subir archivo" at bounding box center [570, 580] width 85 height 40
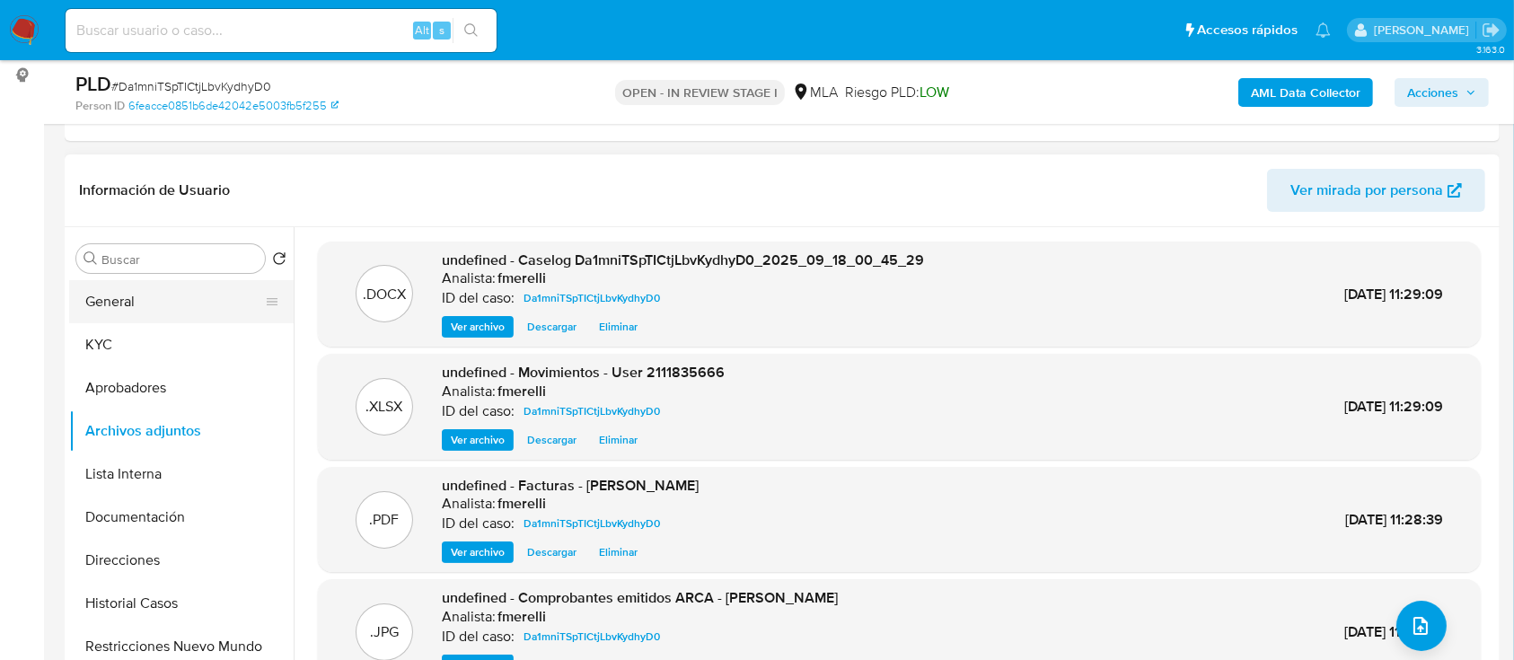
click at [207, 294] on button "General" at bounding box center [174, 301] width 210 height 43
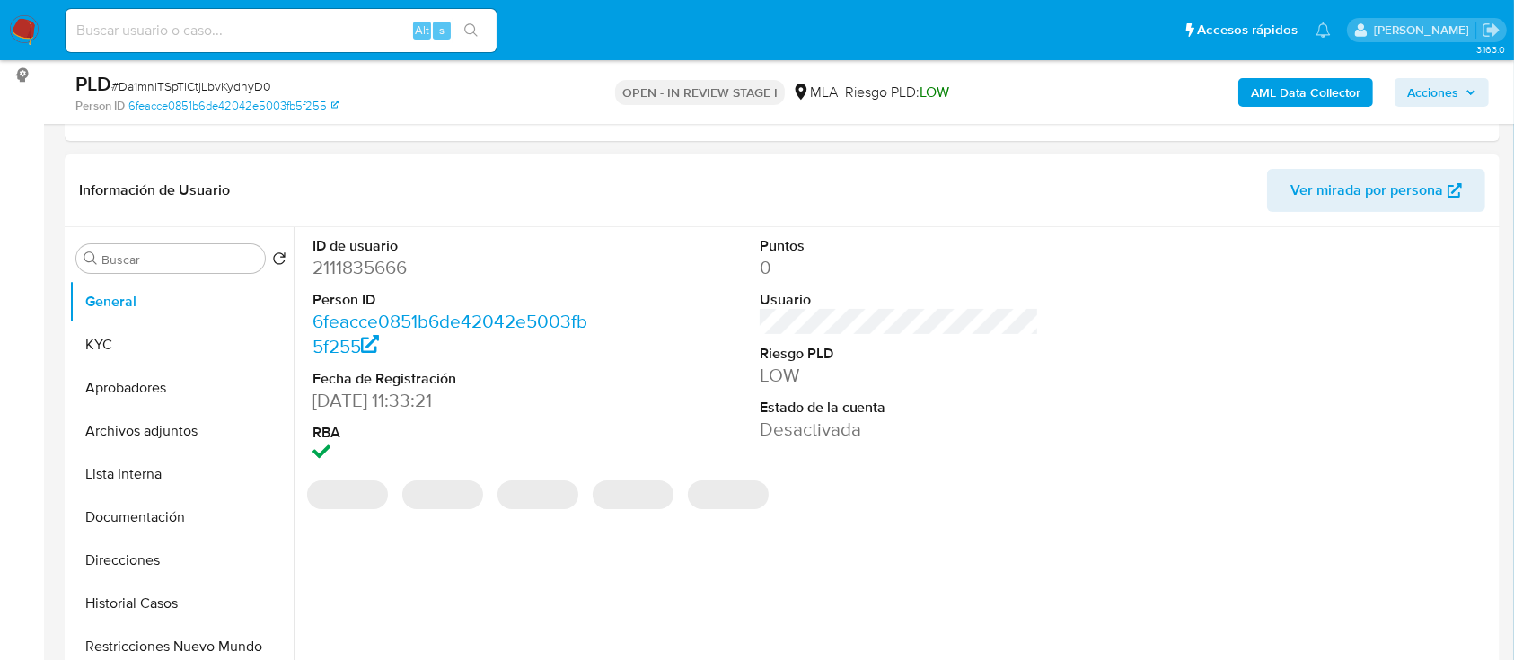
click at [375, 258] on dd "2111835666" at bounding box center [453, 267] width 280 height 25
click at [376, 258] on dd "2111835666" at bounding box center [453, 267] width 280 height 25
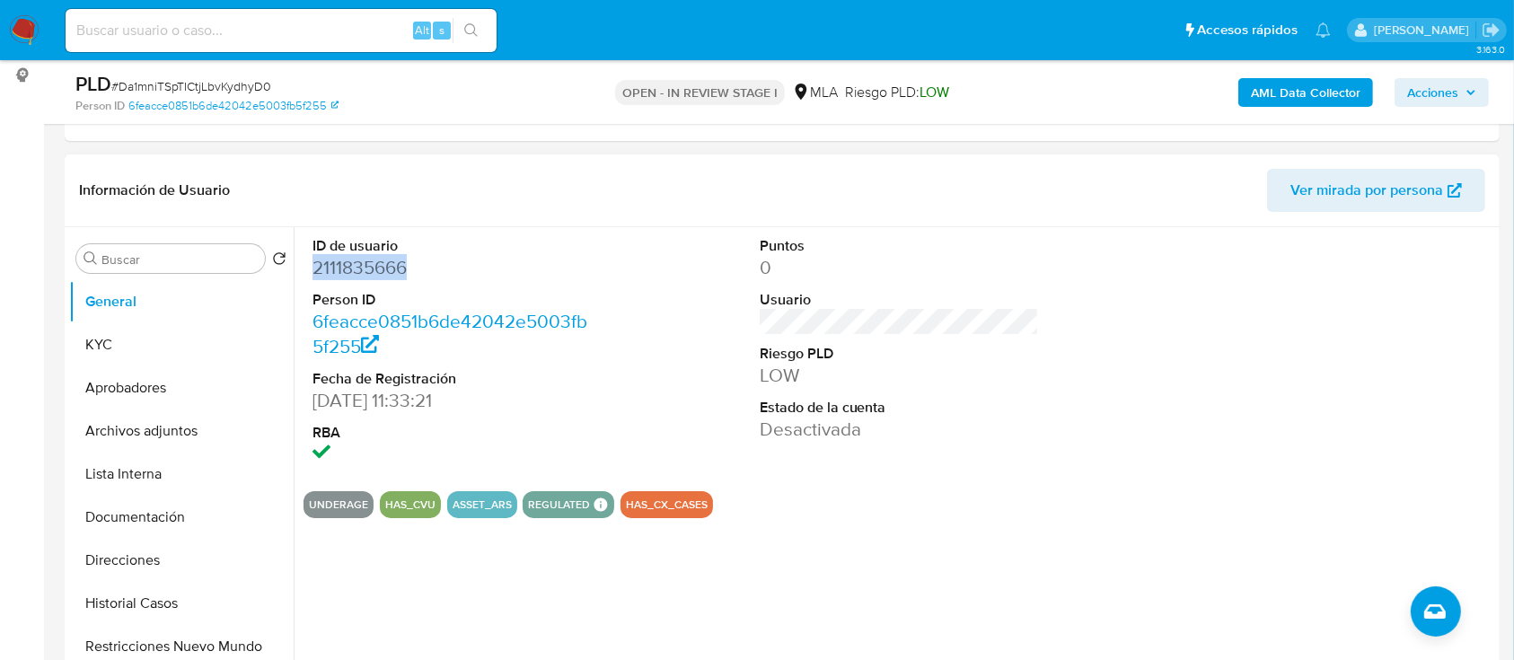
copy dd "2111835666"
click at [177, 426] on button "Archivos adjuntos" at bounding box center [174, 431] width 210 height 43
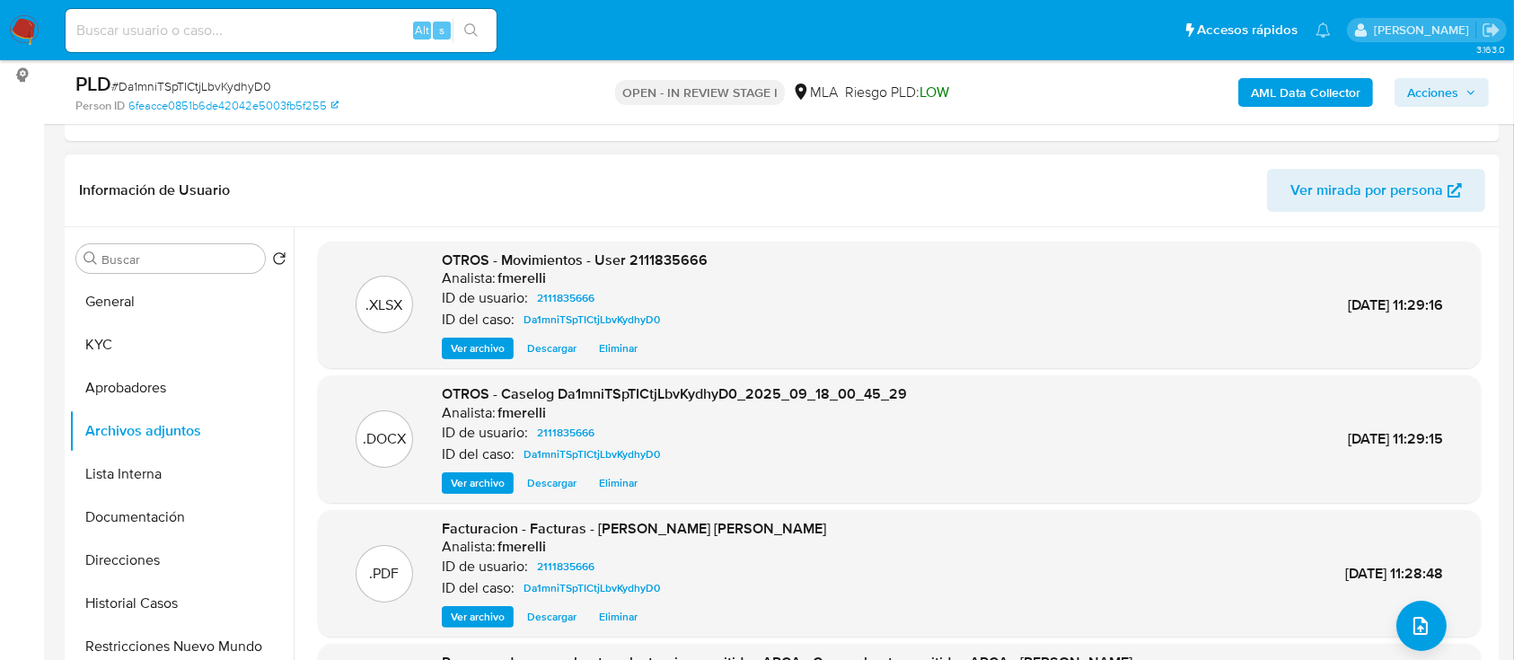
scroll to position [151, 0]
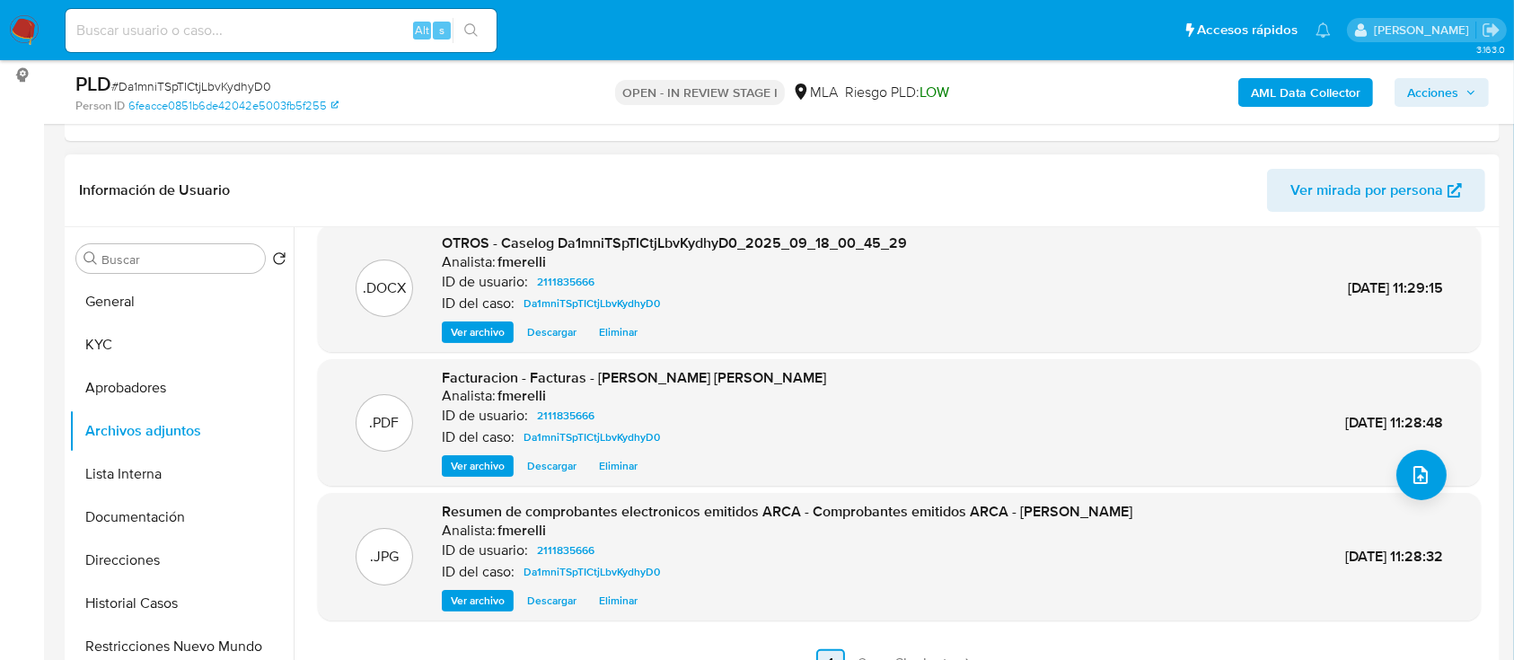
click at [913, 657] on span "Siguiente" at bounding box center [925, 664] width 60 height 14
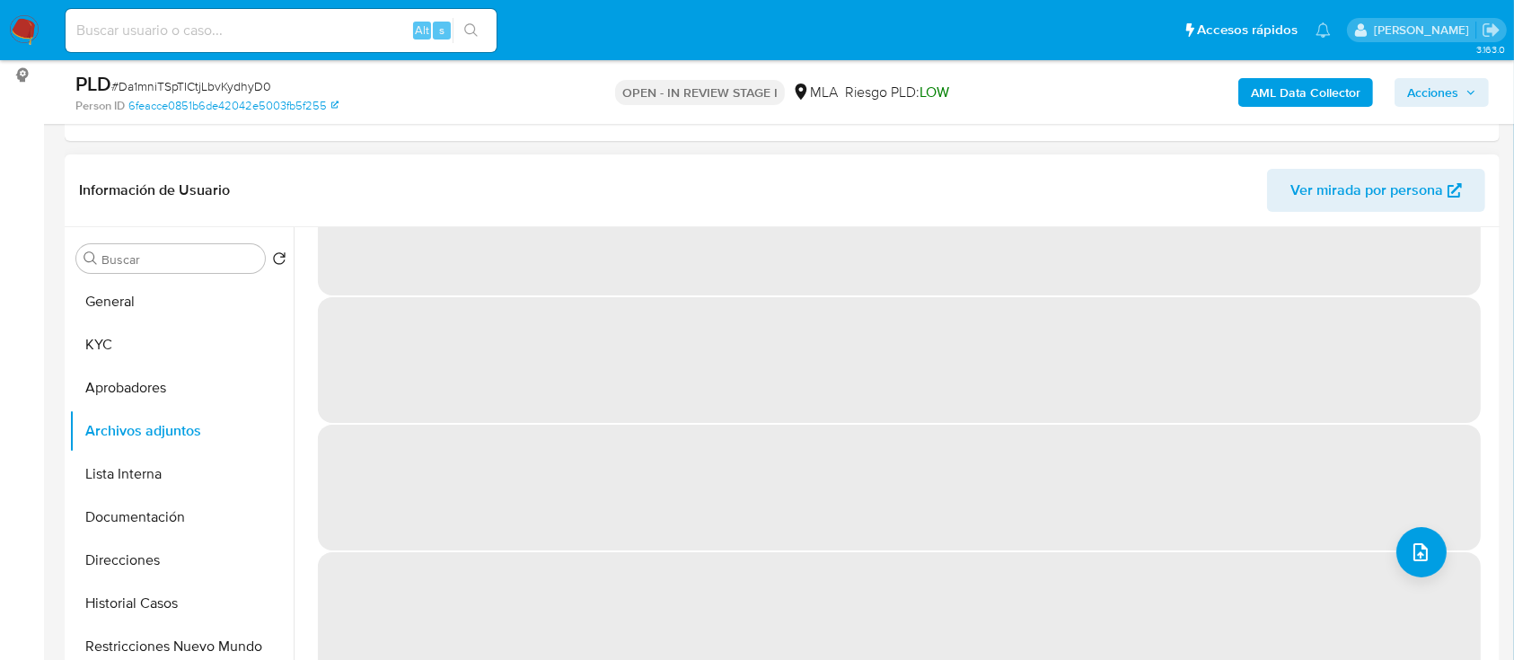
scroll to position [0, 0]
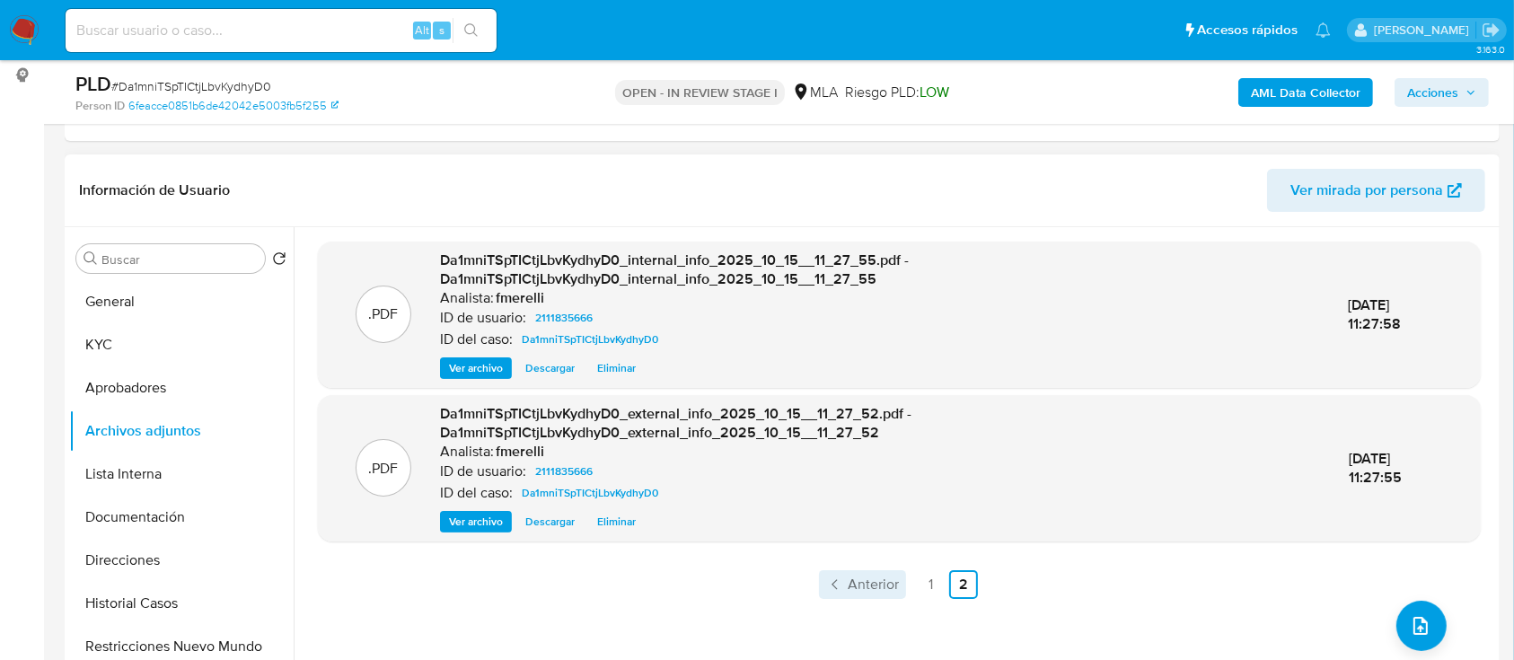
click at [886, 578] on span "Anterior" at bounding box center [873, 585] width 51 height 14
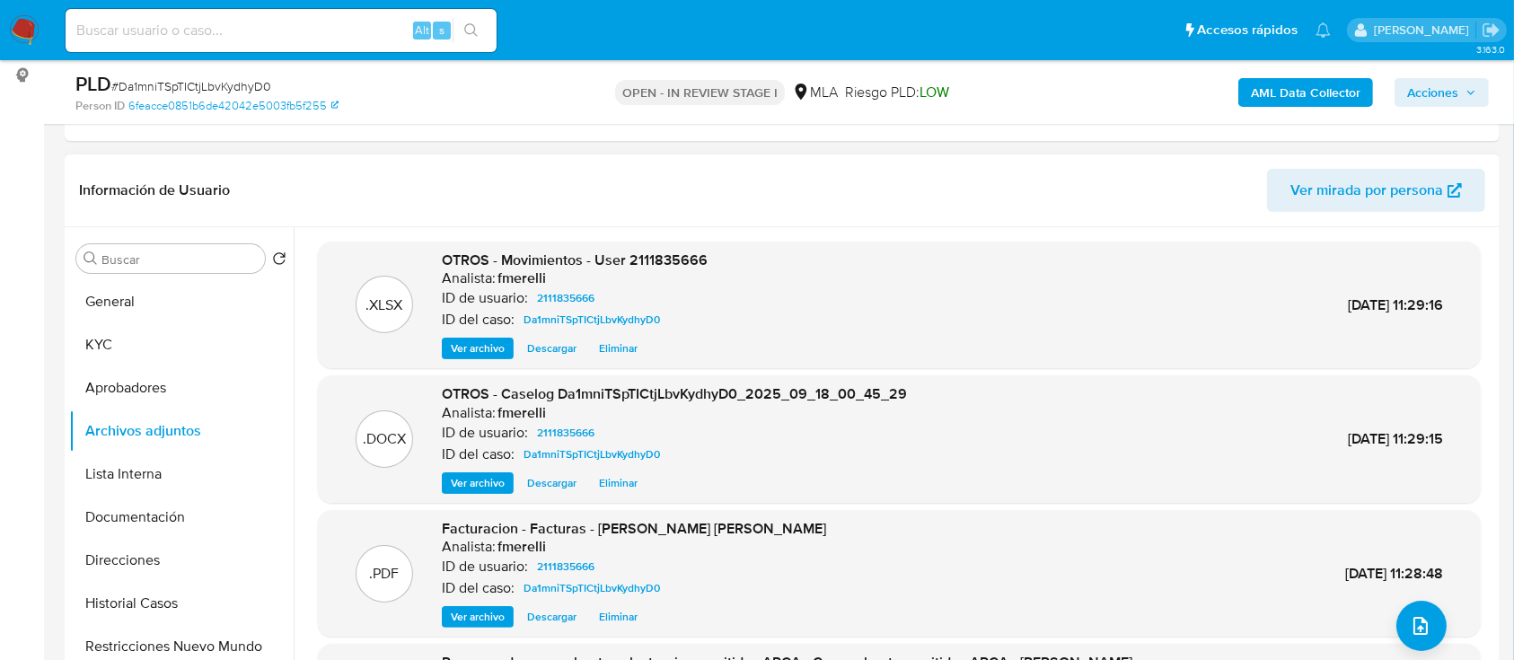
click at [251, 86] on span "# Da1mniTSpTICtjLbvKydhyD0" at bounding box center [191, 86] width 160 height 18
copy span "Da1mniTSpTICtjLbvKydhyD0"
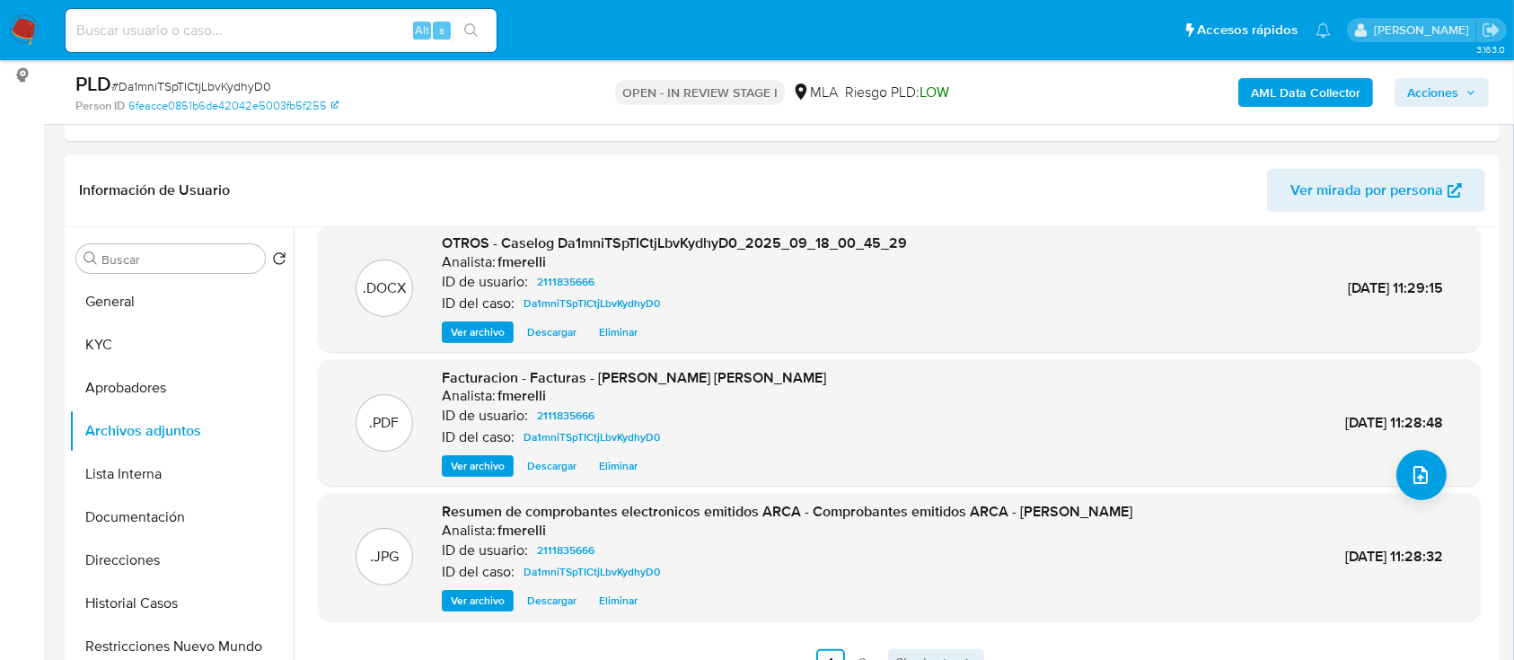
click at [910, 657] on span "Siguiente" at bounding box center [925, 664] width 60 height 14
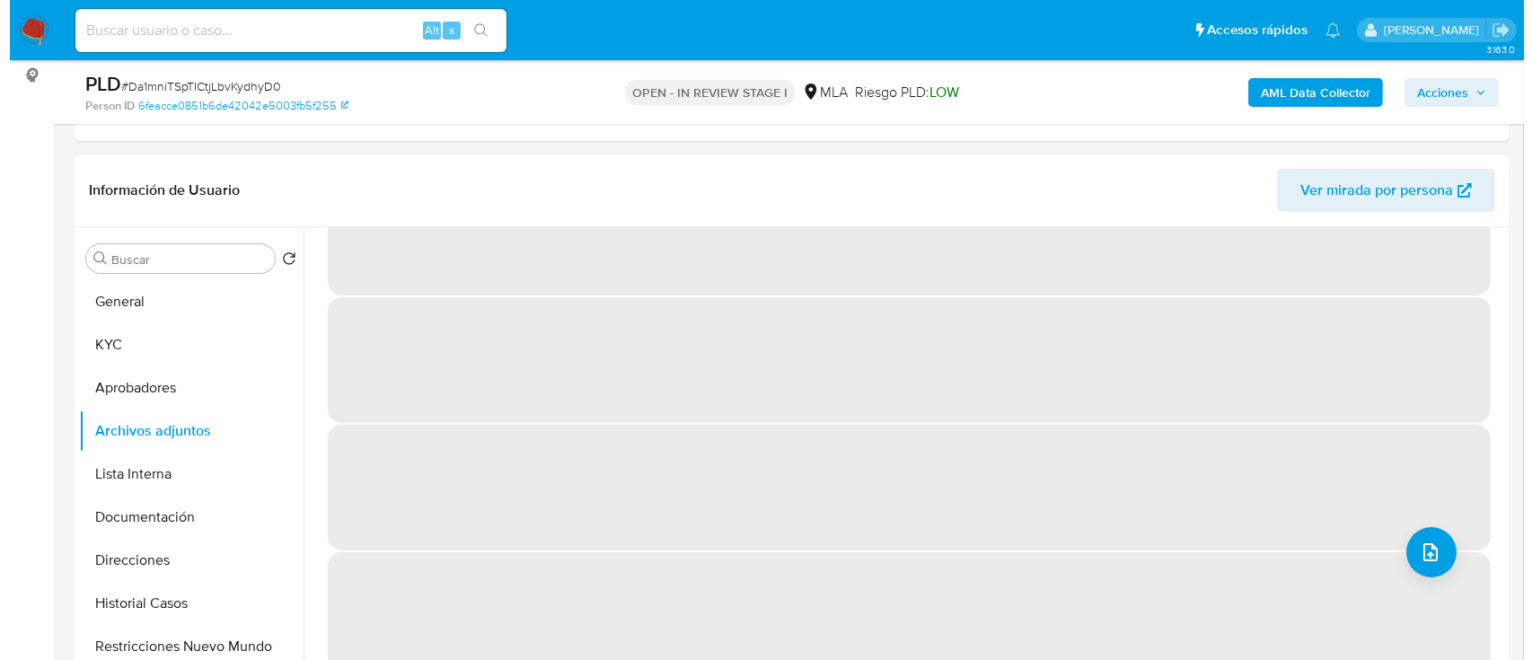
scroll to position [0, 0]
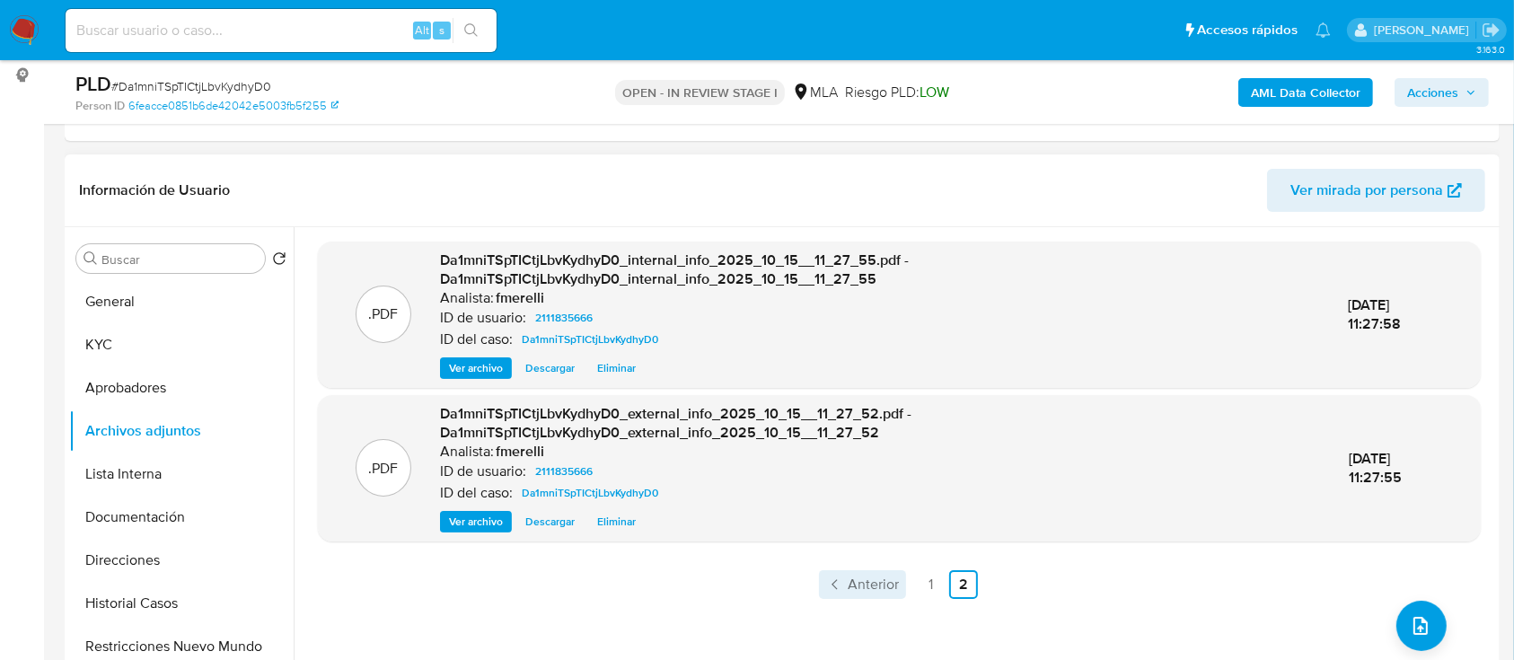
click at [877, 587] on span "Anterior" at bounding box center [873, 585] width 51 height 14
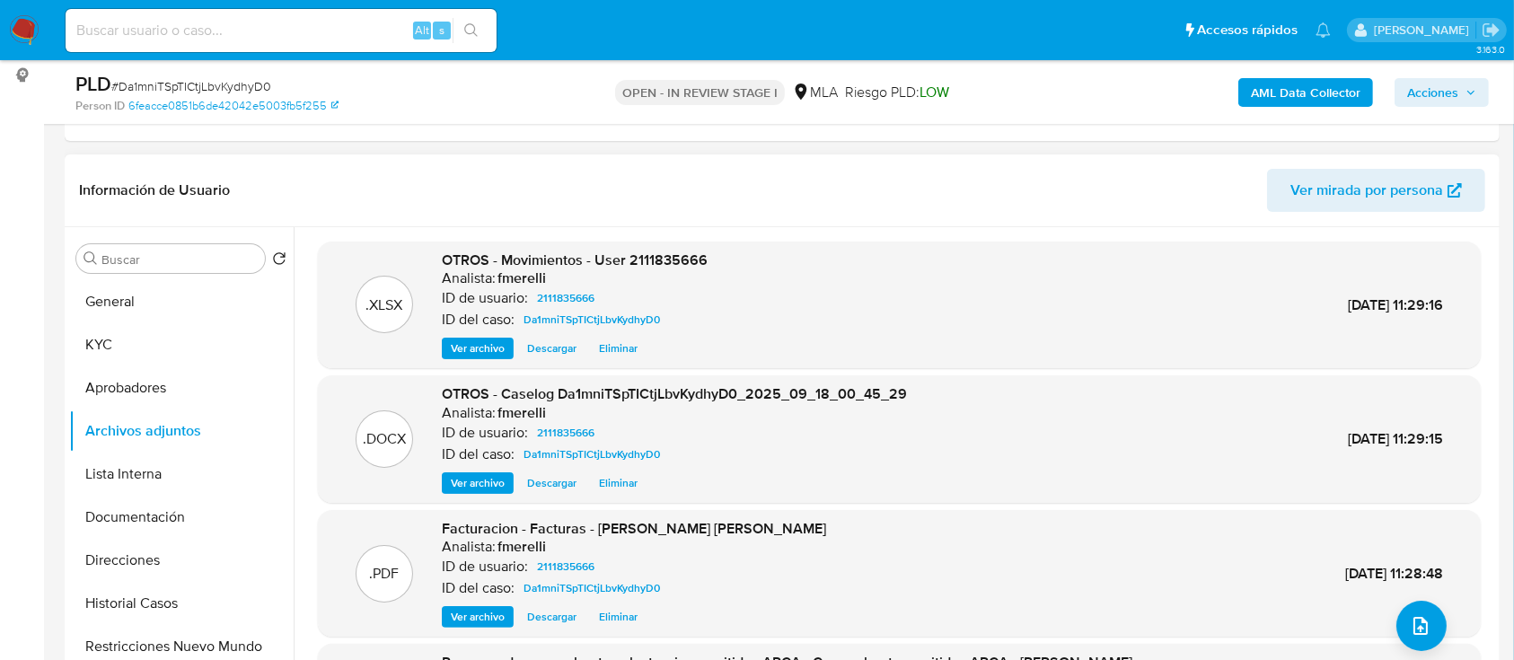
click at [460, 481] on span "Ver archivo" at bounding box center [478, 483] width 54 height 18
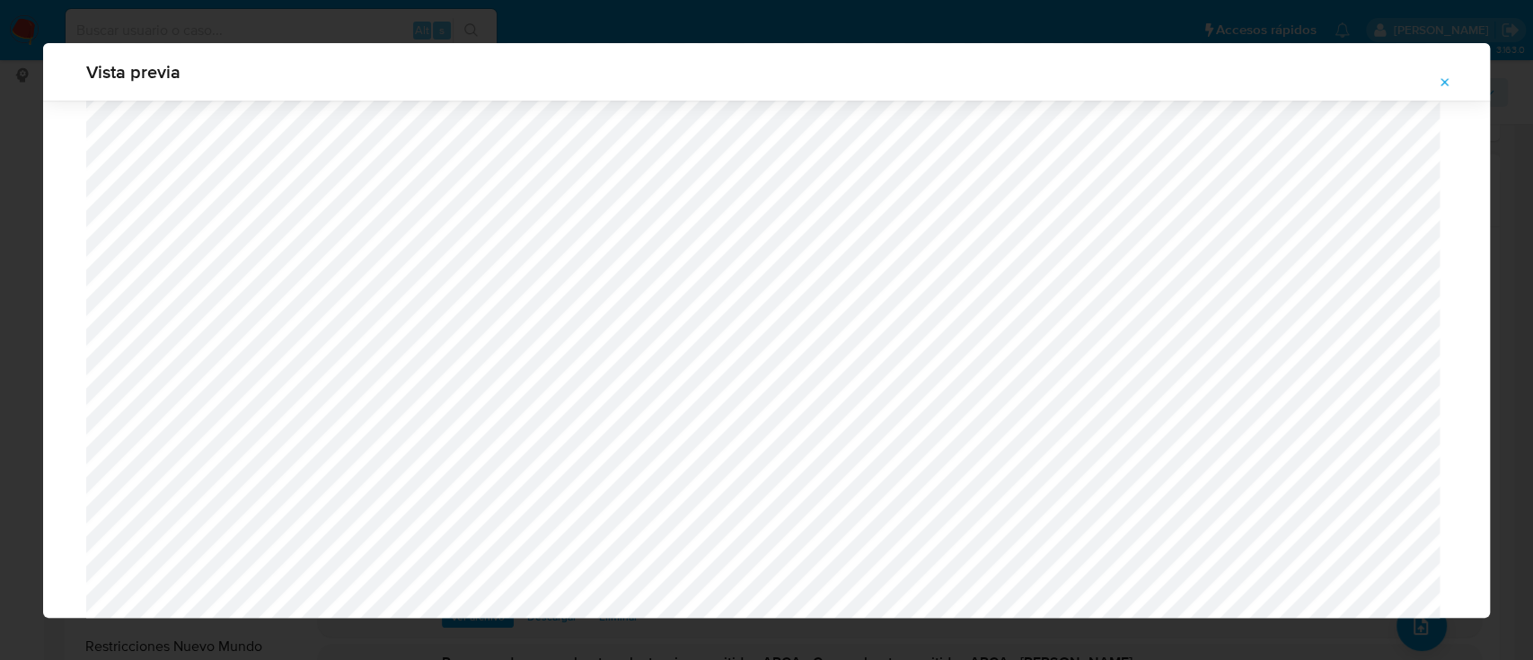
scroll to position [1640, 0]
click at [1442, 81] on icon "Attachment preview" at bounding box center [1445, 82] width 14 height 14
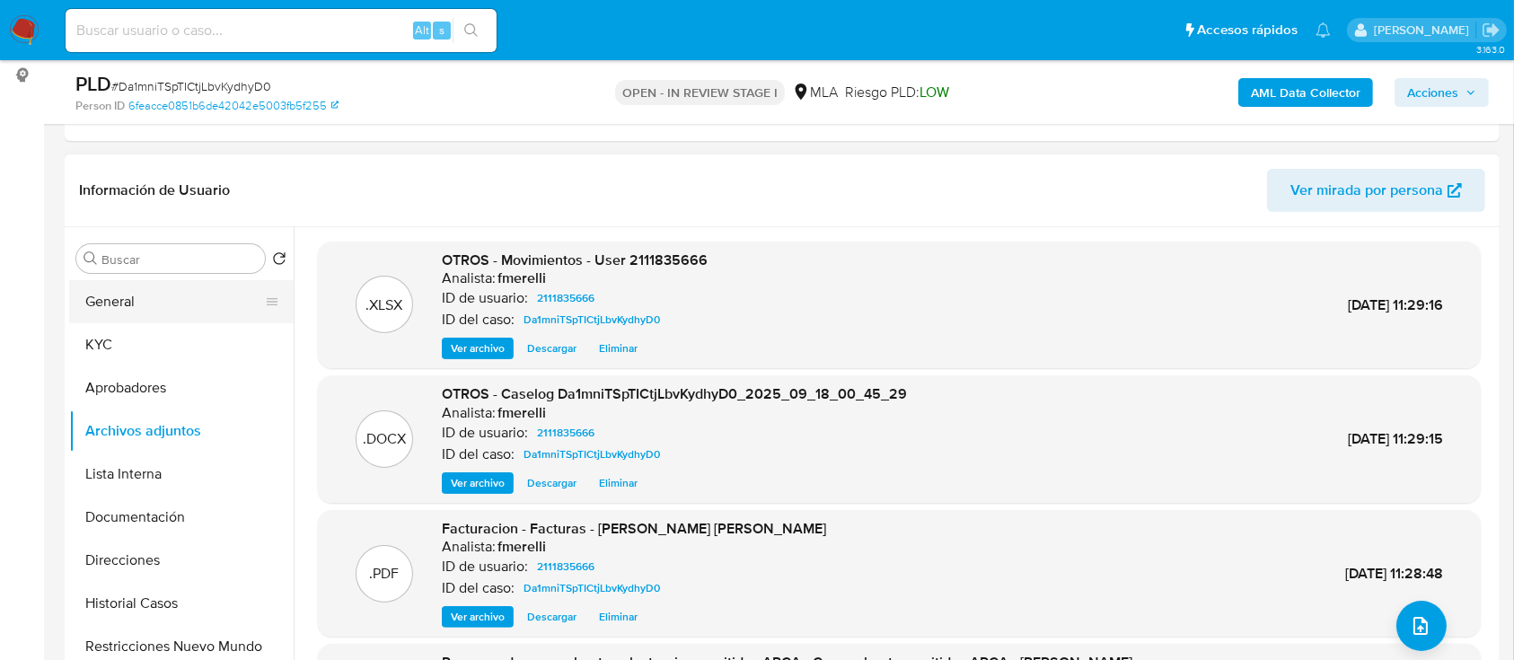
click at [167, 303] on button "General" at bounding box center [174, 301] width 210 height 43
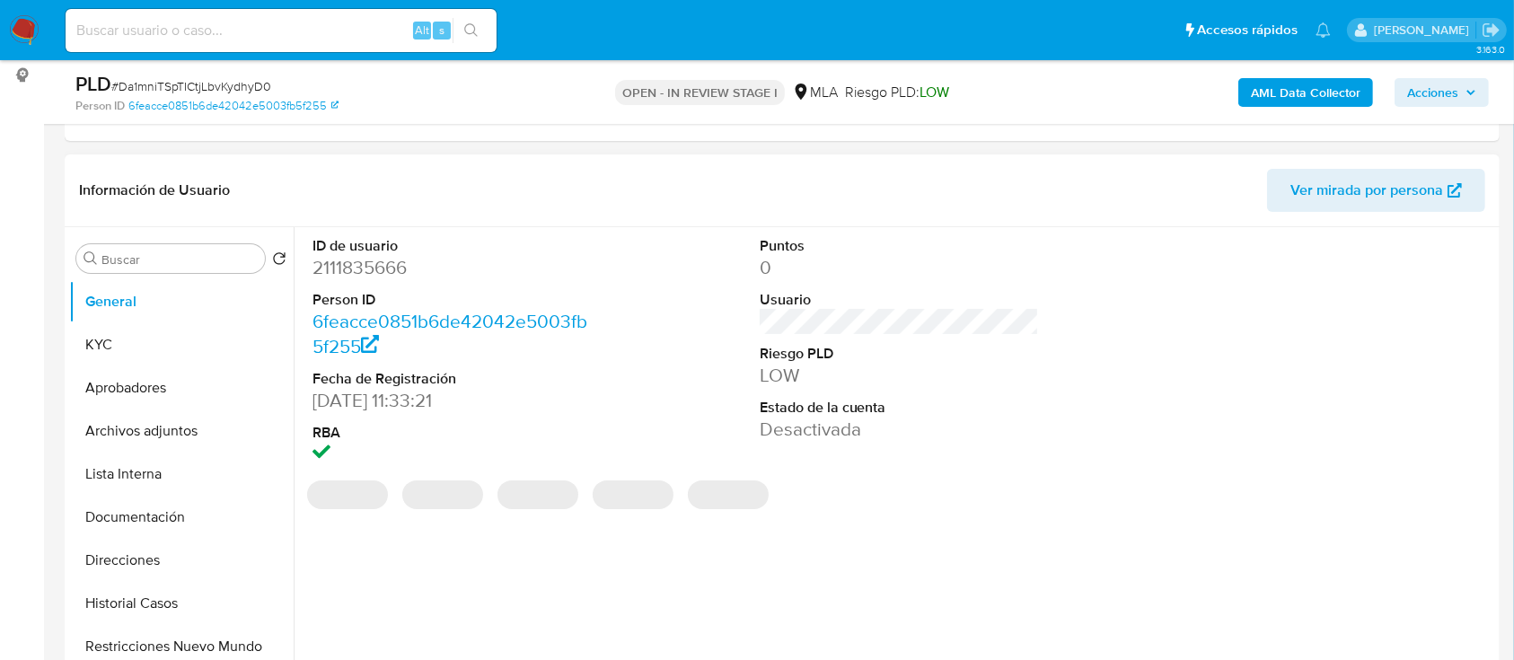
click at [347, 277] on dd "2111835666" at bounding box center [453, 267] width 280 height 25
copy dd "2111835666"
click at [201, 427] on button "Archivos adjuntos" at bounding box center [174, 431] width 210 height 43
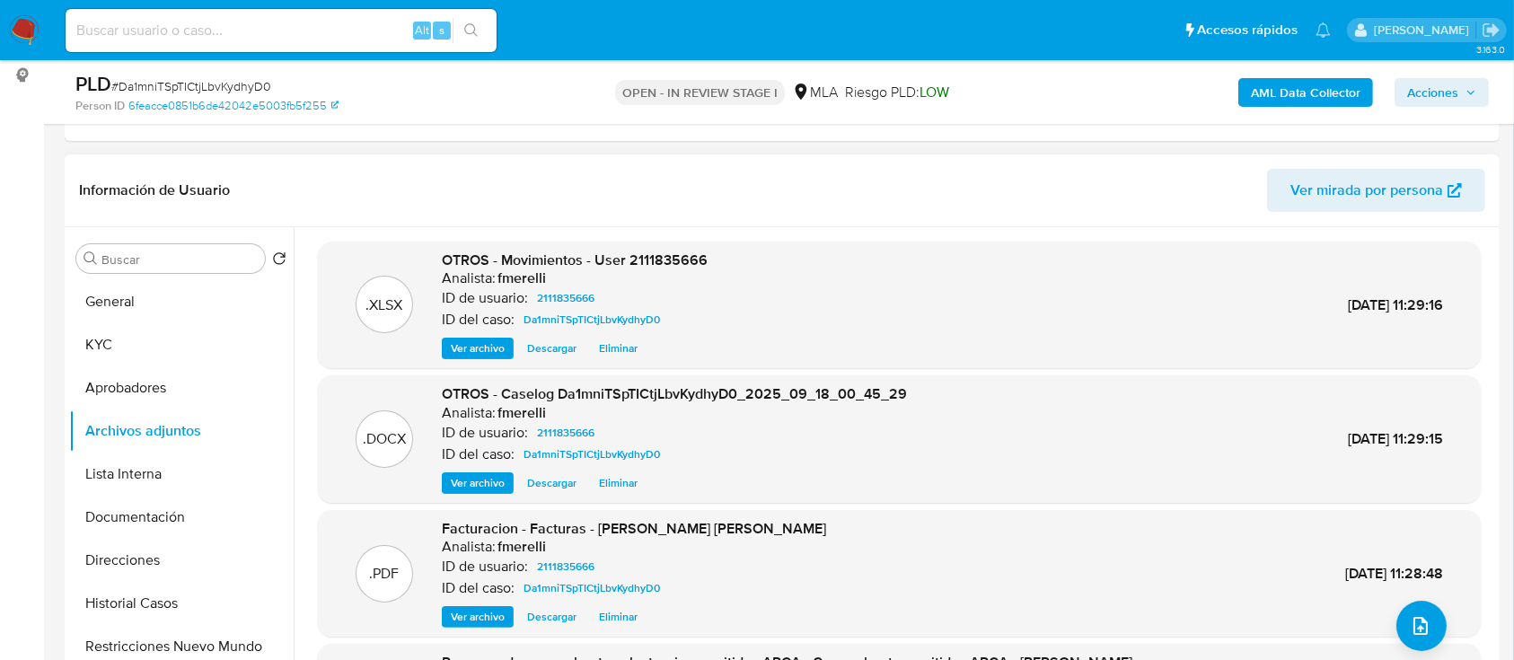
click at [474, 484] on span "Ver archivo" at bounding box center [478, 483] width 54 height 18
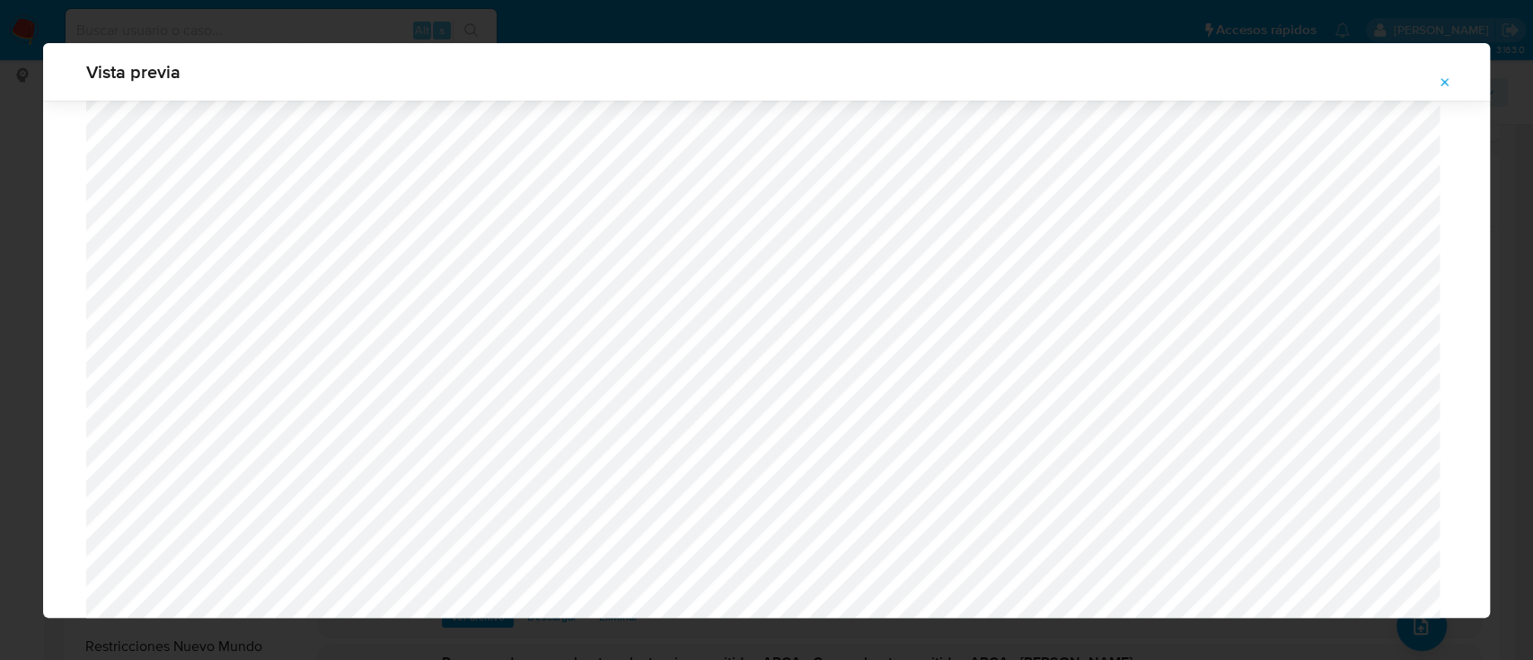
scroll to position [1517, 0]
click at [1453, 84] on button "Attachment preview" at bounding box center [1445, 82] width 40 height 29
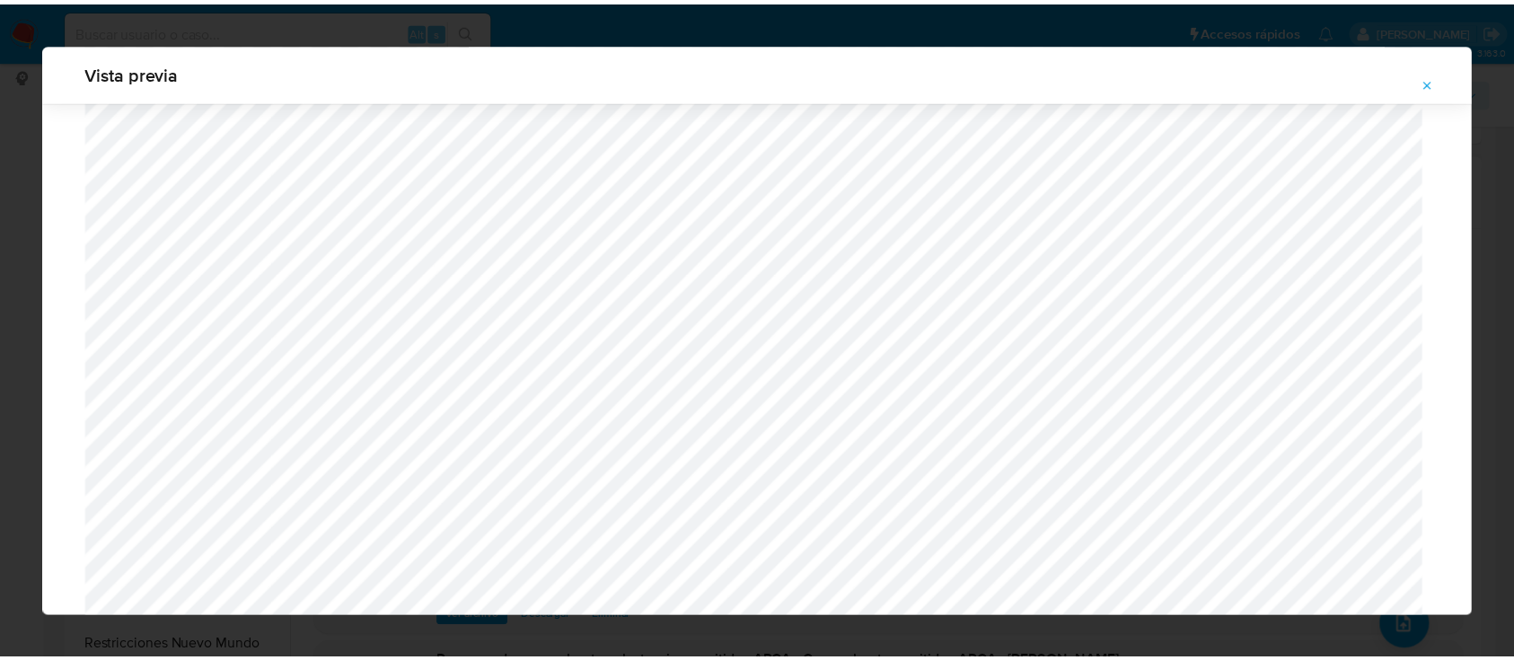
scroll to position [57, 0]
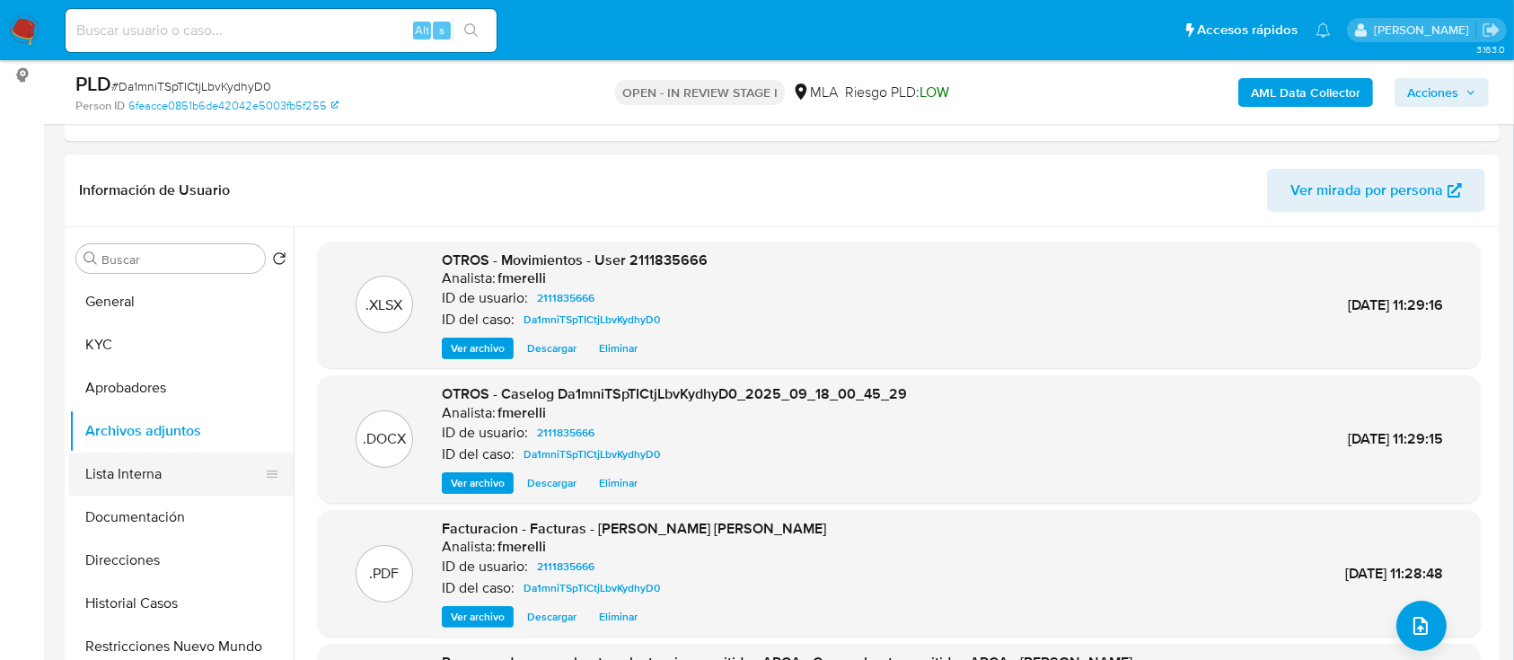
click at [158, 469] on button "Lista Interna" at bounding box center [174, 474] width 210 height 43
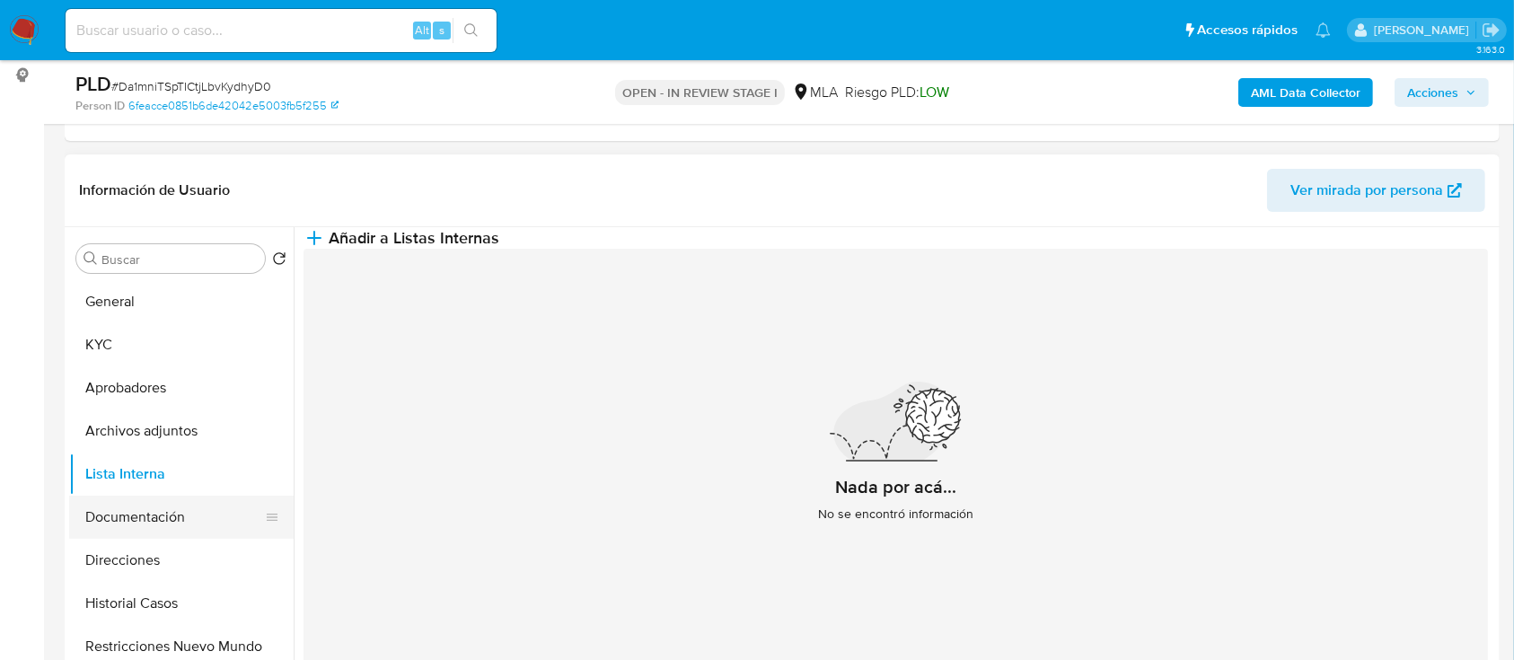
click at [157, 520] on button "Documentación" at bounding box center [174, 517] width 210 height 43
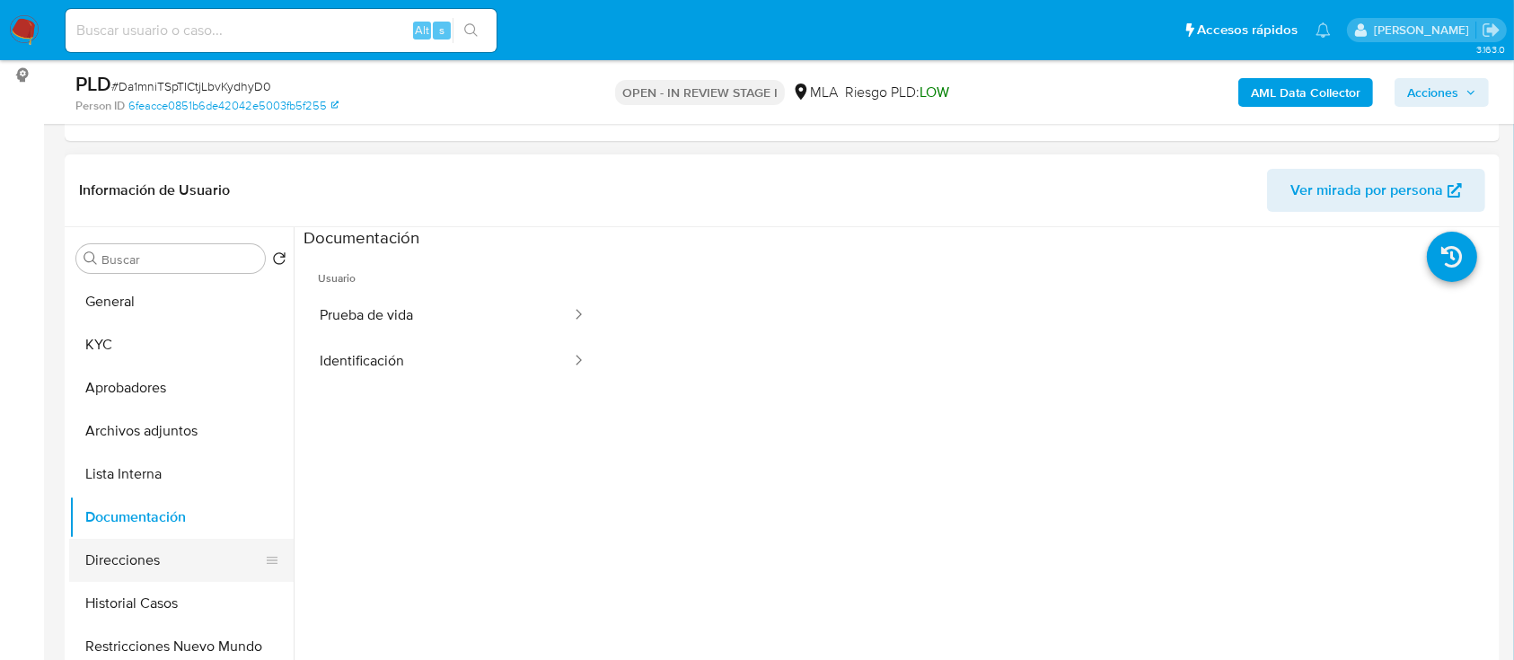
click at [183, 551] on button "Direcciones" at bounding box center [174, 560] width 210 height 43
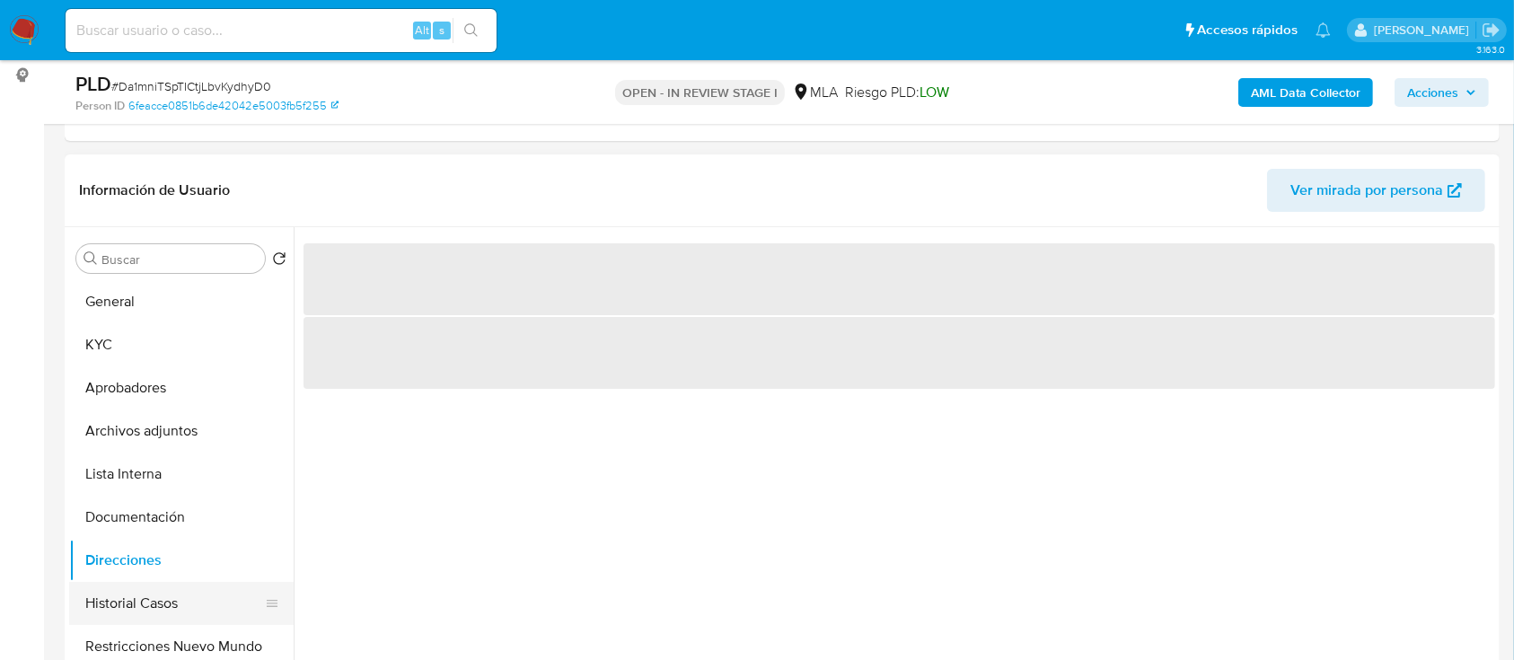
scroll to position [119, 0]
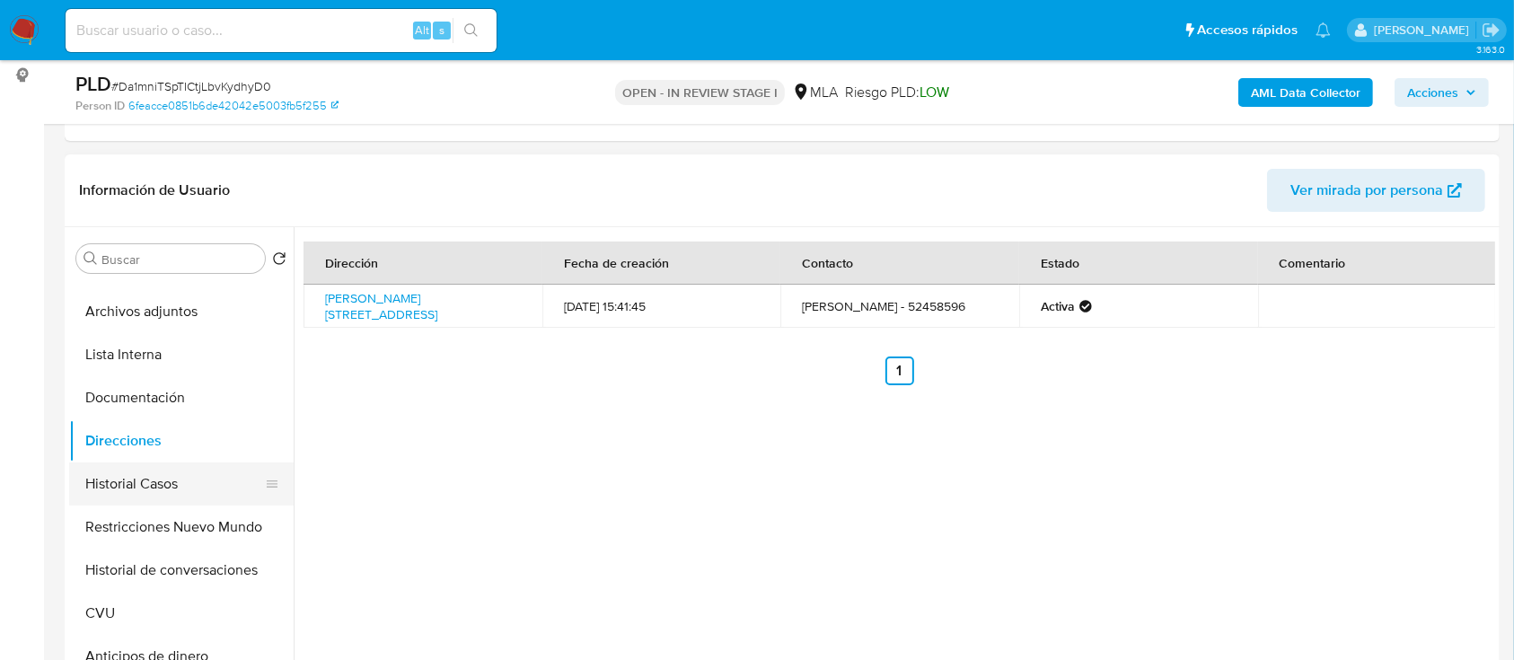
click at [168, 475] on button "Historial Casos" at bounding box center [174, 484] width 210 height 43
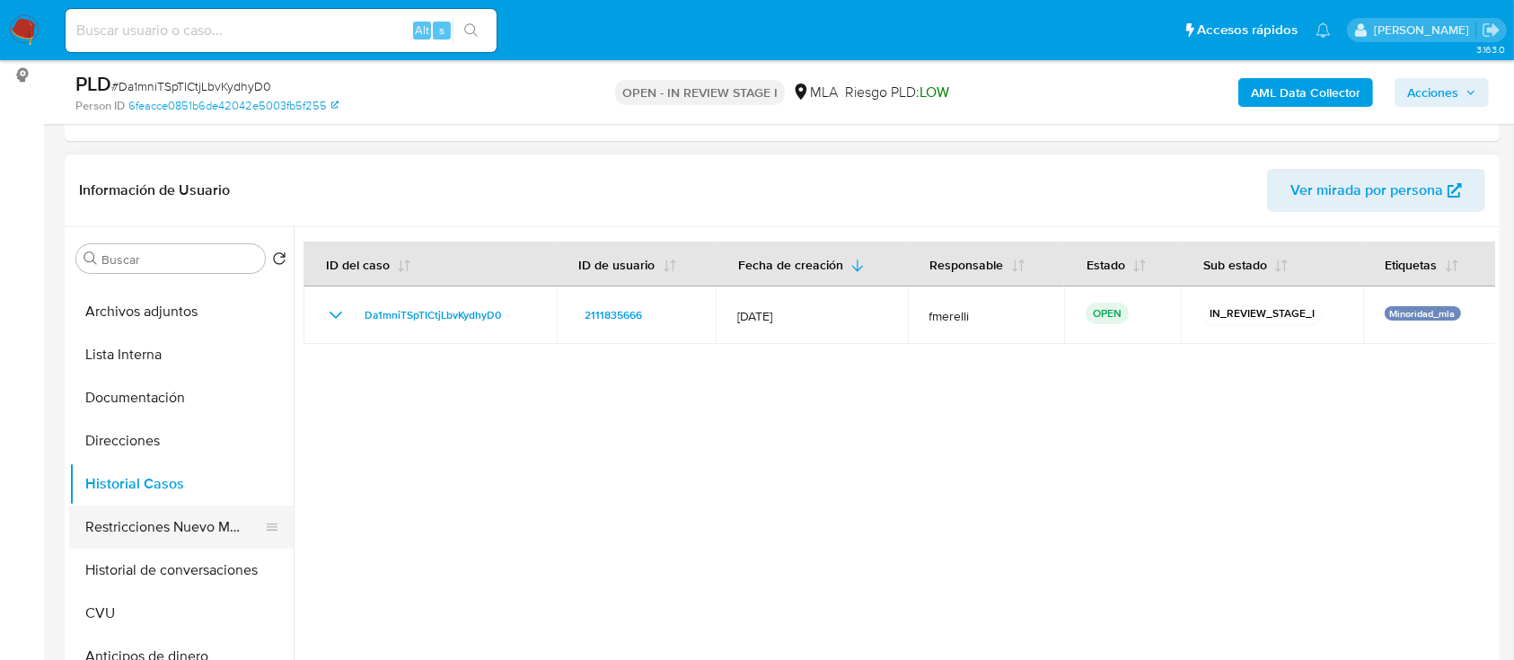
click at [167, 534] on button "Restricciones Nuevo Mundo" at bounding box center [174, 527] width 210 height 43
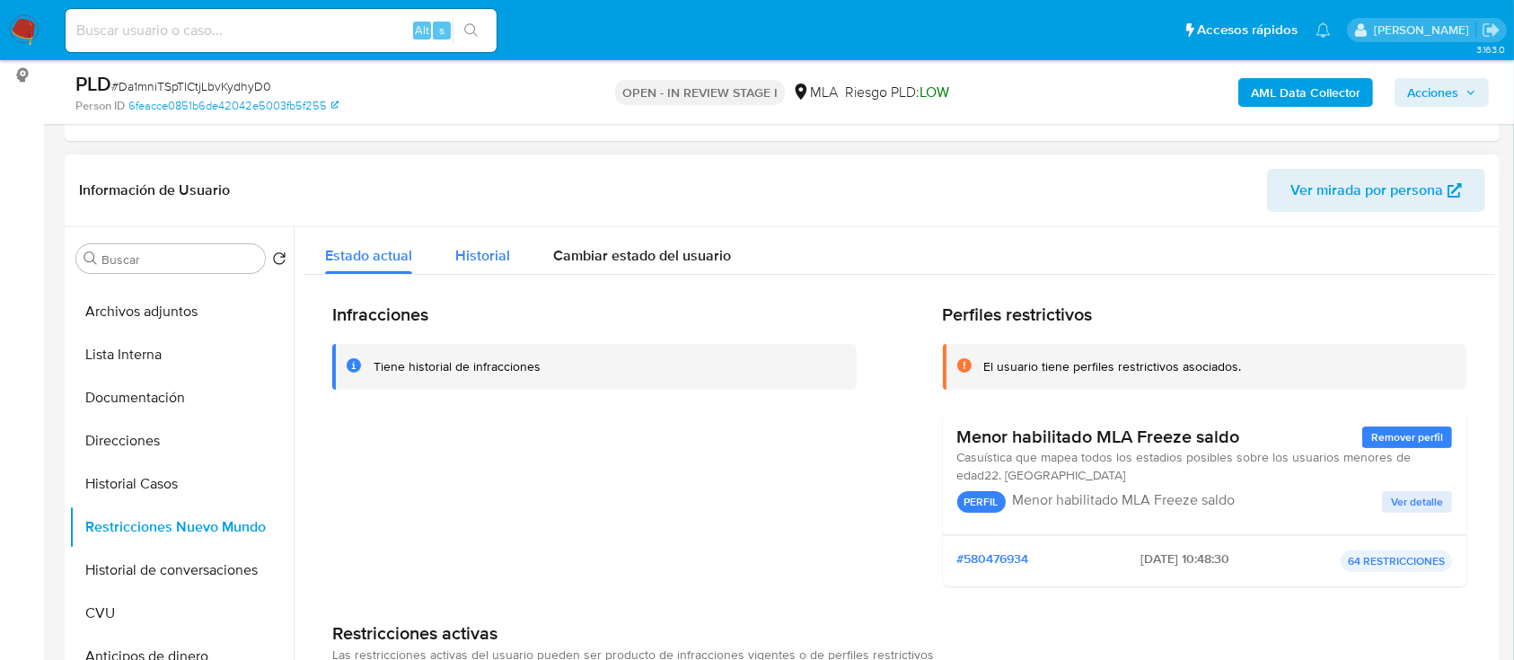
click at [455, 270] on div "Historial" at bounding box center [482, 251] width 55 height 48
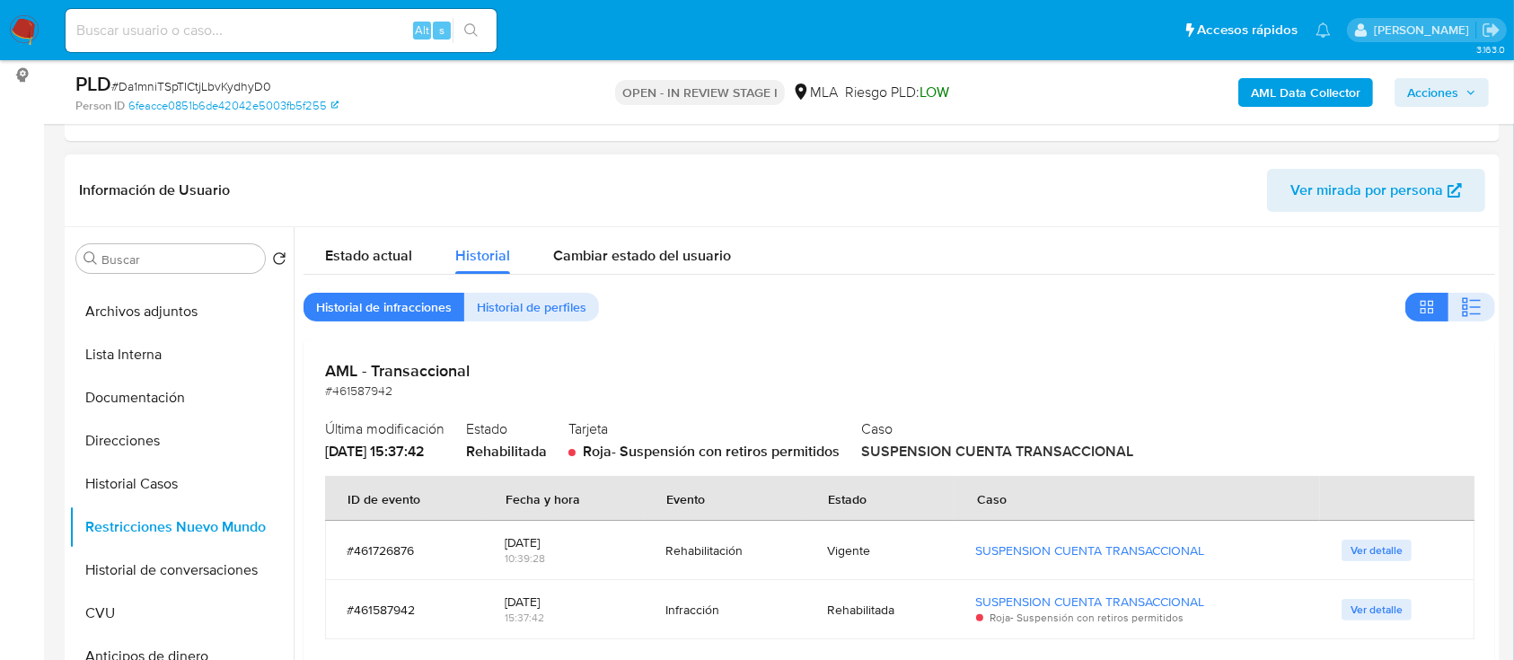
scroll to position [0, 0]
click at [398, 246] on span "Estado actual" at bounding box center [368, 255] width 87 height 21
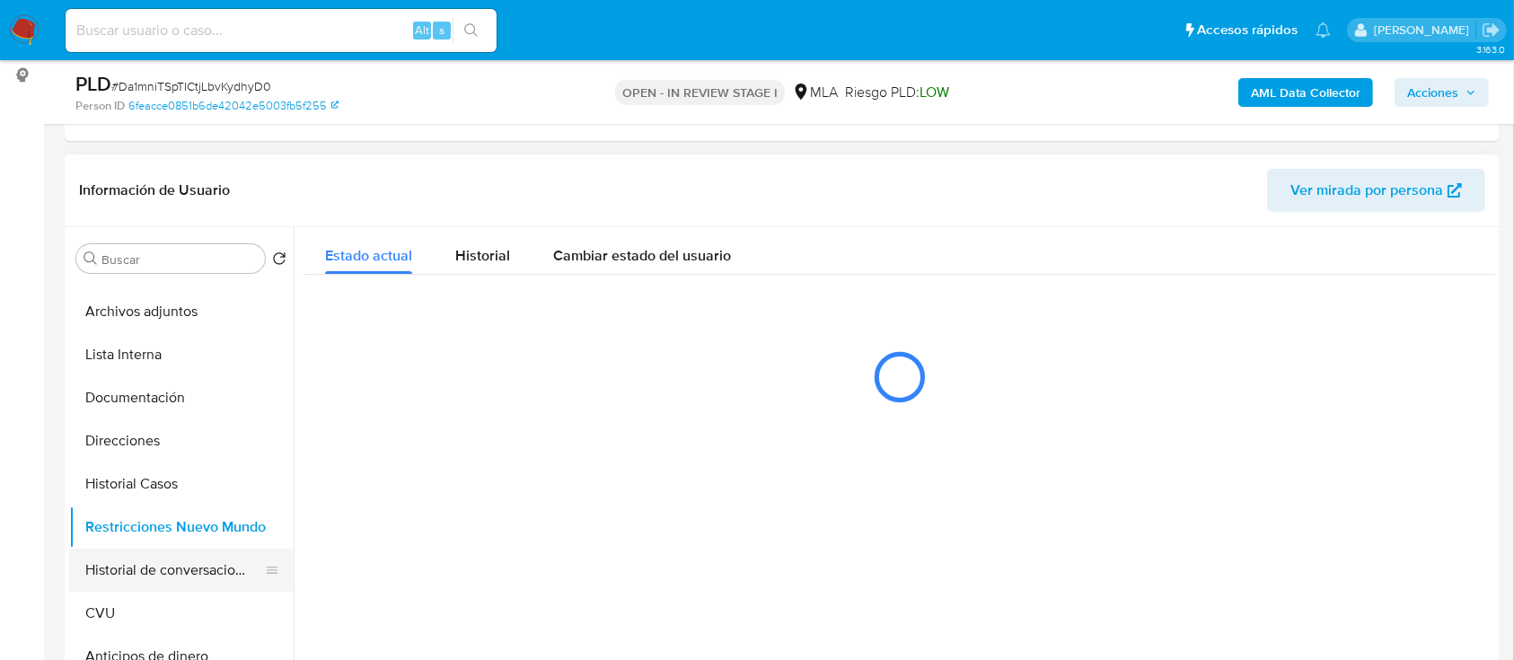
click at [203, 569] on button "Historial de conversaciones" at bounding box center [174, 570] width 210 height 43
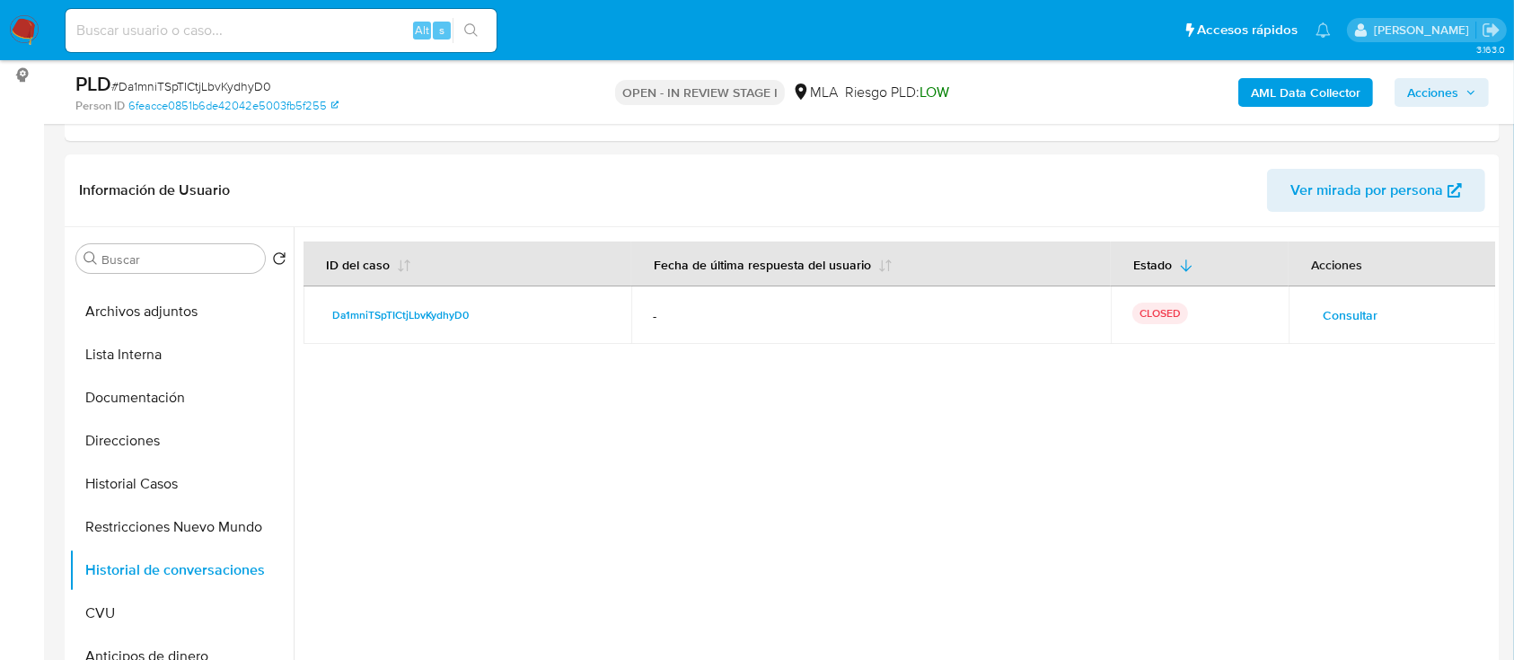
click at [1403, 91] on button "Acciones" at bounding box center [1442, 92] width 94 height 29
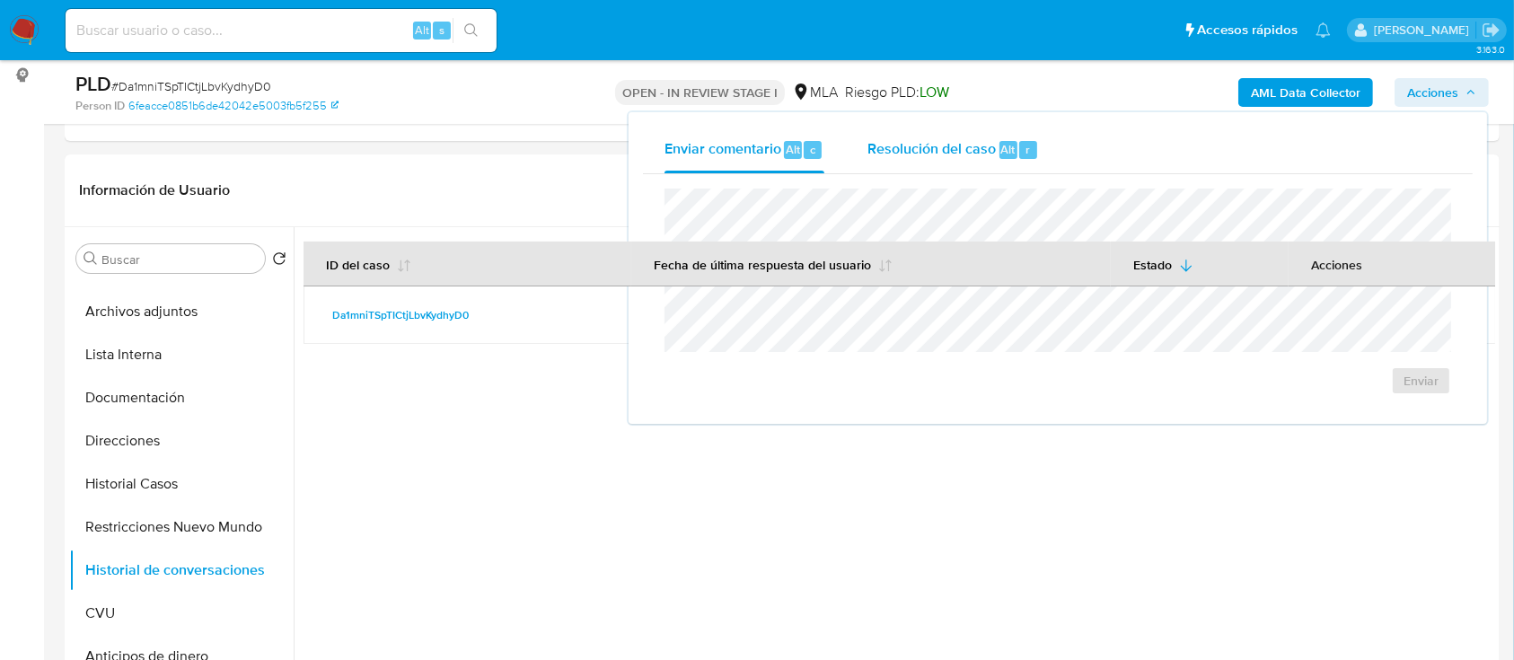
click at [925, 137] on div "Resolución del caso Alt r" at bounding box center [954, 150] width 172 height 47
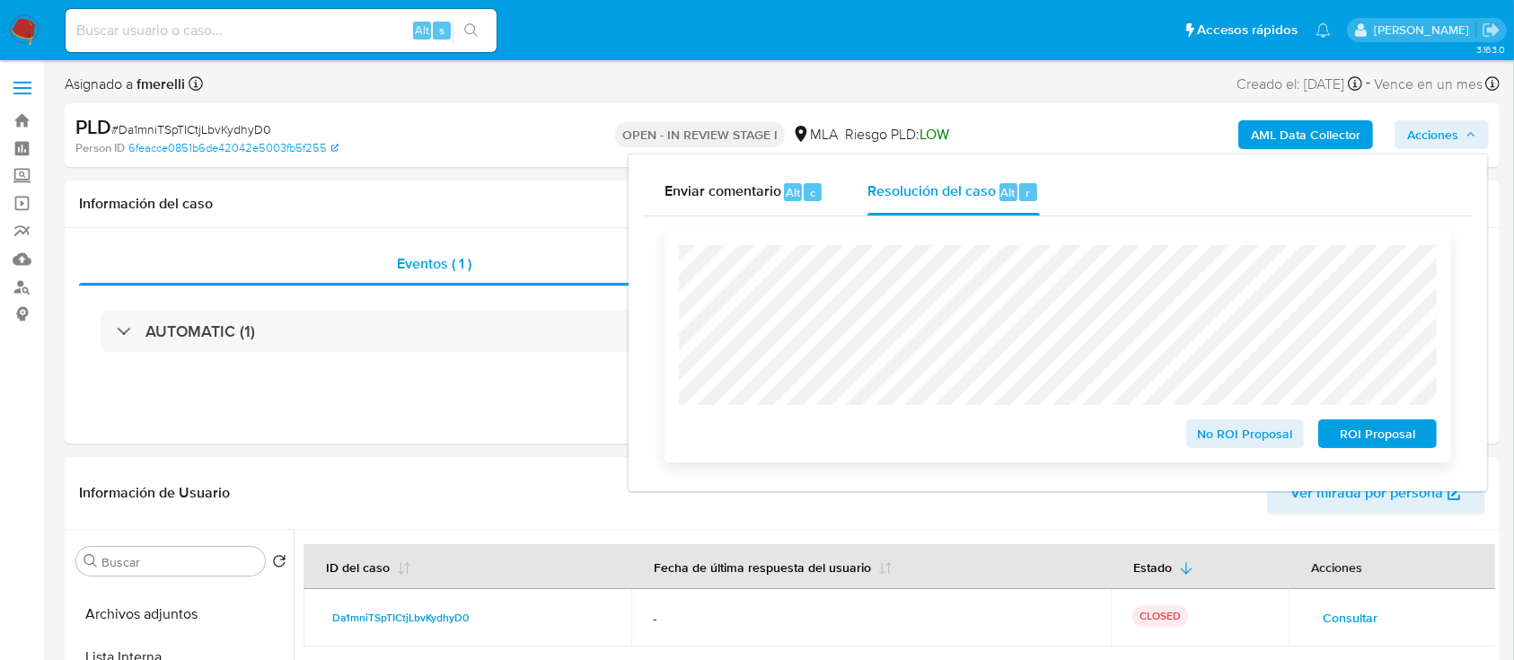
click at [1214, 443] on span "No ROI Proposal" at bounding box center [1245, 433] width 93 height 25
click at [1207, 441] on span "No ROI Proposal" at bounding box center [1245, 433] width 93 height 25
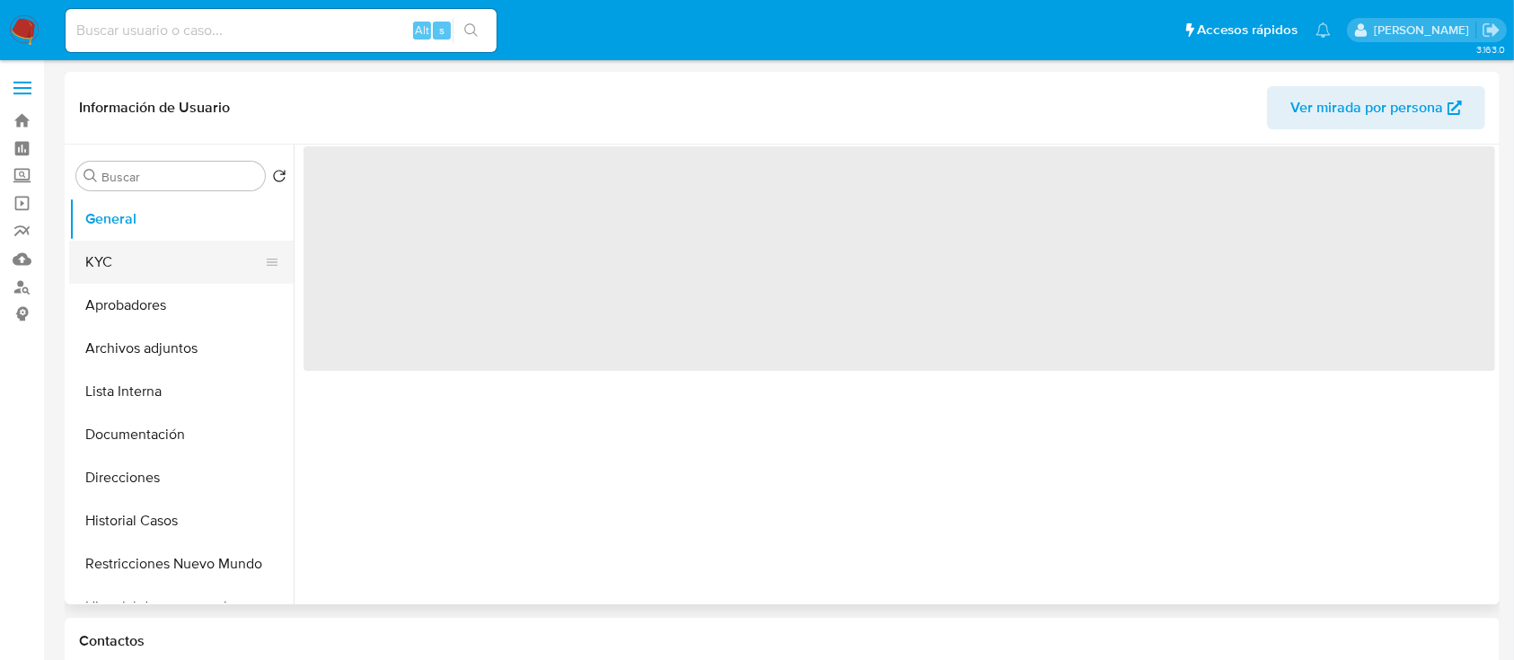
click at [172, 251] on button "KYC" at bounding box center [174, 262] width 210 height 43
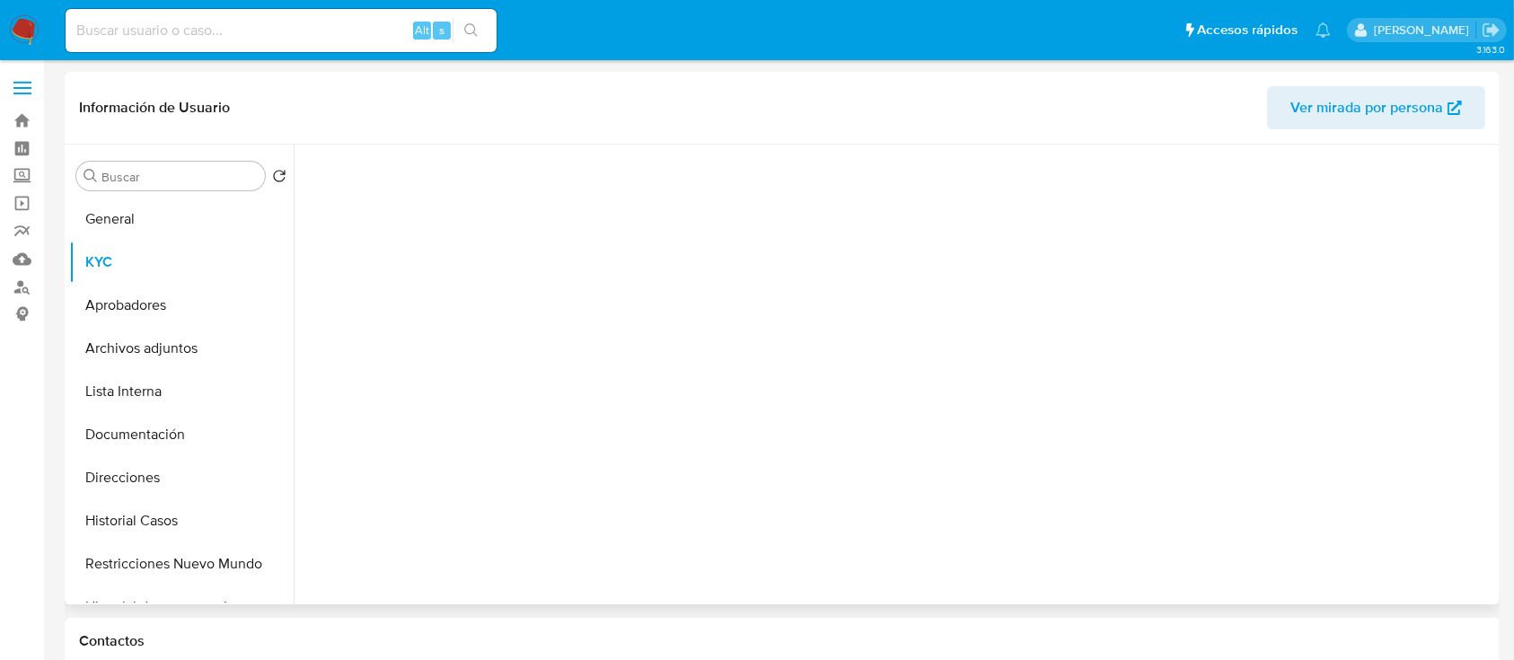
select select "10"
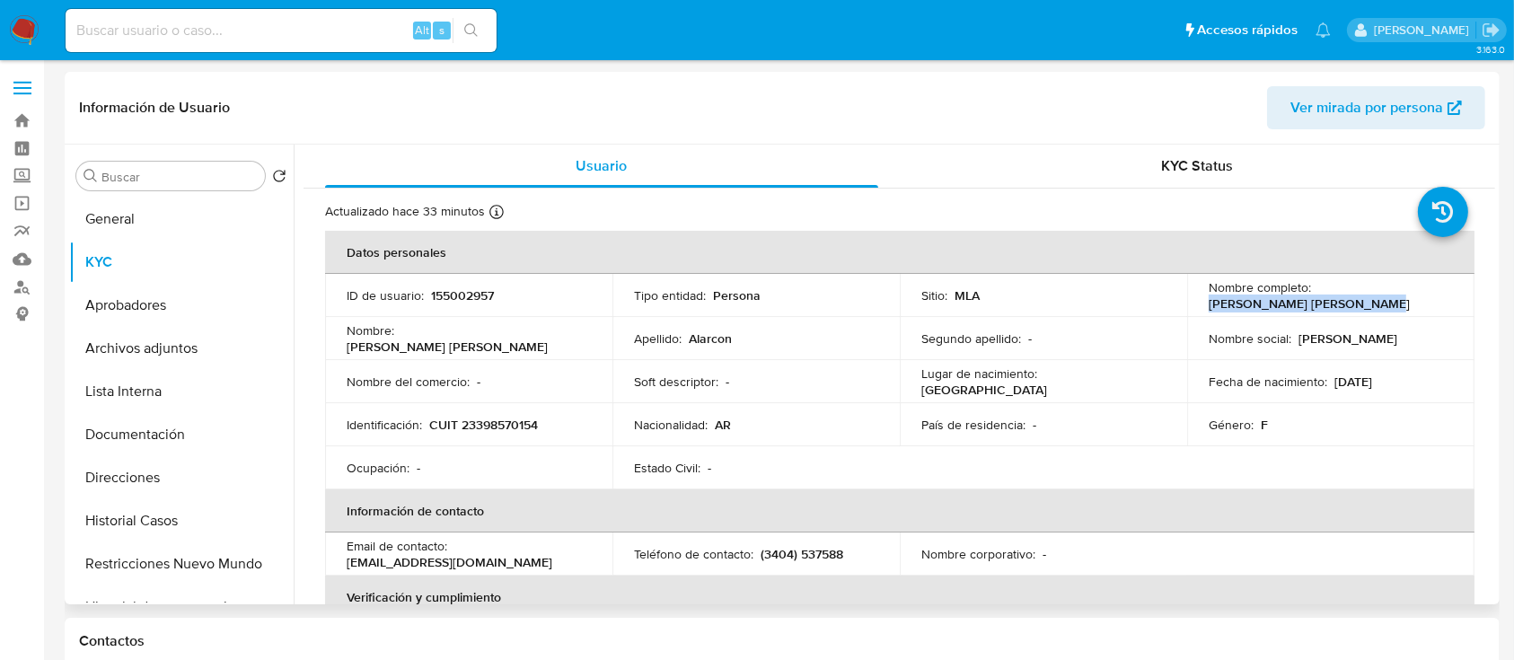
drag, startPoint x: 1257, startPoint y: 313, endPoint x: 1365, endPoint y: 314, distance: 107.8
click at [1365, 314] on td "Nombre completo : [PERSON_NAME] [PERSON_NAME]" at bounding box center [1330, 295] width 287 height 43
copy p "[PERSON_NAME] [PERSON_NAME]"
click at [500, 427] on p "CUIT 23398570154" at bounding box center [483, 425] width 109 height 16
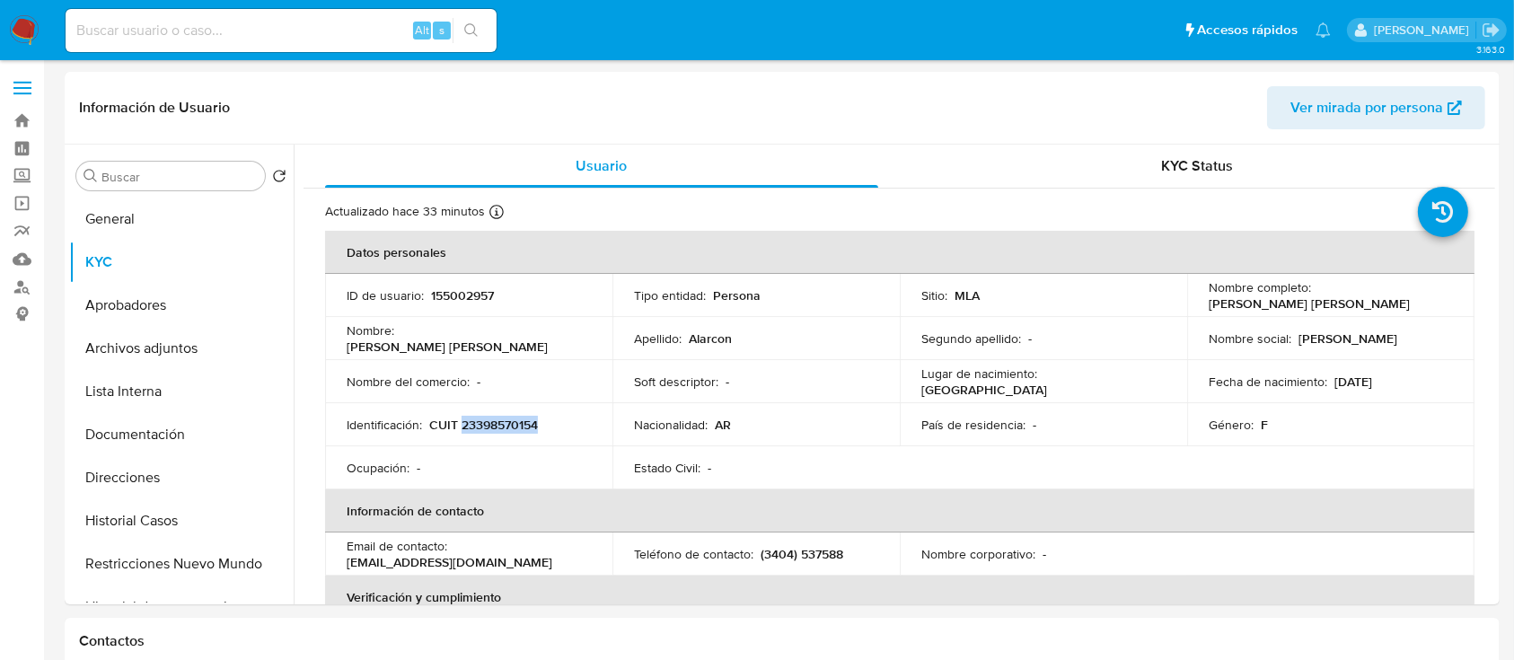
copy p "23398570154"
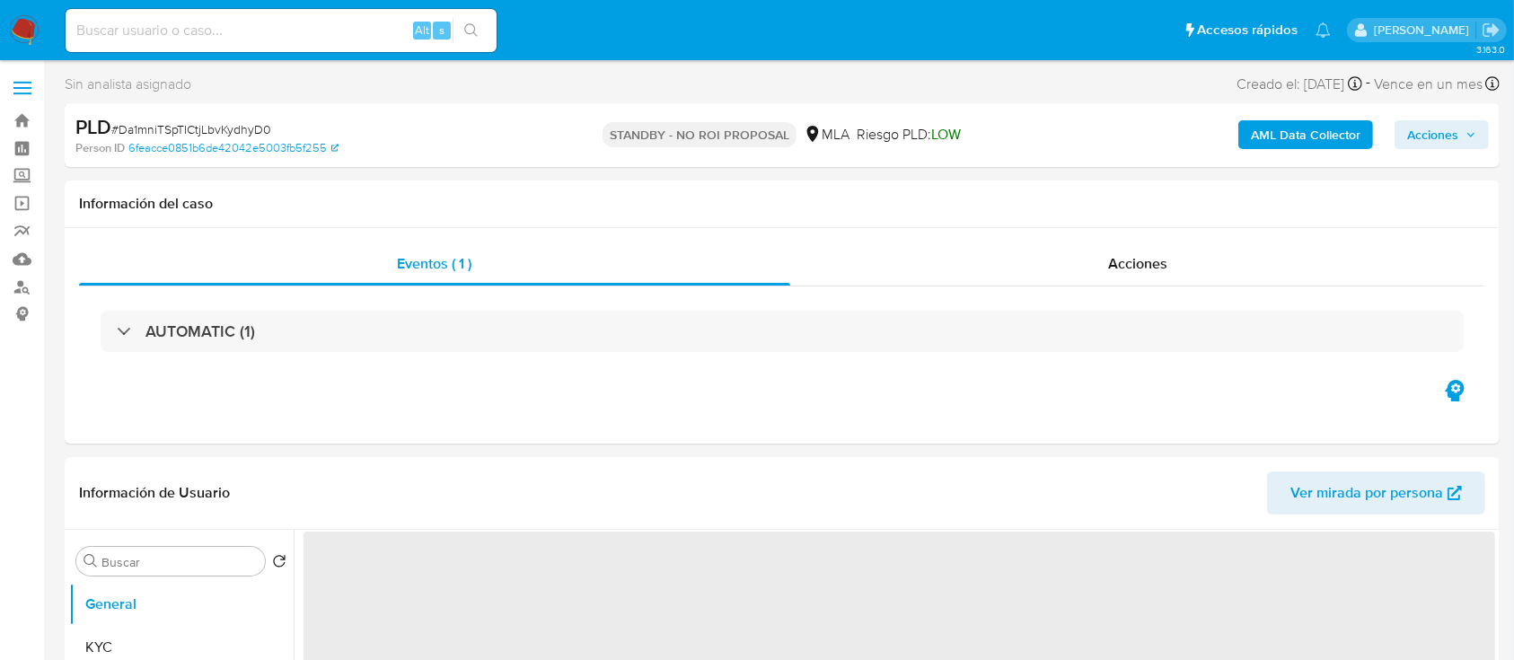
click at [16, 32] on img at bounding box center [24, 30] width 31 height 31
select select "10"
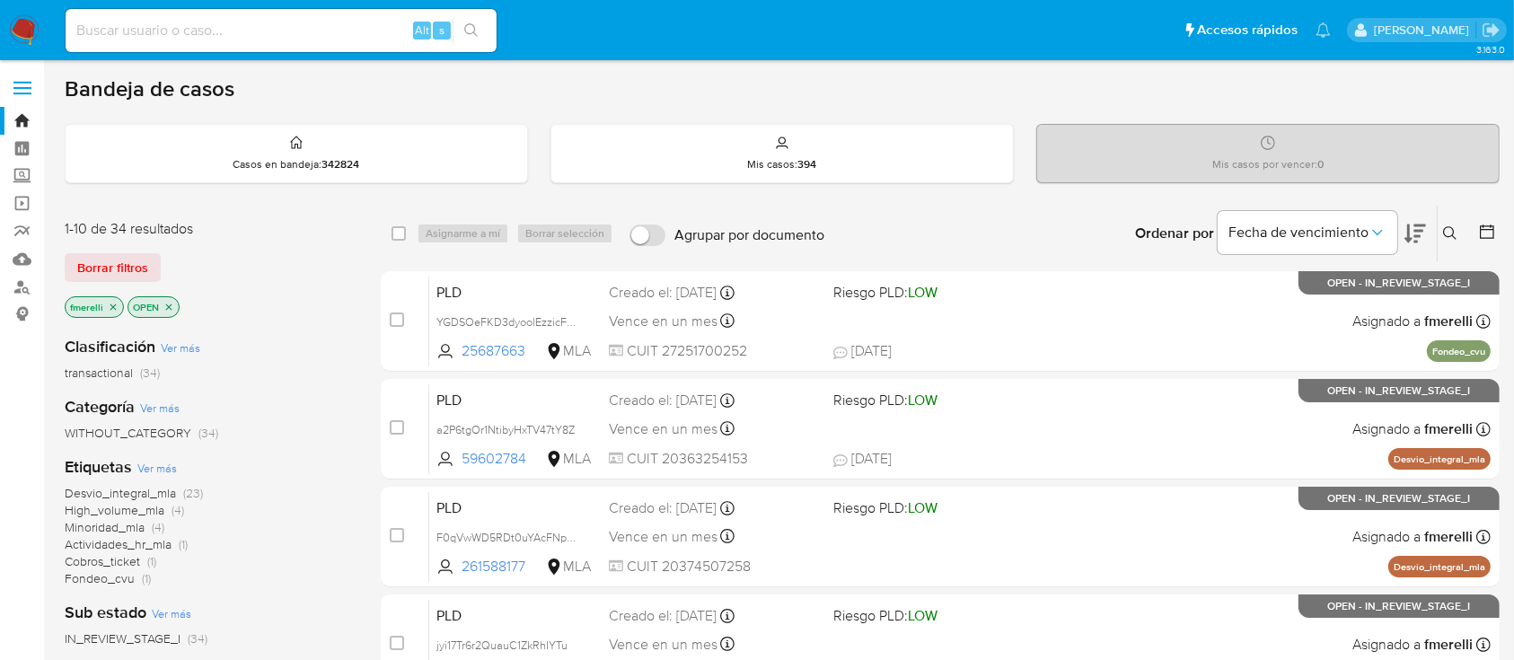
click at [319, 39] on input at bounding box center [281, 30] width 431 height 23
paste input "2532201799"
type input "2532201799"
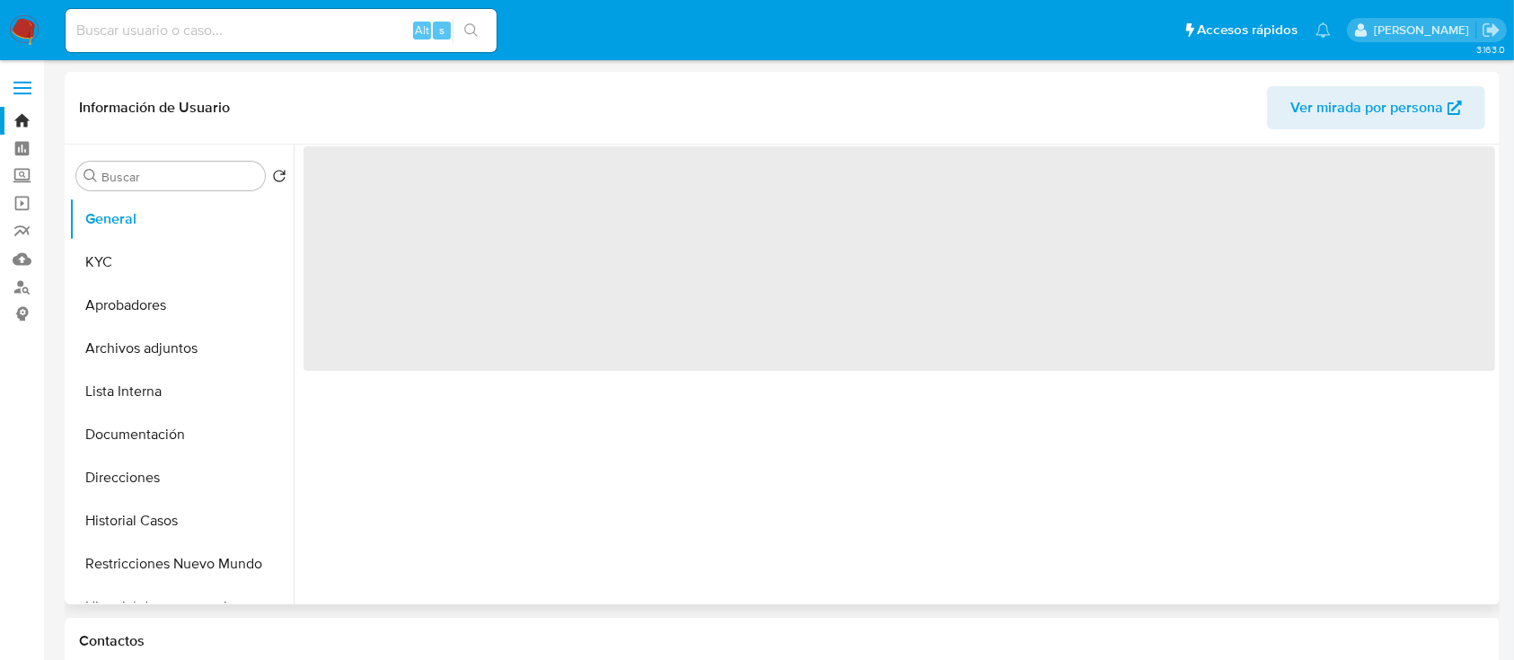
select select "10"
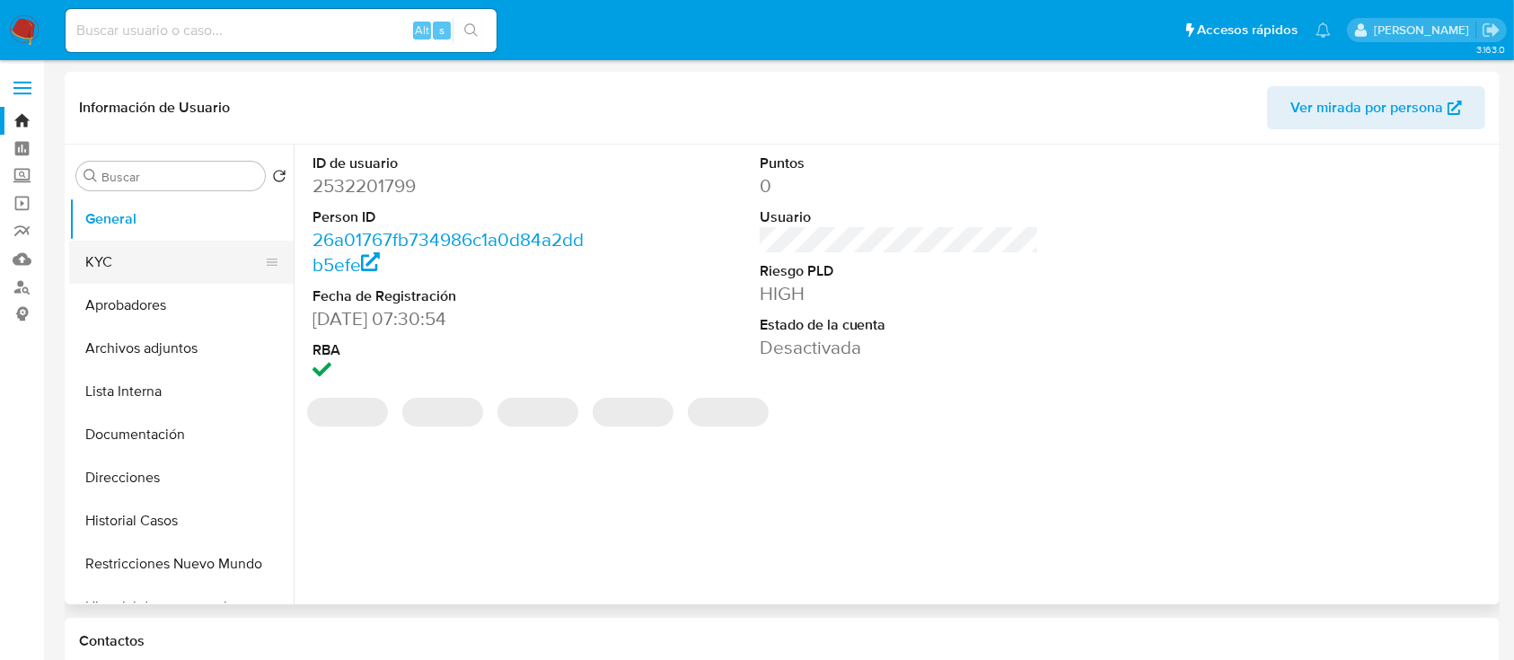
click at [191, 264] on button "KYC" at bounding box center [174, 262] width 210 height 43
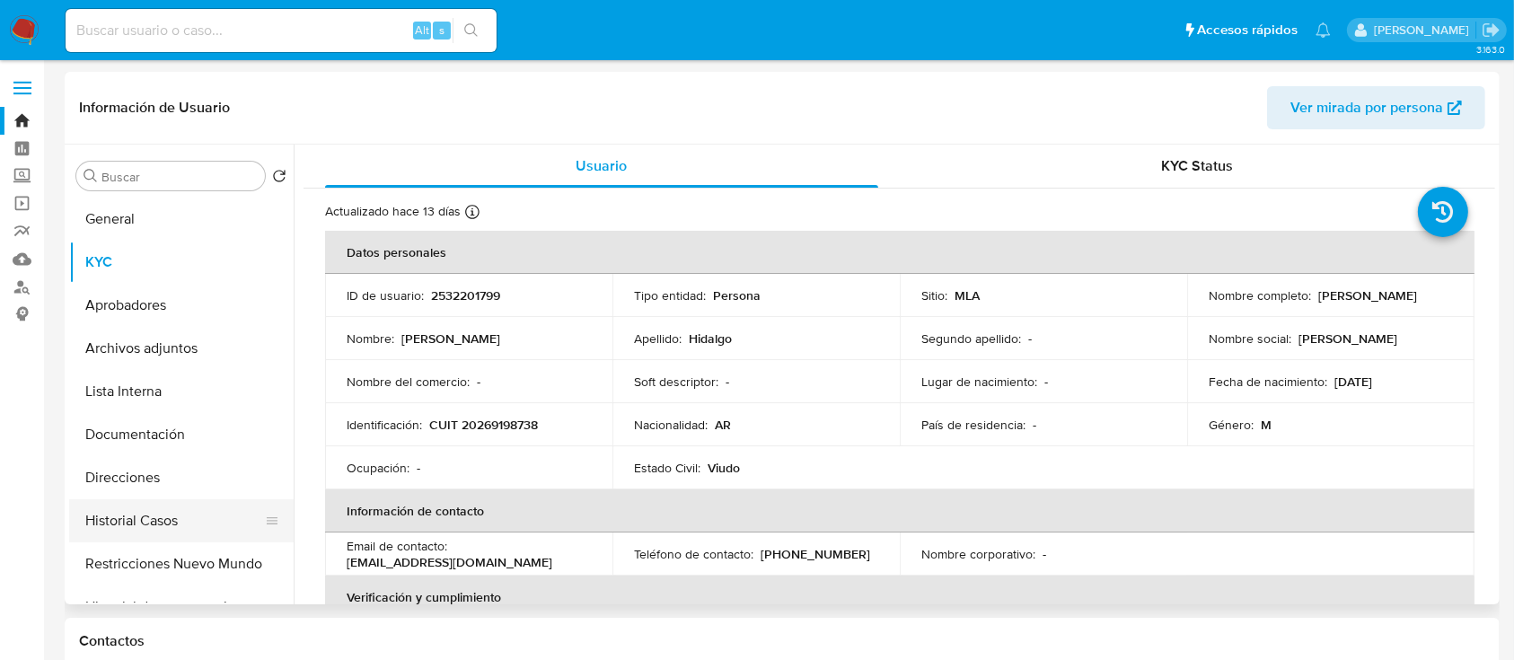
click at [158, 518] on button "Historial Casos" at bounding box center [174, 520] width 210 height 43
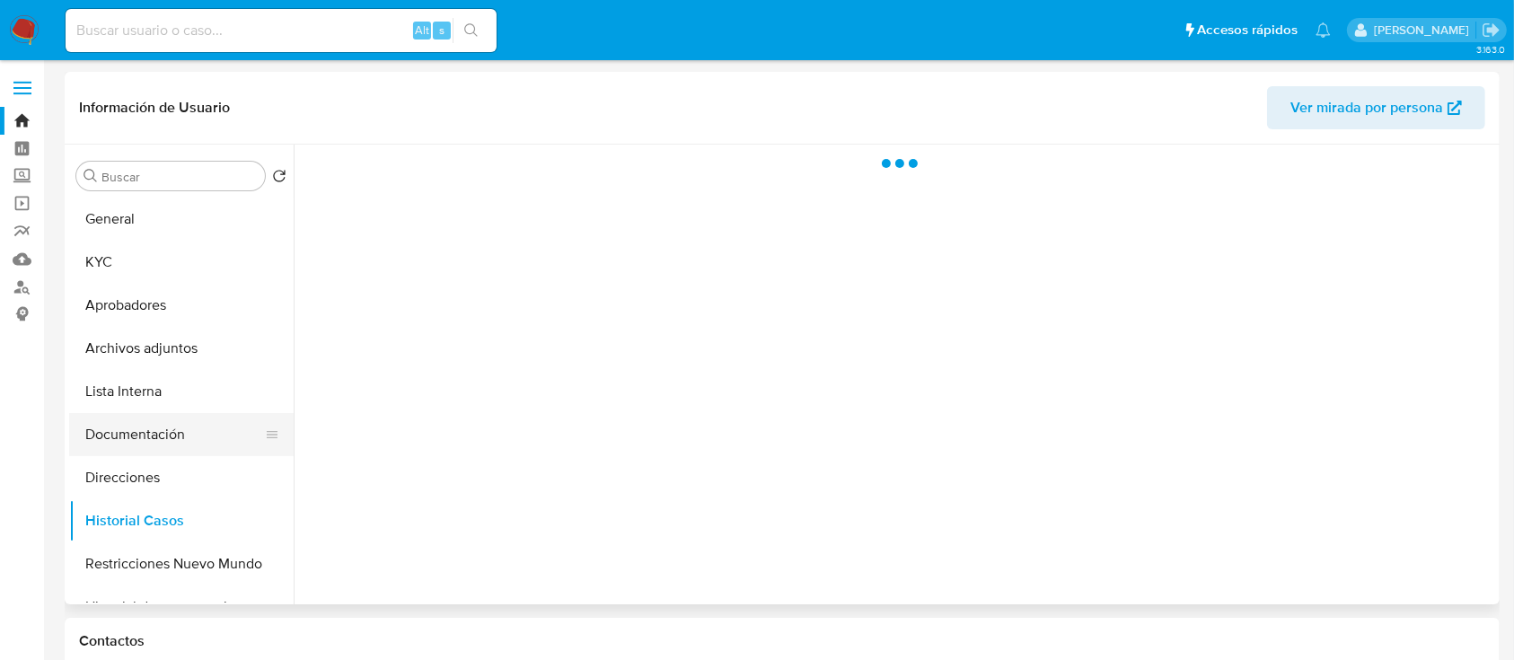
click at [184, 448] on button "Documentación" at bounding box center [174, 434] width 210 height 43
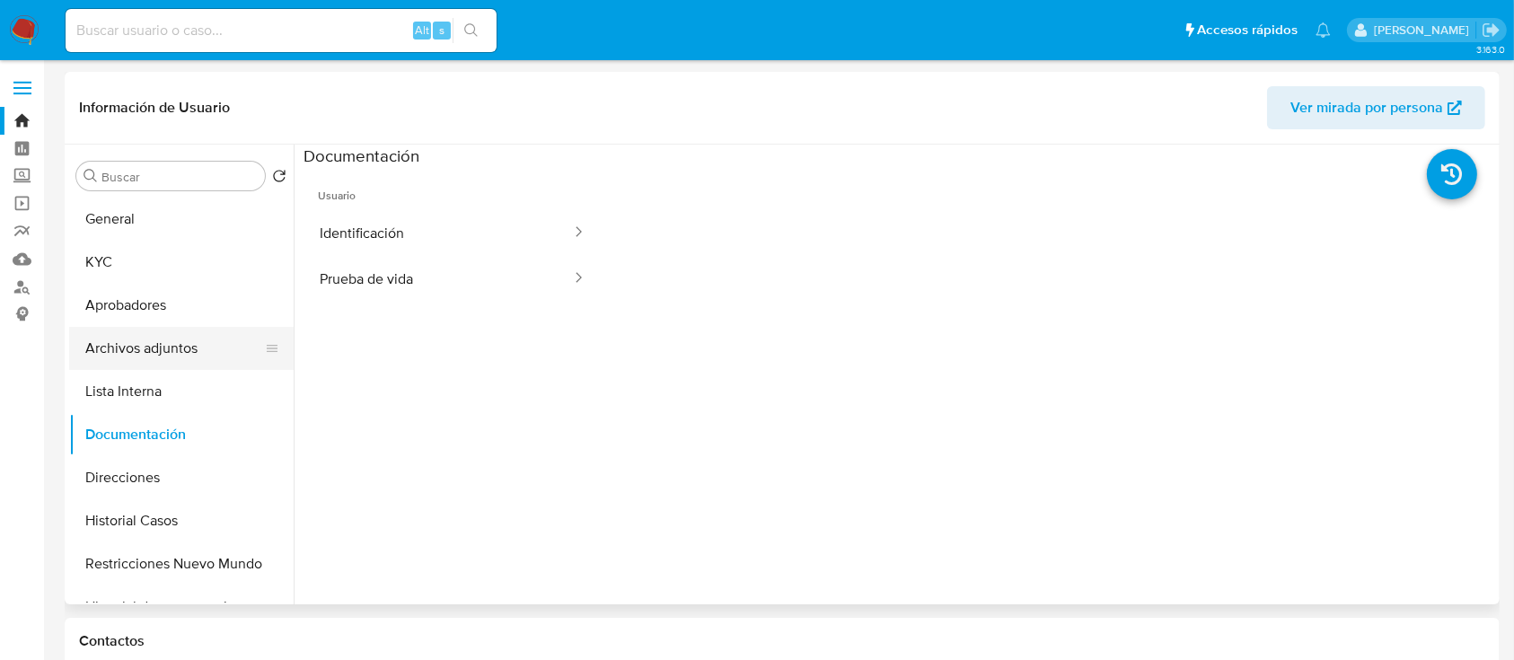
click at [168, 350] on button "Archivos adjuntos" at bounding box center [174, 348] width 210 height 43
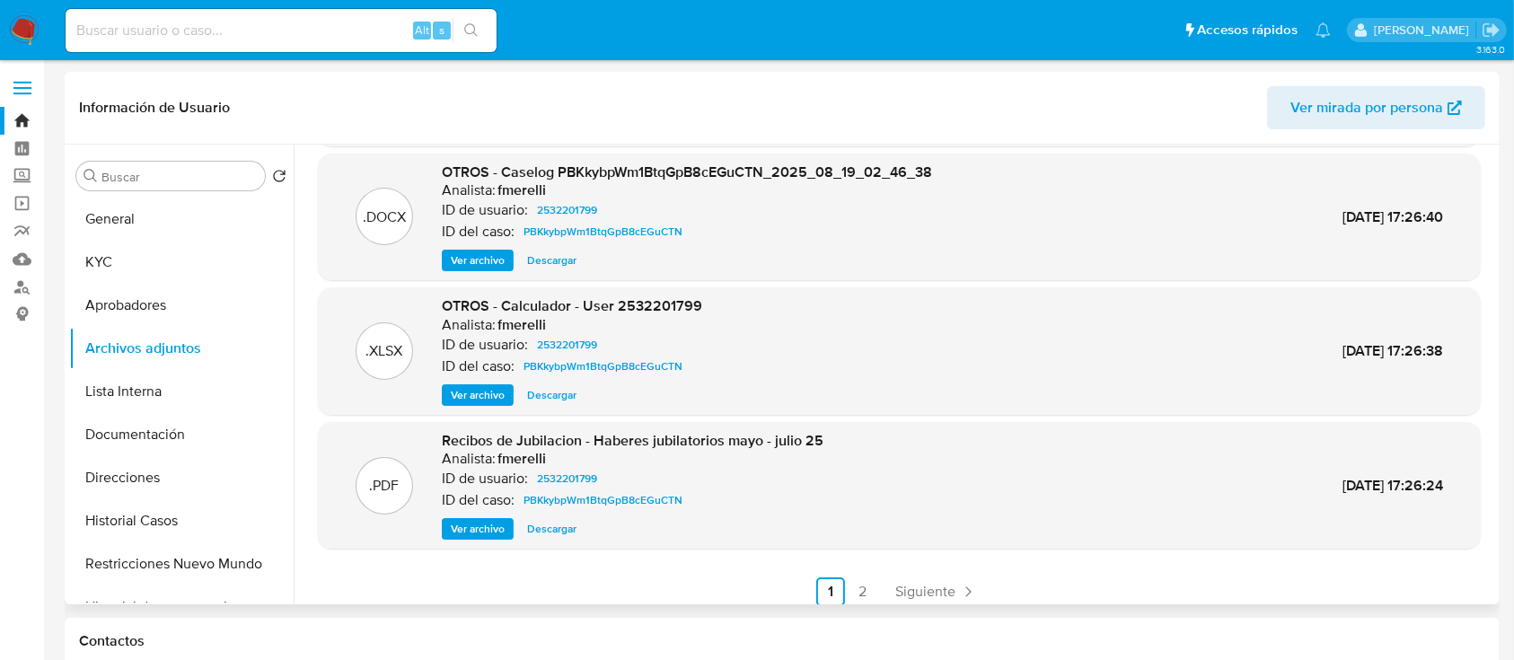
scroll to position [151, 0]
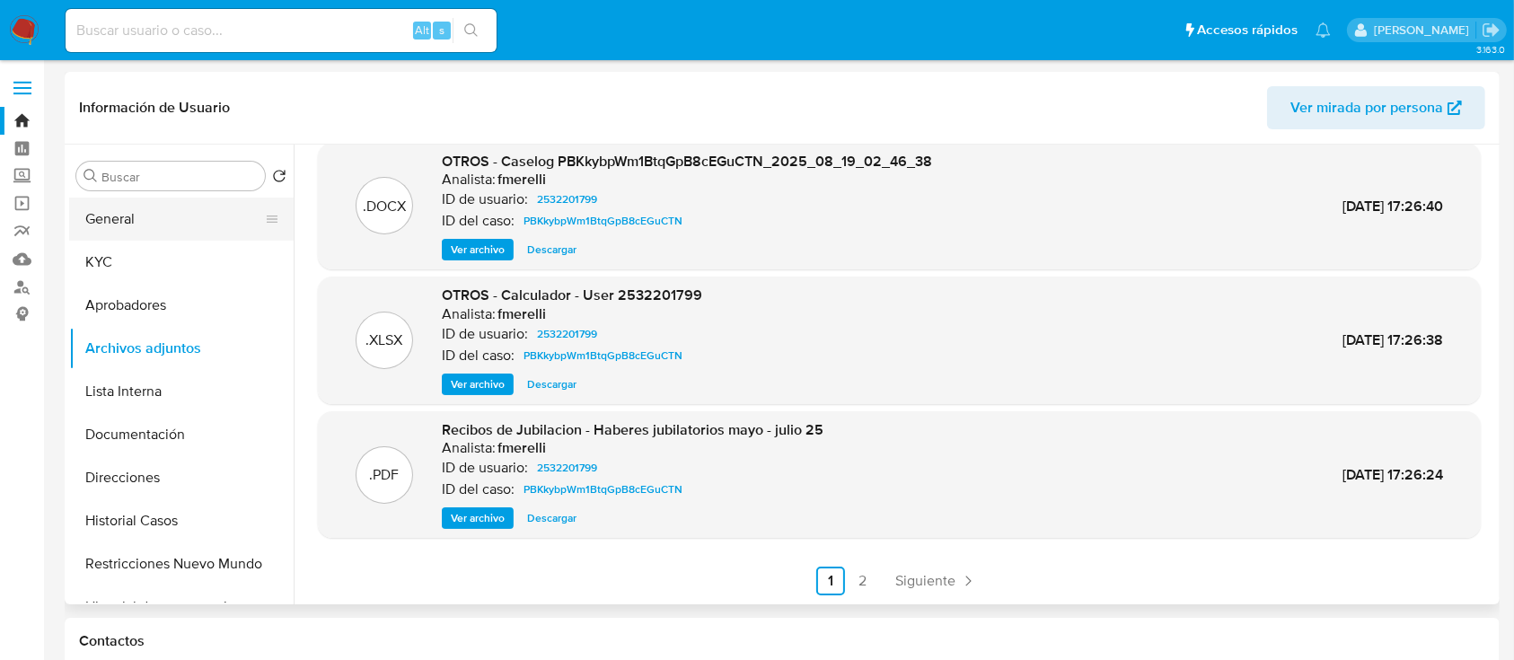
click at [138, 227] on button "General" at bounding box center [174, 219] width 210 height 43
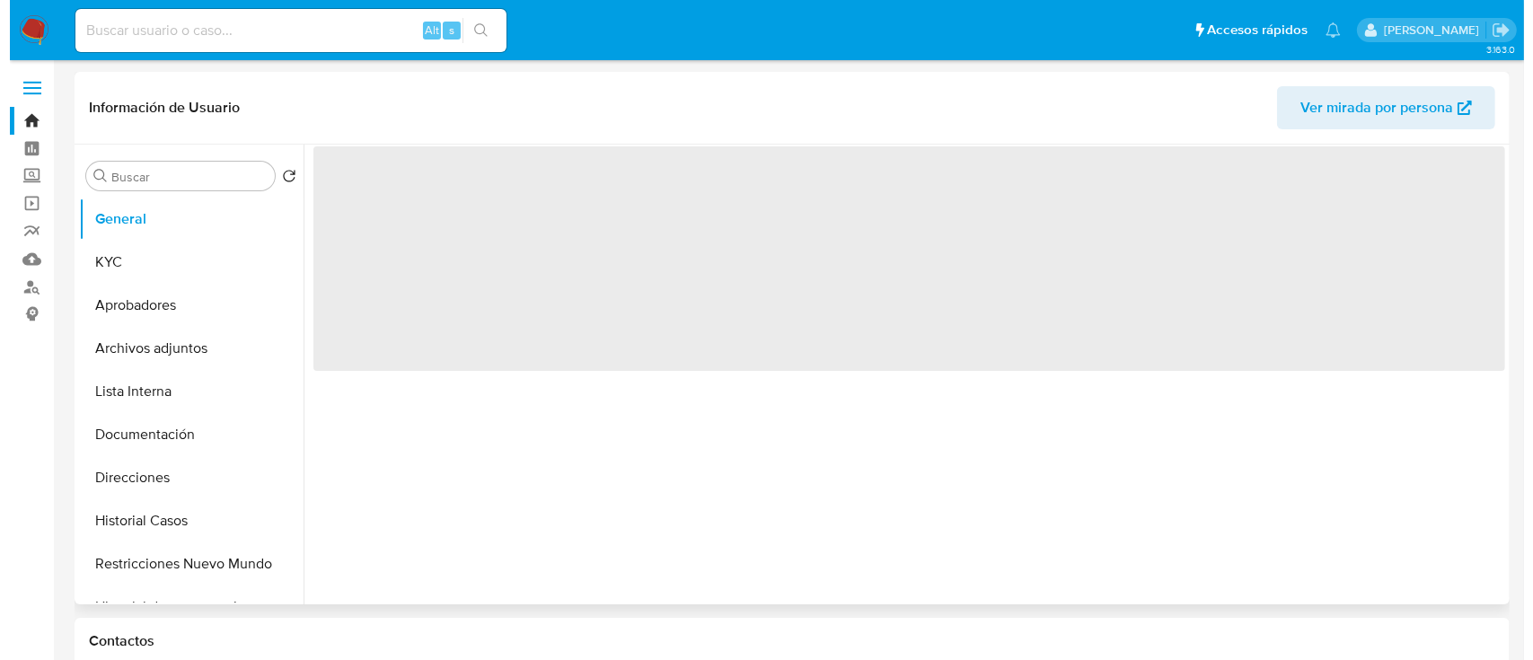
scroll to position [0, 0]
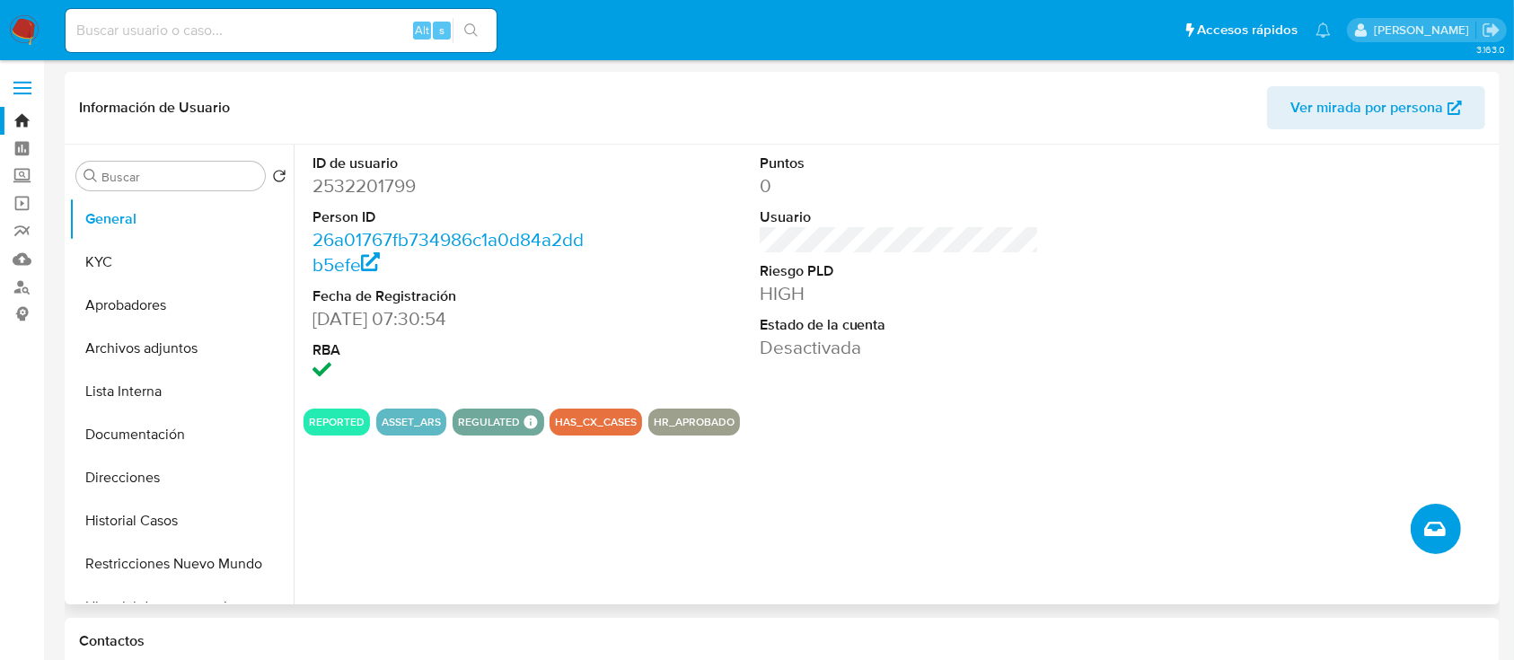
click at [1437, 530] on icon "Crear caso manual" at bounding box center [1435, 529] width 22 height 22
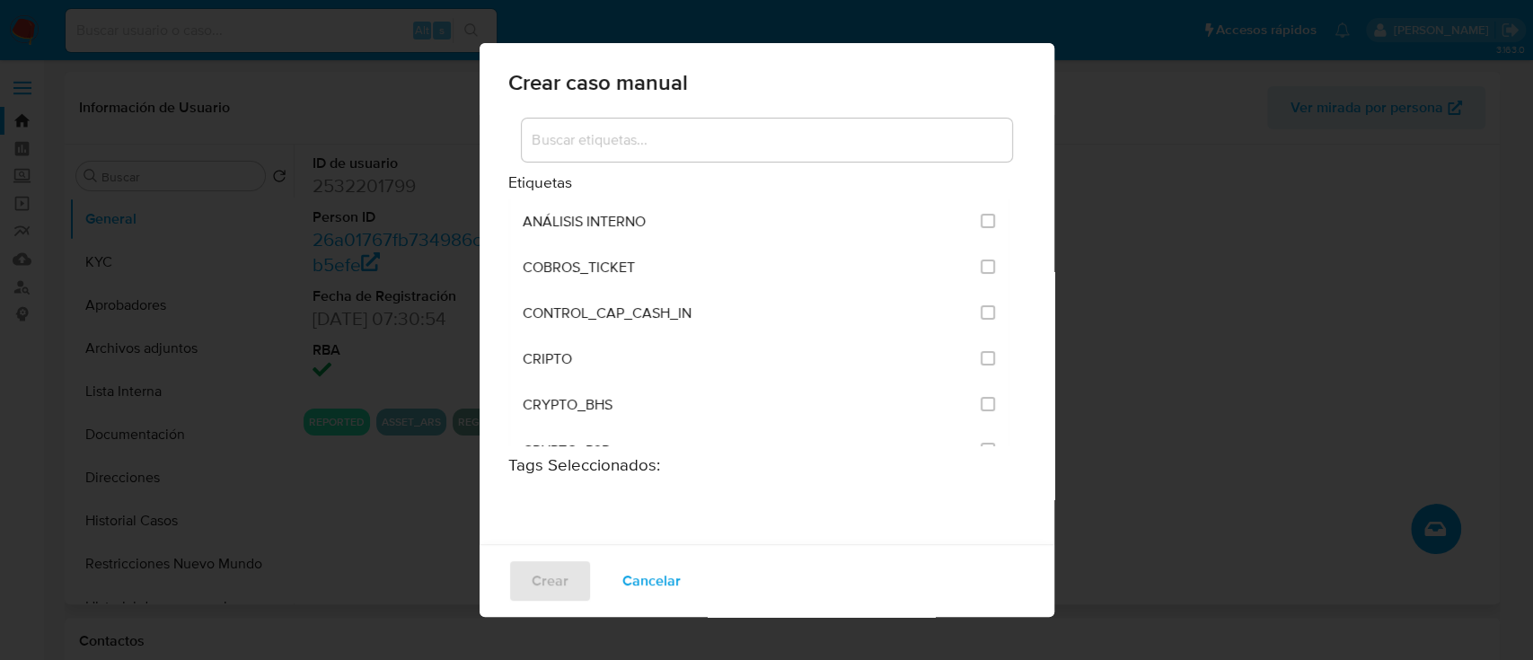
drag, startPoint x: 768, startPoint y: 137, endPoint x: 747, endPoint y: 141, distance: 21.1
click at [768, 137] on input at bounding box center [767, 139] width 490 height 23
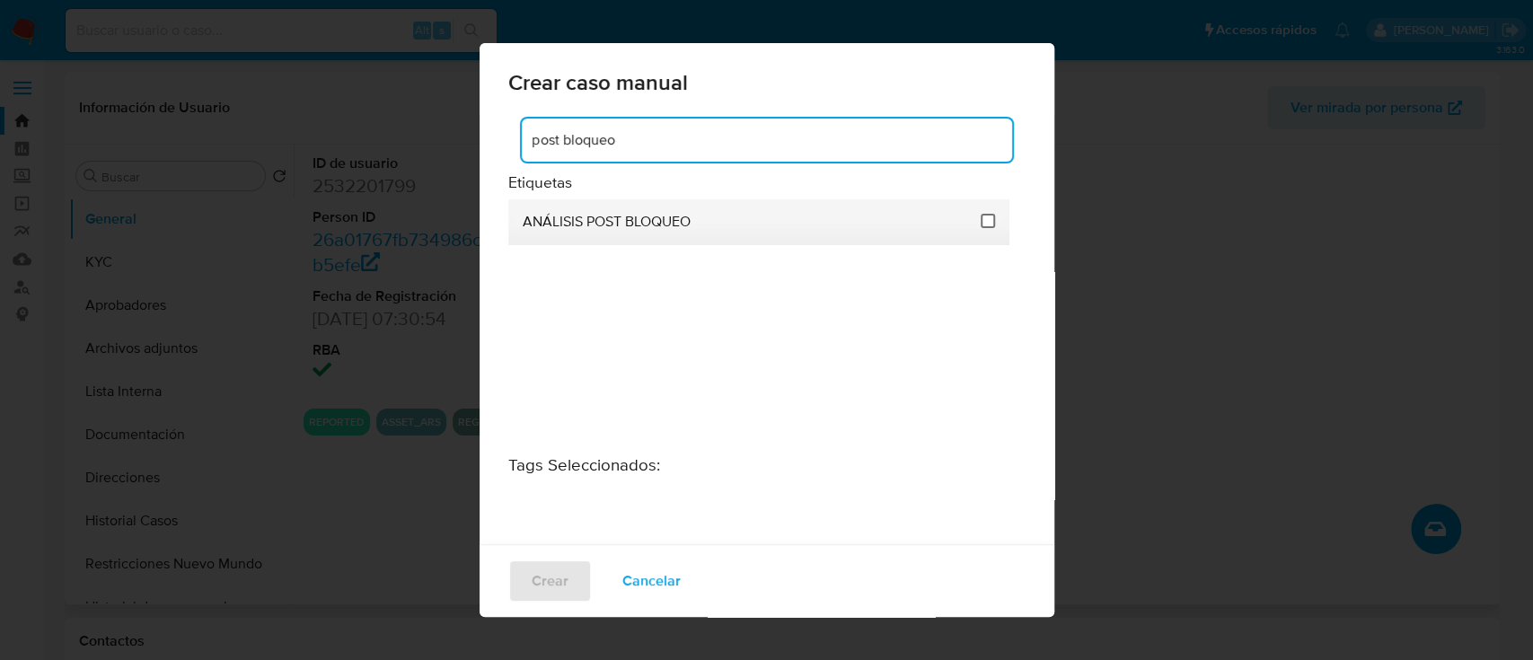
type input "post bloqueo"
click at [983, 220] on input "3249" at bounding box center [988, 221] width 14 height 14
checkbox input "true"
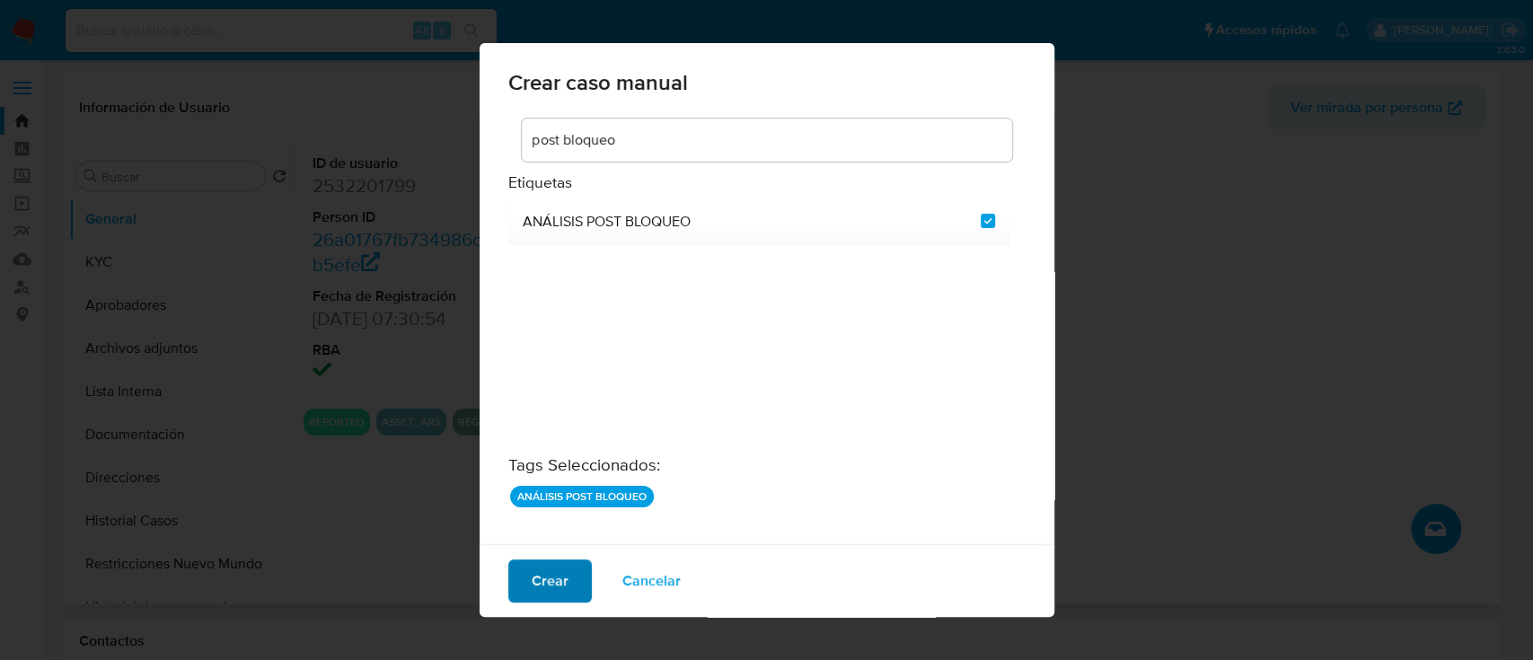
click at [554, 578] on span "Crear" at bounding box center [550, 581] width 37 height 40
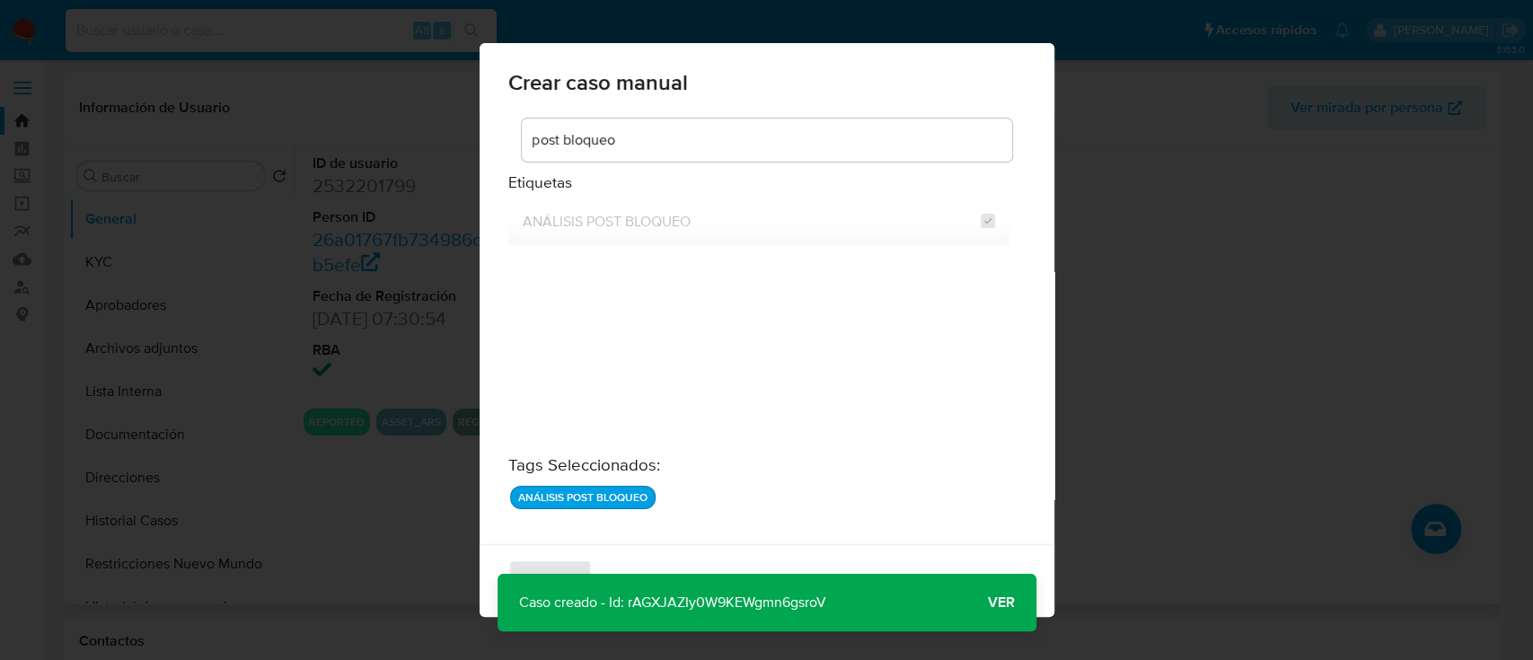
click at [1011, 603] on span "Ver" at bounding box center [1001, 603] width 27 height 0
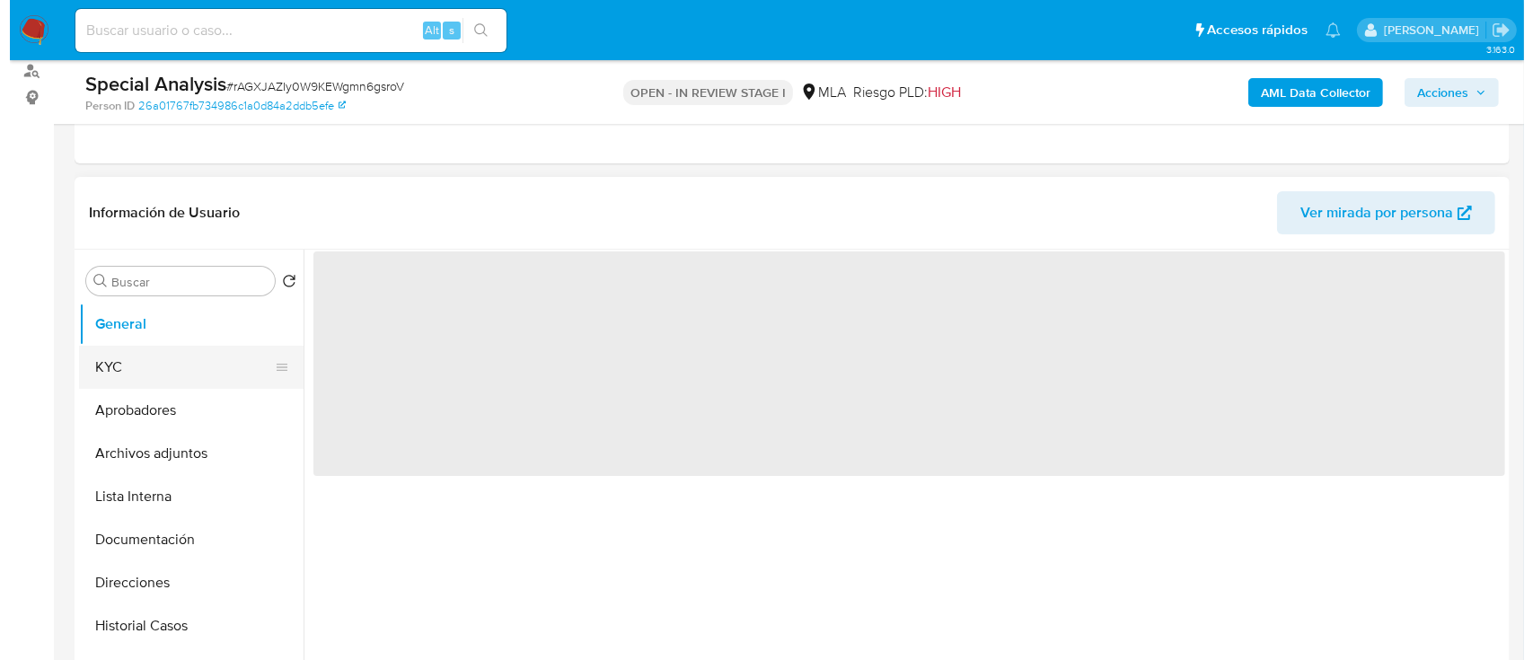
scroll to position [239, 0]
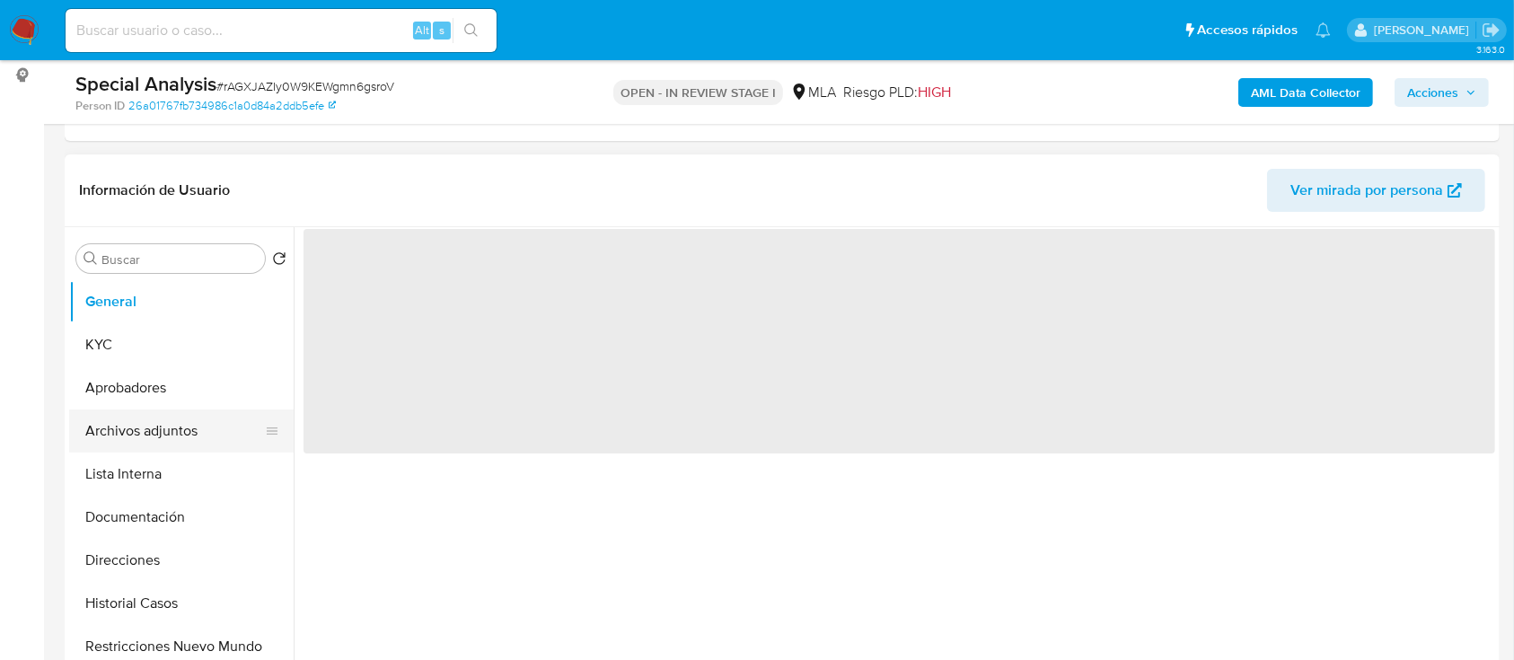
select select "10"
click at [140, 434] on button "Archivos adjuntos" at bounding box center [174, 431] width 210 height 43
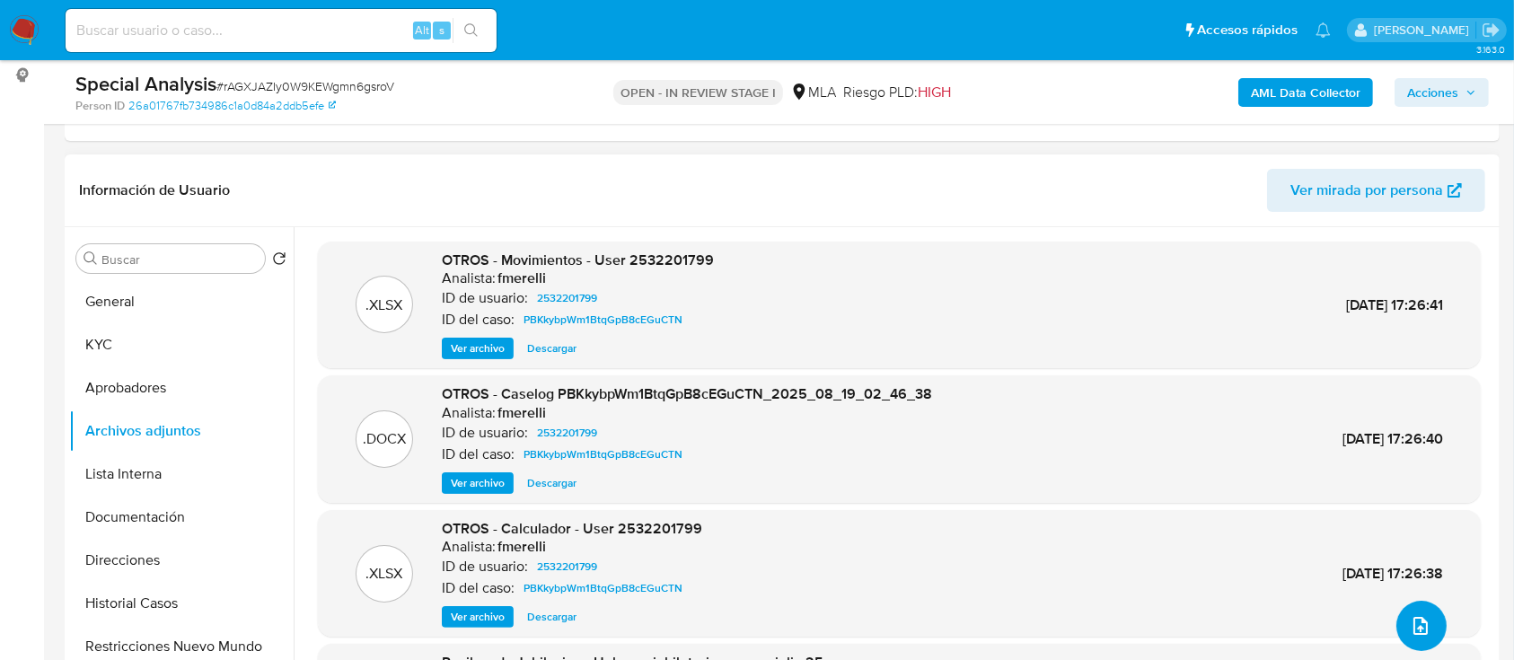
click at [1414, 629] on icon "upload-file" at bounding box center [1421, 626] width 14 height 18
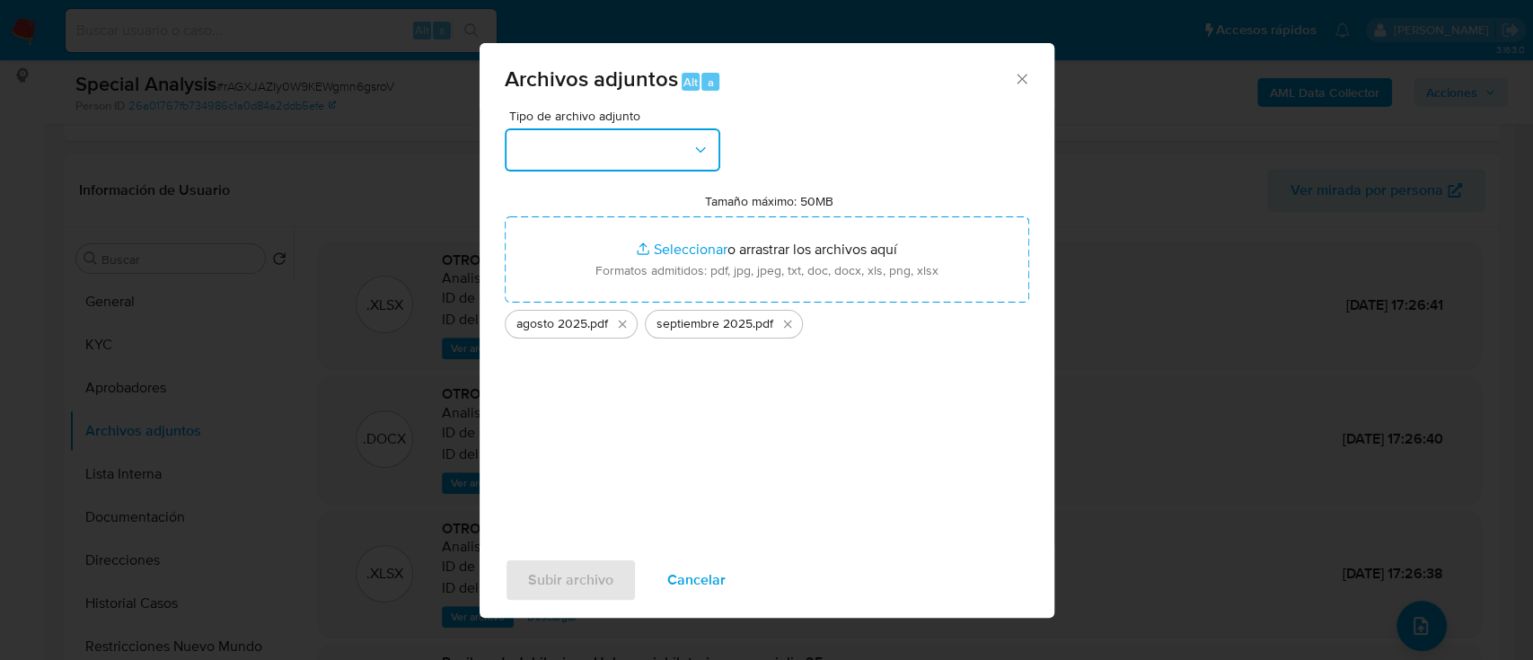
drag, startPoint x: 648, startPoint y: 158, endPoint x: 667, endPoint y: 162, distance: 19.2
click at [648, 154] on button "button" at bounding box center [613, 149] width 216 height 43
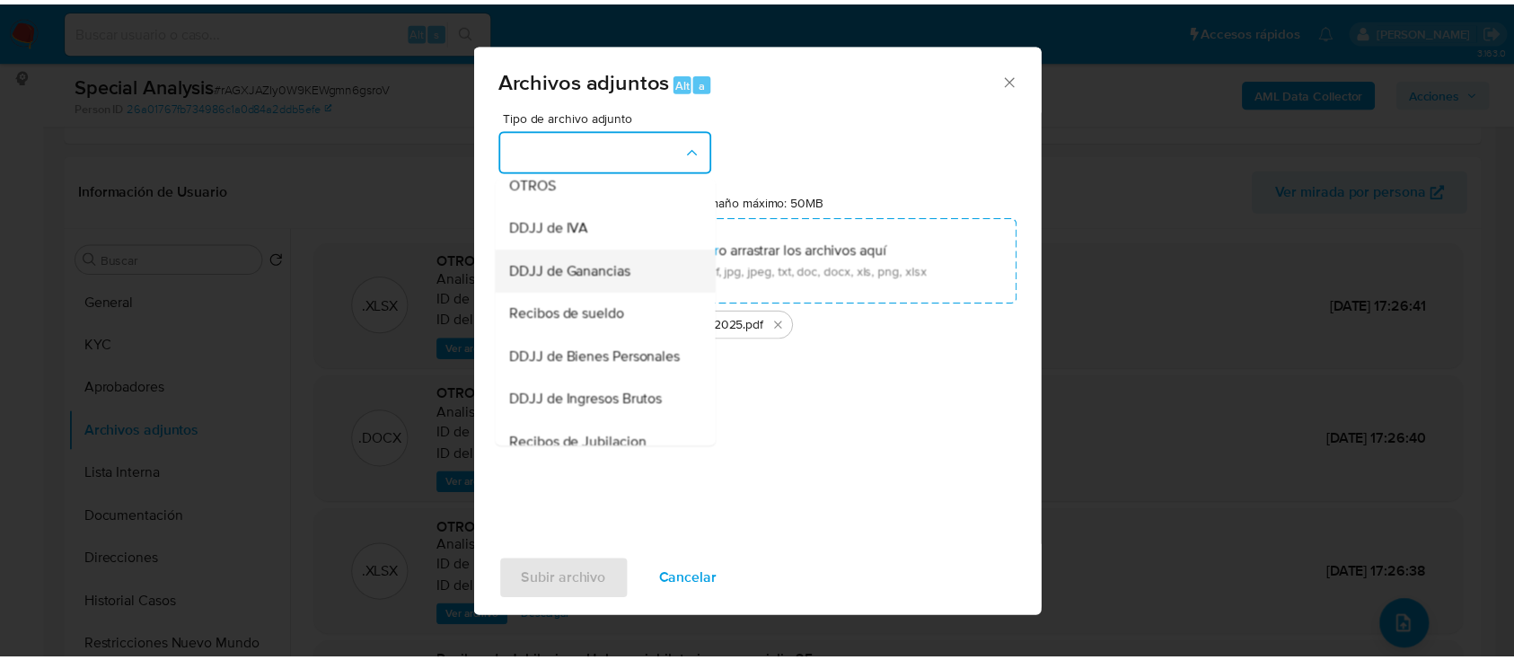
scroll to position [479, 0]
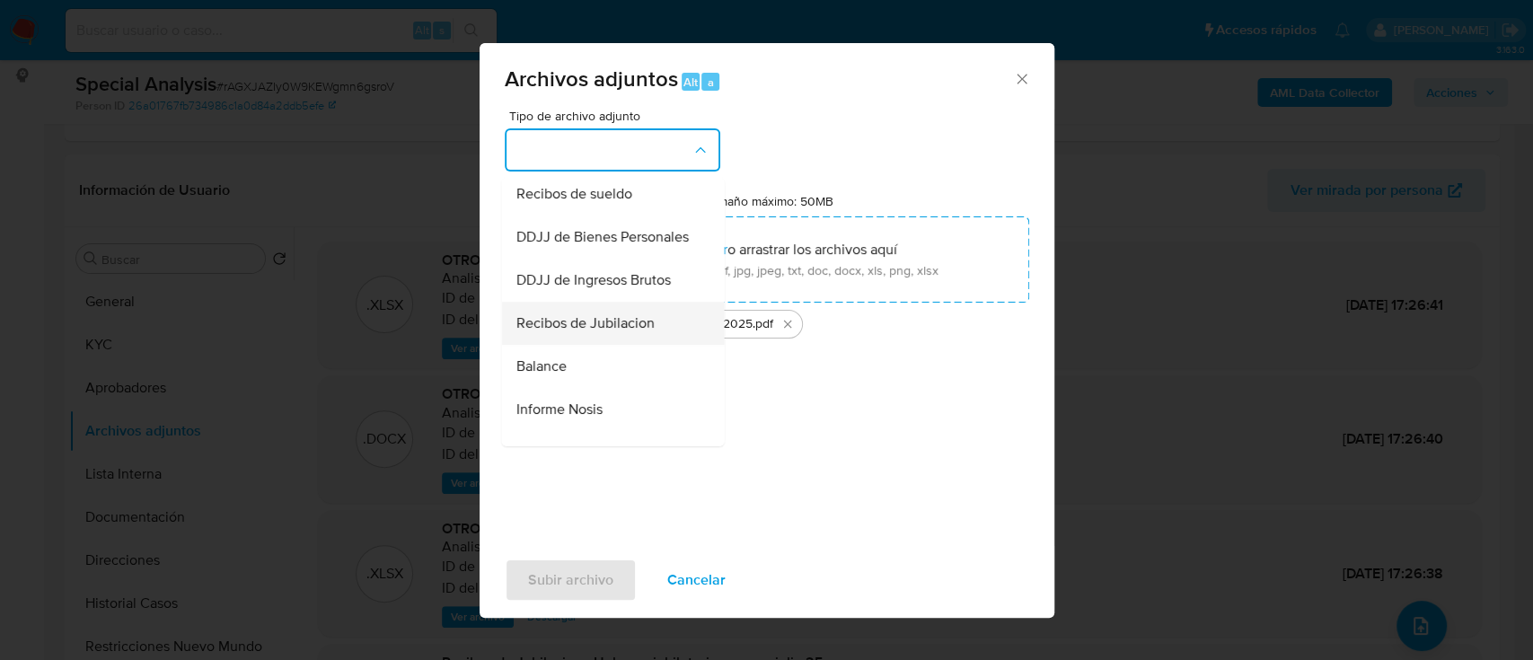
click at [634, 332] on span "Recibos de Jubilacion" at bounding box center [585, 323] width 138 height 18
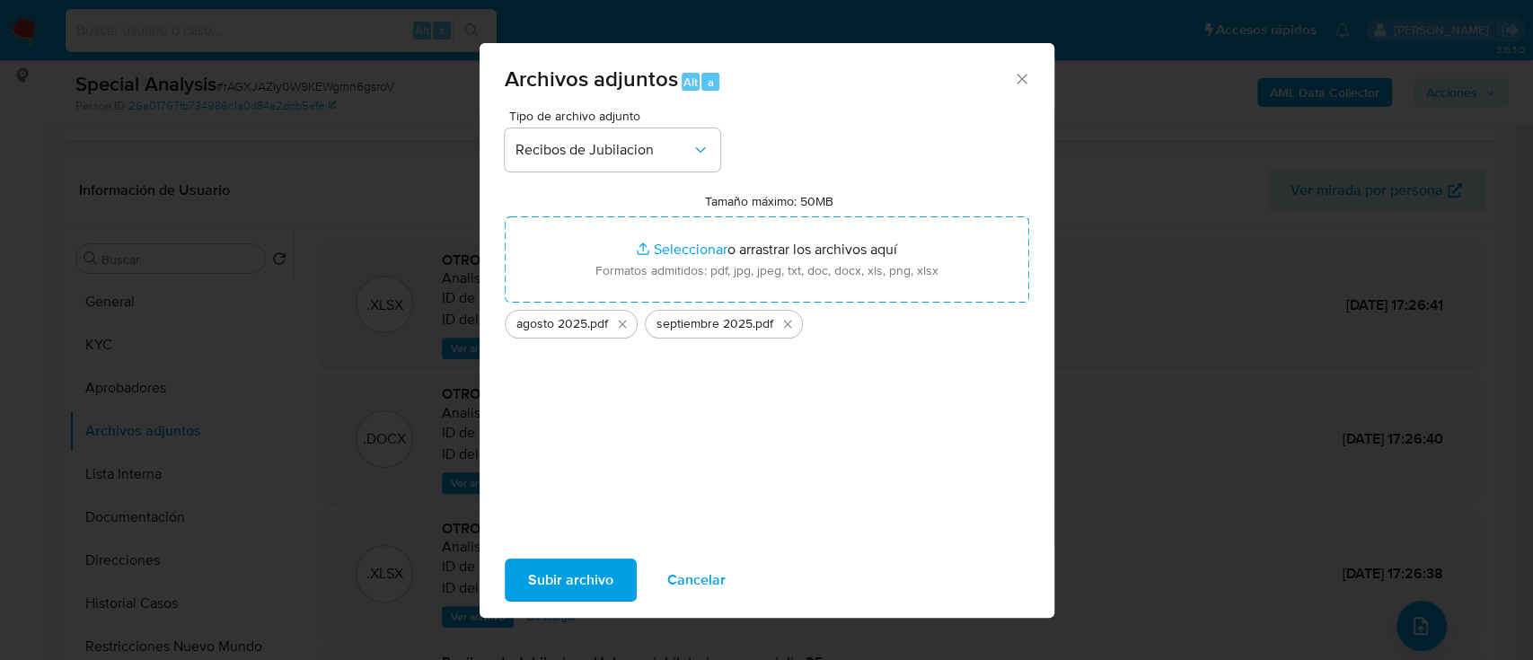
click at [569, 578] on span "Subir archivo" at bounding box center [570, 580] width 85 height 40
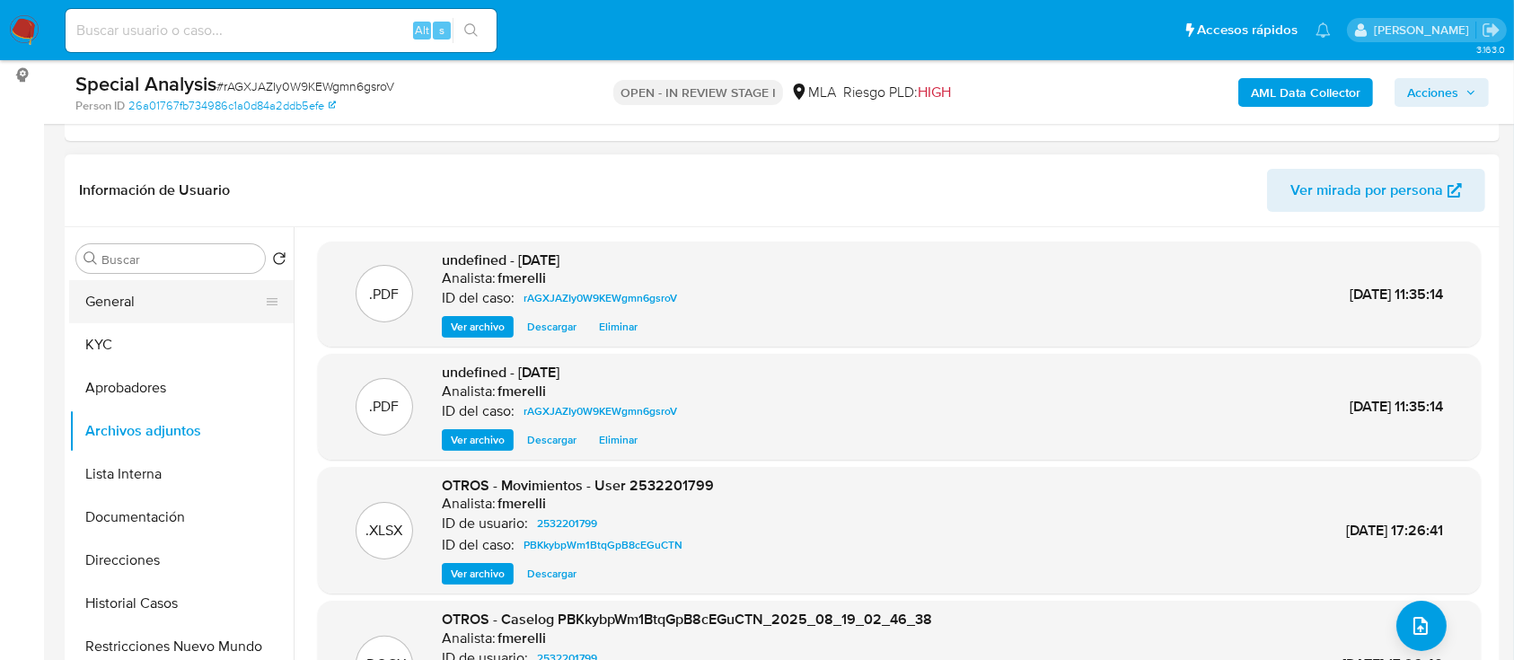
click at [118, 317] on button "General" at bounding box center [174, 301] width 210 height 43
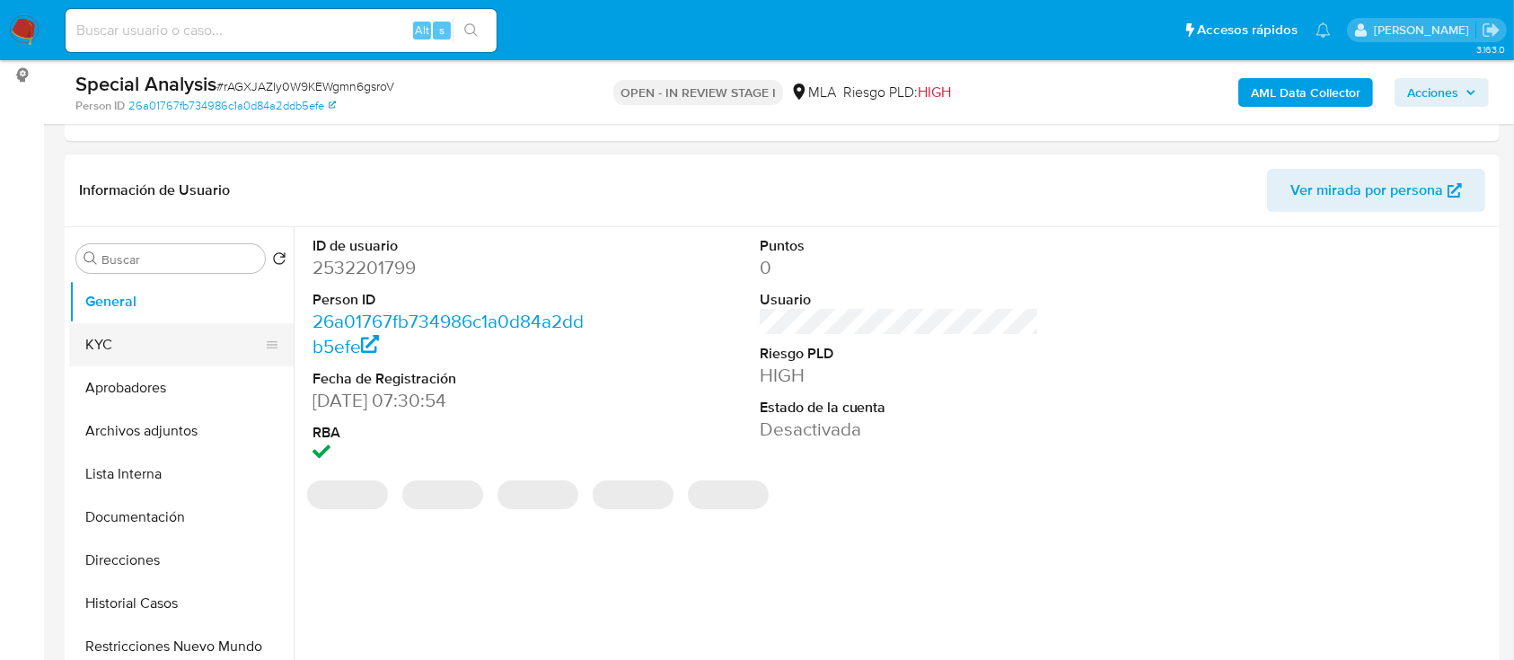
click at [149, 333] on button "KYC" at bounding box center [174, 344] width 210 height 43
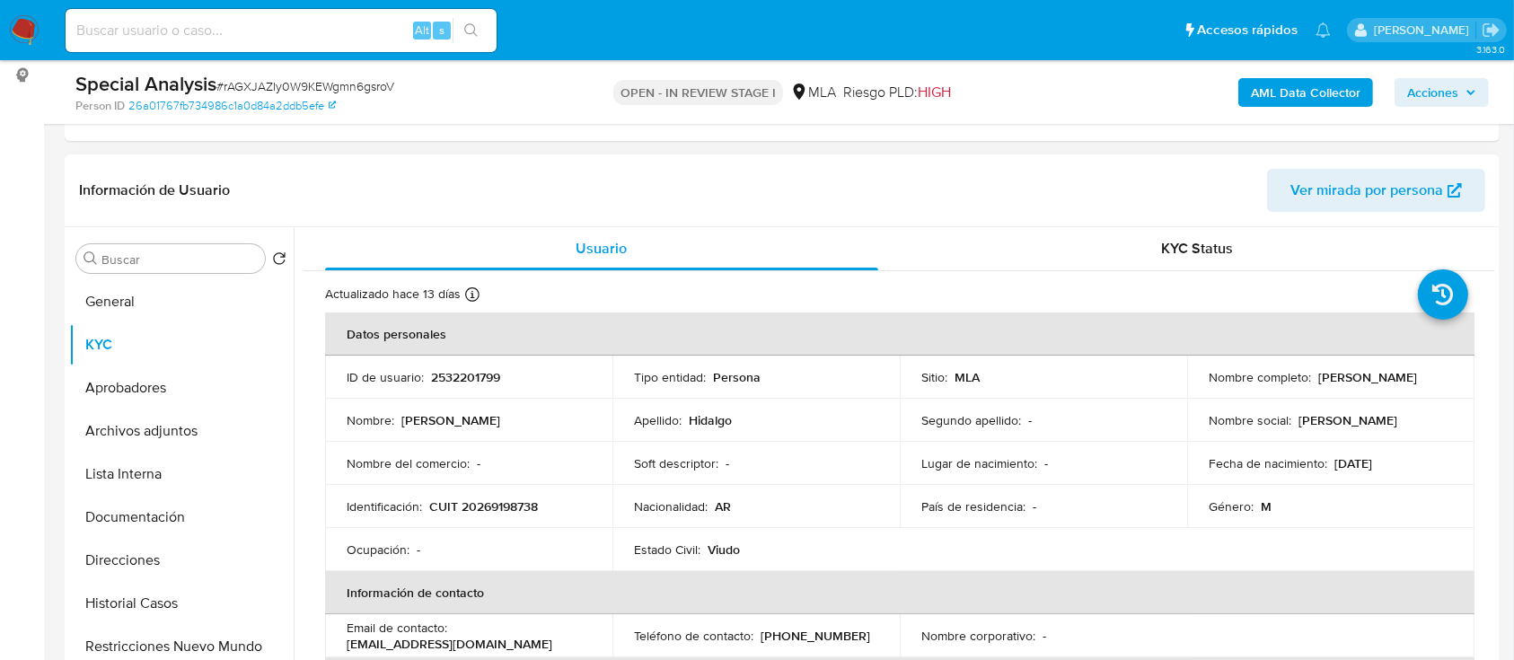
drag, startPoint x: 1206, startPoint y: 381, endPoint x: 1357, endPoint y: 384, distance: 150.9
click at [1357, 384] on div "Nombre completo : Jorge Alejandro Hidalgo" at bounding box center [1331, 377] width 244 height 16
copy p "Jorge Alejandro Hidalgo"
click at [501, 498] on p "CUIT 20269198738" at bounding box center [483, 506] width 109 height 16
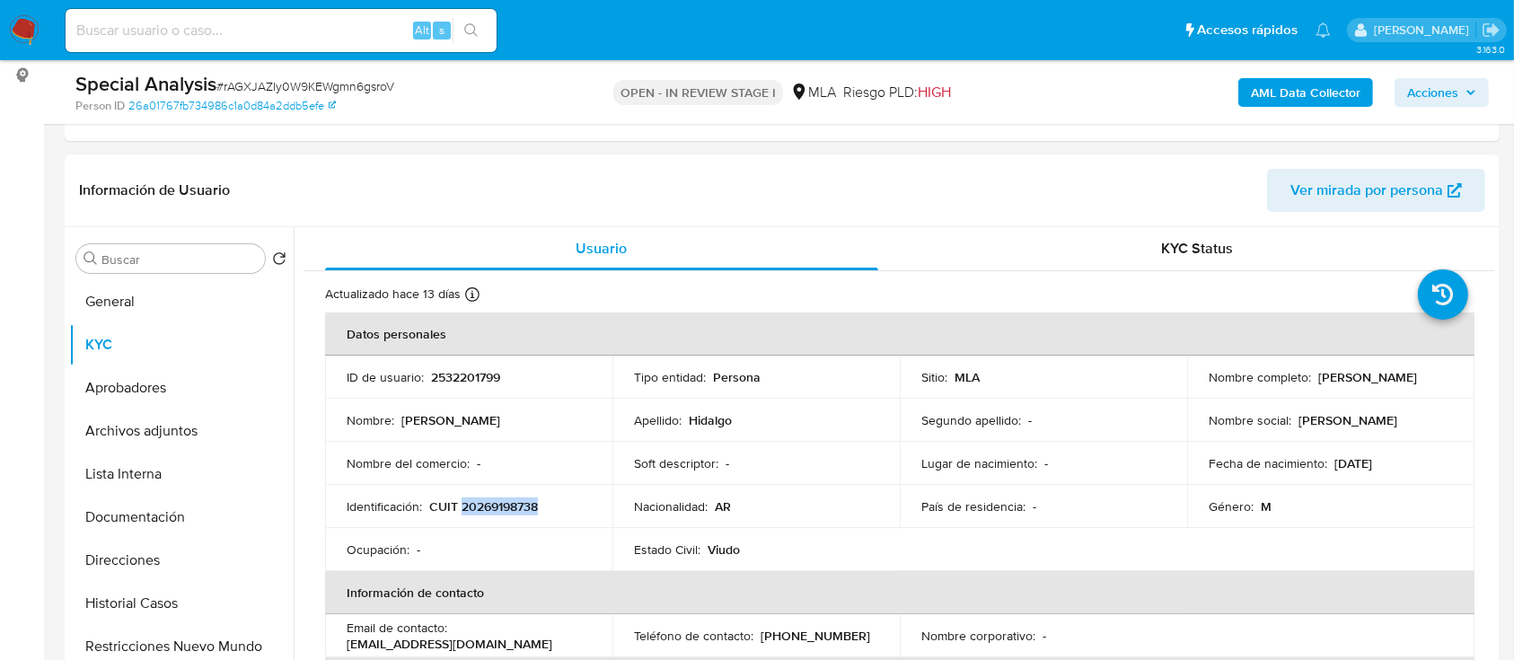
copy p "20269198738"
click at [108, 418] on button "Archivos adjuntos" at bounding box center [174, 431] width 210 height 43
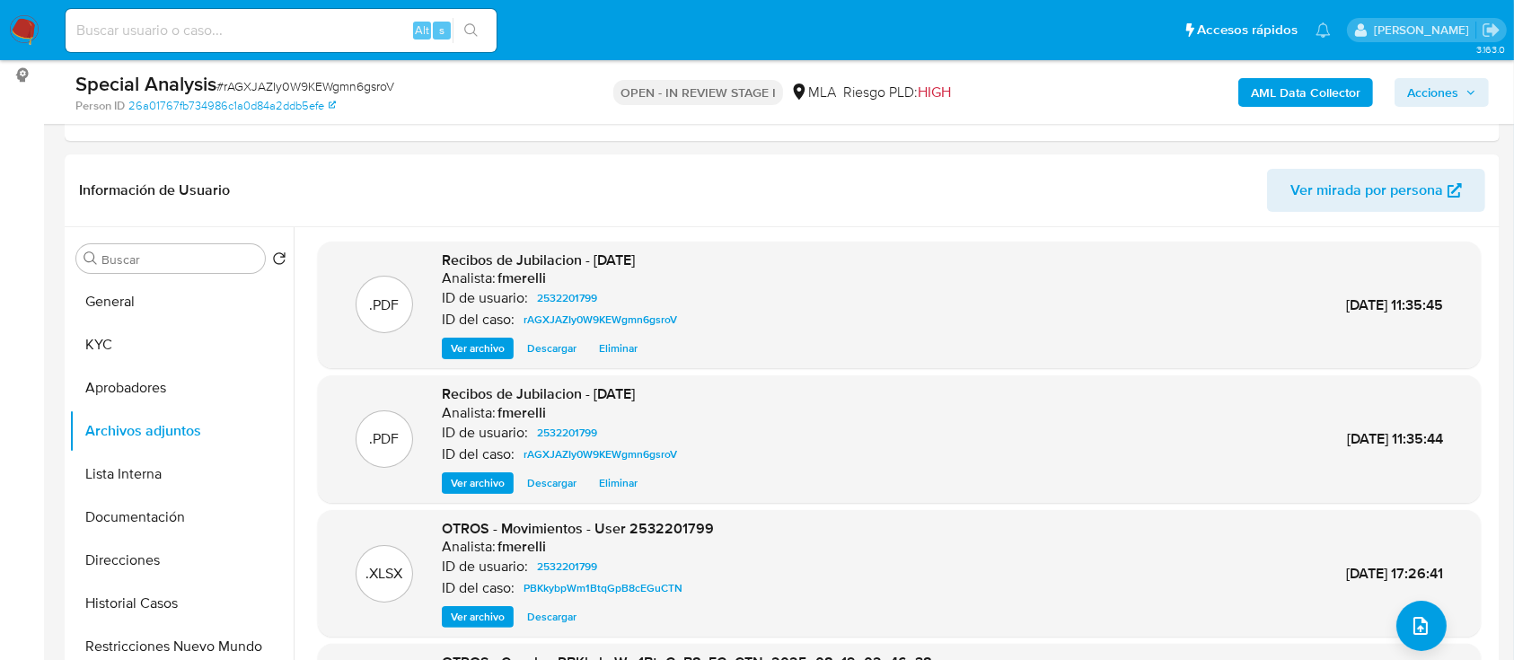
click at [1428, 84] on span "Acciones" at bounding box center [1432, 92] width 51 height 29
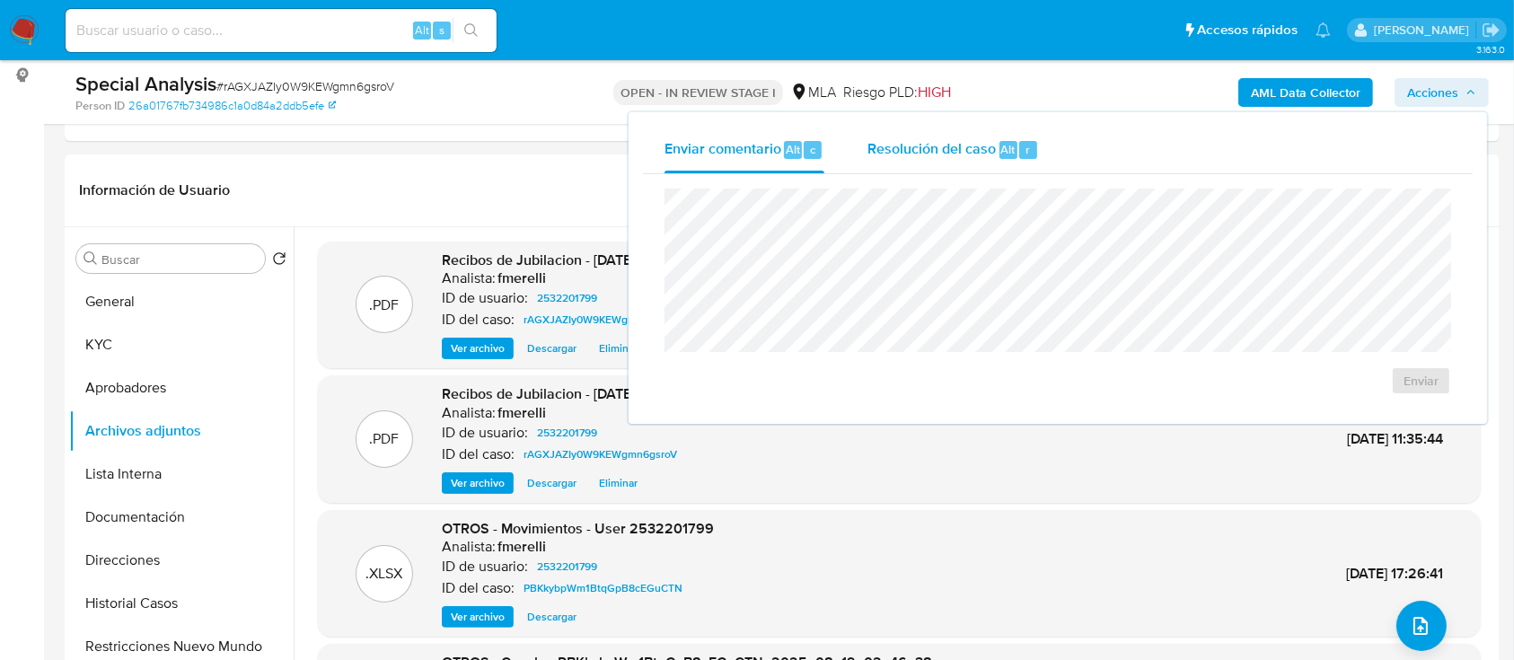
click at [1037, 156] on div "Resolución del caso Alt r" at bounding box center [954, 150] width 172 height 47
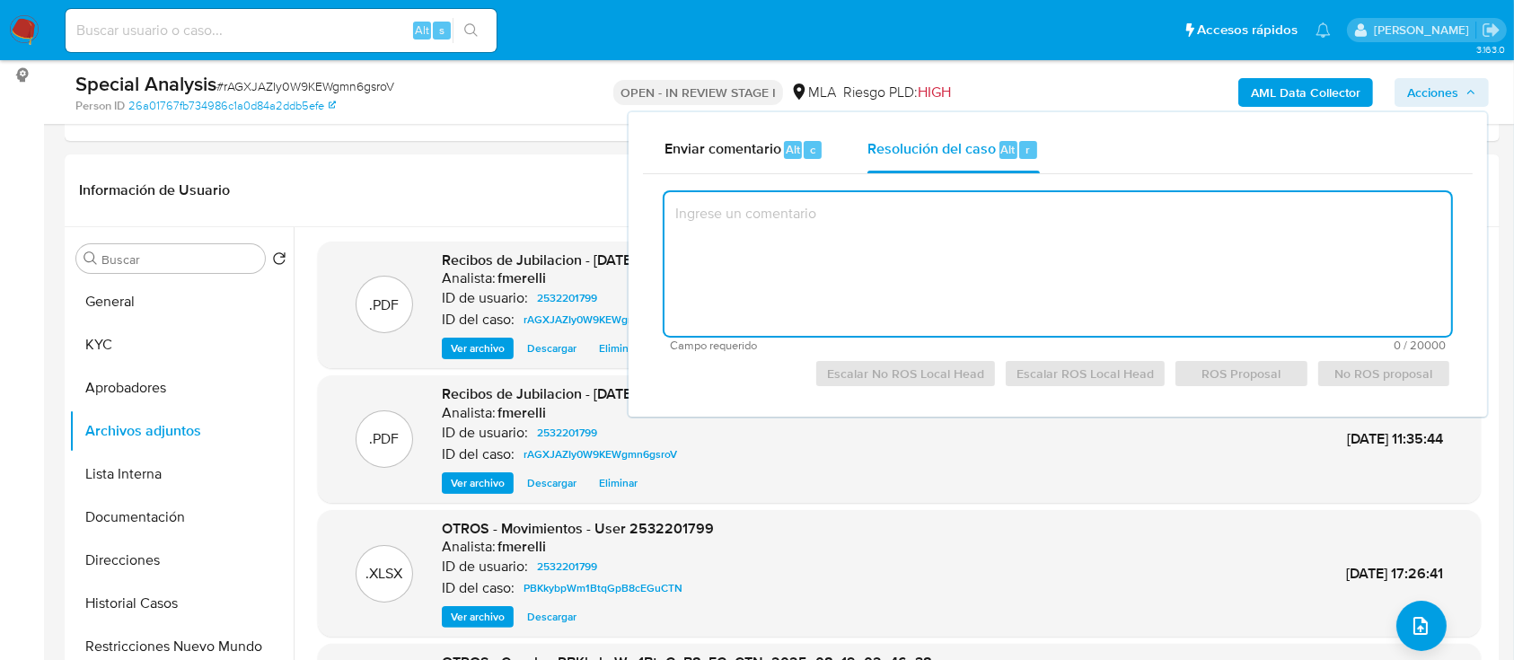
click at [1013, 265] on textarea at bounding box center [1058, 264] width 787 height 144
paste textarea "El cliente Jorge Alejandro Hidalgo - CUIL 20269198738 se visualiza que es jubil…"
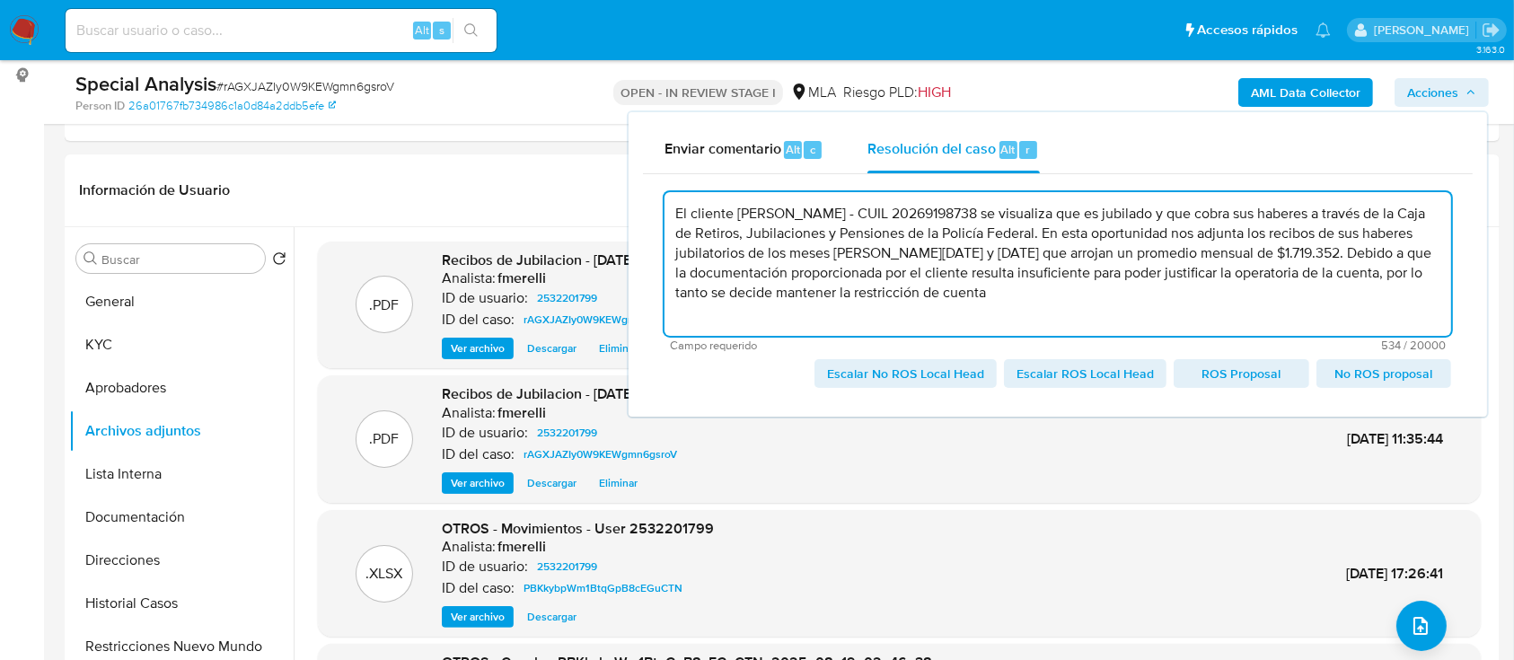
click at [934, 372] on span "Escalar No ROS Local Head" at bounding box center [905, 373] width 157 height 25
type textarea "El cliente Jorge Alejandro Hidalgo - CUIL 20269198738 se visualiza que es jubil…"
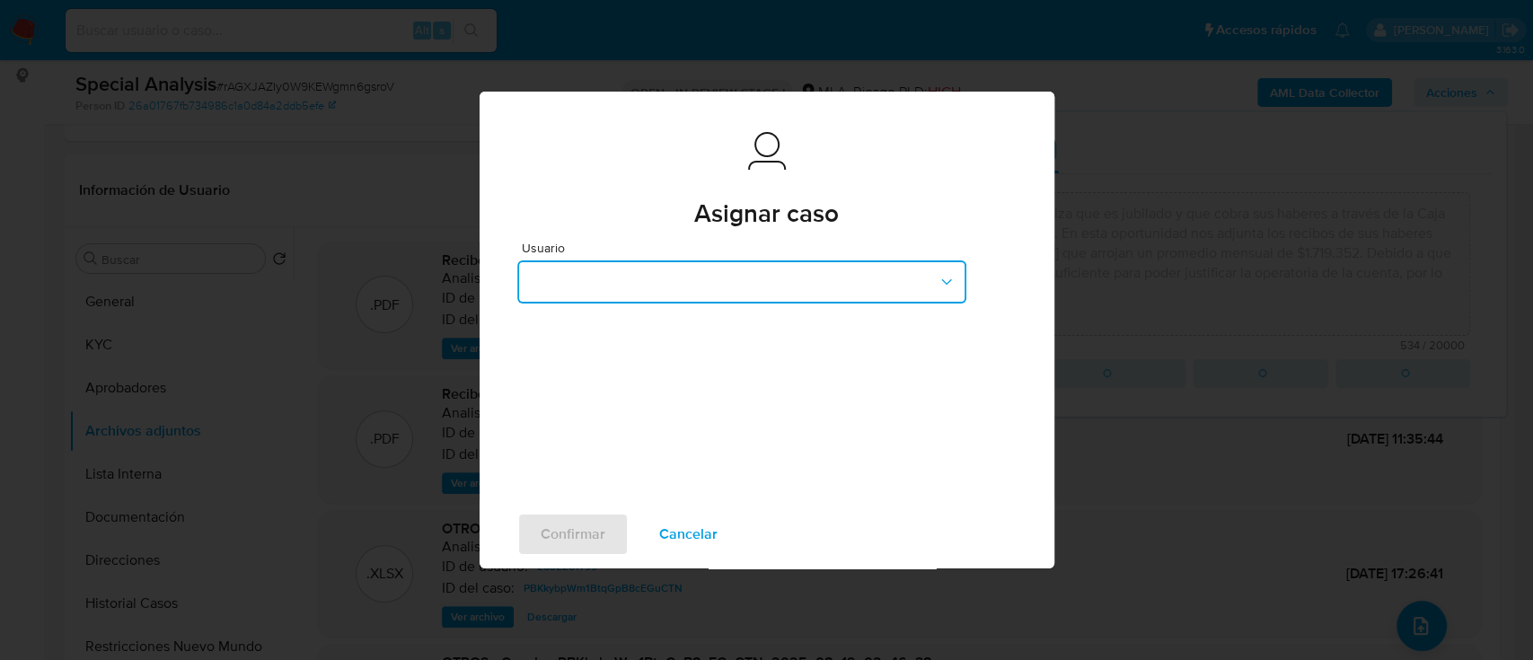
click at [613, 269] on button "button" at bounding box center [741, 281] width 449 height 43
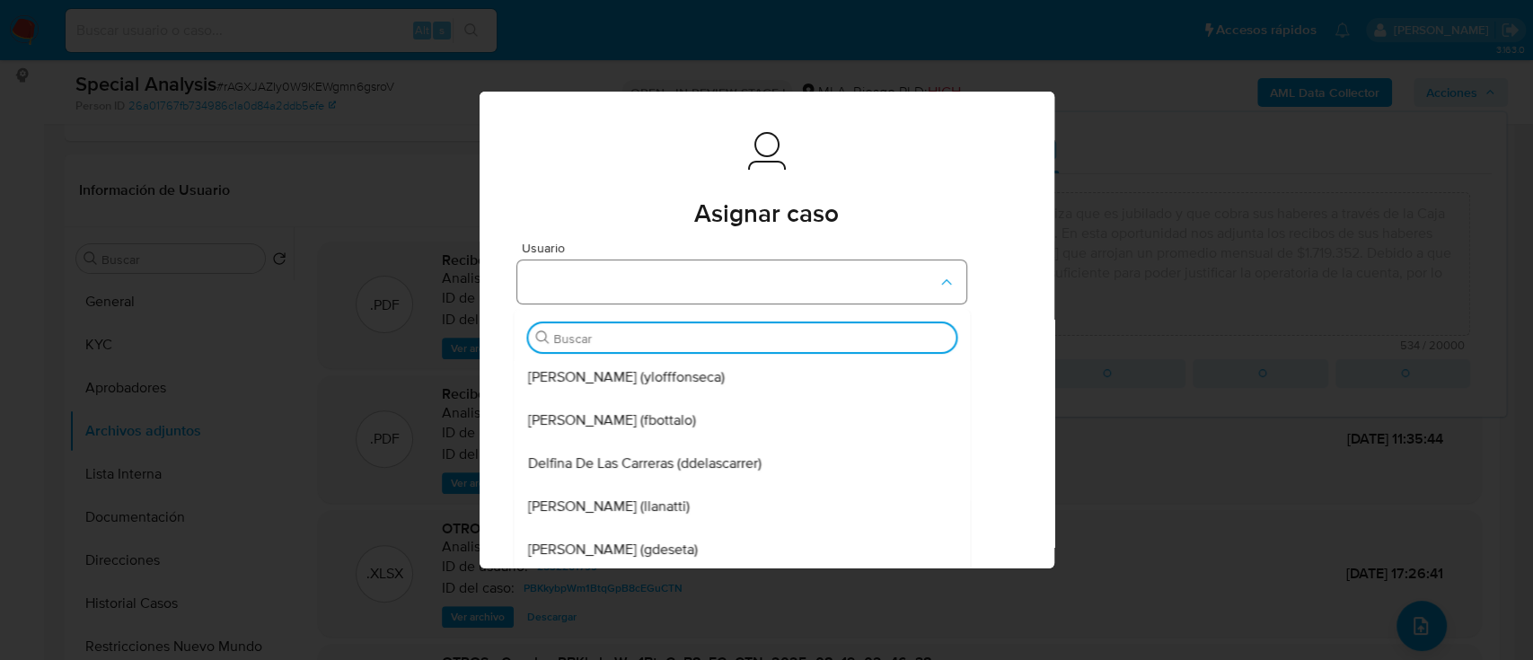
type input "a"
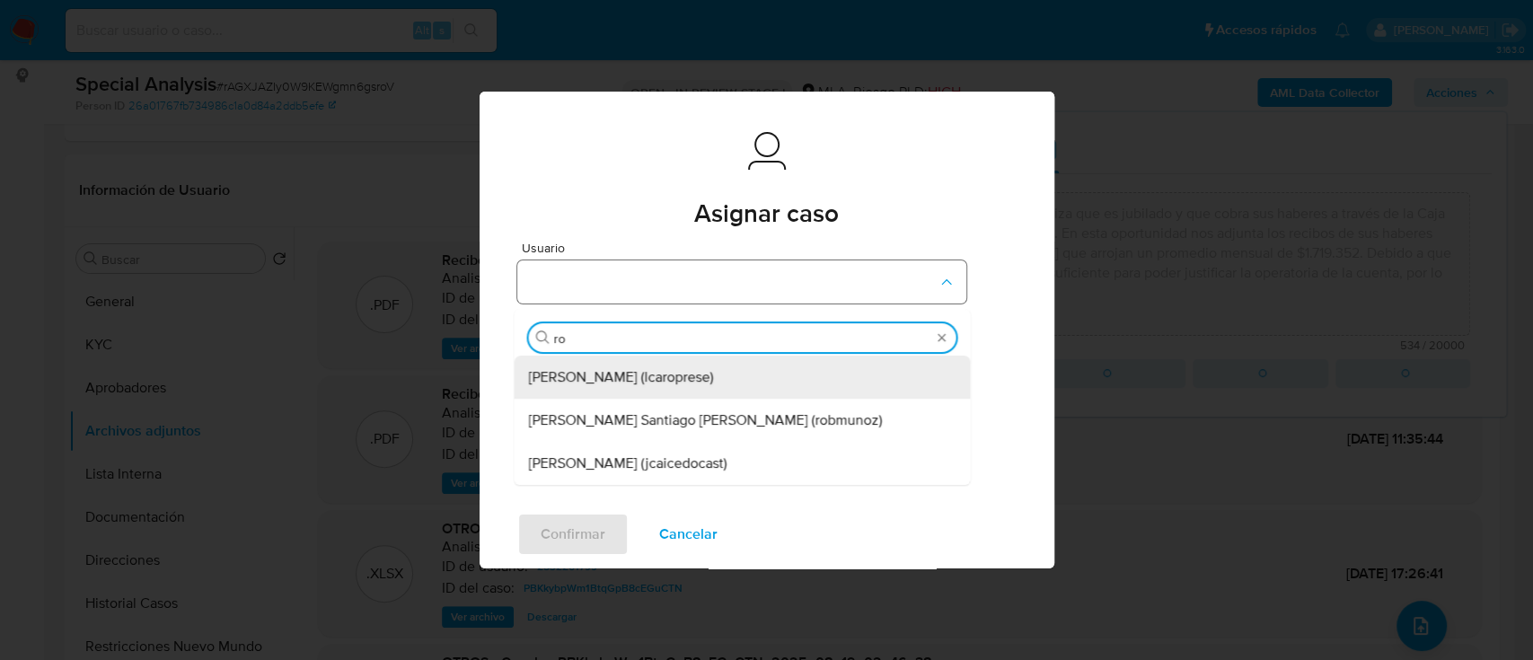
type input "rob"
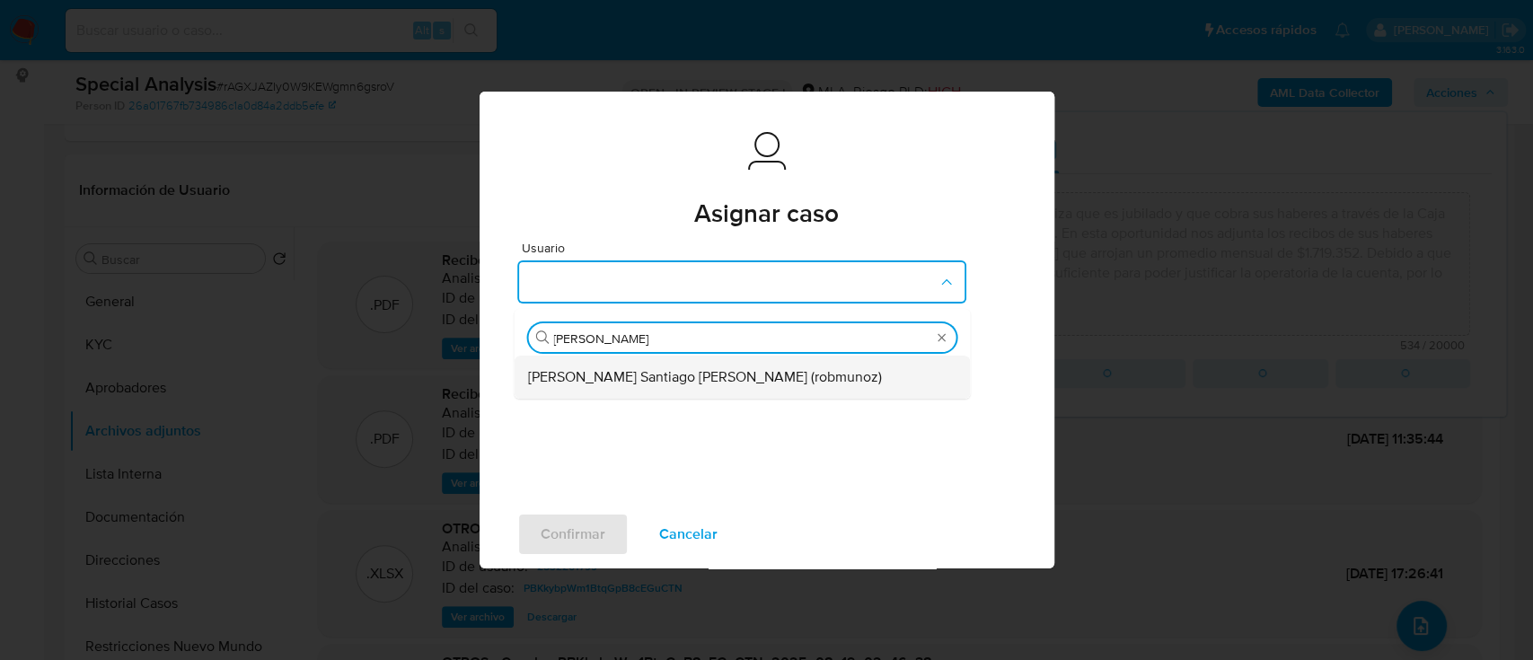
click at [725, 392] on div "Roberto Santiago Munoz (robmunoz)" at bounding box center [736, 377] width 417 height 43
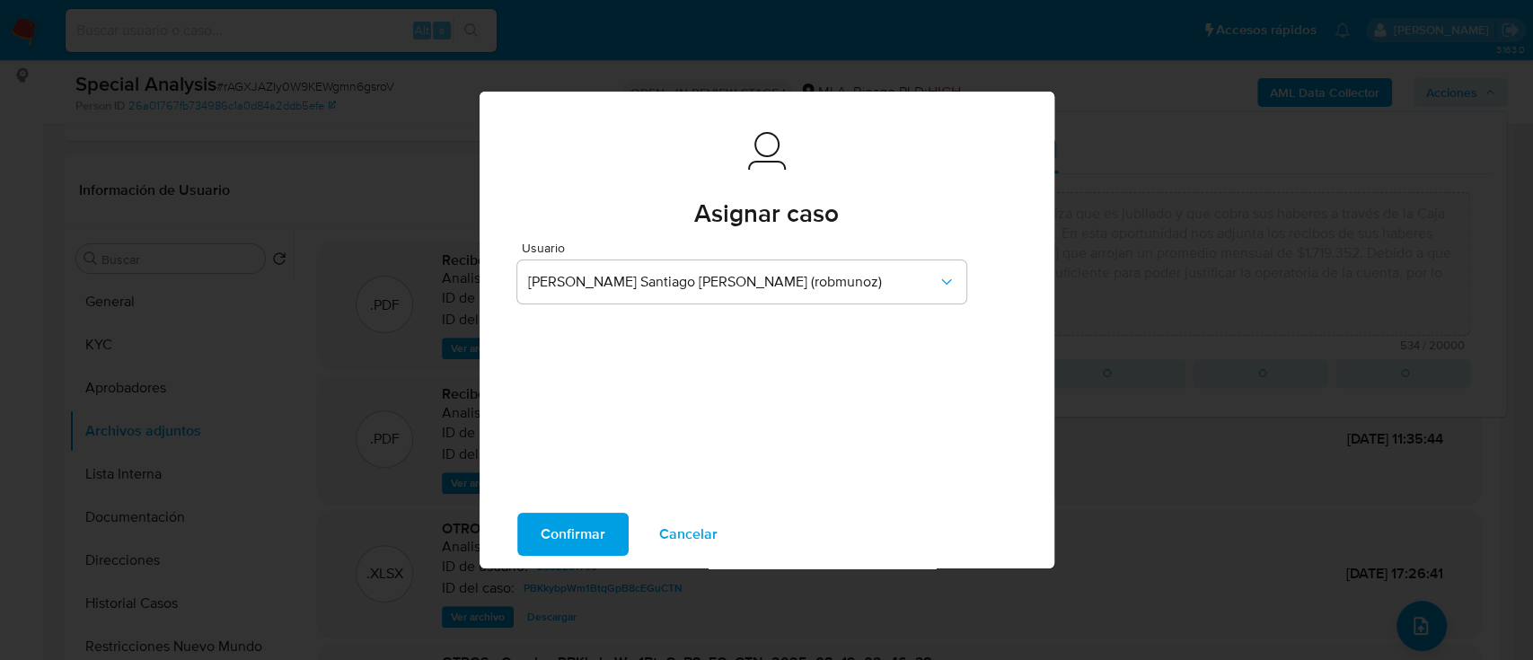
click at [553, 525] on span "Confirmar" at bounding box center [573, 535] width 65 height 40
type textarea "El cliente Jorge Alejandro Hidalgo - CUIL 20269198738 se visualiza que es jubil…"
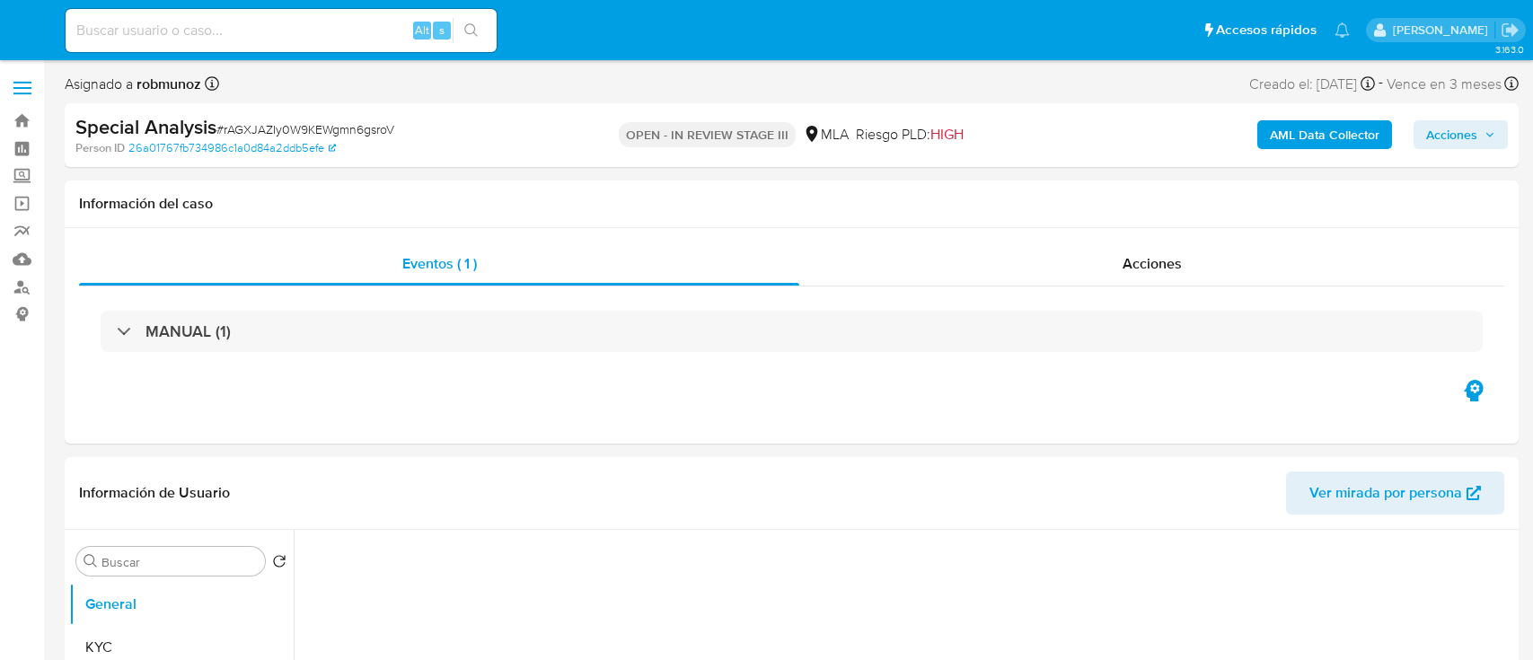
select select "10"
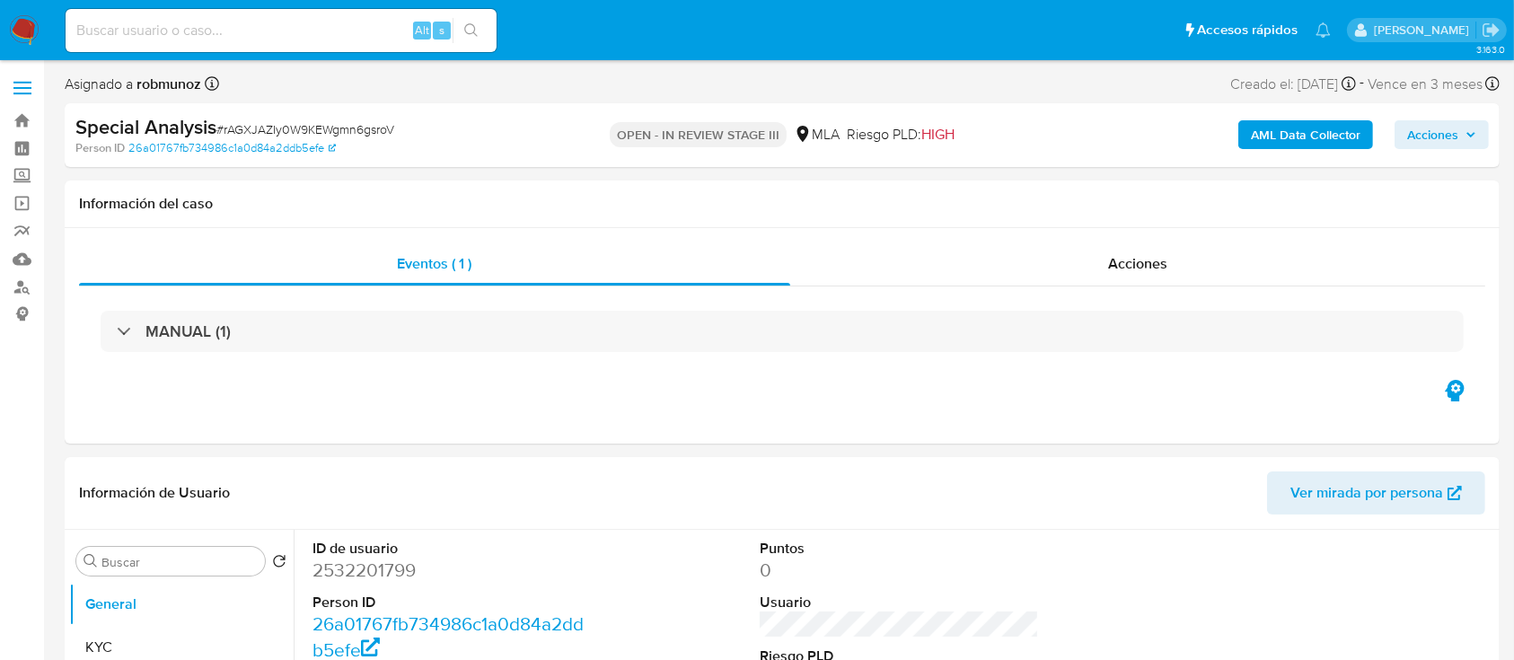
click at [281, 128] on span "# rAGXJAZIy0W9KEWgmn6gsroV" at bounding box center [305, 129] width 178 height 18
copy span "rAGXJAZIy0W9KEWgmn6gsroV"
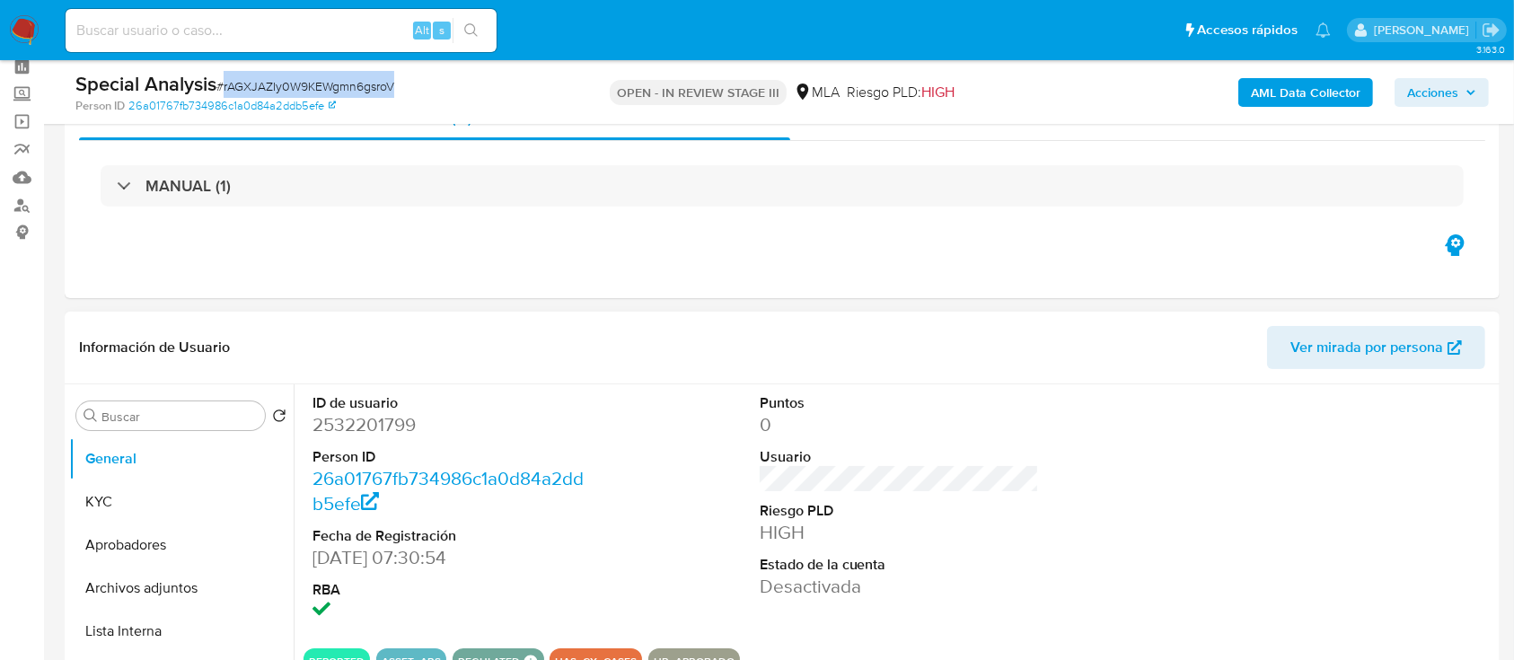
scroll to position [119, 0]
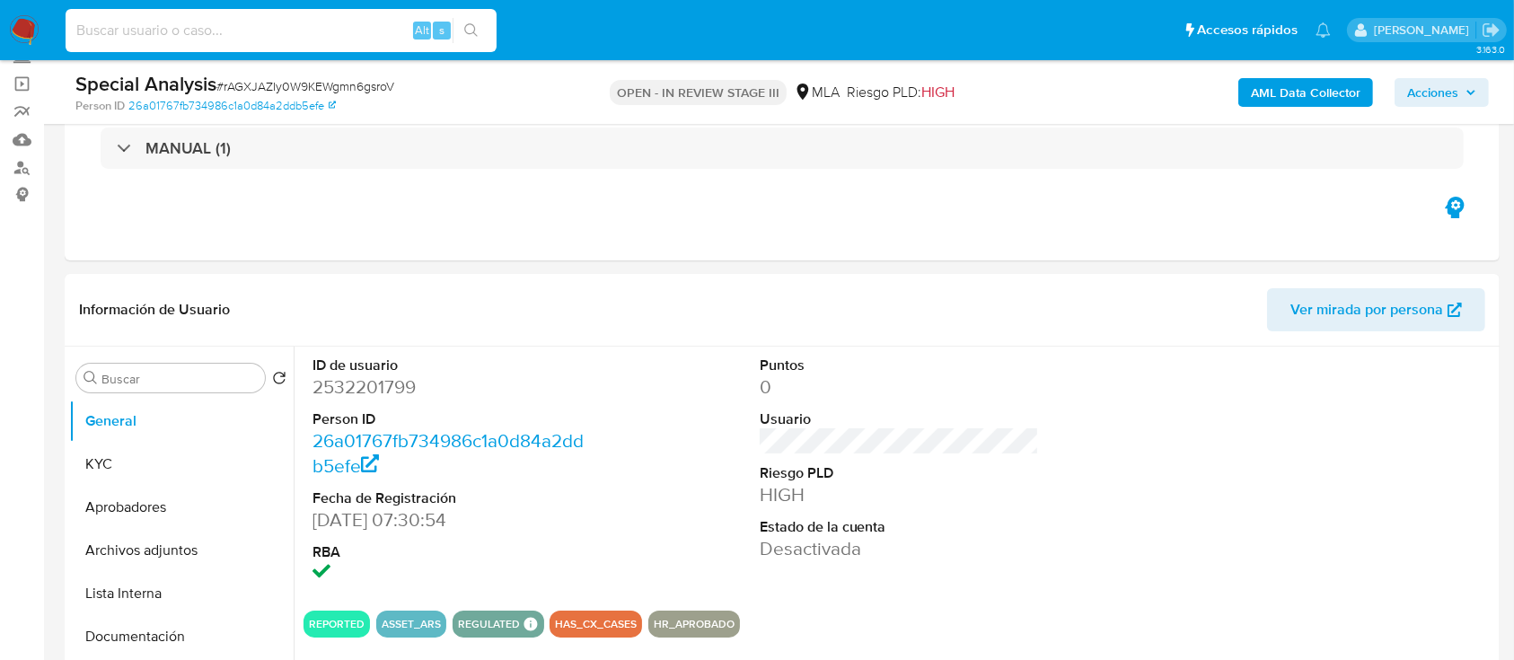
click at [326, 32] on input at bounding box center [281, 30] width 431 height 23
paste input "1272246750"
type input "1272246750"
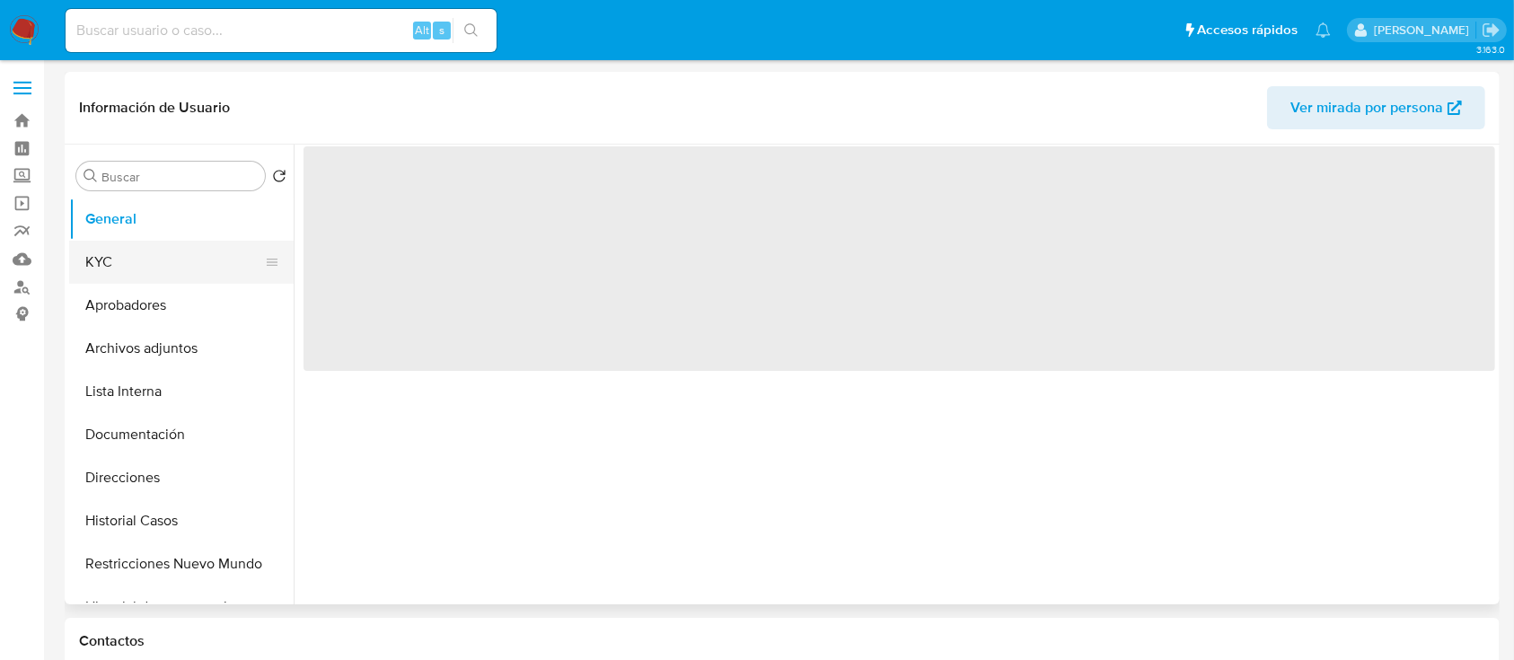
click at [172, 278] on button "KYC" at bounding box center [174, 262] width 210 height 43
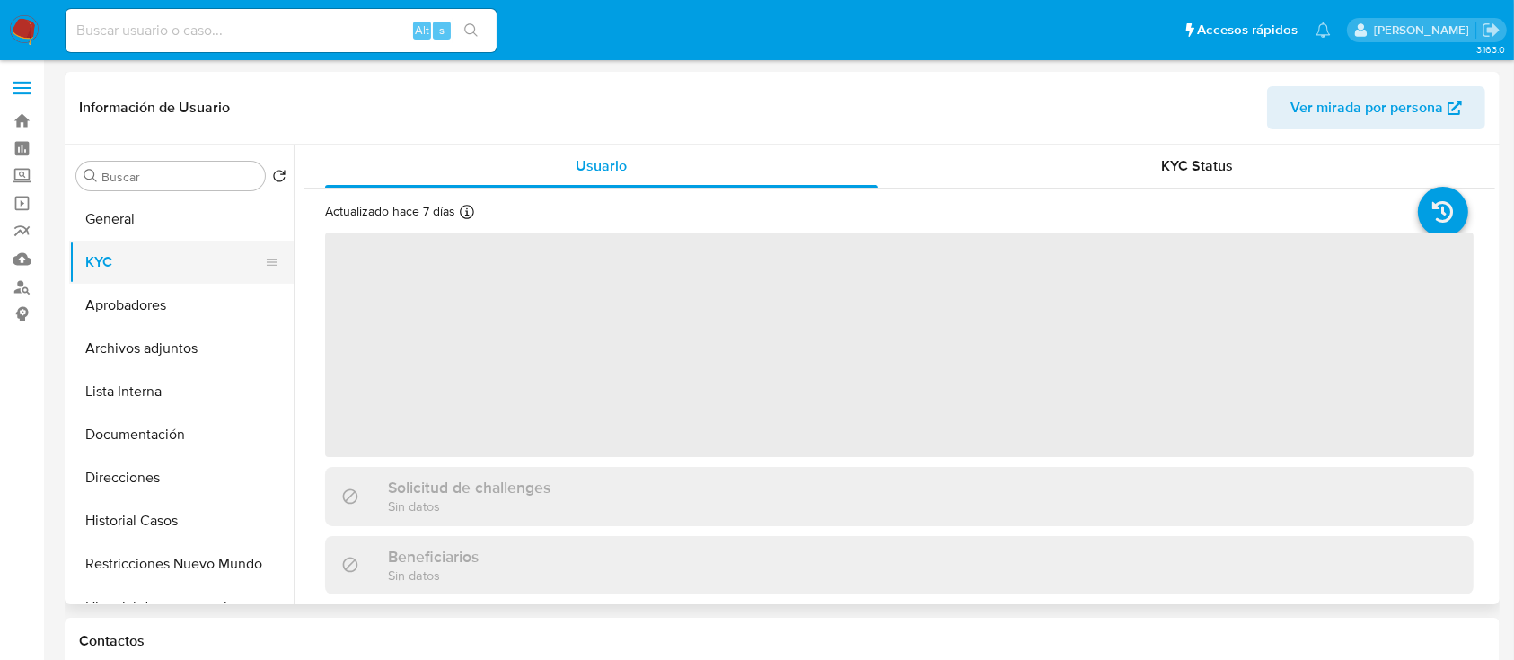
select select "10"
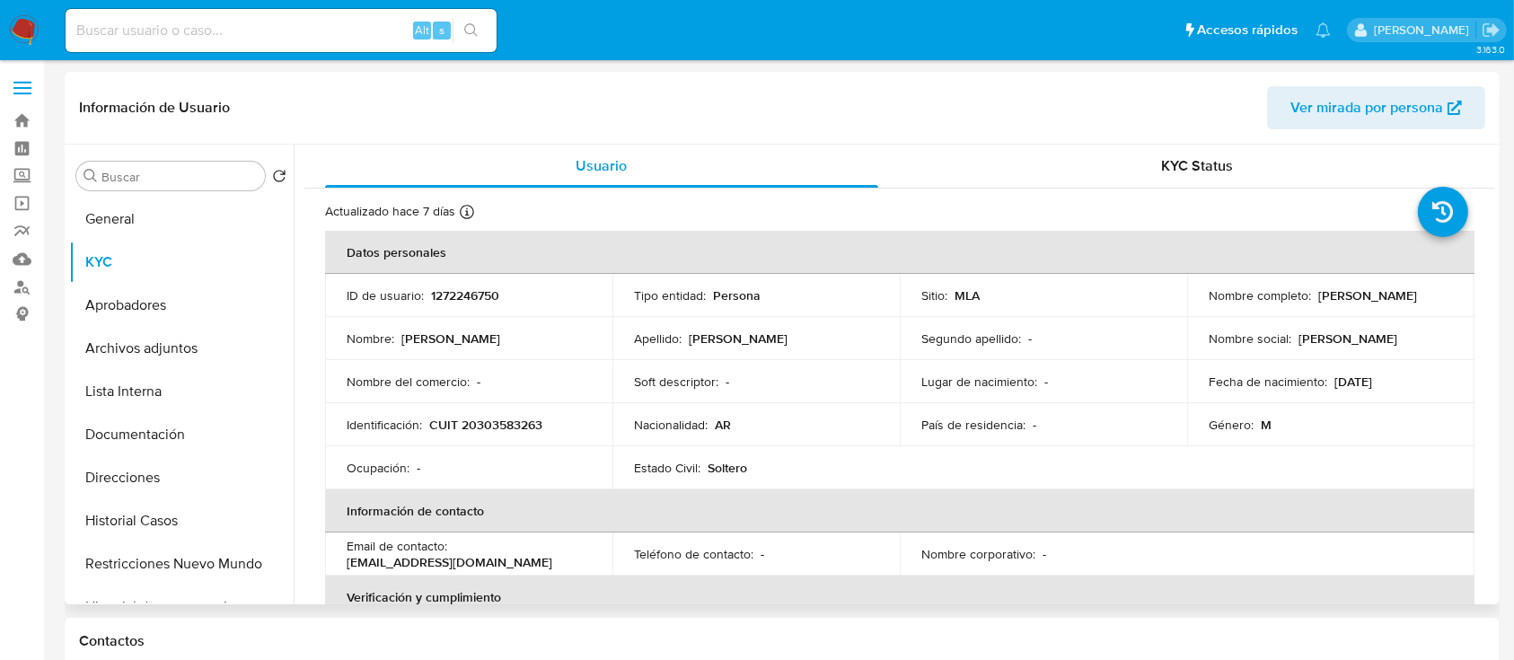
click at [534, 424] on p "CUIT 20303583263" at bounding box center [485, 425] width 113 height 16
click at [533, 424] on p "CUIT 20303583263" at bounding box center [485, 425] width 113 height 16
click at [482, 426] on p "CUIT 20303583263" at bounding box center [485, 425] width 113 height 16
copy p "20303583263"
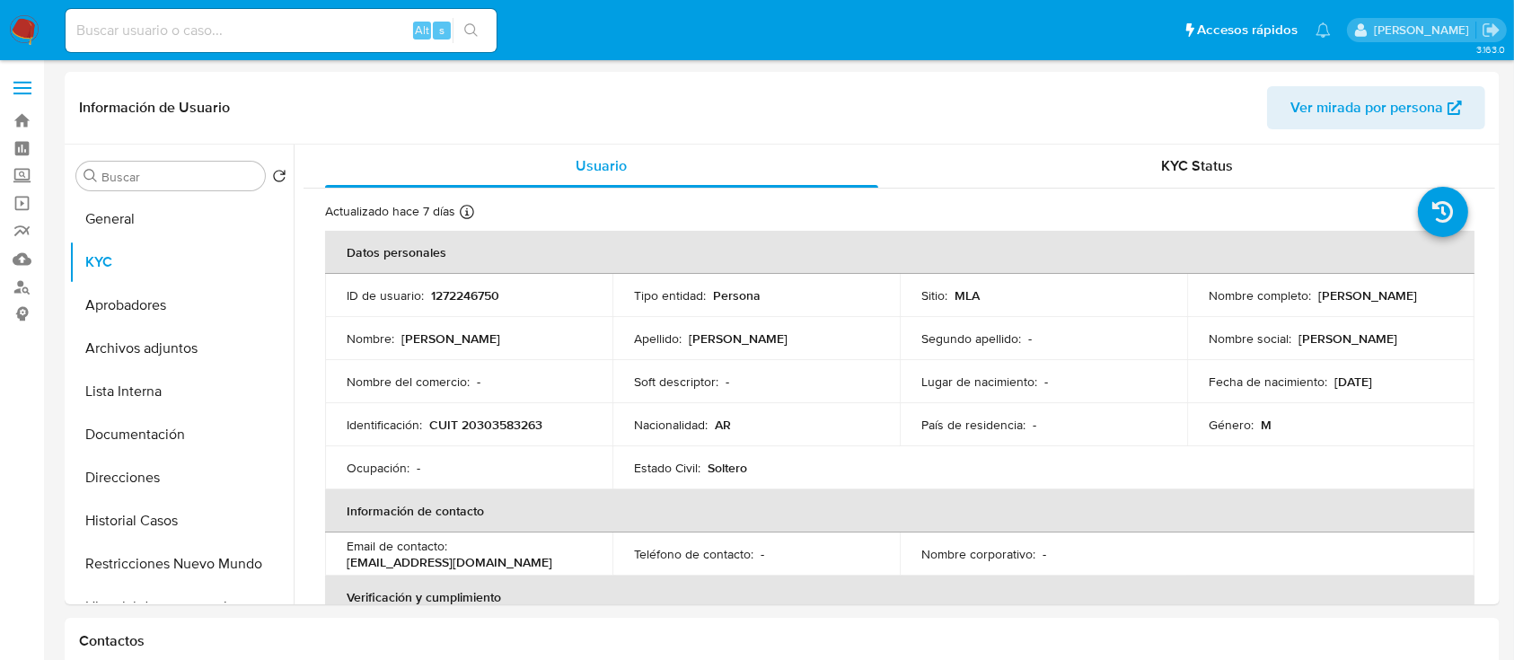
click at [274, 38] on input at bounding box center [281, 30] width 431 height 23
paste input "1952261891"
type input "1952261891"
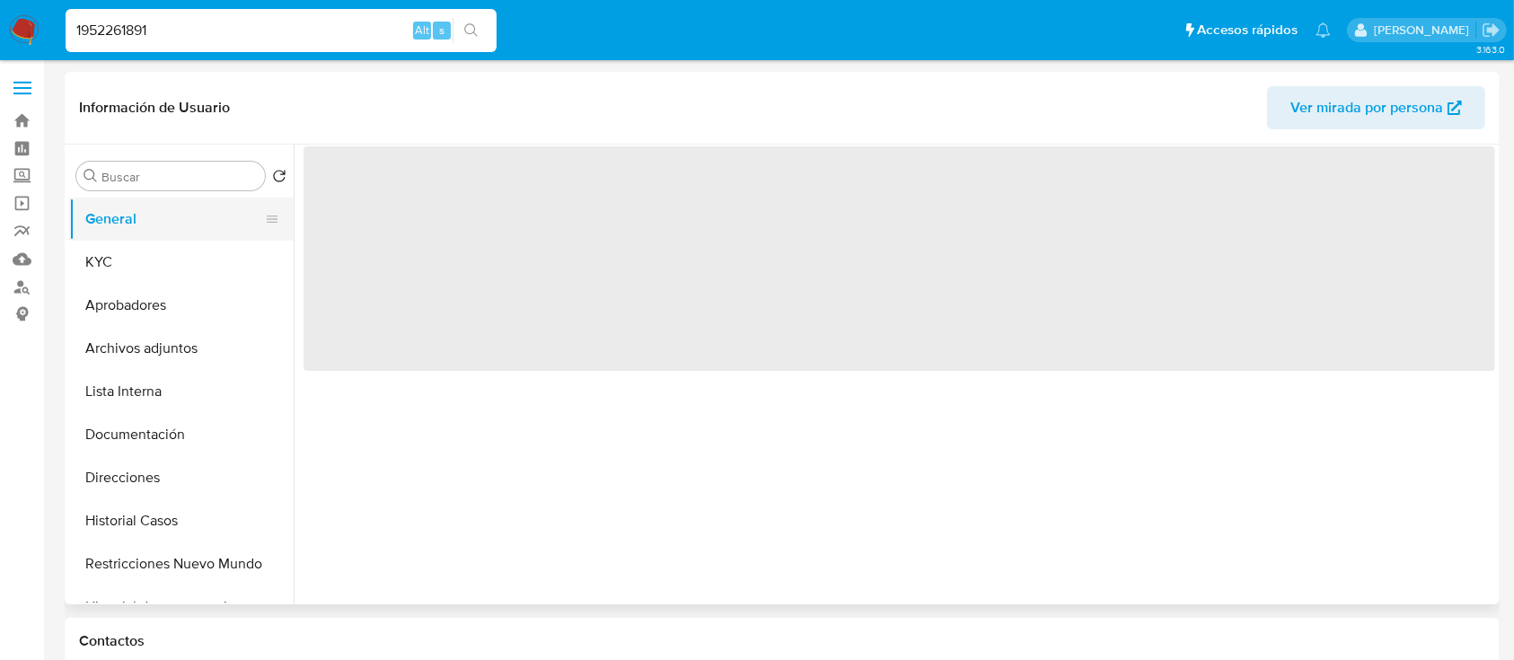
select select "10"
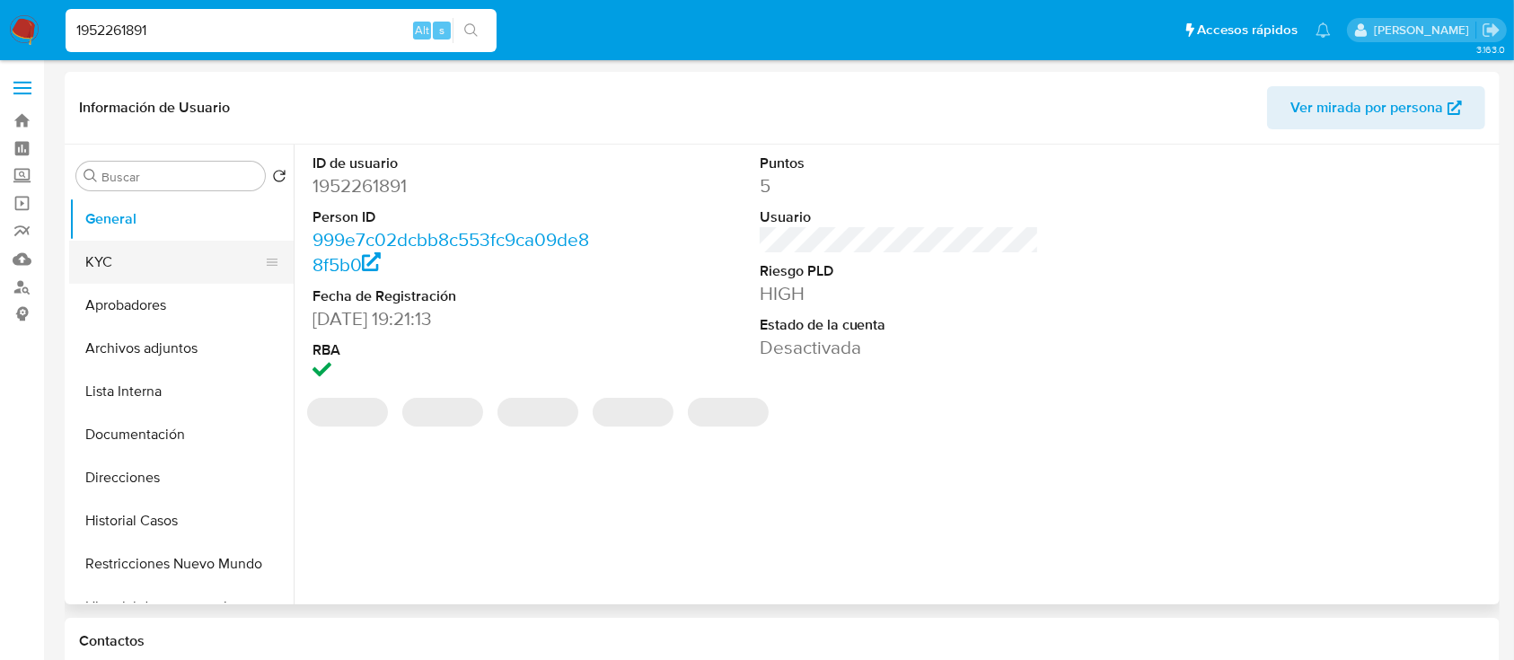
click at [144, 259] on button "KYC" at bounding box center [174, 262] width 210 height 43
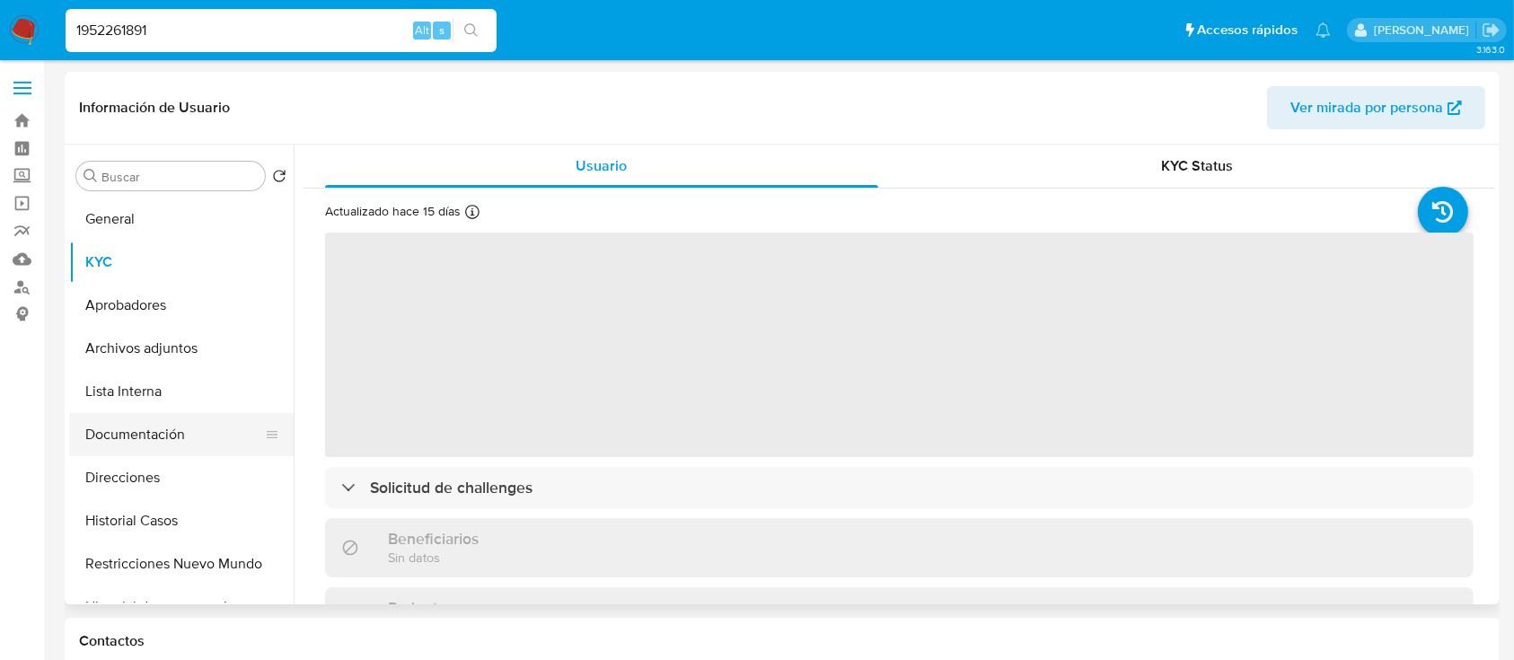
click at [172, 436] on button "Documentación" at bounding box center [174, 434] width 210 height 43
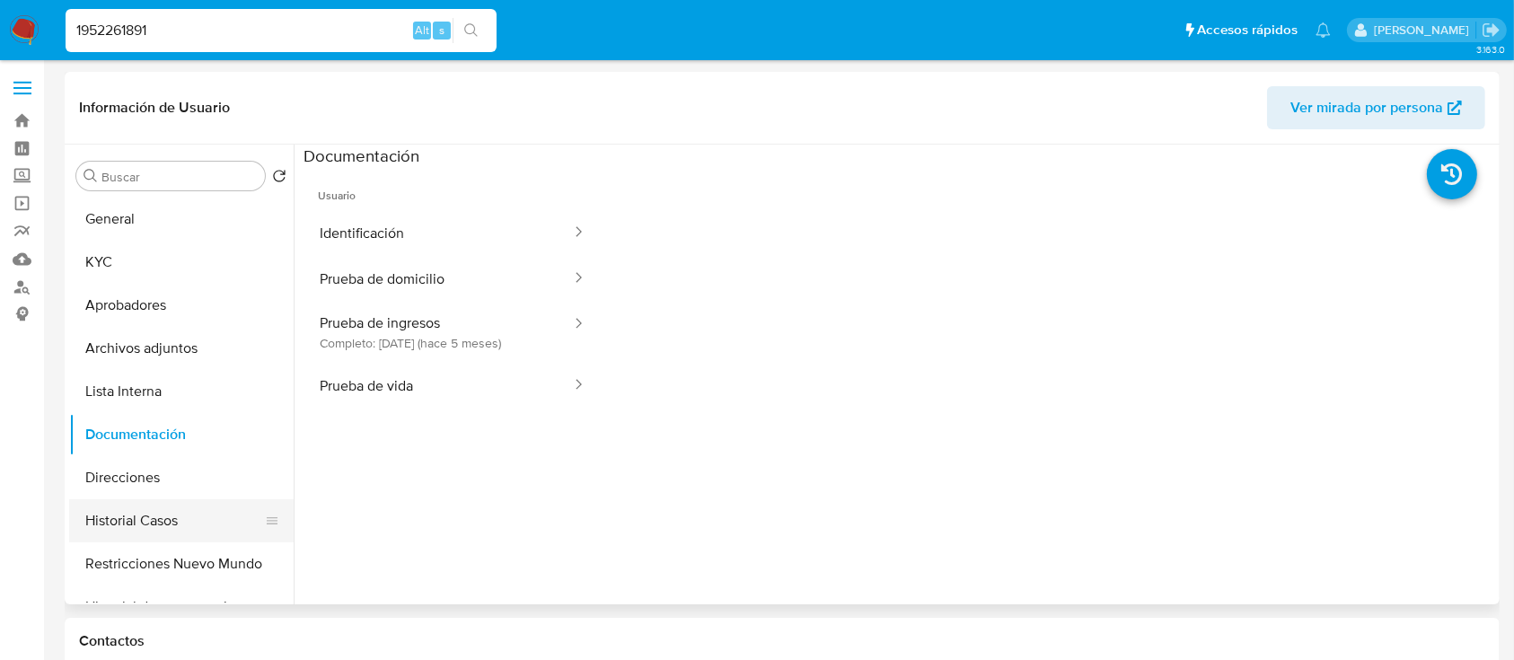
click at [173, 516] on button "Historial Casos" at bounding box center [174, 520] width 210 height 43
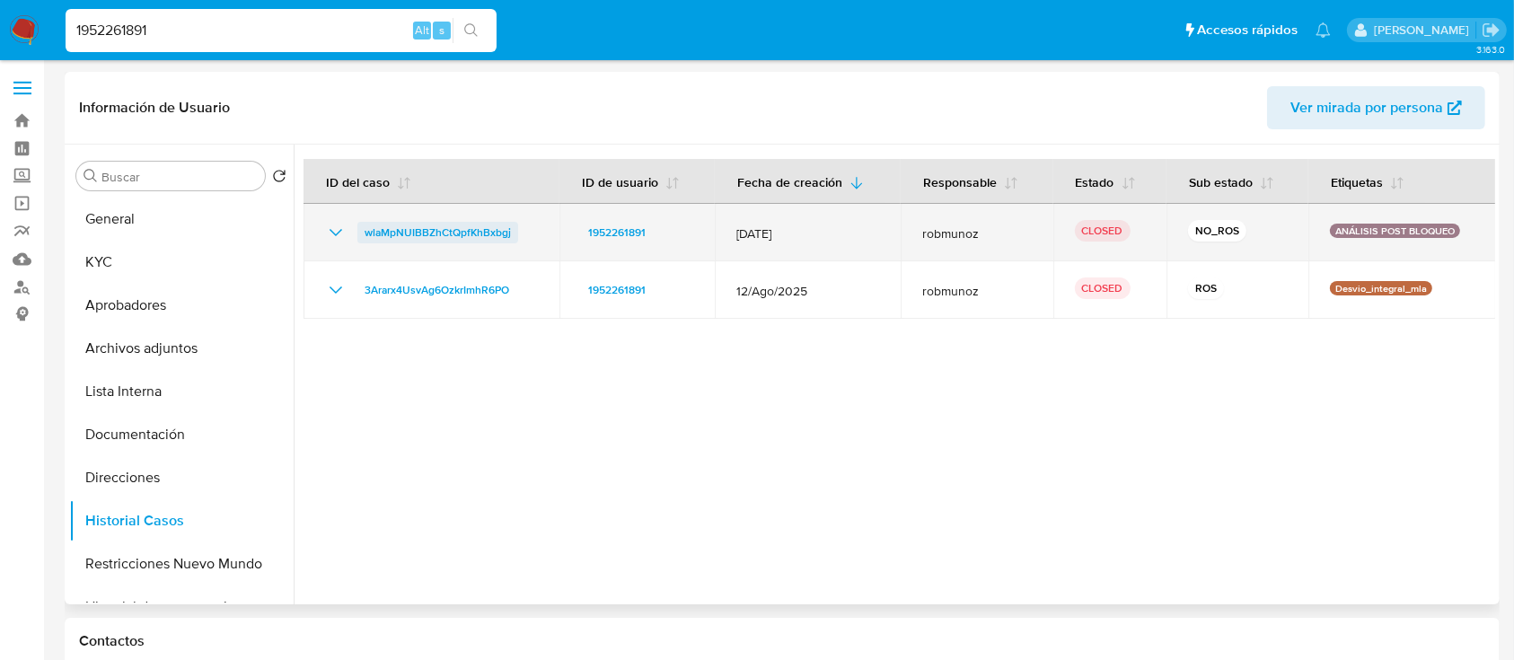
click at [453, 235] on span "wlaMpNUIBBZhCtQpfKhBxbgj" at bounding box center [438, 233] width 146 height 22
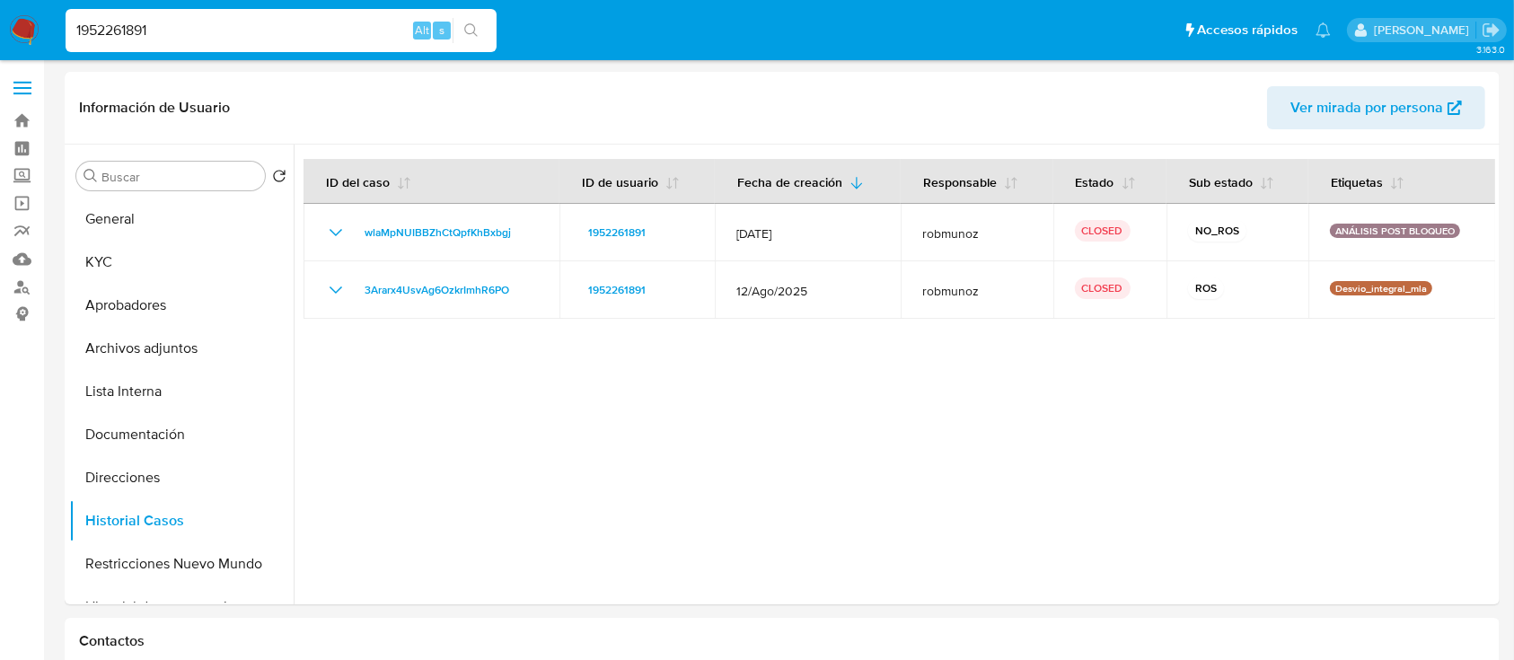
click at [268, 23] on input "1952261891" at bounding box center [281, 30] width 431 height 23
paste input "63393316"
type input "163393316"
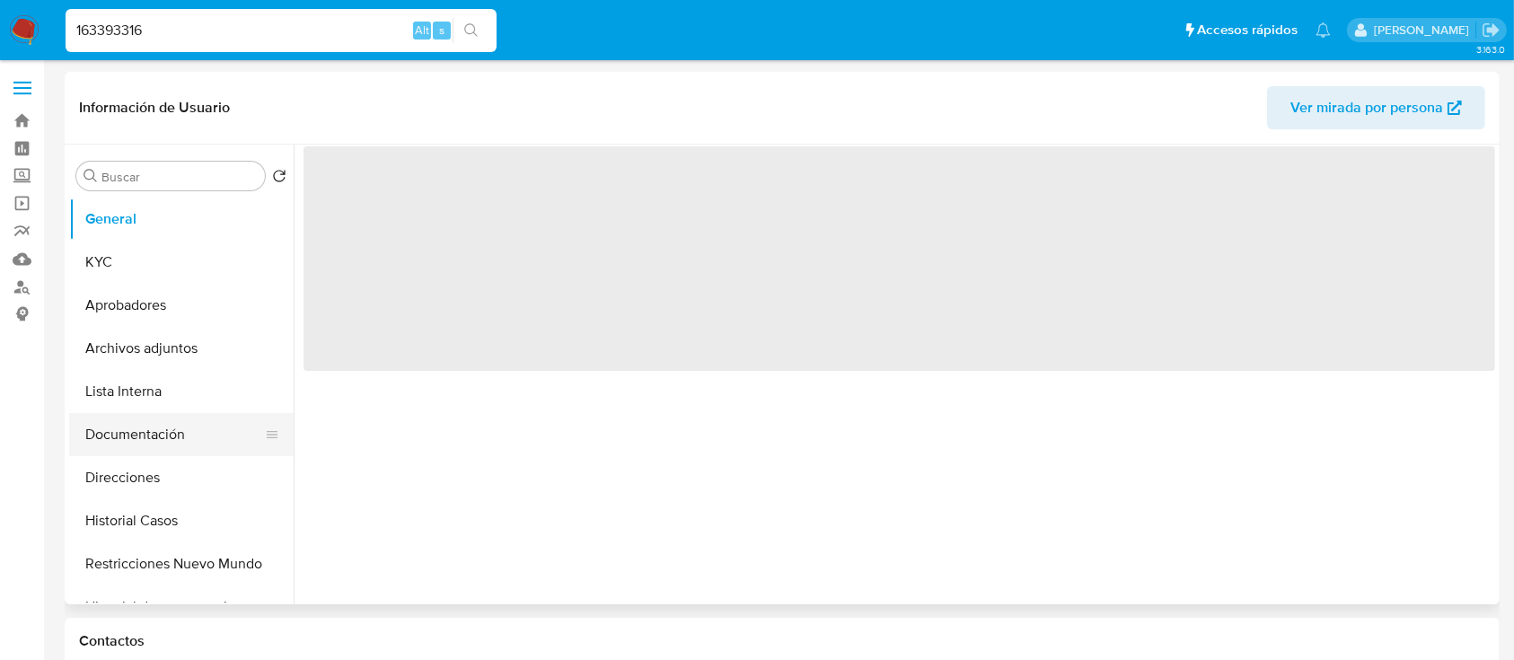
select select "10"
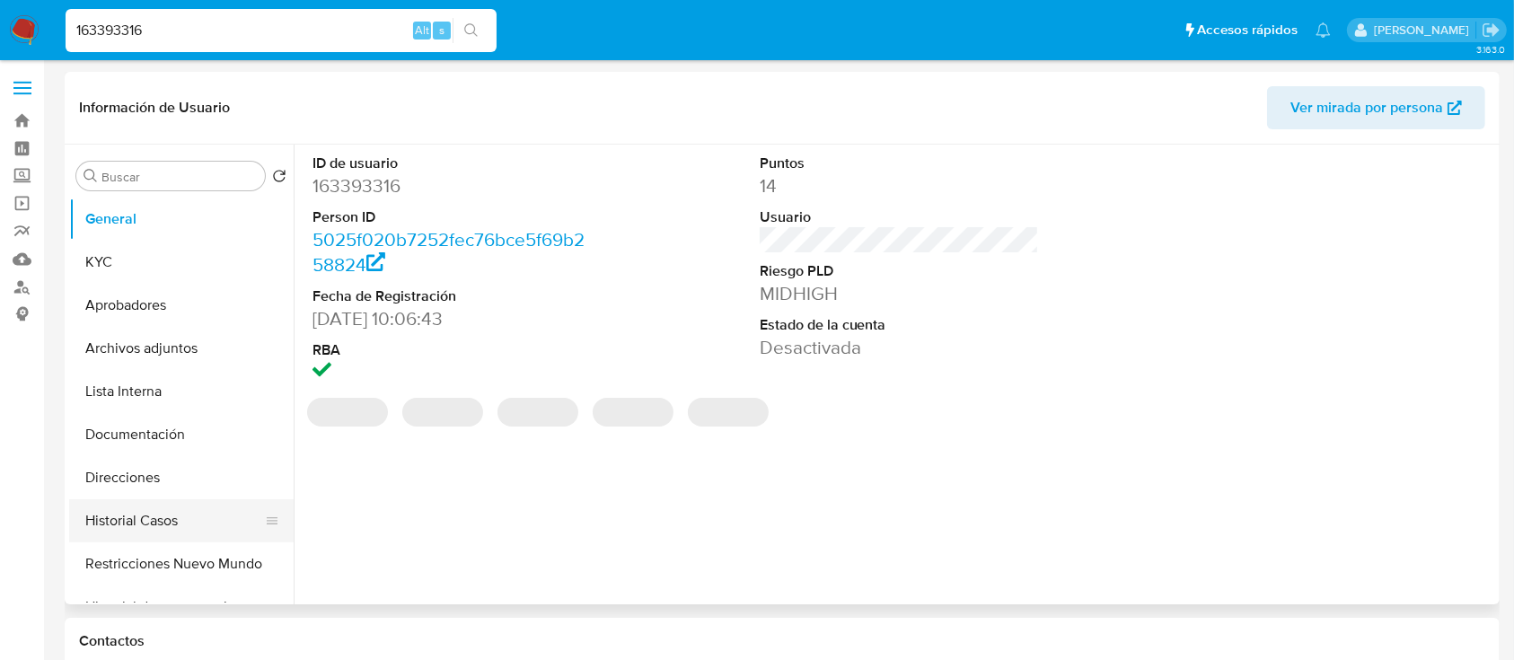
click at [132, 513] on button "Historial Casos" at bounding box center [174, 520] width 210 height 43
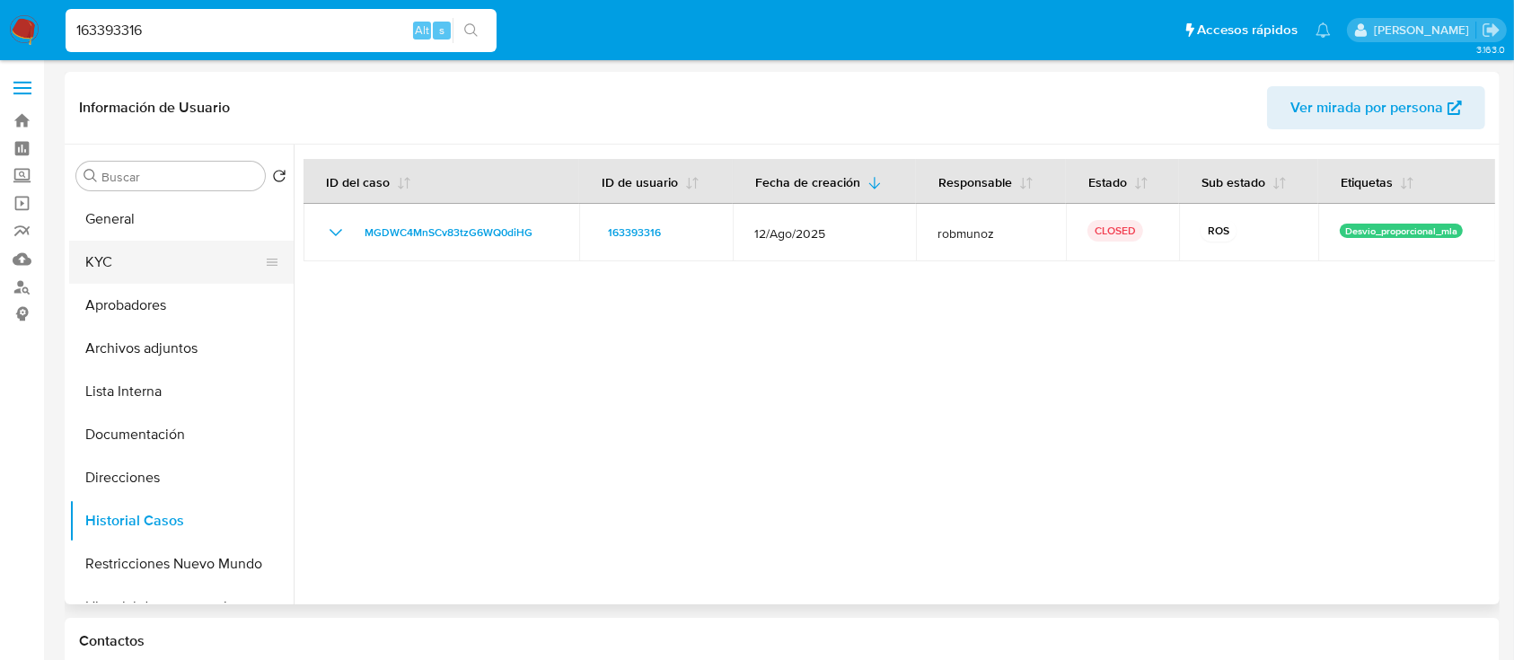
click at [180, 273] on button "KYC" at bounding box center [174, 262] width 210 height 43
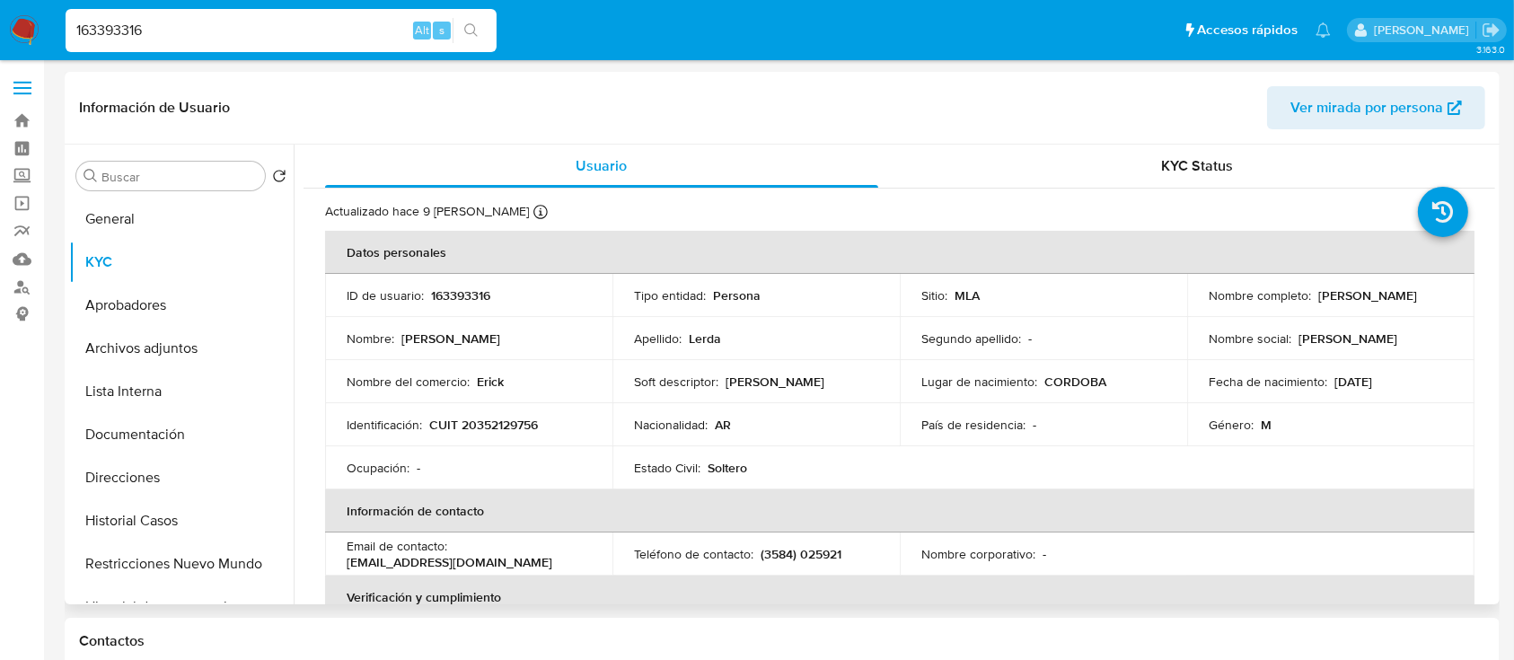
click at [503, 417] on p "CUIT 20352129756" at bounding box center [483, 425] width 109 height 16
click at [495, 428] on p "CUIT 20352129756" at bounding box center [483, 425] width 109 height 16
copy p "20352129756"
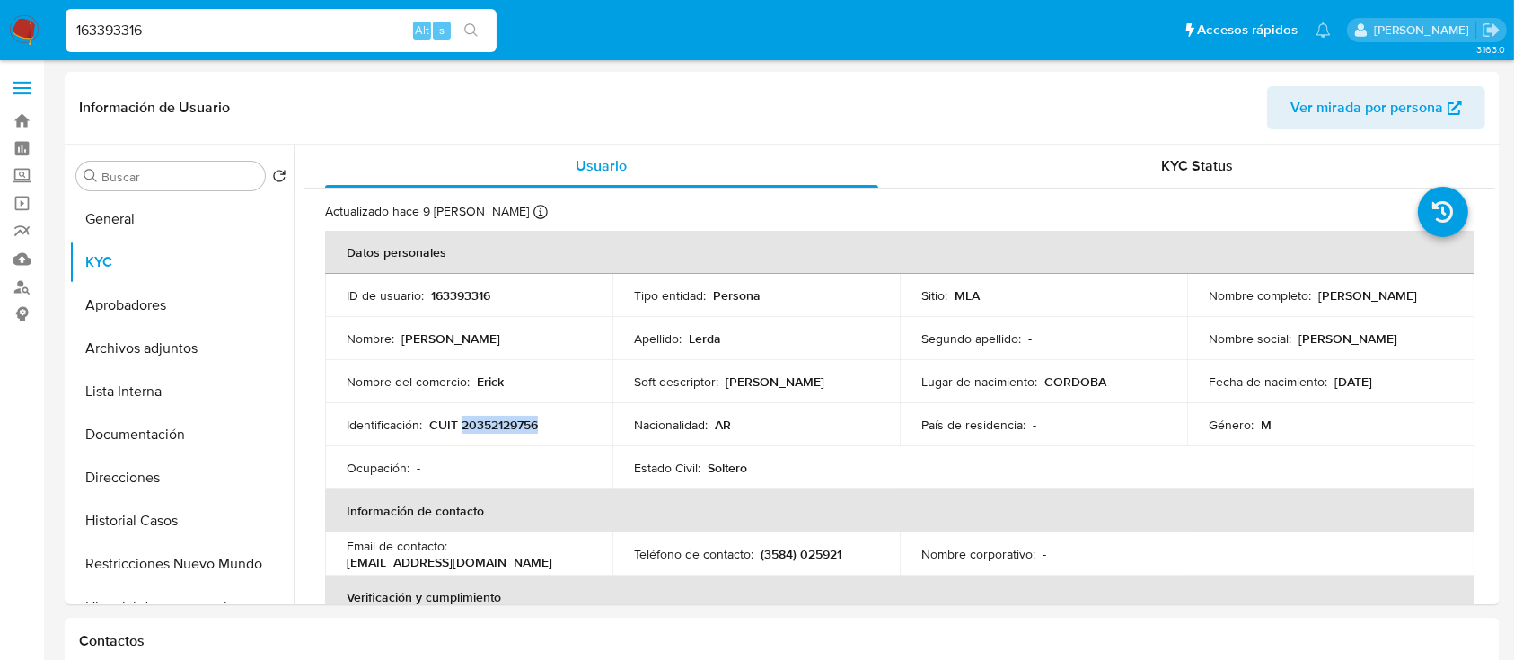
copy p "20352129756"
click at [148, 223] on button "General" at bounding box center [174, 219] width 210 height 43
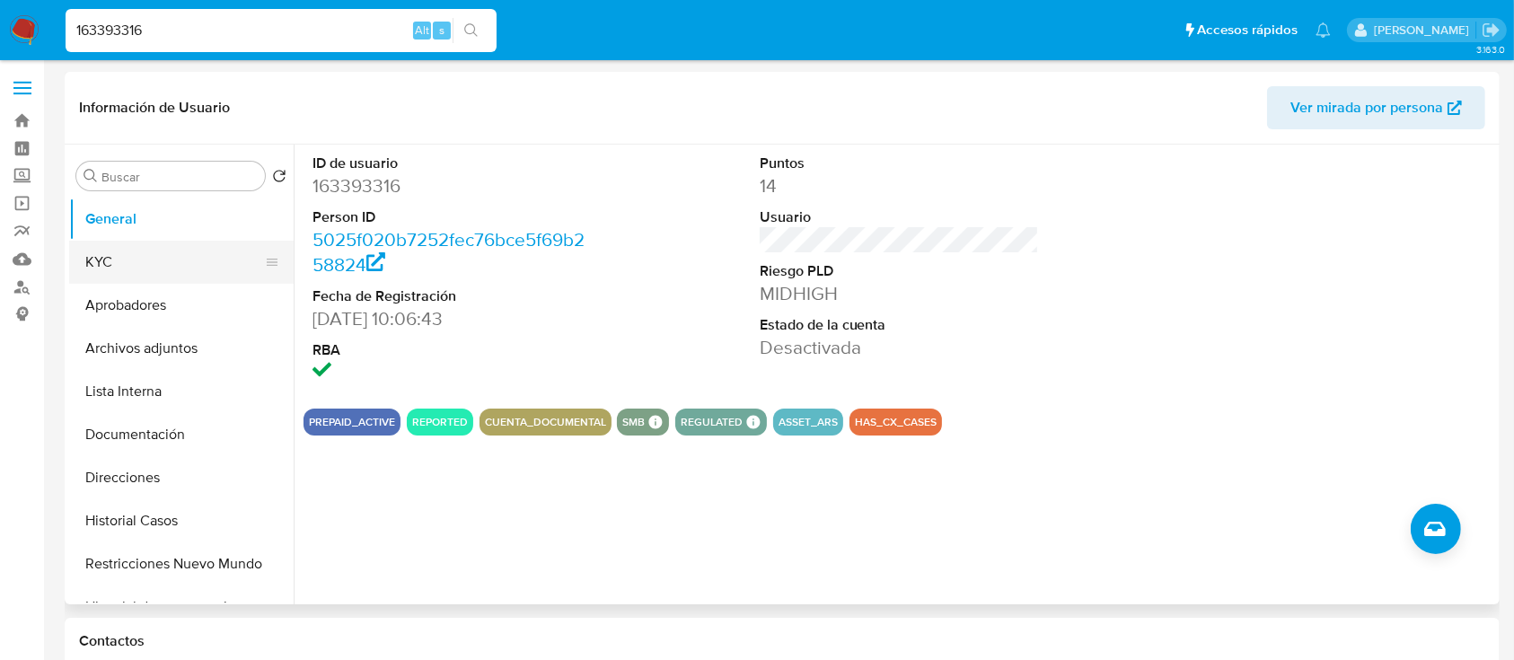
click at [128, 269] on button "KYC" at bounding box center [174, 262] width 210 height 43
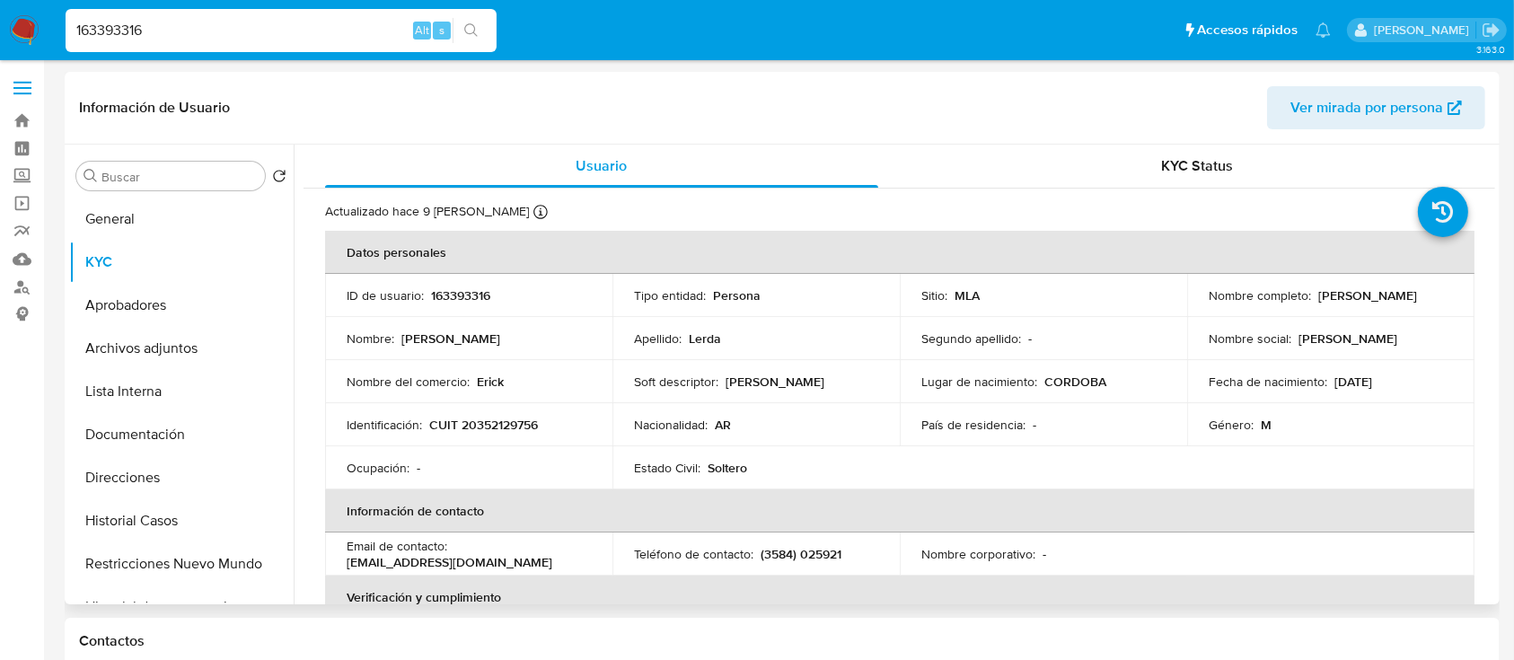
click at [147, 188] on div "Buscar" at bounding box center [170, 176] width 189 height 29
click at [124, 214] on button "General" at bounding box center [174, 219] width 210 height 43
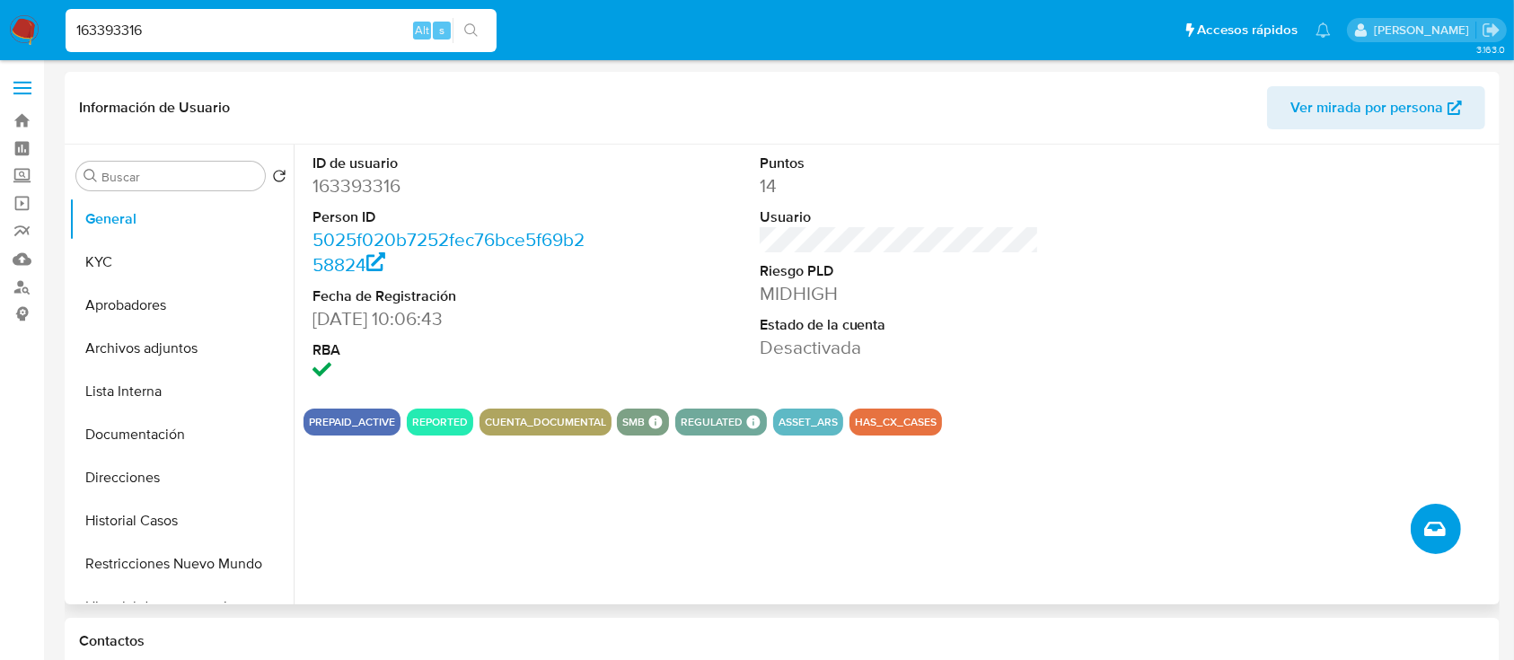
click at [1429, 534] on icon "Crear caso manual" at bounding box center [1435, 529] width 22 height 14
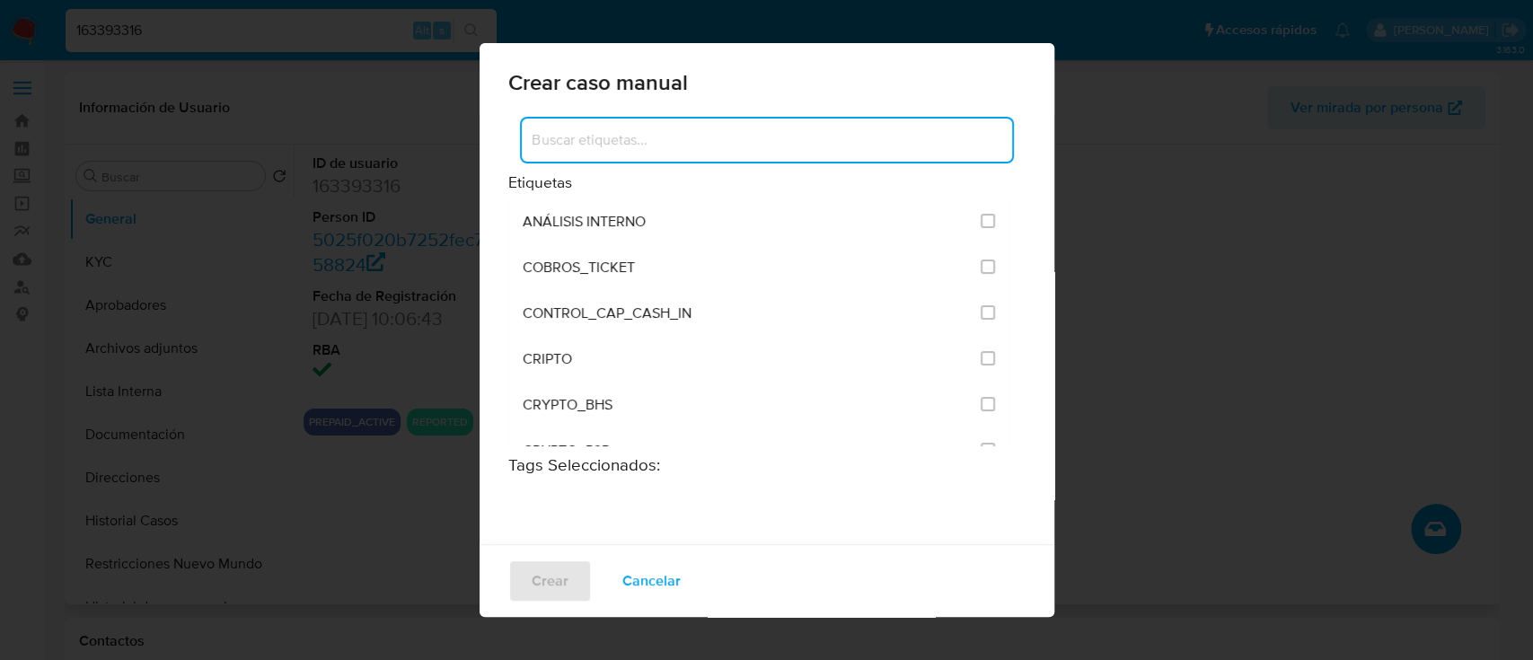
click at [762, 143] on input at bounding box center [767, 139] width 490 height 23
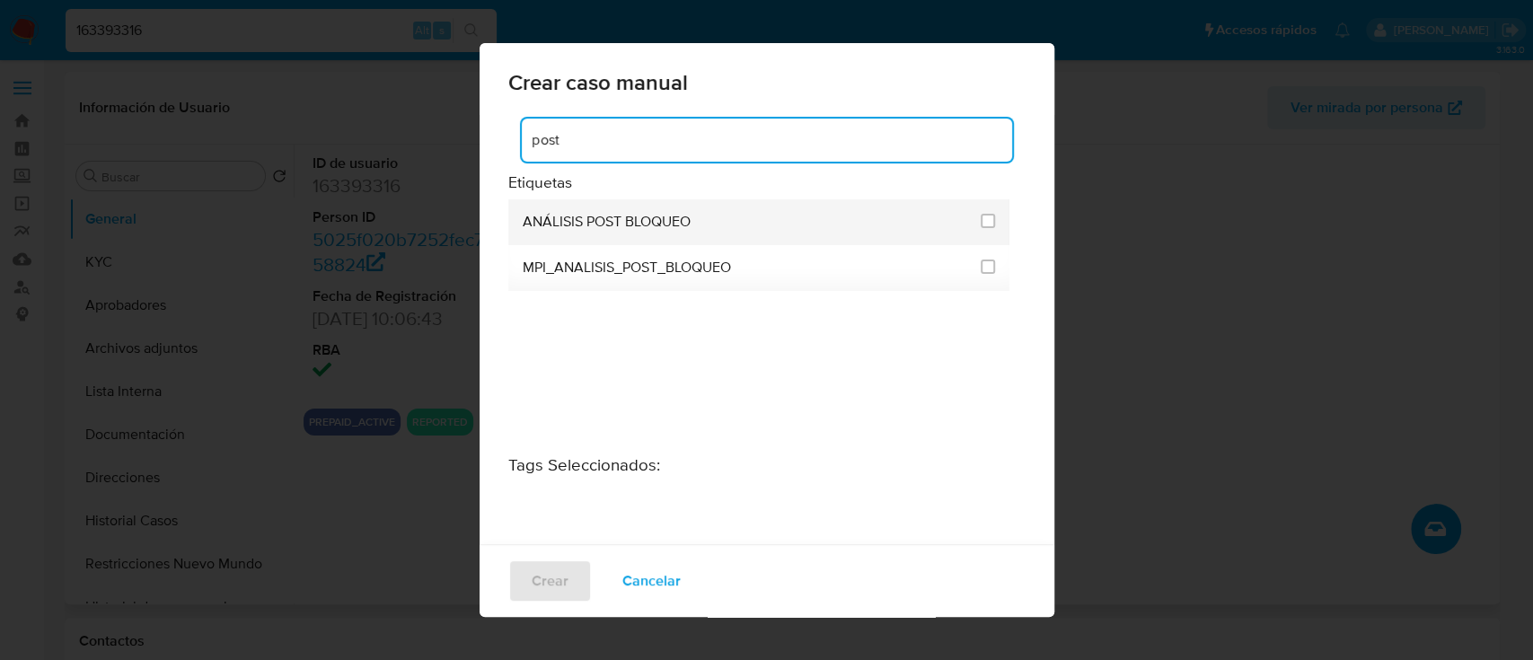
type input "post"
click at [727, 228] on div "ANÁLISIS POST BLOQUEO" at bounding box center [747, 222] width 448 height 46
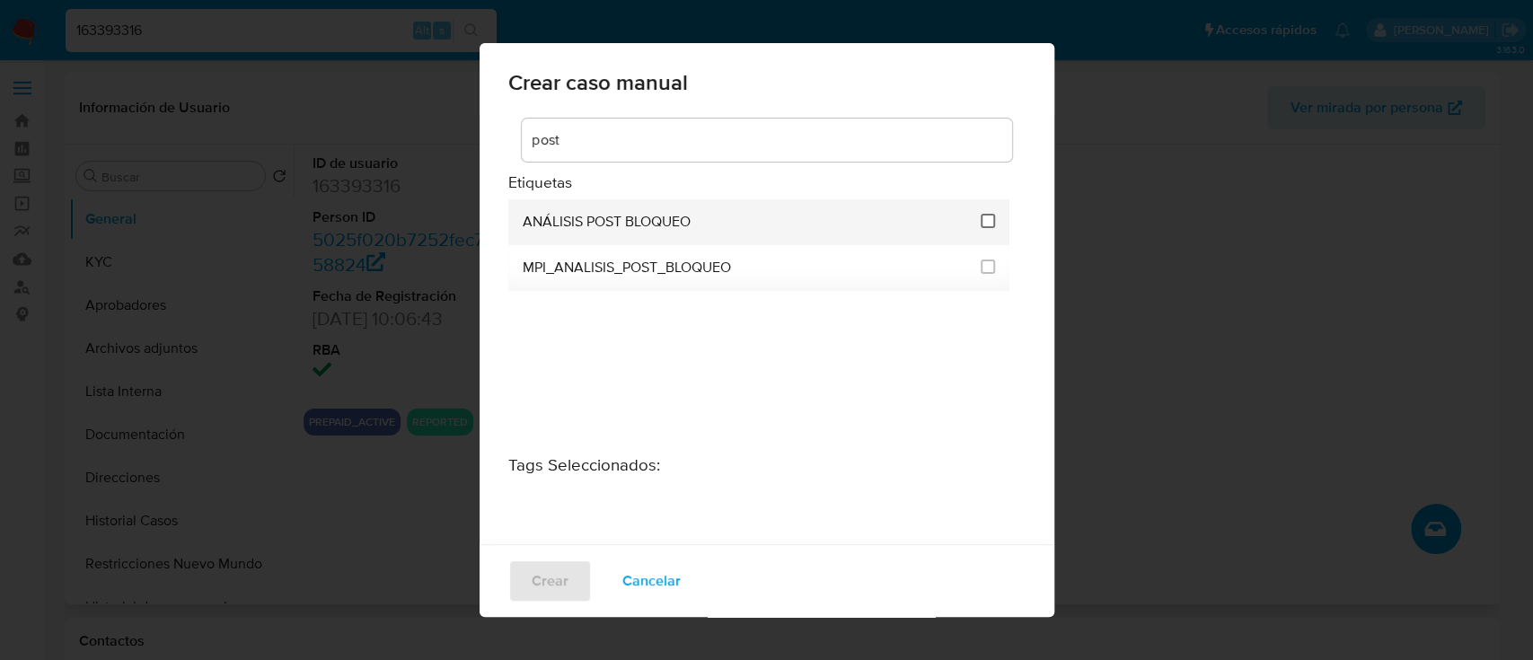
click at [981, 219] on input "3249" at bounding box center [988, 221] width 14 height 14
checkbox input "true"
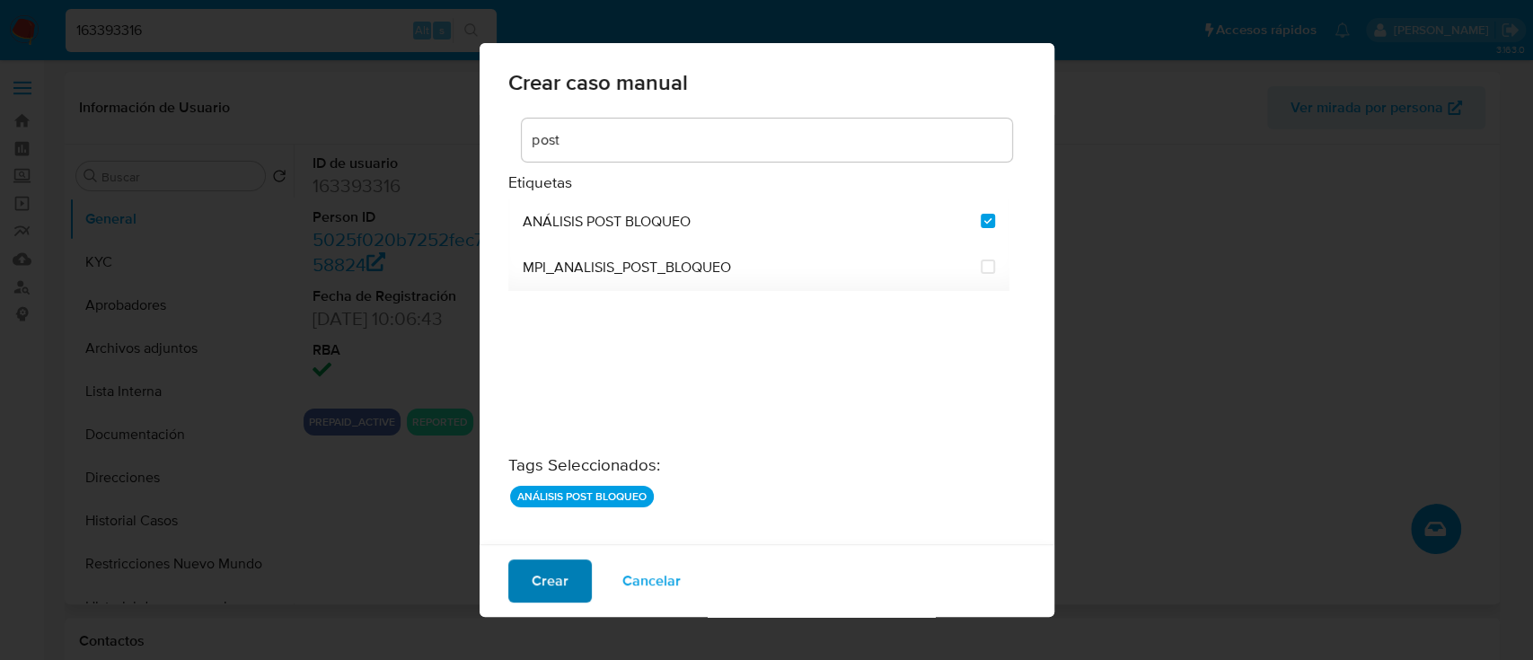
click at [532, 577] on span "Crear" at bounding box center [550, 581] width 37 height 40
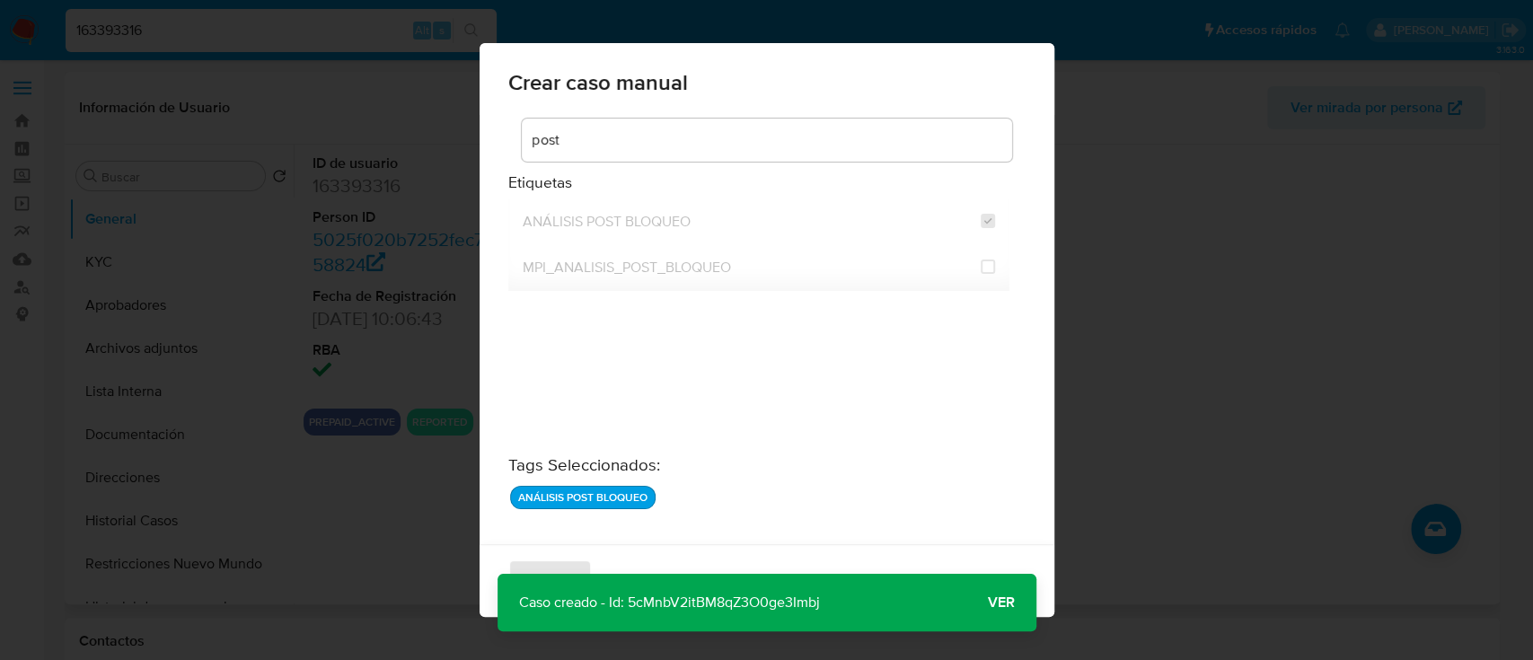
click at [1007, 603] on span "Ver" at bounding box center [1001, 603] width 27 height 0
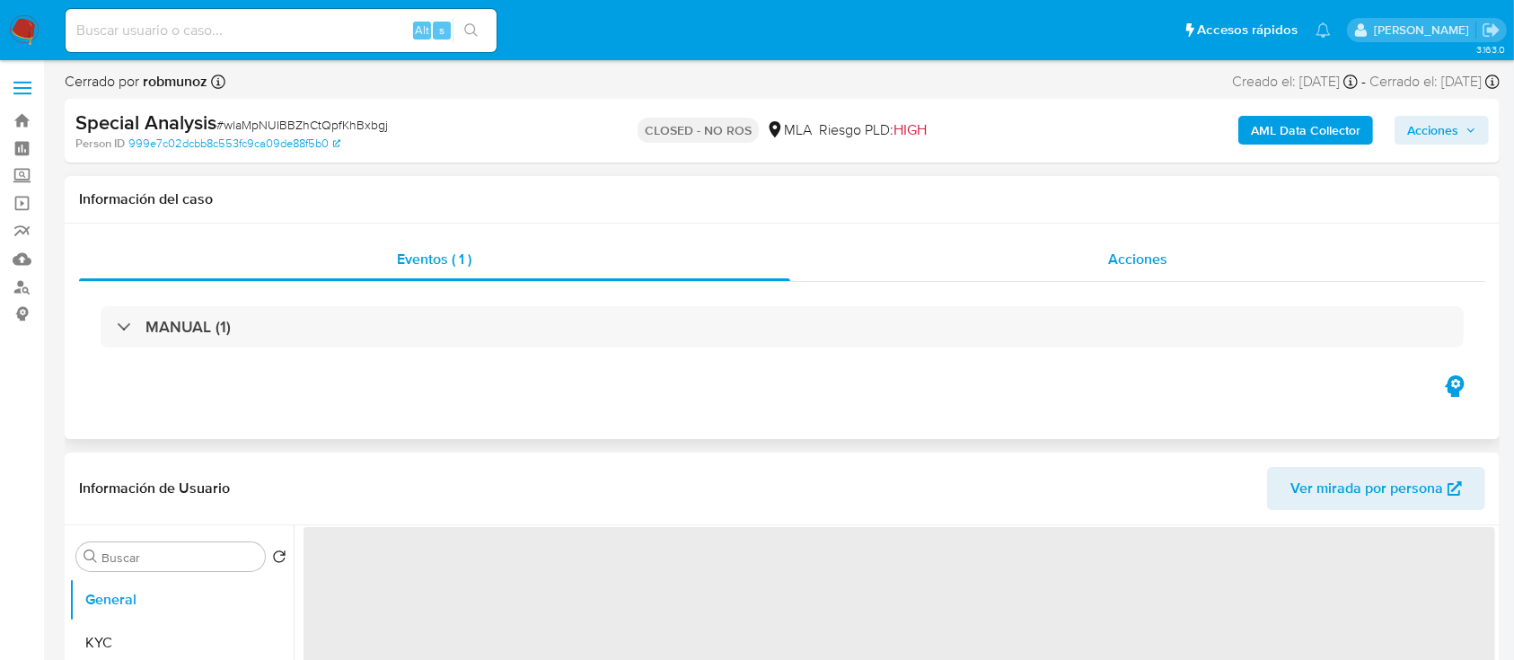
click at [1057, 258] on div "Acciones" at bounding box center [1138, 259] width 696 height 43
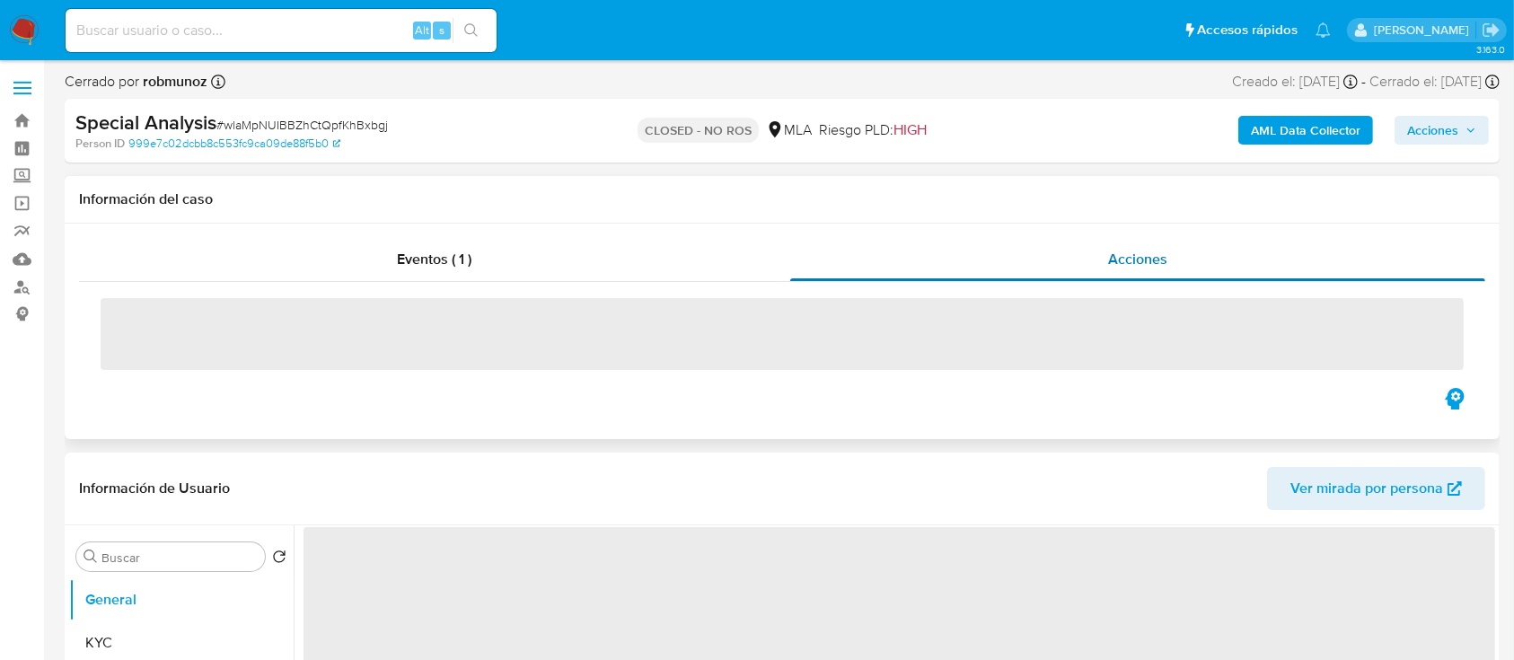
select select "10"
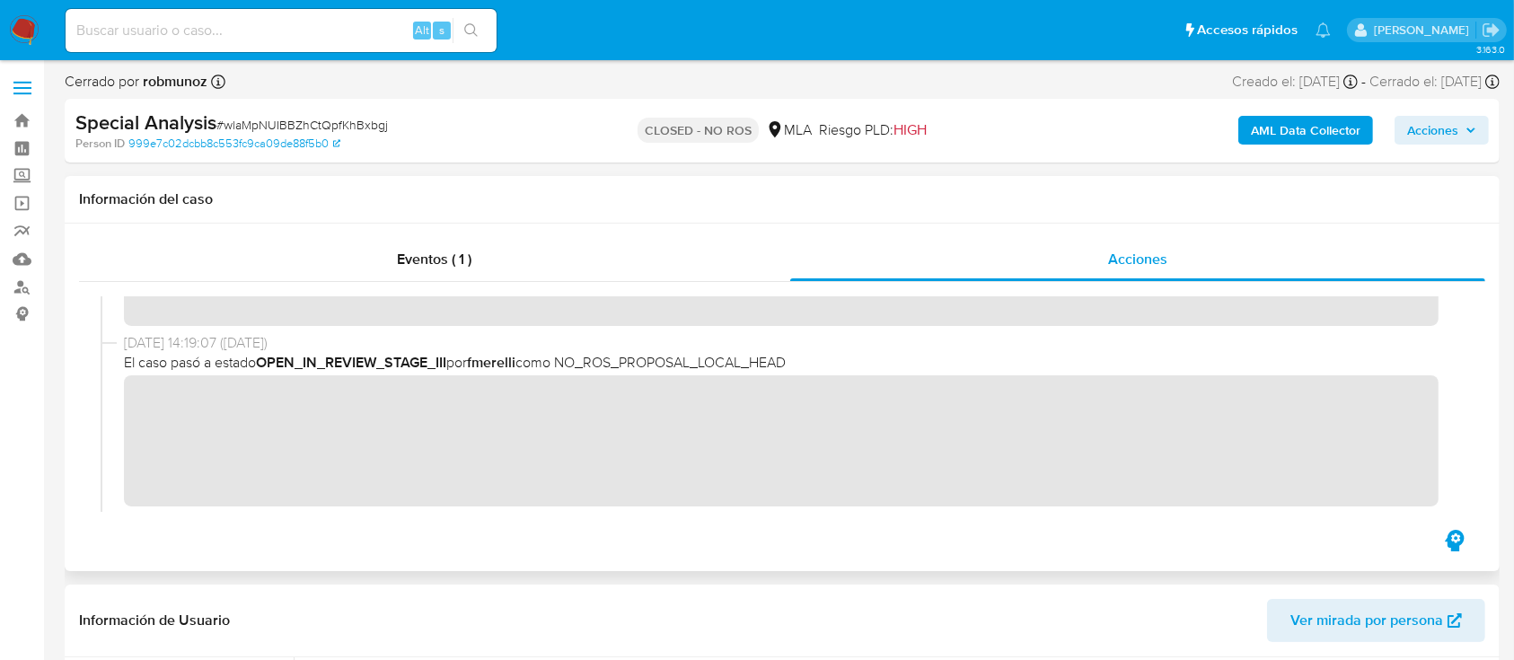
scroll to position [158, 0]
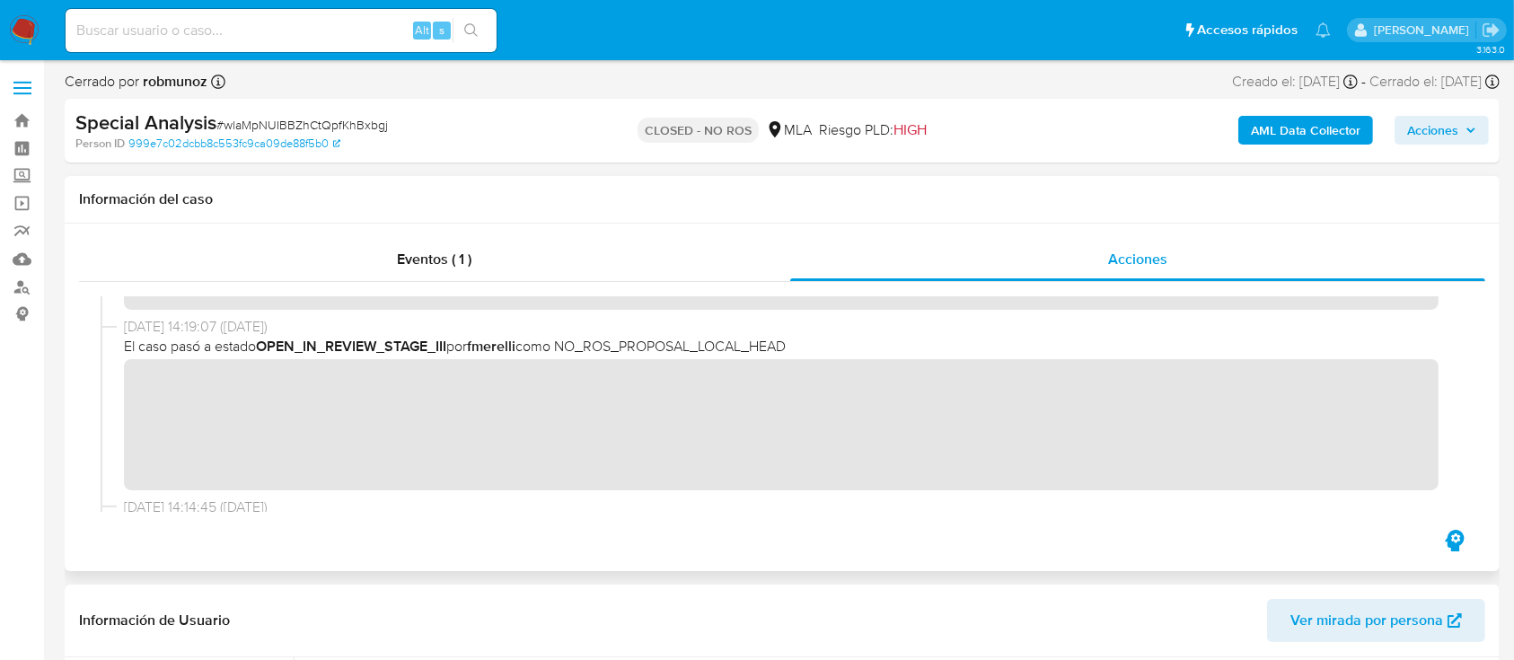
click at [354, 498] on div "[DATE] 18:00:04 ([DATE]) El caso pasó a estado CLOSED_NO_ROS por robmunoz [DATE…" at bounding box center [782, 404] width 1363 height 216
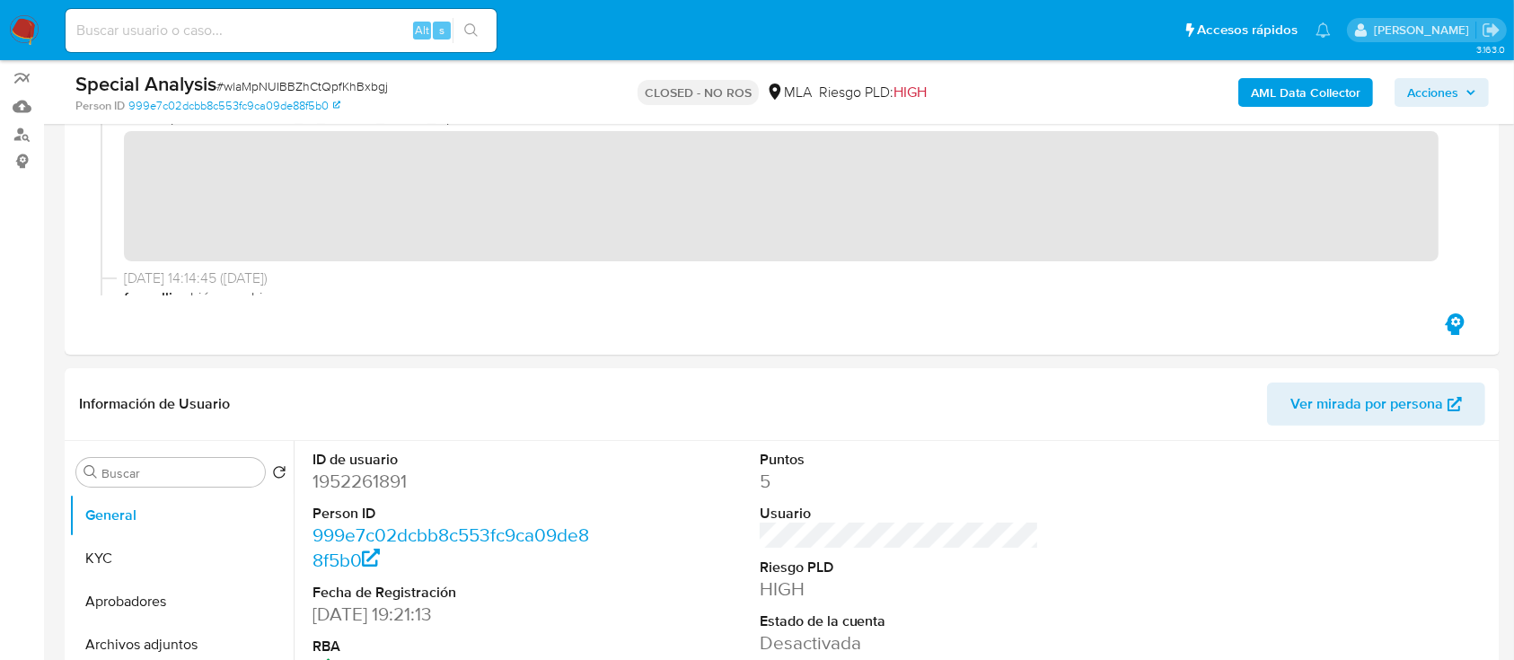
scroll to position [239, 0]
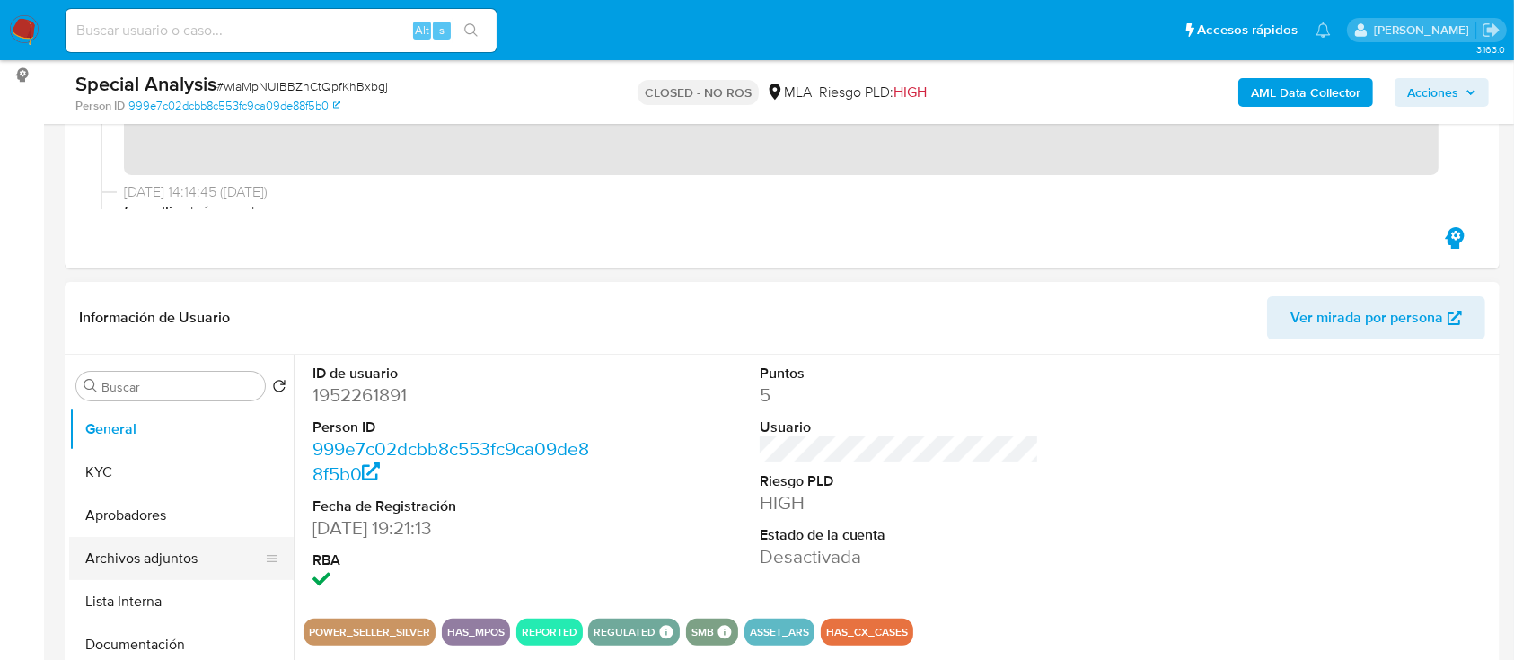
click at [129, 568] on button "Archivos adjuntos" at bounding box center [174, 558] width 210 height 43
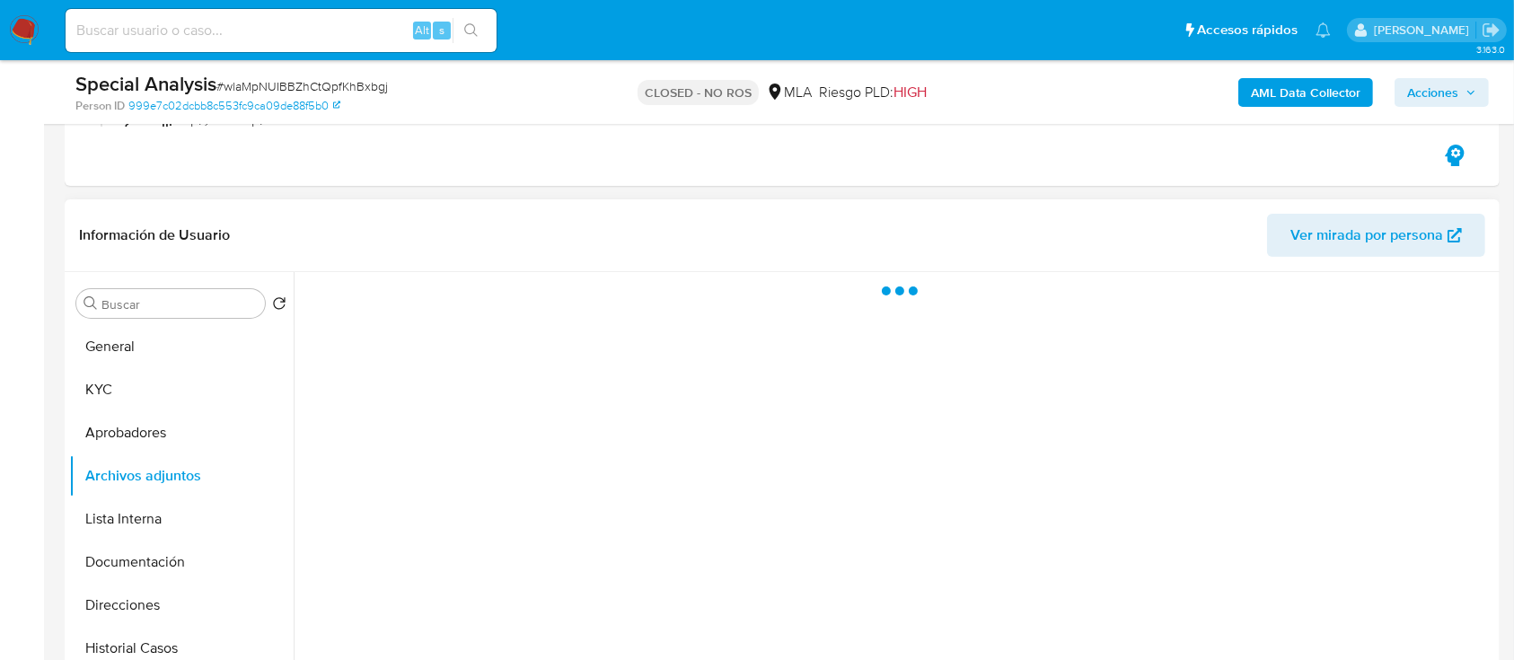
scroll to position [359, 0]
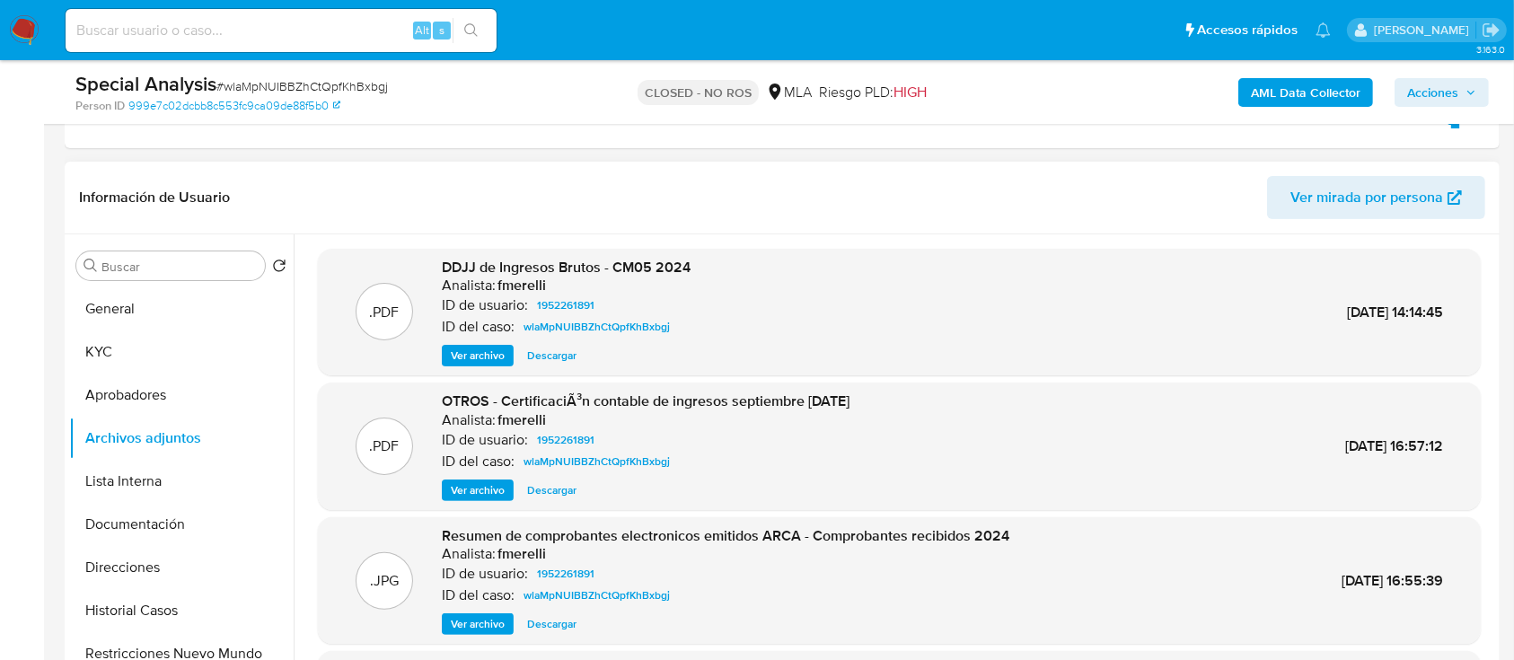
drag, startPoint x: 763, startPoint y: 399, endPoint x: 920, endPoint y: 399, distance: 157.2
click at [920, 399] on div ".PDF OTROS - CertificaciÃ³n contable de ingresos septiembre [DATE] Analista: fm…" at bounding box center [899, 447] width 1145 height 110
click at [198, 342] on button "KYC" at bounding box center [174, 352] width 210 height 43
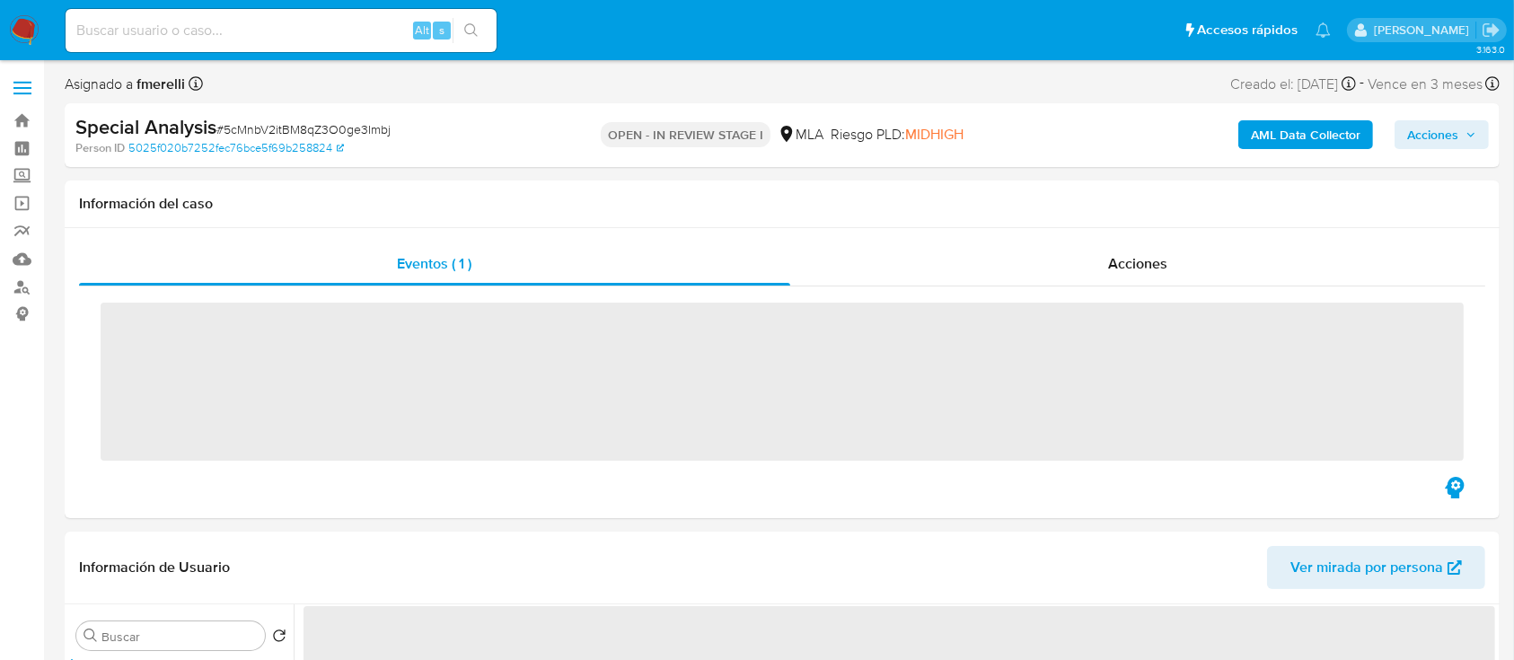
click at [260, 103] on div "Special Analysis # 5cMnbV2itBM8qZ3O0ge3Imbj Person ID 5025f020b7252fec76bce5f69…" at bounding box center [782, 135] width 1435 height 64
click at [251, 124] on span "# 5cMnbV2itBM8qZ3O0ge3Imbj" at bounding box center [303, 129] width 174 height 18
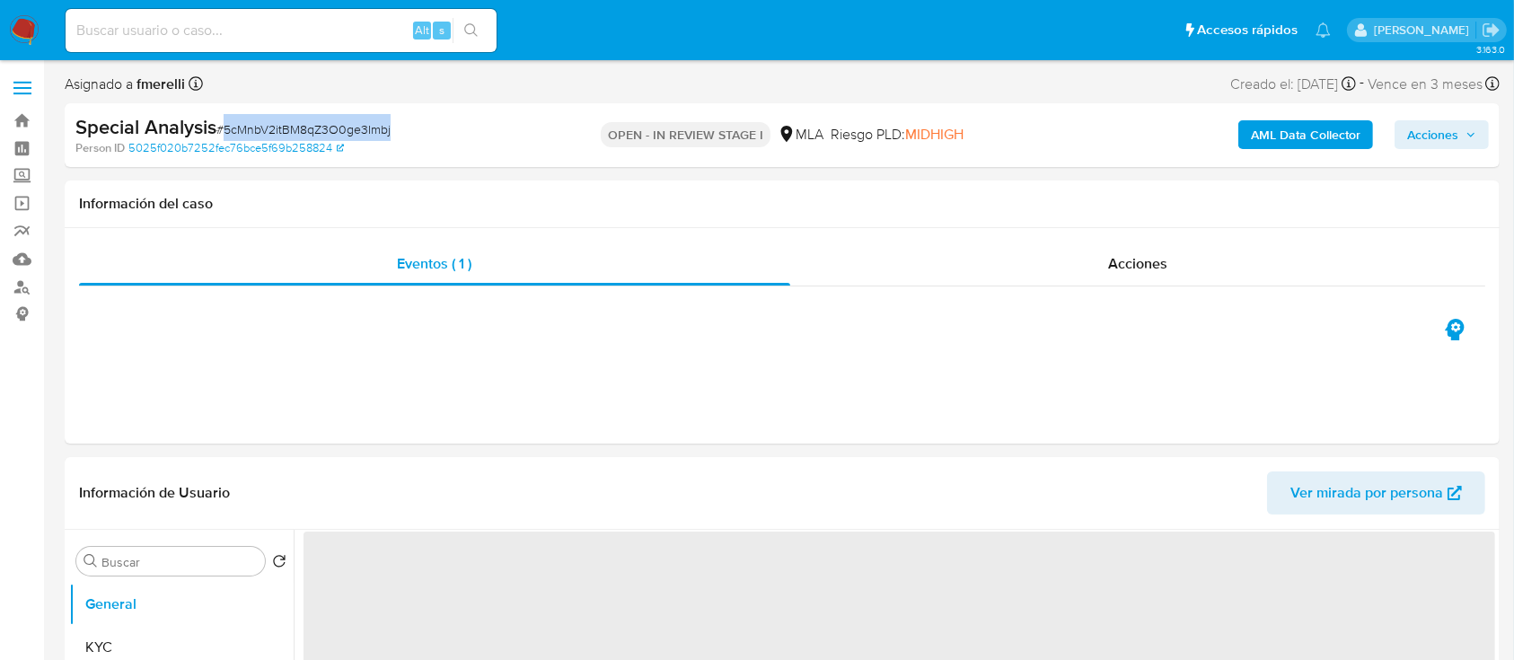
click at [251, 124] on span "# 5cMnbV2itBM8qZ3O0ge3Imbj" at bounding box center [303, 129] width 174 height 18
copy span "5cMnbV2itBM8qZ3O0ge3Imbj"
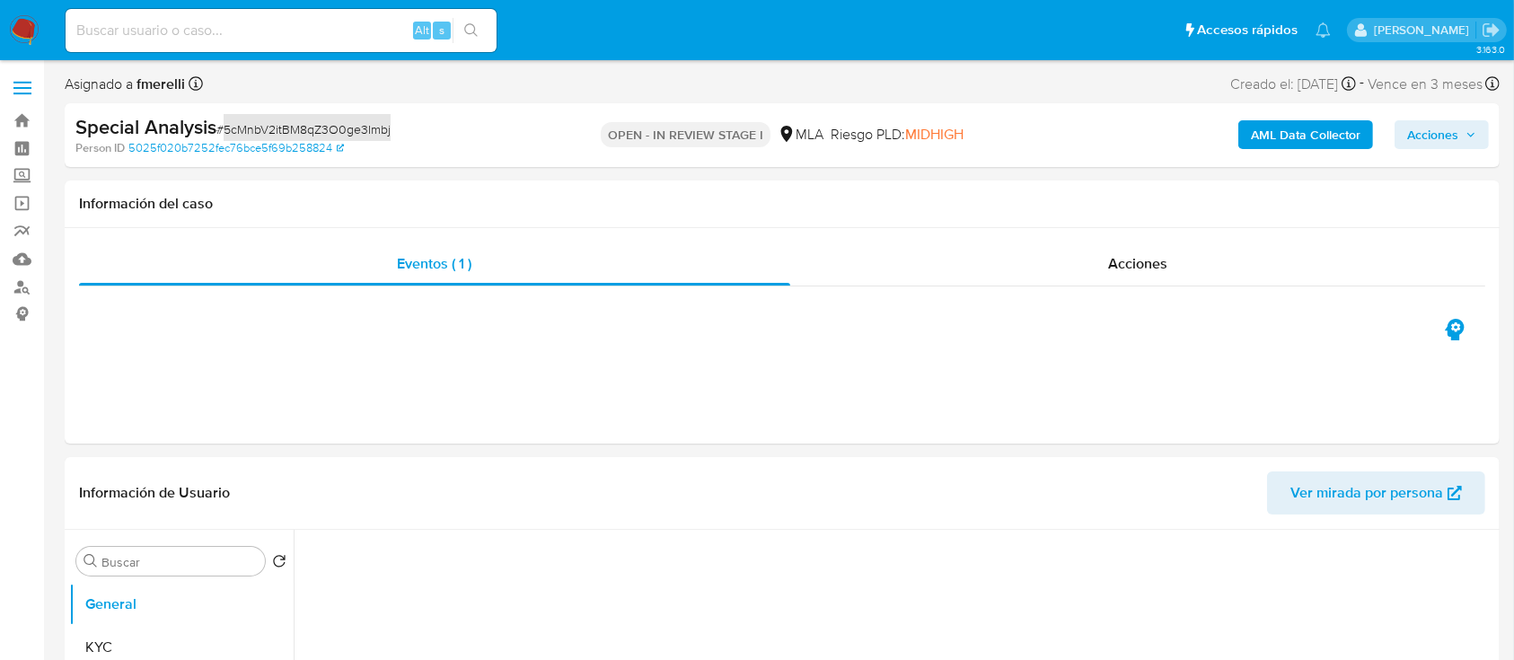
select select "10"
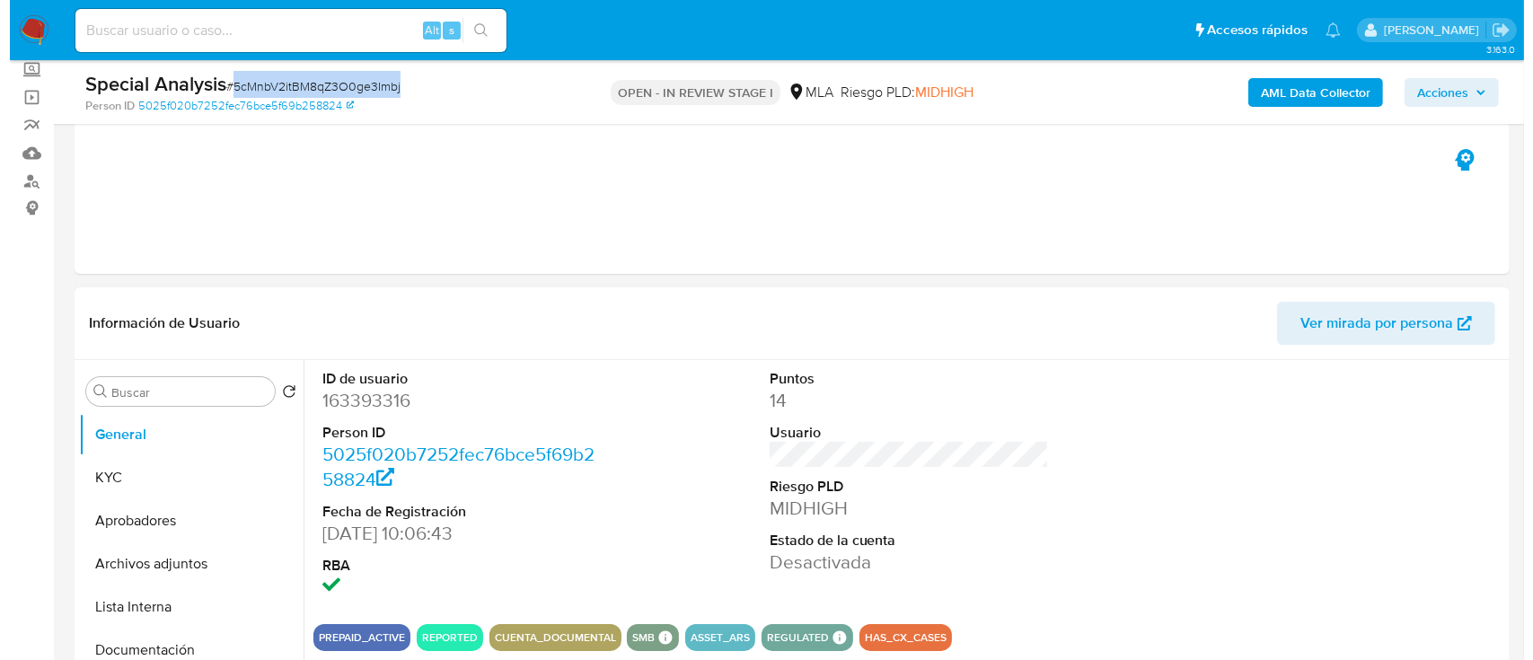
scroll to position [239, 0]
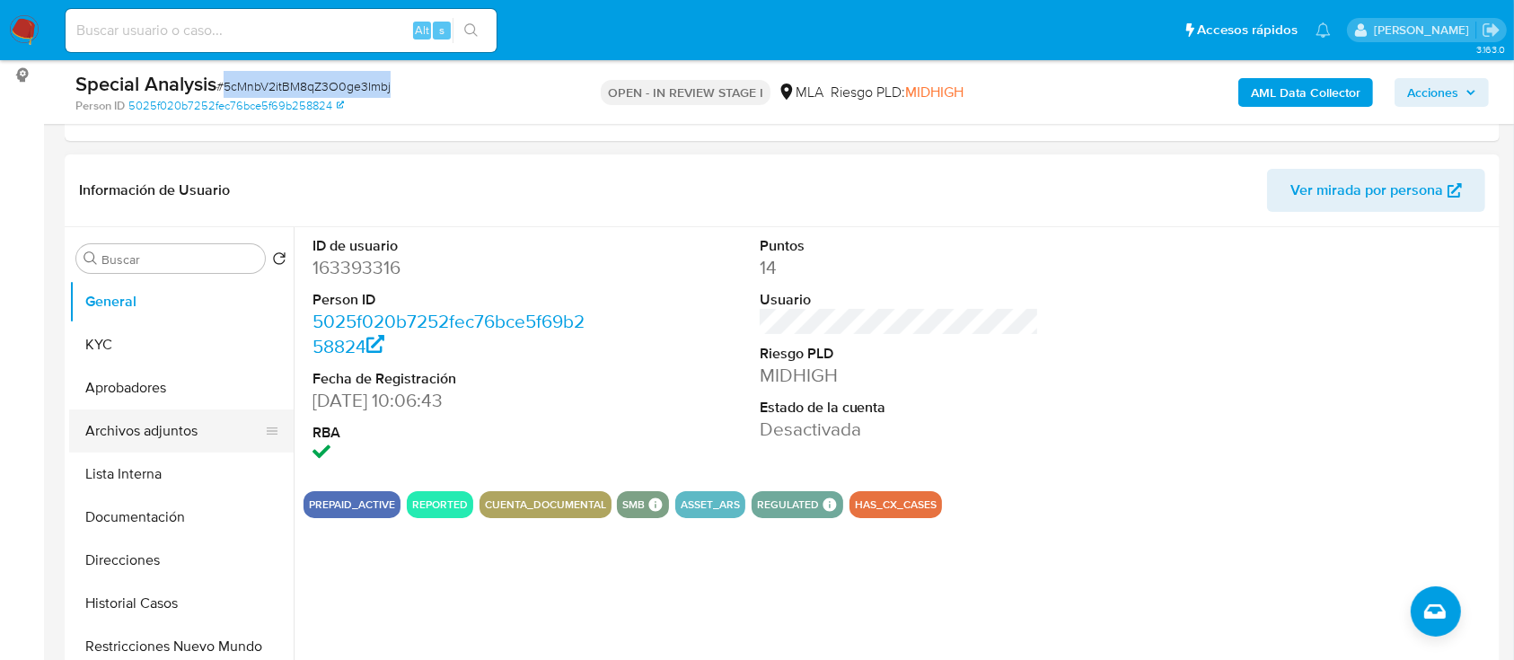
click at [183, 446] on button "Archivos adjuntos" at bounding box center [174, 431] width 210 height 43
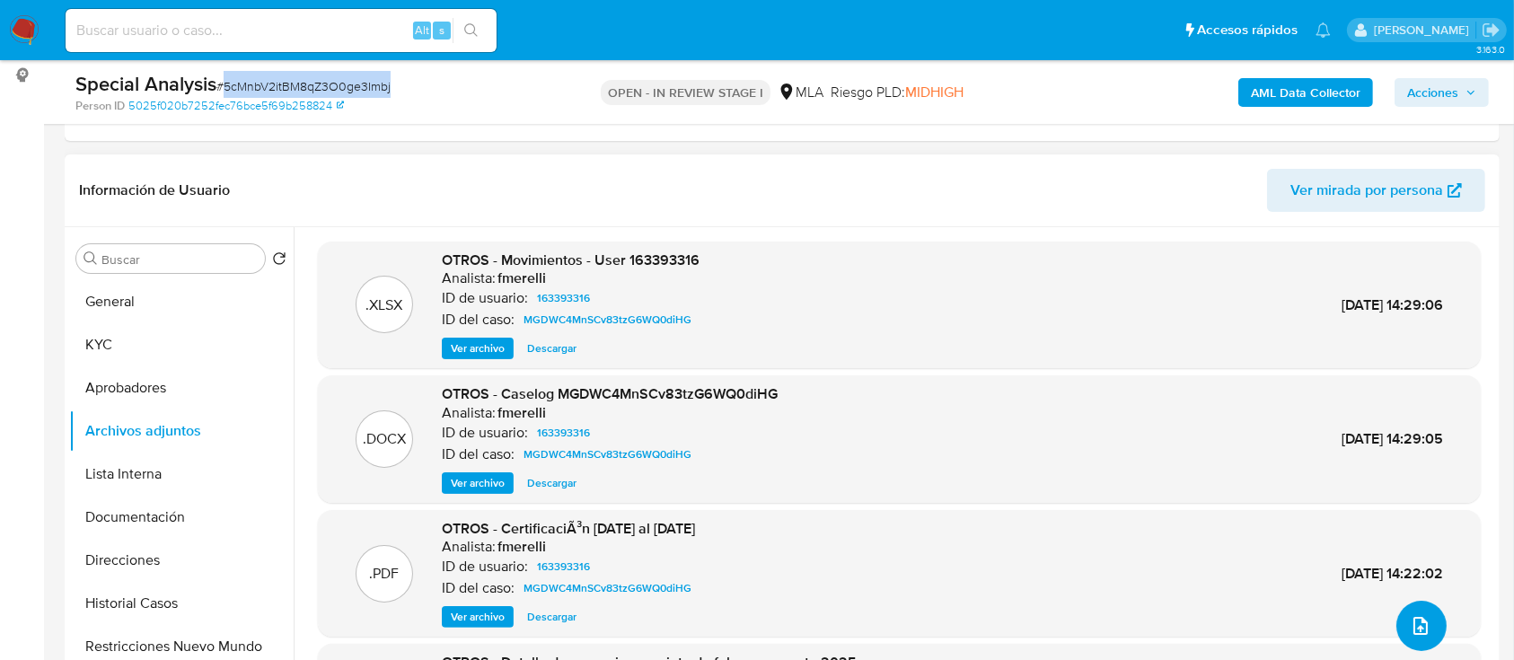
click at [1417, 636] on button "upload-file" at bounding box center [1422, 626] width 50 height 50
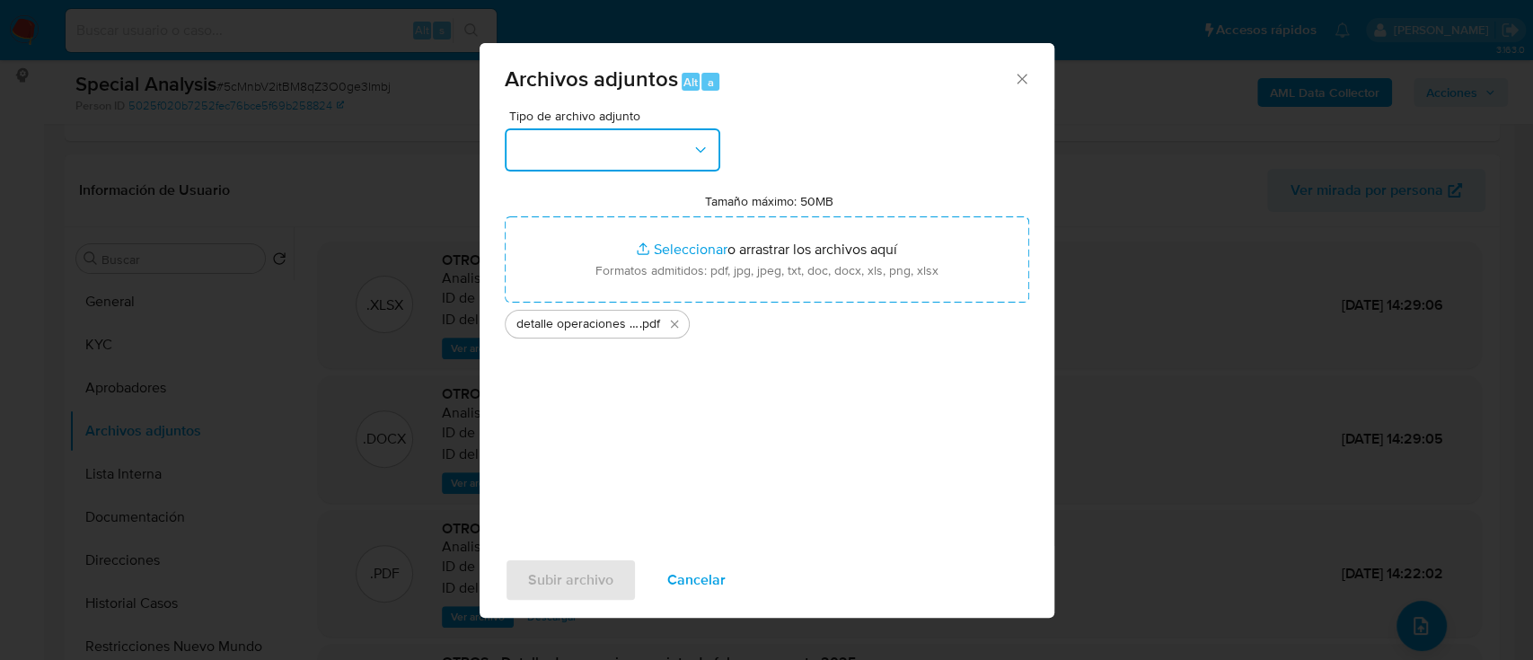
click at [631, 137] on button "button" at bounding box center [613, 149] width 216 height 43
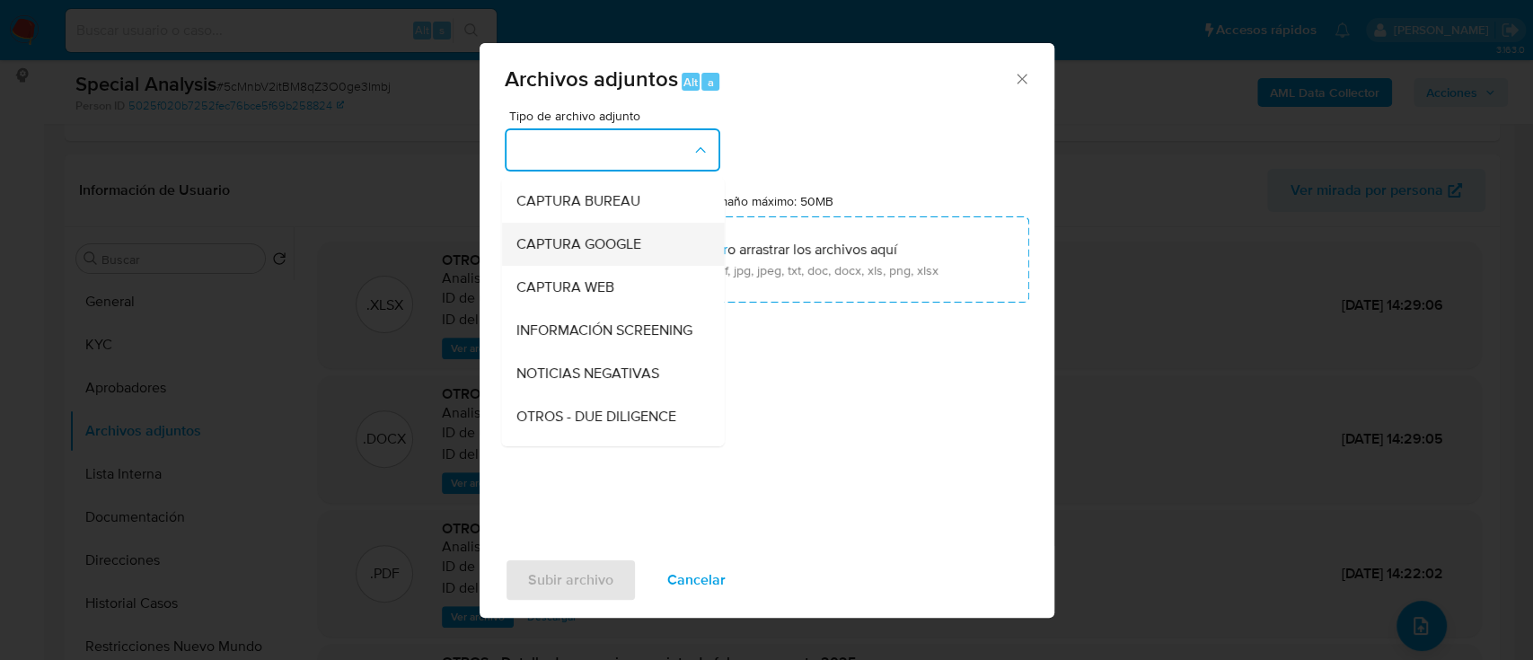
scroll to position [119, 0]
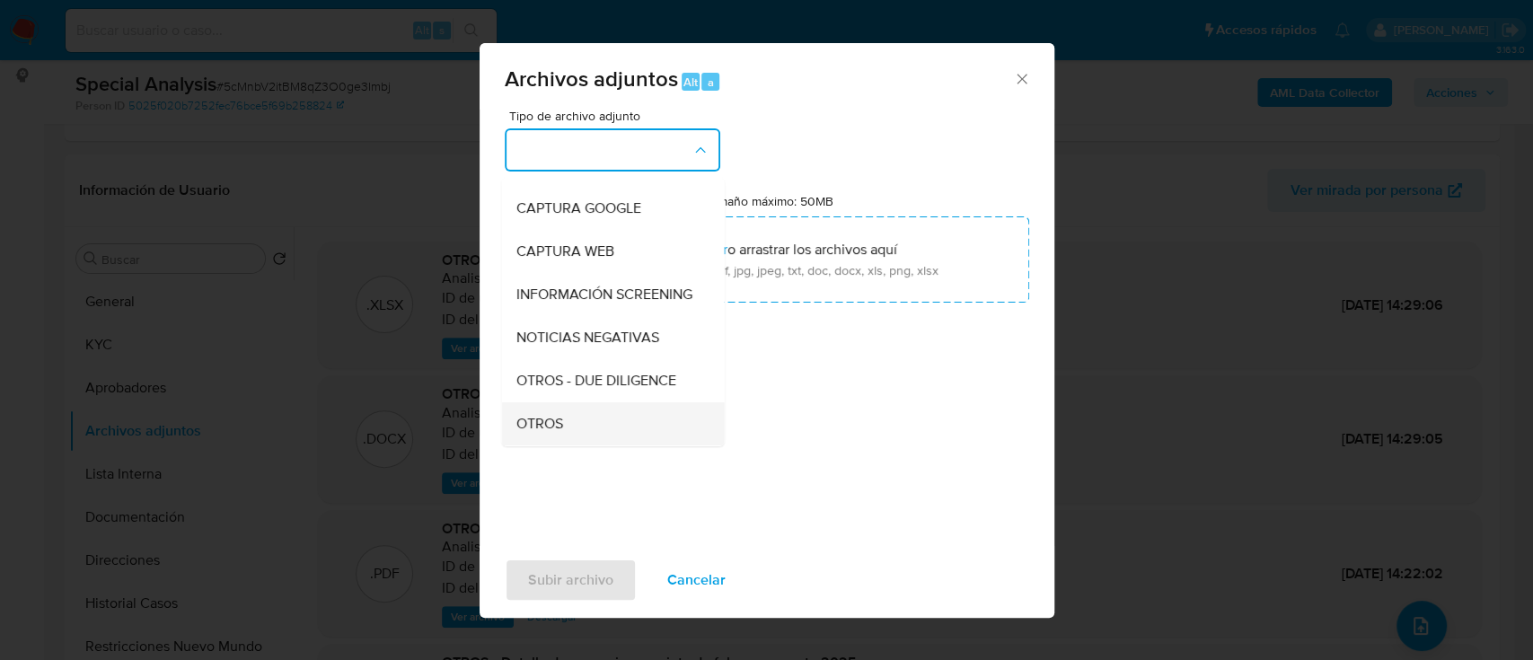
click at [582, 435] on div "OTROS" at bounding box center [607, 423] width 183 height 43
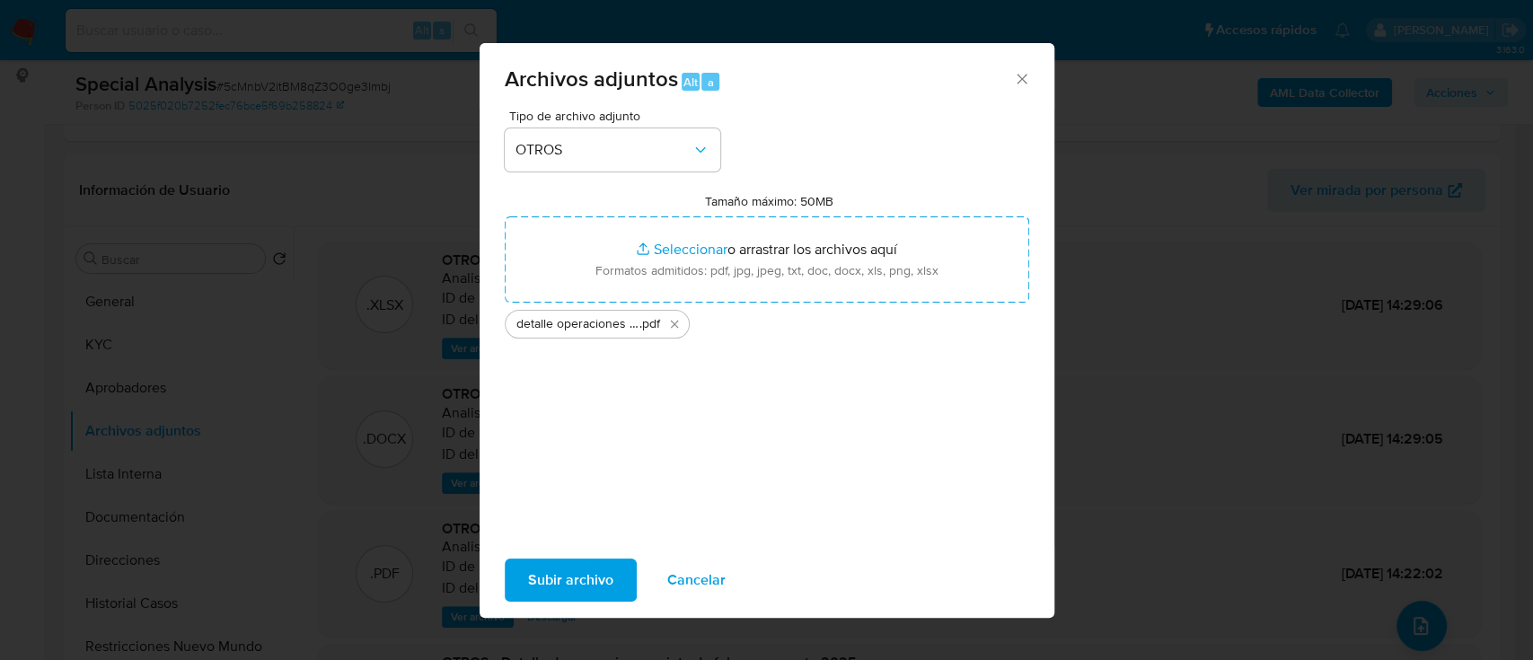
click at [584, 583] on span "Subir archivo" at bounding box center [570, 580] width 85 height 40
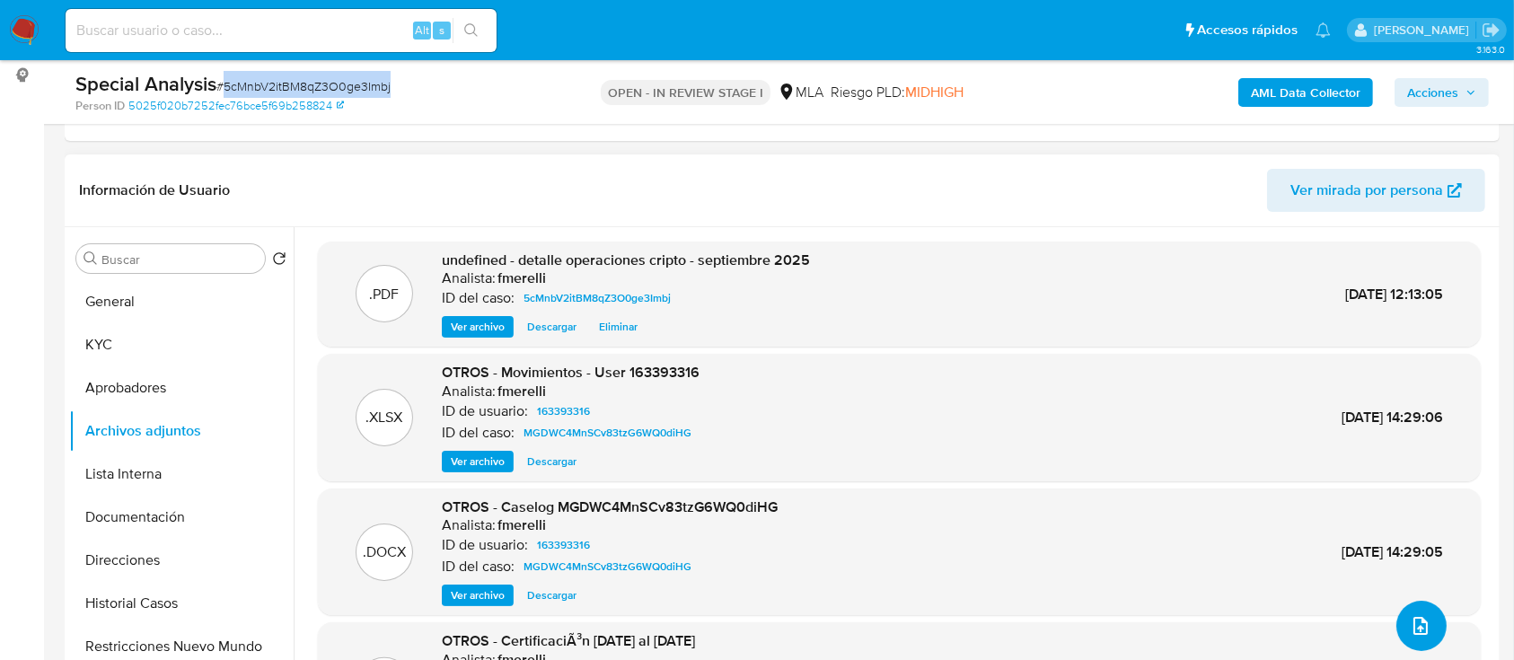
click at [1423, 606] on button "upload-file" at bounding box center [1422, 626] width 50 height 50
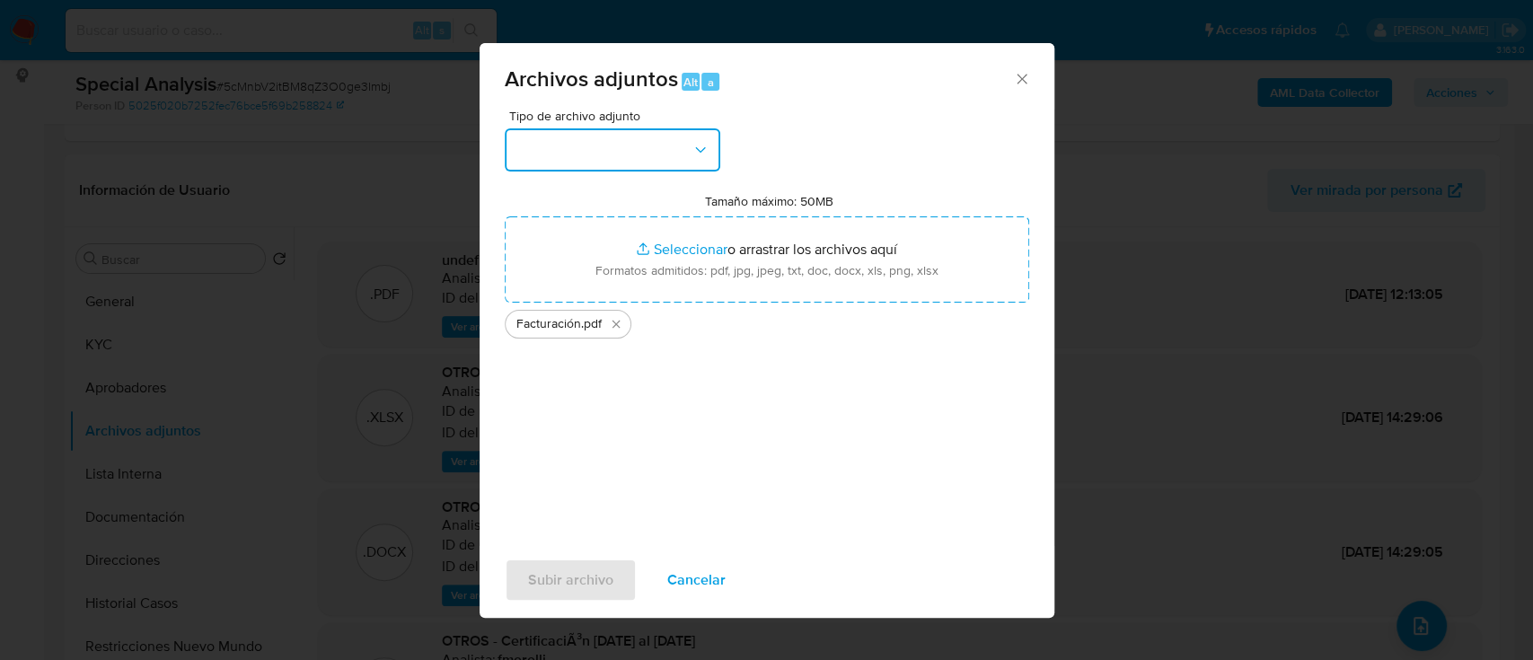
click at [628, 158] on button "button" at bounding box center [613, 149] width 216 height 43
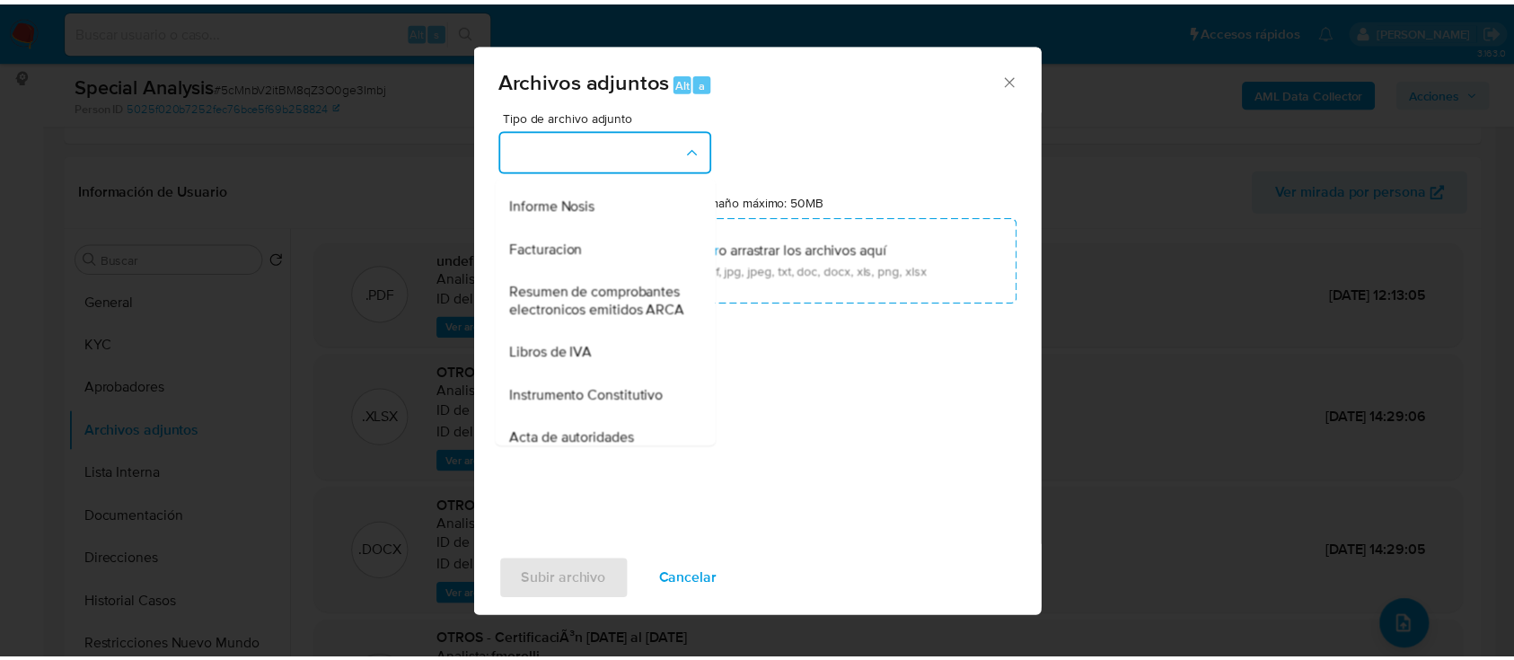
scroll to position [719, 0]
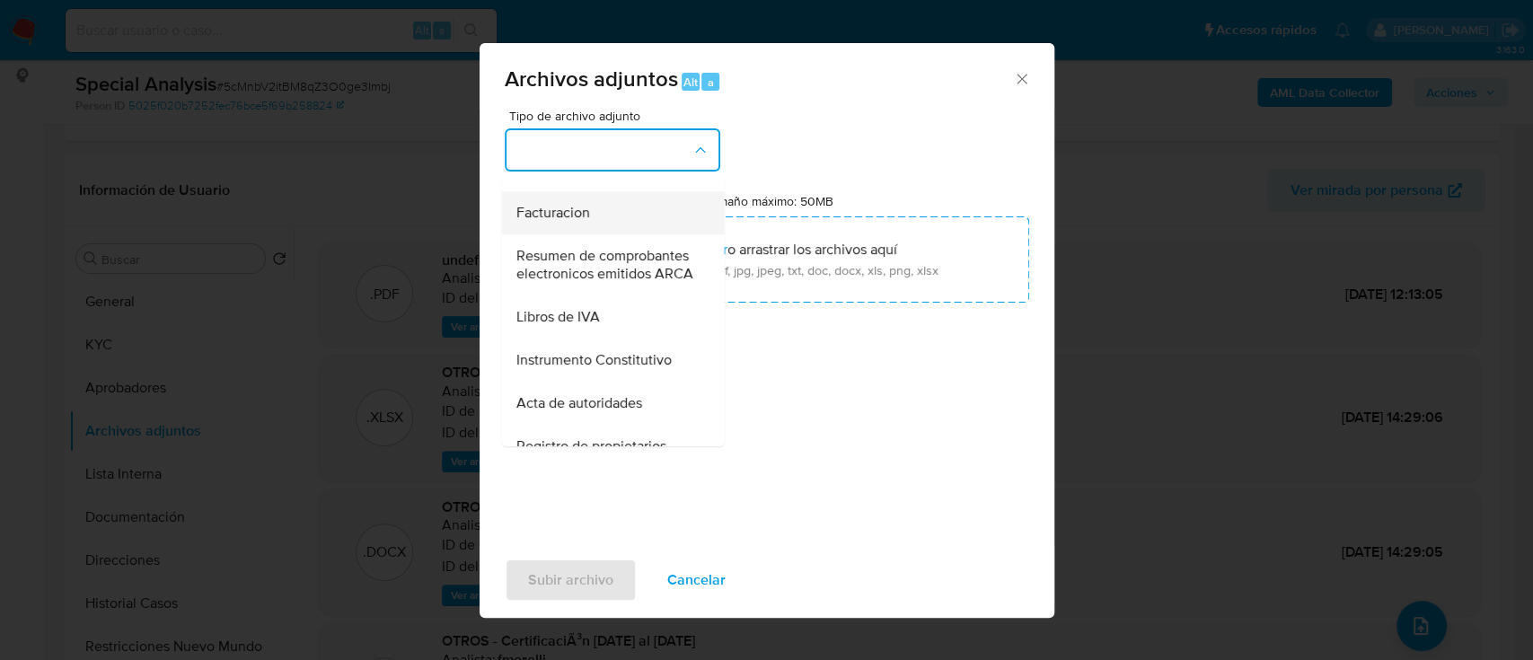
click at [643, 234] on div "Facturacion" at bounding box center [607, 212] width 183 height 43
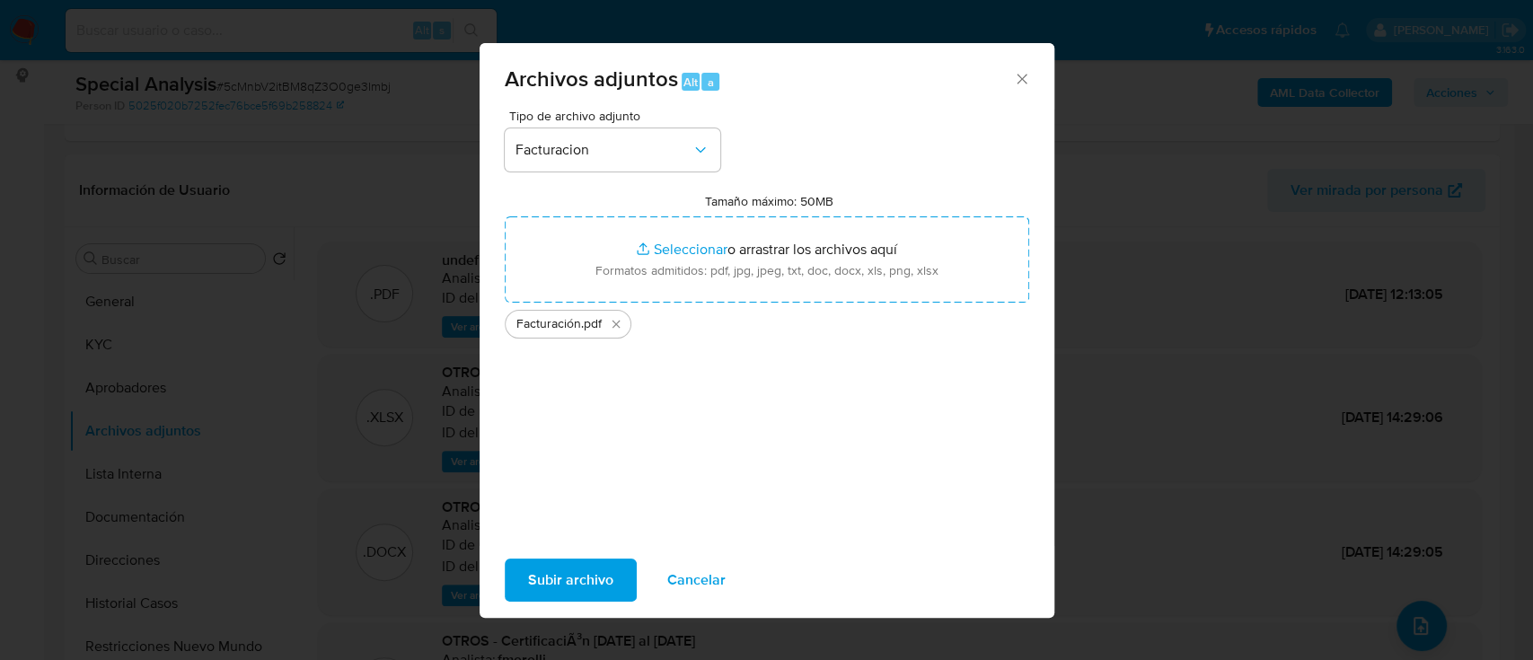
click at [557, 579] on span "Subir archivo" at bounding box center [570, 580] width 85 height 40
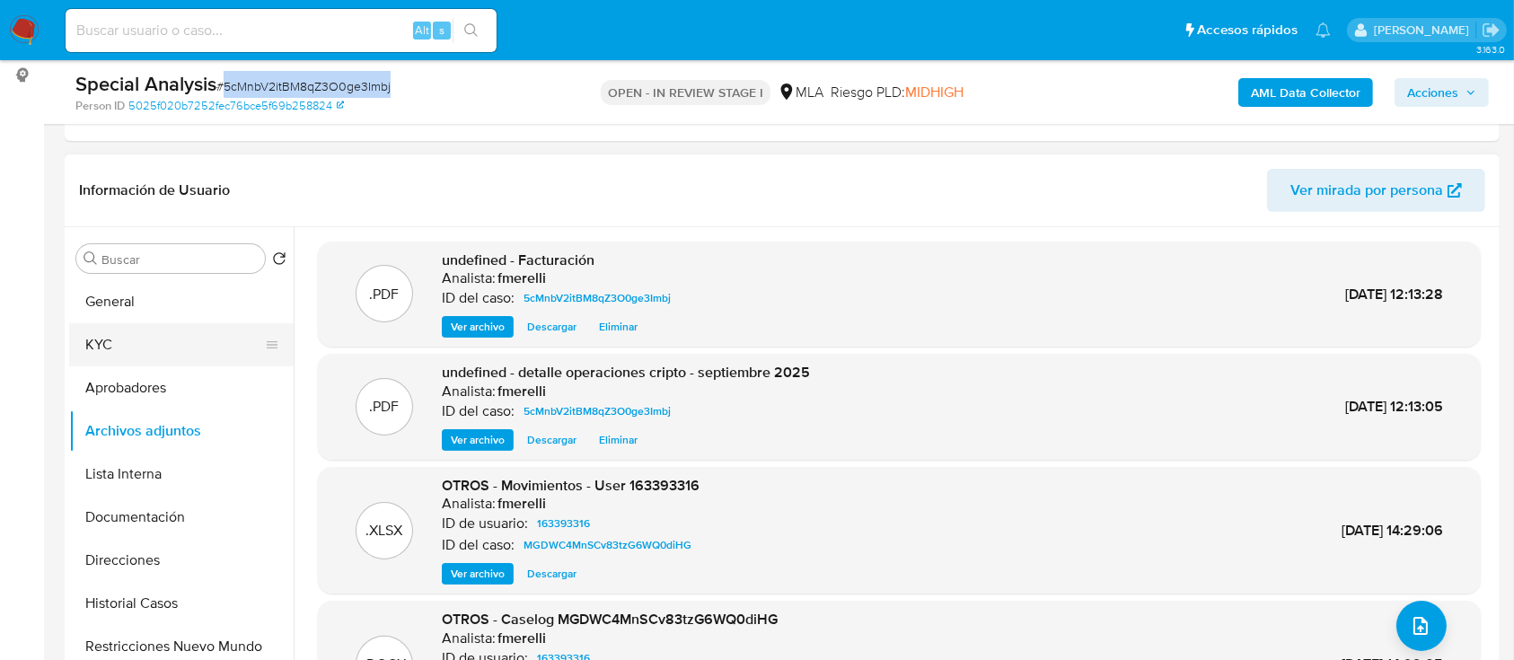
click at [177, 340] on button "KYC" at bounding box center [174, 344] width 210 height 43
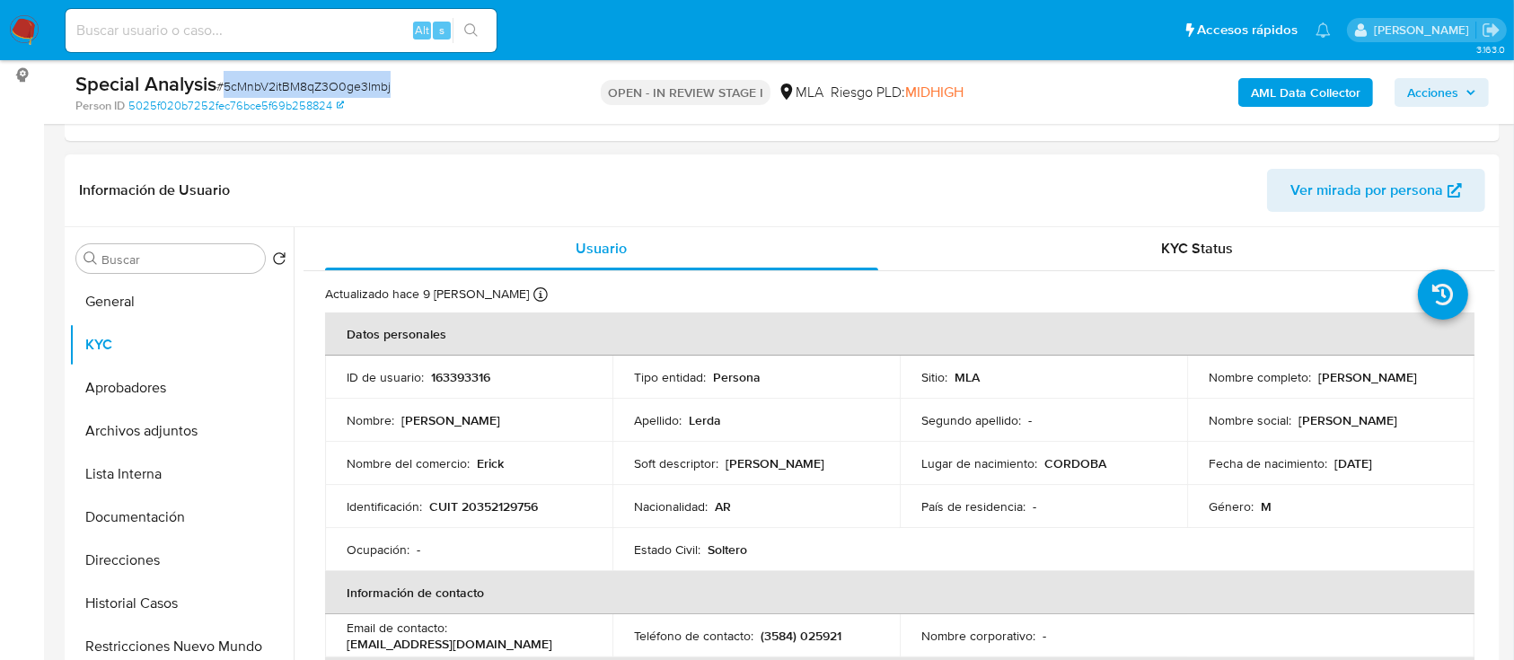
click at [484, 518] on td "Identificación : CUIT 20352129756" at bounding box center [468, 506] width 287 height 43
click at [504, 499] on p "CUIT 20352129756" at bounding box center [483, 506] width 109 height 16
copy p "20352129756"
drag, startPoint x: 1314, startPoint y: 377, endPoint x: 1407, endPoint y: 384, distance: 93.7
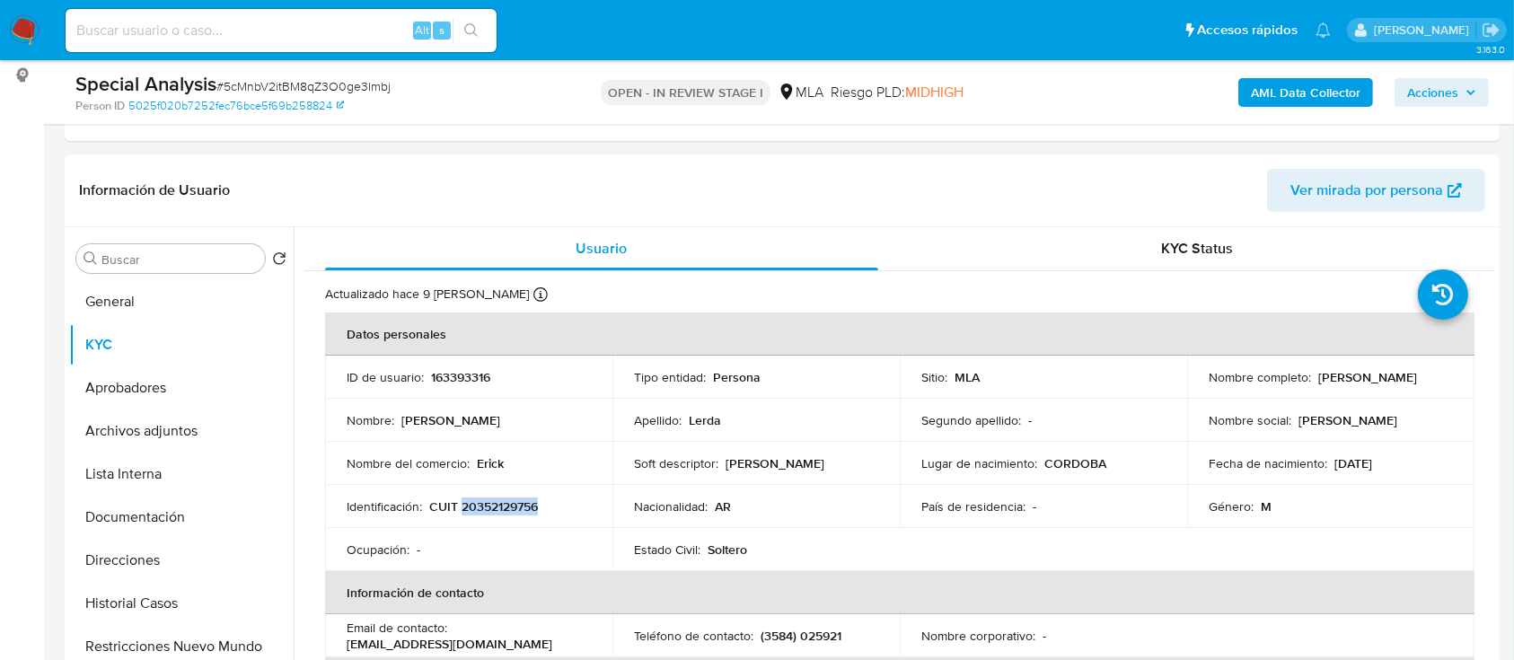
click at [1407, 384] on td "Nombre completo : [PERSON_NAME]" at bounding box center [1330, 377] width 287 height 43
copy p "[PERSON_NAME]"
click at [517, 509] on p "CUIT 20352129756" at bounding box center [483, 506] width 109 height 16
click at [516, 509] on p "CUIT 20352129756" at bounding box center [483, 506] width 109 height 16
copy p "20352129756"
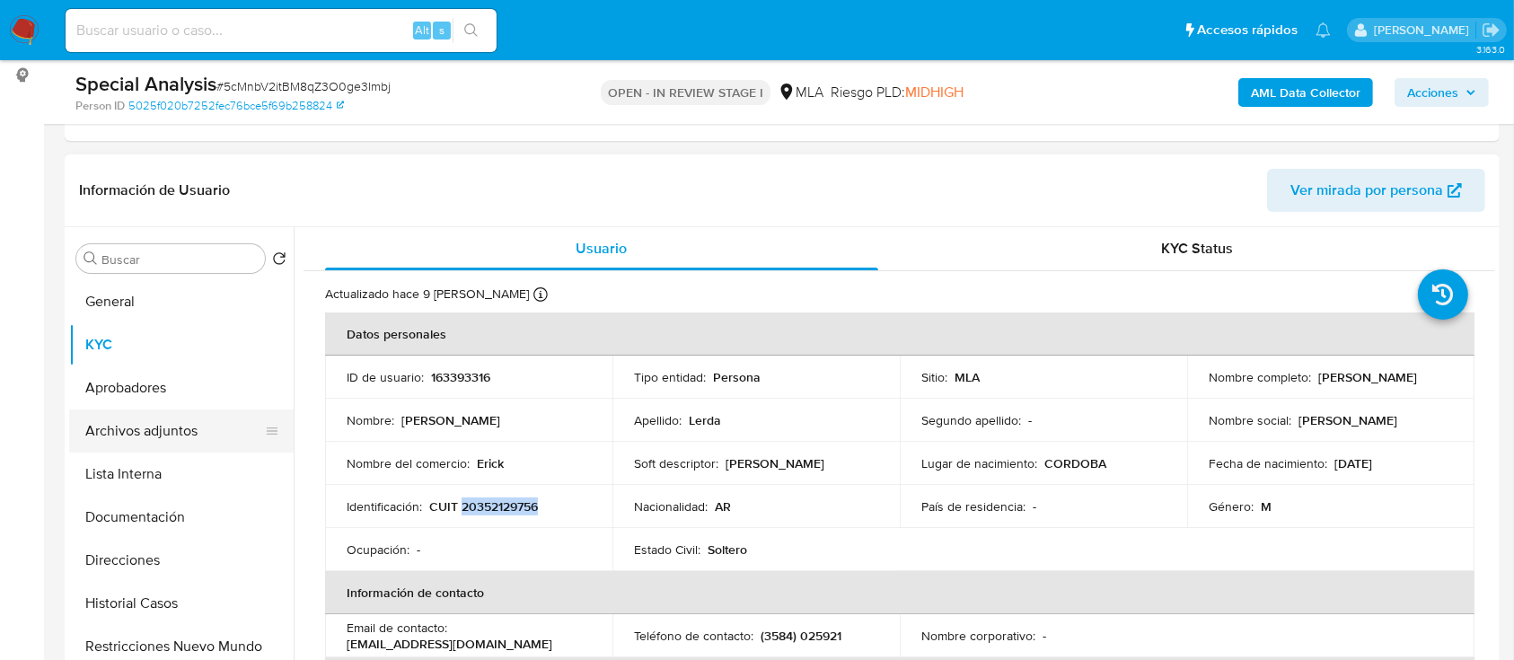
click at [156, 419] on button "Archivos adjuntos" at bounding box center [174, 431] width 210 height 43
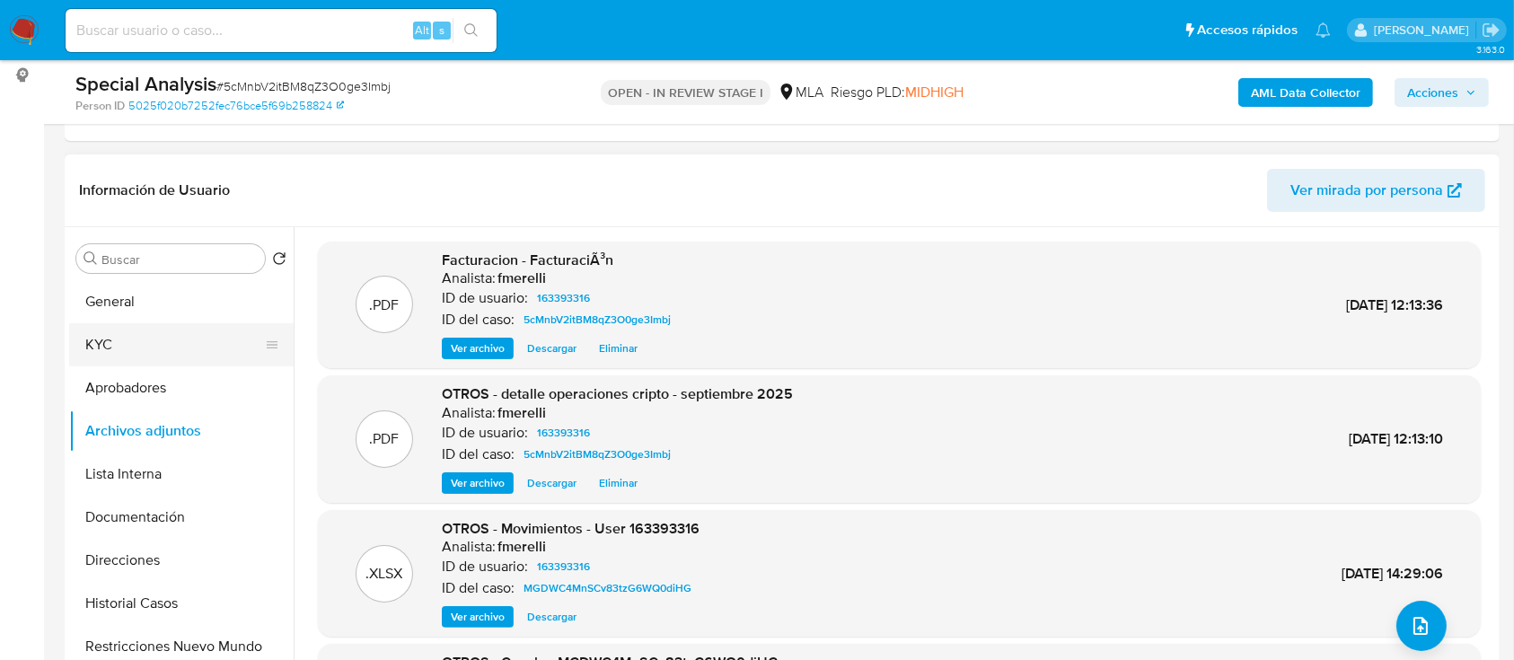
click at [159, 340] on button "KYC" at bounding box center [174, 344] width 210 height 43
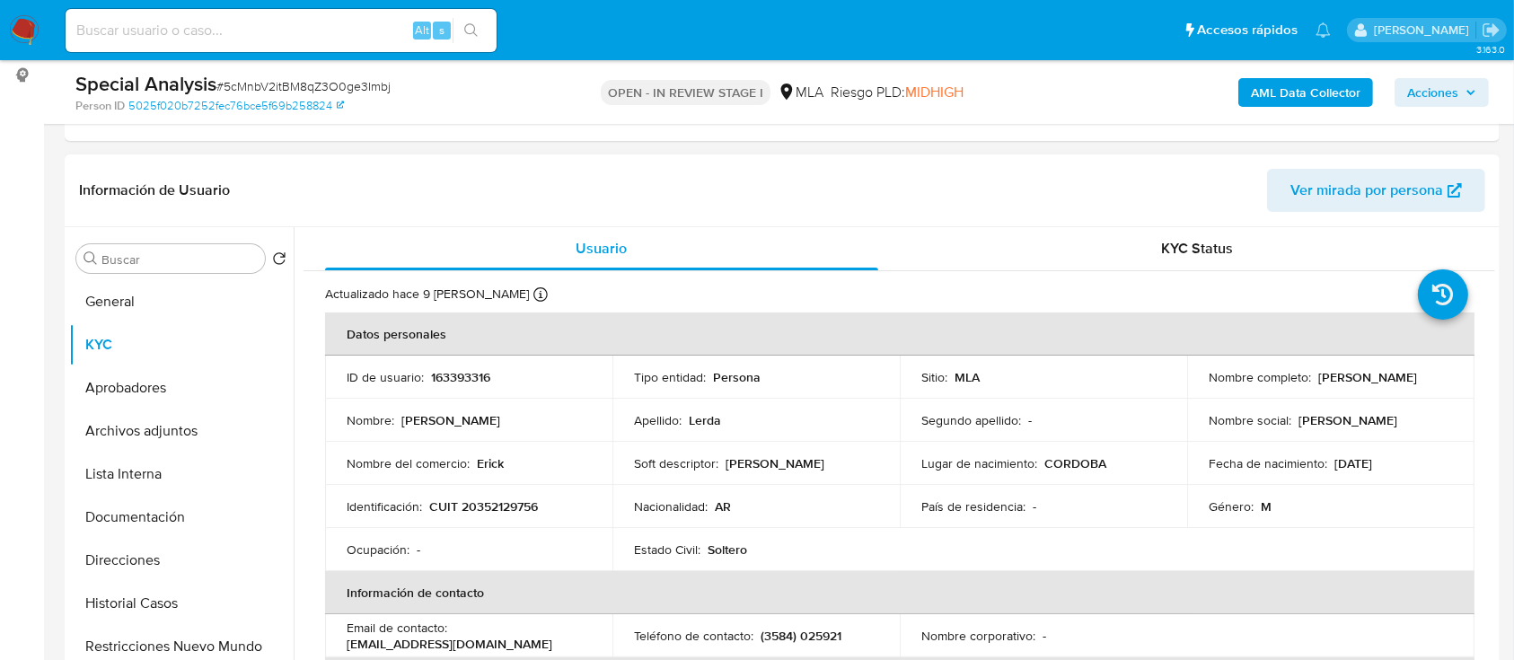
click at [513, 510] on p "CUIT 20352129756" at bounding box center [483, 506] width 109 height 16
copy p "20352129756"
click at [181, 435] on button "Archivos adjuntos" at bounding box center [174, 431] width 210 height 43
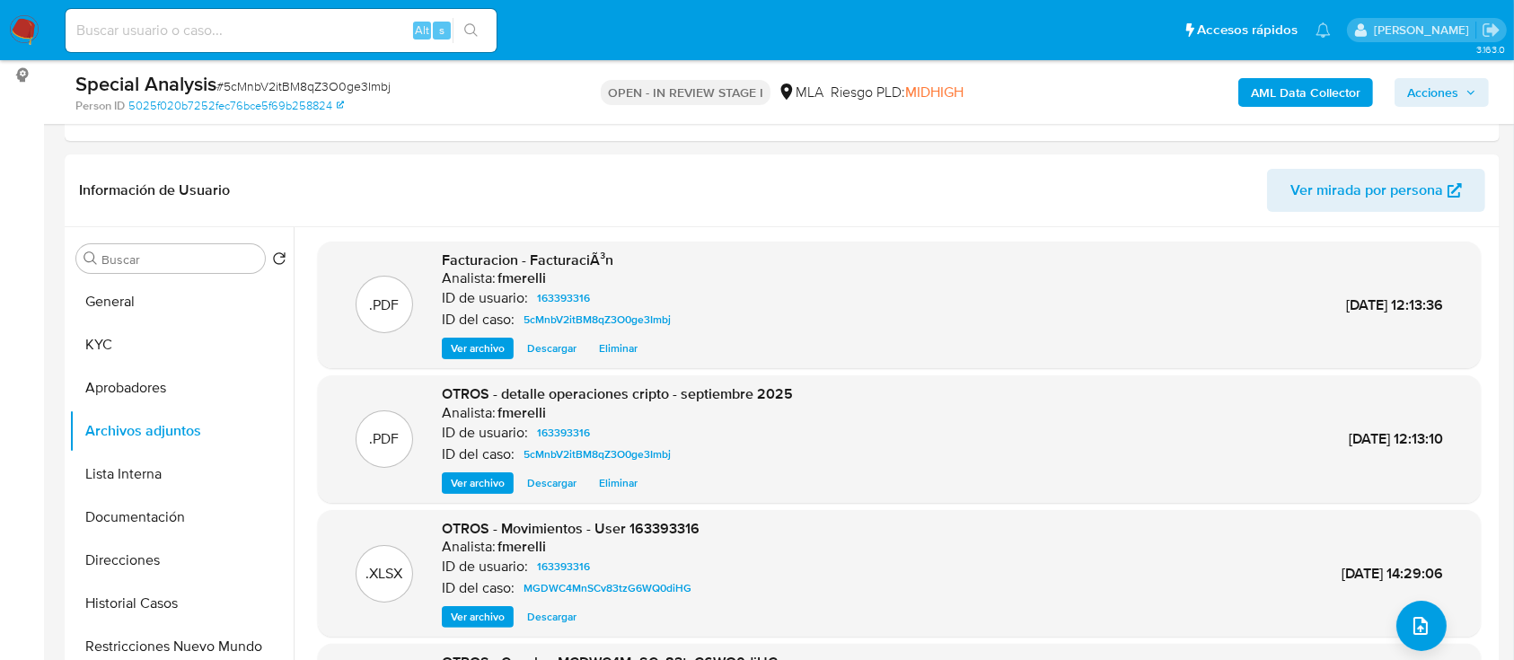
click at [1439, 102] on span "Acciones" at bounding box center [1432, 92] width 51 height 29
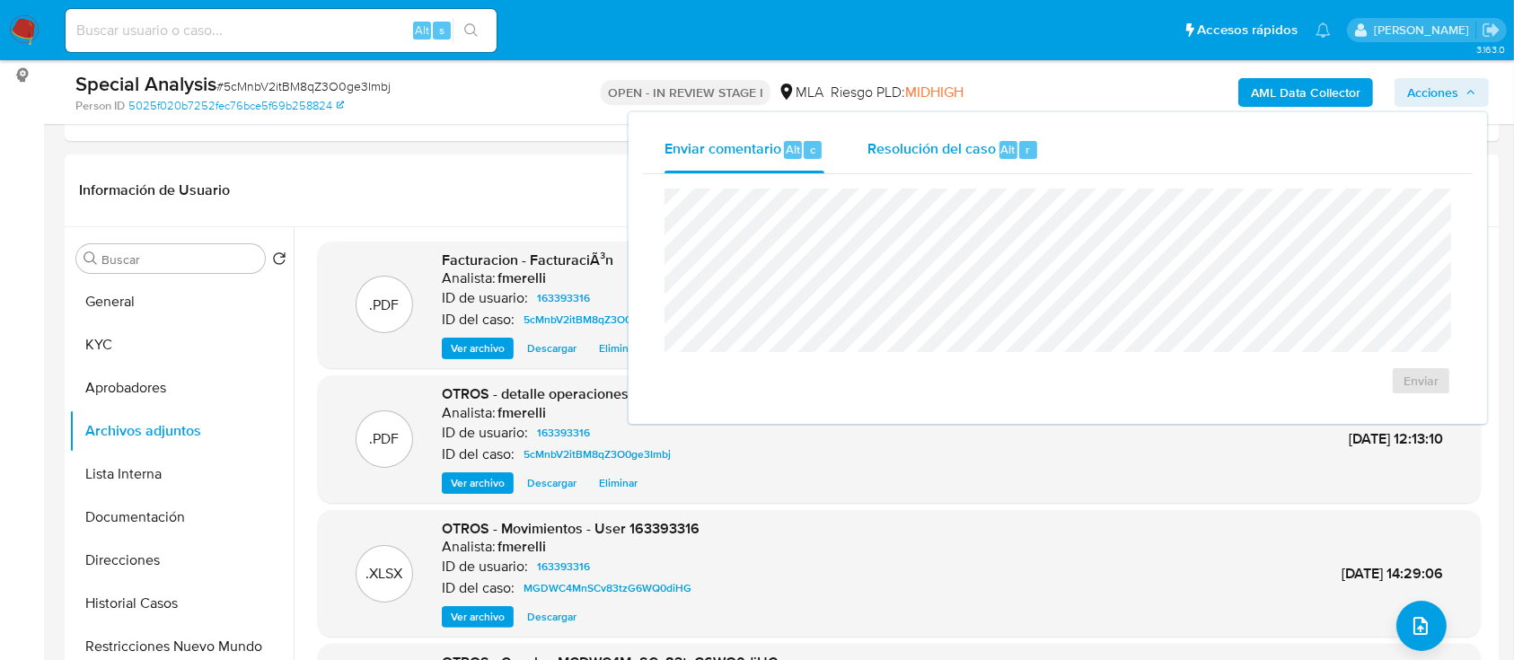
click at [925, 154] on span "Resolución del caso" at bounding box center [932, 148] width 128 height 21
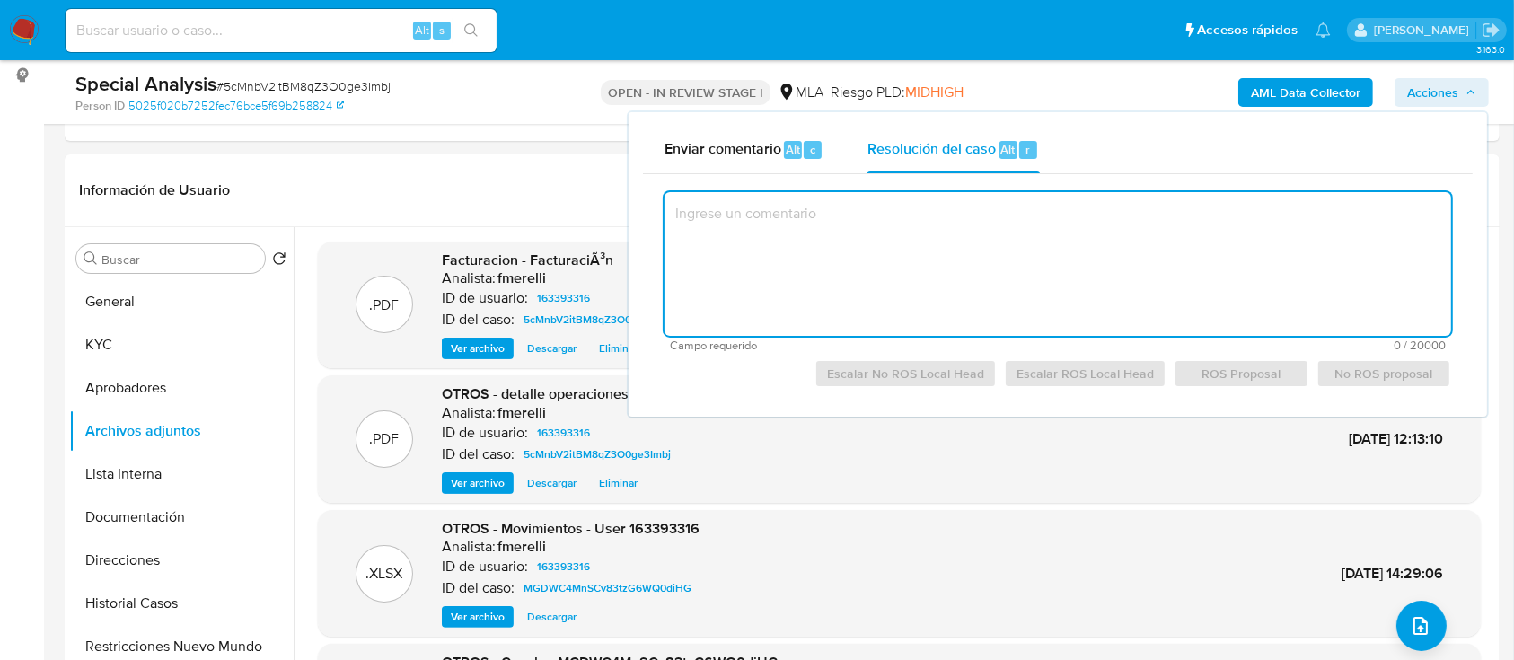
paste textarea "El cliente [PERSON_NAME] - CUIT 20352129756 se encuentra inscripto impositivame…"
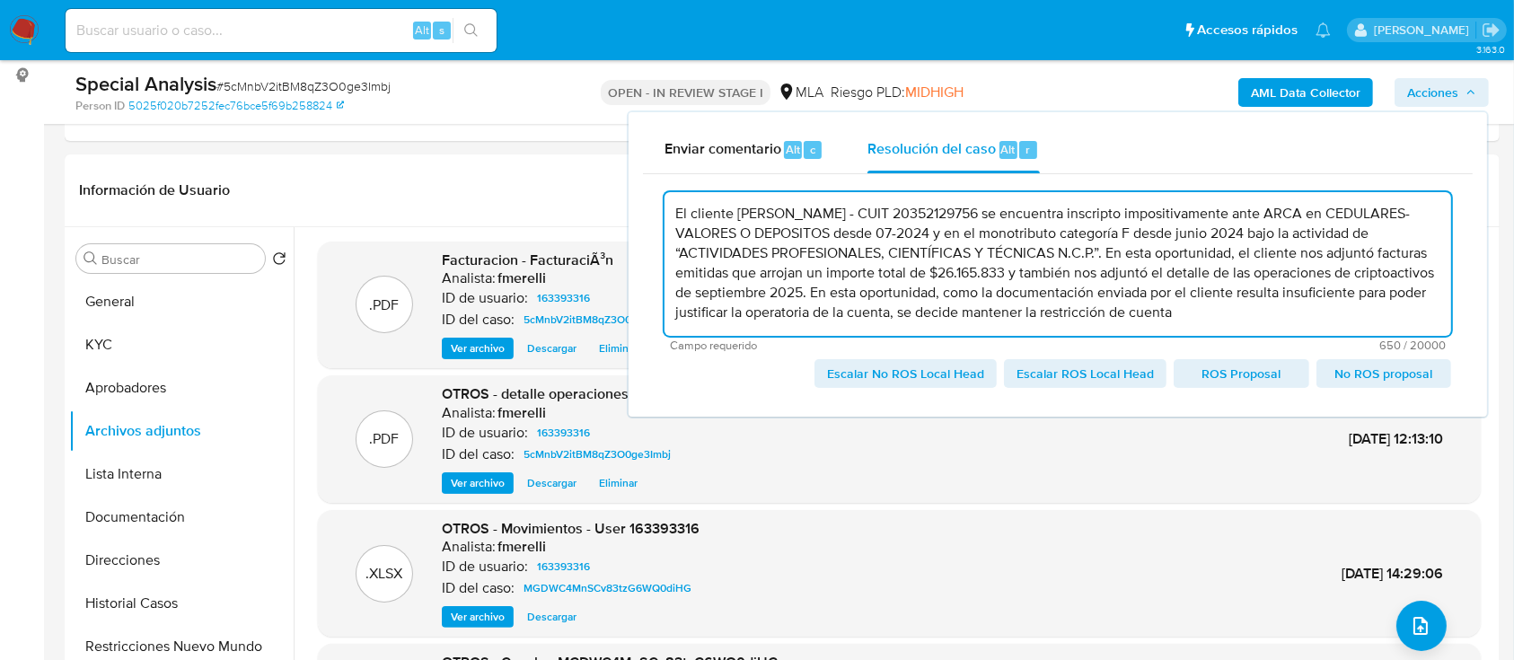
scroll to position [6, 0]
click at [865, 377] on span "Escalar No ROS Local Head" at bounding box center [905, 373] width 157 height 25
type textarea "El cliente [PERSON_NAME] - CUIT 20352129756 se encuentra inscripto impositivame…"
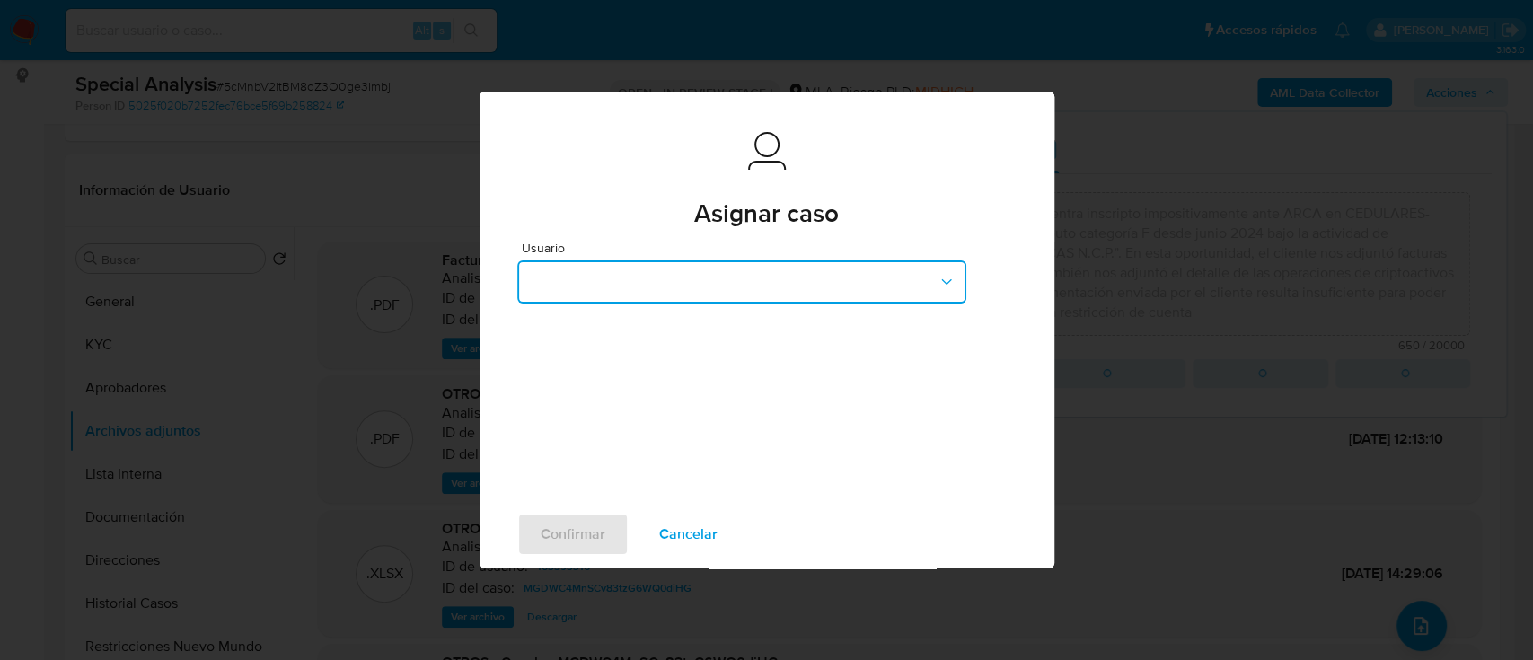
click at [639, 274] on button "button" at bounding box center [741, 281] width 449 height 43
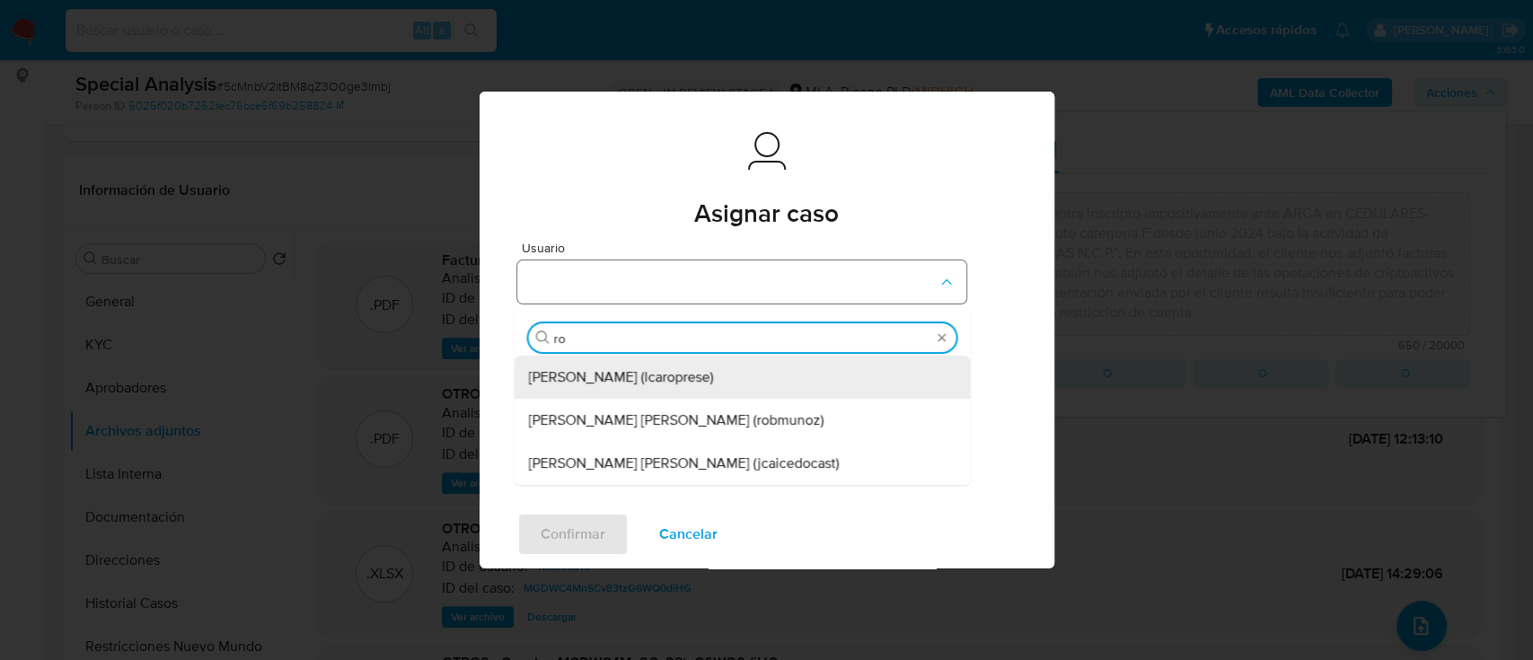
type input "rob"
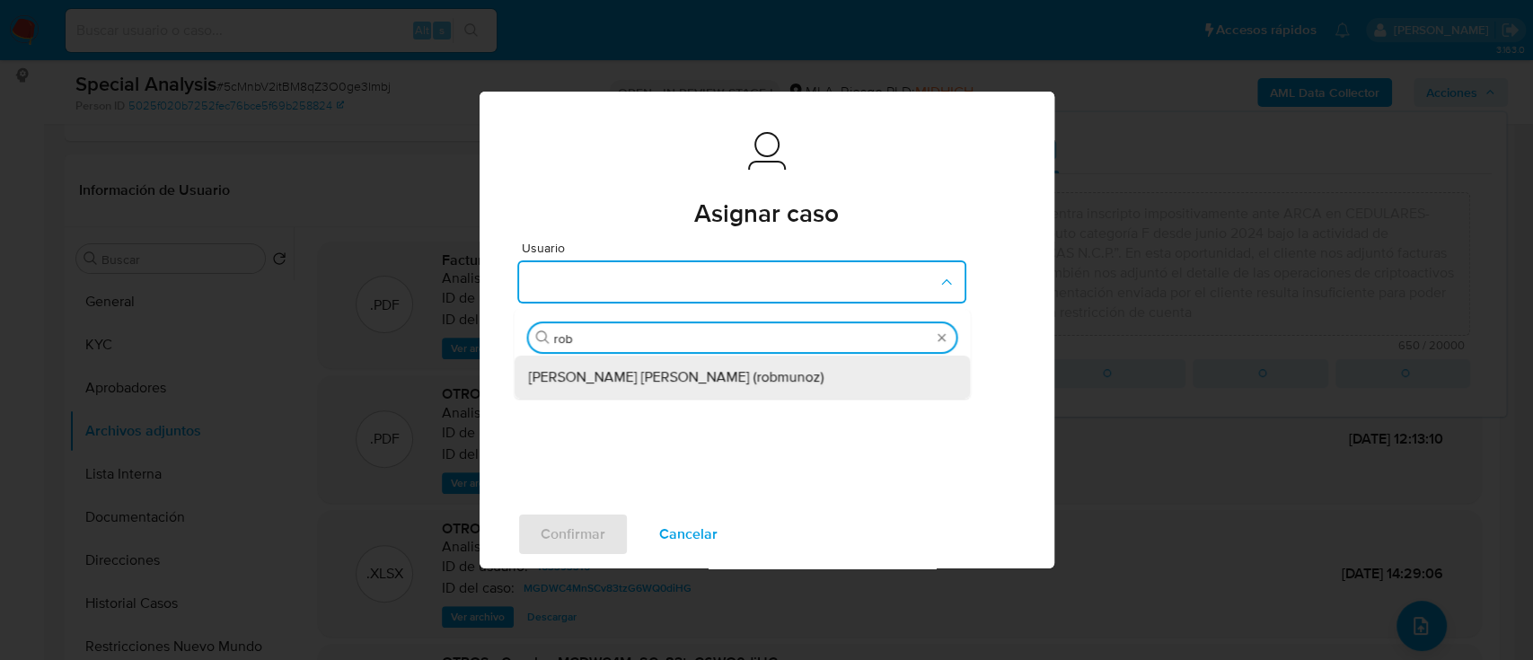
drag, startPoint x: 662, startPoint y: 366, endPoint x: 657, endPoint y: 375, distance: 9.7
click at [659, 370] on span "[PERSON_NAME] [PERSON_NAME] (robmunoz)" at bounding box center [675, 377] width 295 height 18
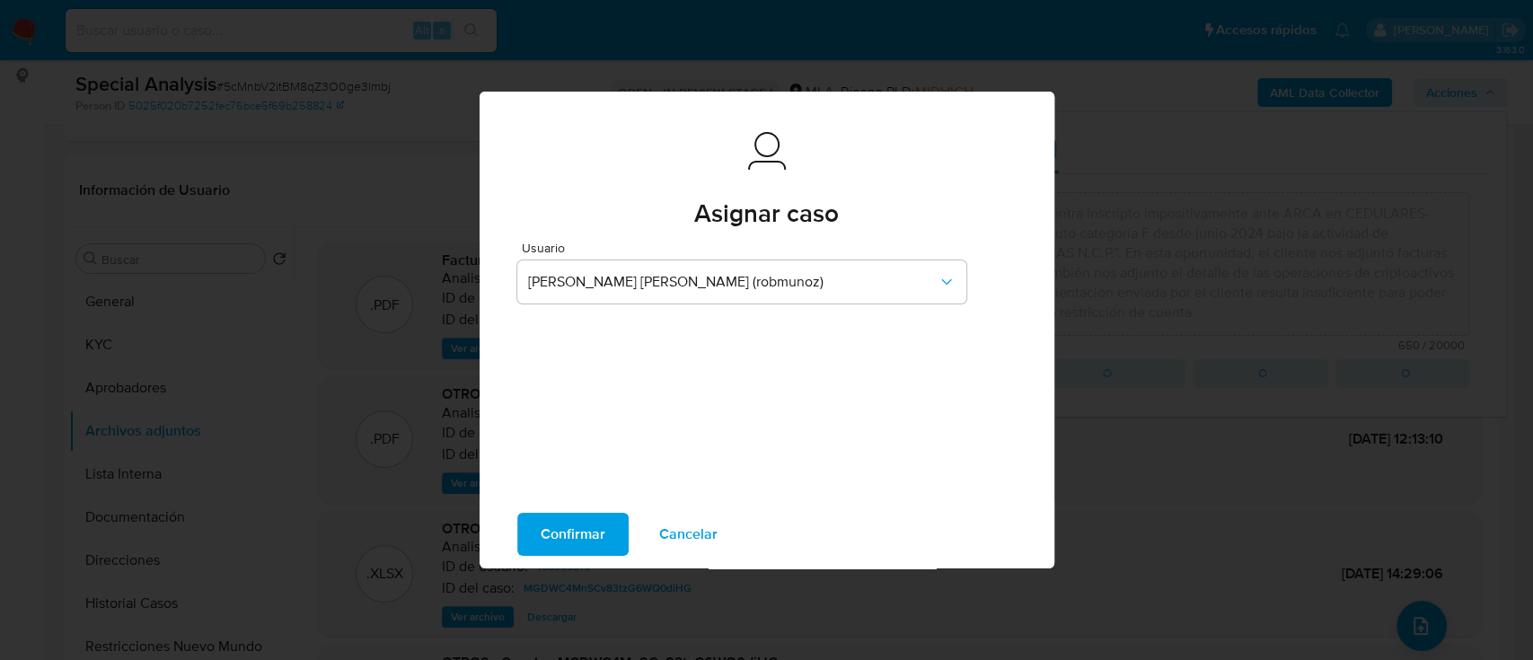
click at [560, 536] on span "Confirmar" at bounding box center [573, 535] width 65 height 40
type textarea "El cliente [PERSON_NAME] - CUIT 20352129756 se encuentra inscripto impositivame…"
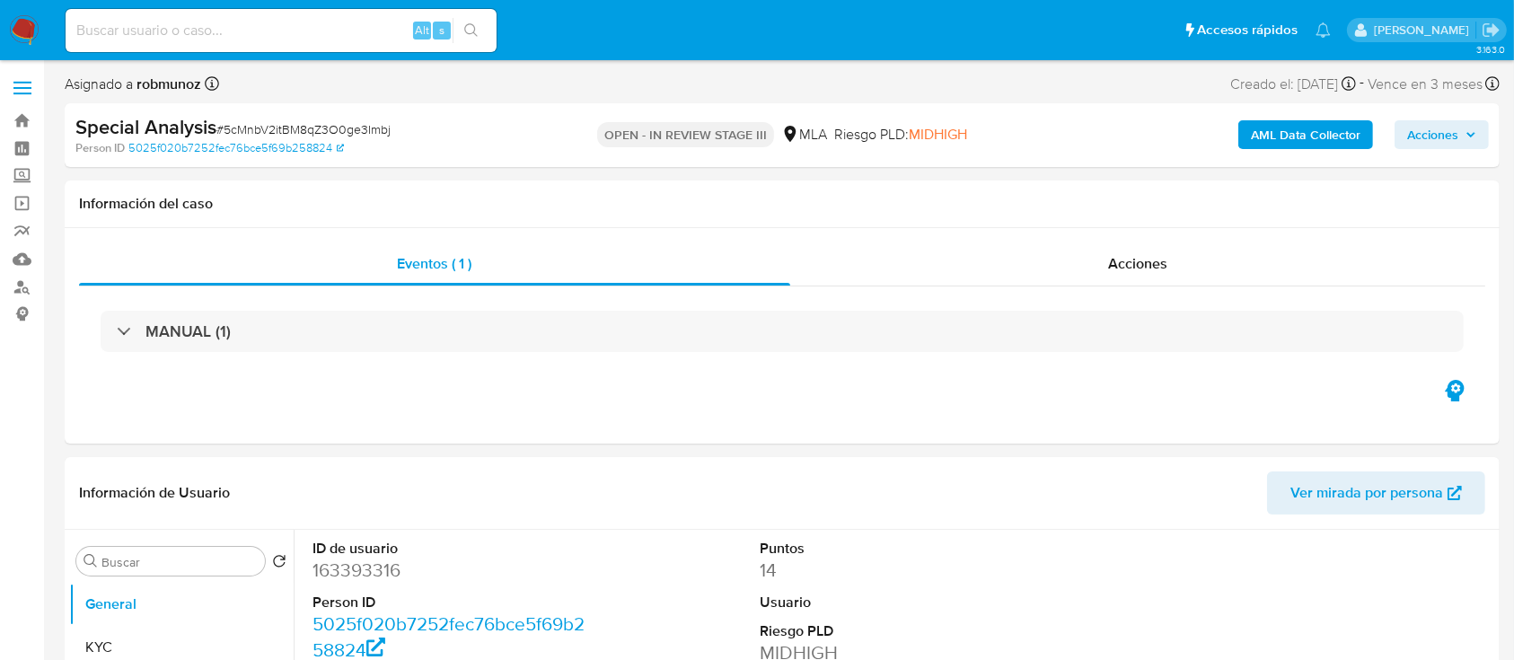
select select "10"
click at [216, 32] on input at bounding box center [281, 30] width 431 height 23
paste input "sXa6O3pij28JqjBsshwe9oiy"
type input "sXa6O3pij28JqjBsshwe9oiy"
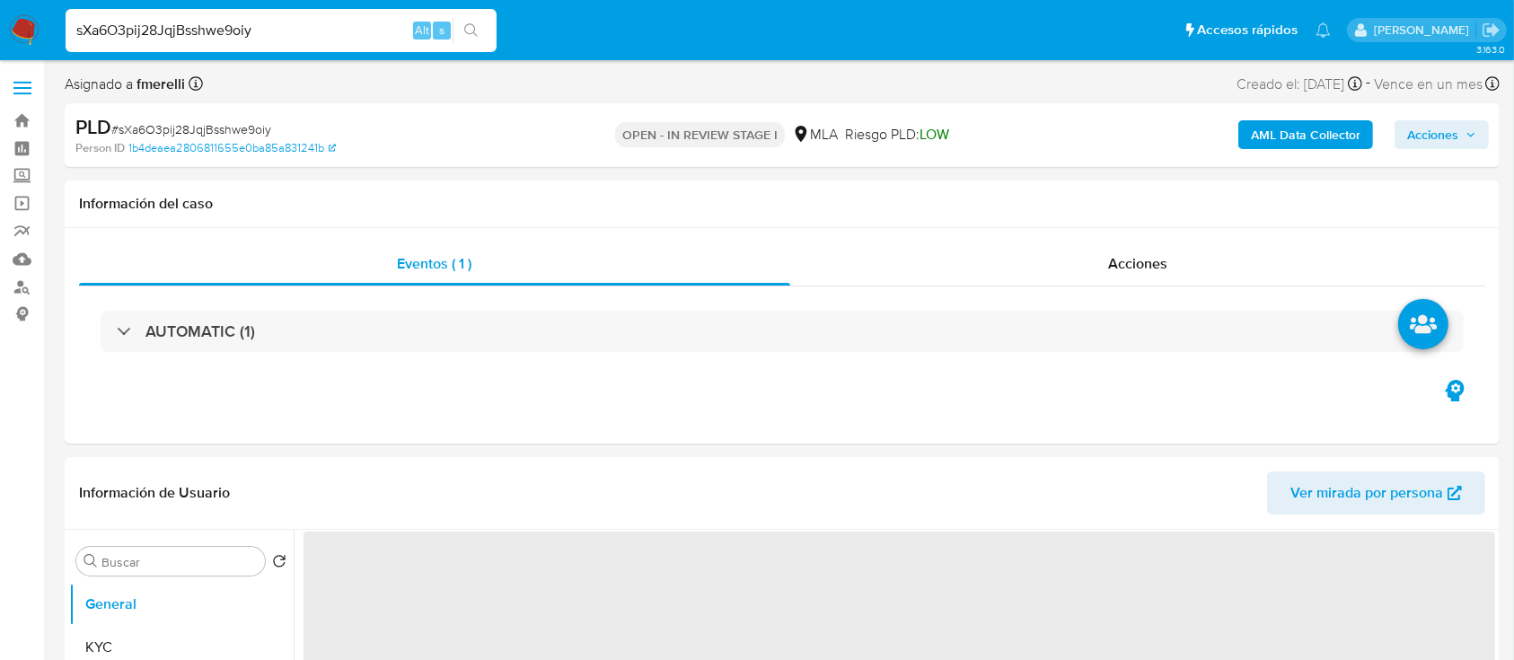
select select "10"
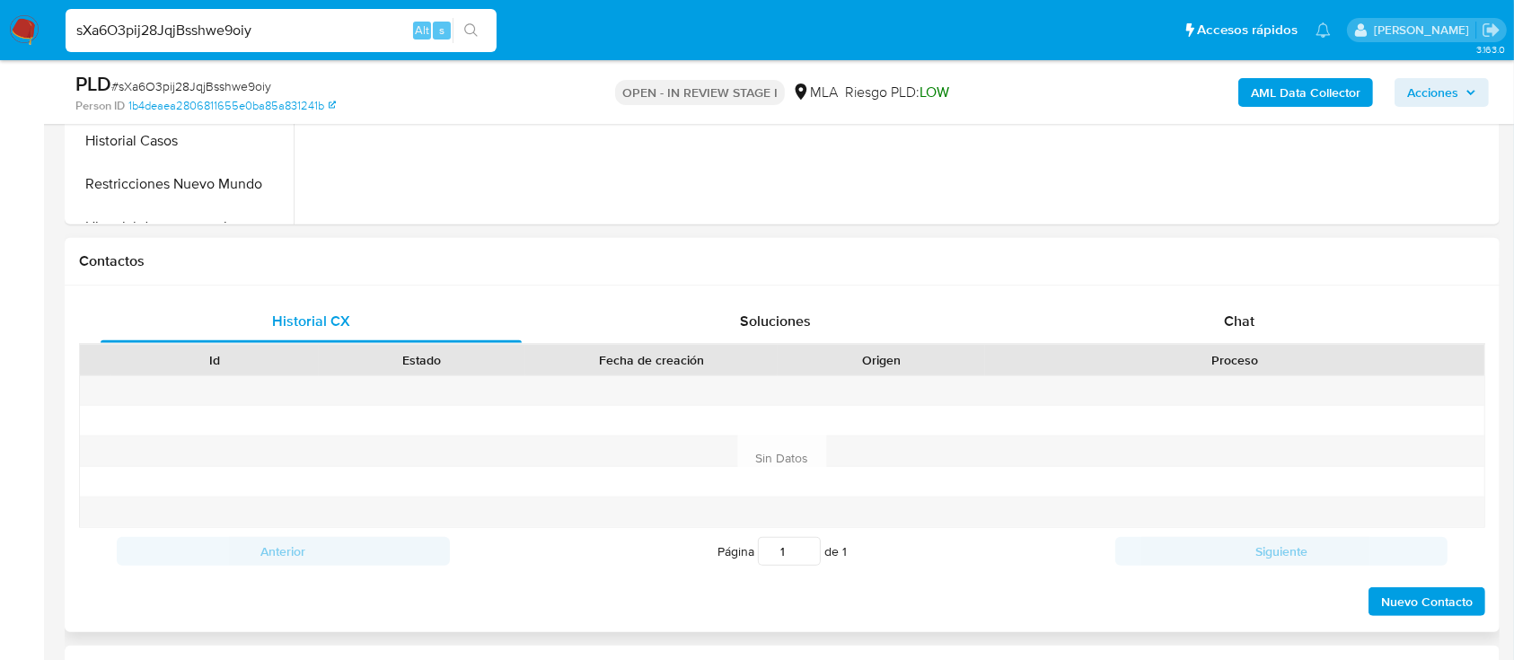
scroll to position [719, 0]
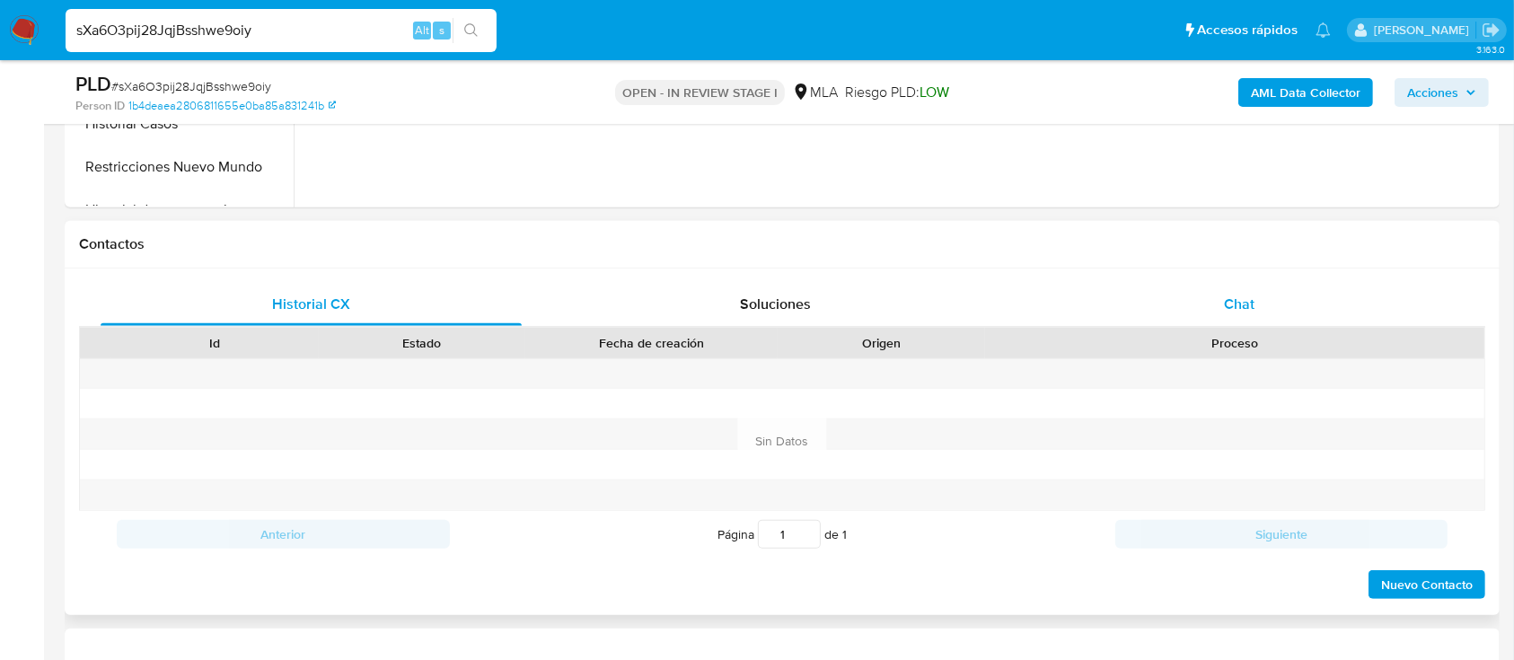
click at [1222, 322] on div "Chat" at bounding box center [1239, 304] width 421 height 43
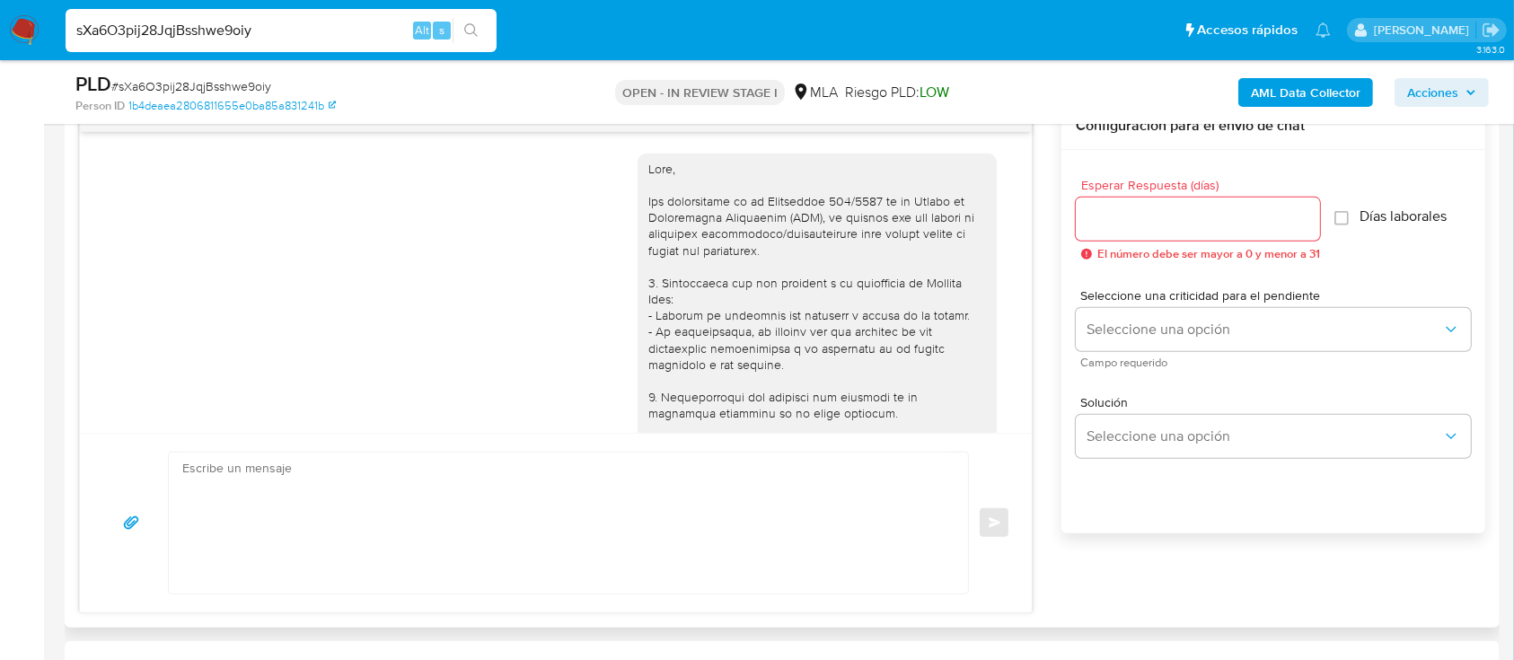
scroll to position [2086, 0]
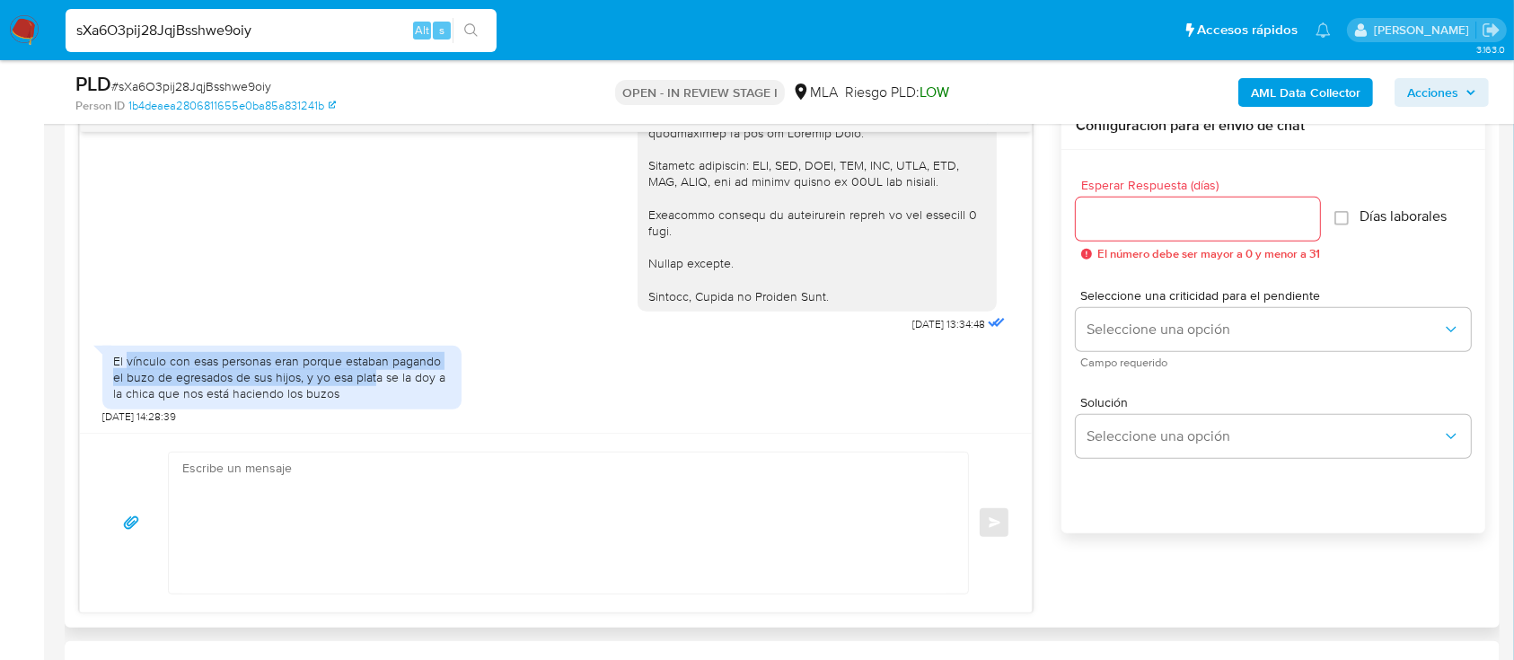
drag, startPoint x: 125, startPoint y: 356, endPoint x: 383, endPoint y: 406, distance: 262.6
click at [373, 384] on div "El vínculo con esas personas eran porque estaban pagando el buzo de egresados d…" at bounding box center [282, 377] width 338 height 49
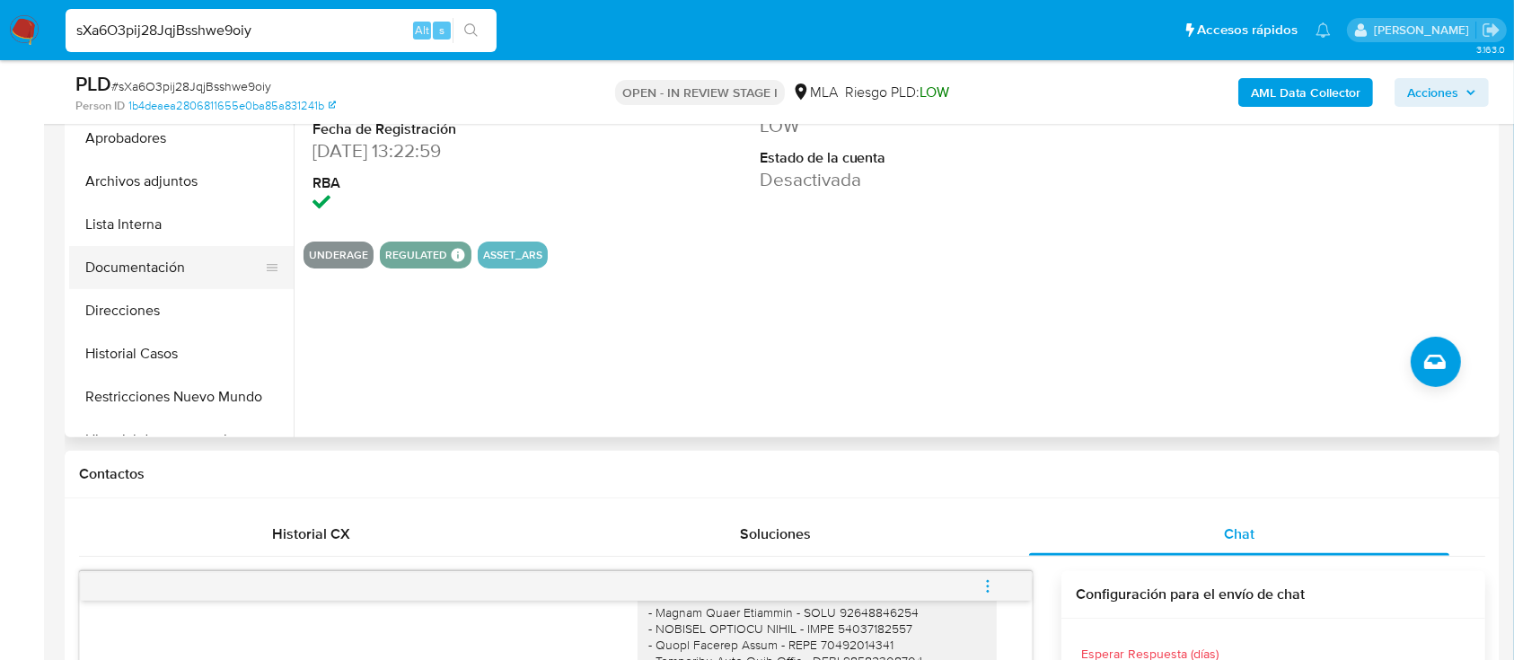
scroll to position [359, 0]
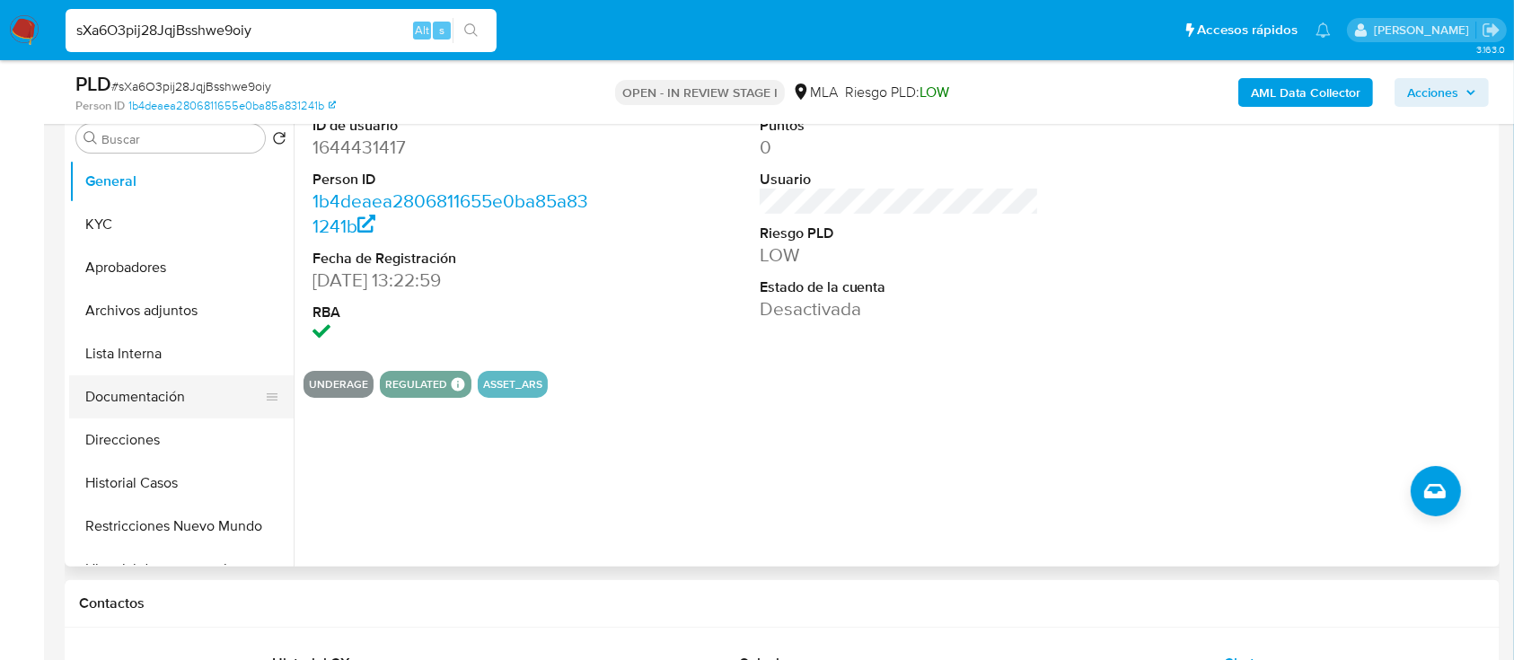
click at [154, 390] on button "Documentación" at bounding box center [174, 396] width 210 height 43
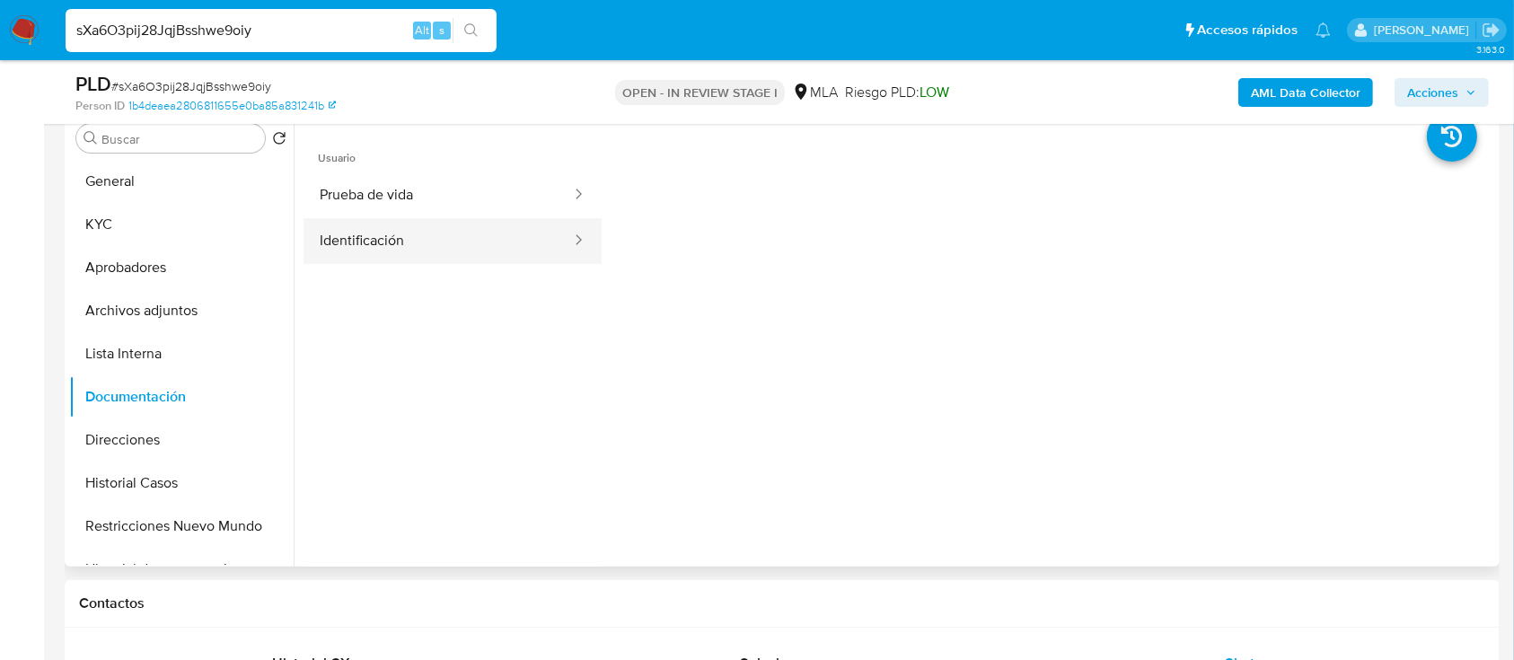
click at [398, 232] on button "Identificación" at bounding box center [438, 241] width 269 height 46
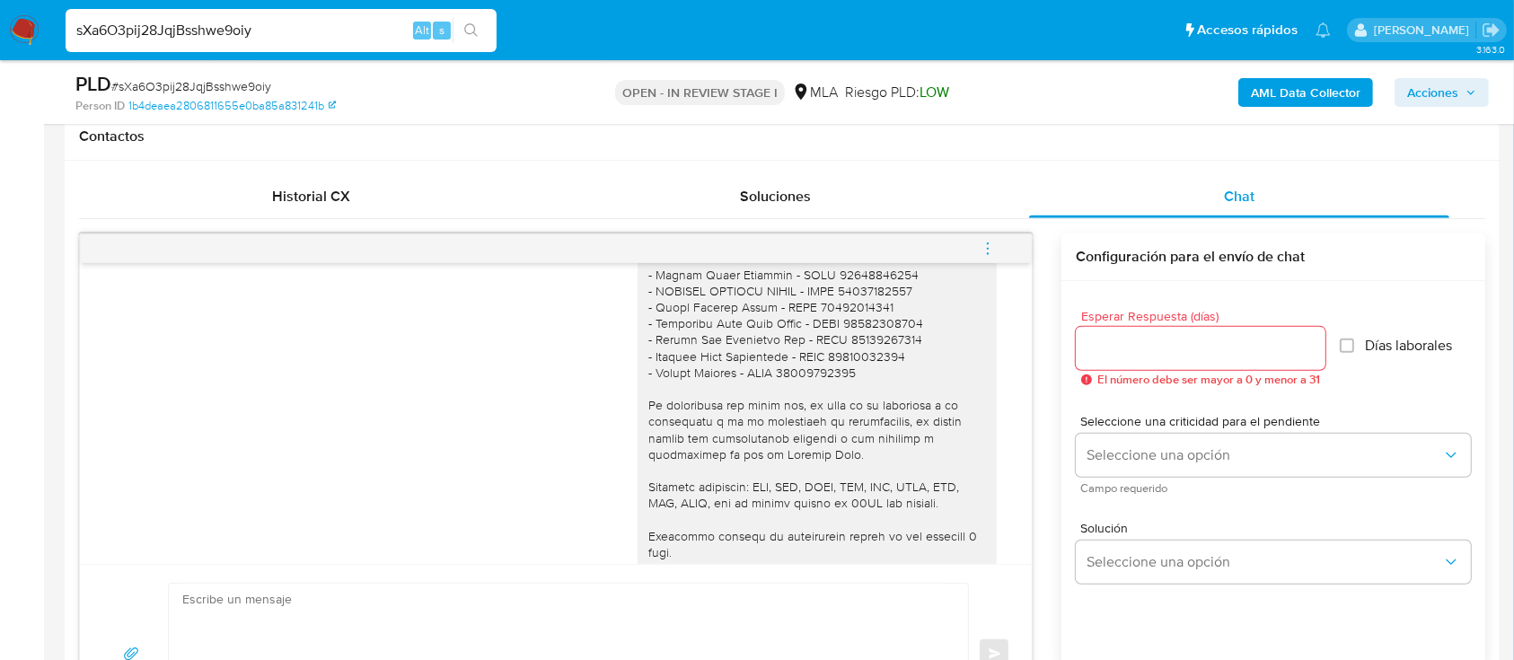
scroll to position [838, 0]
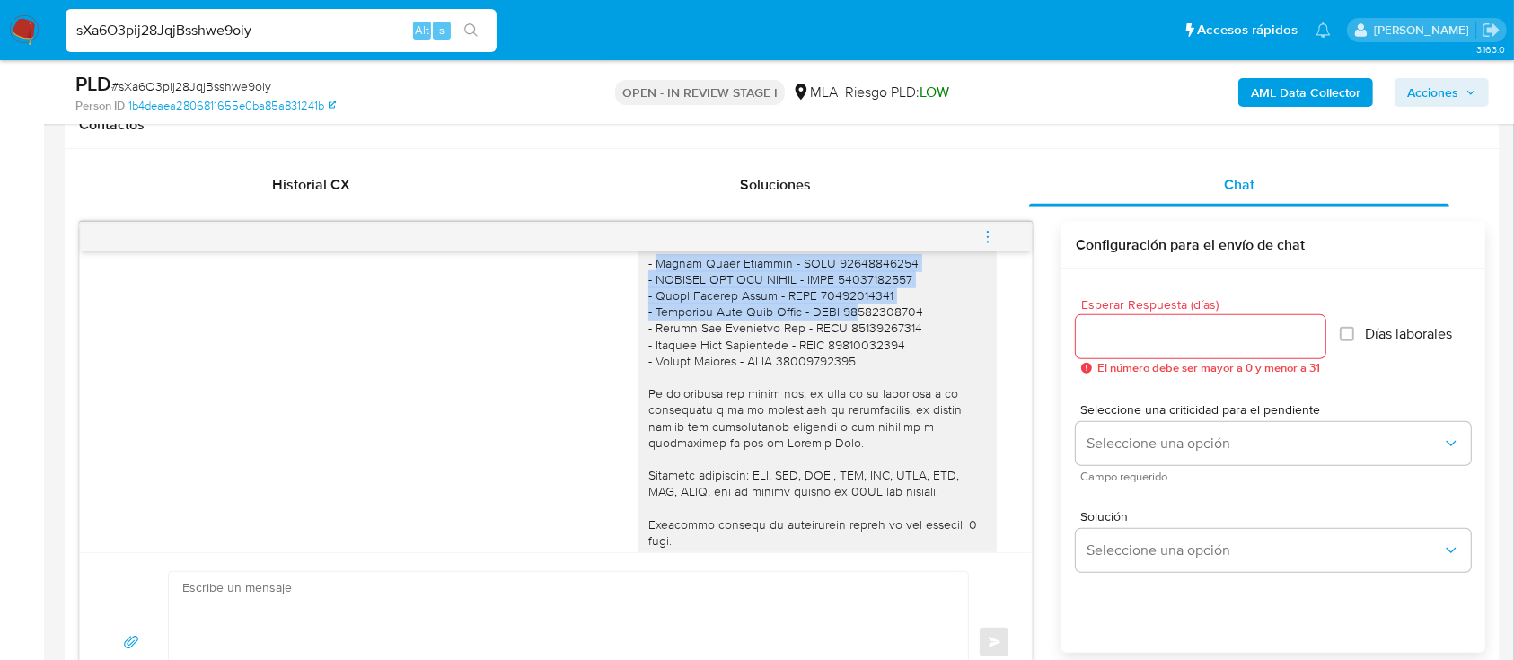
drag, startPoint x: 639, startPoint y: 316, endPoint x: 823, endPoint y: 356, distance: 188.3
click at [822, 356] on div at bounding box center [817, 320] width 338 height 588
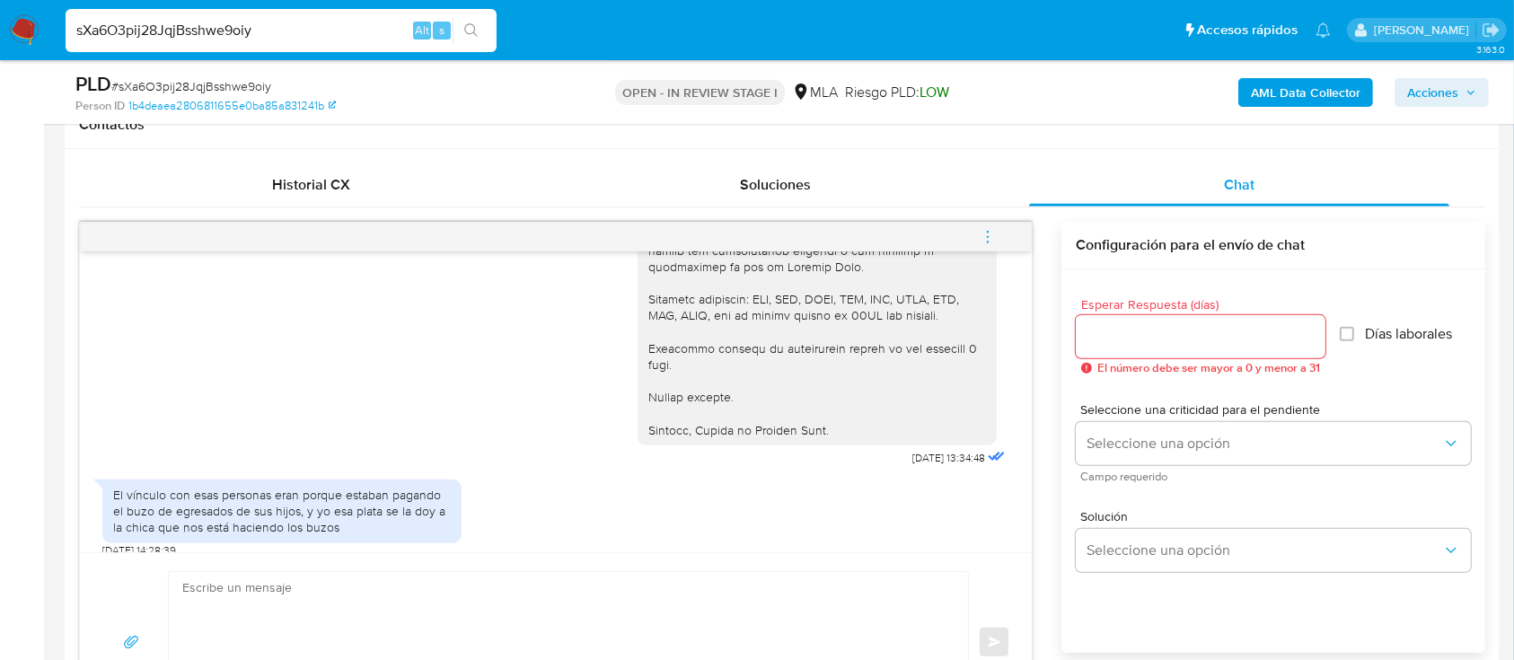
scroll to position [2086, 0]
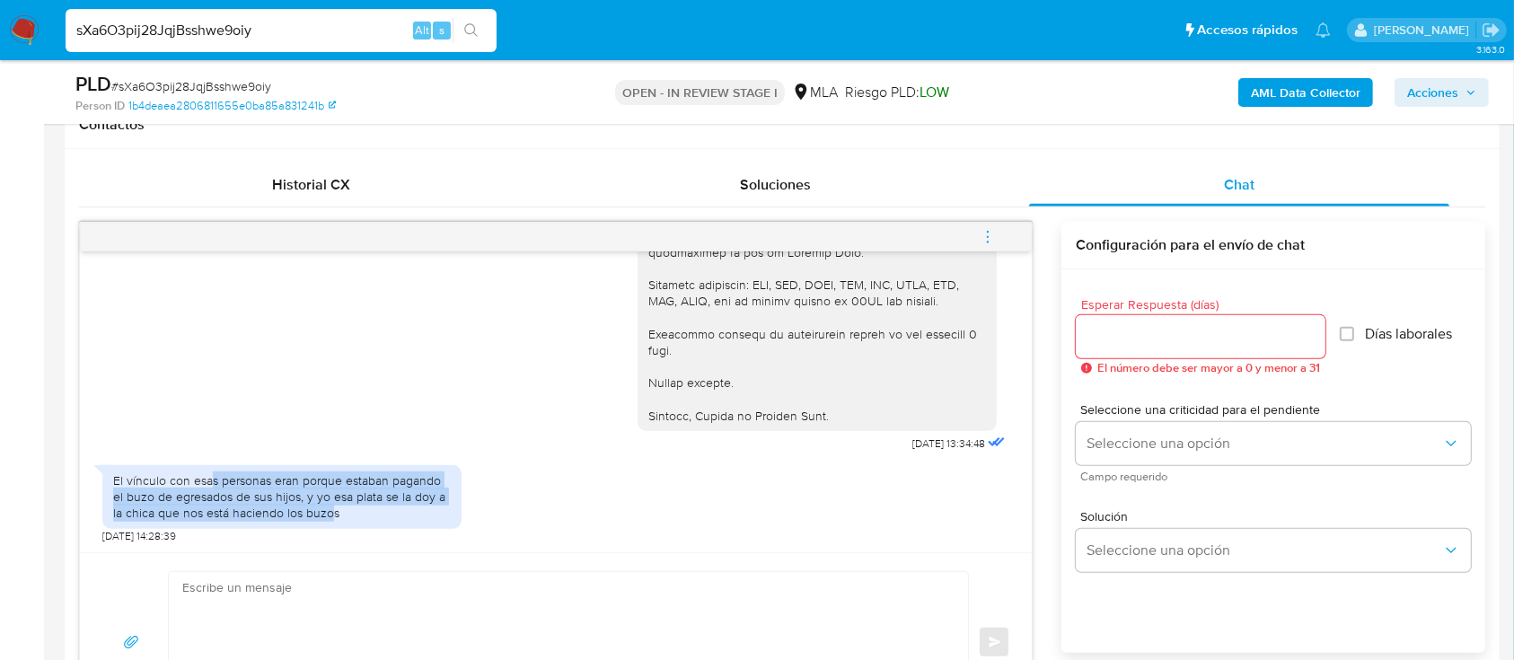
drag, startPoint x: 208, startPoint y: 475, endPoint x: 333, endPoint y: 536, distance: 139.0
click at [333, 536] on div "El vínculo con esas personas eran porque estaban pagando el buzo de egresados d…" at bounding box center [281, 499] width 359 height 87
drag, startPoint x: 560, startPoint y: 579, endPoint x: 547, endPoint y: 586, distance: 14.9
click at [555, 585] on textarea at bounding box center [563, 642] width 763 height 141
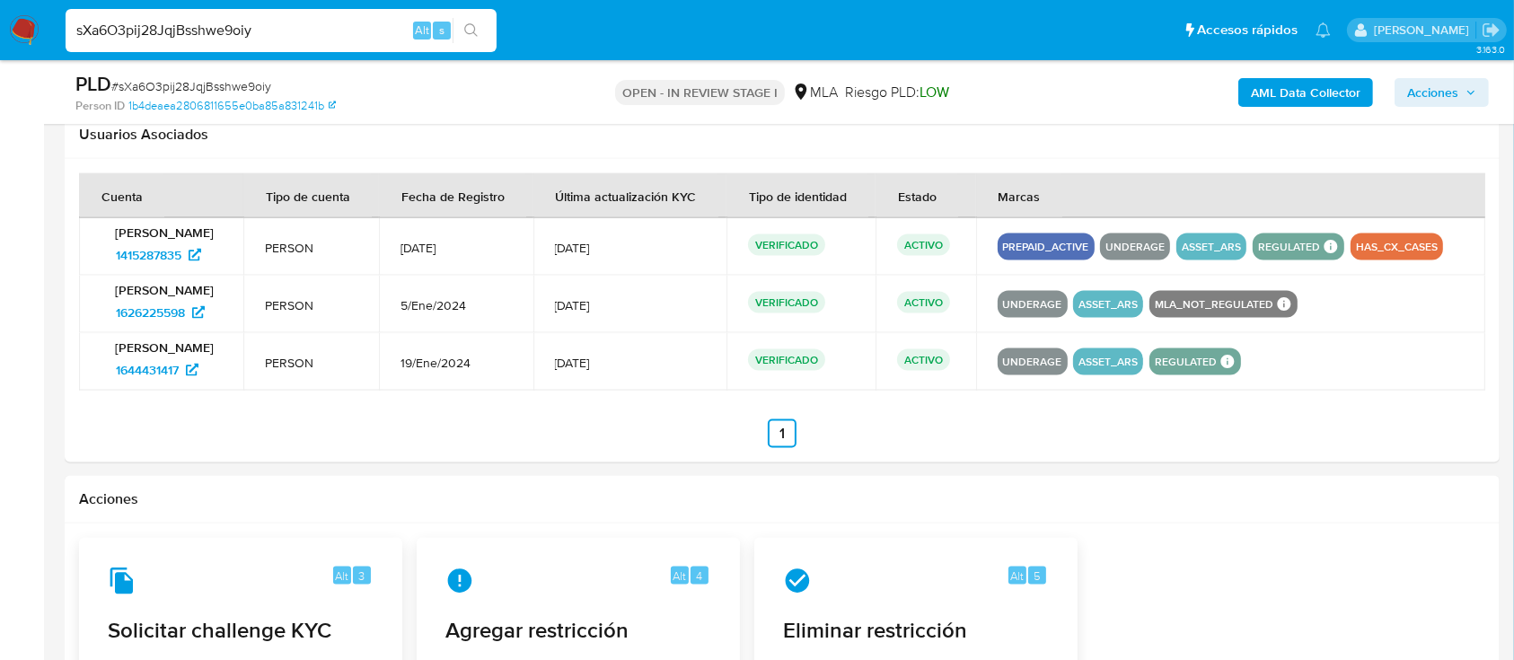
scroll to position [2863, 0]
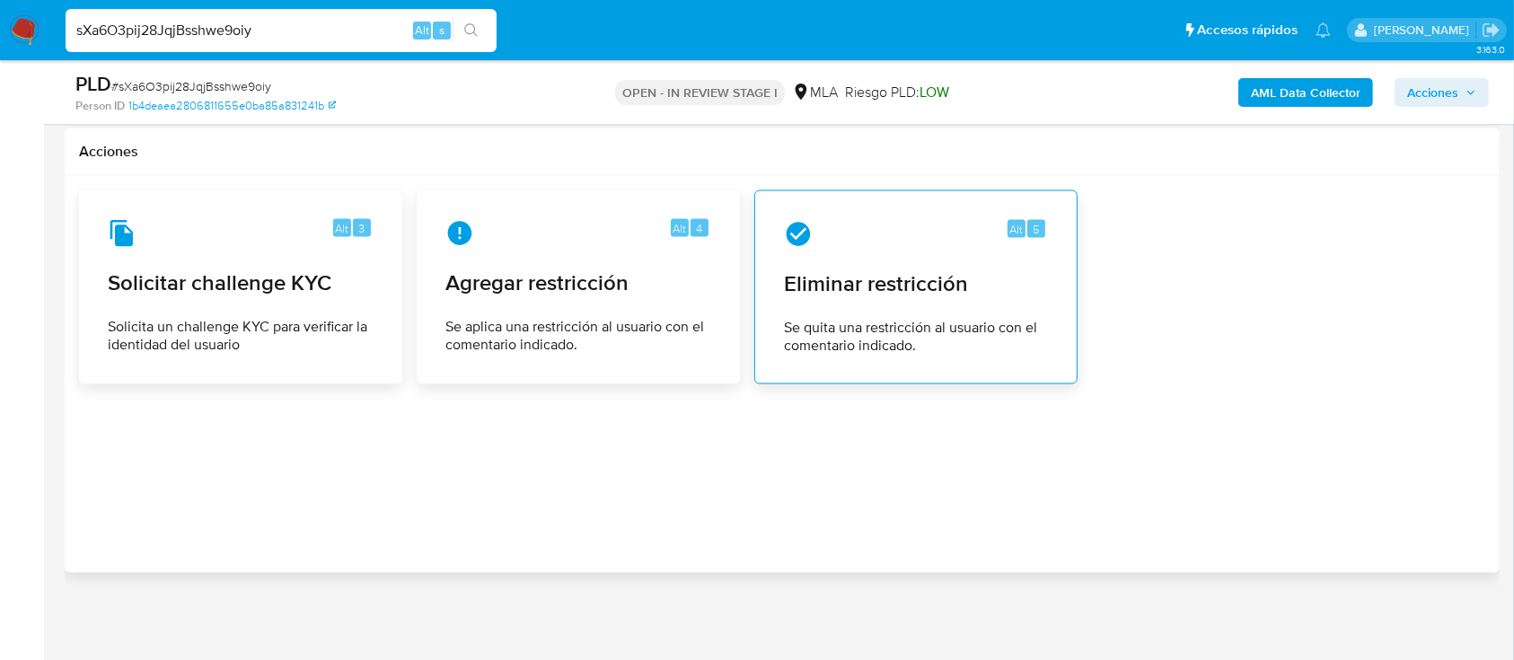
click at [827, 341] on span "Se quita una restricción al usuario con el comentario indicado." at bounding box center [916, 337] width 264 height 36
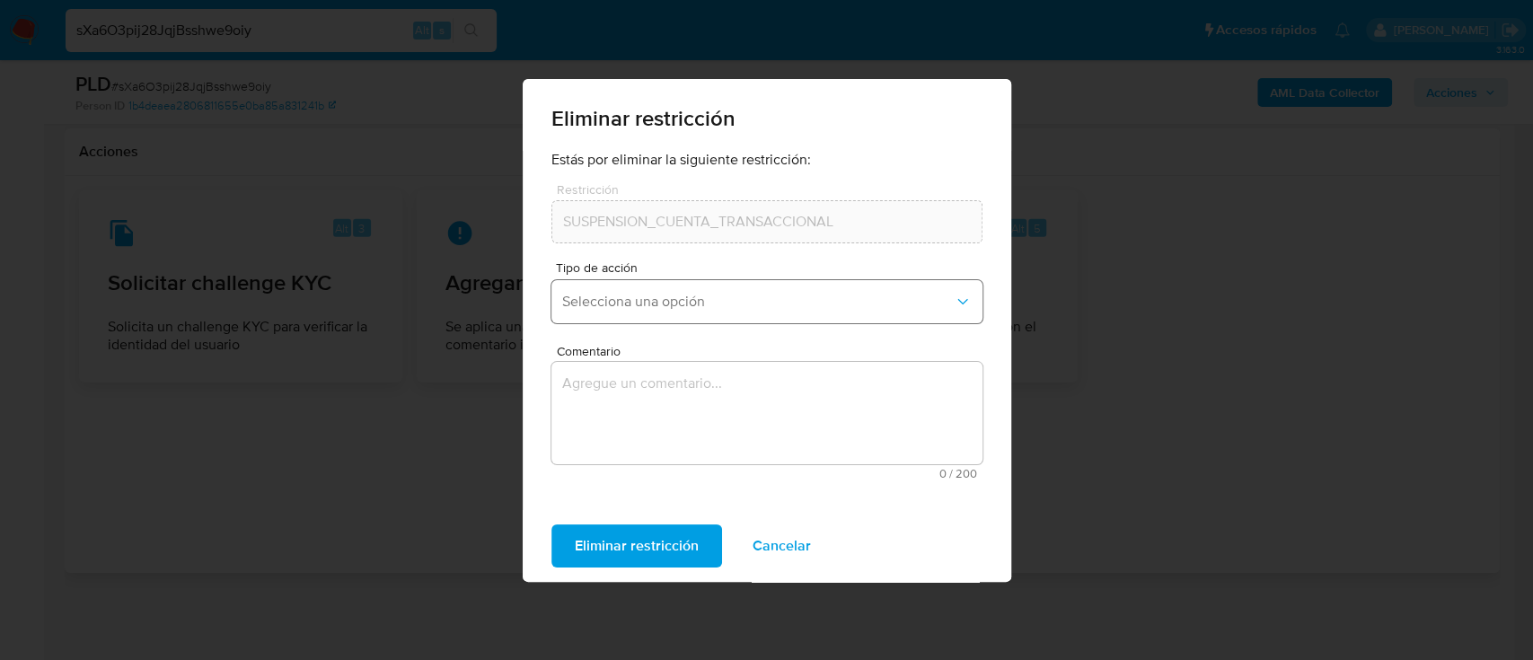
click at [612, 293] on span "Selecciona una opción" at bounding box center [758, 302] width 392 height 18
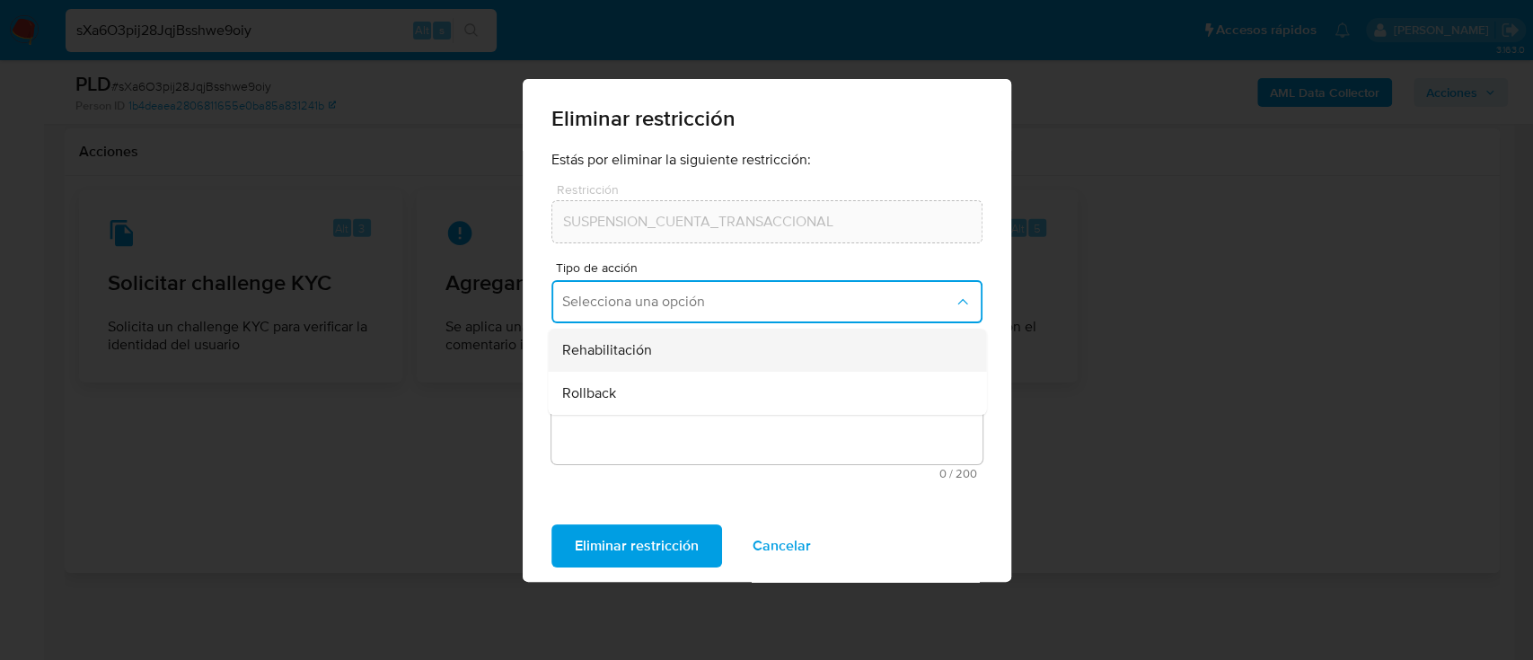
click at [618, 354] on span "Rehabilitación" at bounding box center [607, 350] width 90 height 18
click at [623, 390] on textarea "Comentario" at bounding box center [766, 413] width 431 height 102
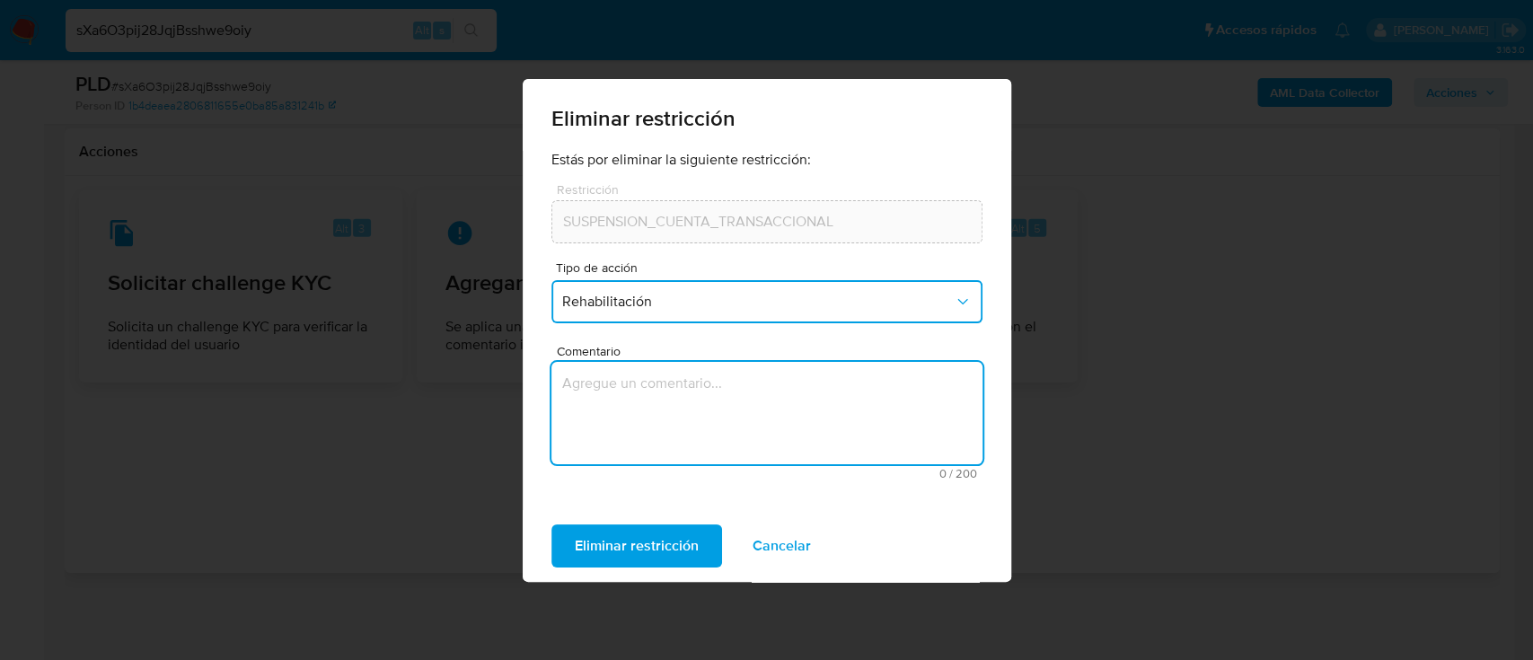
type textarea "a"
type textarea "AML"
click at [611, 535] on span "Eliminar restricción" at bounding box center [637, 546] width 124 height 40
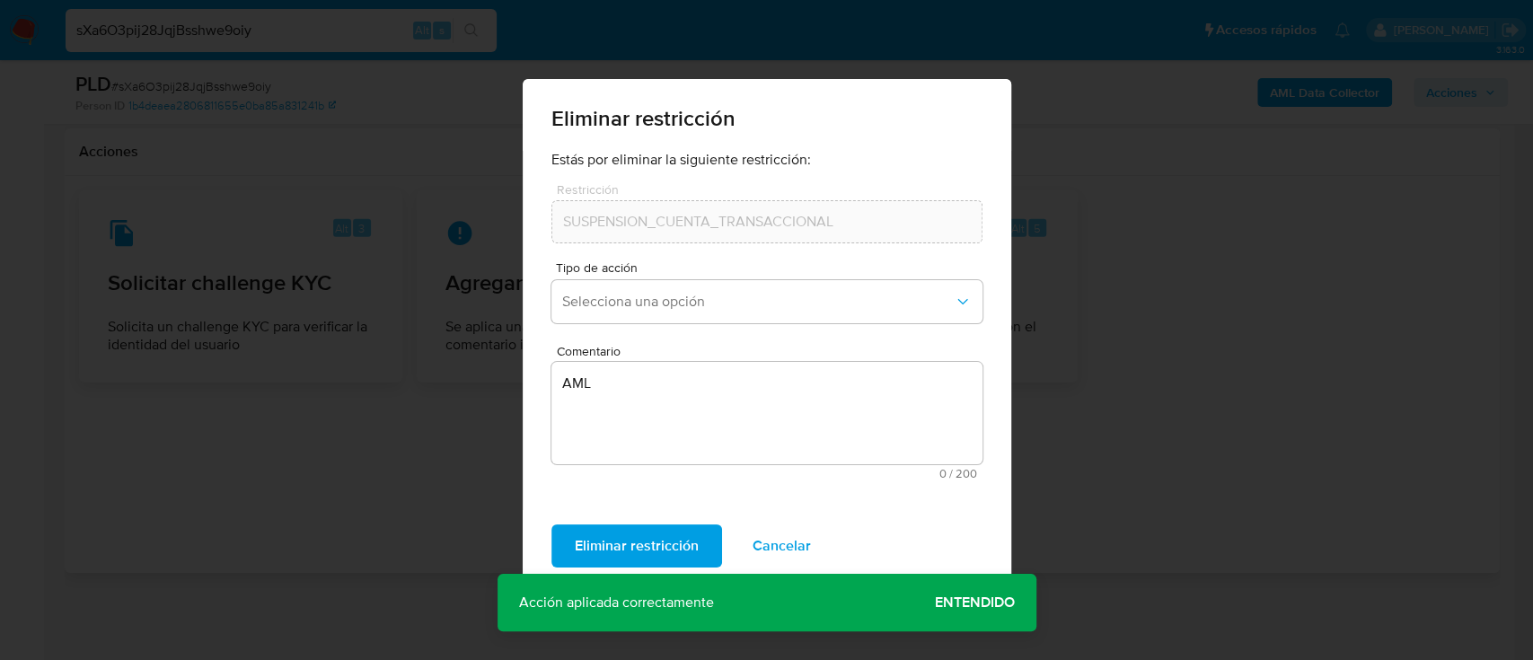
click at [969, 603] on span "Entendido" at bounding box center [975, 603] width 80 height 0
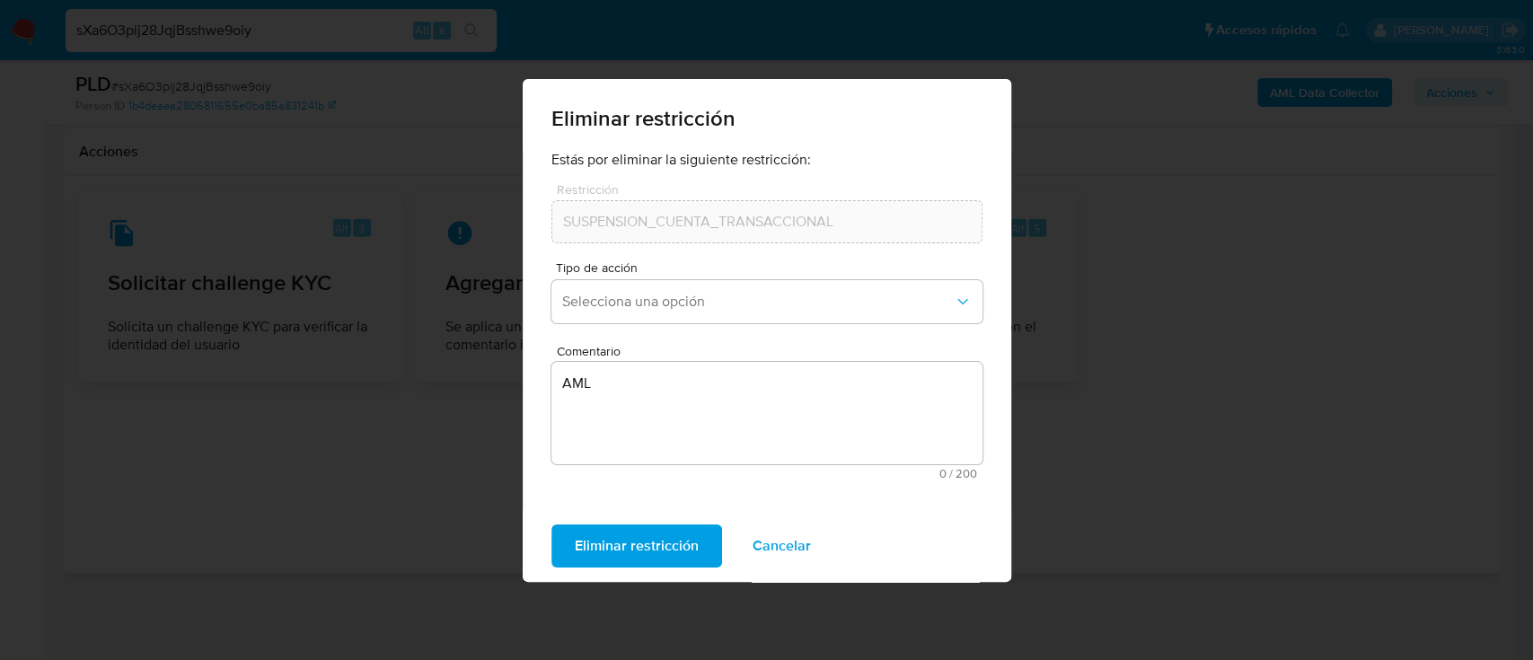
drag, startPoint x: 604, startPoint y: 537, endPoint x: 632, endPoint y: 541, distance: 29.0
click at [603, 537] on span "Eliminar restricción" at bounding box center [637, 546] width 124 height 40
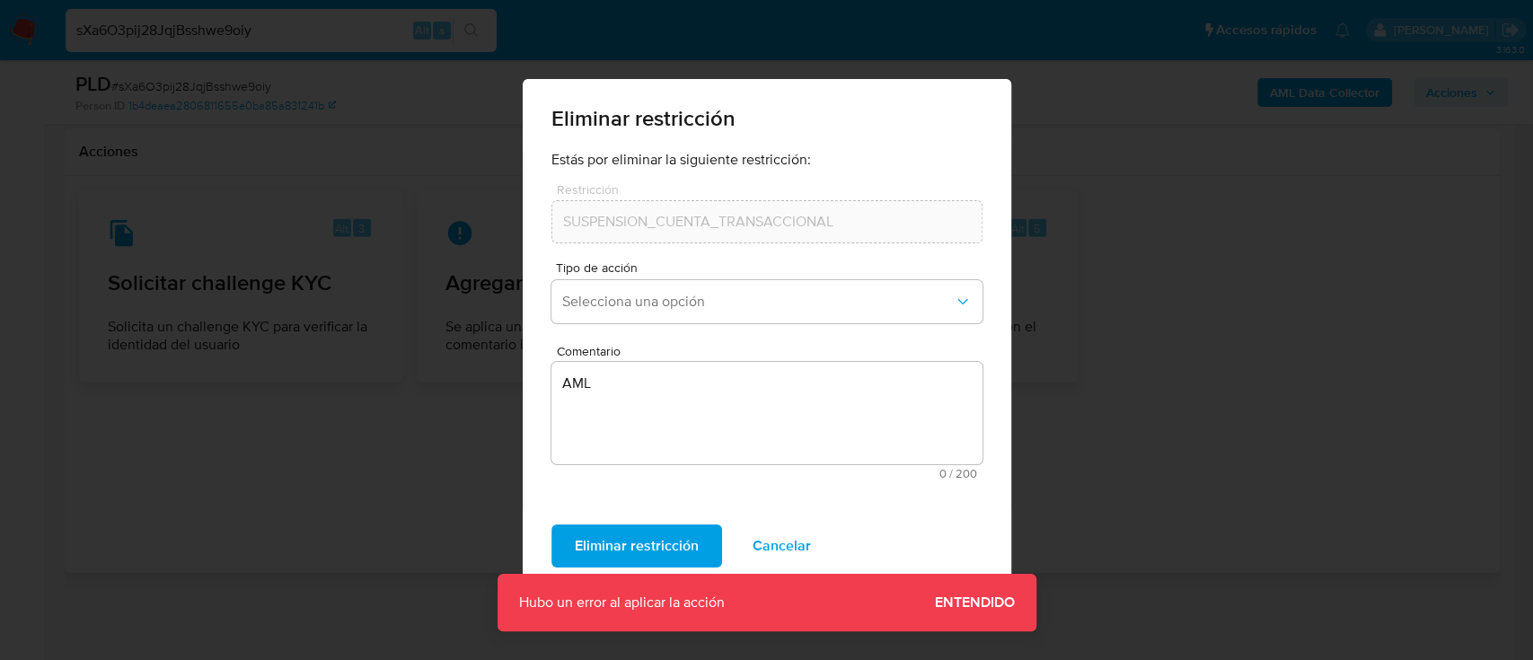
click at [979, 603] on span "Entendido" at bounding box center [975, 603] width 80 height 0
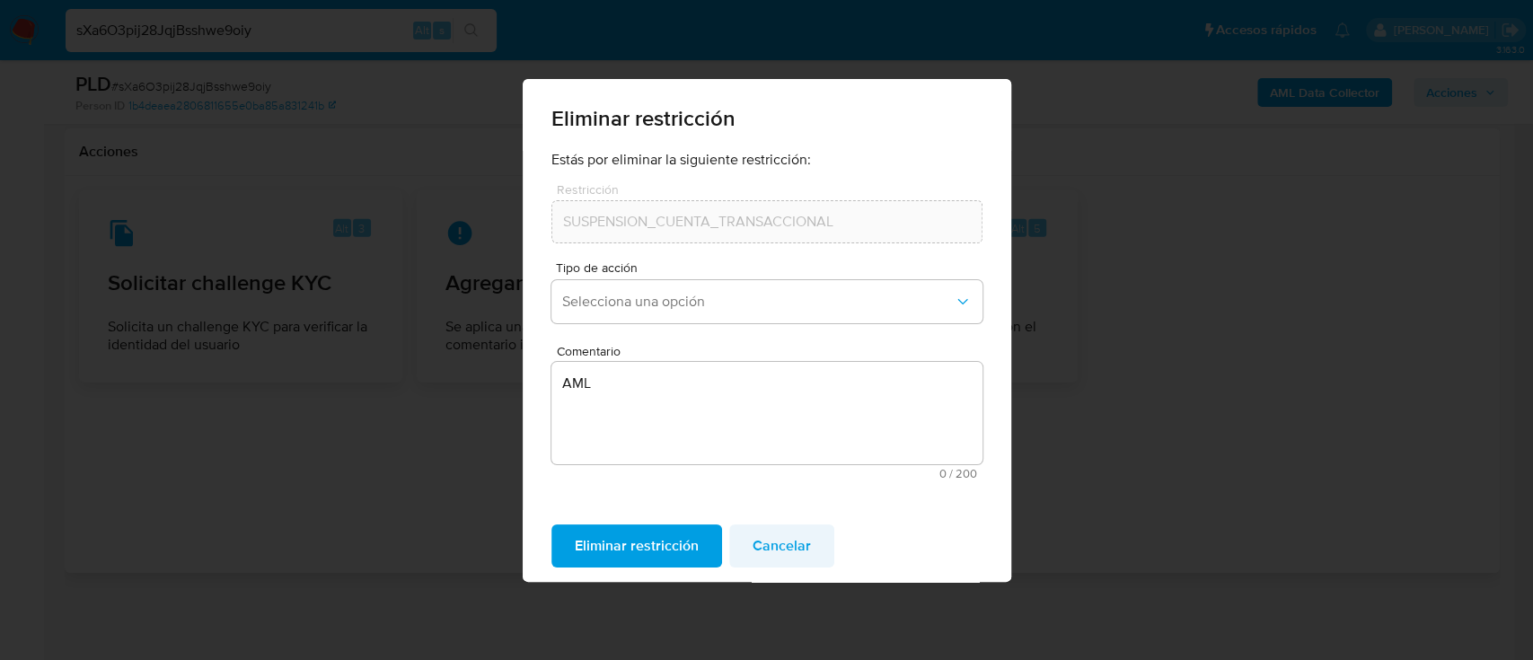
click at [776, 550] on span "Cancelar" at bounding box center [782, 546] width 58 height 40
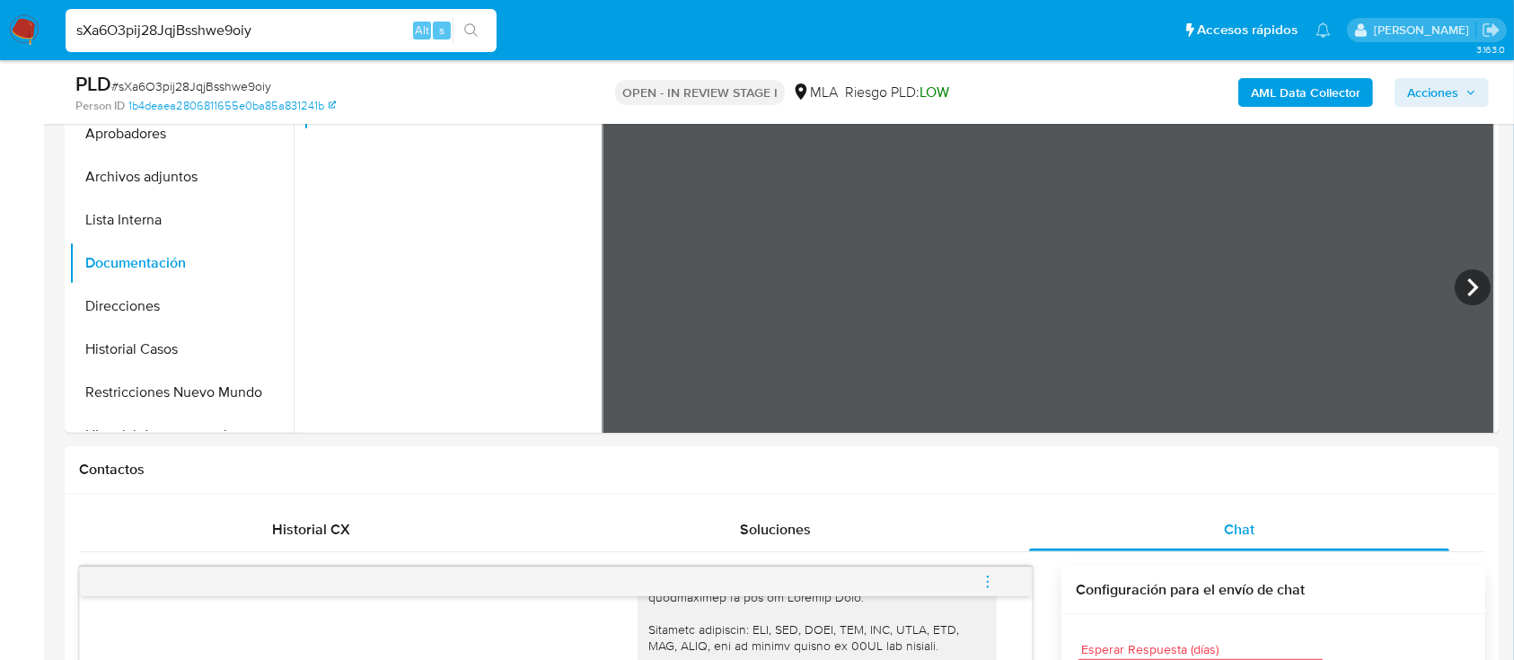
scroll to position [468, 0]
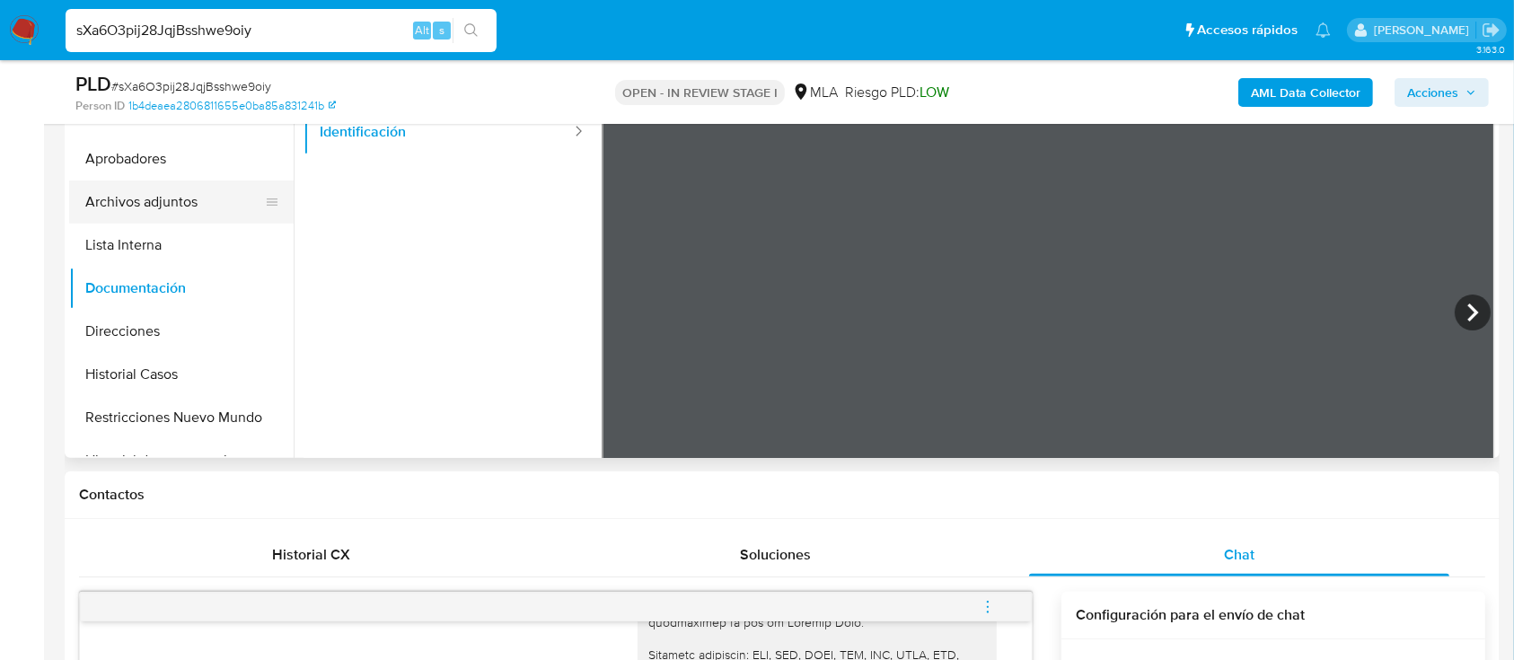
click at [193, 201] on button "Archivos adjuntos" at bounding box center [174, 202] width 210 height 43
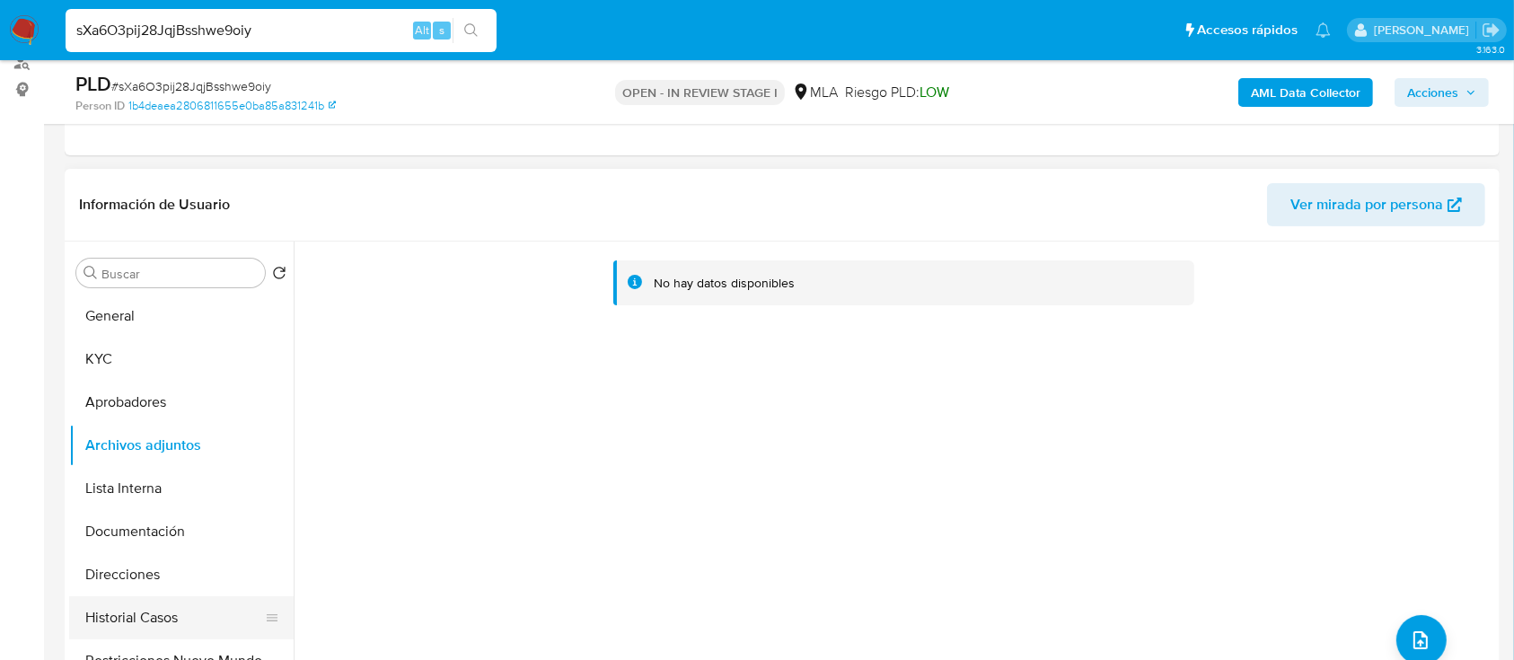
scroll to position [229, 0]
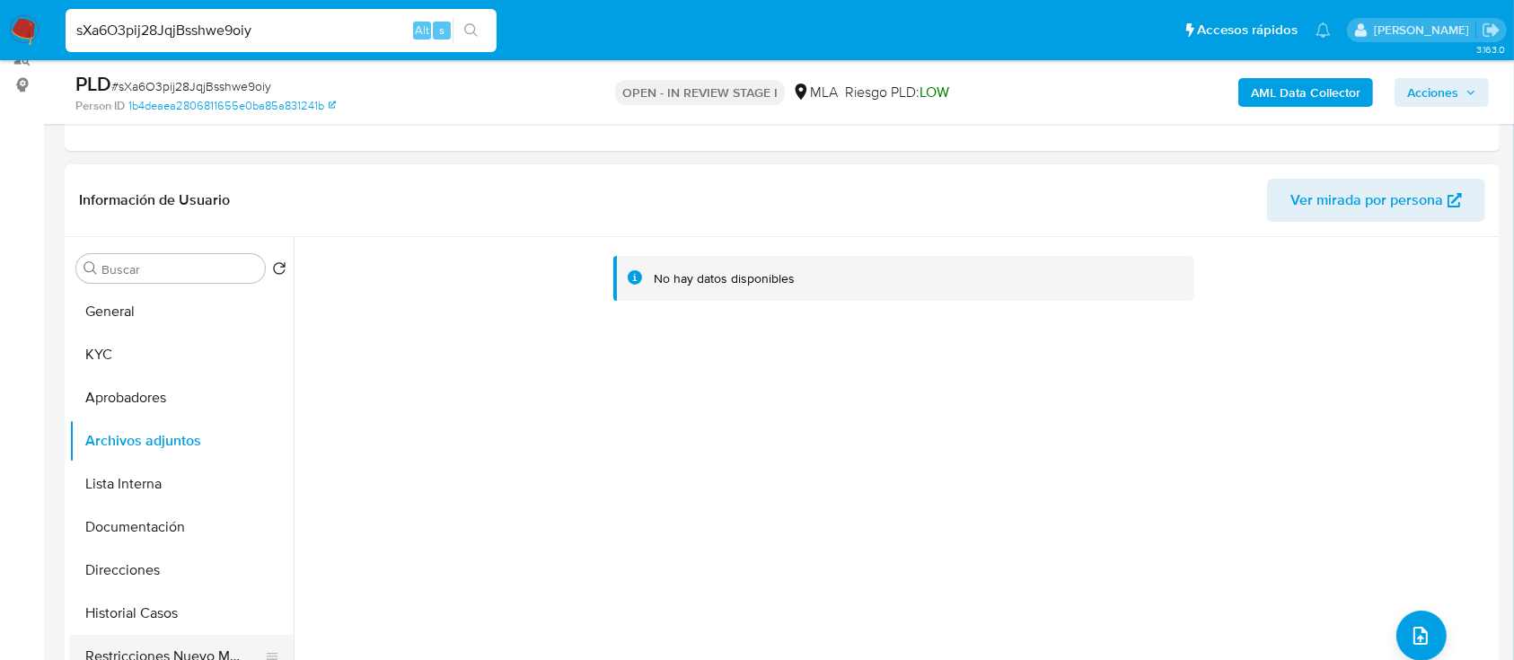
click at [188, 648] on button "Restricciones Nuevo Mundo" at bounding box center [174, 656] width 210 height 43
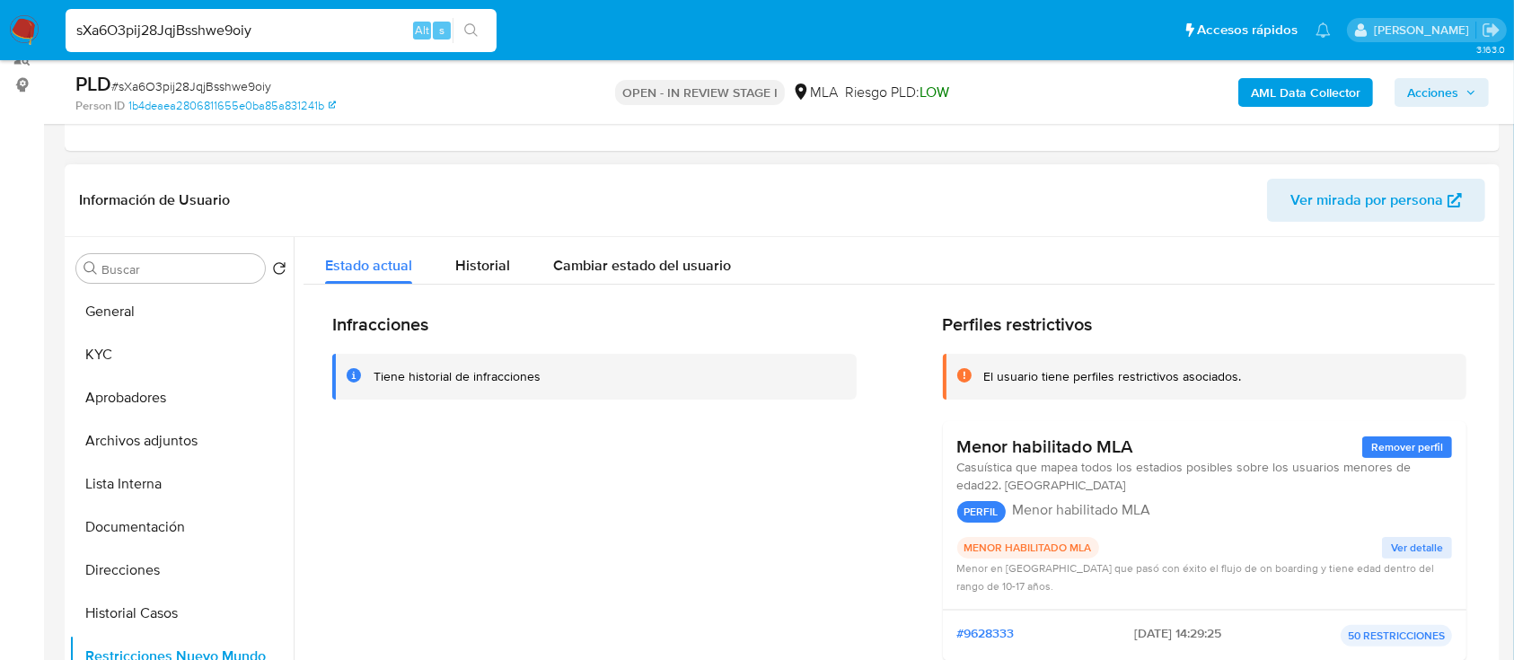
click at [604, 481] on div "Infracciones Tiene historial de infracciones" at bounding box center [594, 494] width 525 height 362
click at [495, 264] on span "Historial" at bounding box center [482, 265] width 55 height 21
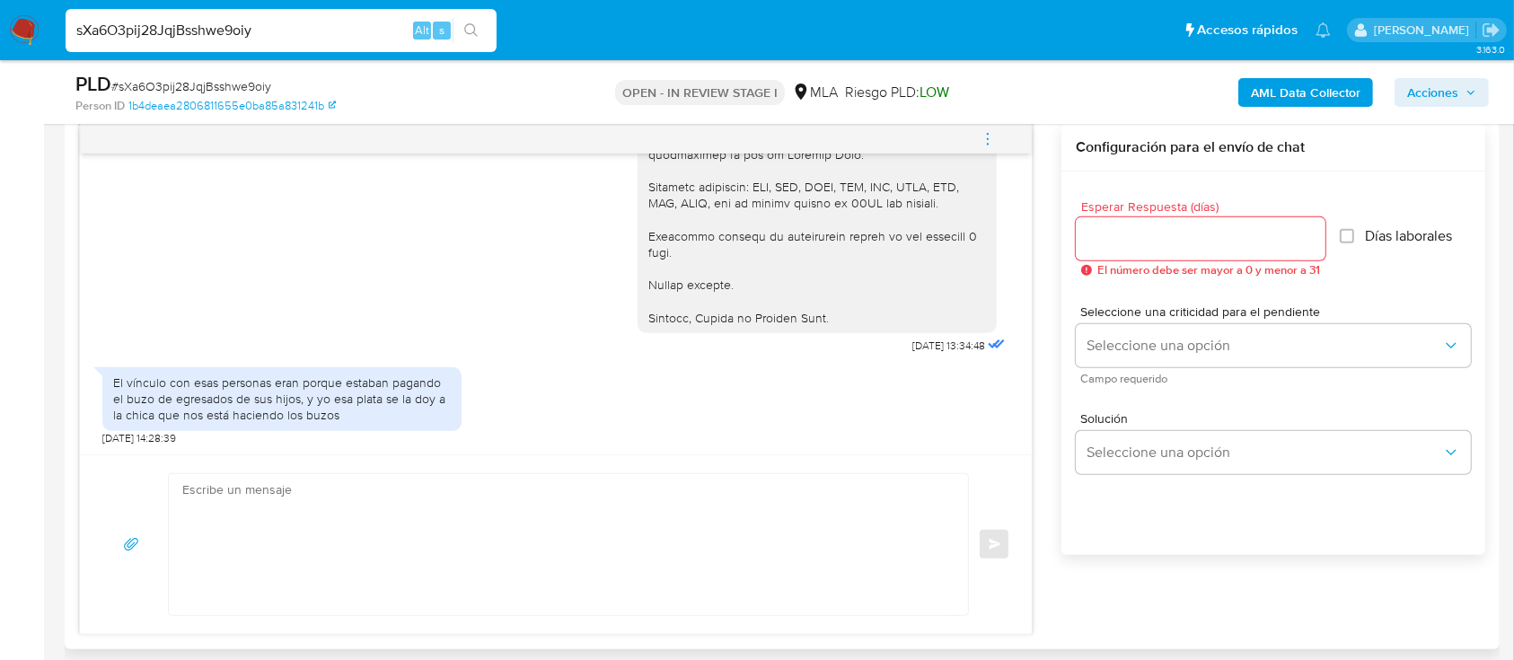
scroll to position [948, 0]
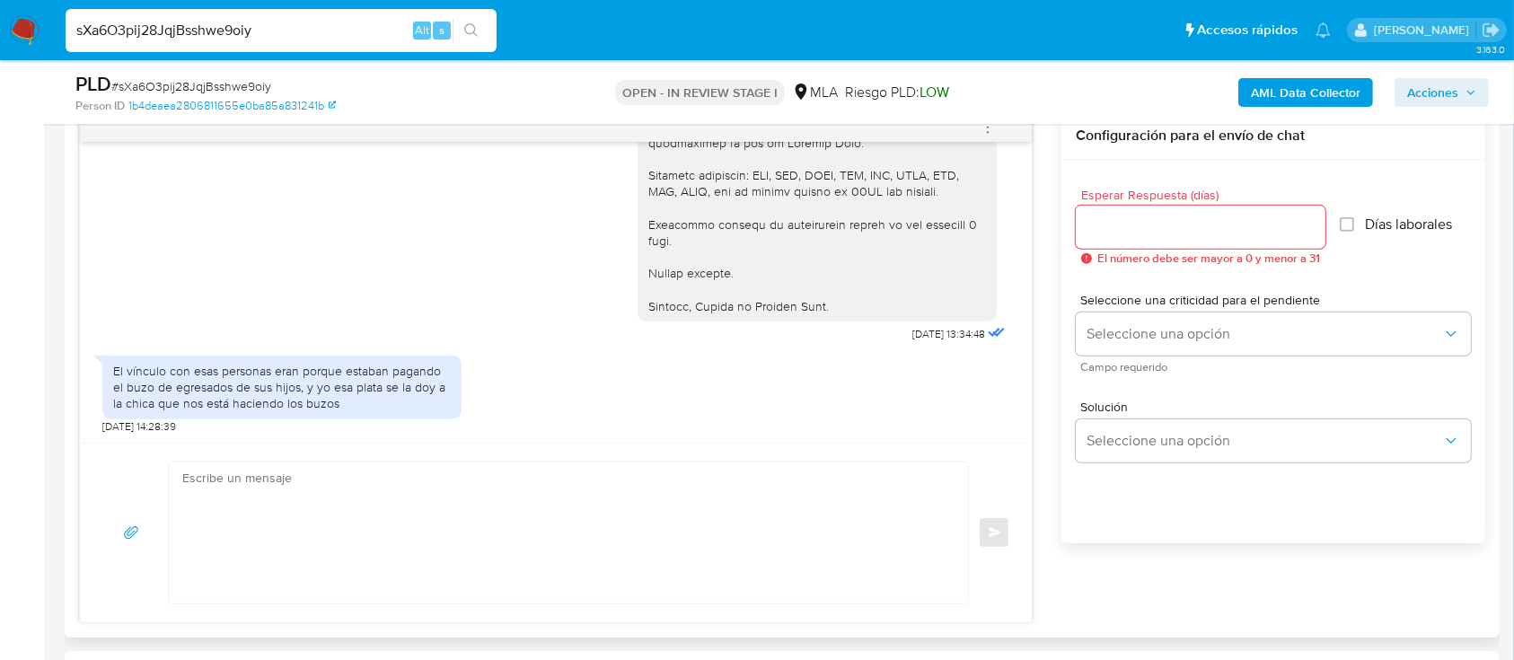
drag, startPoint x: 602, startPoint y: 457, endPoint x: 582, endPoint y: 513, distance: 59.1
click at [601, 462] on div "Enviar" at bounding box center [556, 533] width 952 height 180
click at [556, 534] on textarea at bounding box center [563, 533] width 763 height 141
paste textarea "Hola XXX, Muchas gracias por la respuesta. ¡Te contamos que tu cuenta ya está a…"
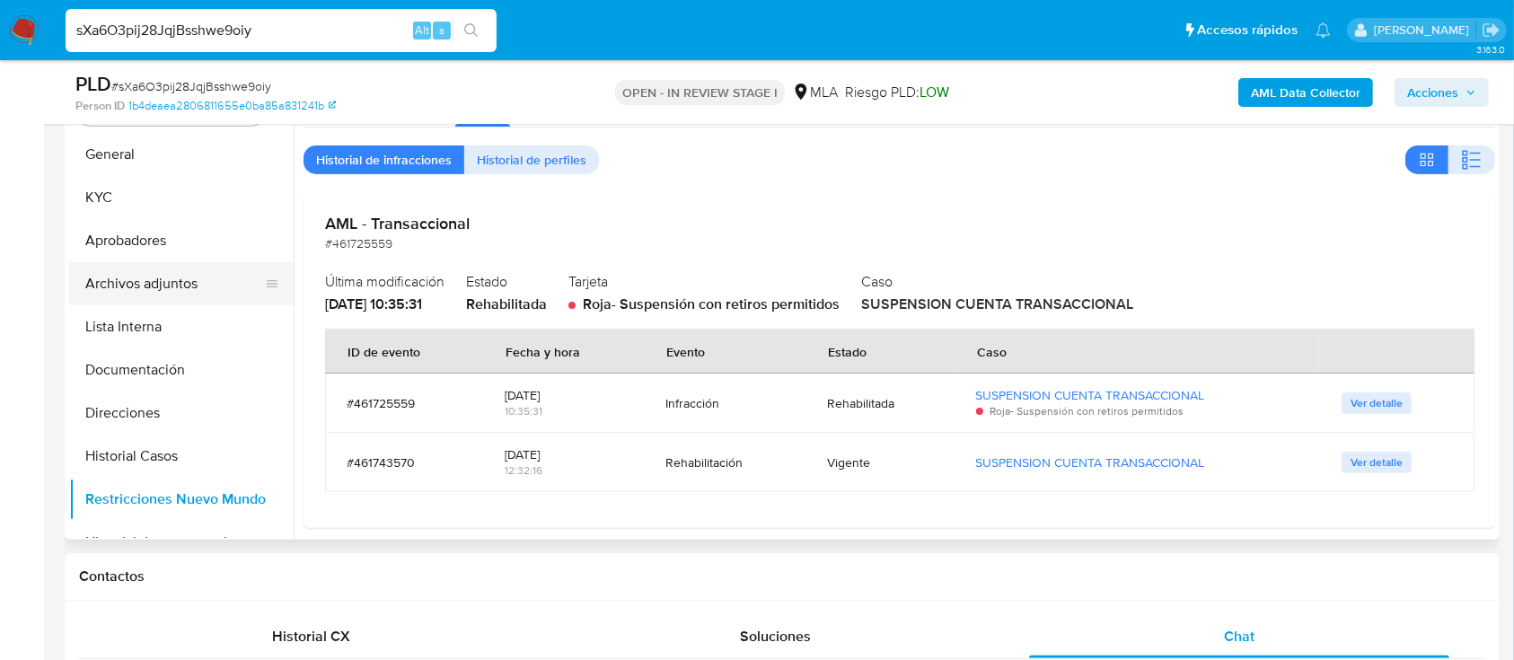
scroll to position [348, 0]
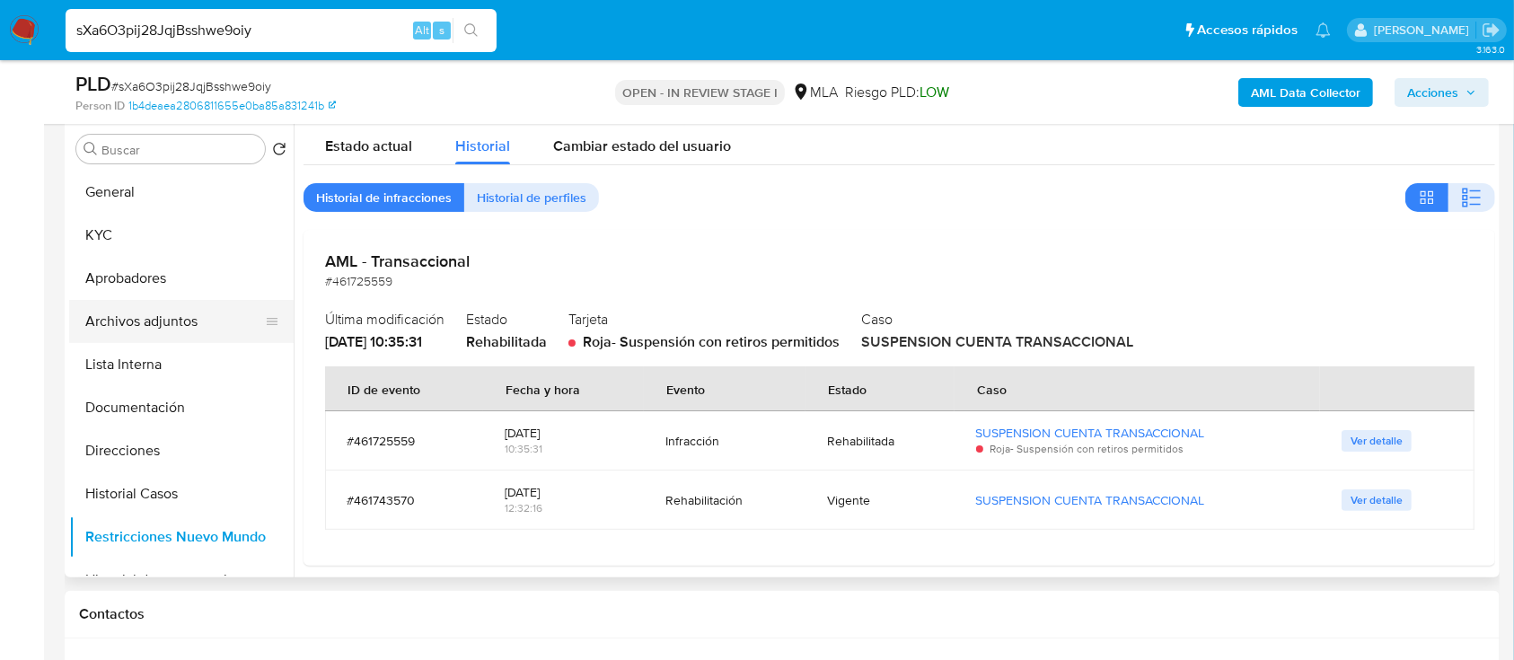
click at [185, 303] on button "Archivos adjuntos" at bounding box center [174, 321] width 210 height 43
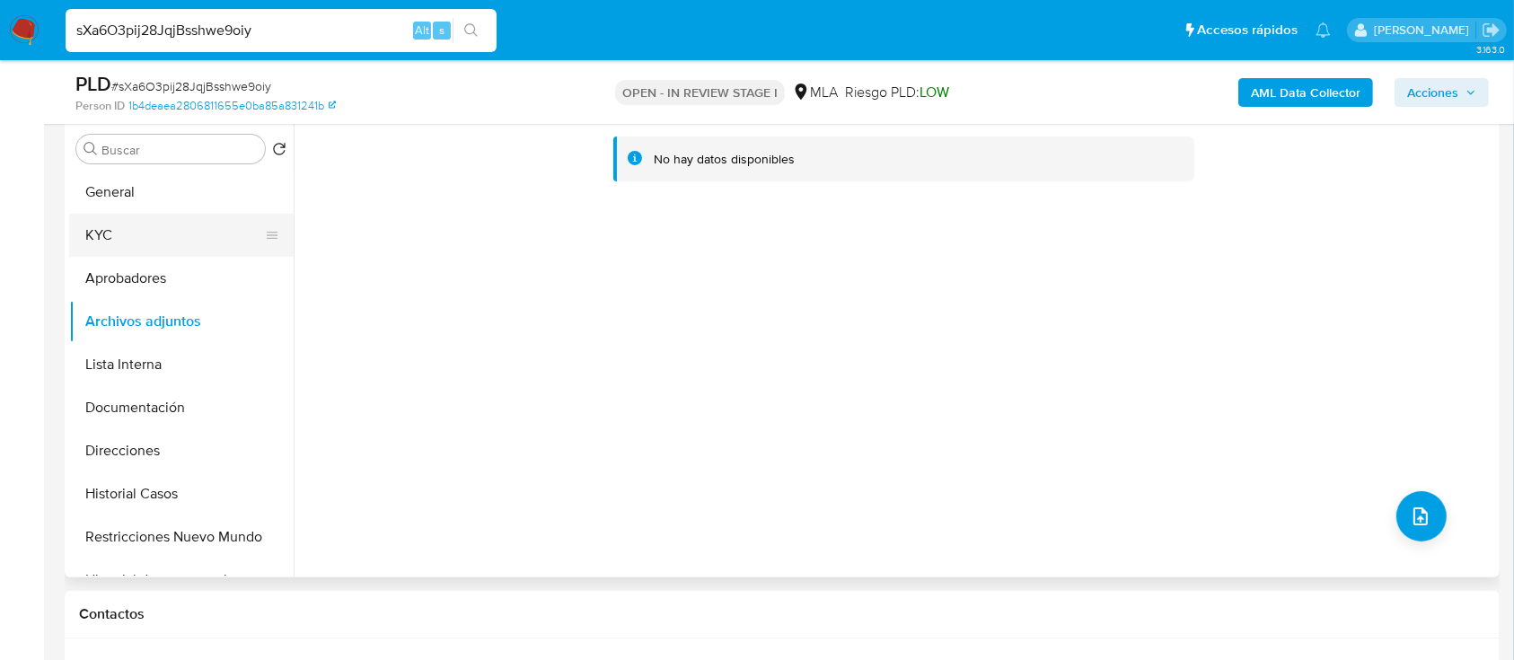
click at [141, 234] on button "KYC" at bounding box center [174, 235] width 210 height 43
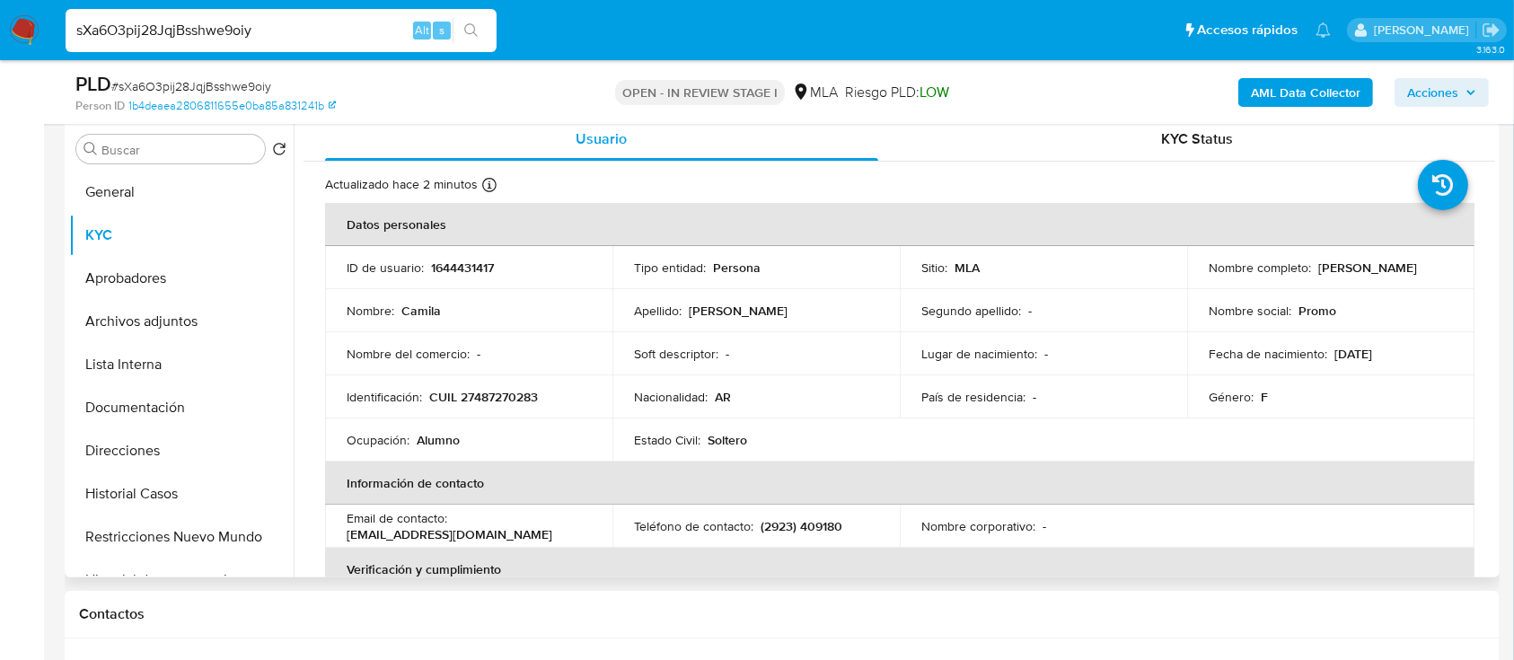
drag, startPoint x: 1313, startPoint y: 274, endPoint x: 1424, endPoint y: 265, distance: 111.7
click at [1424, 265] on div "Nombre completo : [PERSON_NAME]" at bounding box center [1331, 268] width 244 height 16
copy p "[PERSON_NAME]"
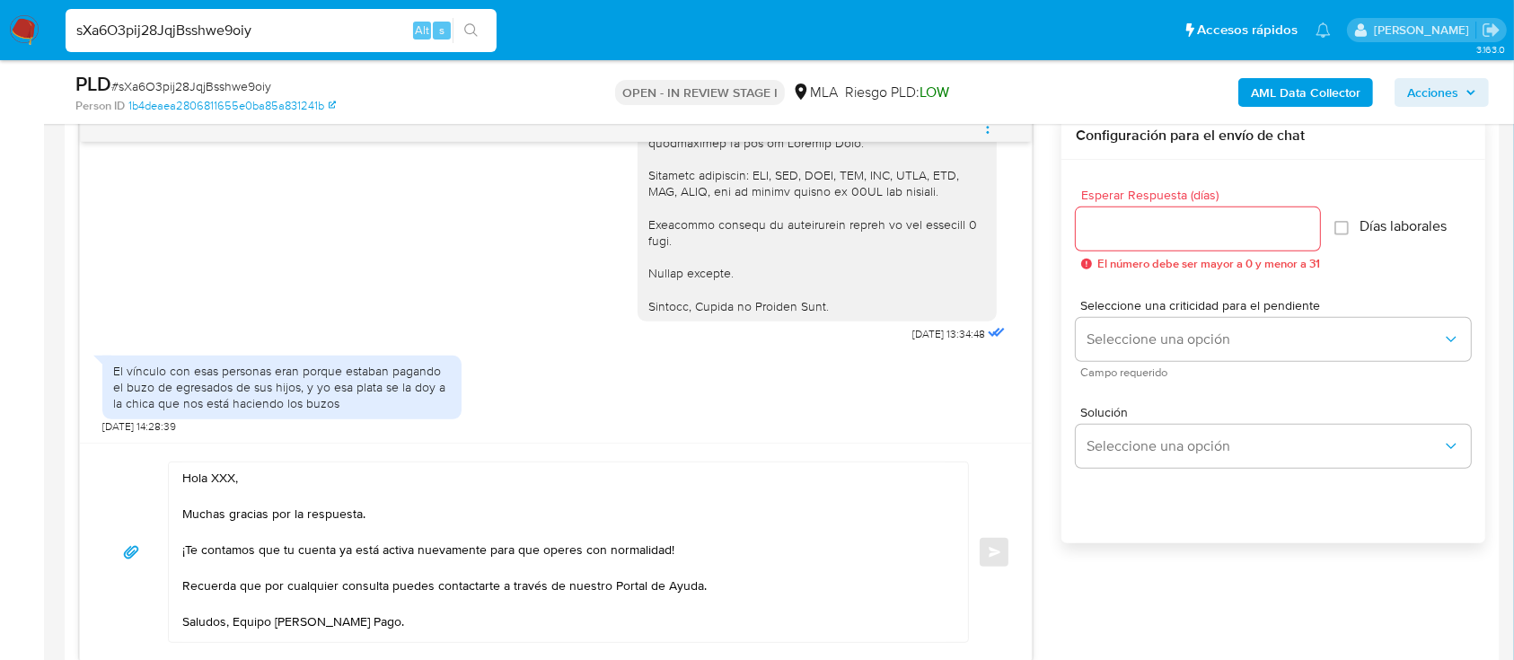
scroll to position [0, 0]
click at [216, 476] on textarea "Hola XXX, Muchas gracias por la respuesta. ¡Te contamos que tu cuenta ya está a…" at bounding box center [563, 553] width 763 height 180
paste textarea "[PERSON_NAME]"
type textarea "Hola [PERSON_NAME], Muchas gracias por la respuesta. ¡Te contamos que tu cuenta…"
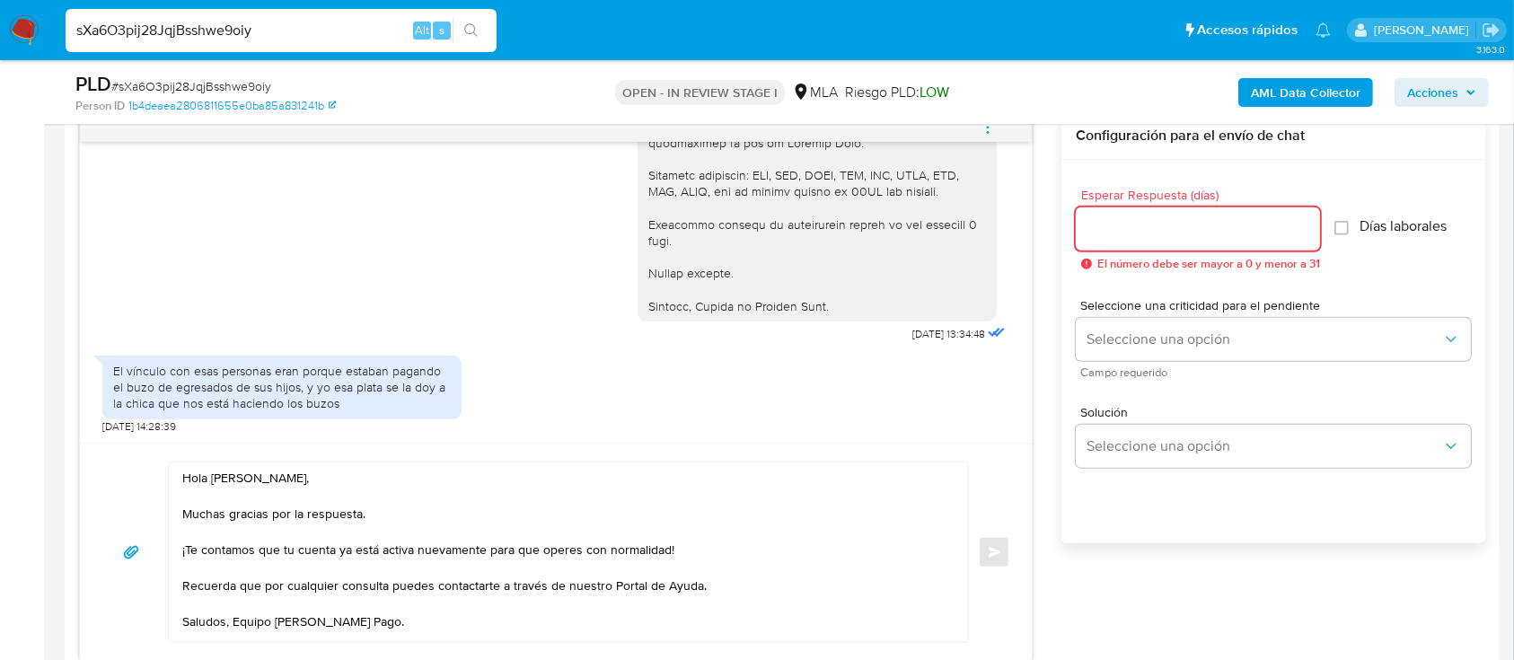
click at [1237, 223] on input "Esperar Respuesta (días)" at bounding box center [1198, 228] width 244 height 23
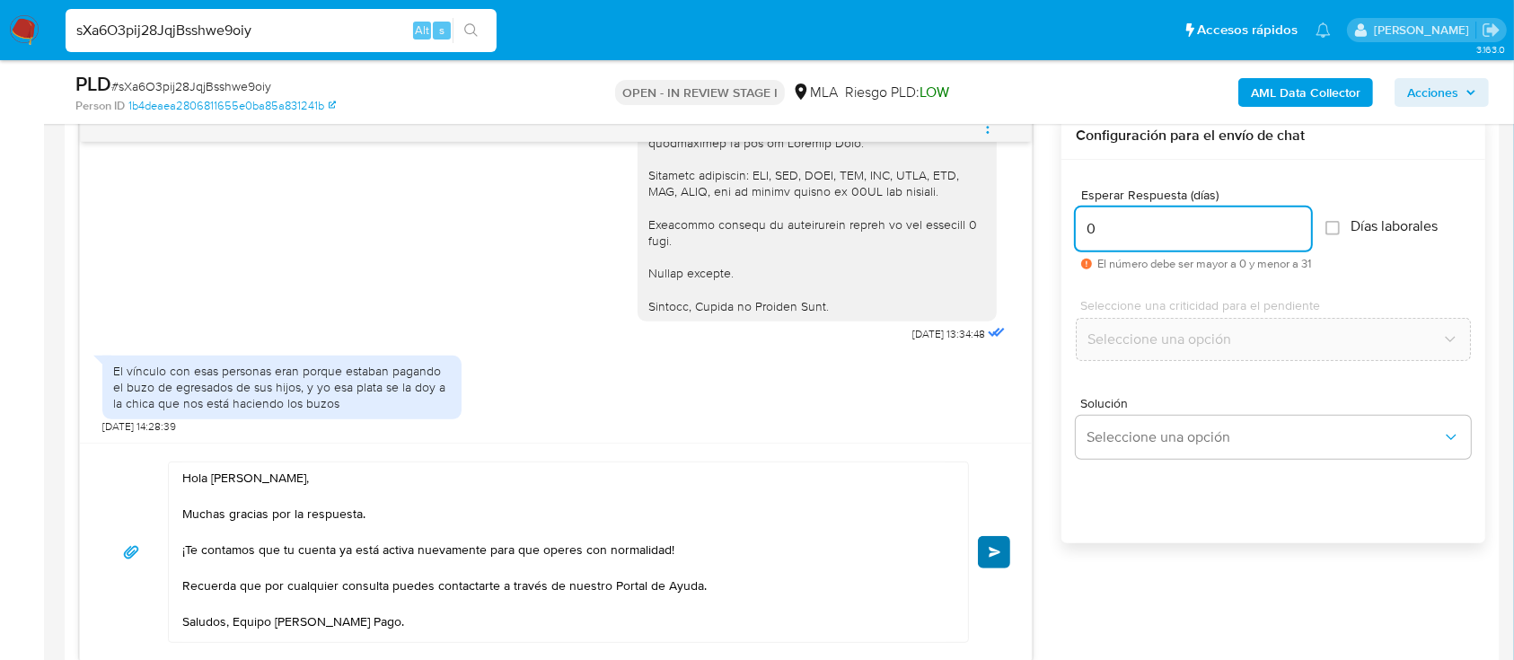
type input "0"
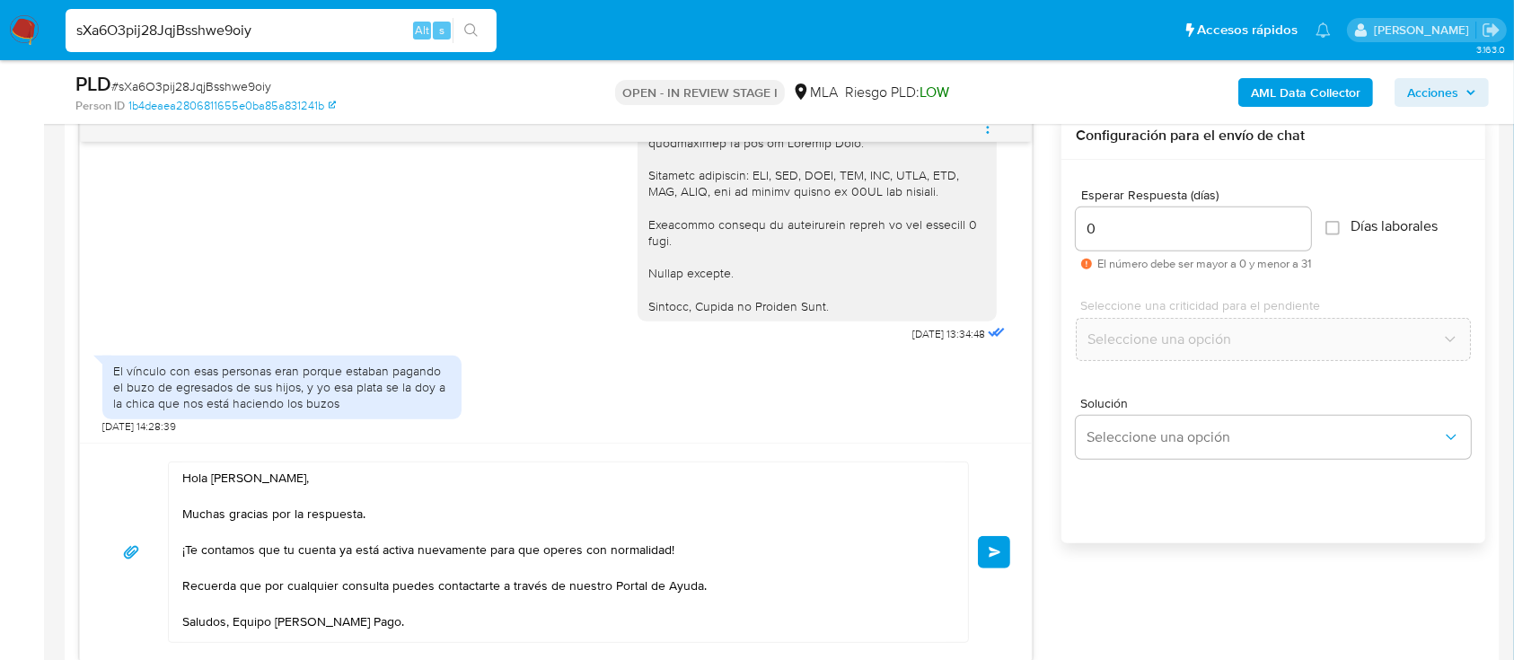
click at [1004, 552] on button "Enviar" at bounding box center [994, 552] width 32 height 32
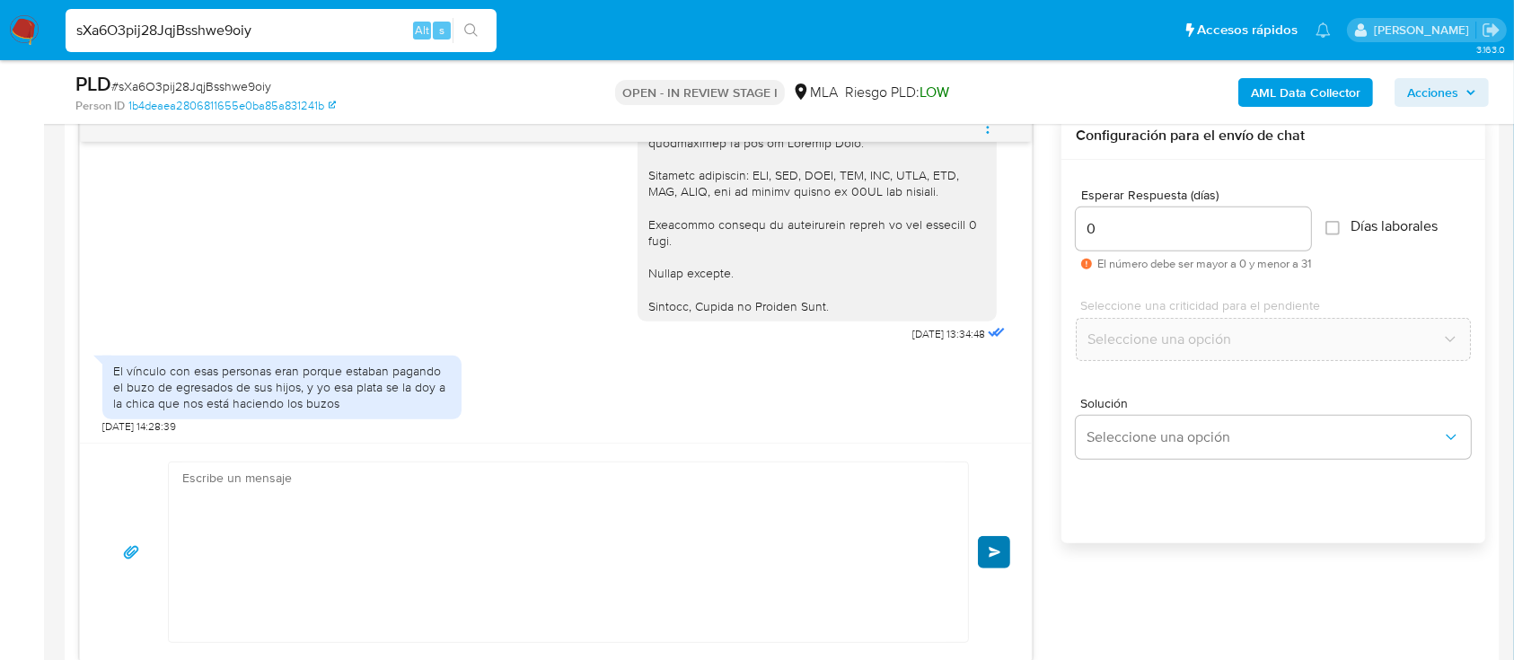
scroll to position [2333, 0]
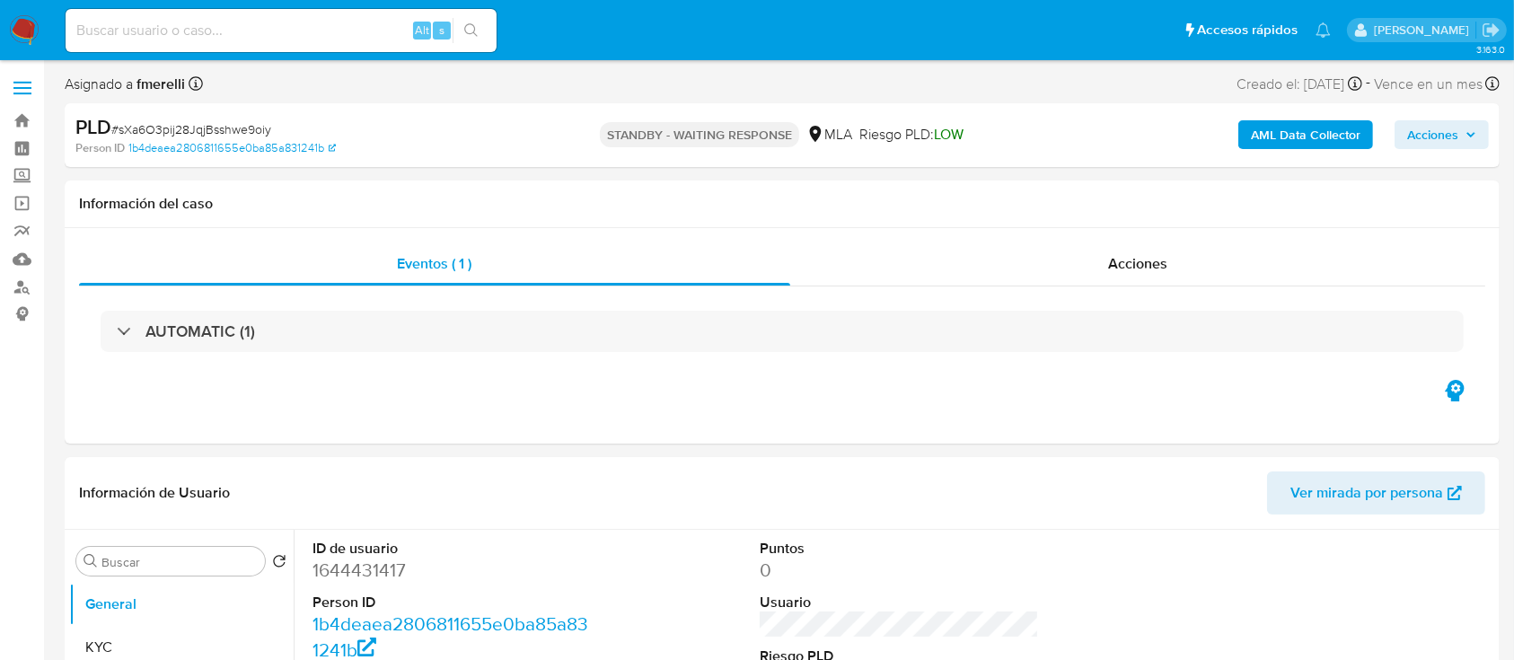
select select "10"
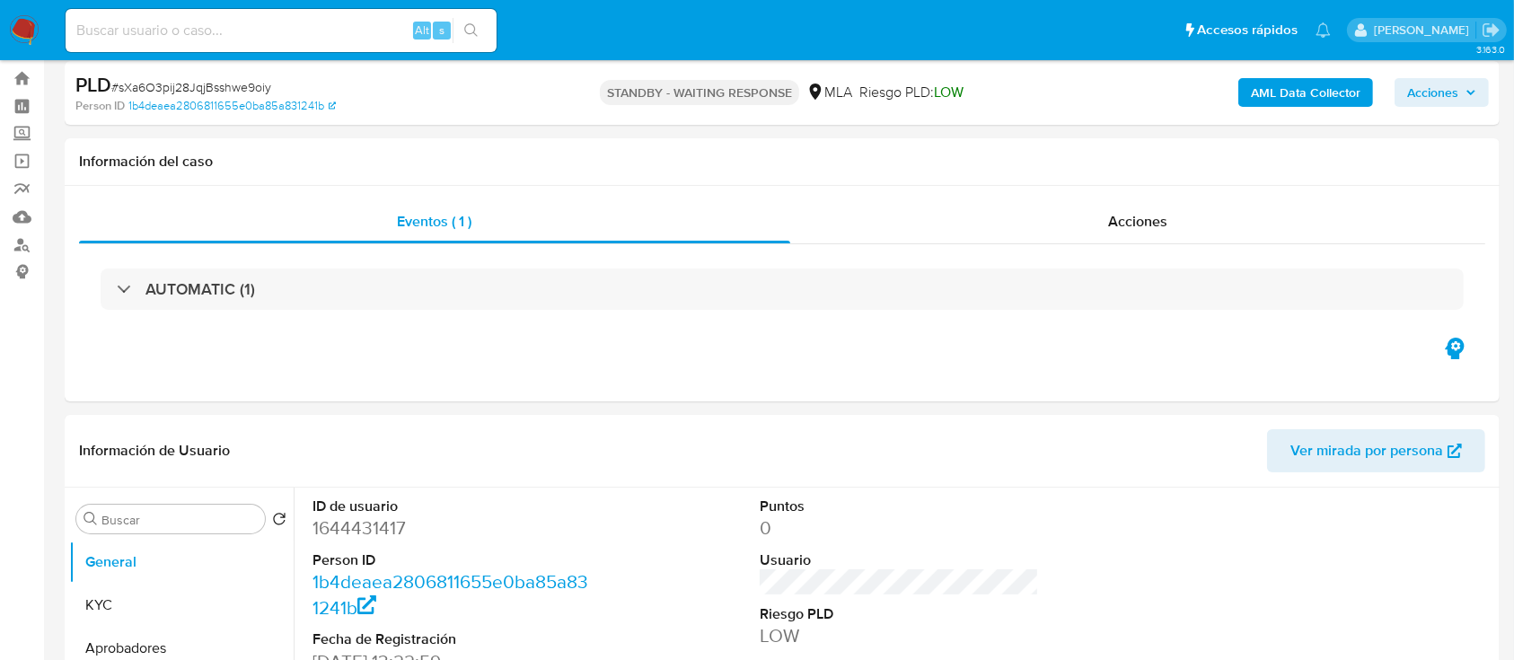
scroll to position [239, 0]
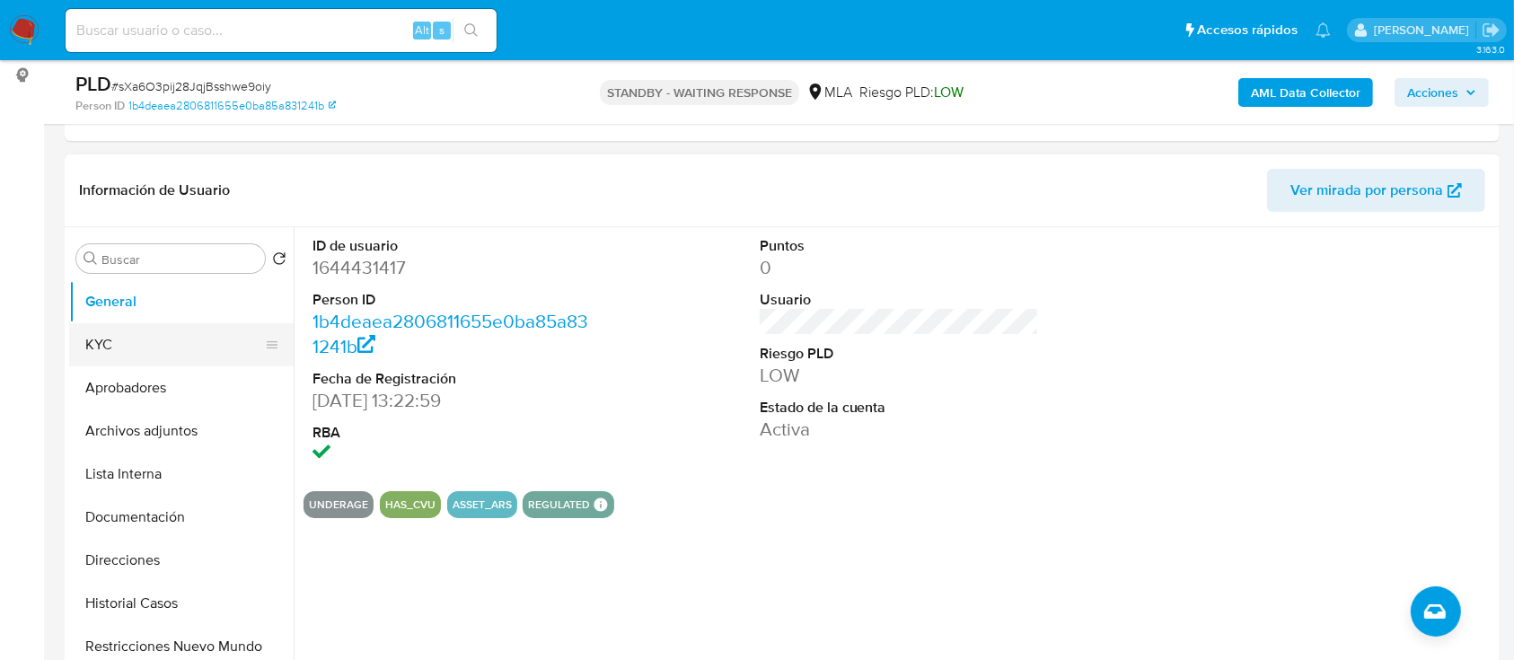
click at [101, 338] on button "KYC" at bounding box center [174, 344] width 210 height 43
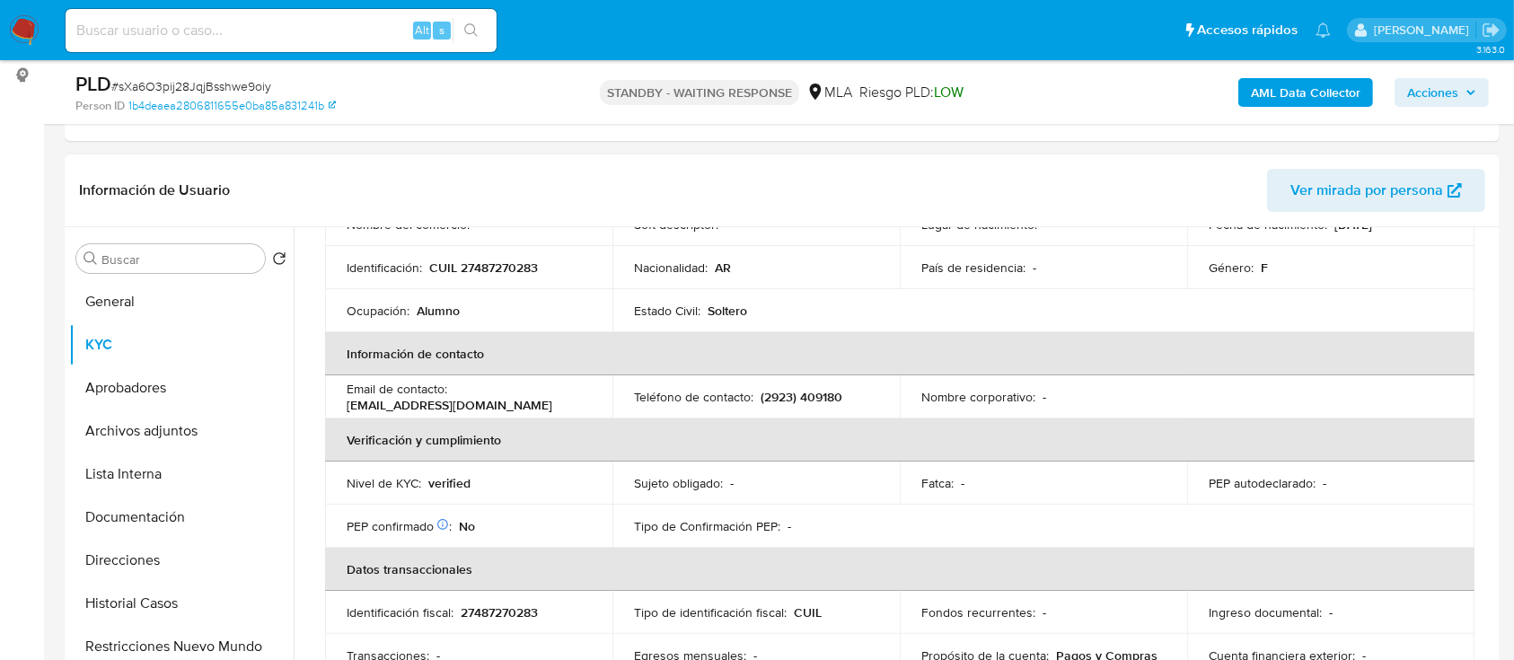
drag, startPoint x: 765, startPoint y: 0, endPoint x: 471, endPoint y: 428, distance: 519.2
click at [463, 471] on td "Nivel de KYC : verified" at bounding box center [468, 483] width 287 height 43
click at [512, 265] on p "CUIL 27487270283" at bounding box center [483, 268] width 109 height 16
copy p "27487270283"
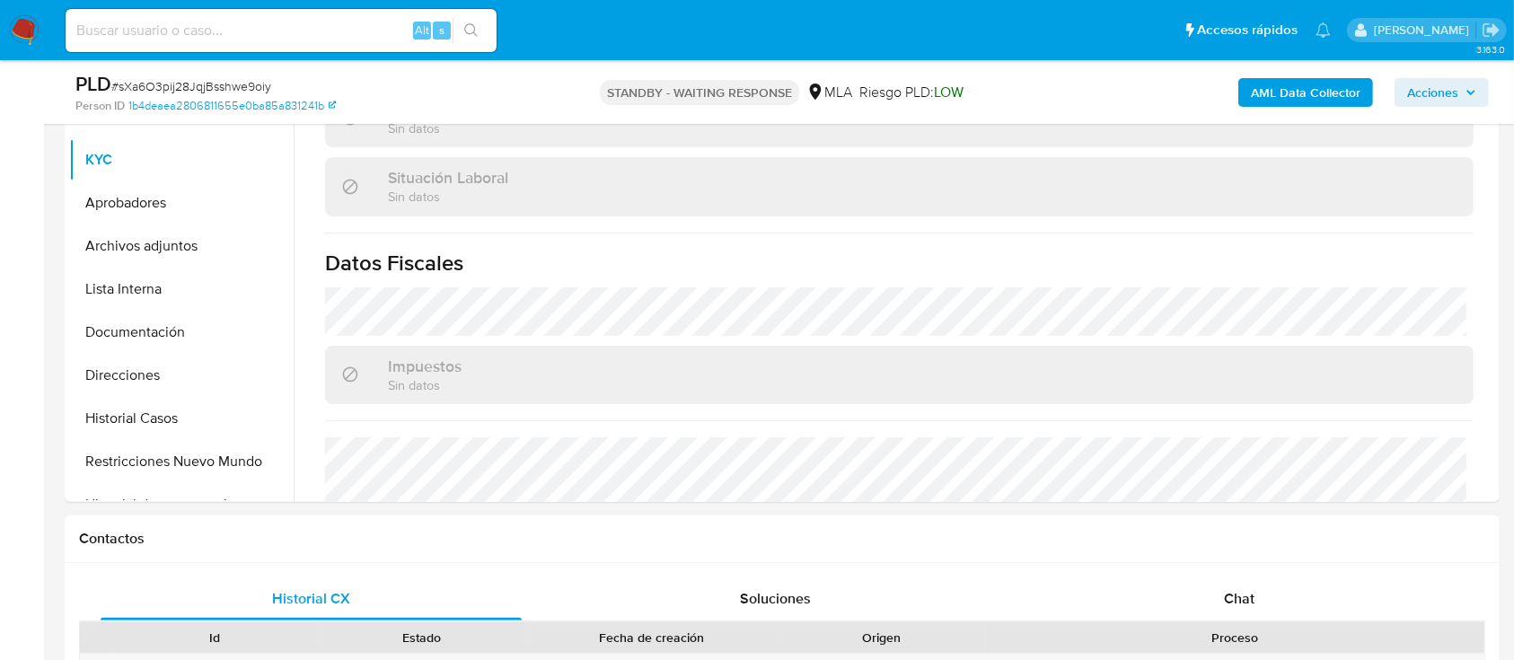
scroll to position [719, 0]
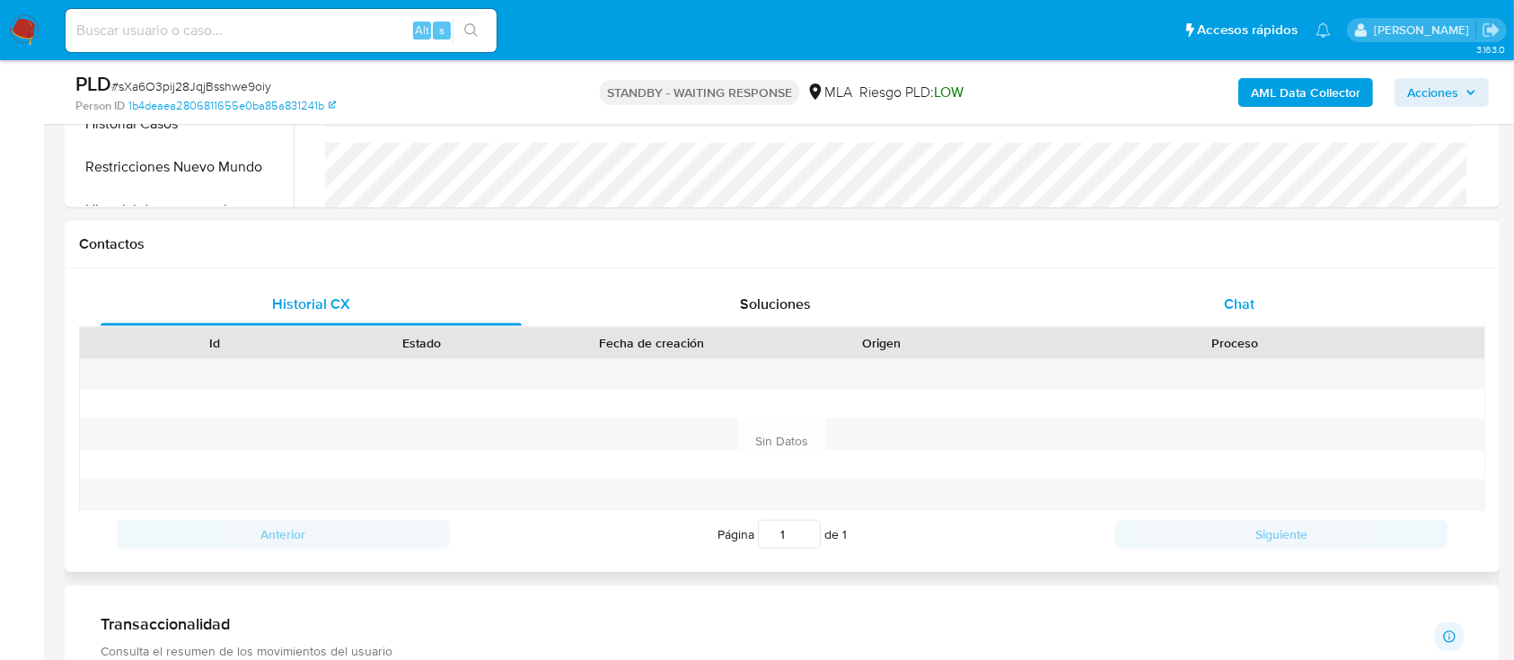
click at [1137, 290] on div "Chat" at bounding box center [1239, 304] width 421 height 43
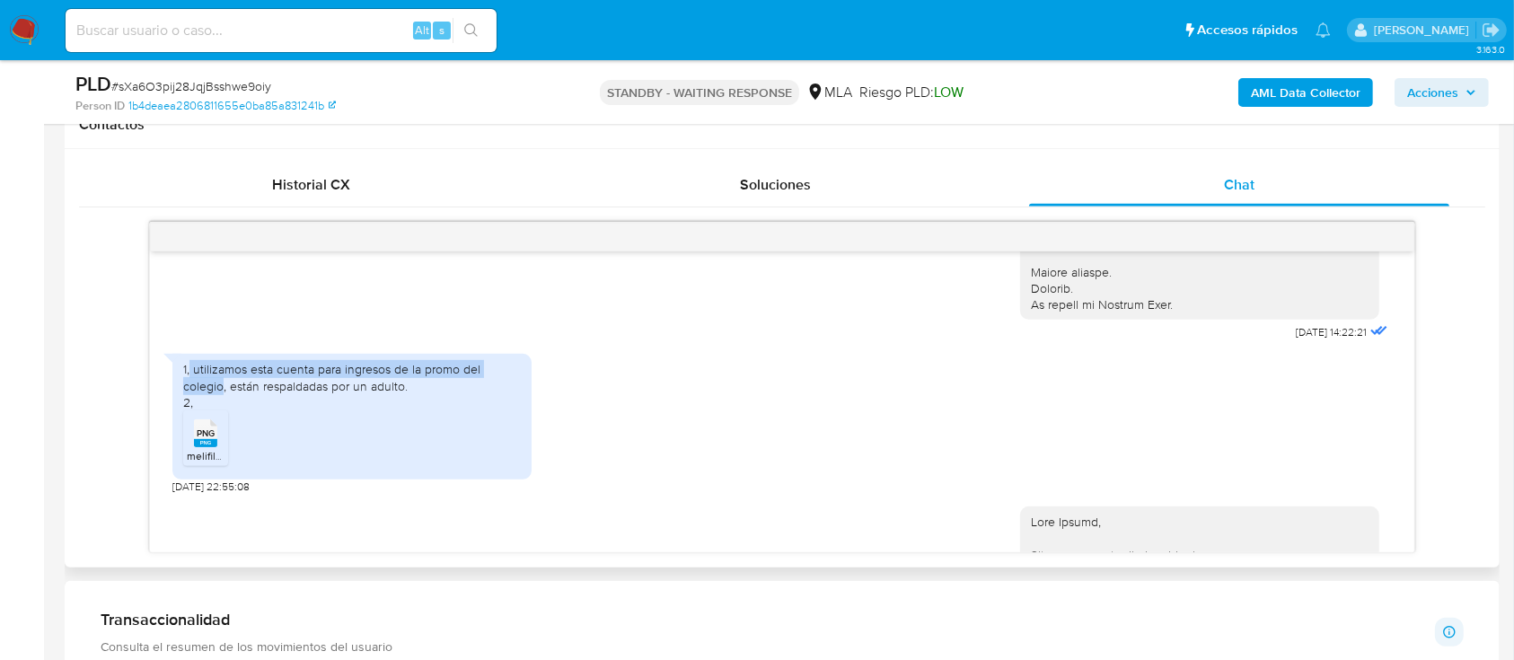
drag, startPoint x: 191, startPoint y: 384, endPoint x: 224, endPoint y: 397, distance: 35.0
click at [224, 397] on div "1, utilizamos esta cuenta para ingresos de la promo del colegio, están respalda…" at bounding box center [352, 385] width 338 height 49
copy div "utilizamos esta cuenta para ingresos de la promo del colegio"
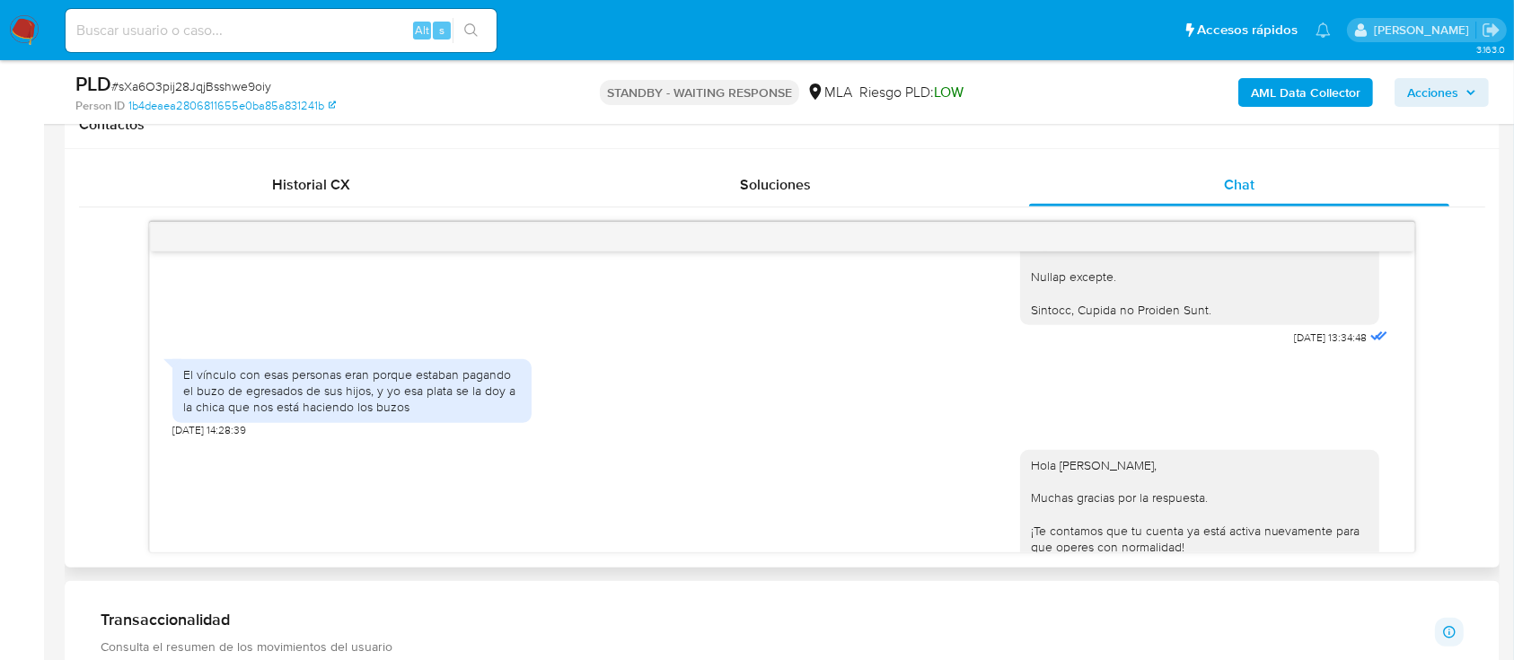
scroll to position [2156, 0]
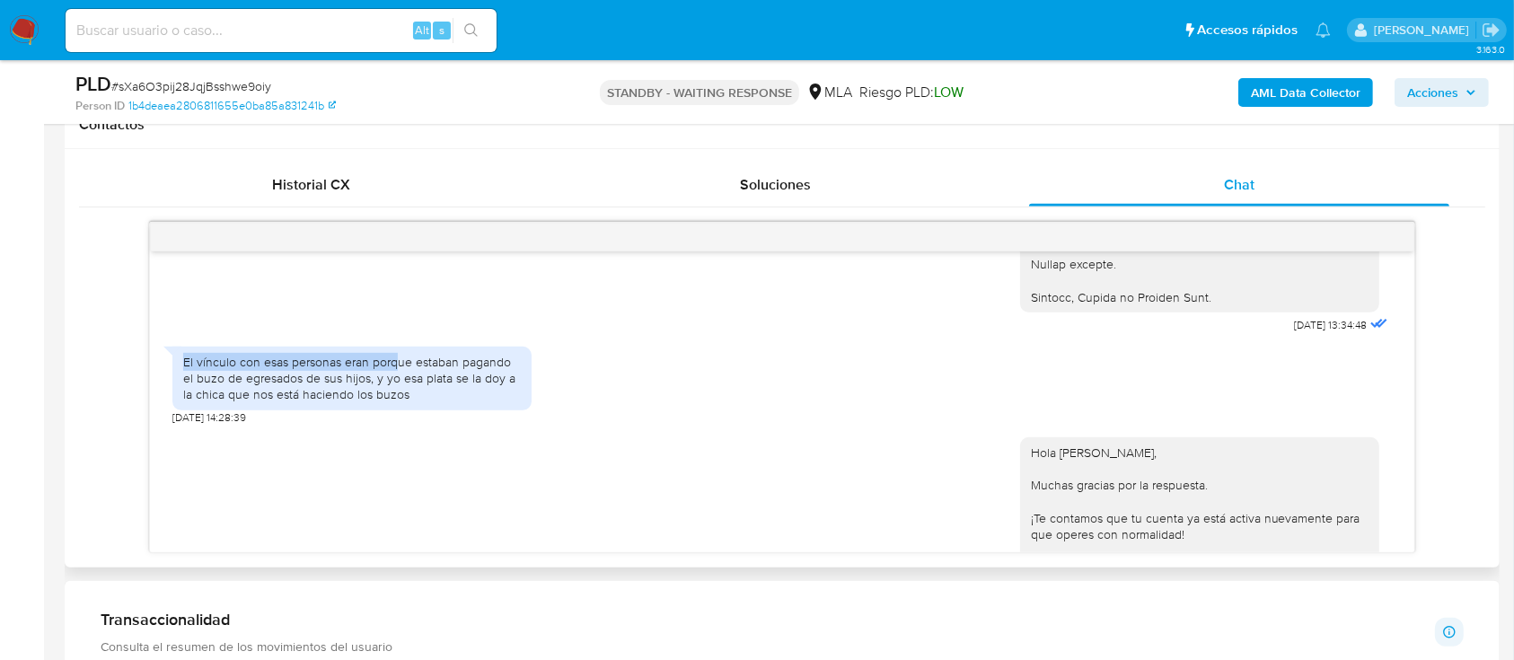
drag, startPoint x: 184, startPoint y: 413, endPoint x: 395, endPoint y: 417, distance: 211.1
click at [395, 403] on div "El vínculo con esas personas eran porque estaban pagando el buzo de egresados d…" at bounding box center [352, 378] width 338 height 49
click at [417, 403] on div "El vínculo con esas personas eran porque estaban pagando el buzo de egresados d…" at bounding box center [352, 378] width 338 height 49
drag, startPoint x: 180, startPoint y: 409, endPoint x: 535, endPoint y: 409, distance: 355.7
click at [535, 409] on div "El vínculo con esas personas eran porque estaban pagando el buzo de egresados d…" at bounding box center [781, 381] width 1219 height 87
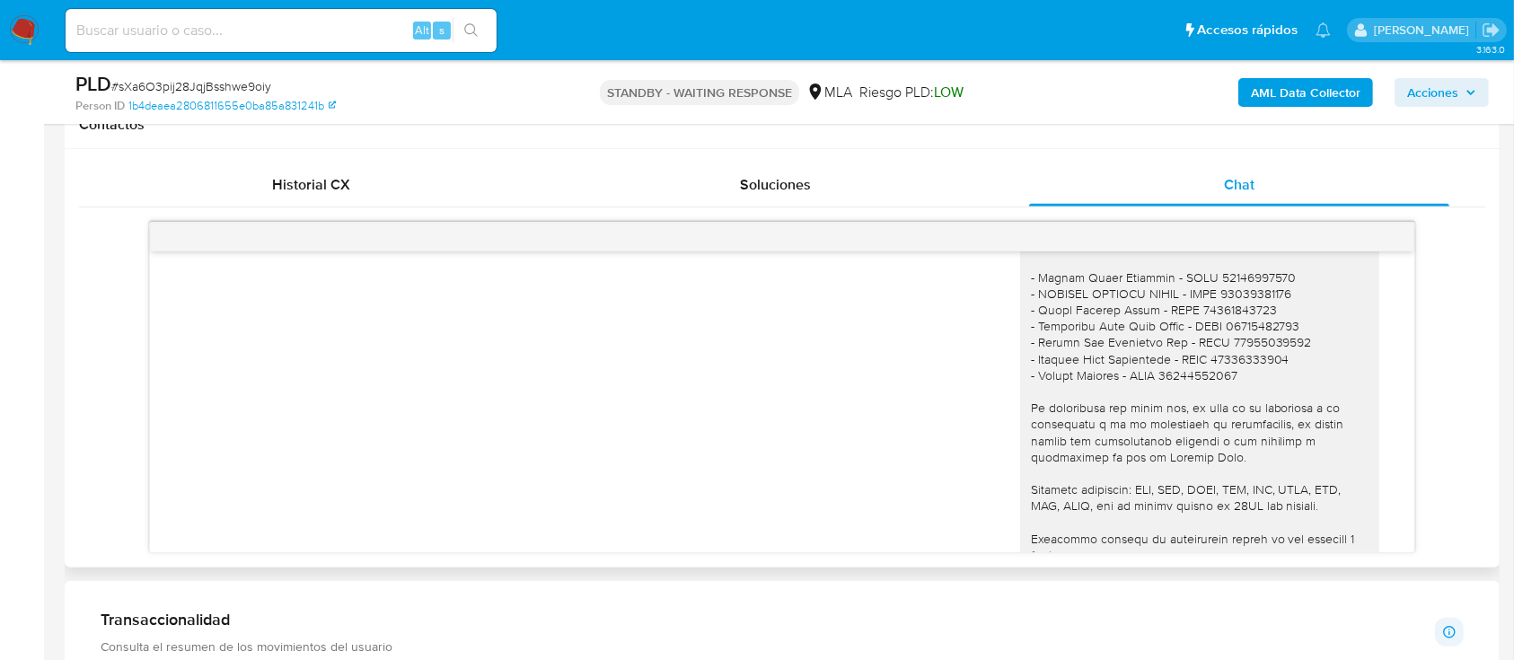
scroll to position [1796, 0]
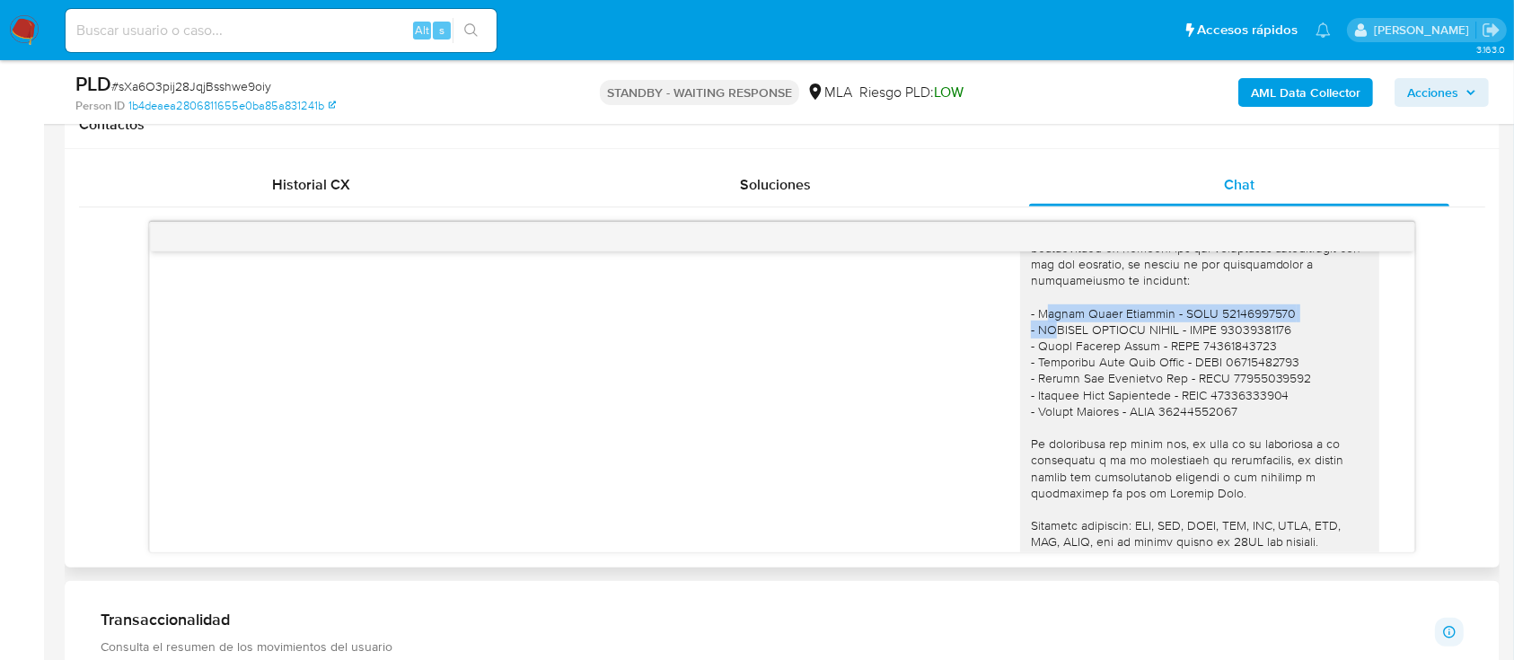
drag, startPoint x: 1024, startPoint y: 361, endPoint x: 1031, endPoint y: 375, distance: 15.3
click at [1031, 375] on div at bounding box center [1200, 370] width 338 height 588
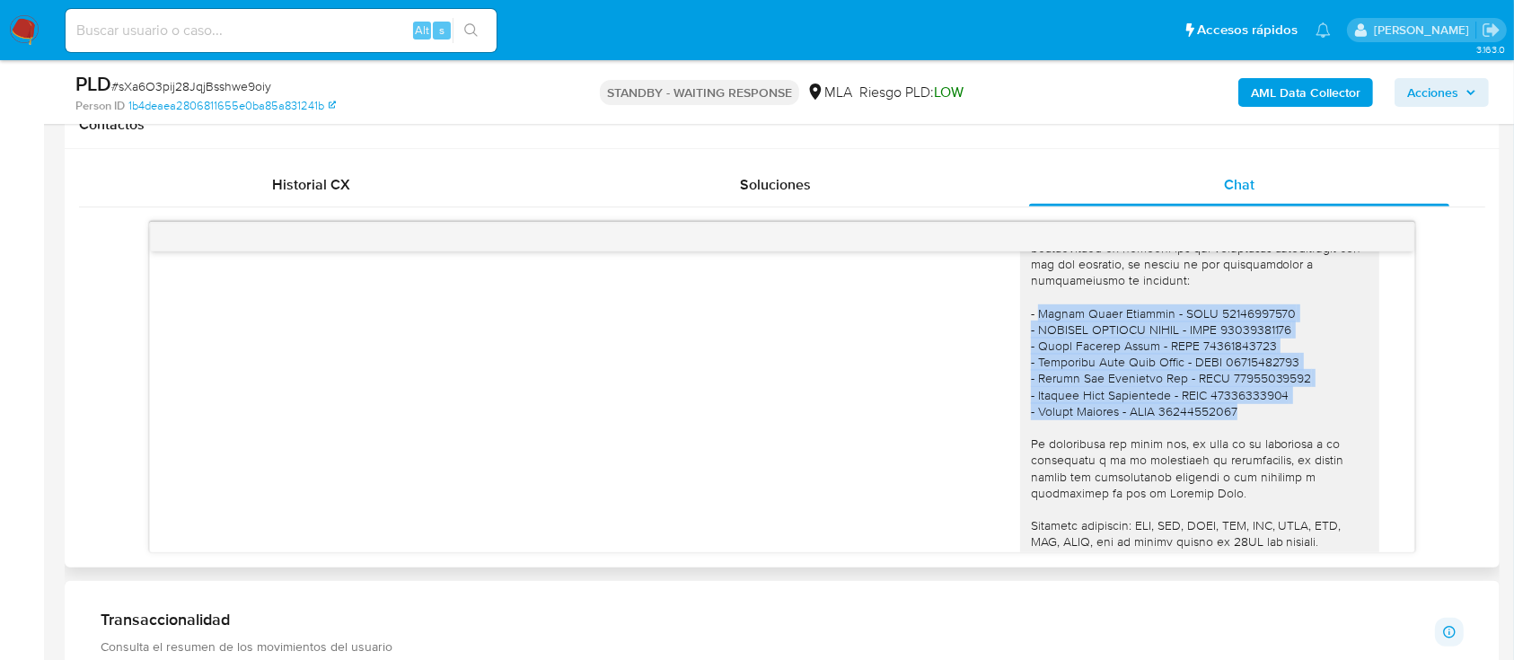
drag, startPoint x: 1020, startPoint y: 364, endPoint x: 1261, endPoint y: 463, distance: 260.2
click at [1261, 463] on div at bounding box center [1200, 370] width 338 height 588
copy div "[PERSON_NAME] - CUIL 27335709670 - [PERSON_NAME] 27047783645 - [PERSON_NAME] - …"
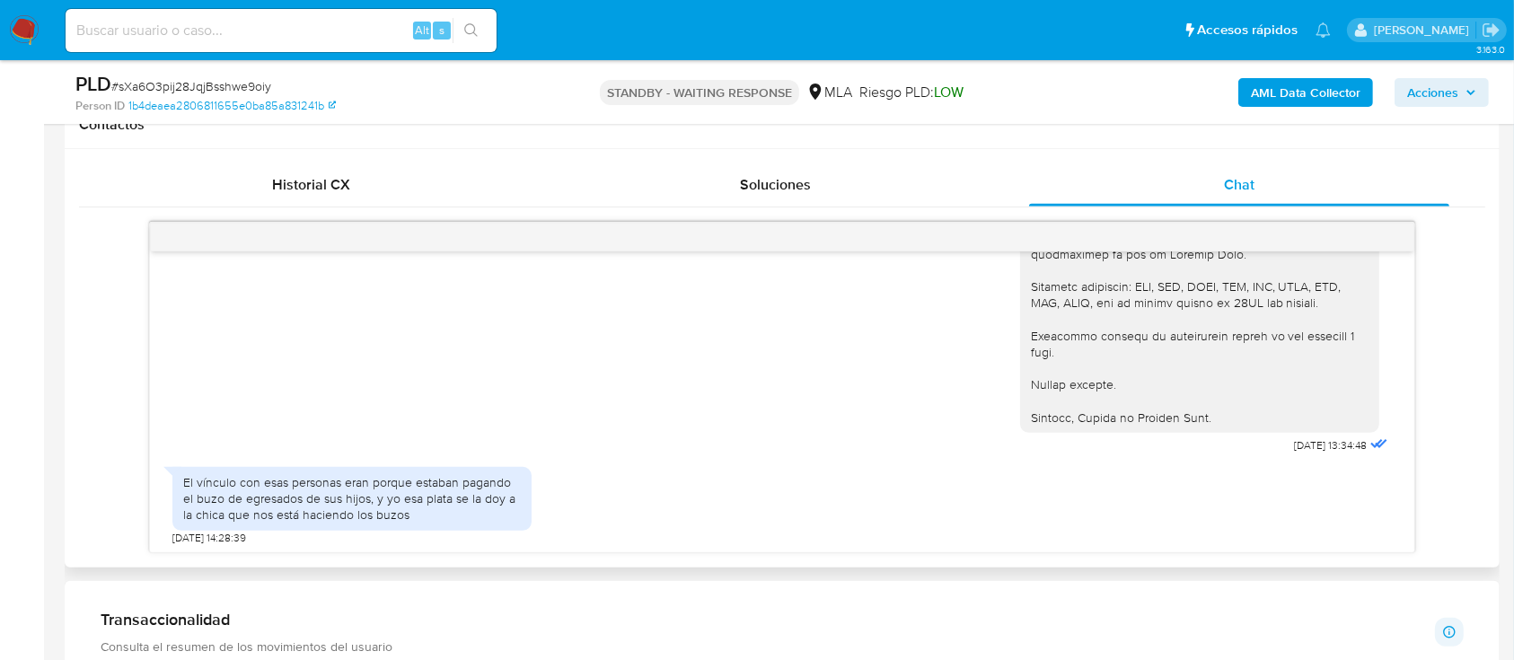
scroll to position [2275, 0]
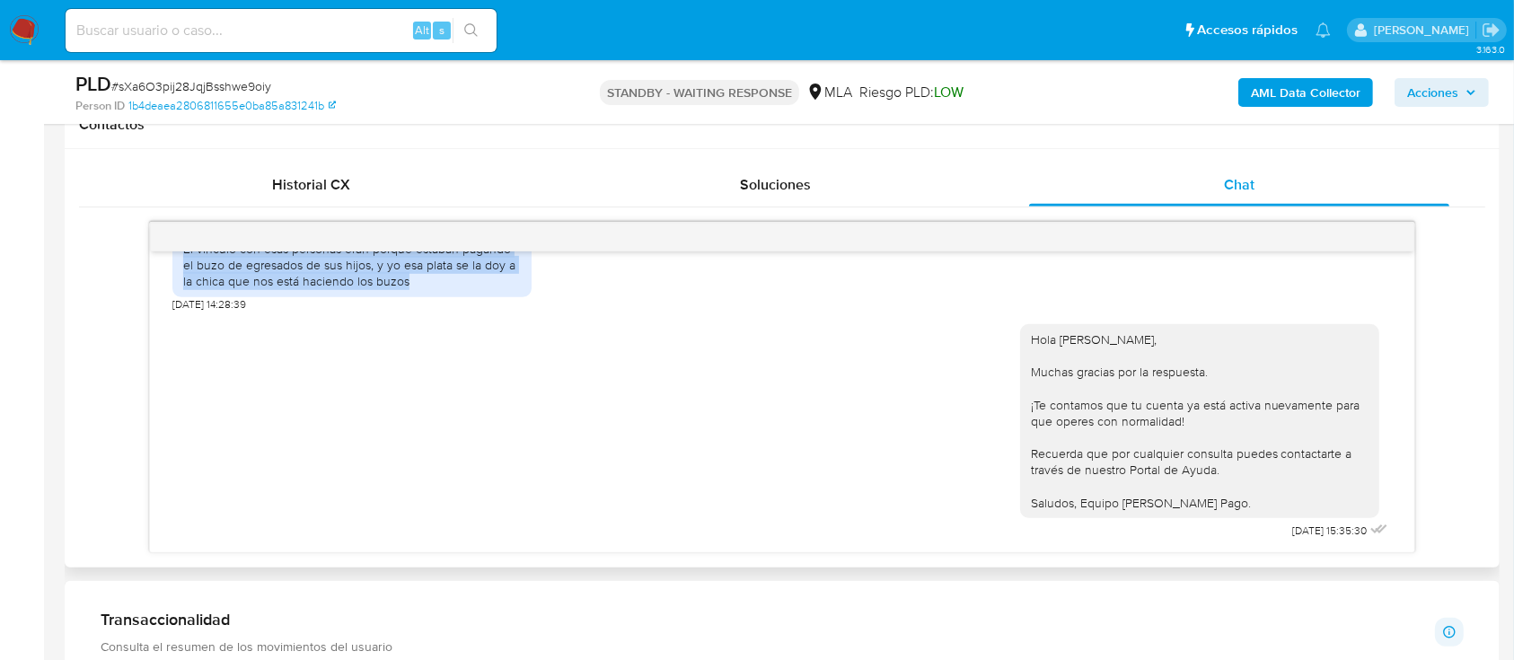
drag, startPoint x: 186, startPoint y: 285, endPoint x: 417, endPoint y: 324, distance: 234.2
click at [417, 290] on div "El vínculo con esas personas eran porque estaban pagando el buzo de egresados d…" at bounding box center [352, 265] width 338 height 49
copy div "El vínculo con esas personas eran porque estaban pagando el buzo de egresados d…"
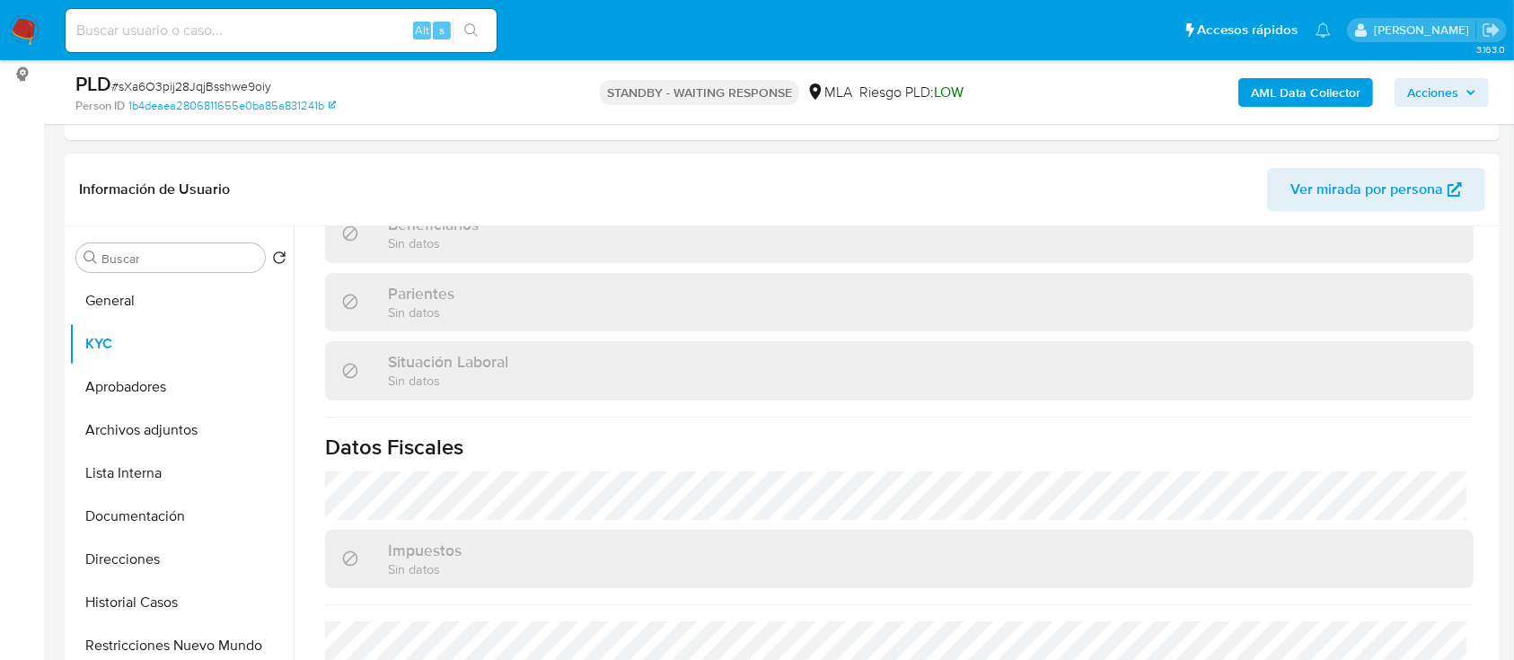
scroll to position [239, 0]
click at [185, 428] on button "Archivos adjuntos" at bounding box center [174, 431] width 210 height 43
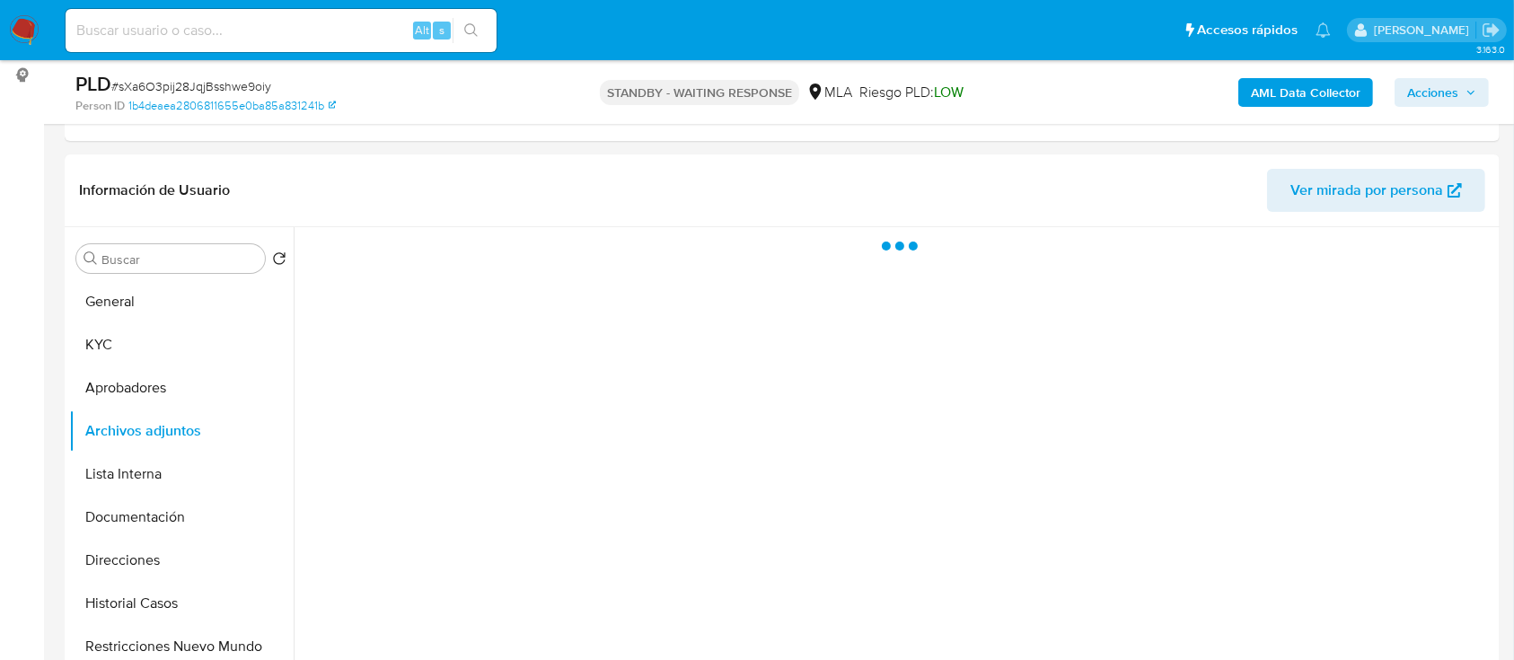
drag, startPoint x: 760, startPoint y: 429, endPoint x: 953, endPoint y: 9, distance: 462.6
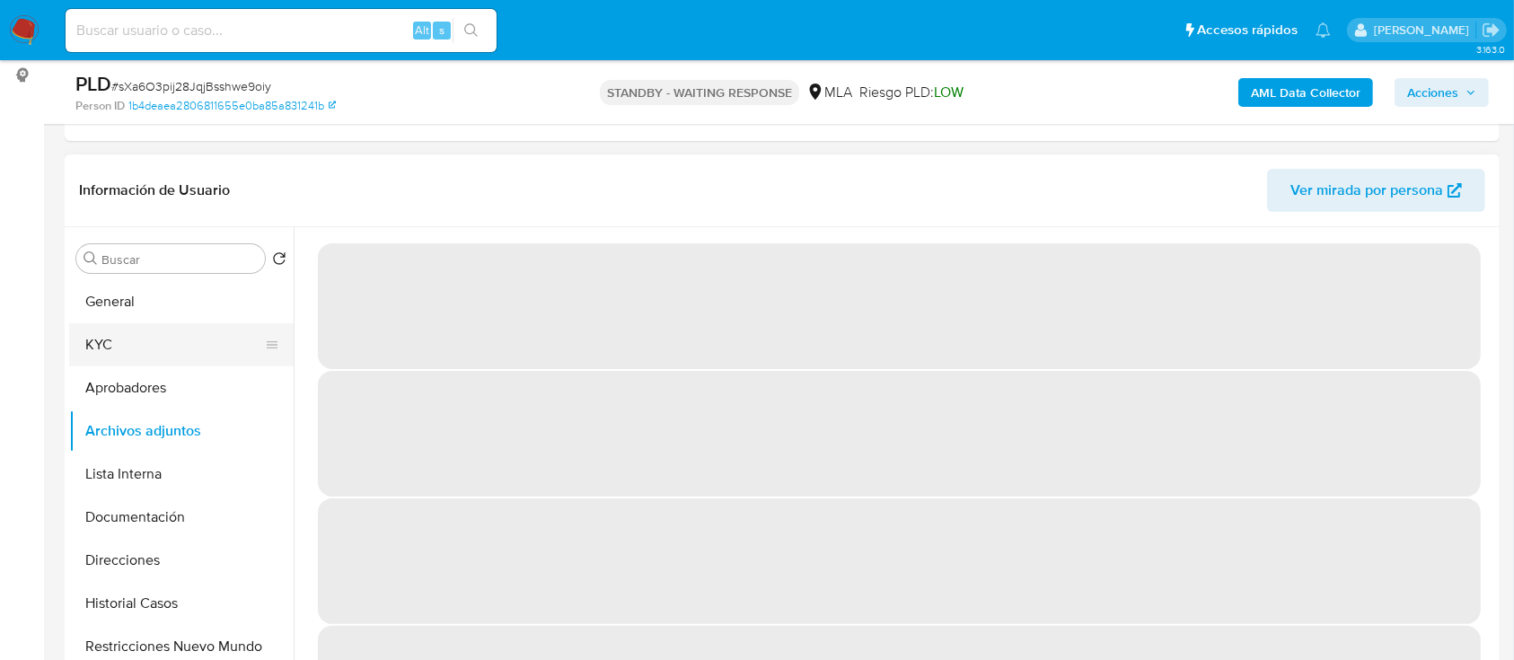
click at [89, 337] on button "KYC" at bounding box center [174, 344] width 210 height 43
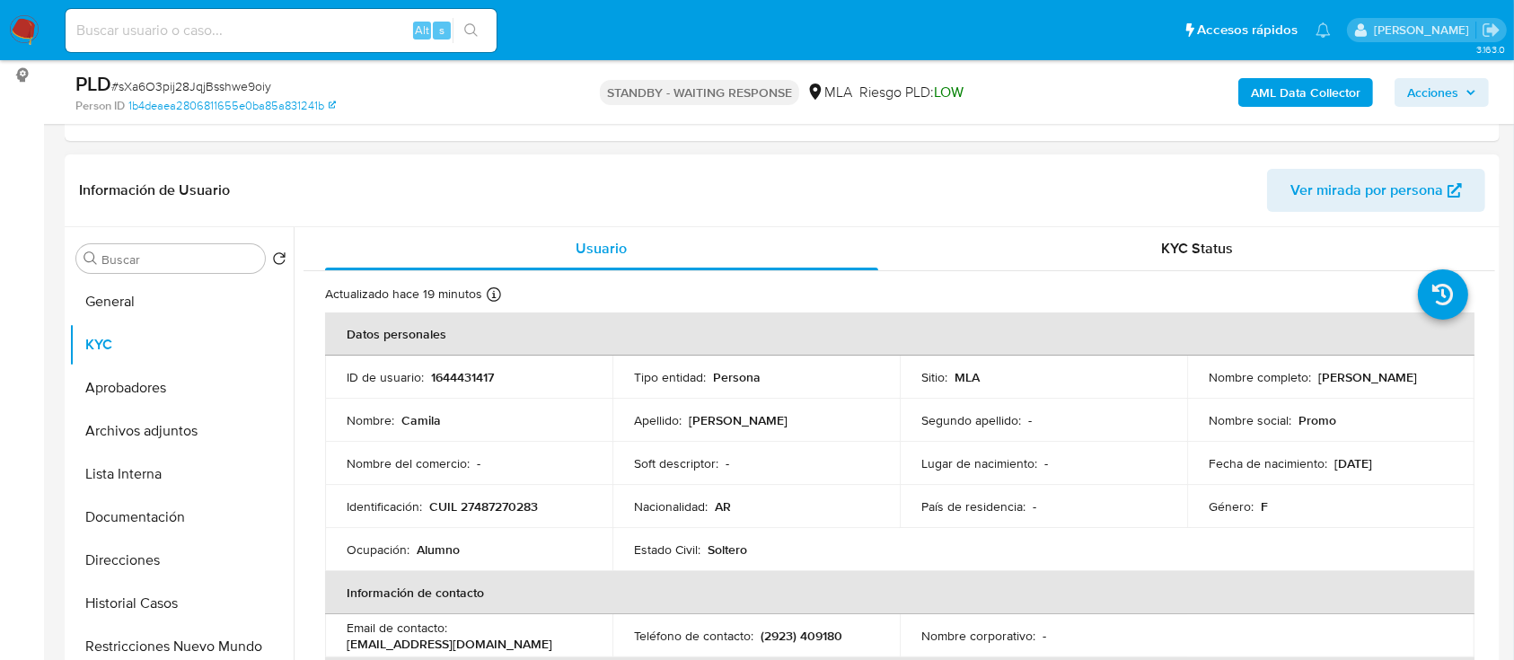
click at [405, 449] on td "Nombre del comercio : -" at bounding box center [468, 463] width 287 height 43
click at [172, 399] on button "Aprobadores" at bounding box center [174, 387] width 210 height 43
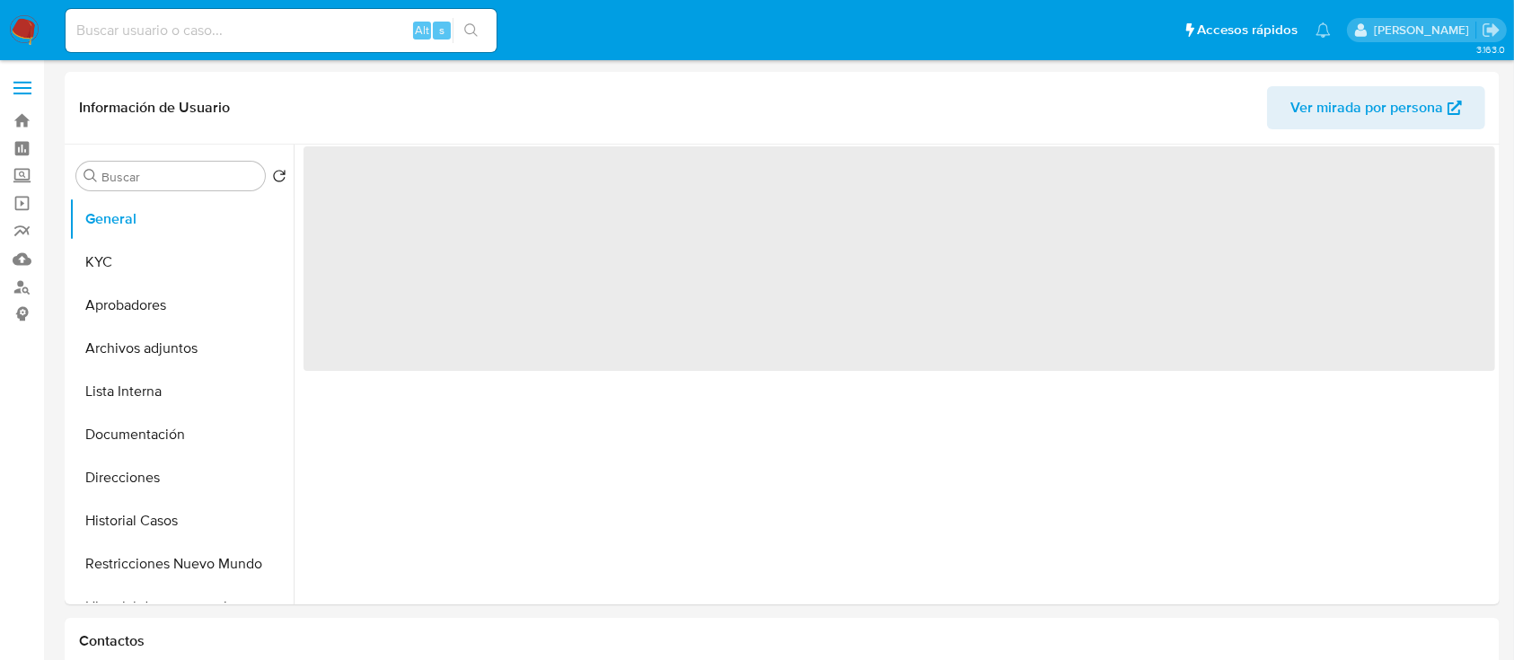
select select "10"
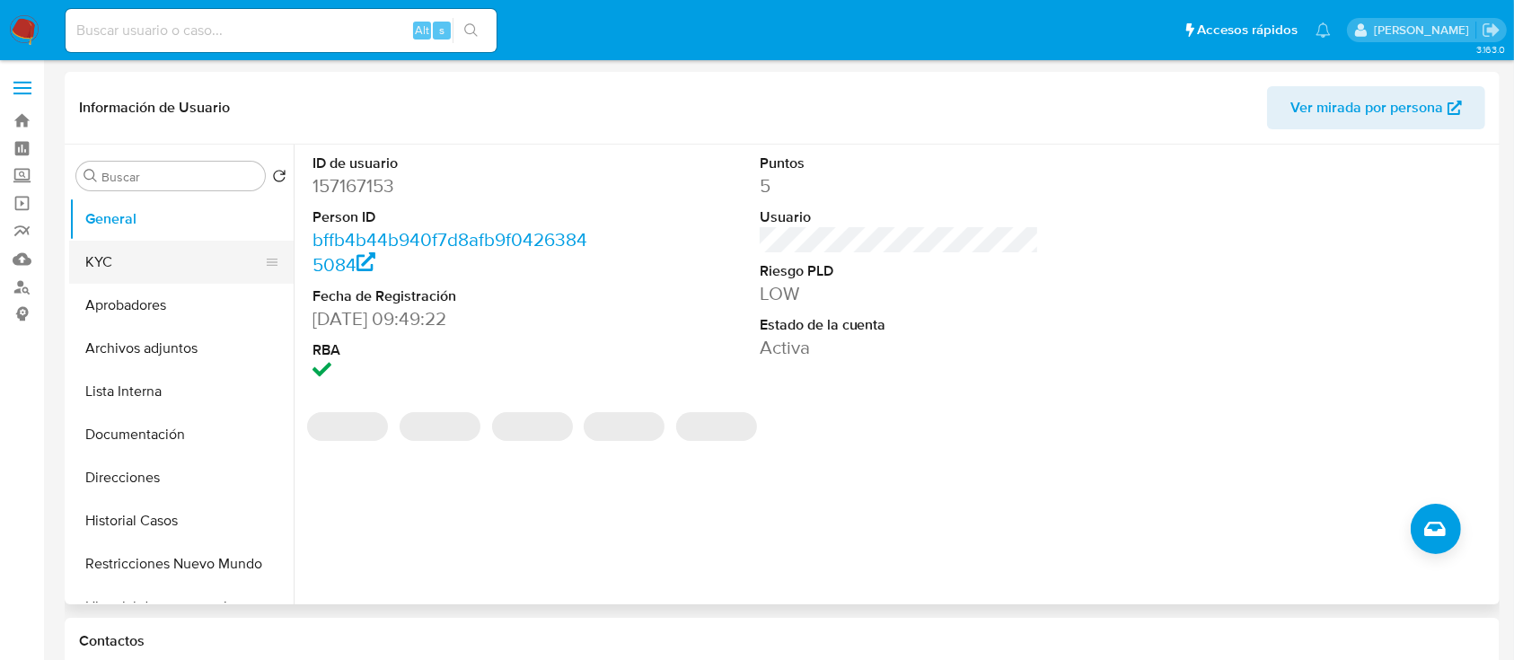
click at [100, 257] on button "KYC" at bounding box center [174, 262] width 210 height 43
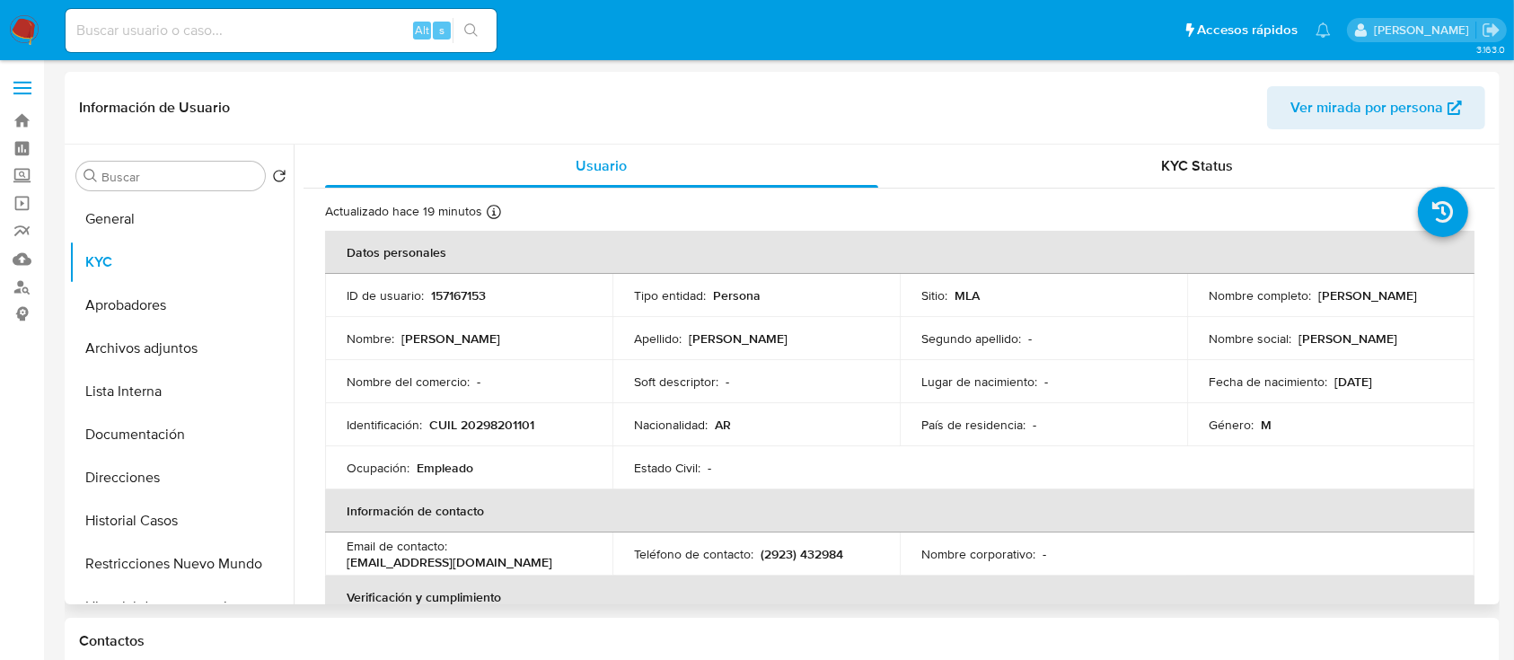
click at [481, 417] on p "CUIL 20298201101" at bounding box center [481, 425] width 105 height 16
drag, startPoint x: 481, startPoint y: 415, endPoint x: 496, endPoint y: 415, distance: 15.3
click at [481, 417] on p "CUIL 20298201101" at bounding box center [481, 425] width 105 height 16
click at [514, 436] on td "Identificación : CUIL 20298201101" at bounding box center [468, 424] width 287 height 43
click at [498, 426] on p "CUIL 20298201101" at bounding box center [481, 425] width 105 height 16
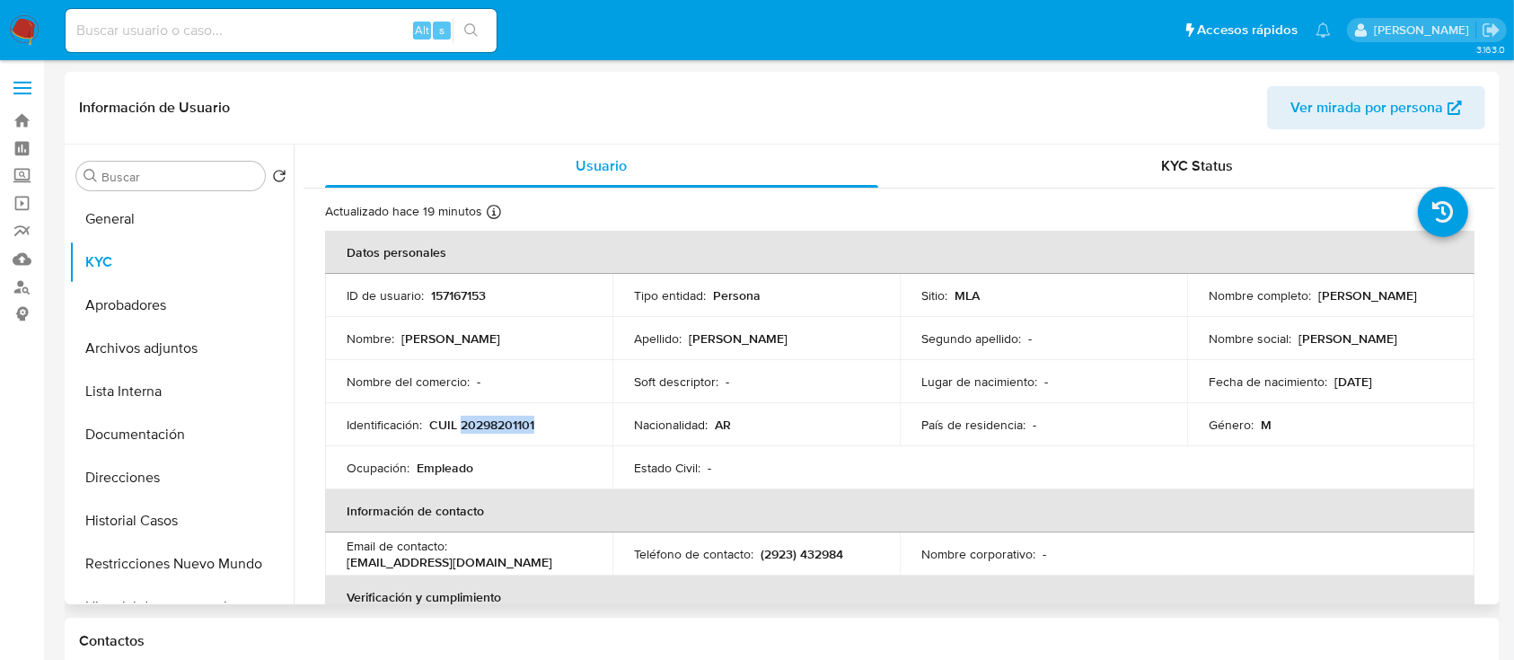
click at [498, 426] on p "CUIL 20298201101" at bounding box center [481, 425] width 105 height 16
copy p "20298201101"
drag, startPoint x: 1227, startPoint y: 307, endPoint x: 1343, endPoint y: 312, distance: 116.0
click at [1343, 312] on td "Nombre completo : [PERSON_NAME]" at bounding box center [1330, 295] width 287 height 43
copy p "[PERSON_NAME]"
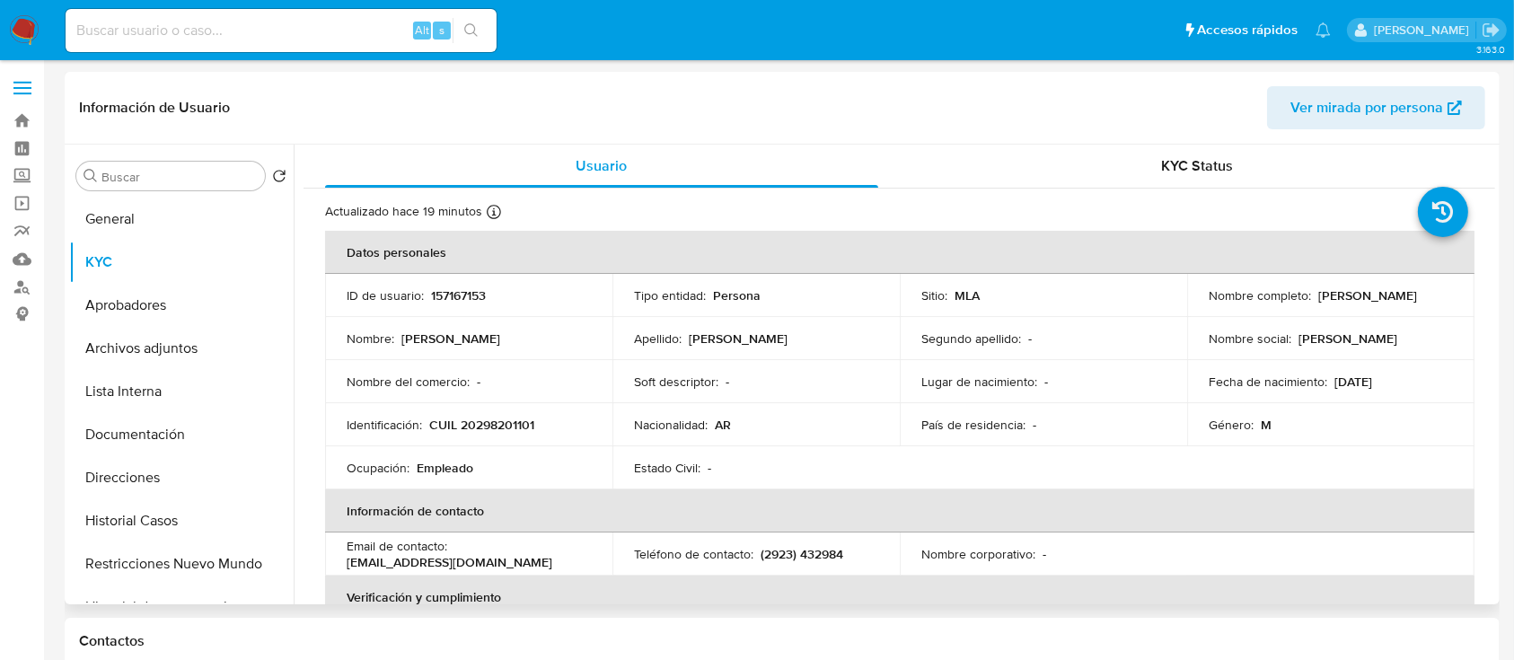
click at [507, 420] on p "CUIL 20298201101" at bounding box center [481, 425] width 105 height 16
copy p "20298201101"
